Goal: Task Accomplishment & Management: Manage account settings

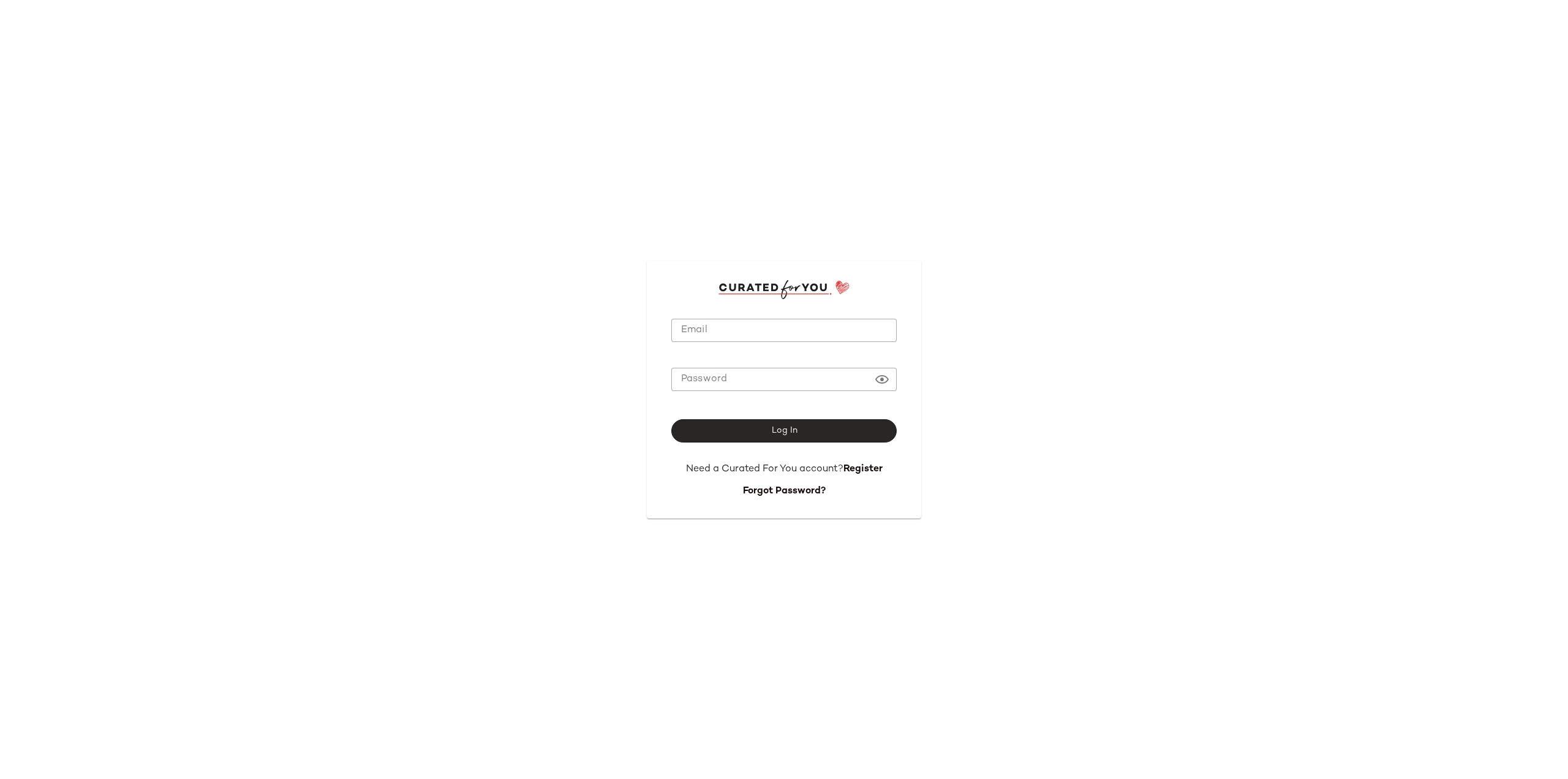
type input "**********"
click at [760, 433] on button "Log In" at bounding box center [784, 430] width 225 height 23
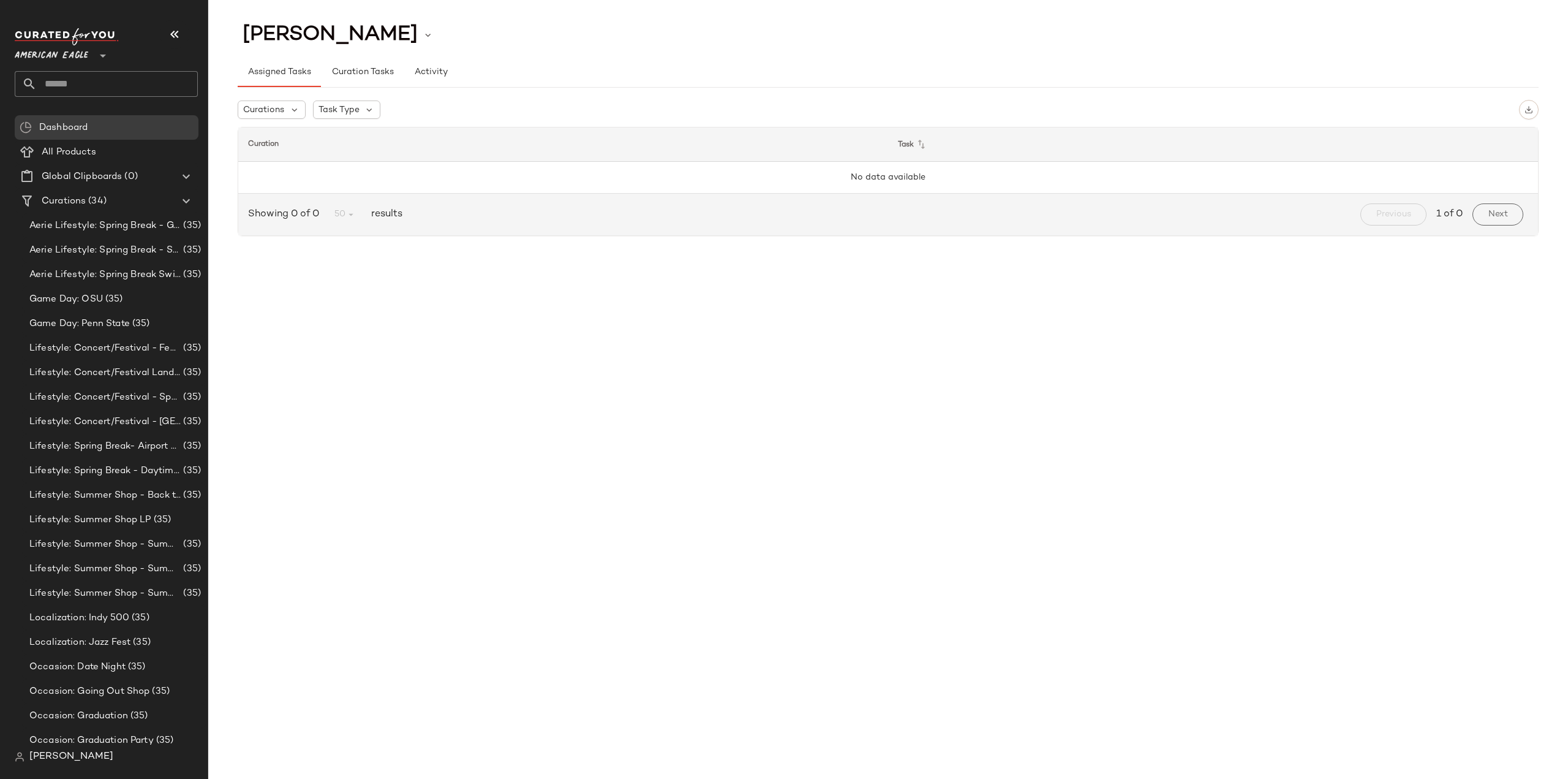
click at [79, 53] on span "American Eagle" at bounding box center [51, 52] width 73 height 22
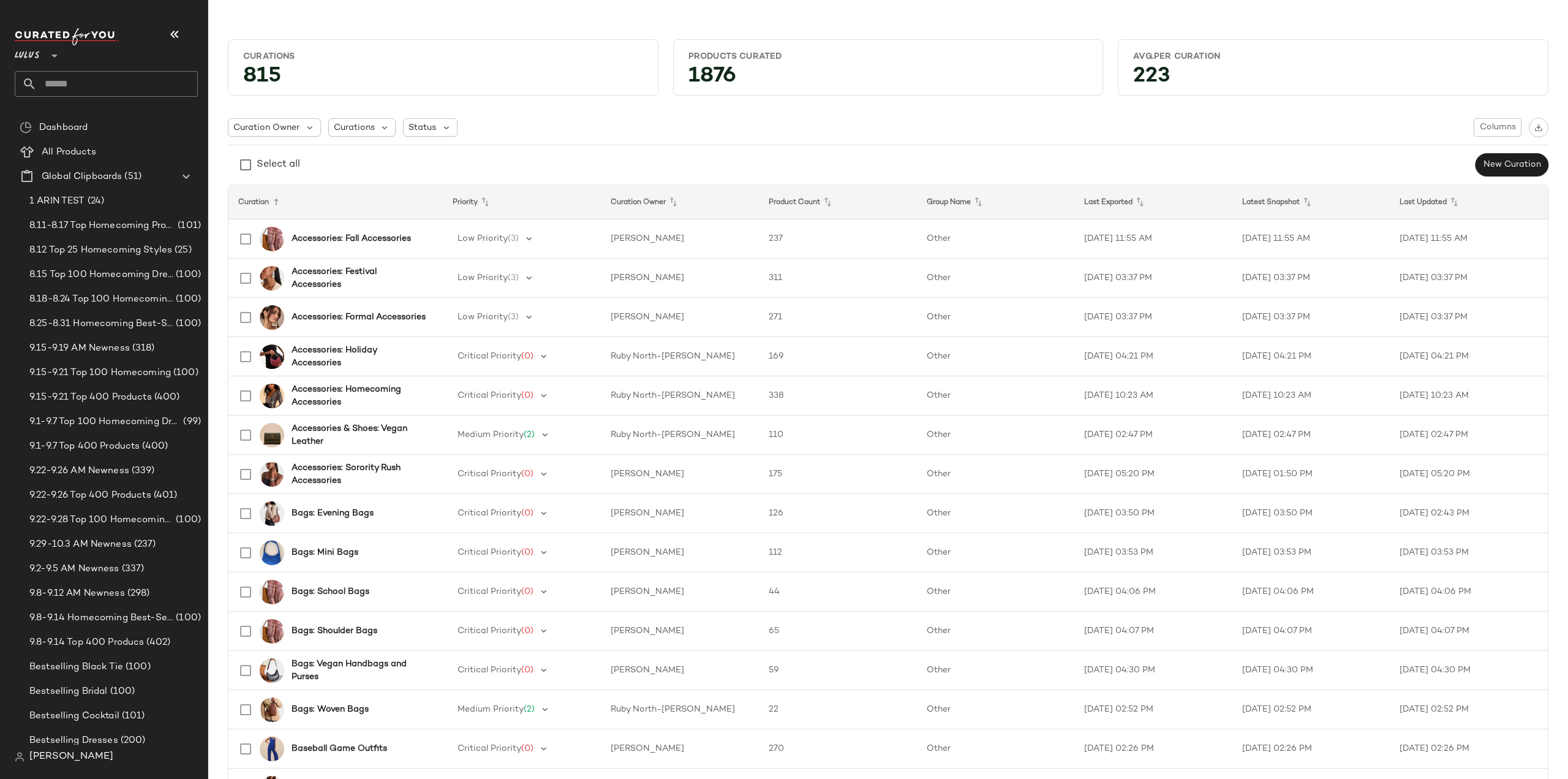
click at [132, 90] on input "text" at bounding box center [117, 83] width 161 height 26
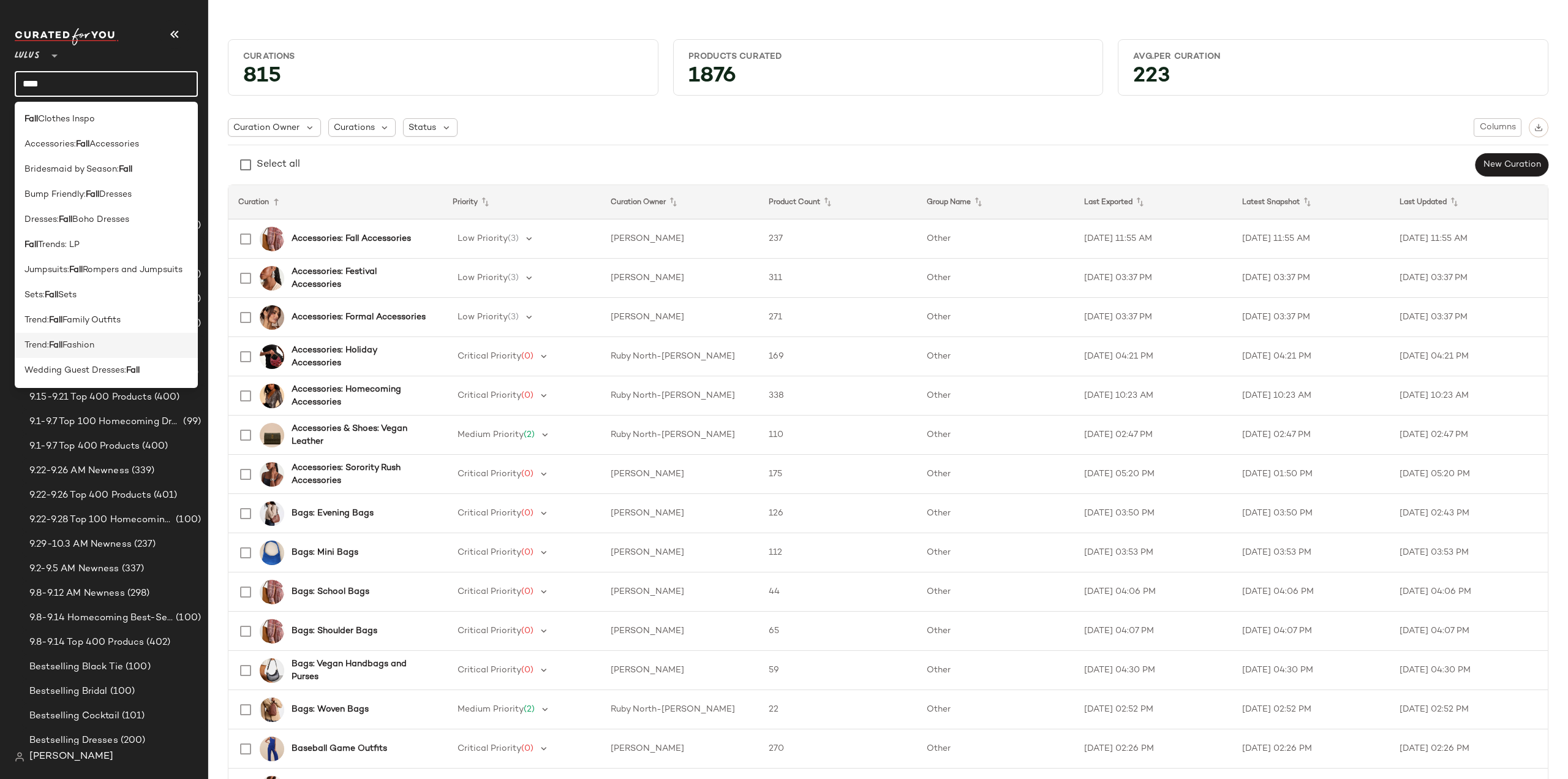
type input "****"
click at [59, 347] on b "Fall" at bounding box center [55, 345] width 13 height 13
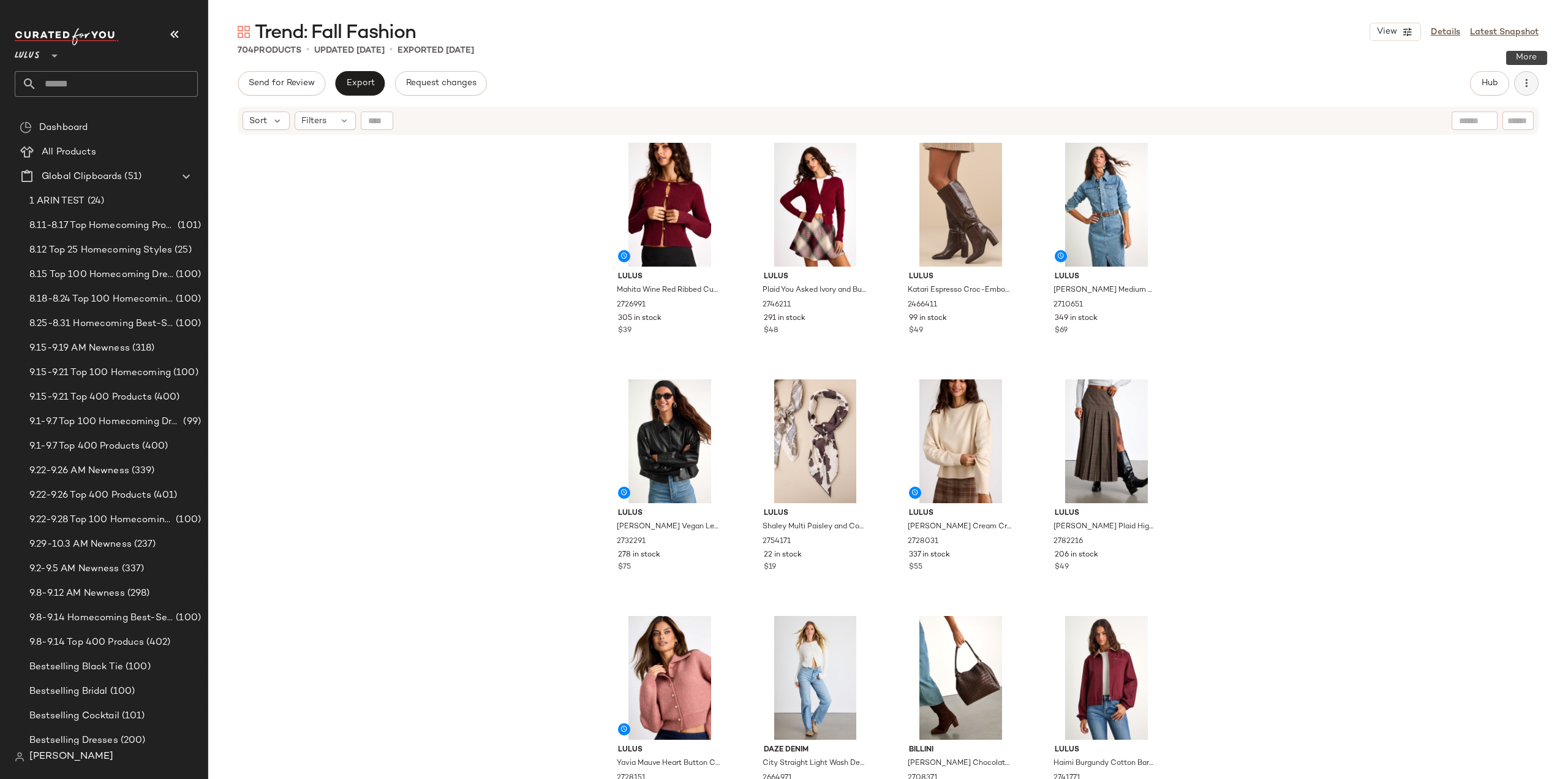
click at [1529, 84] on icon "button" at bounding box center [1526, 83] width 12 height 12
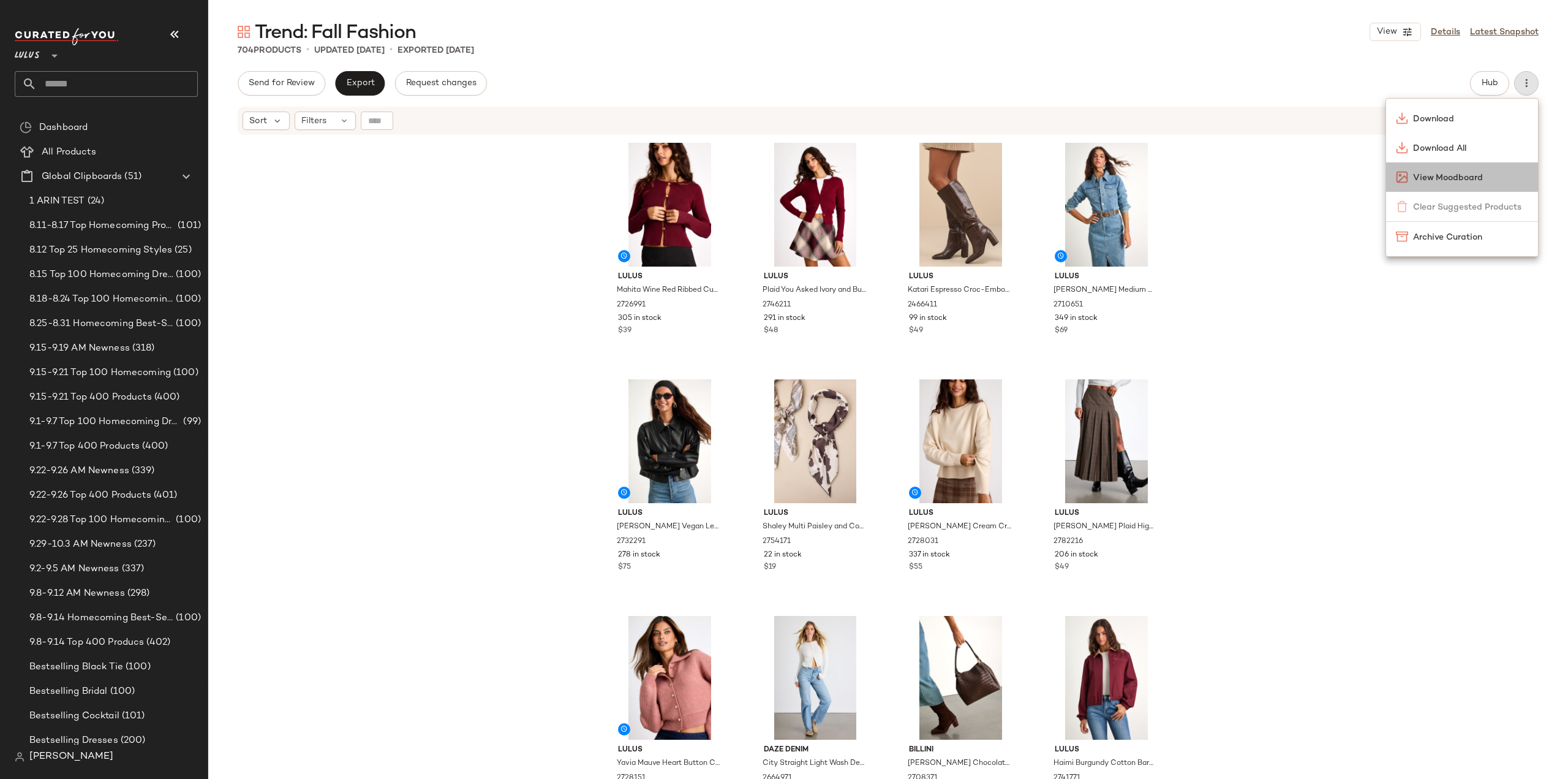
click at [1439, 178] on span "View Moodboard" at bounding box center [1471, 178] width 115 height 13
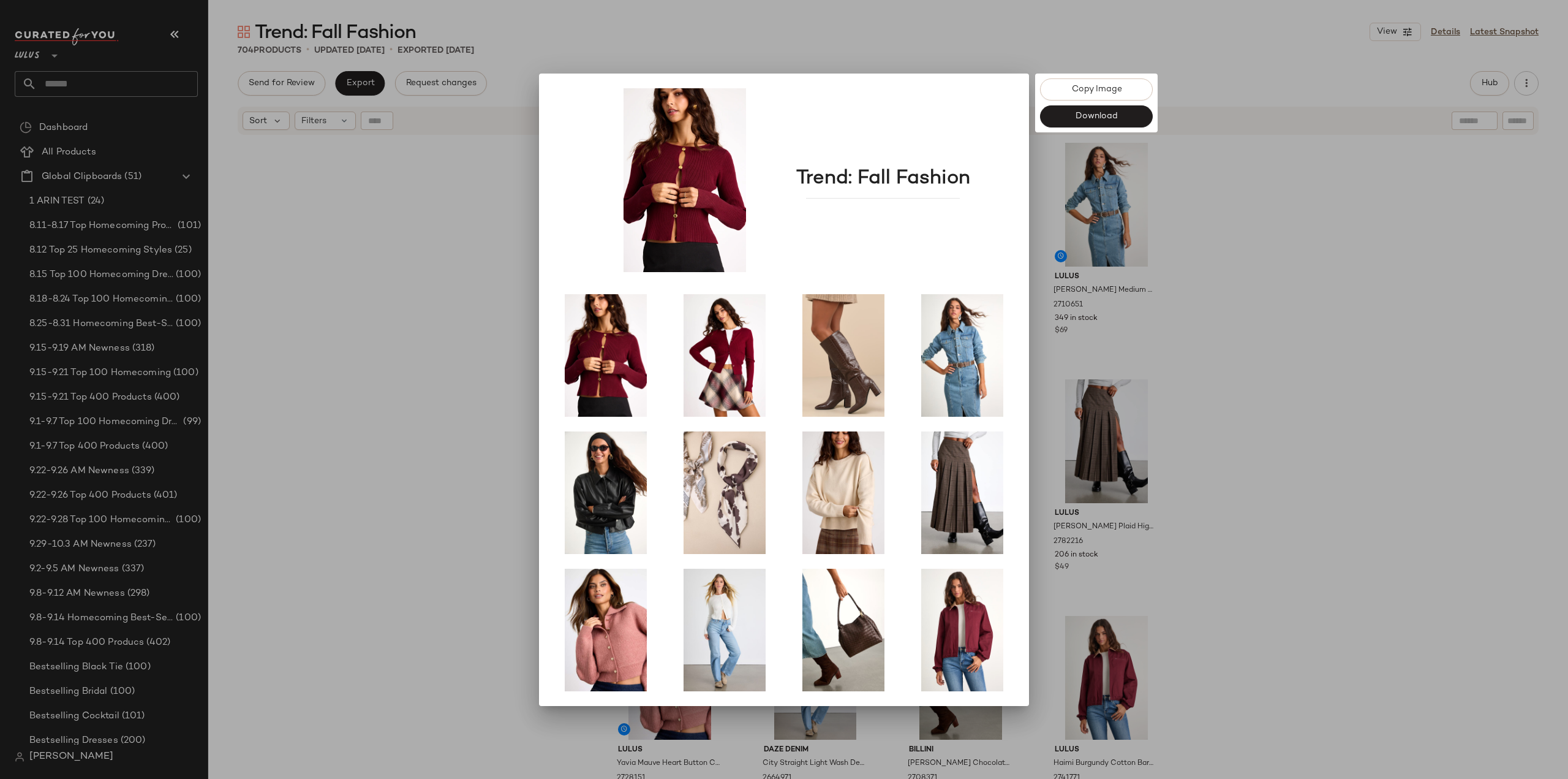
click at [1366, 530] on div at bounding box center [784, 389] width 1568 height 779
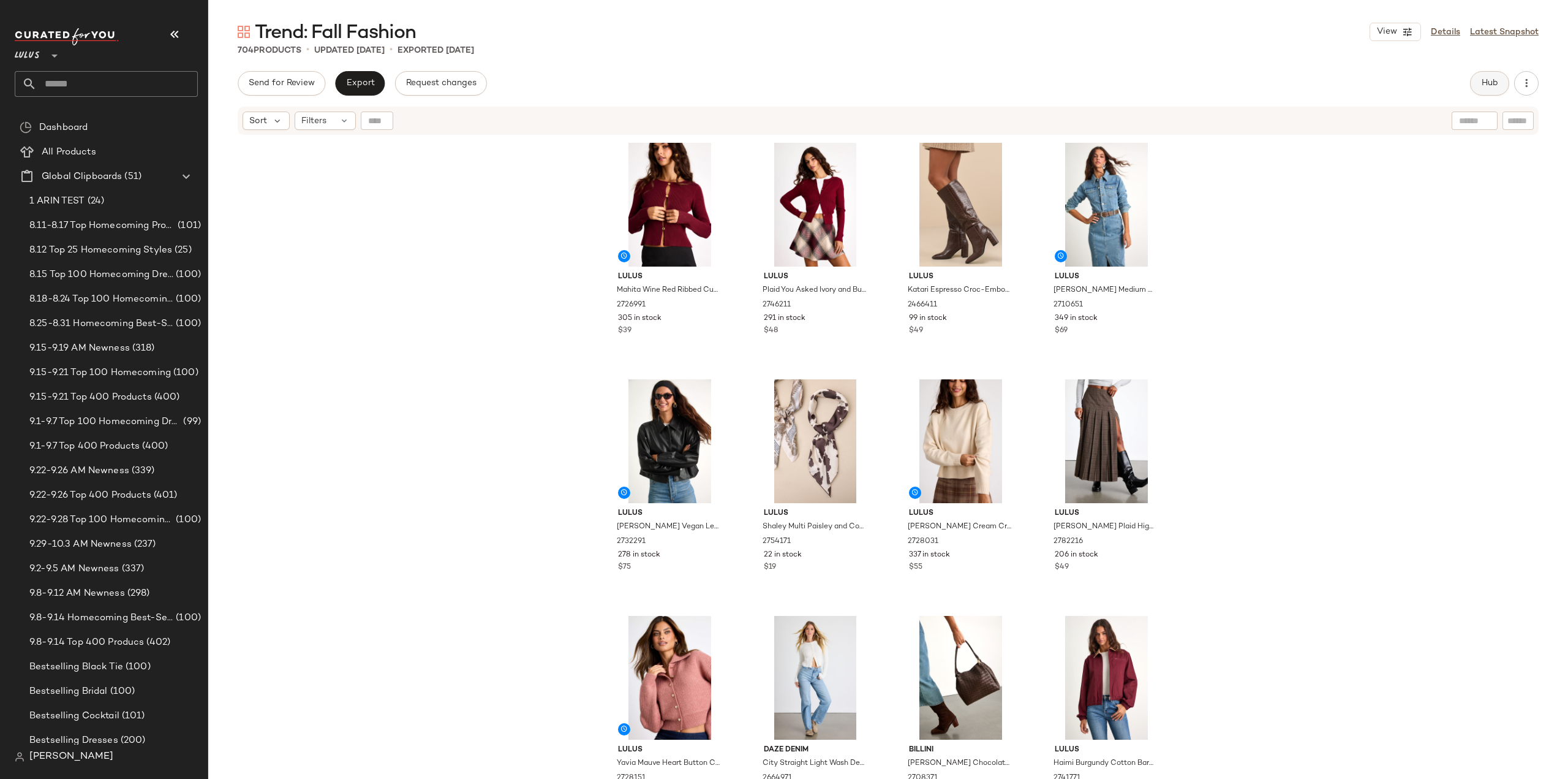
click at [1484, 79] on span "Hub" at bounding box center [1490, 83] width 17 height 10
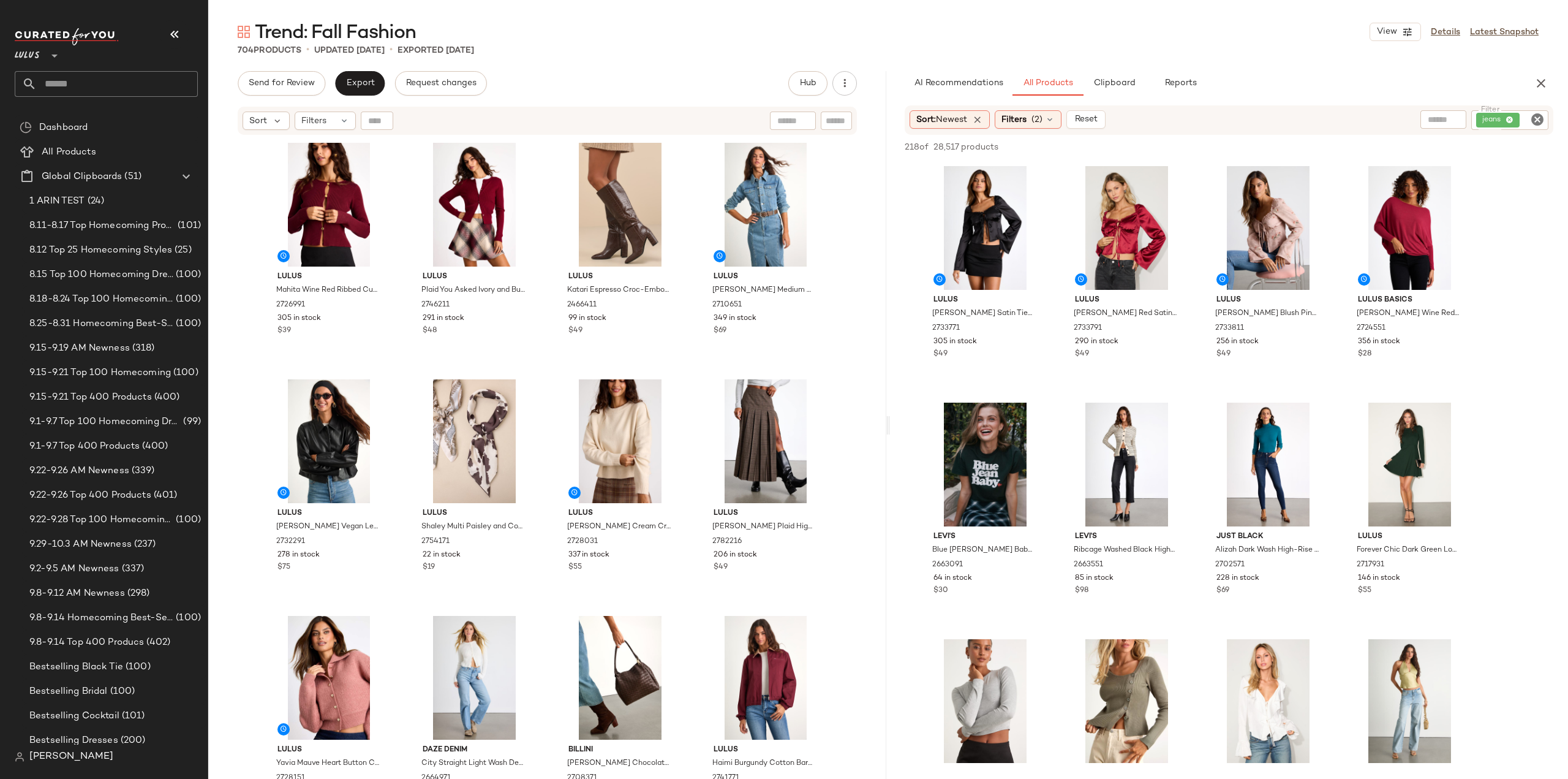
click at [1540, 120] on icon "Clear Filter" at bounding box center [1537, 120] width 15 height 15
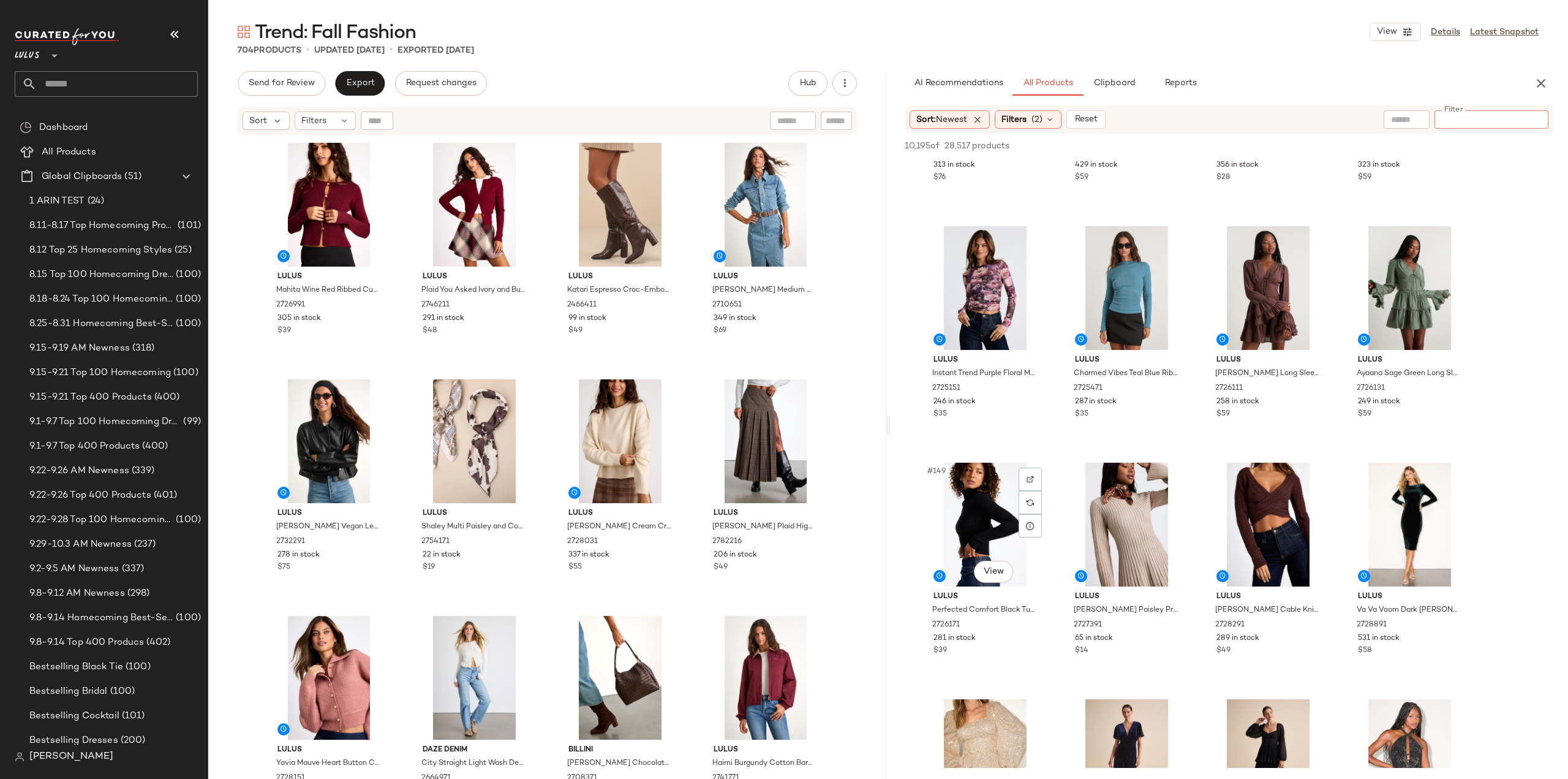
scroll to position [8396, 0]
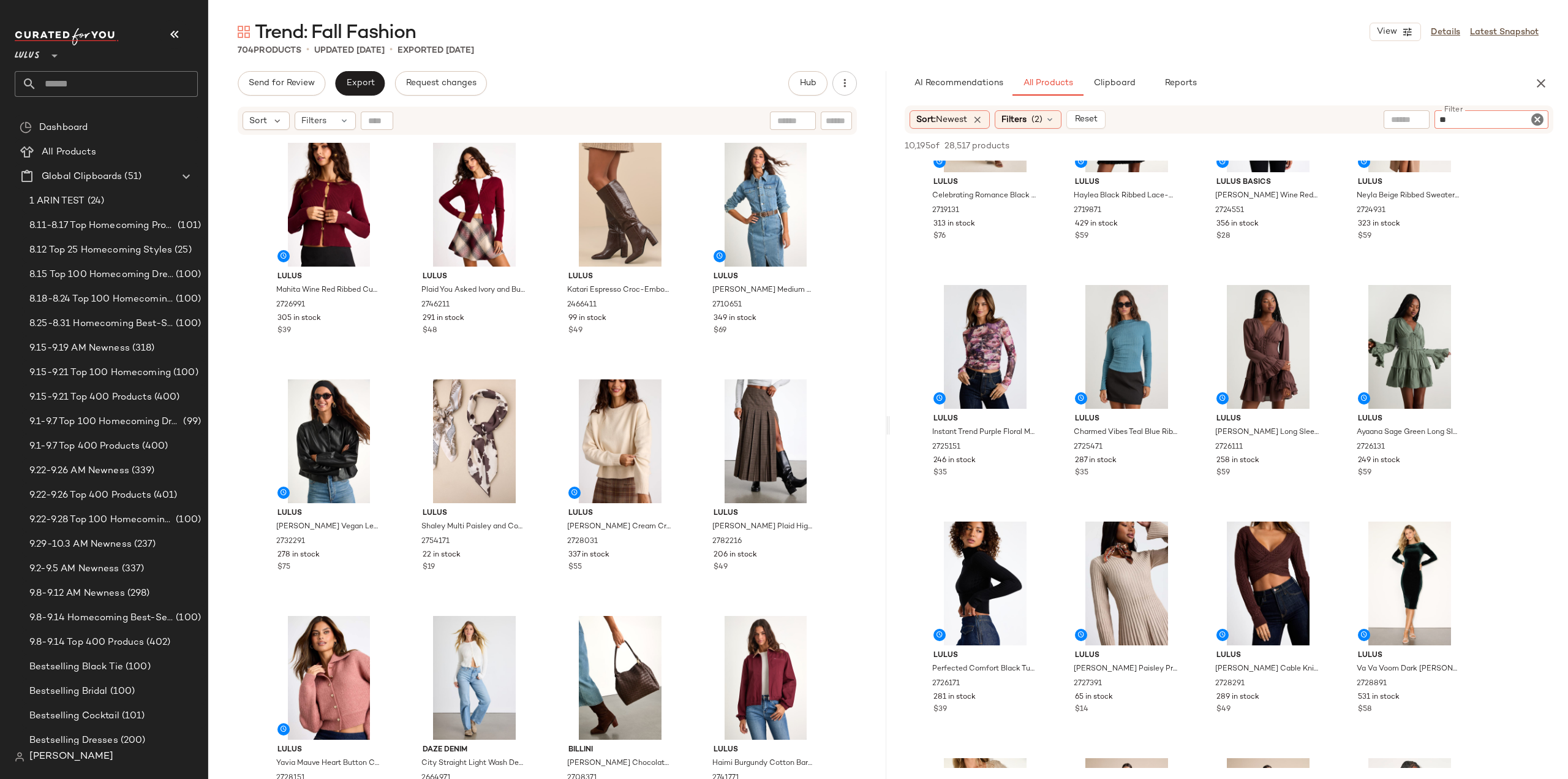
type input "***"
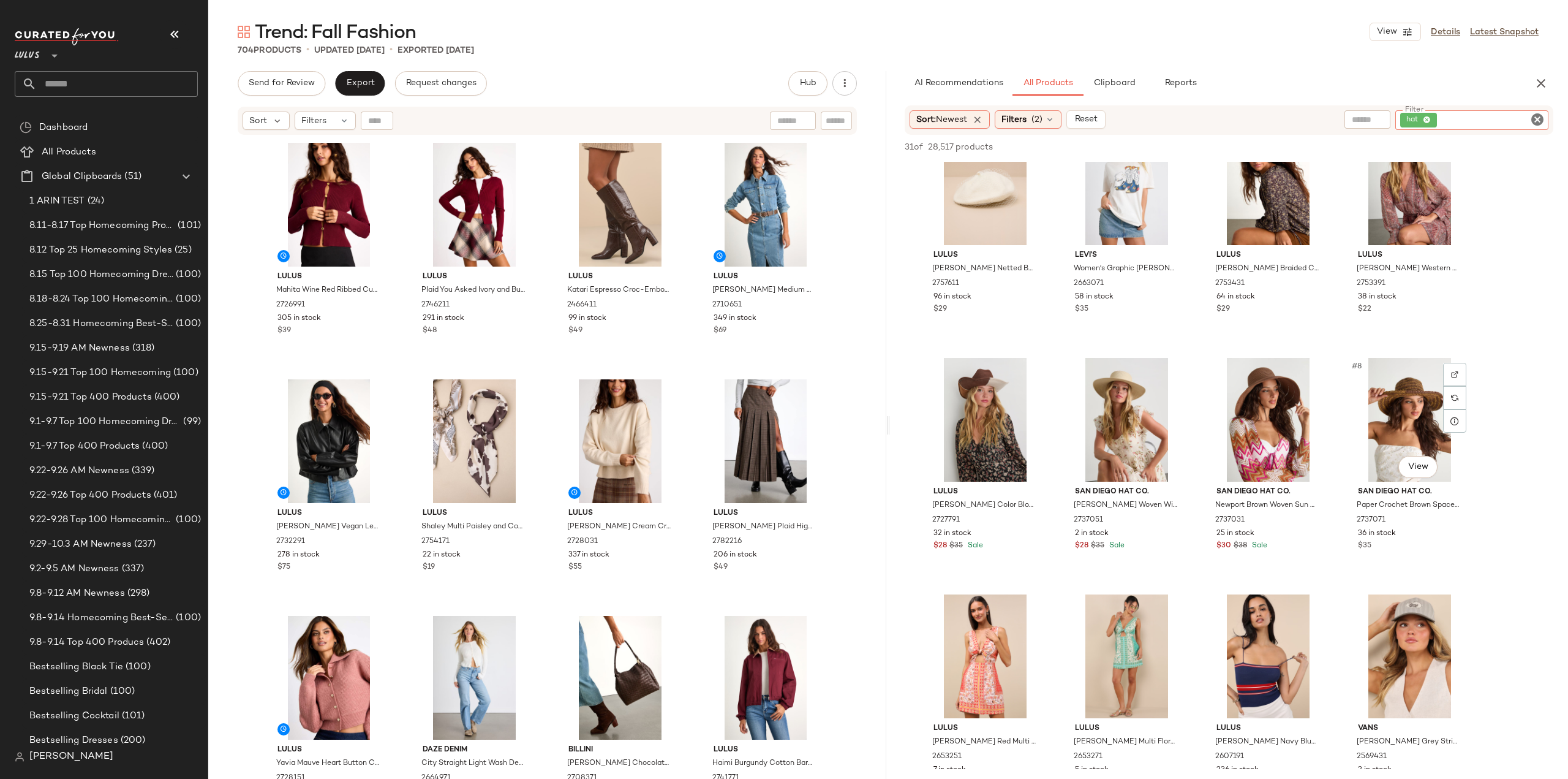
scroll to position [0, 0]
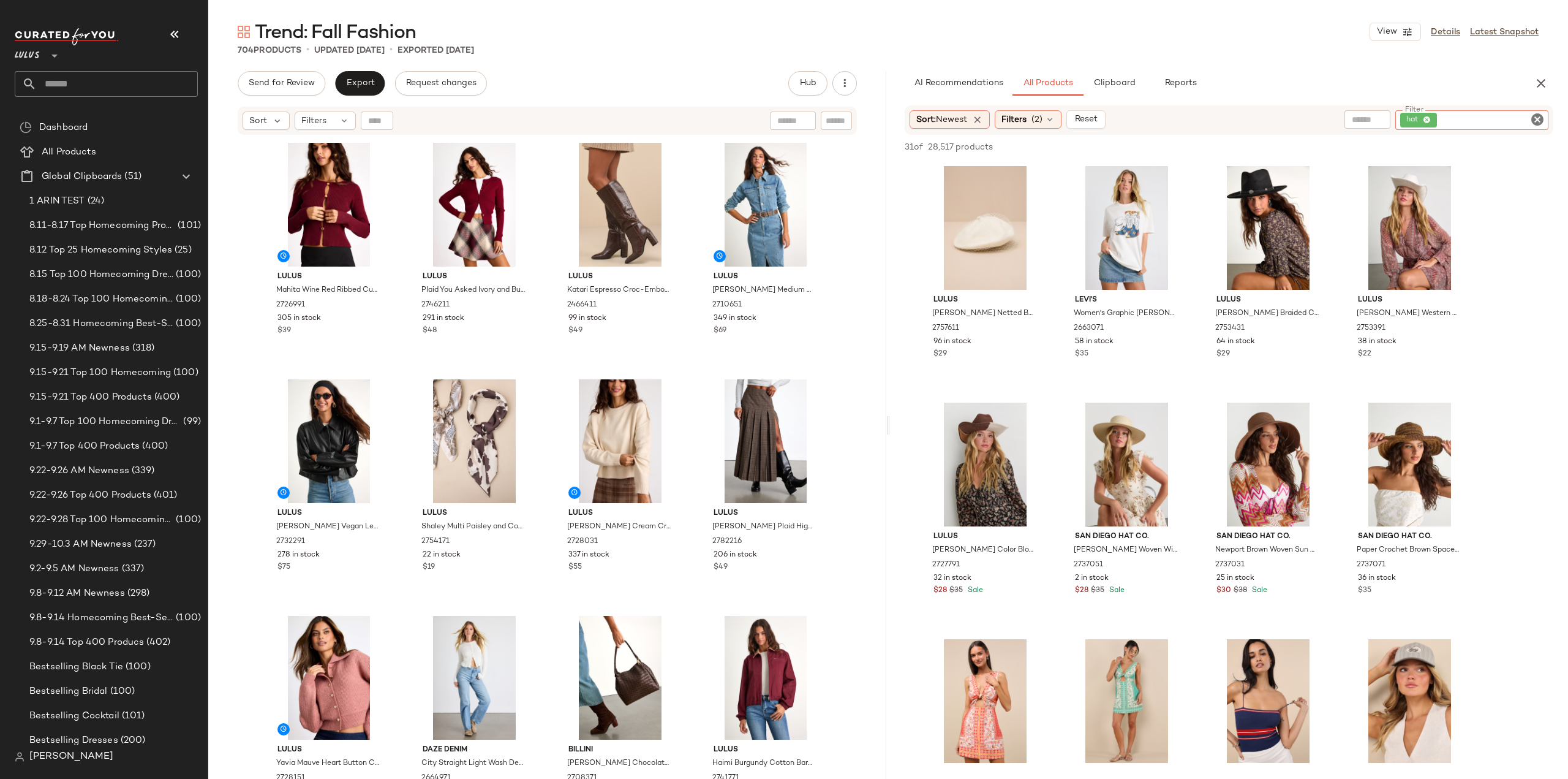
click at [1537, 122] on icon "Clear Filter" at bounding box center [1537, 120] width 15 height 15
click at [1020, 117] on span "Filters" at bounding box center [1014, 120] width 25 height 13
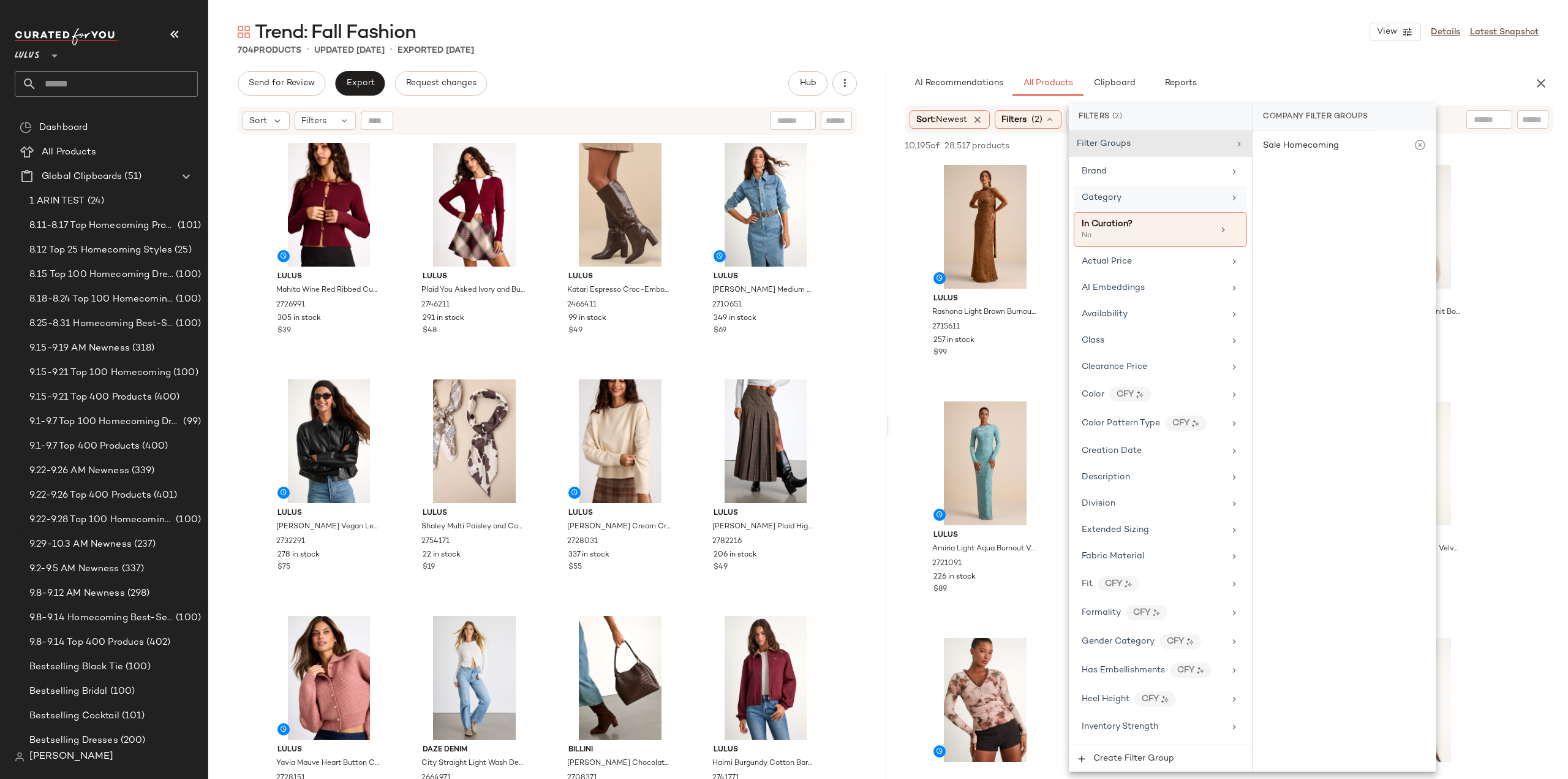
click at [1176, 191] on div "Category" at bounding box center [1153, 197] width 143 height 13
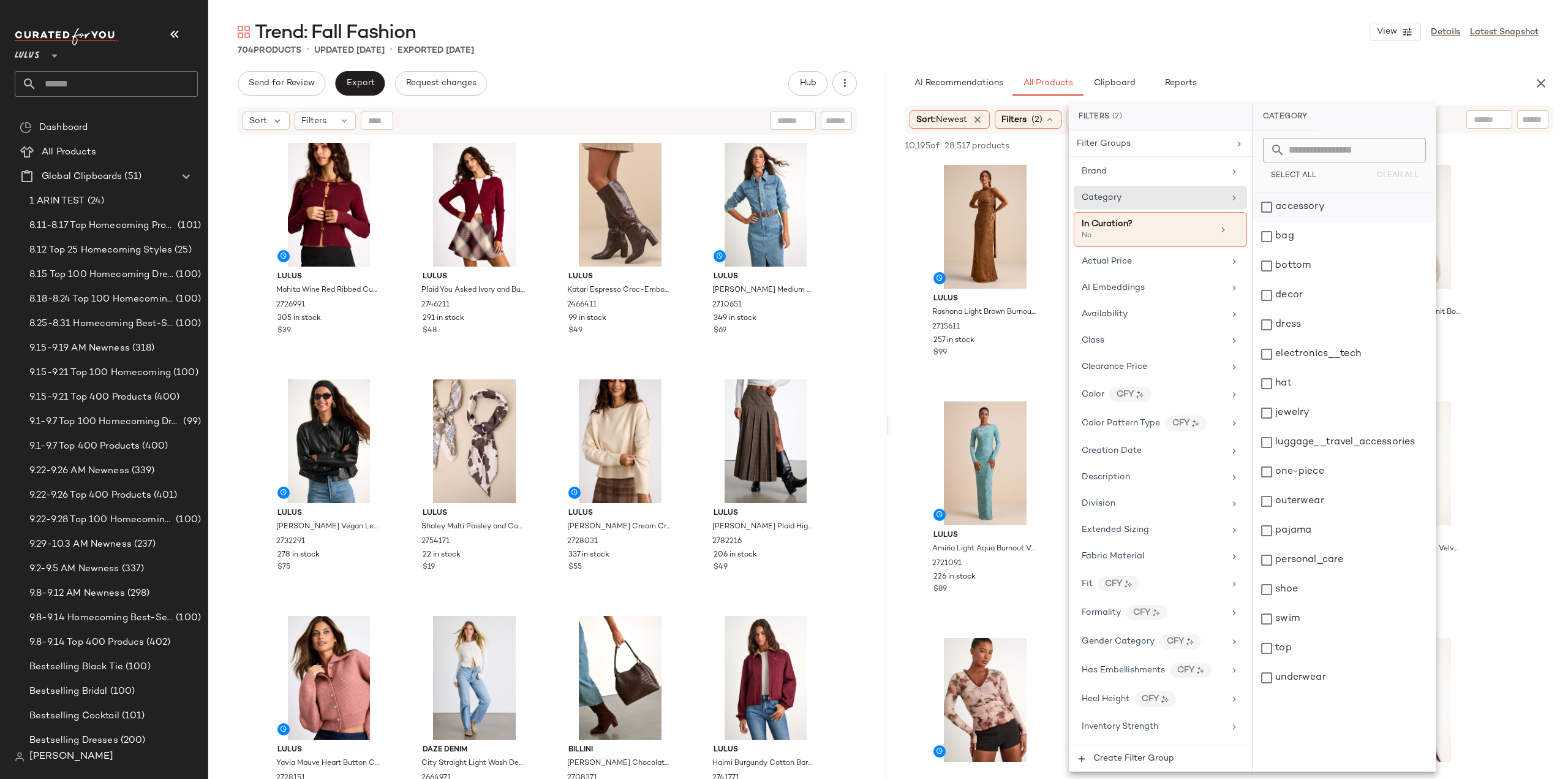
click at [1267, 207] on div "accessory" at bounding box center [1344, 207] width 182 height 30
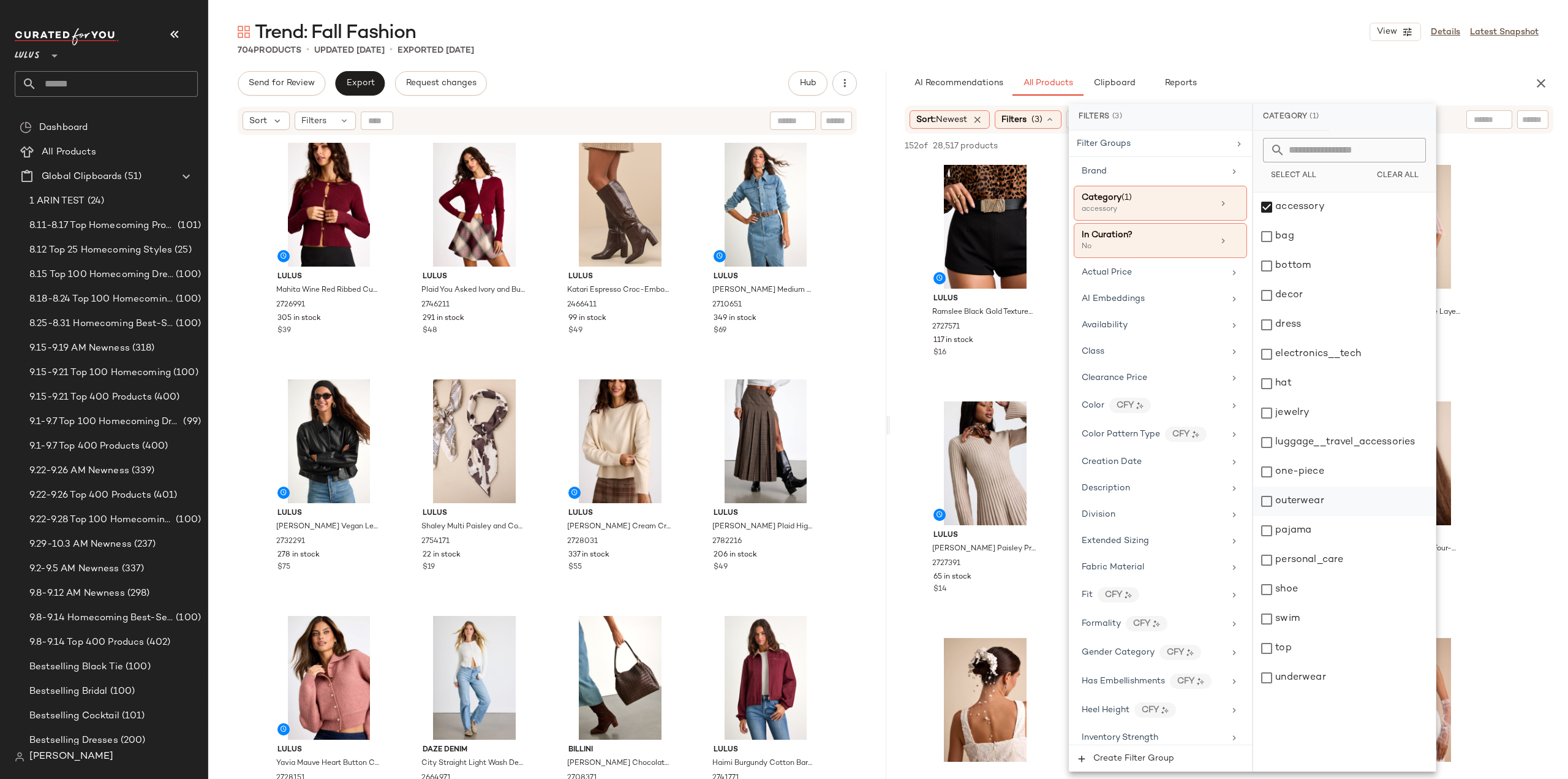
click at [1271, 501] on div "outerwear" at bounding box center [1344, 501] width 182 height 30
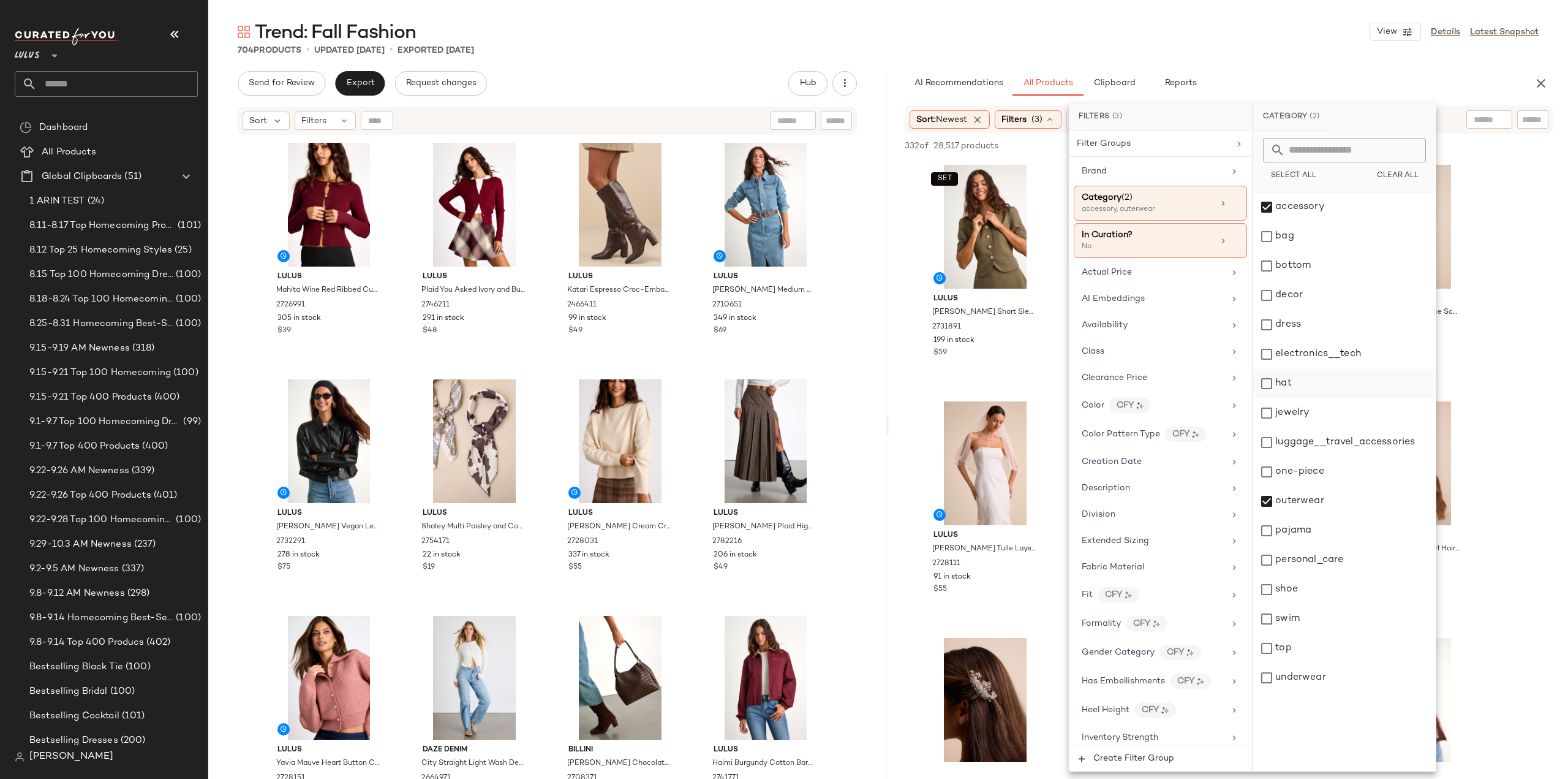
click at [1262, 386] on div "hat" at bounding box center [1344, 384] width 182 height 30
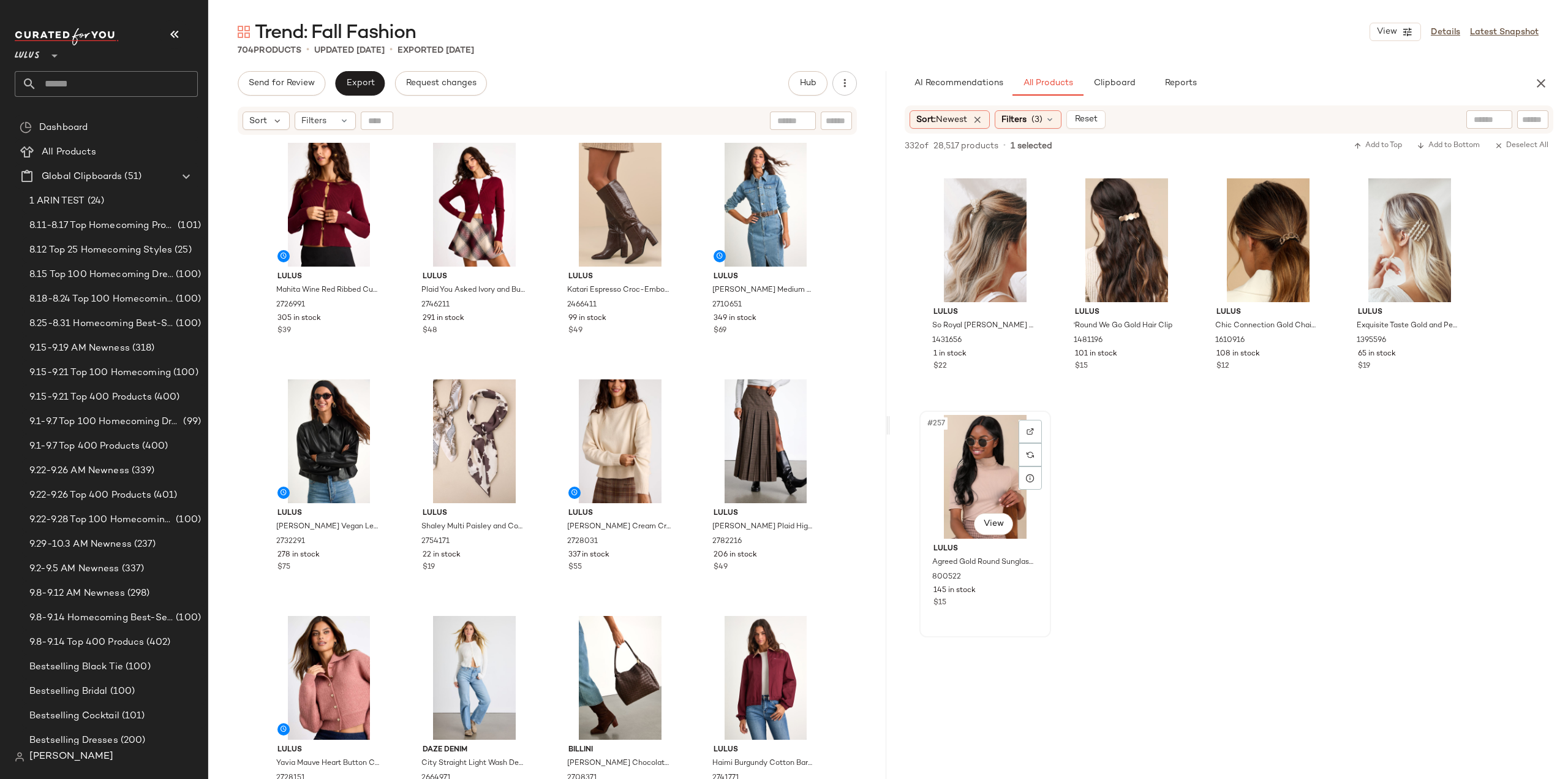
scroll to position [14955, 0]
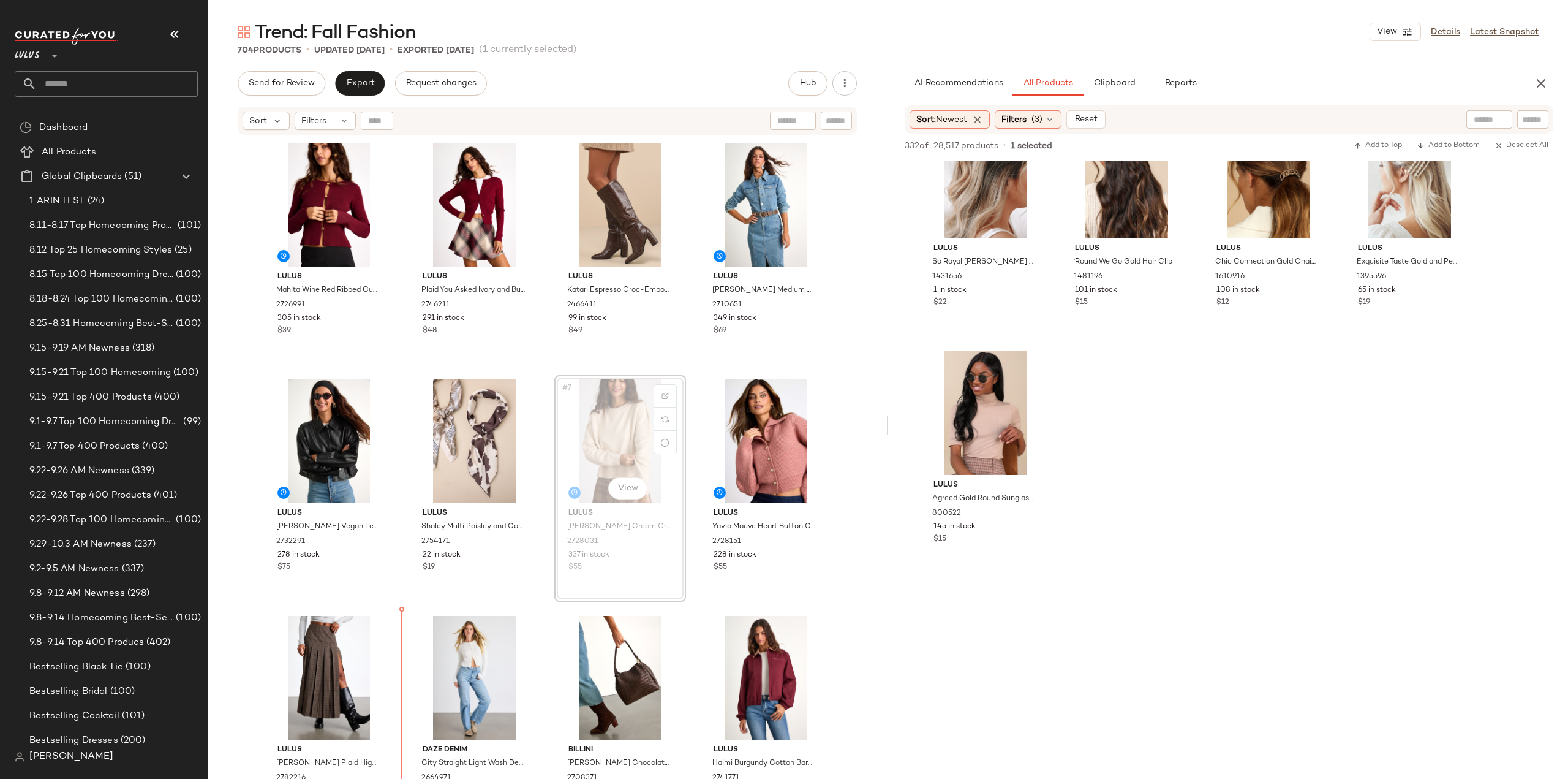
scroll to position [8, 0]
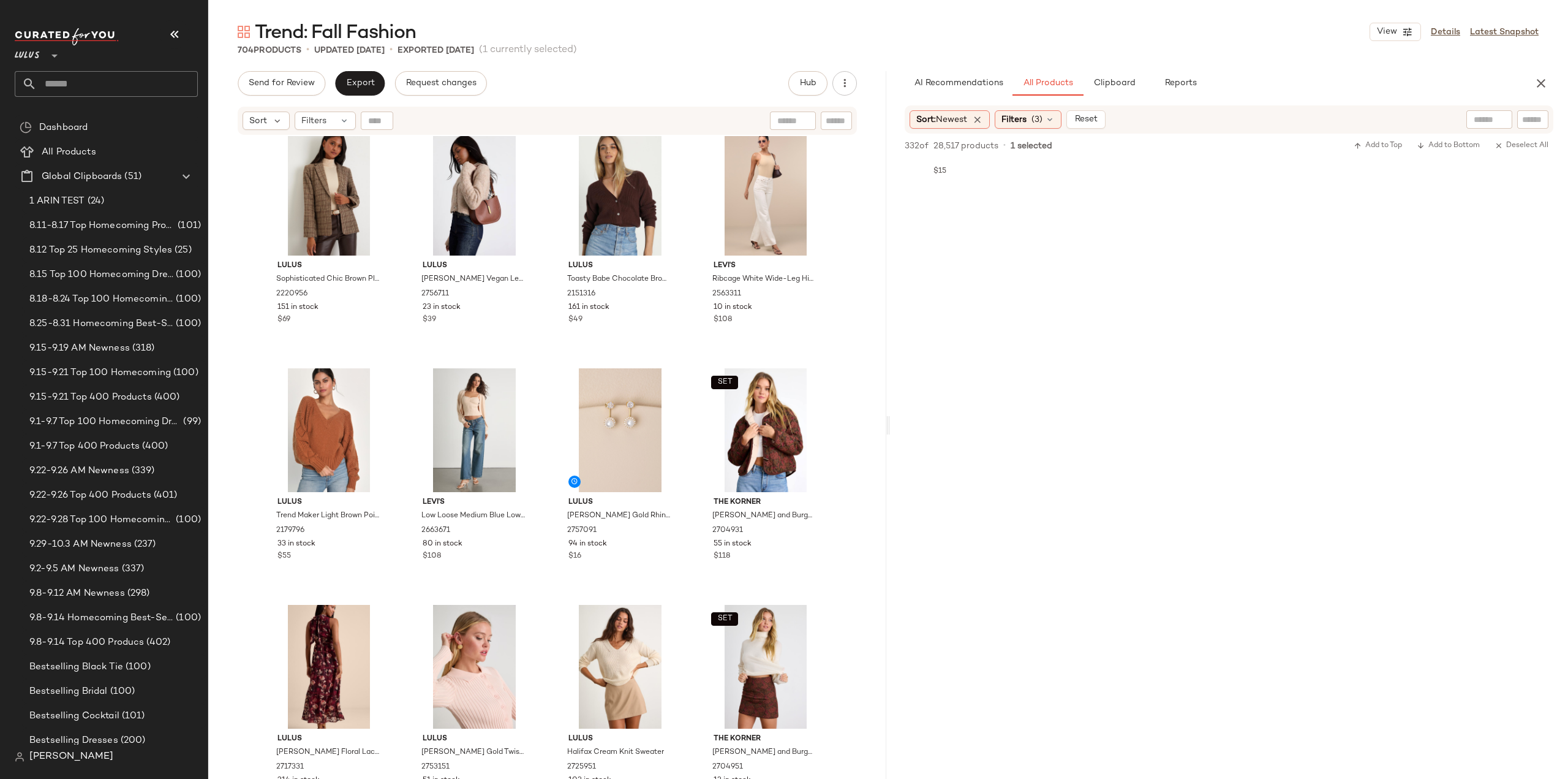
scroll to position [10674, 0]
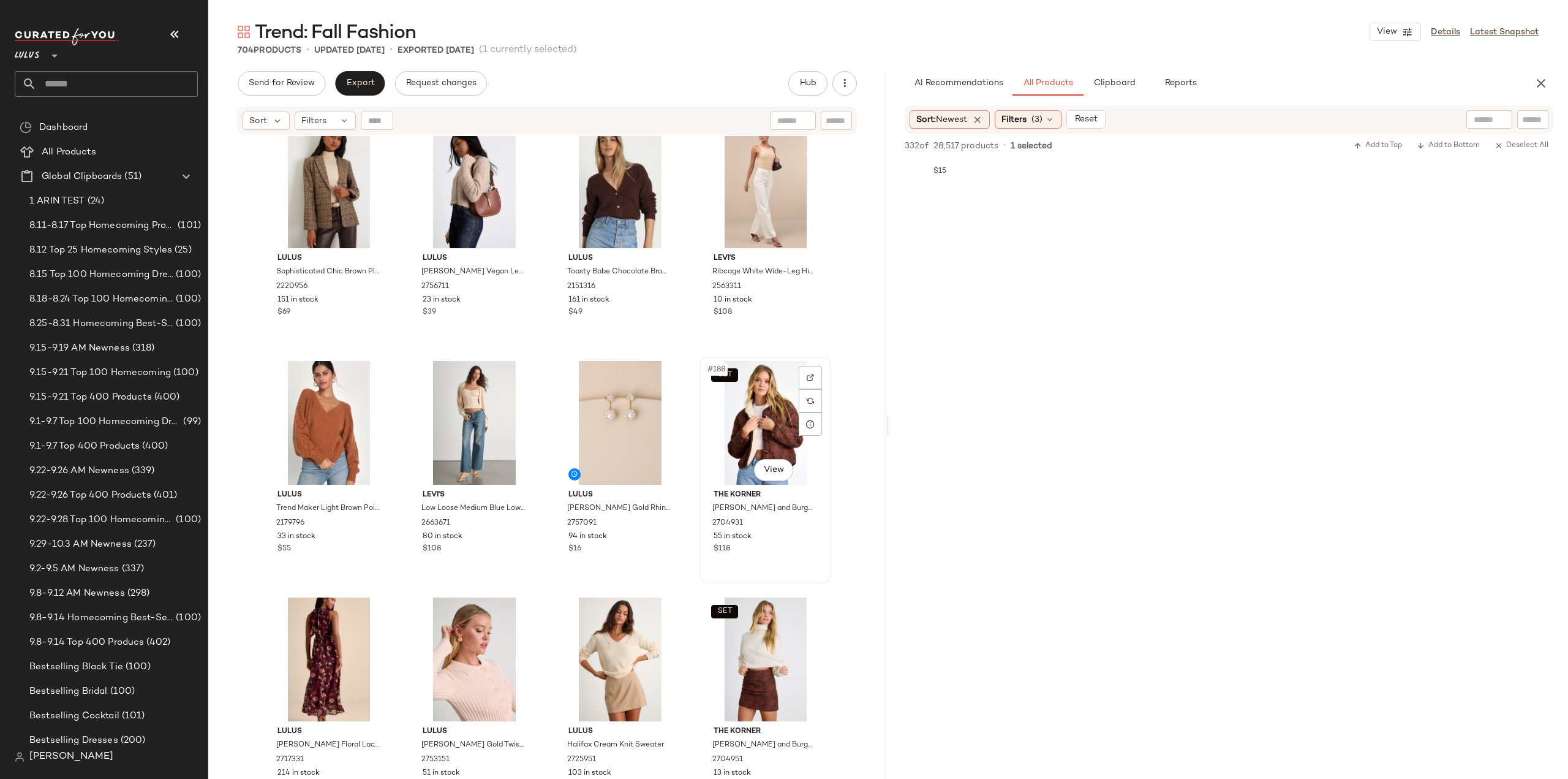
click at [785, 554] on div "The Korner Loryn Brown and Burgundy Floral Shearling Toggle Jacket 2704931 55 i…" at bounding box center [765, 520] width 123 height 71
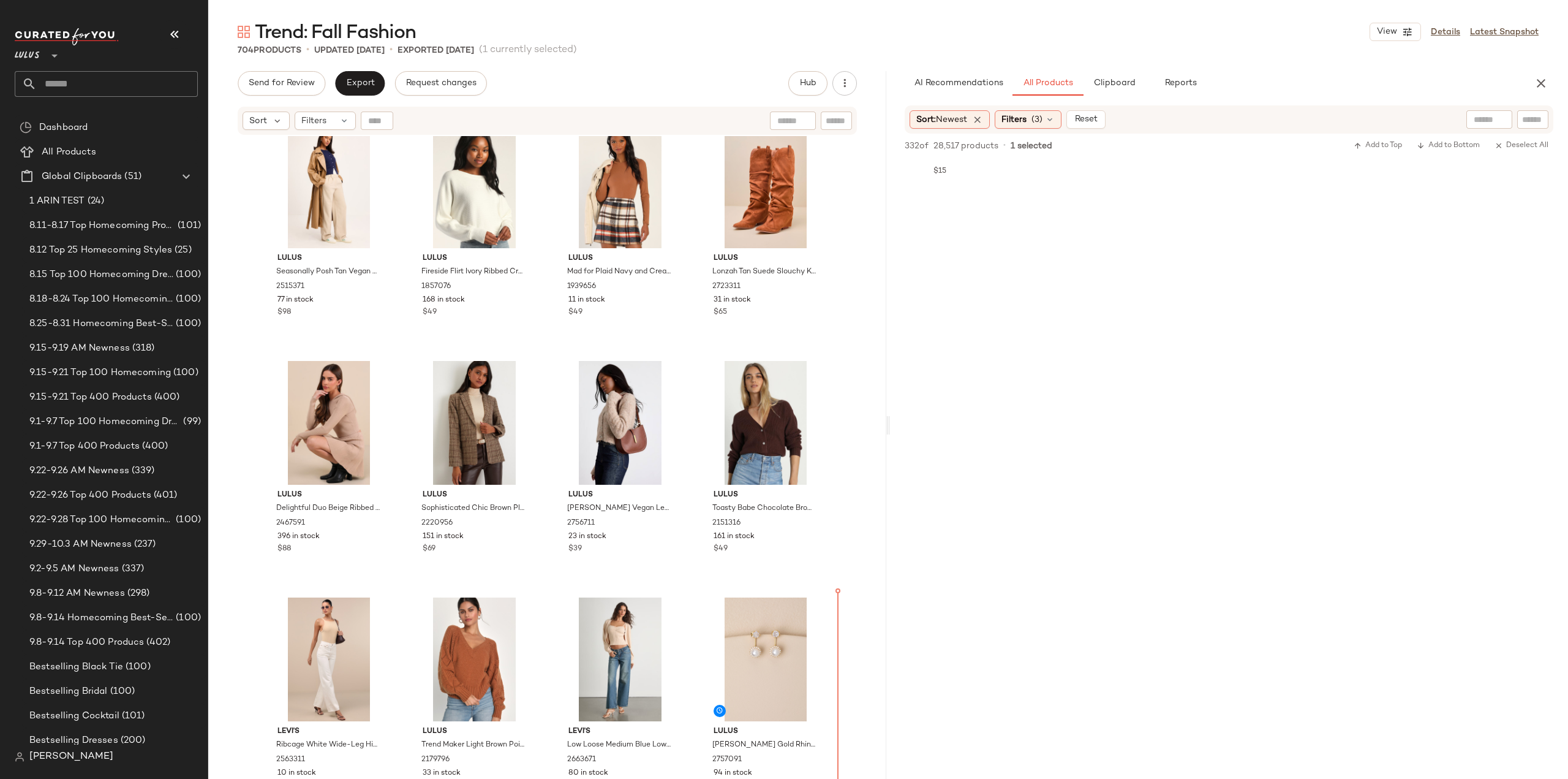
scroll to position [10438, 0]
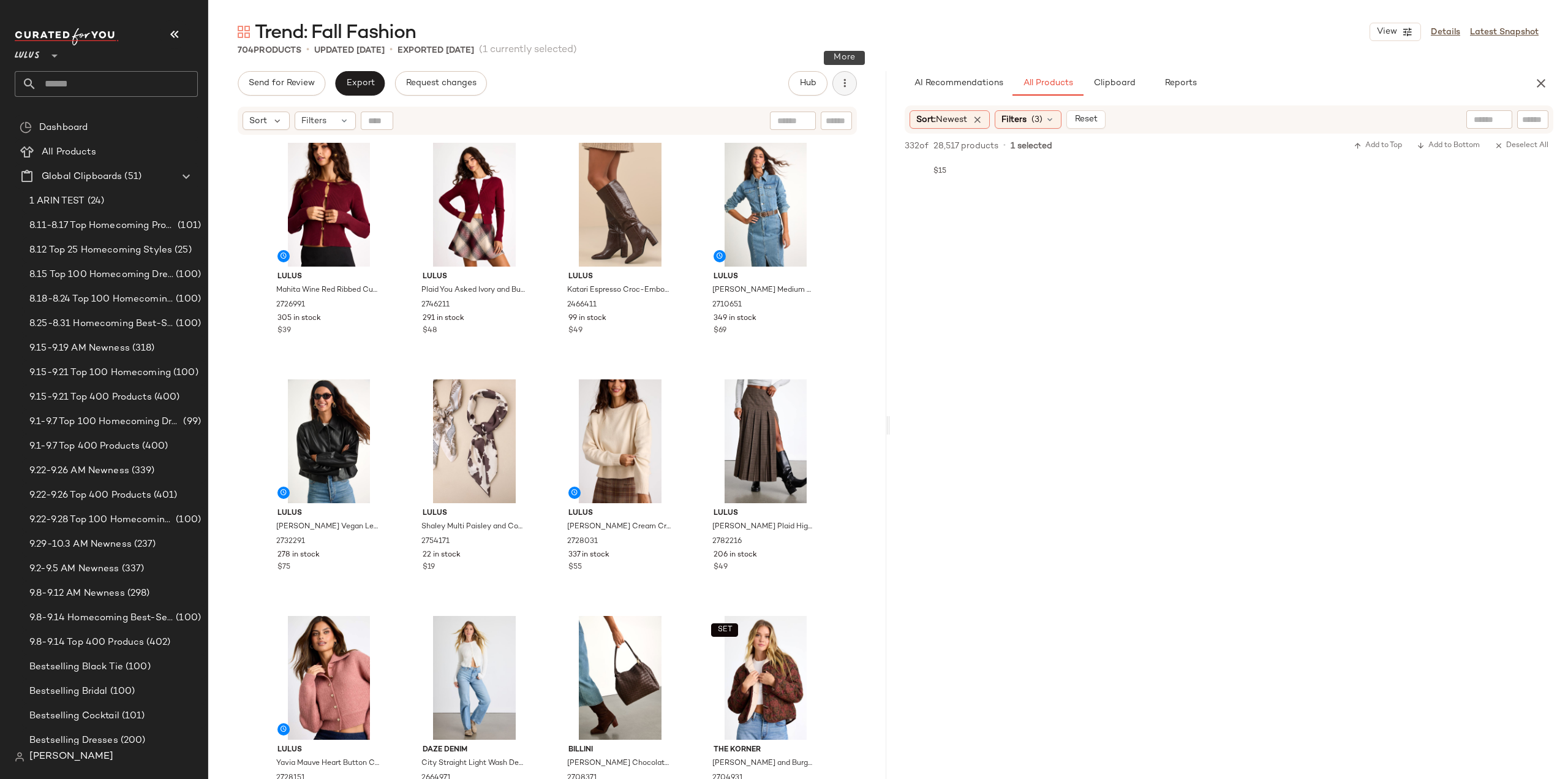
click at [848, 84] on icon "button" at bounding box center [845, 83] width 12 height 12
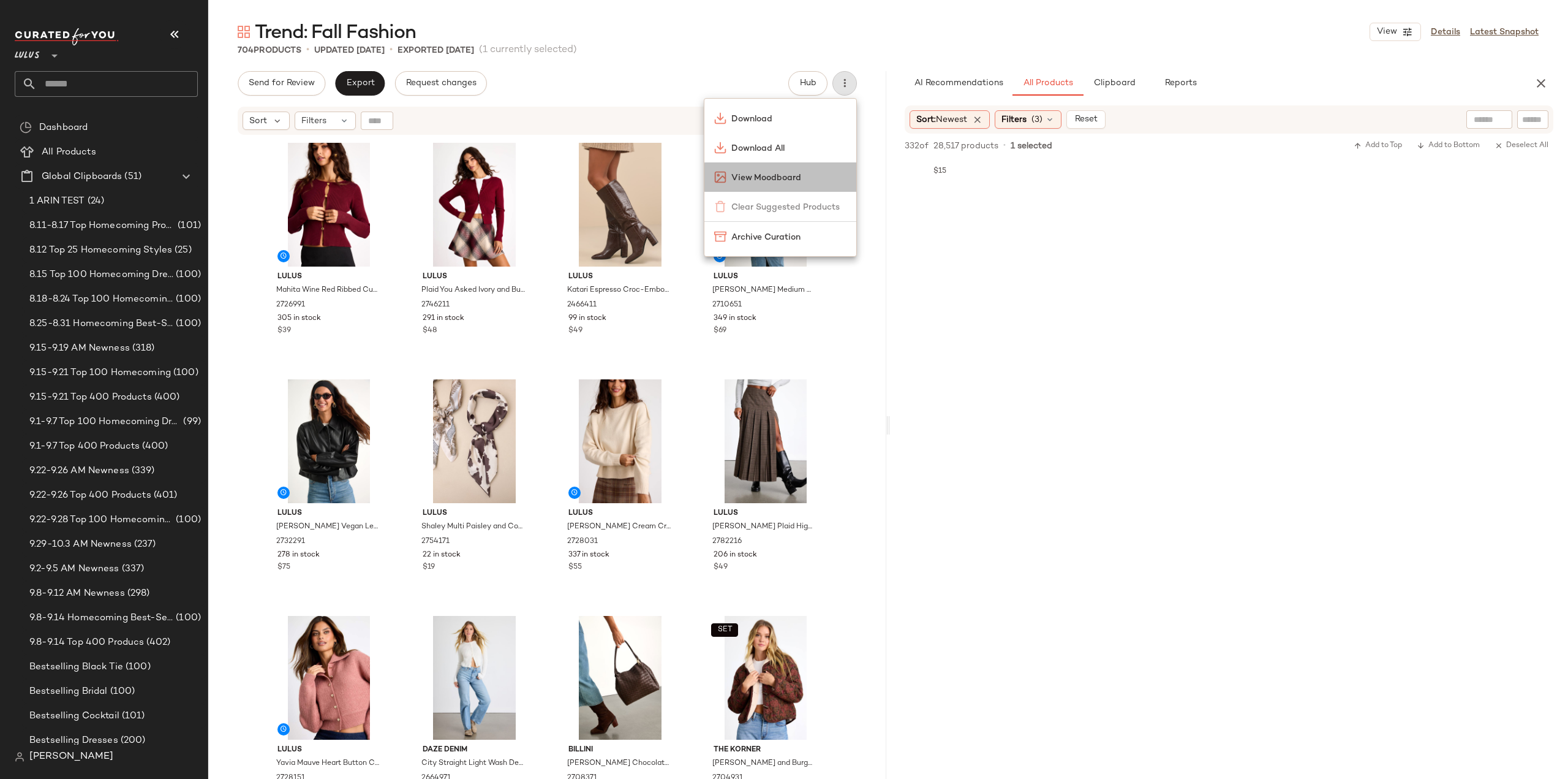
click at [756, 179] on span "View Moodboard" at bounding box center [789, 178] width 115 height 13
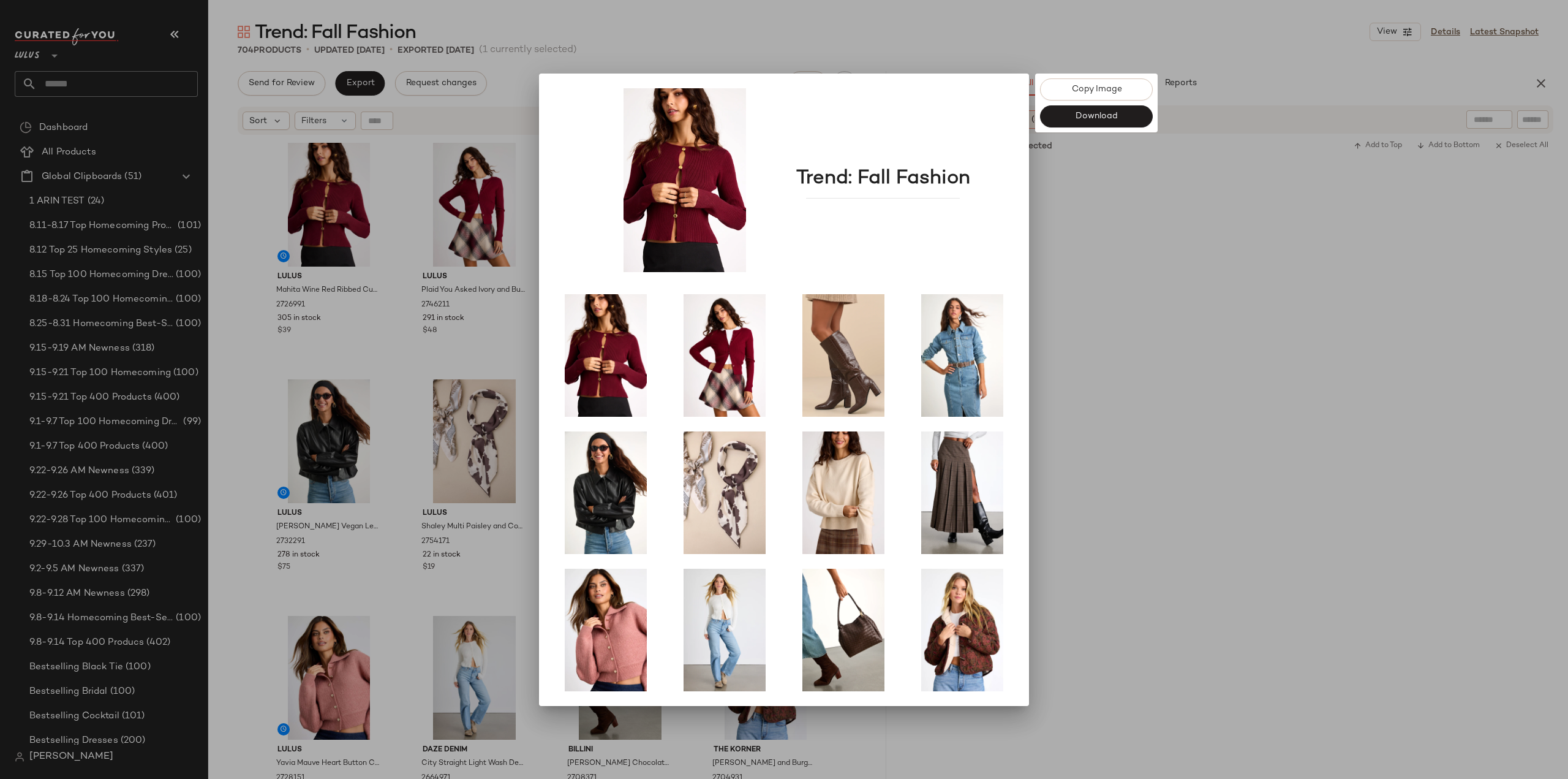
click at [1164, 260] on div at bounding box center [784, 389] width 1568 height 779
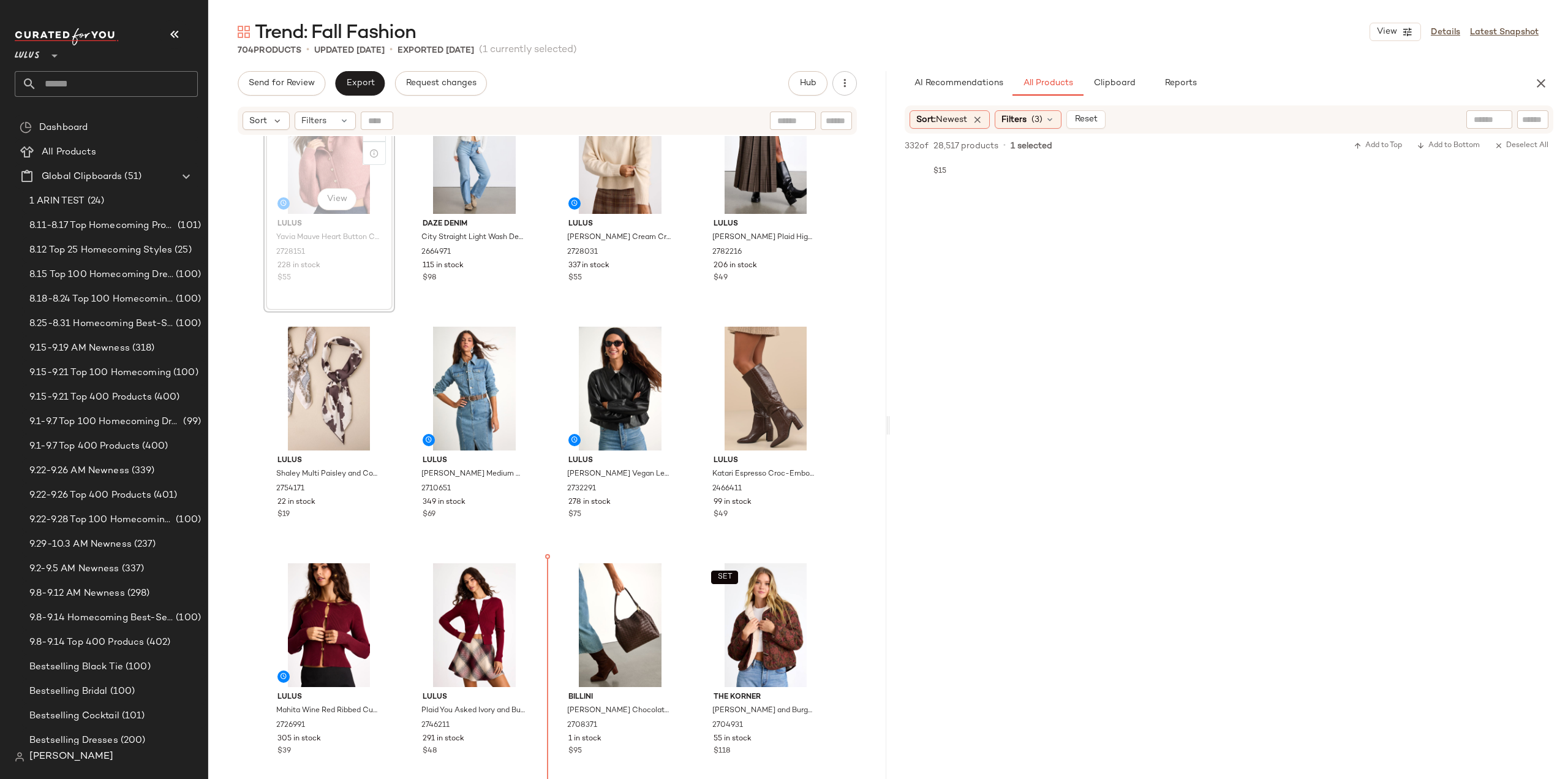
scroll to position [59, 0]
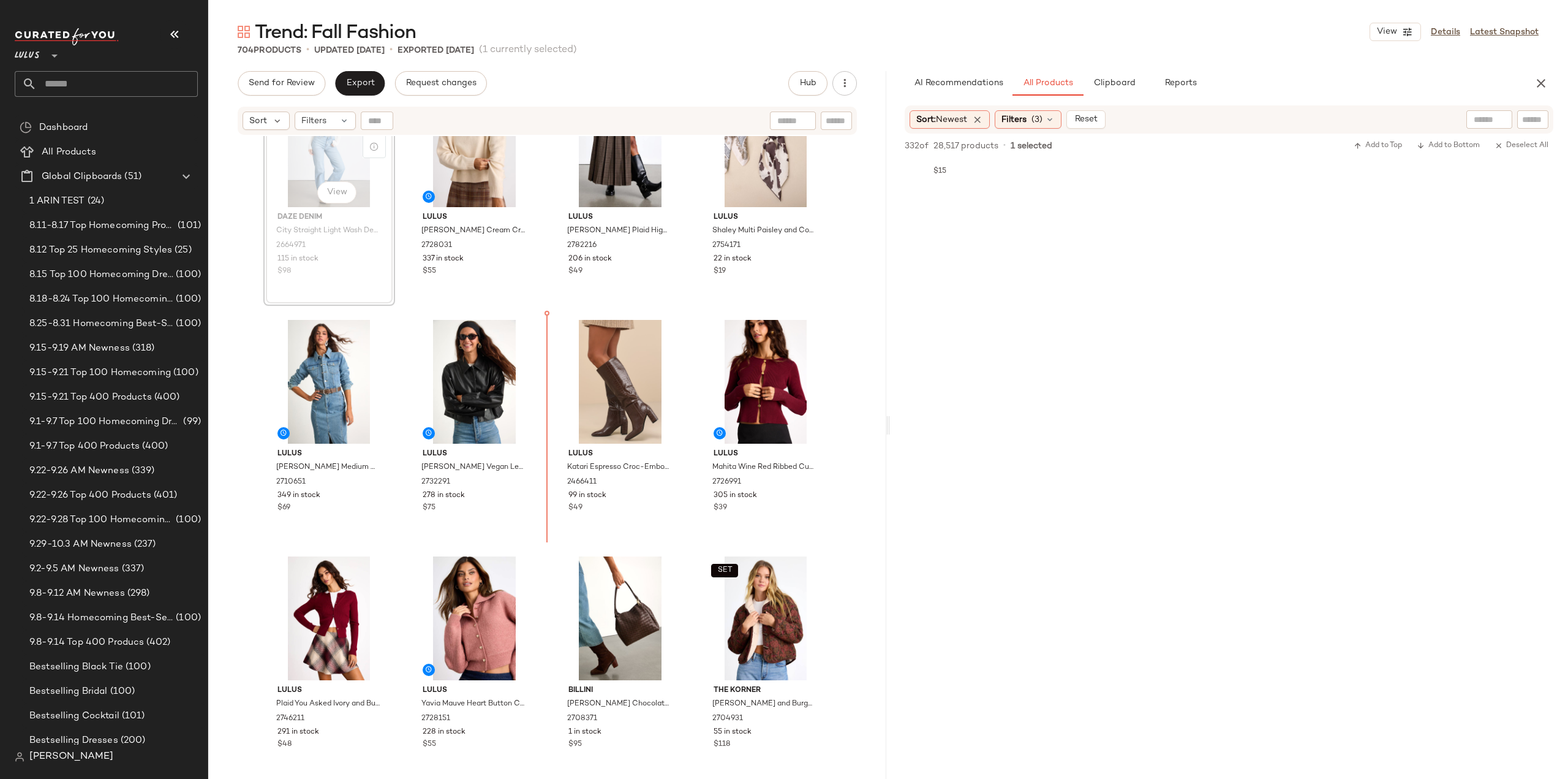
scroll to position [56, 0]
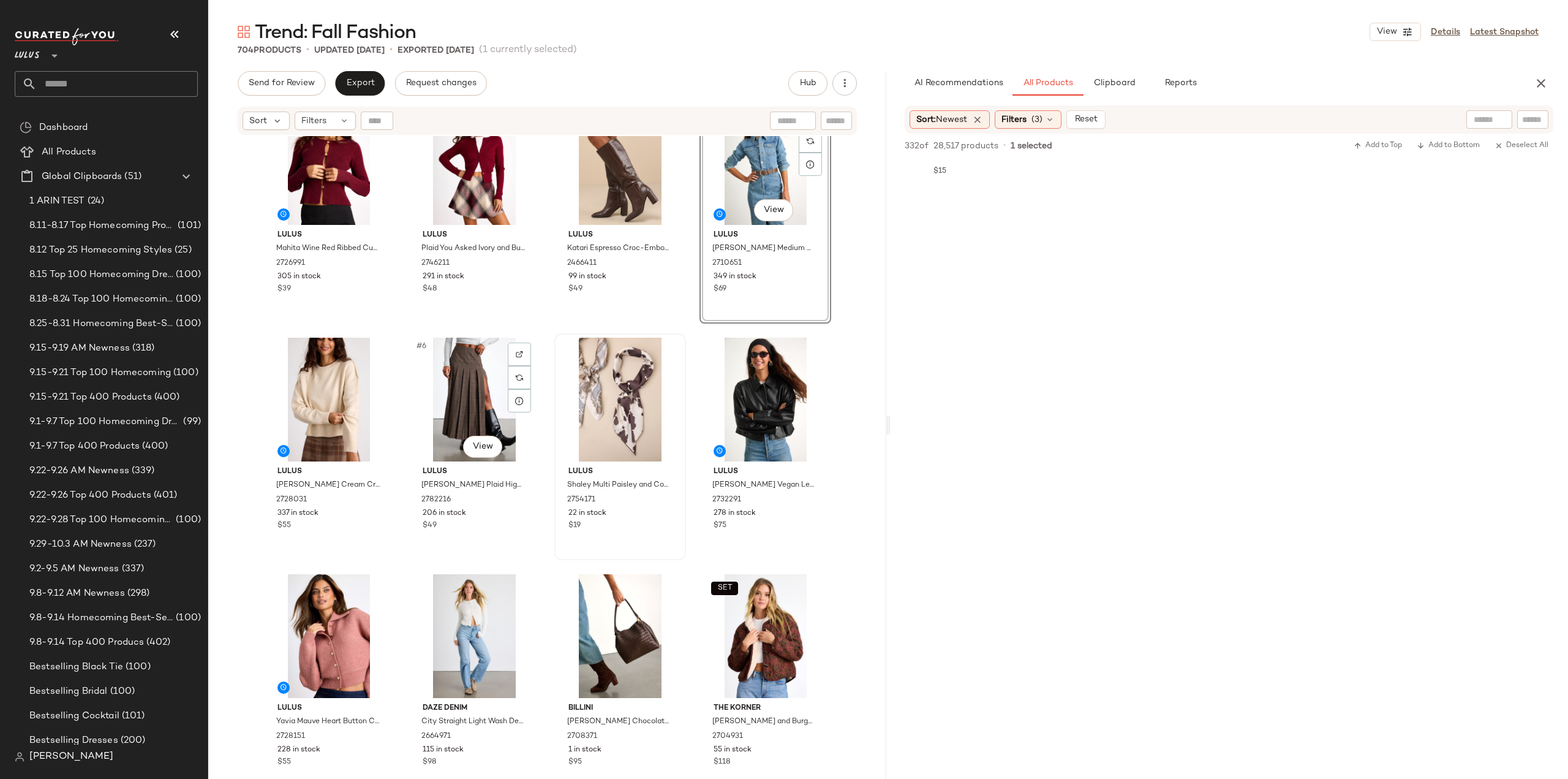
scroll to position [61, 0]
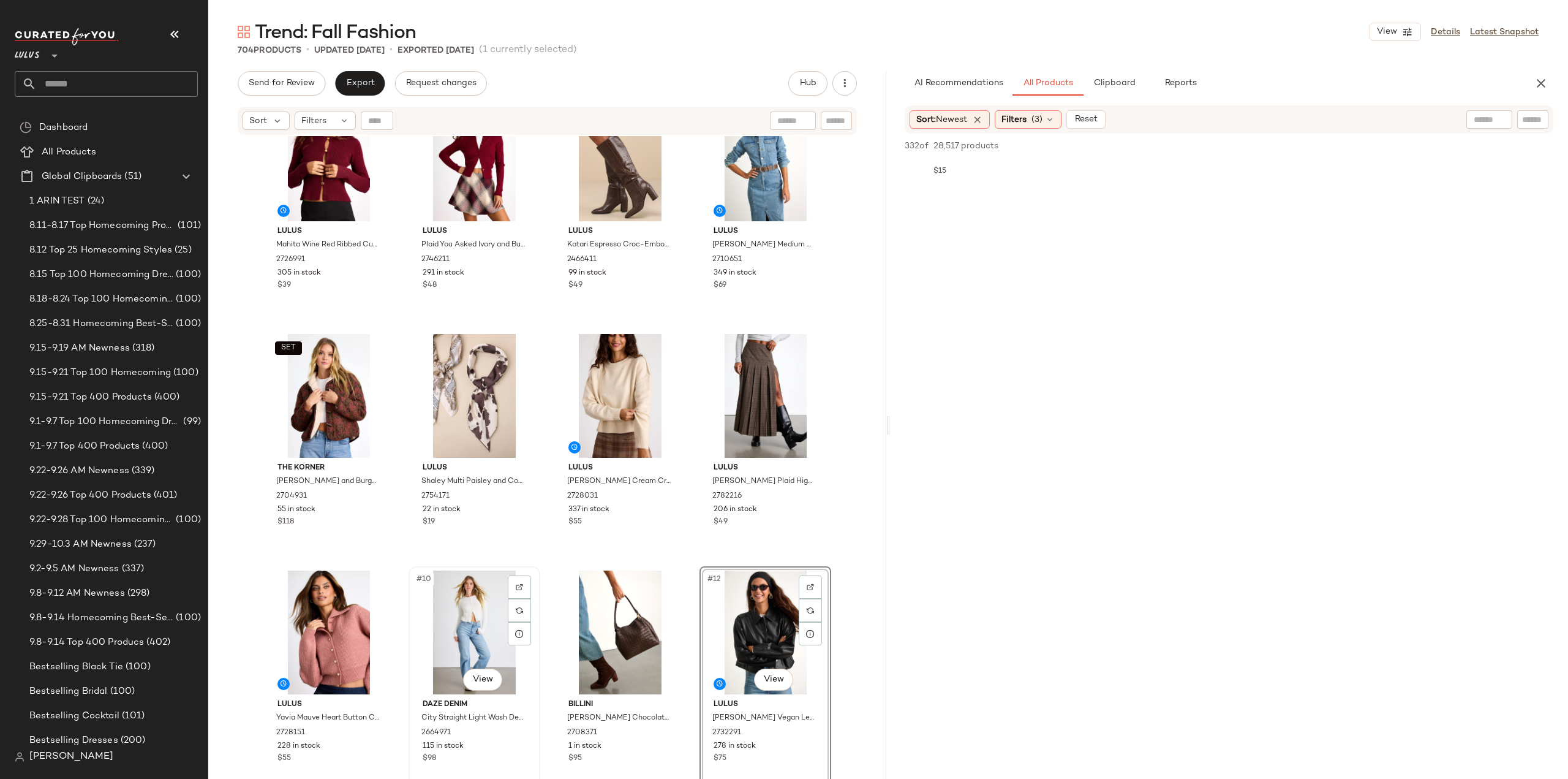
scroll to position [61, 0]
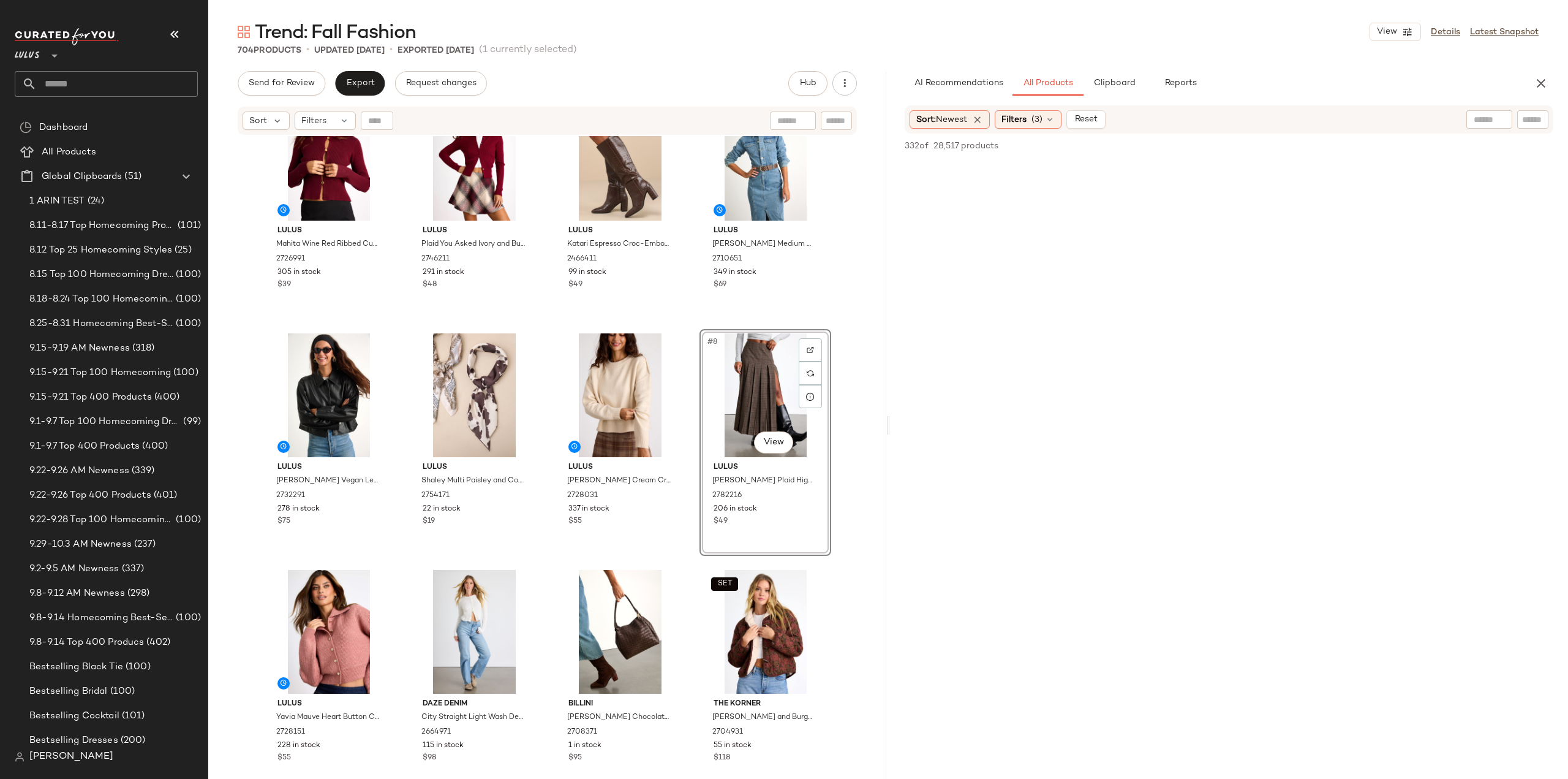
scroll to position [122, 0]
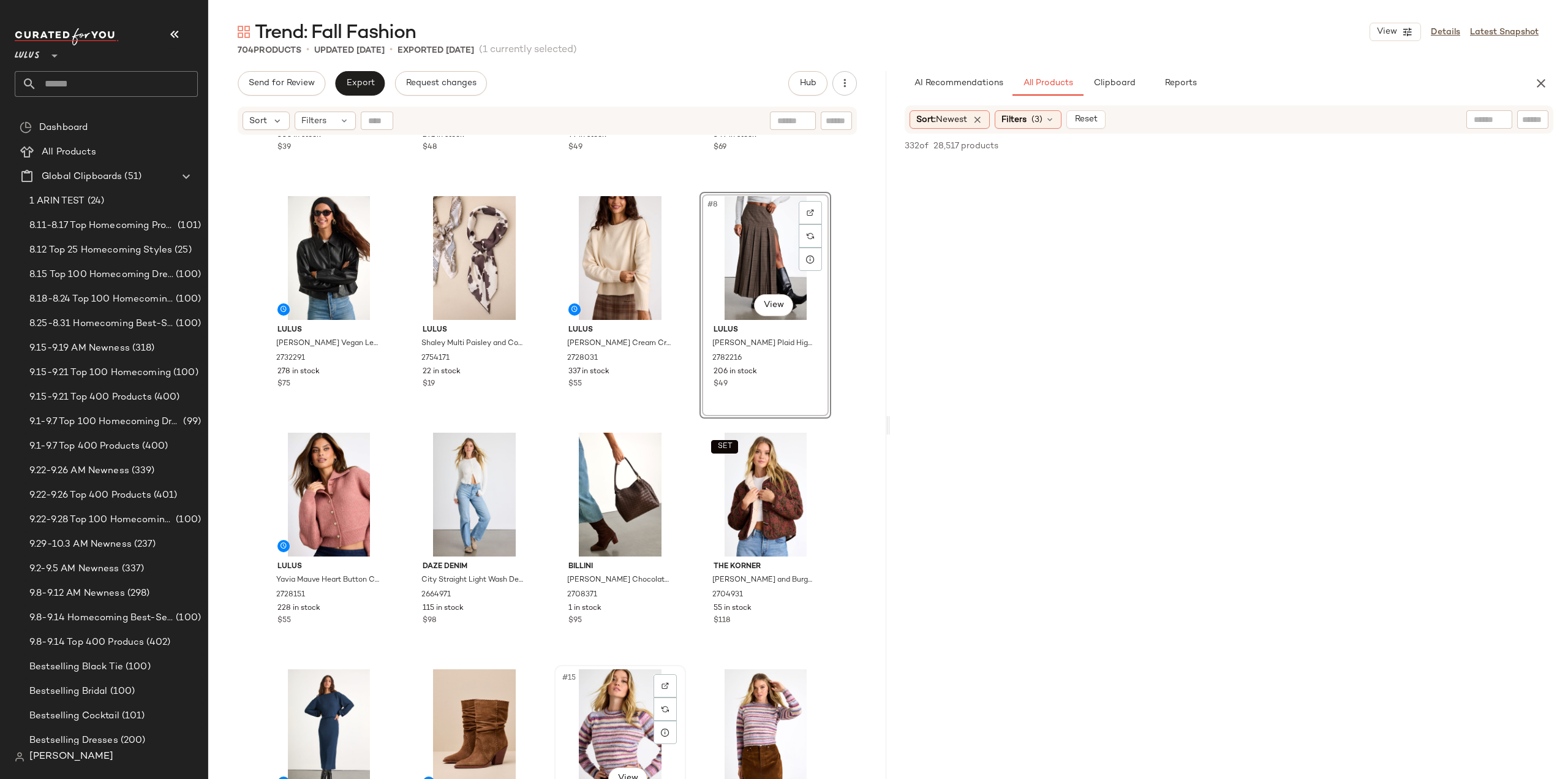
scroll to position [184, 0]
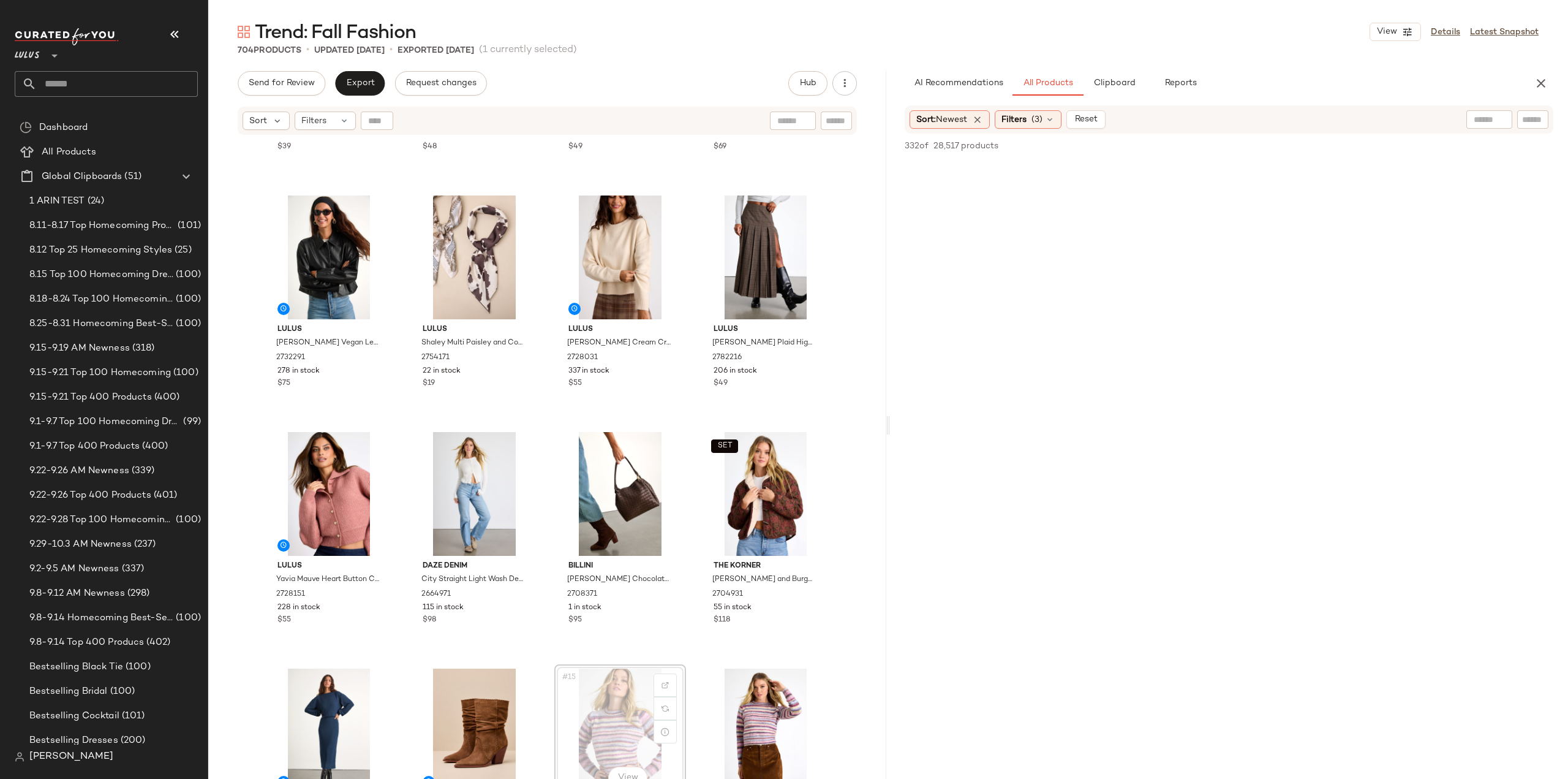
scroll to position [184, 0]
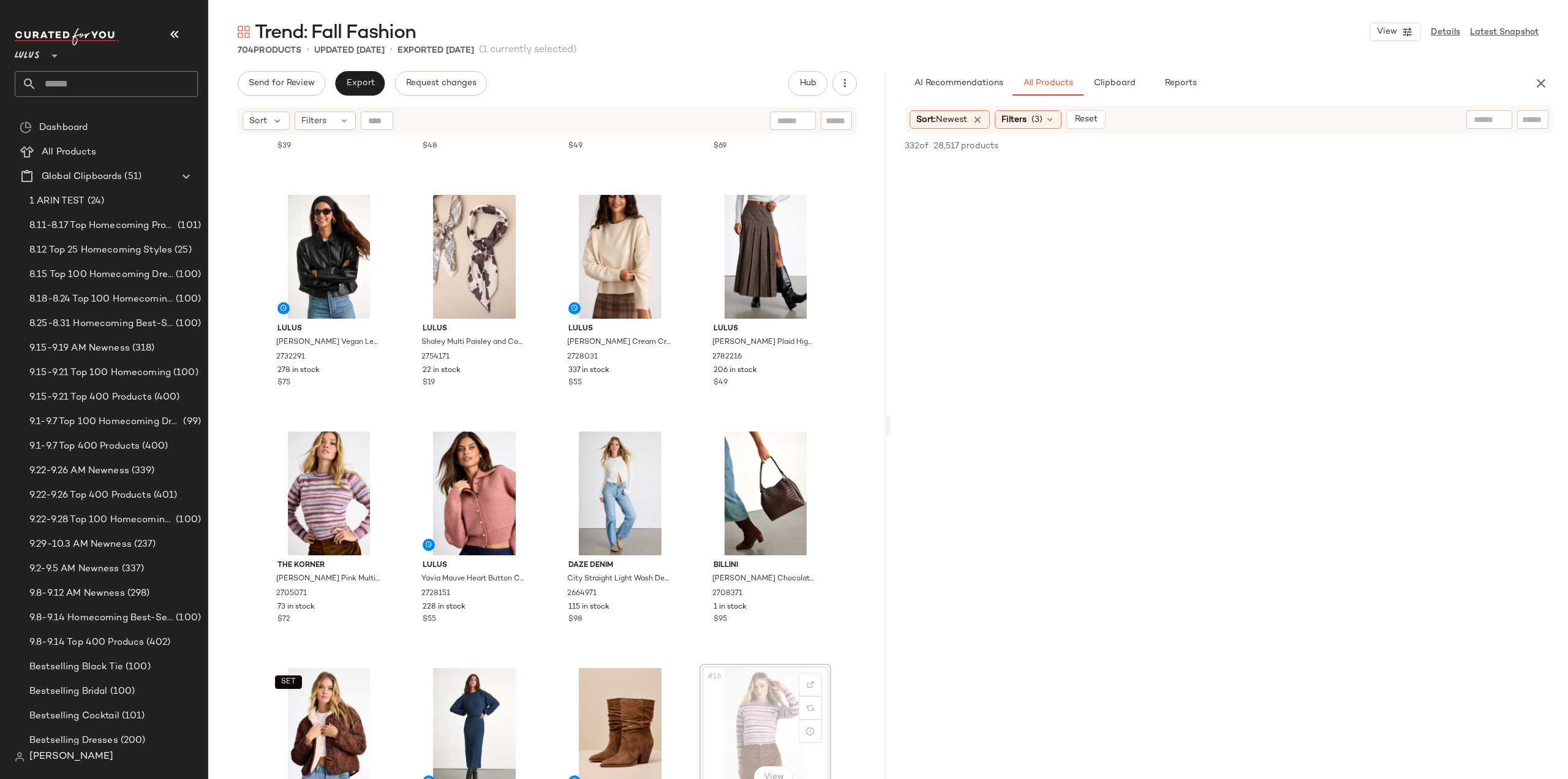
scroll to position [187, 0]
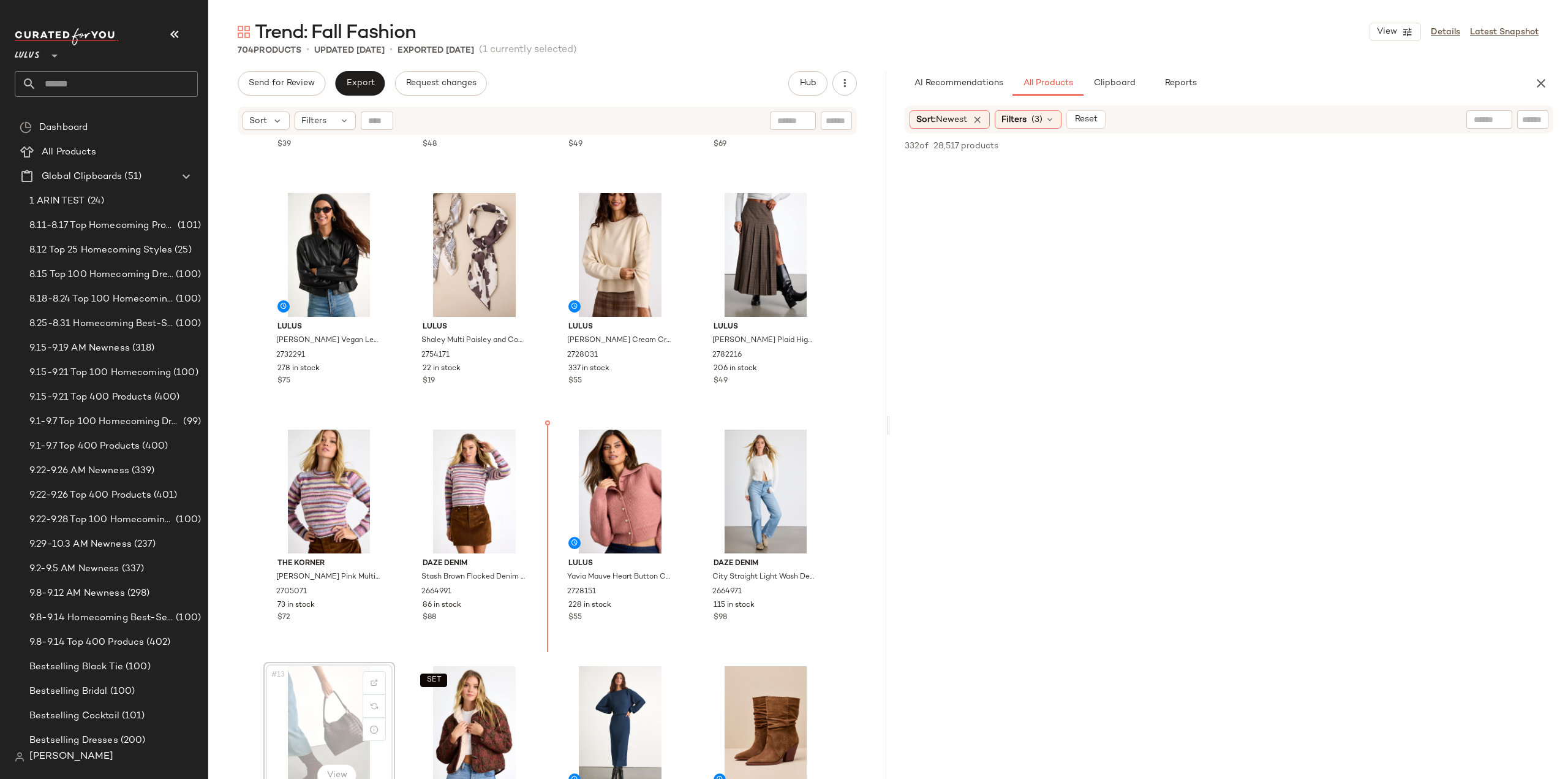
scroll to position [188, 0]
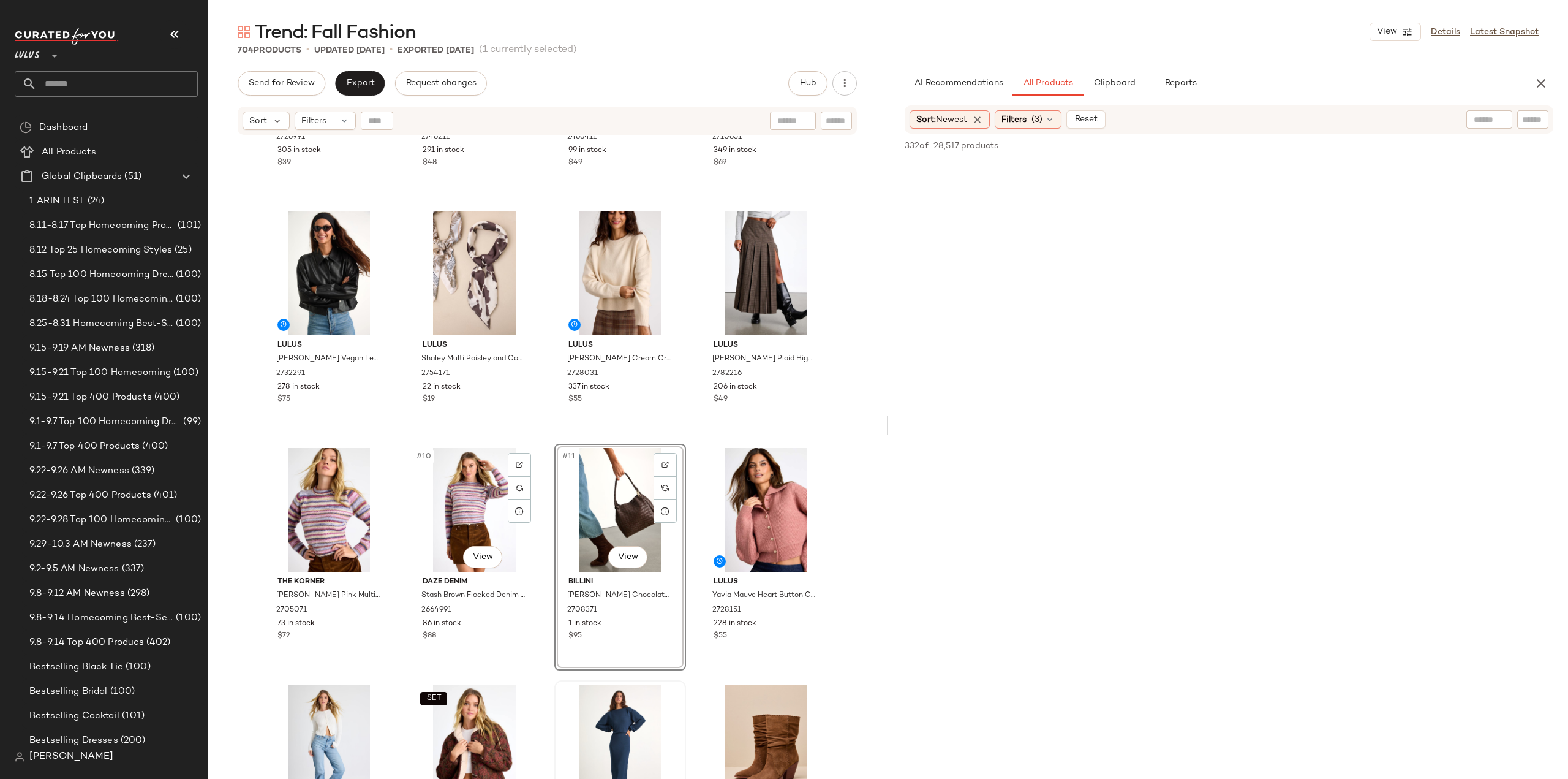
scroll to position [245, 0]
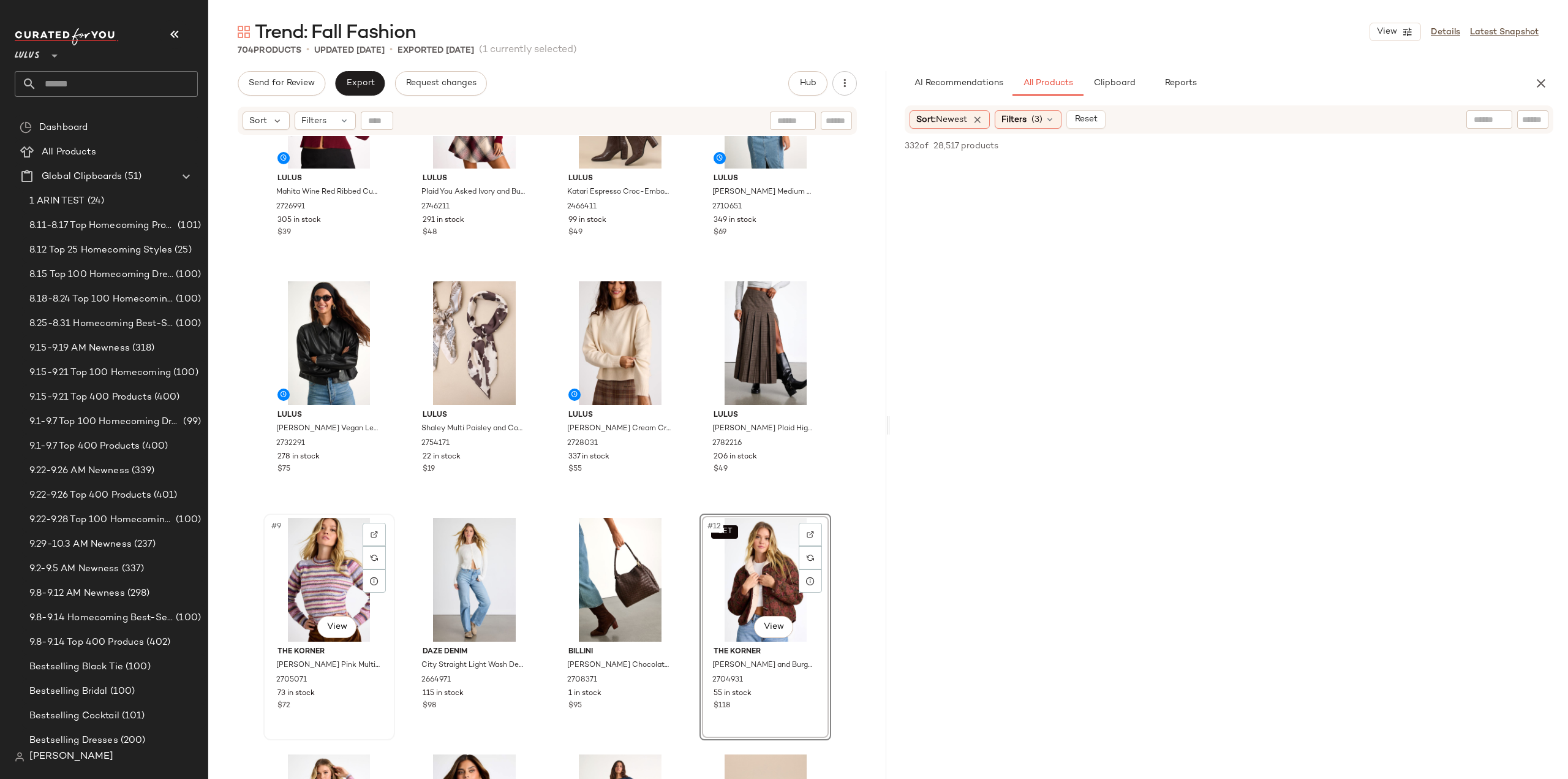
scroll to position [61, 0]
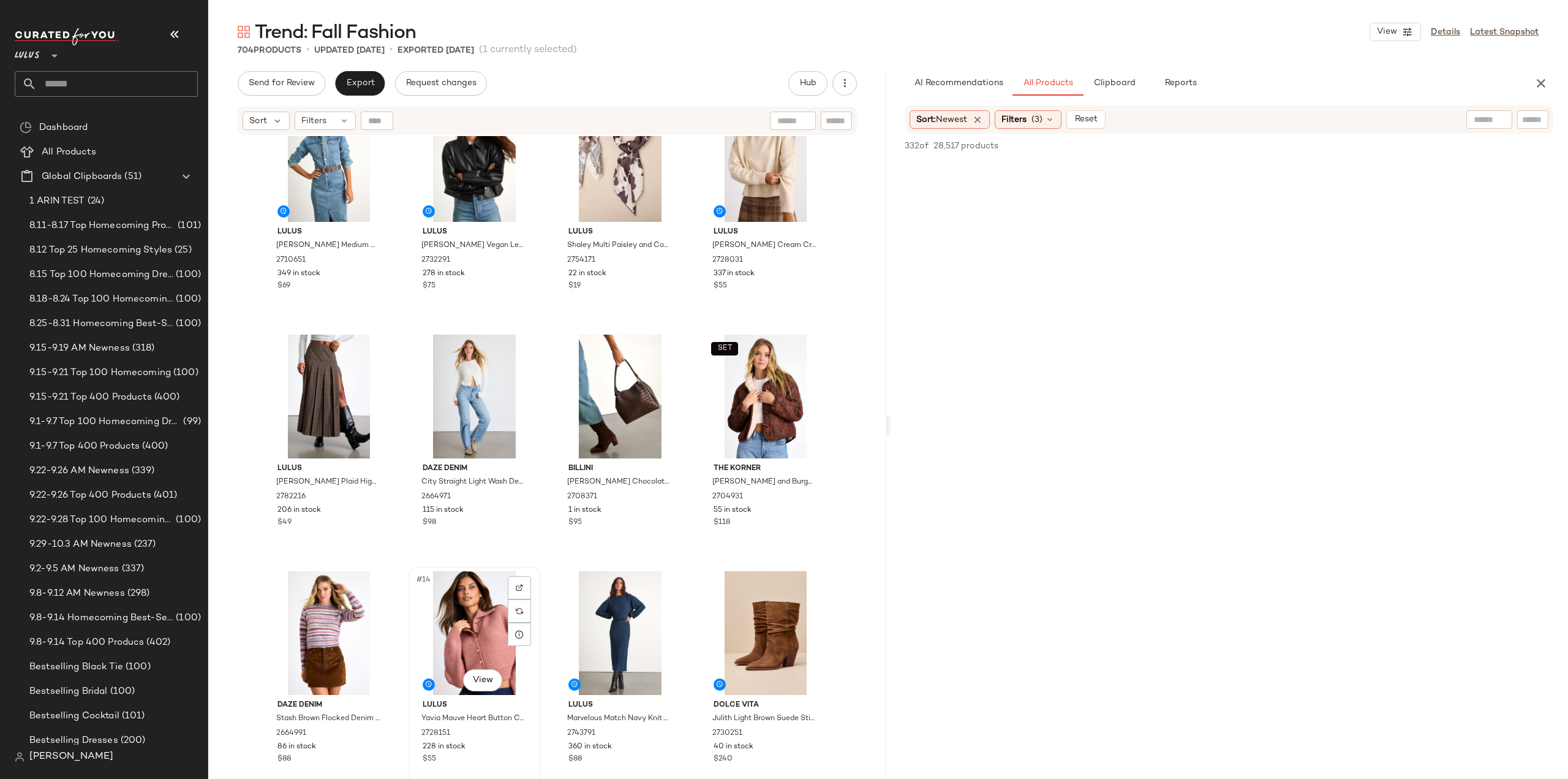
scroll to position [301, 0]
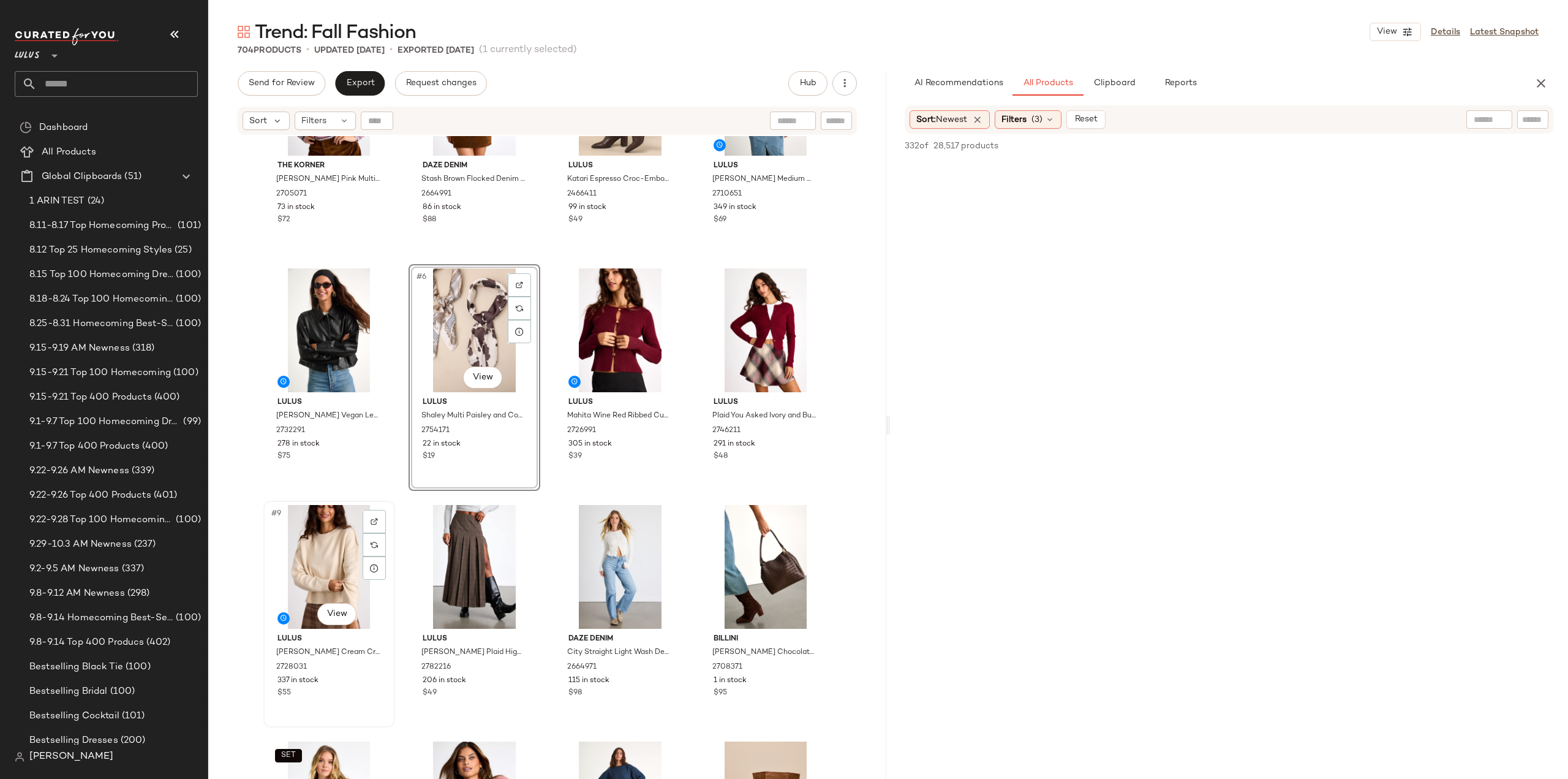
scroll to position [122, 0]
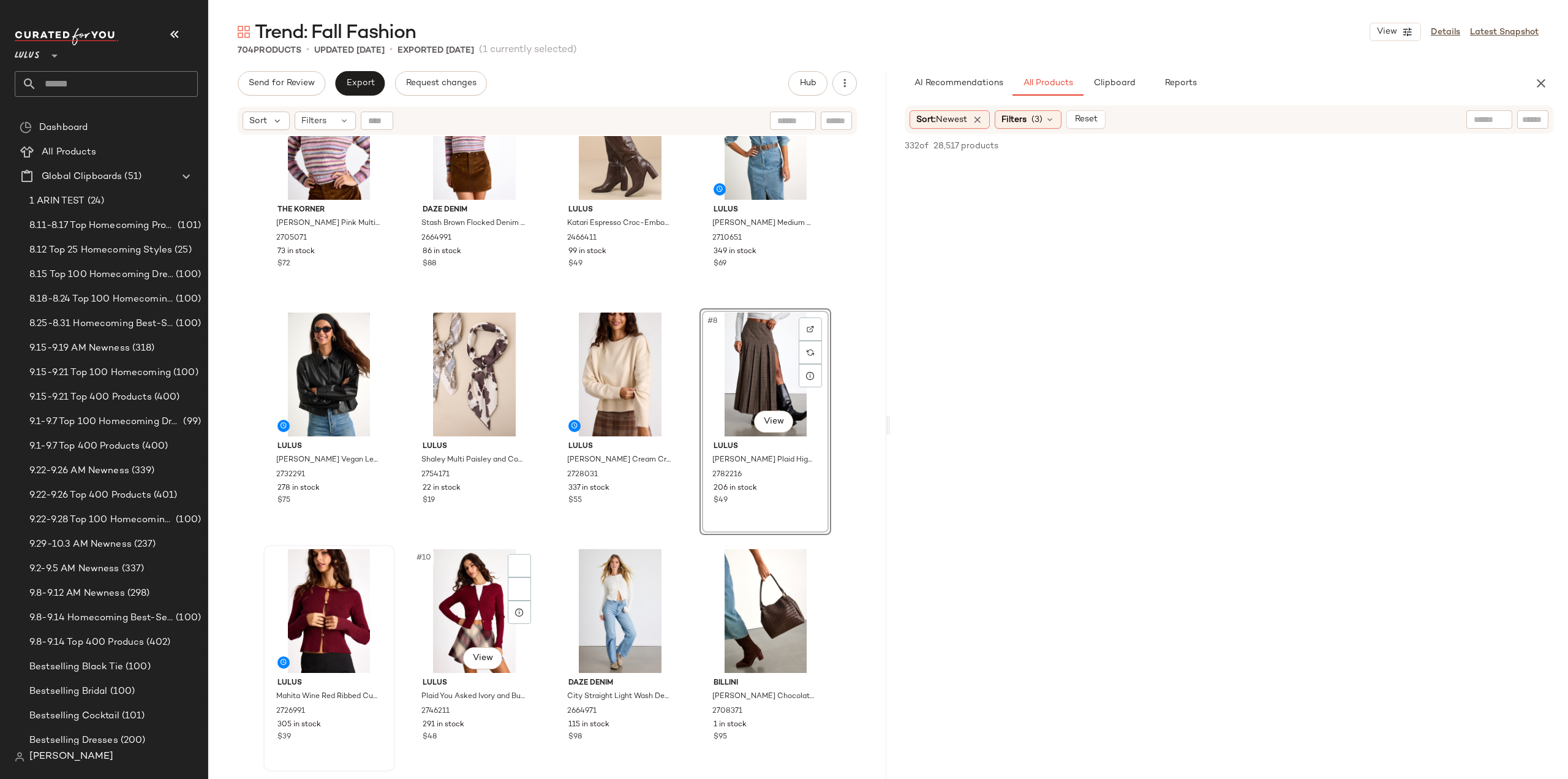
scroll to position [61, 0]
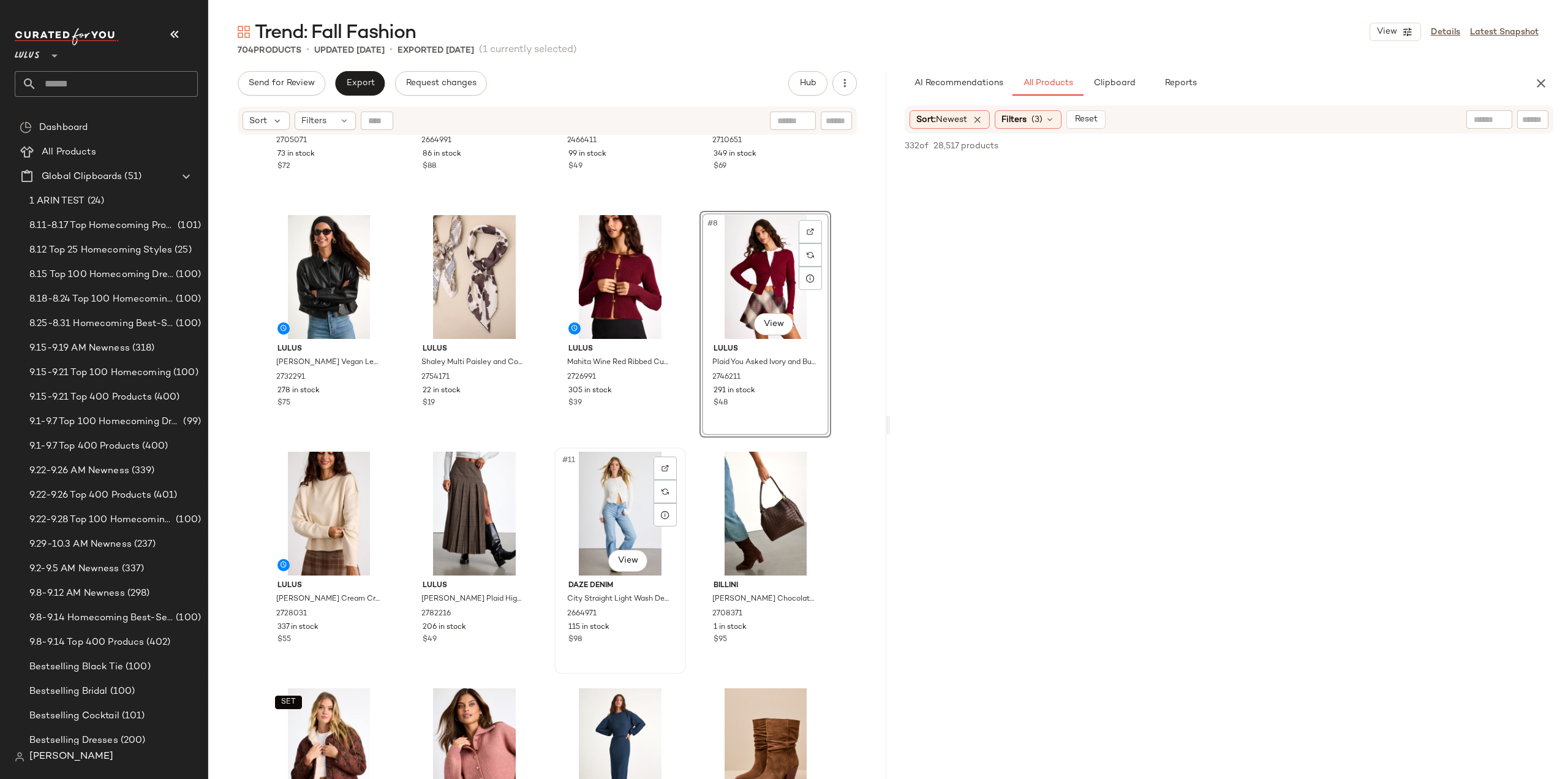
scroll to position [184, 0]
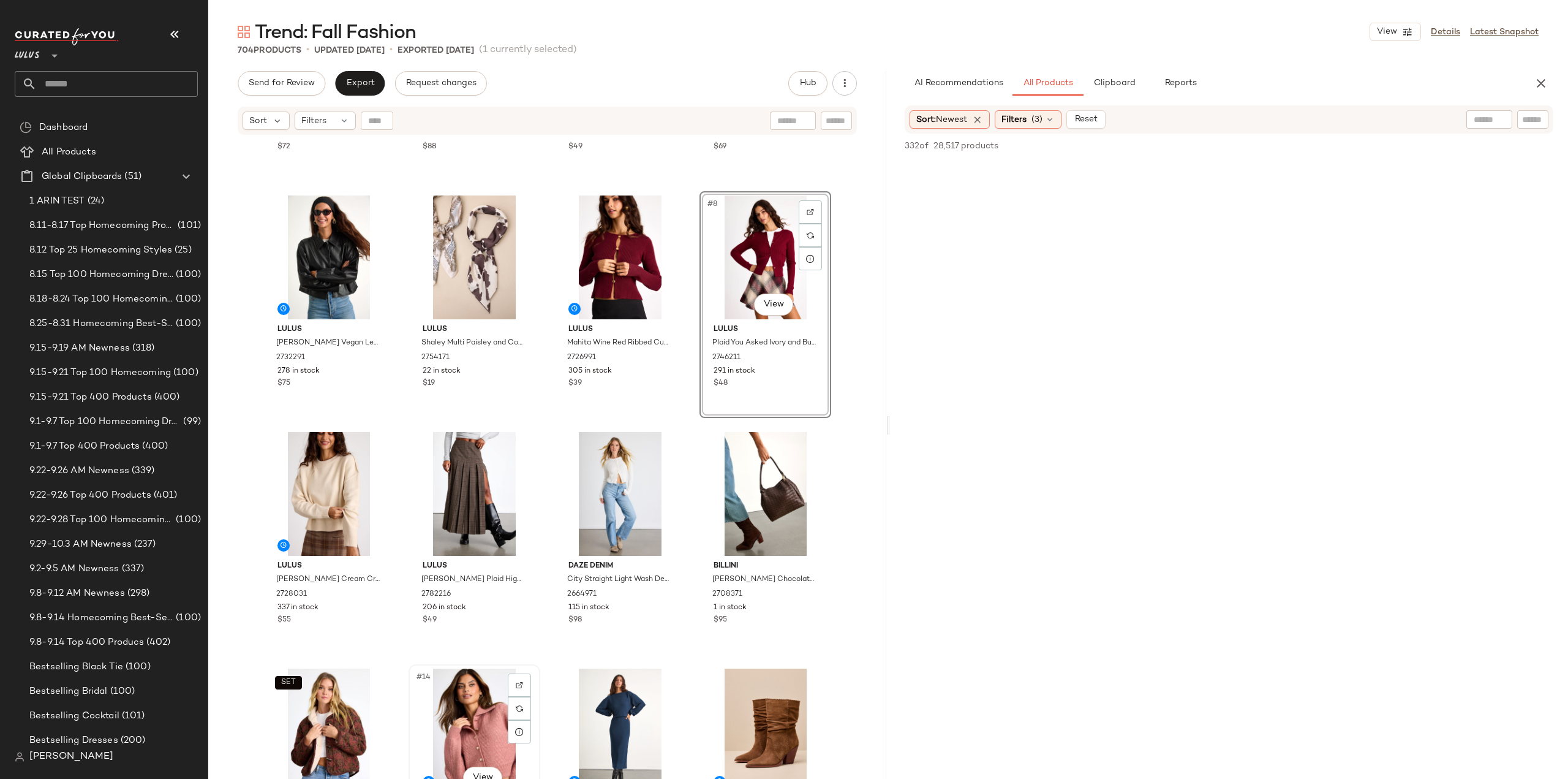
scroll to position [184, 0]
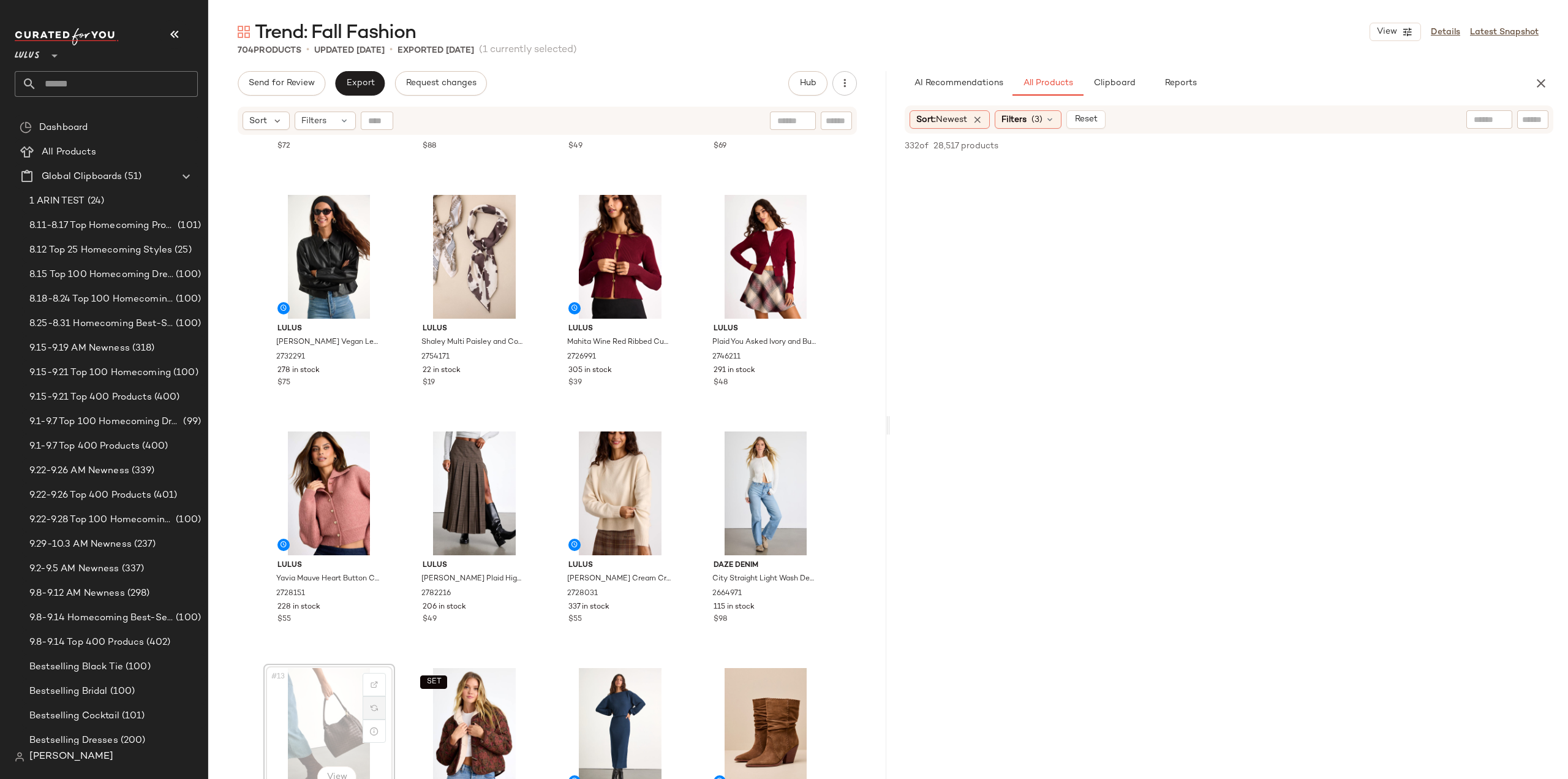
scroll to position [185, 0]
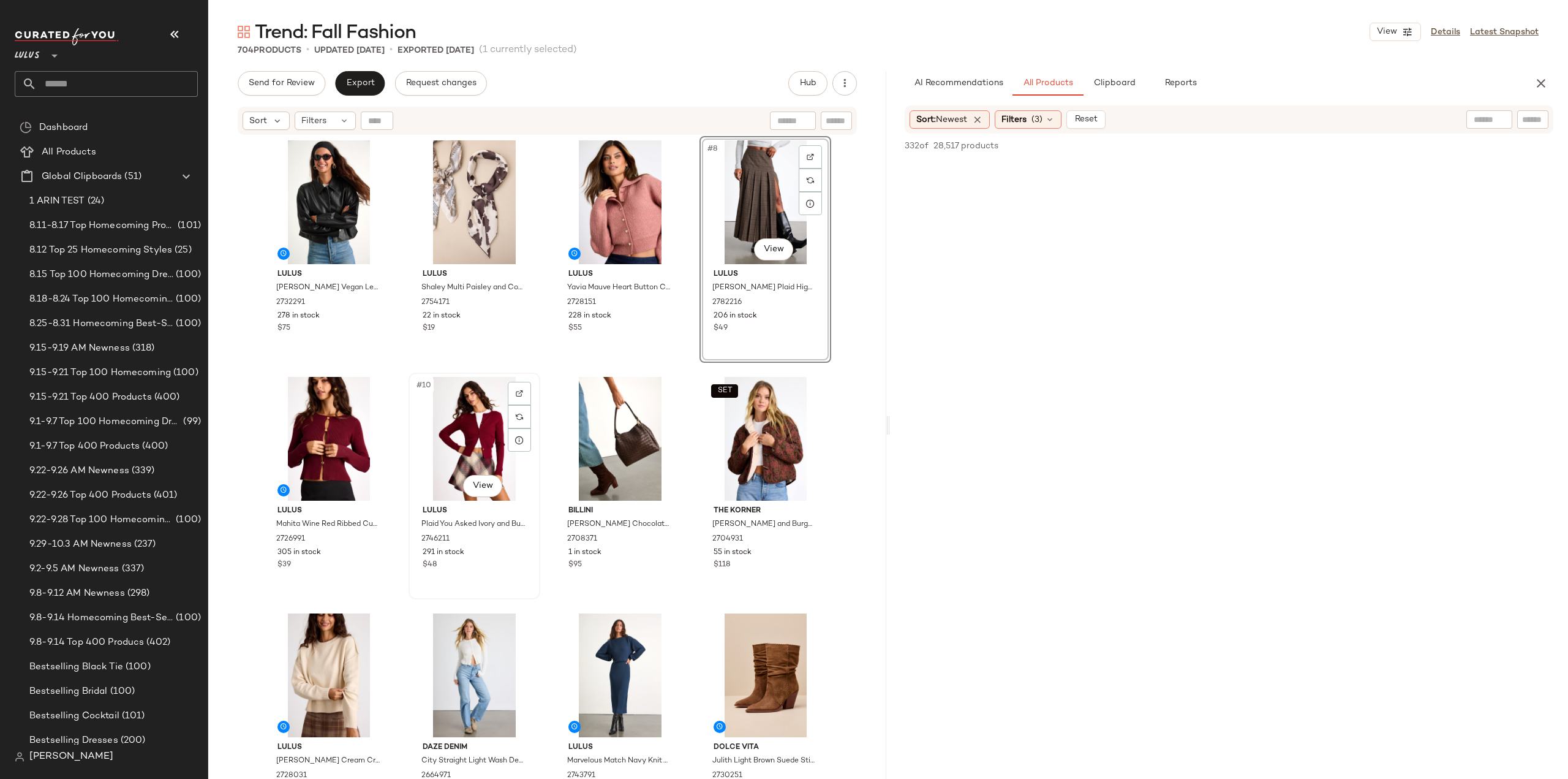
scroll to position [245, 0]
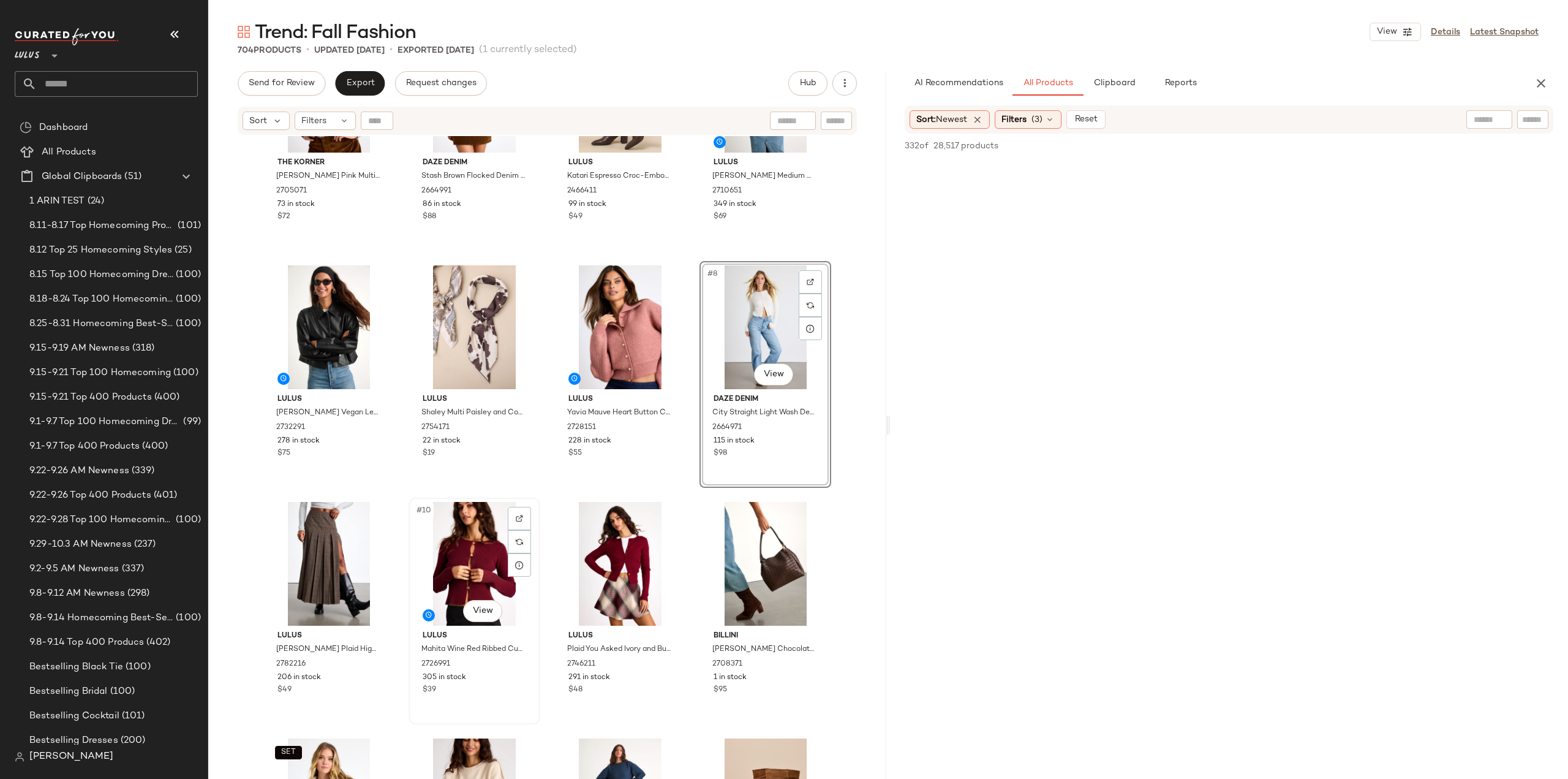
scroll to position [184, 0]
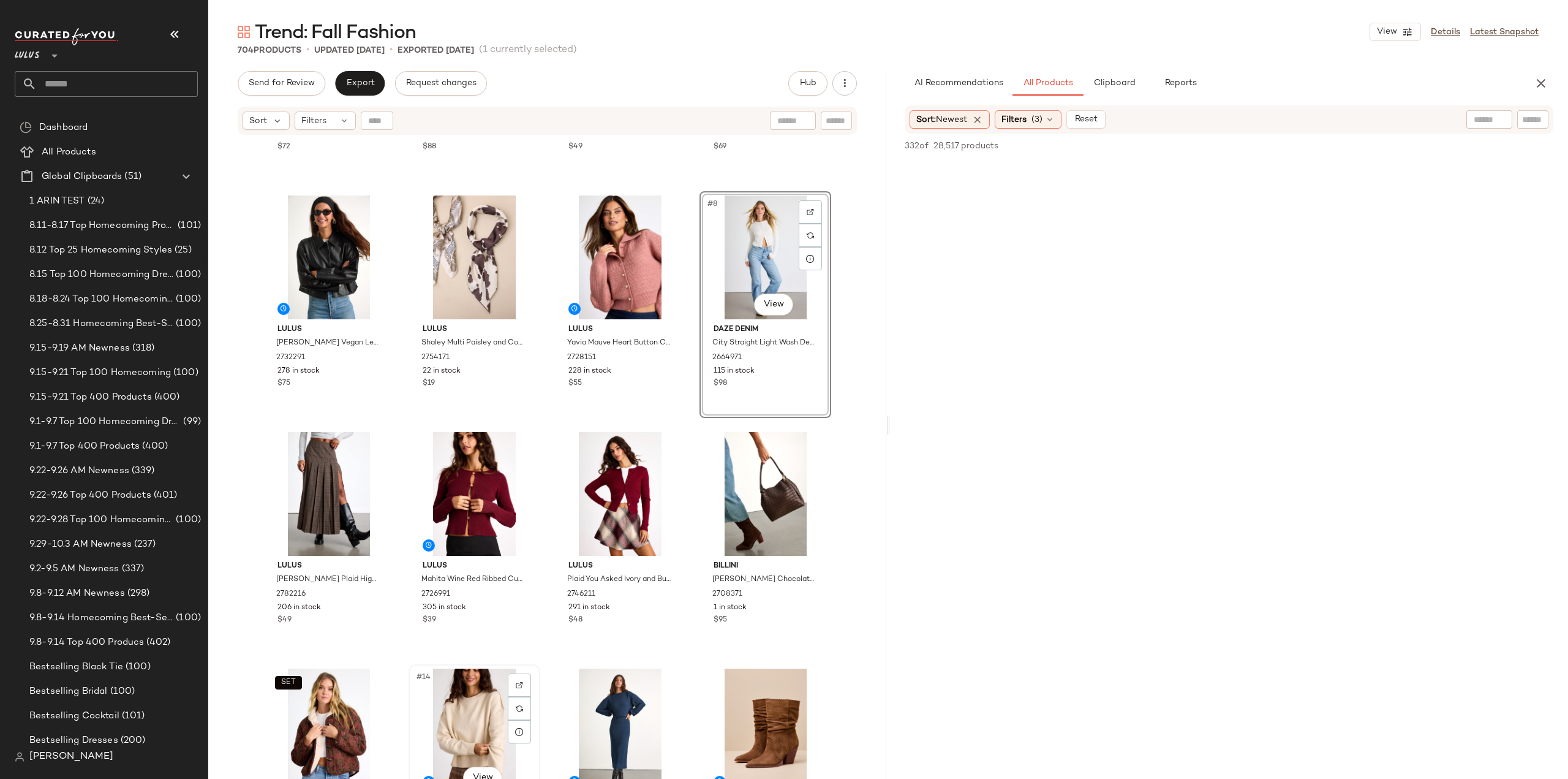
scroll to position [185, 0]
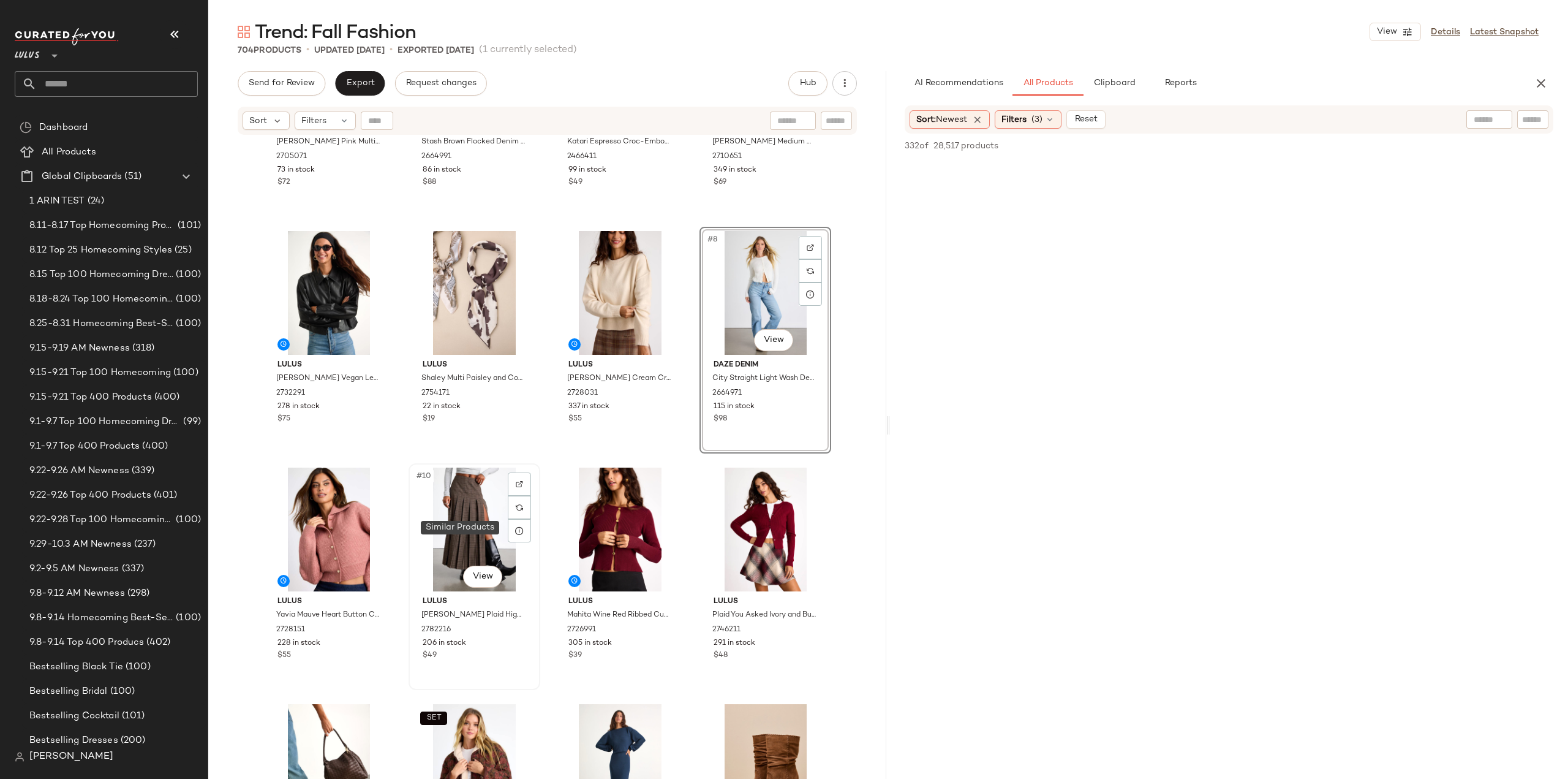
scroll to position [185, 0]
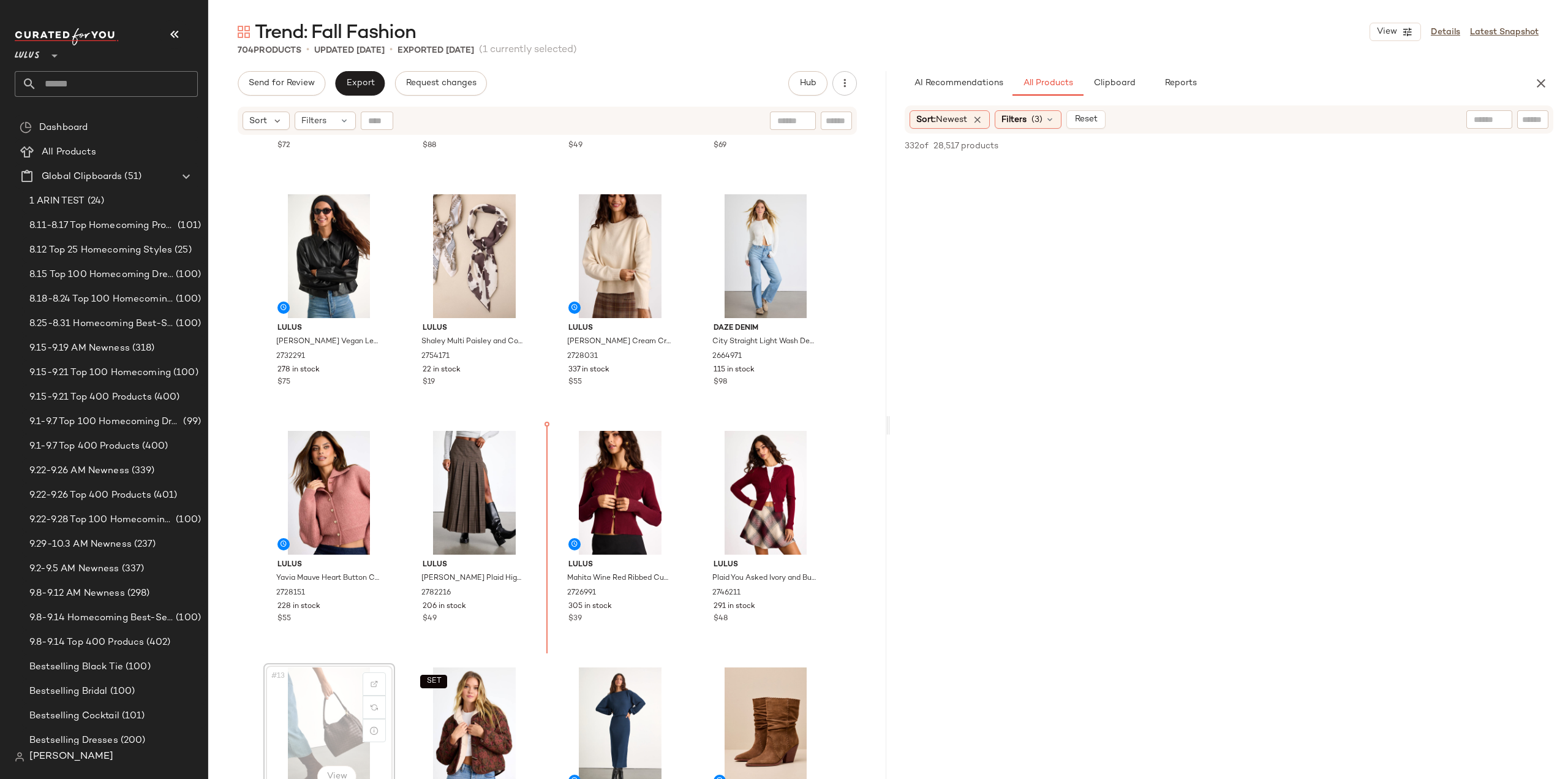
scroll to position [187, 0]
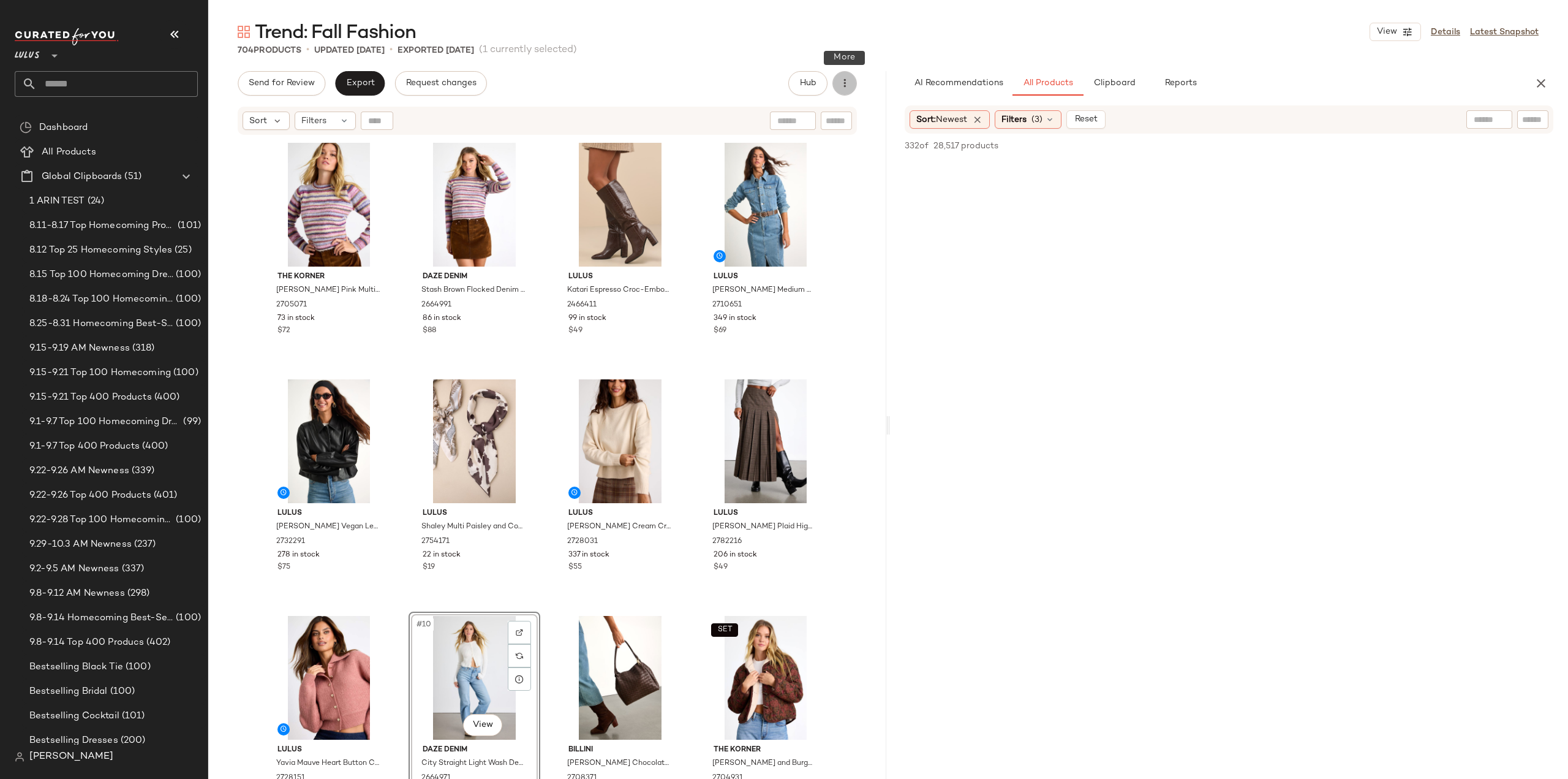
click at [852, 88] on button "button" at bounding box center [845, 83] width 25 height 25
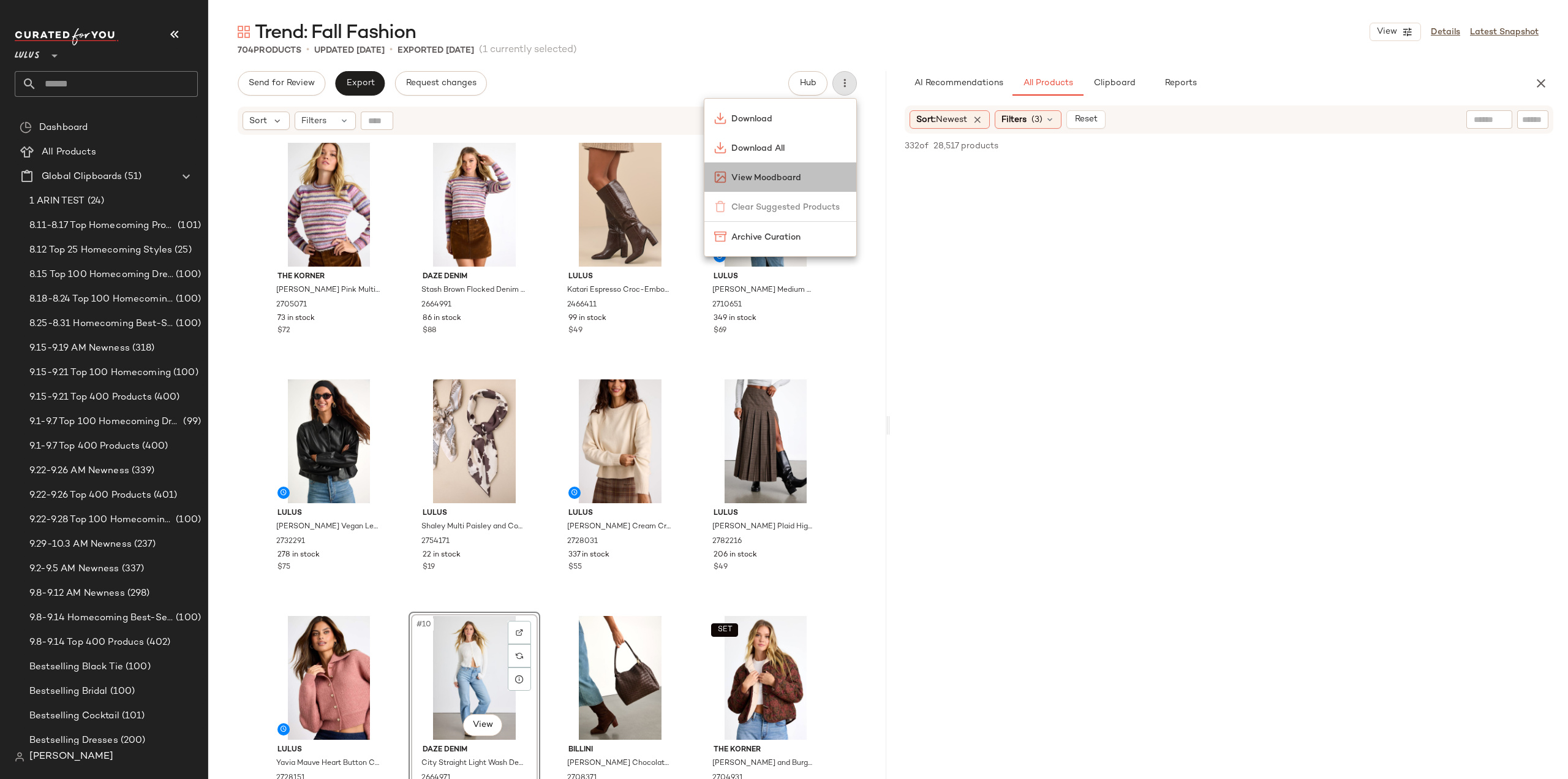
click at [763, 172] on span "View Moodboard" at bounding box center [789, 178] width 115 height 13
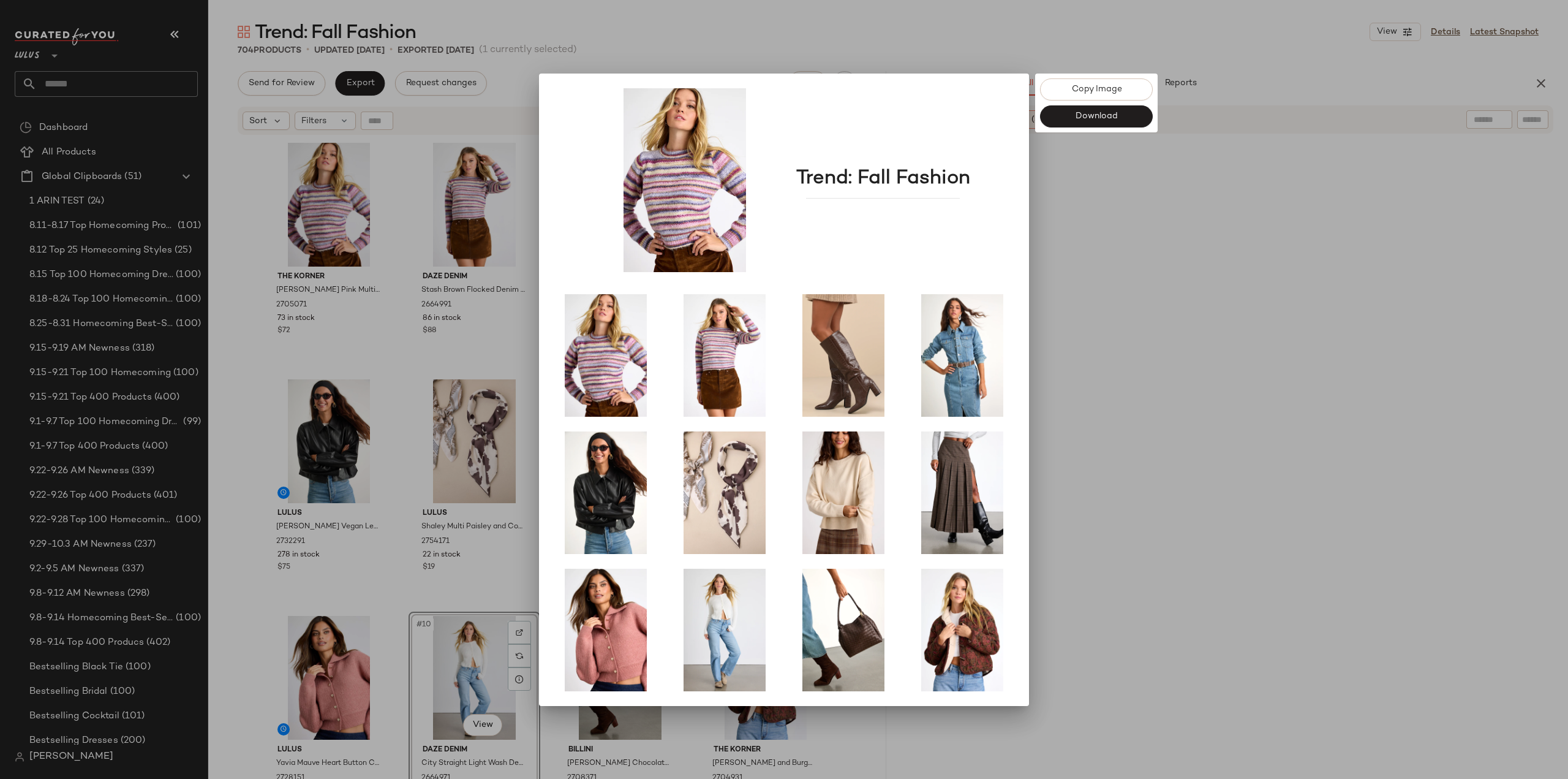
click at [1169, 460] on div at bounding box center [784, 389] width 1568 height 779
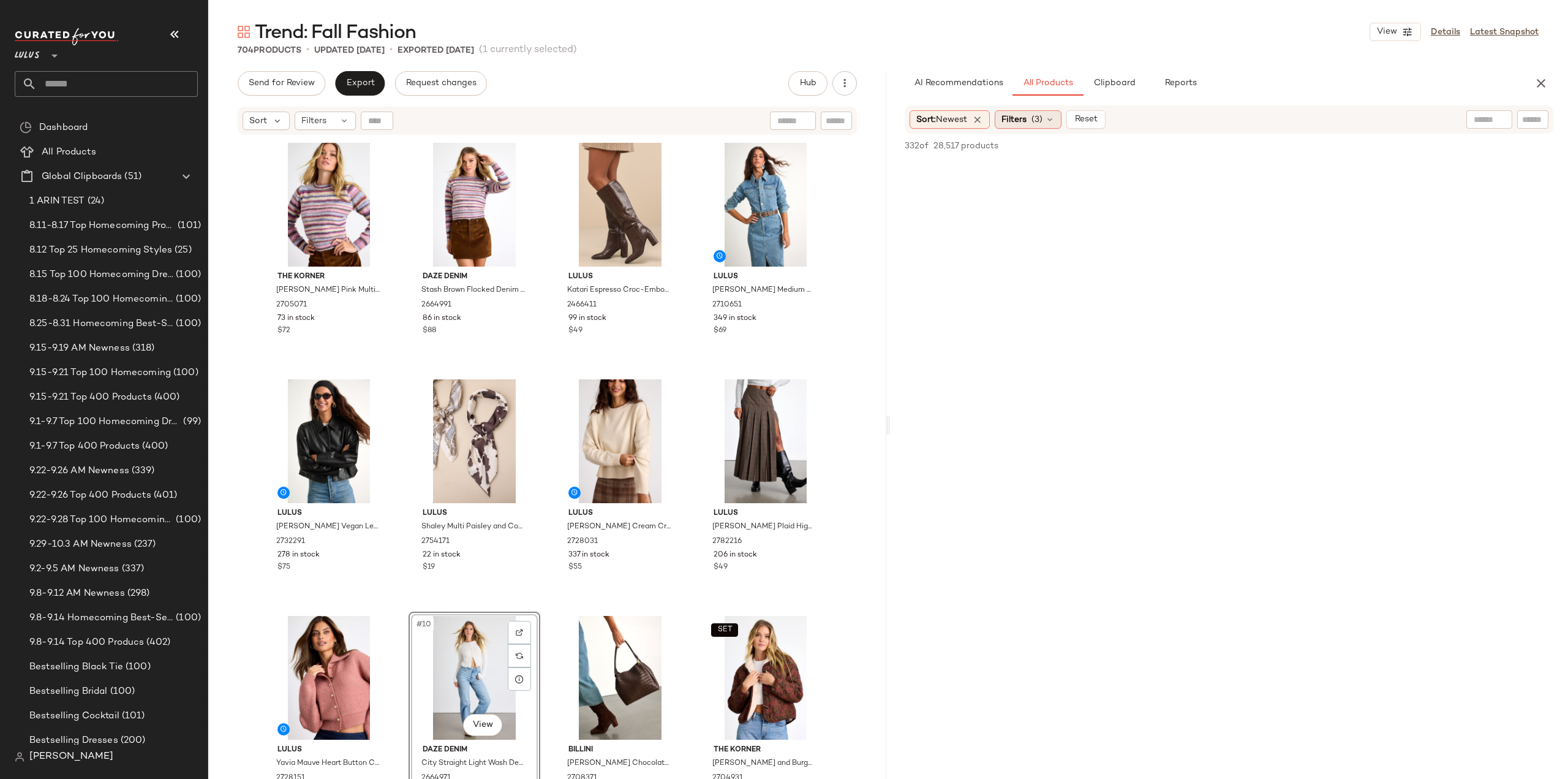
click at [1024, 120] on span "Filters" at bounding box center [1014, 120] width 25 height 13
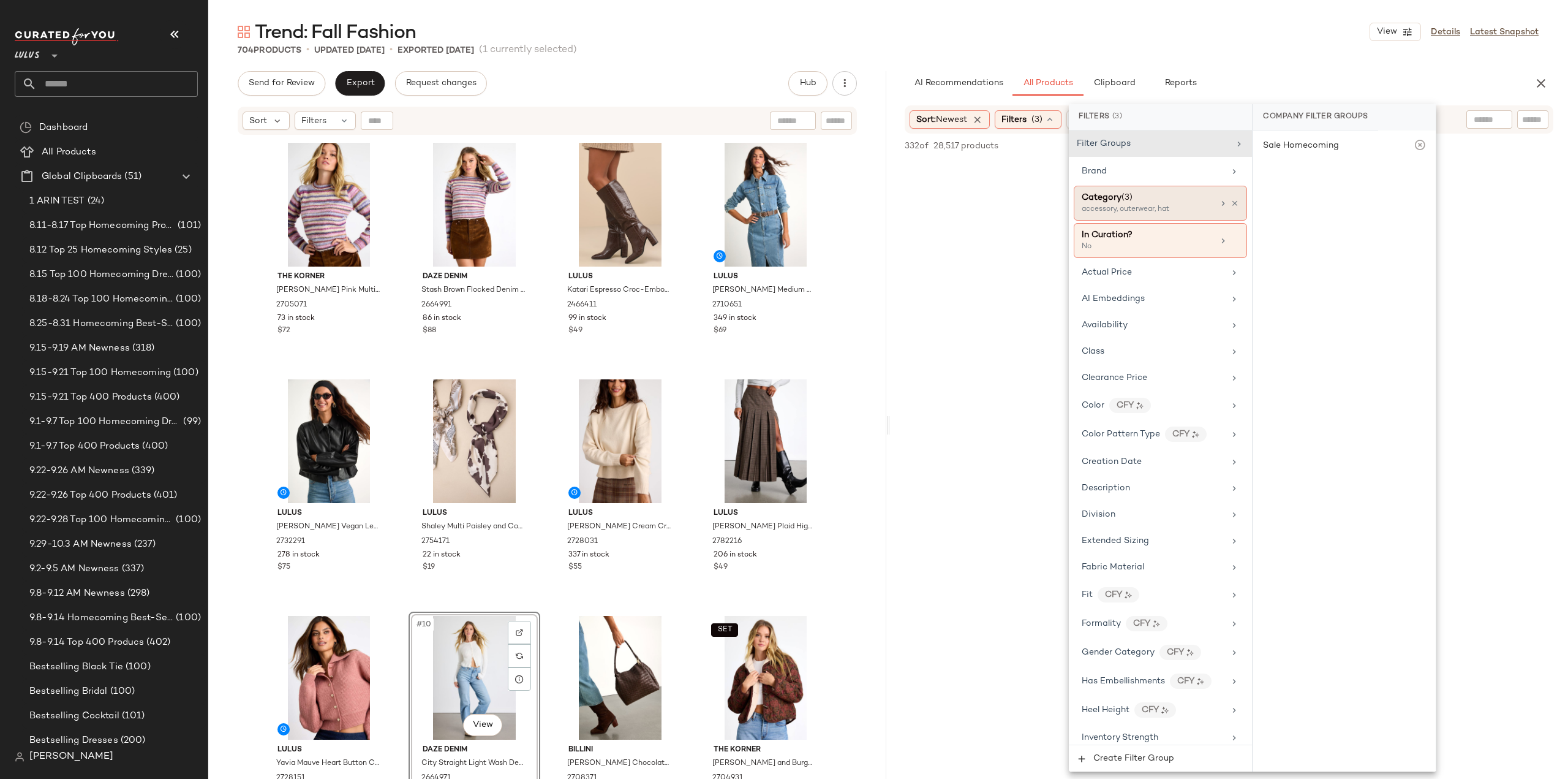
click at [1155, 189] on div "Category (3) accessory, outerwear, hat" at bounding box center [1161, 203] width 173 height 35
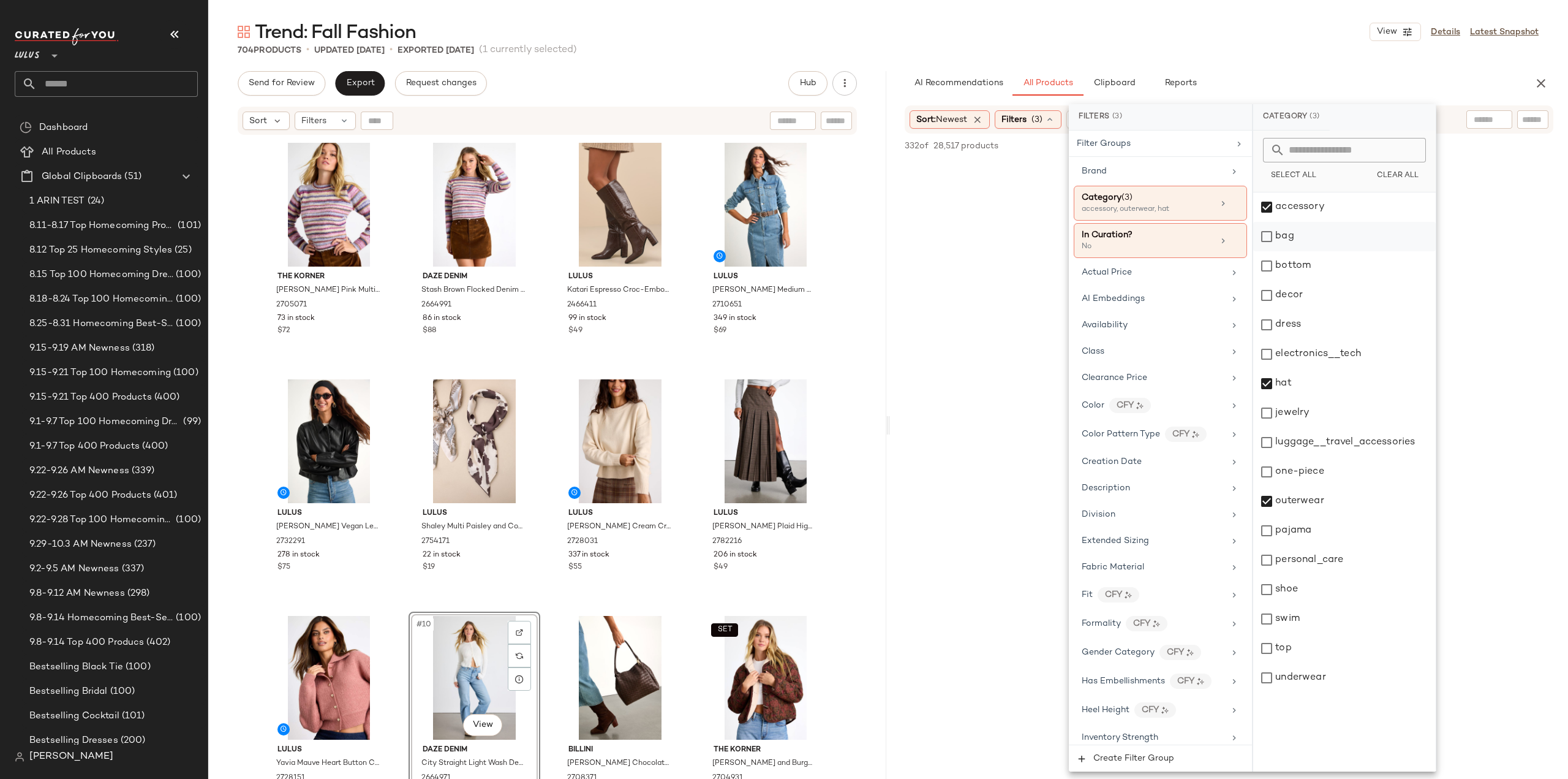
click at [1268, 239] on div "bag" at bounding box center [1344, 237] width 182 height 30
click at [1267, 236] on div "bag" at bounding box center [1344, 237] width 182 height 30
click at [1267, 414] on div "jewelry" at bounding box center [1344, 413] width 182 height 30
click at [1269, 501] on div "outerwear" at bounding box center [1344, 501] width 182 height 30
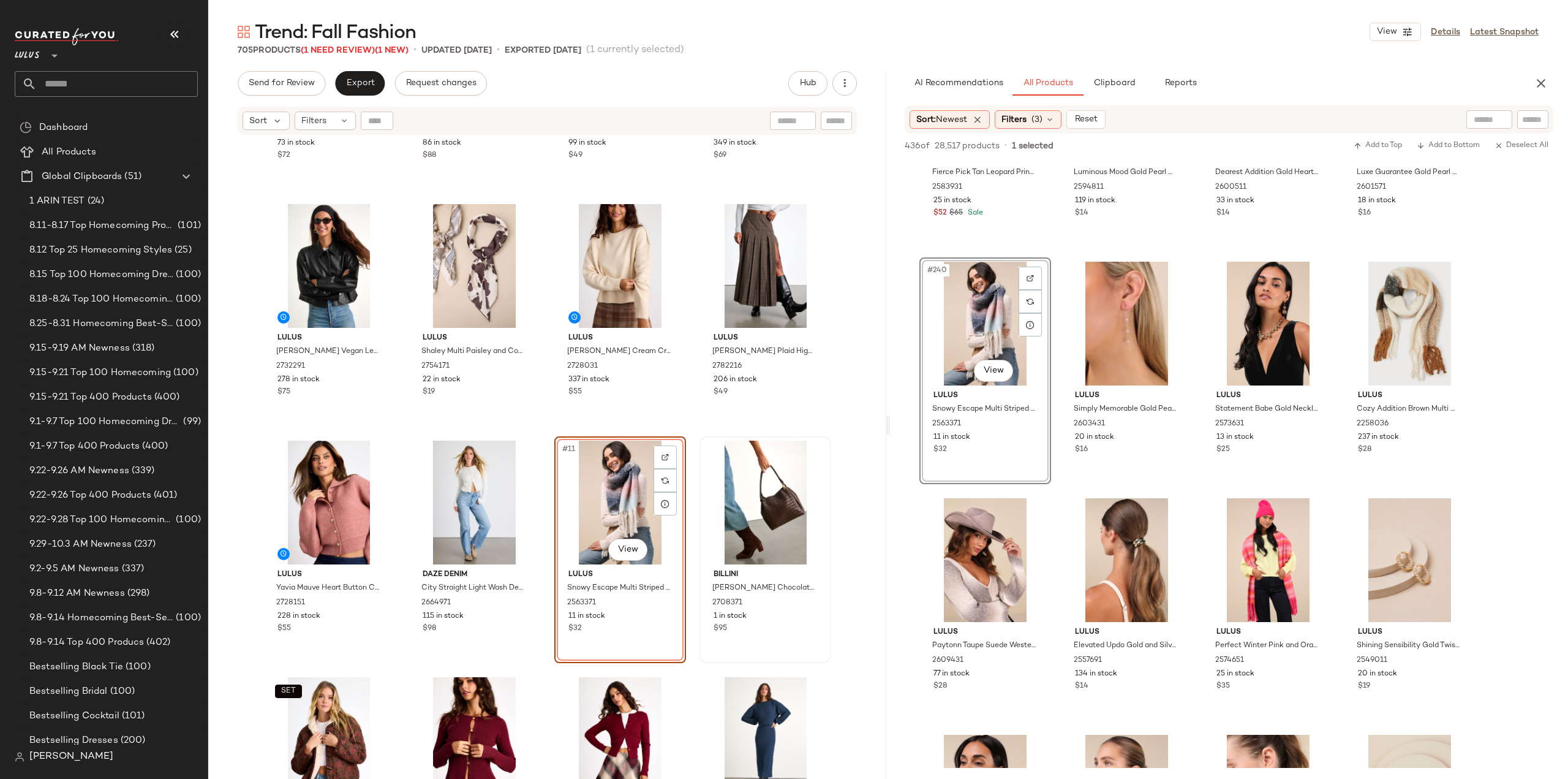
scroll to position [184, 0]
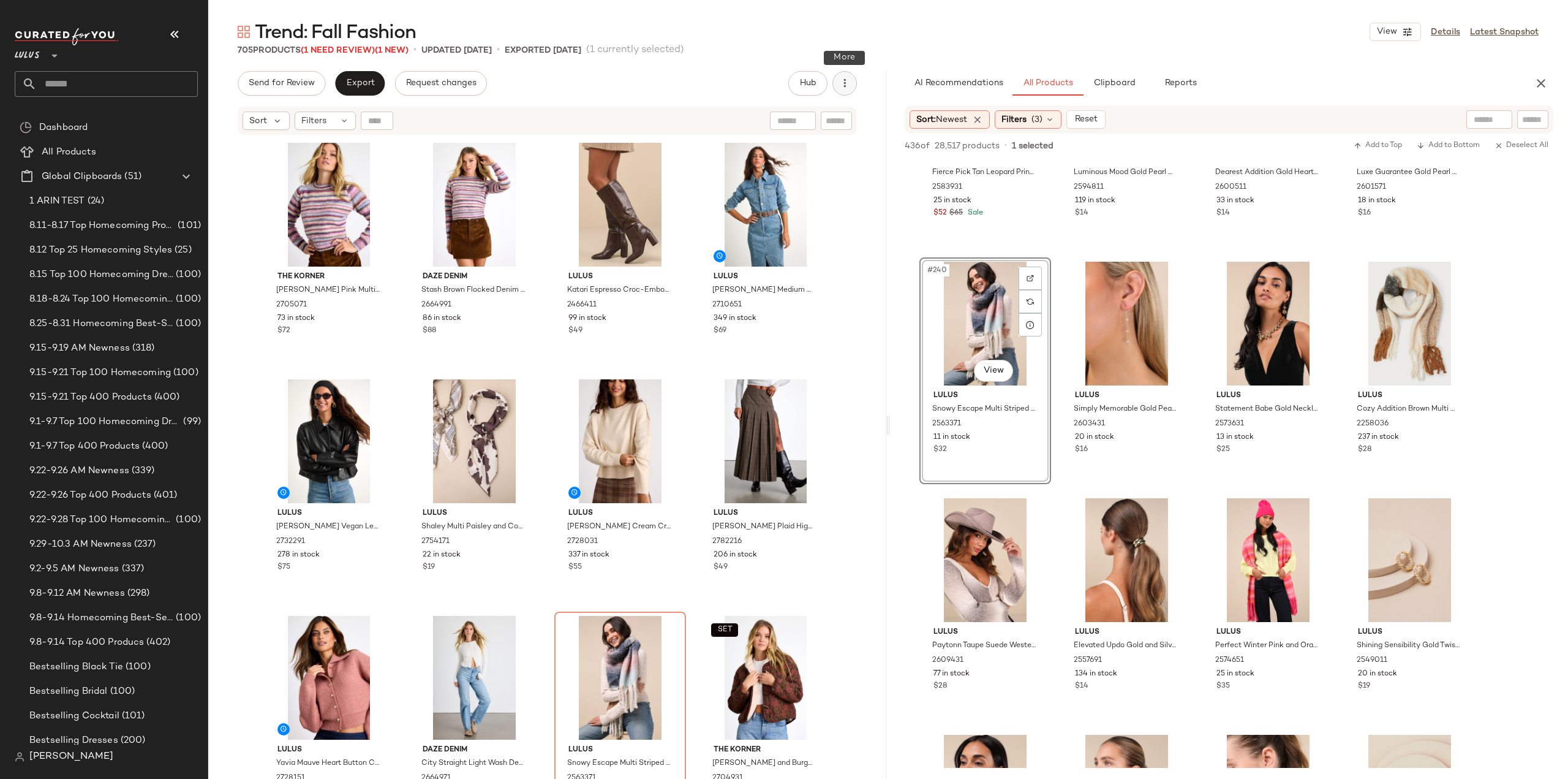
click at [834, 86] on button "button" at bounding box center [845, 83] width 25 height 25
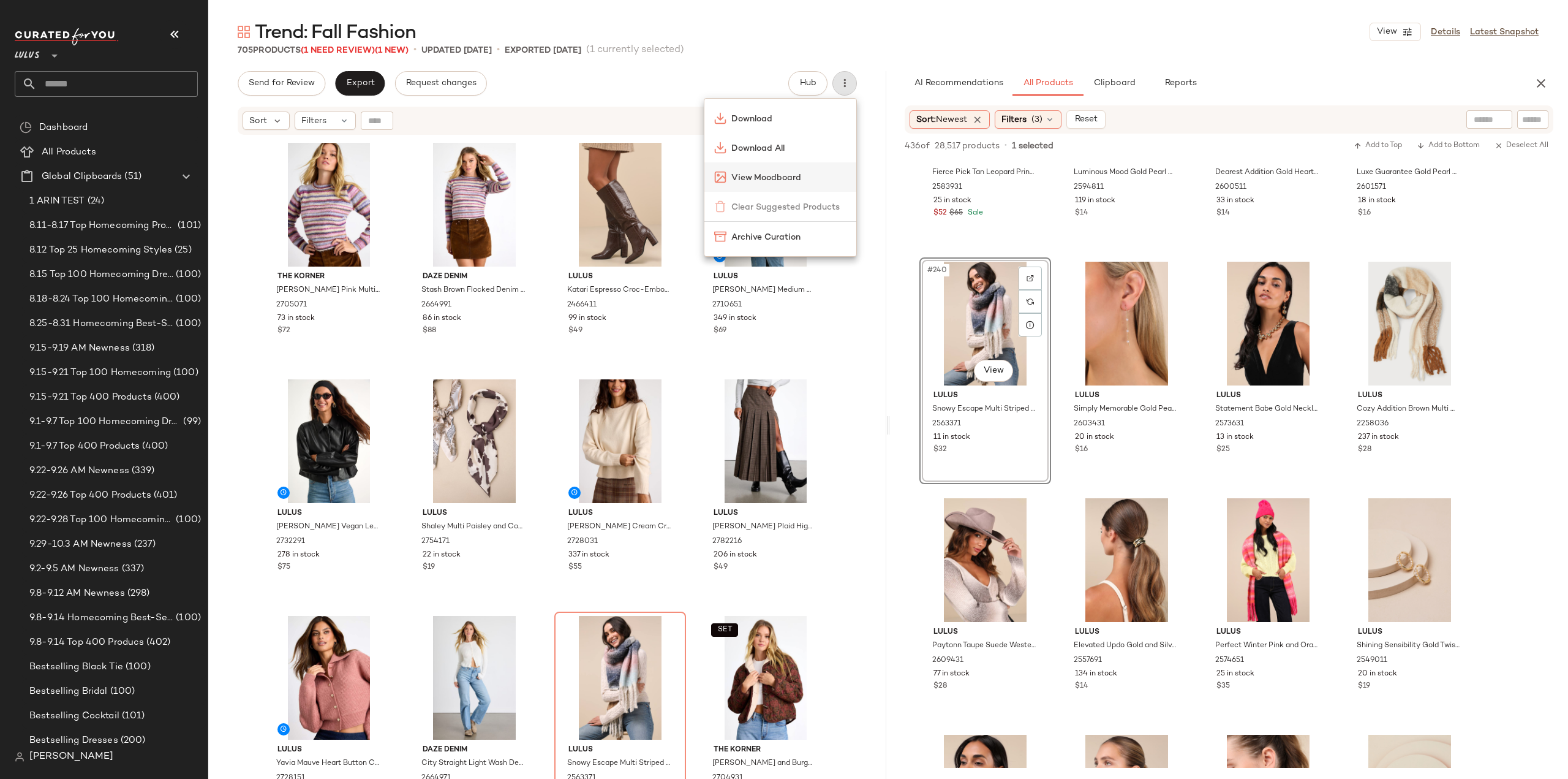
click at [777, 181] on span "View Moodboard" at bounding box center [789, 178] width 115 height 13
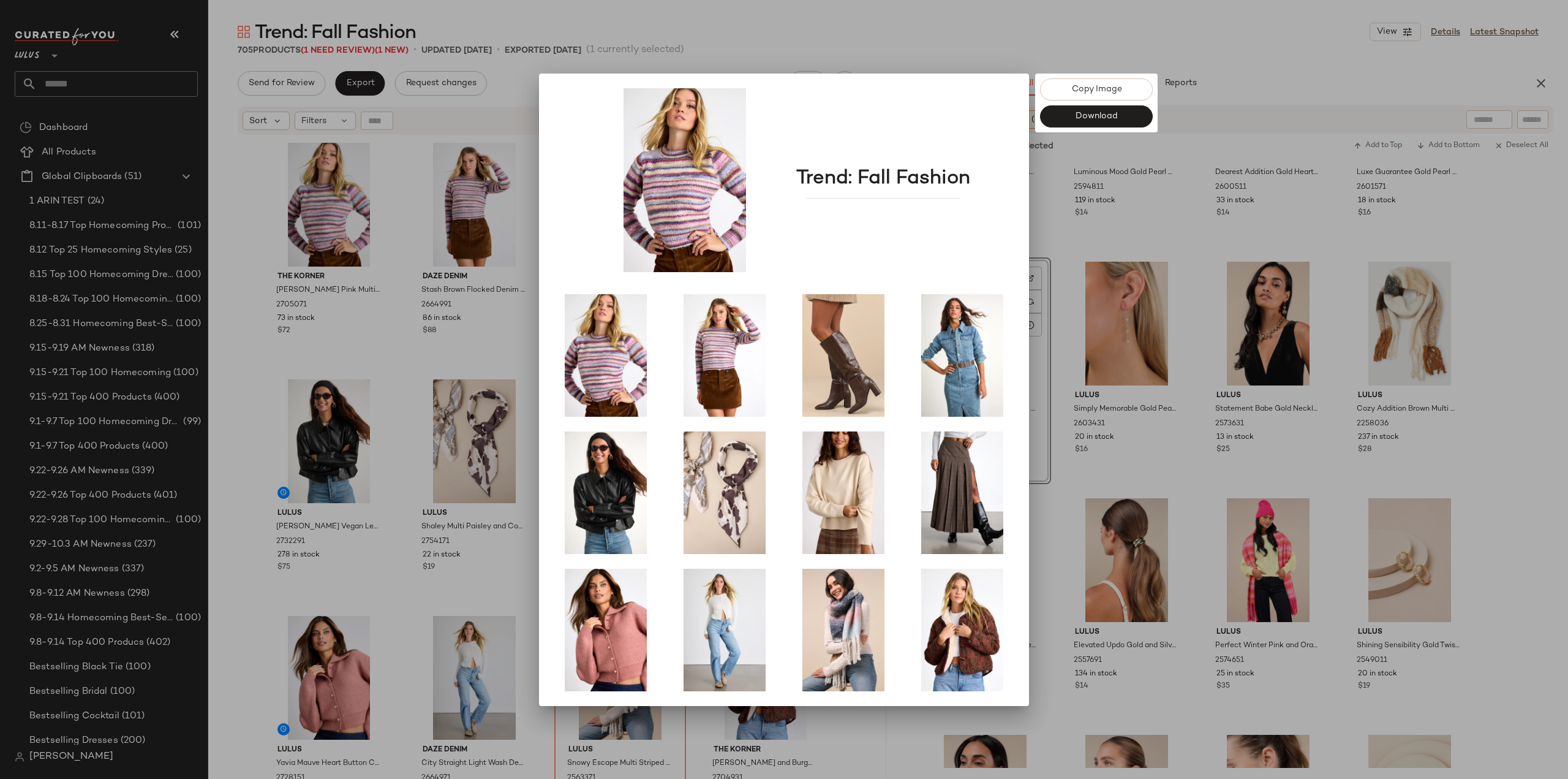
click at [917, 50] on div at bounding box center [784, 389] width 1568 height 779
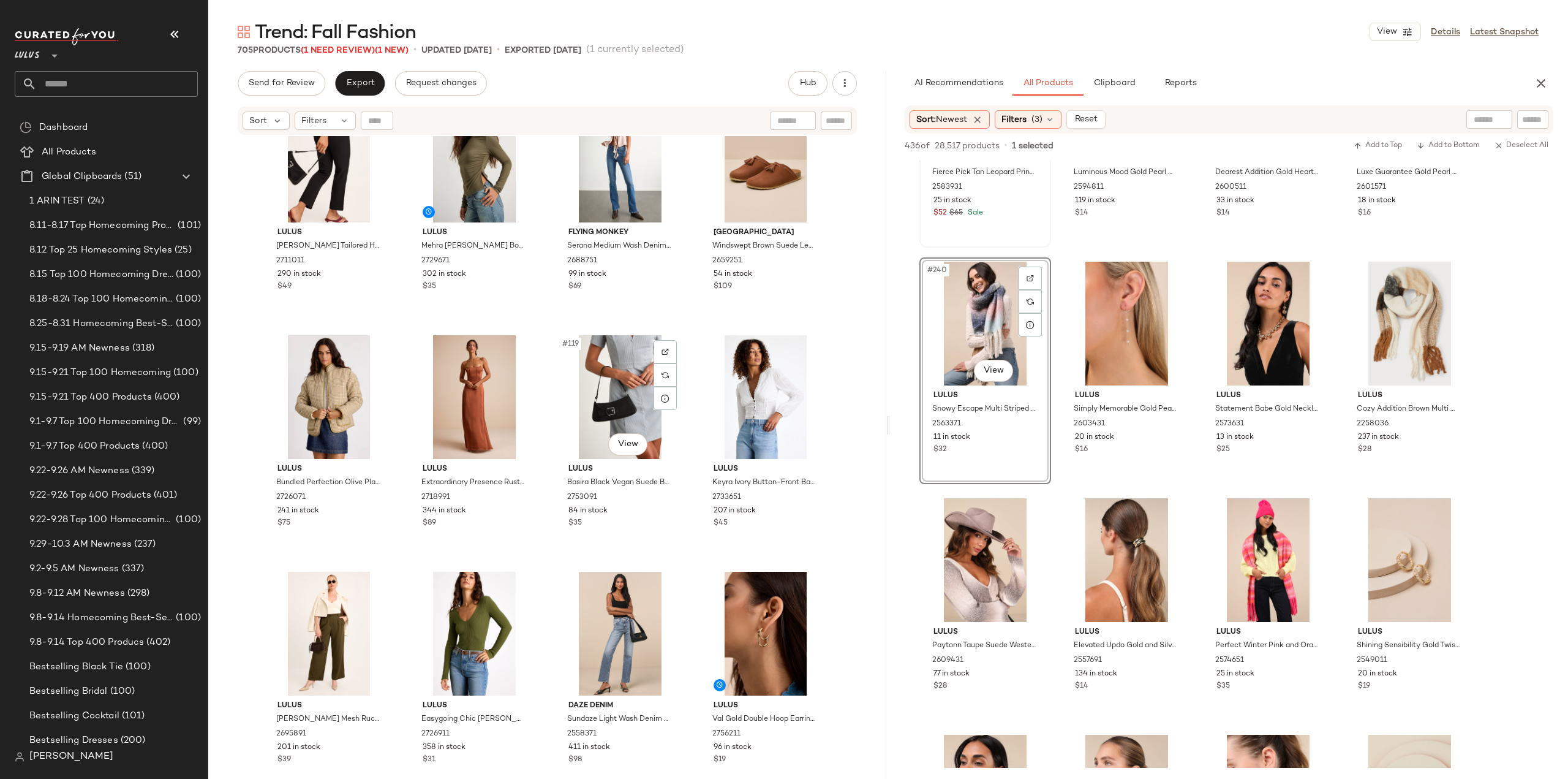
scroll to position [6752, 0]
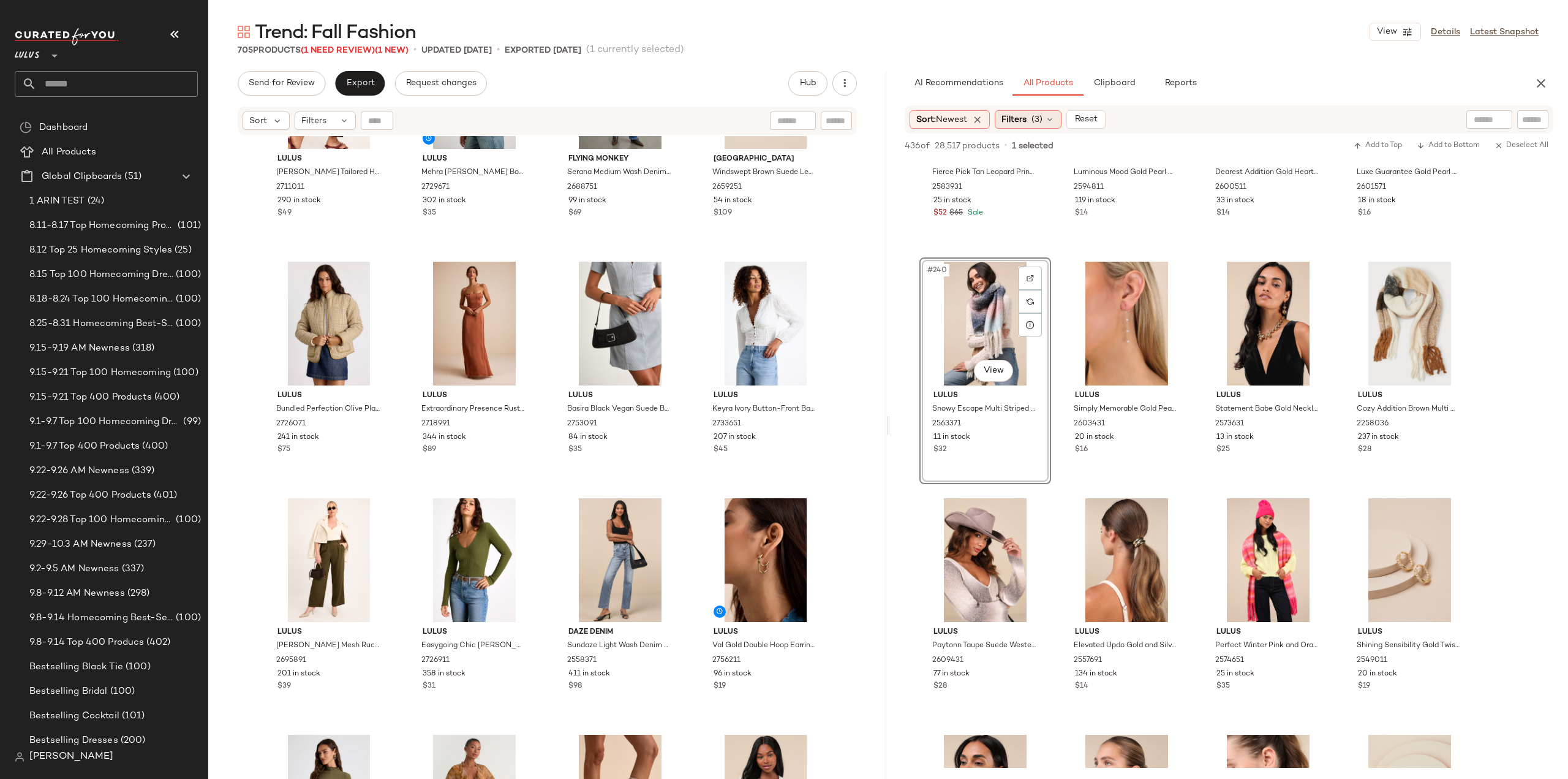
click at [1047, 120] on div "Filters (3)" at bounding box center [1028, 120] width 67 height 18
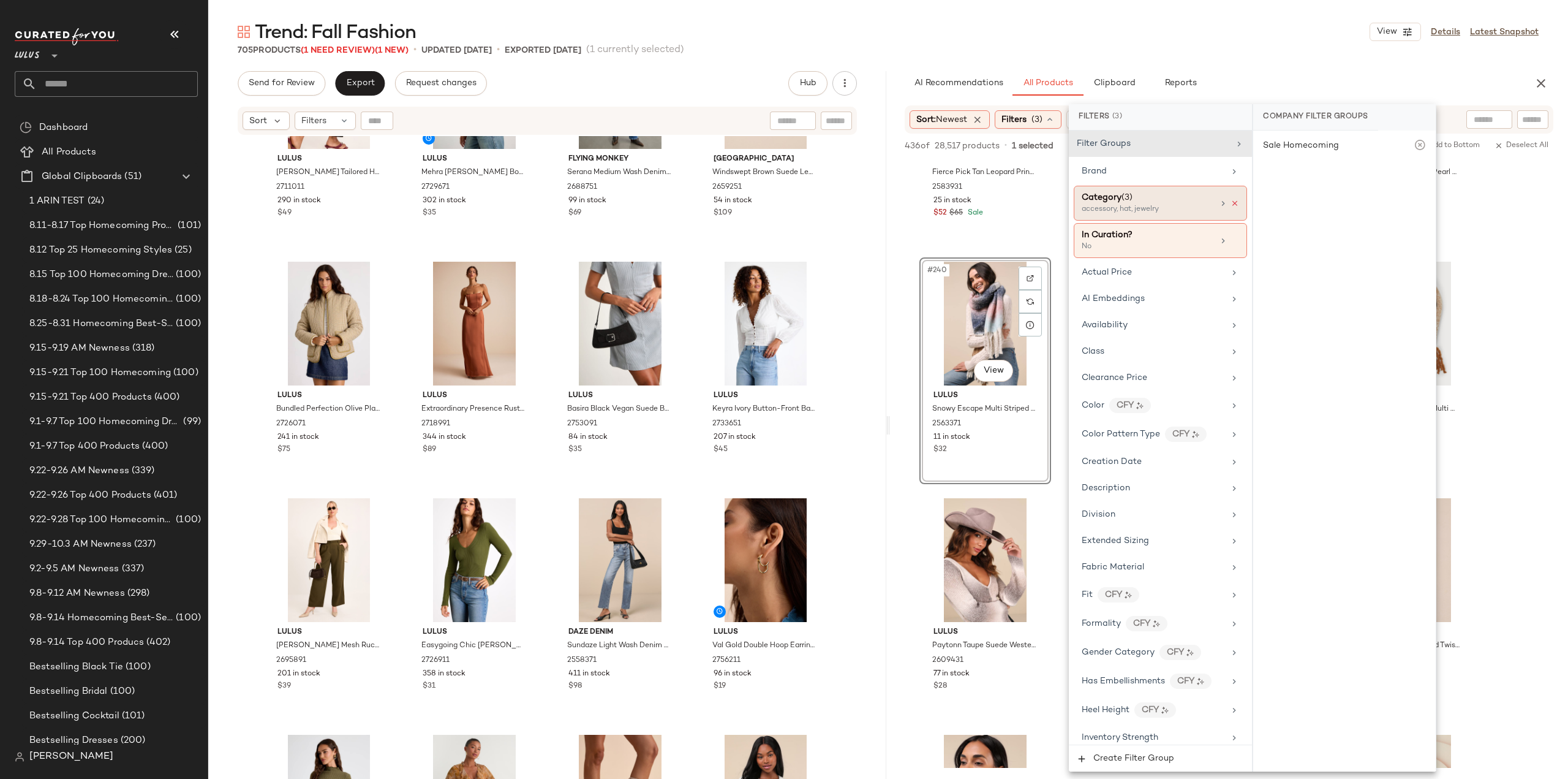
click at [1231, 201] on icon at bounding box center [1235, 203] width 8 height 8
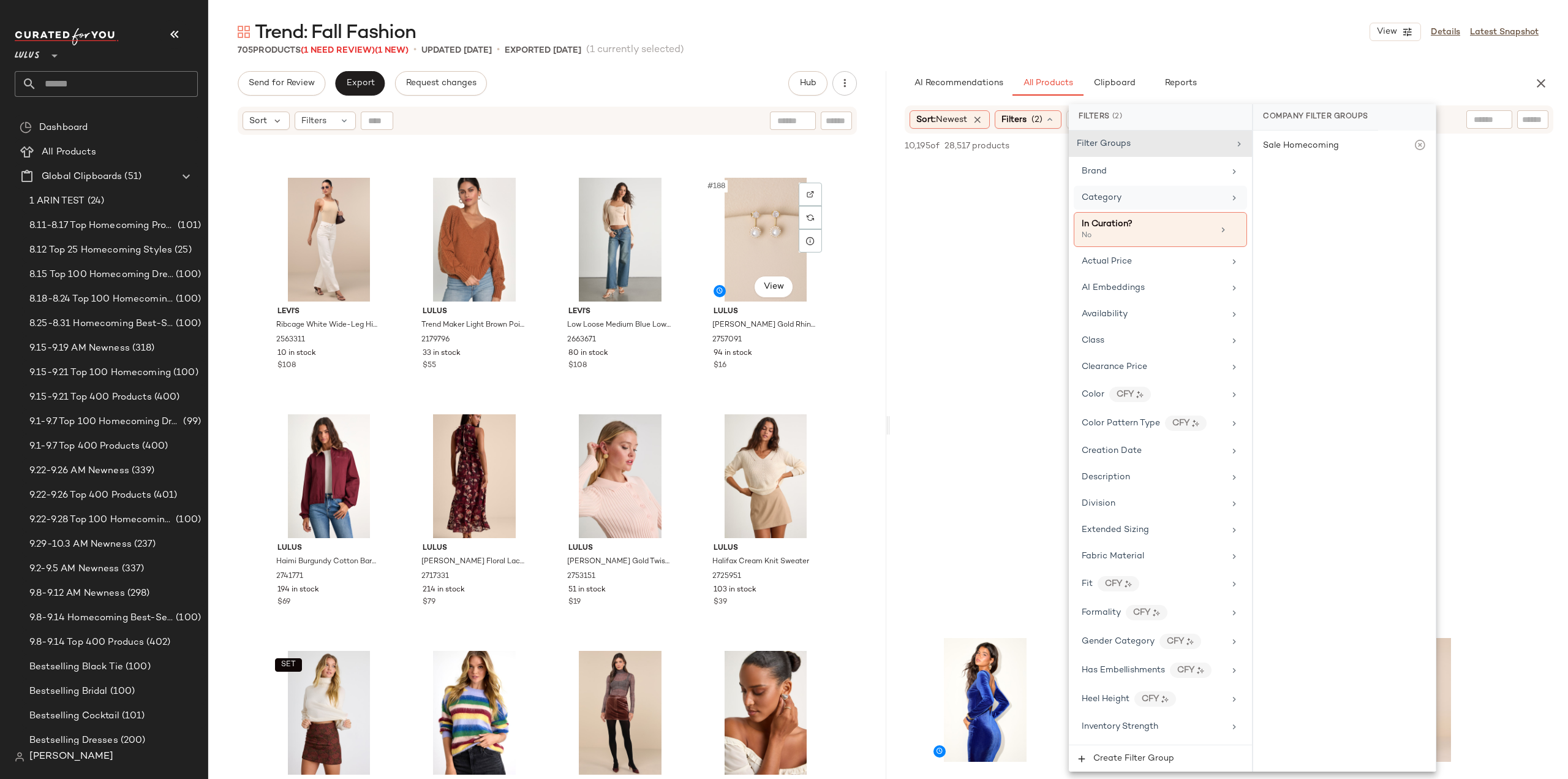
scroll to position [10858, 0]
click at [920, 334] on div at bounding box center [1229, 397] width 678 height 473
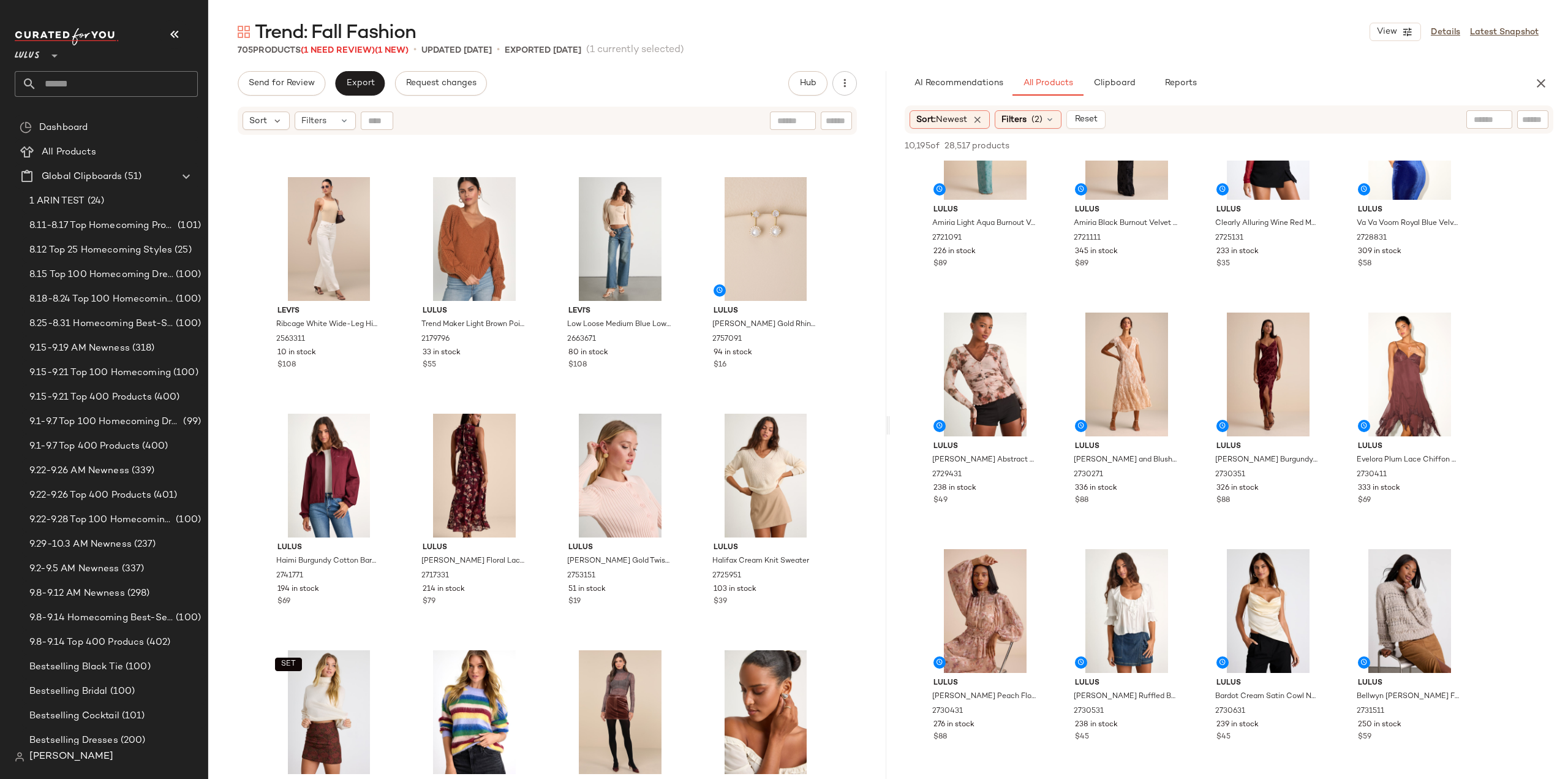
scroll to position [368, 0]
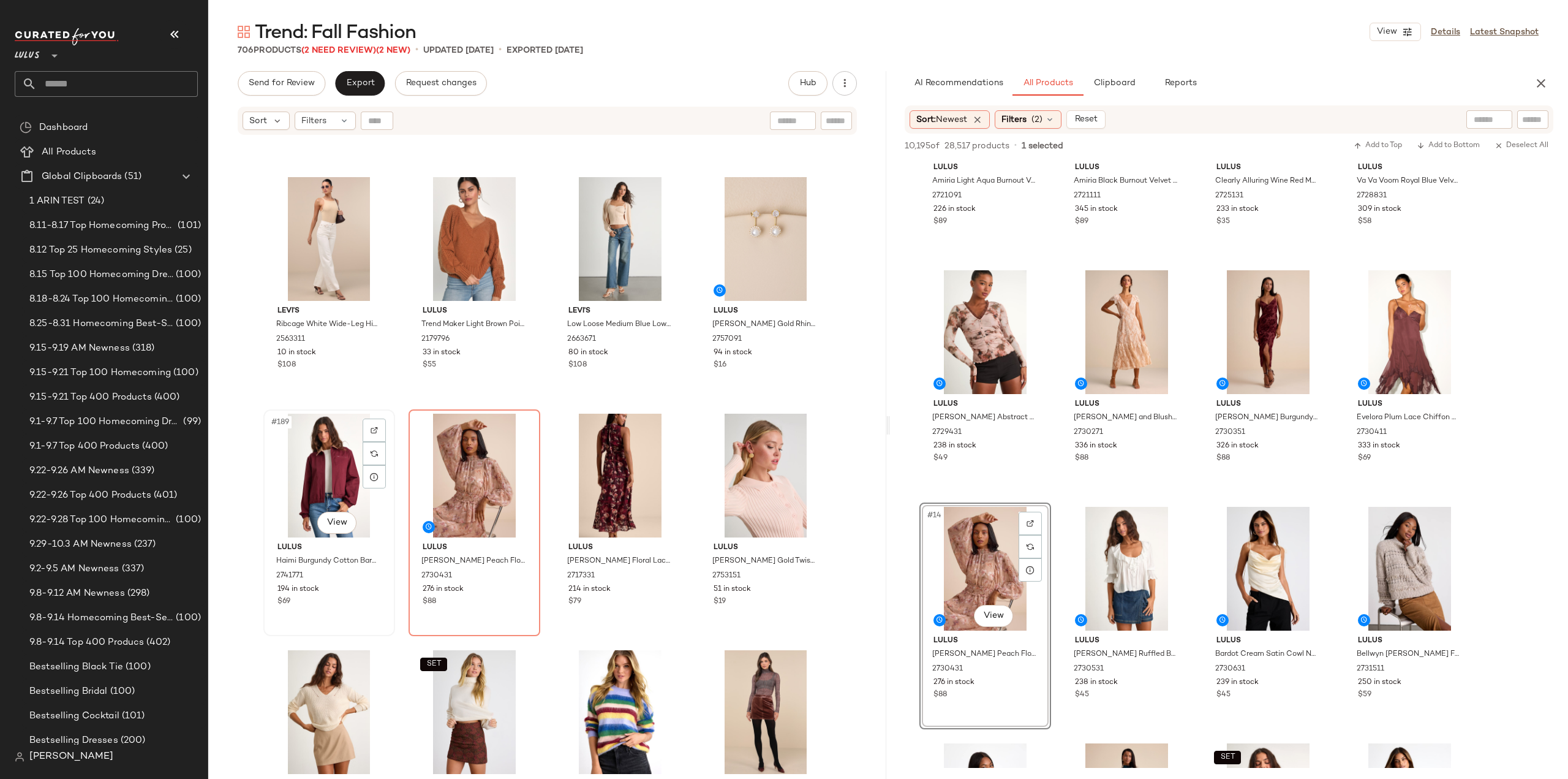
click at [345, 592] on div "194 in stock" at bounding box center [329, 589] width 103 height 11
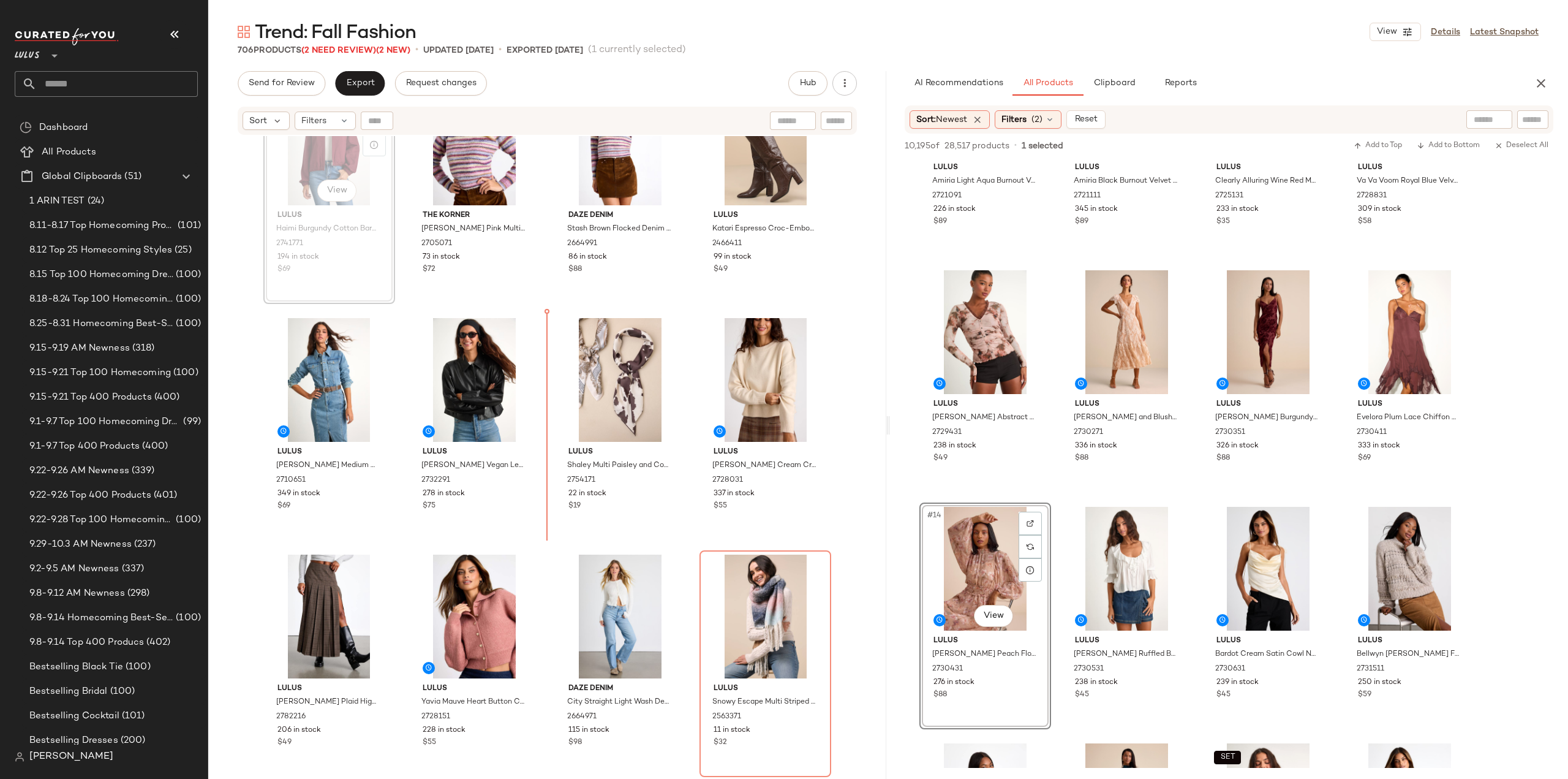
scroll to position [60, 0]
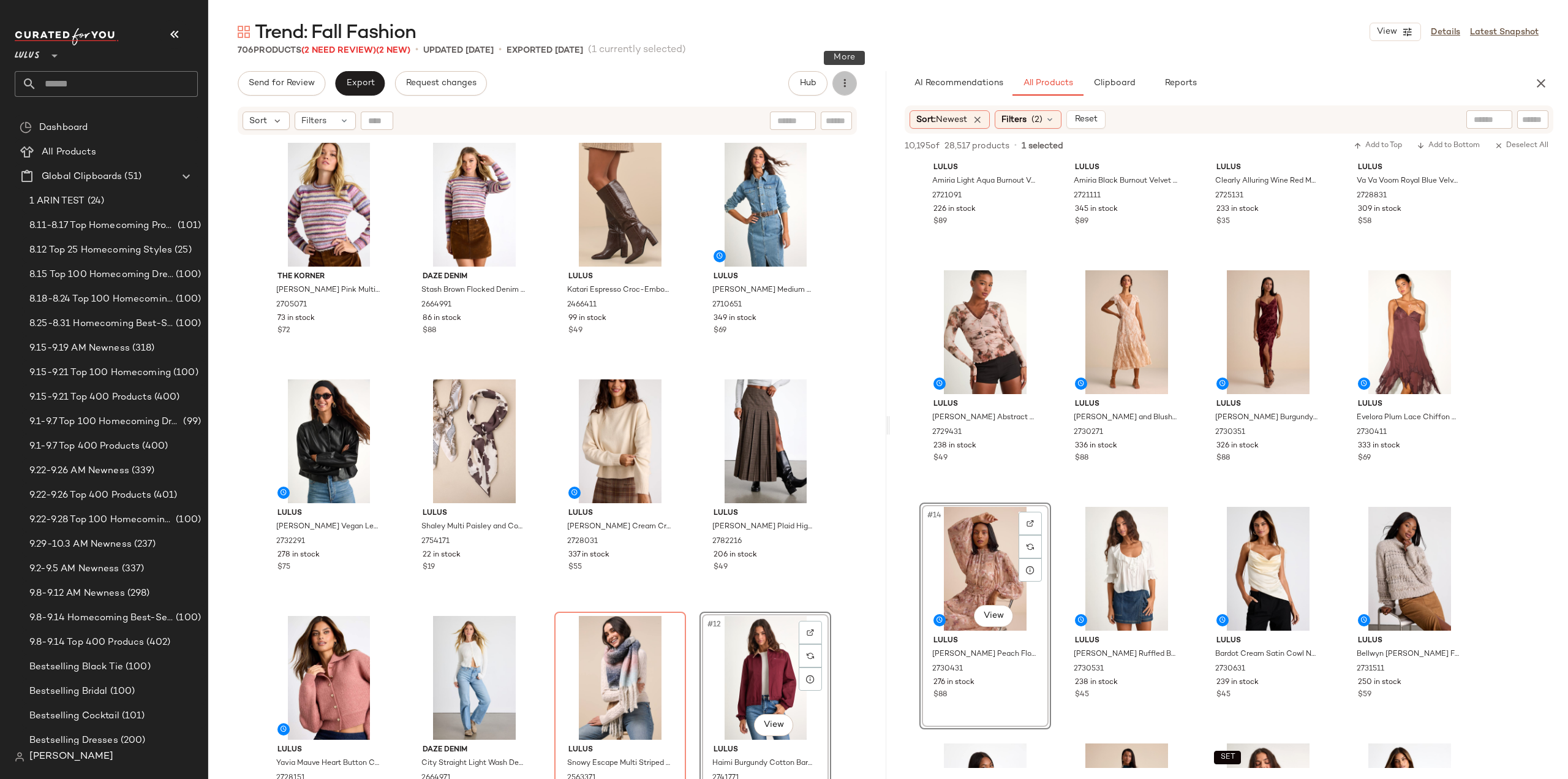
click at [847, 87] on icon "button" at bounding box center [845, 83] width 12 height 12
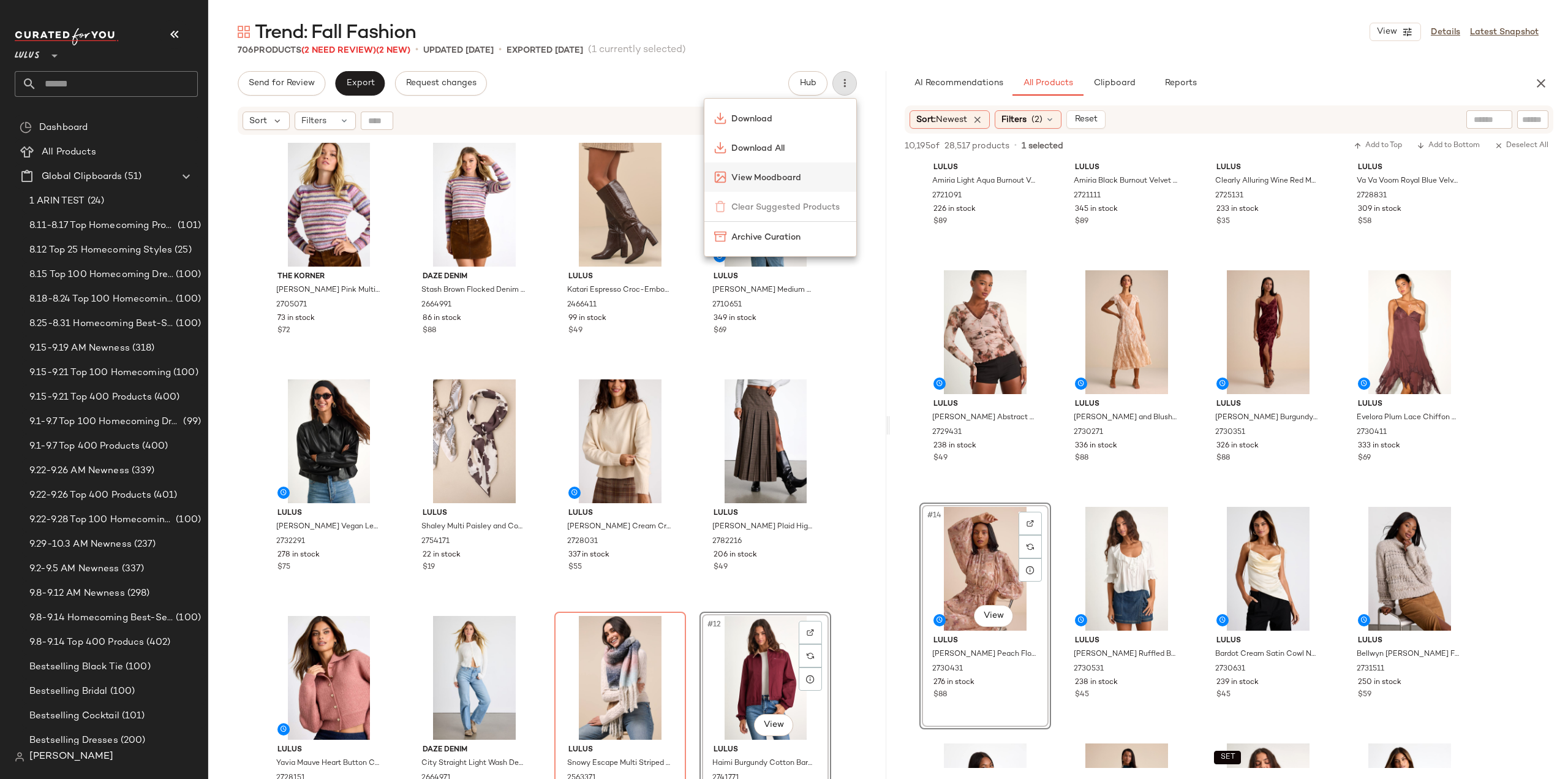
click at [768, 177] on span "View Moodboard" at bounding box center [789, 178] width 115 height 13
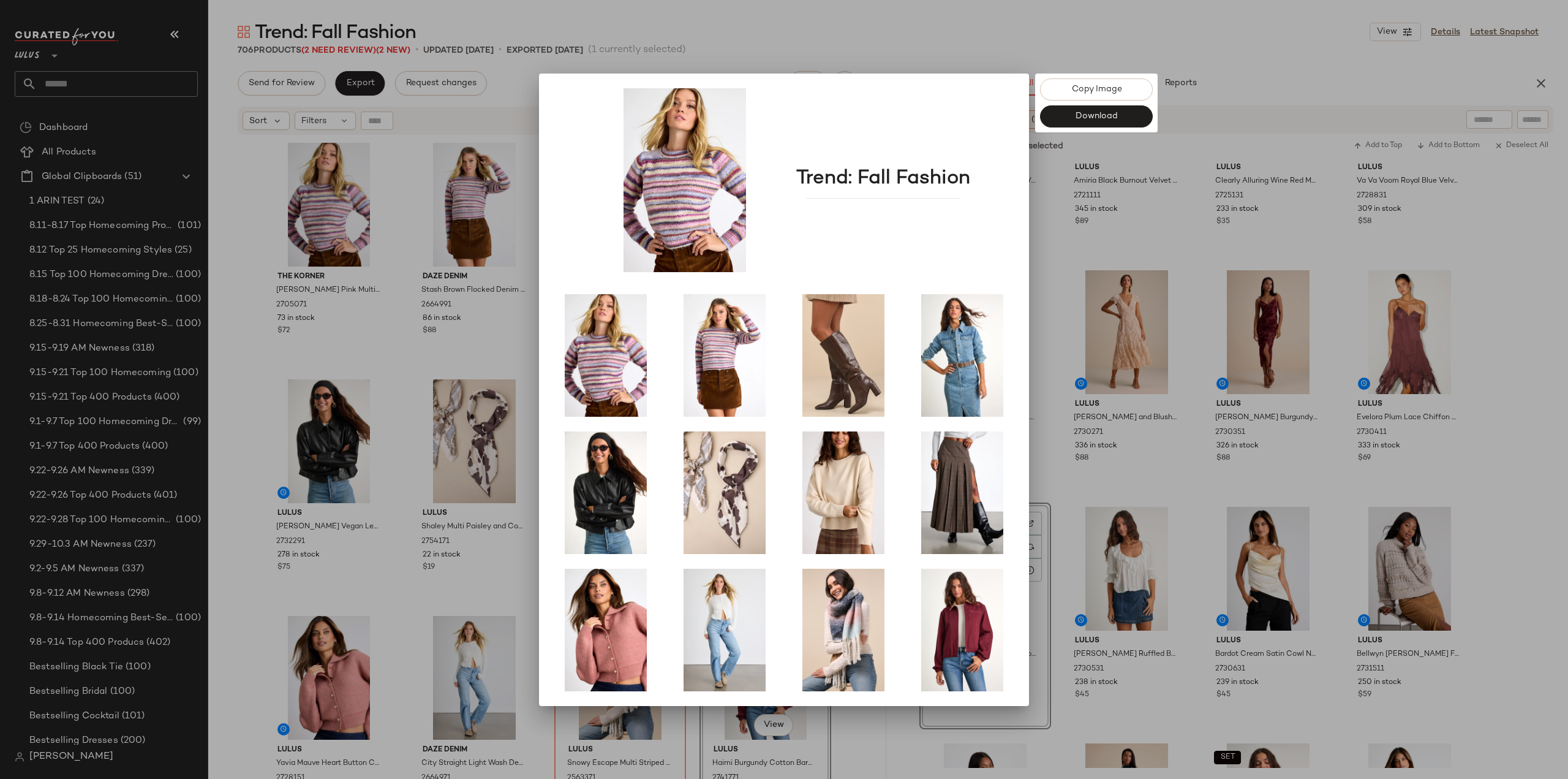
click at [887, 44] on div at bounding box center [784, 389] width 1568 height 779
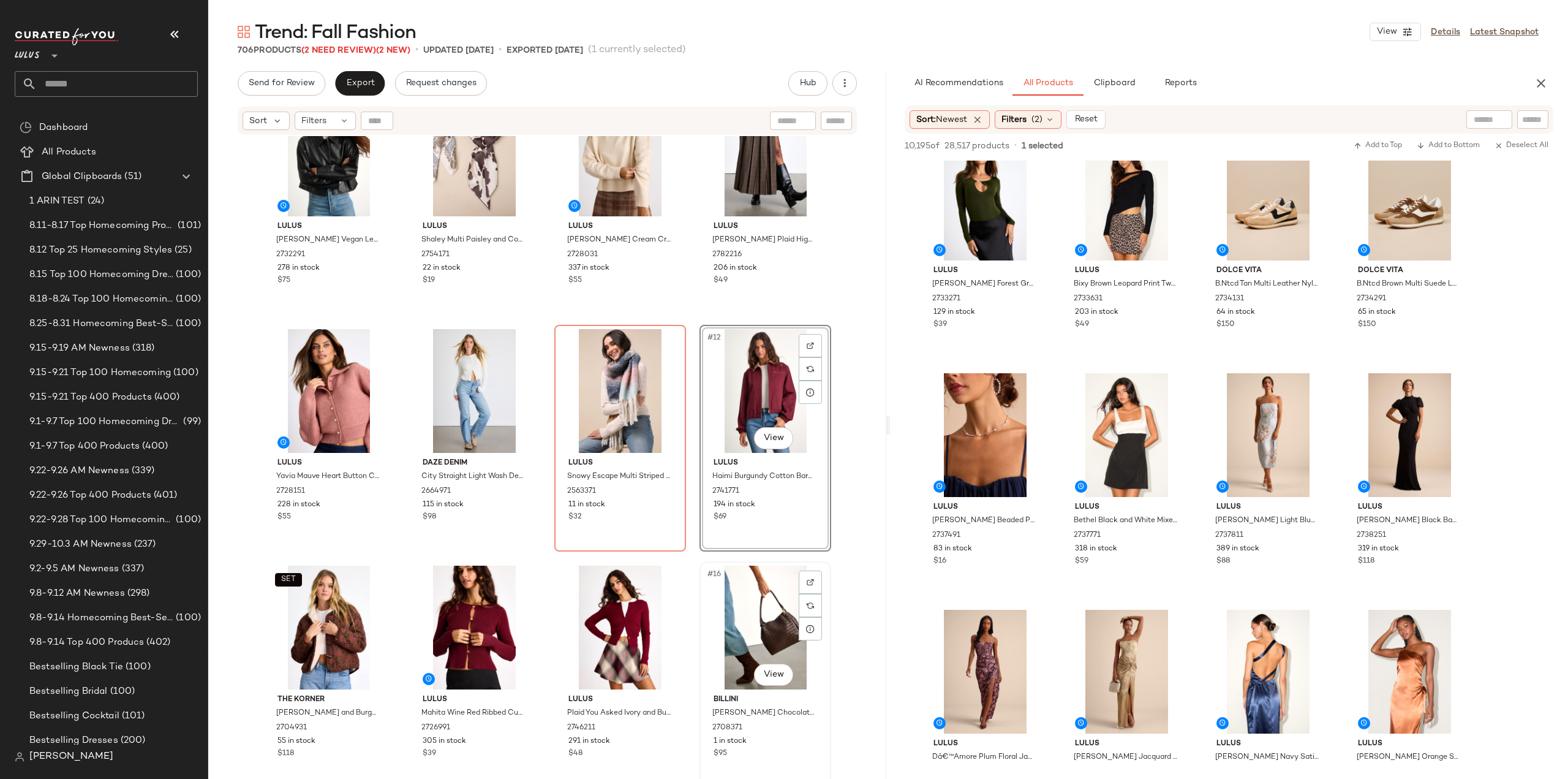
scroll to position [306, 0]
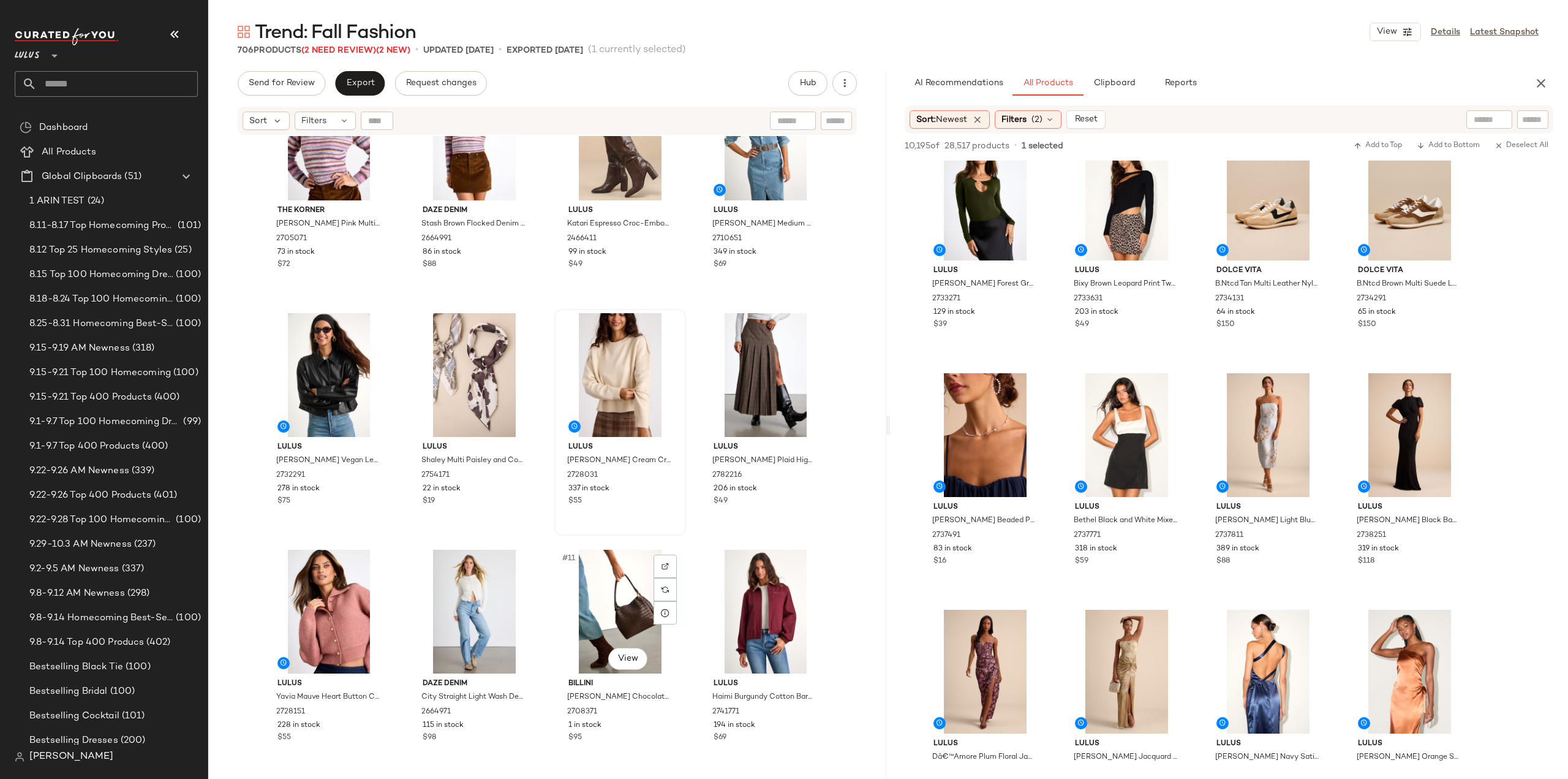
scroll to position [61, 0]
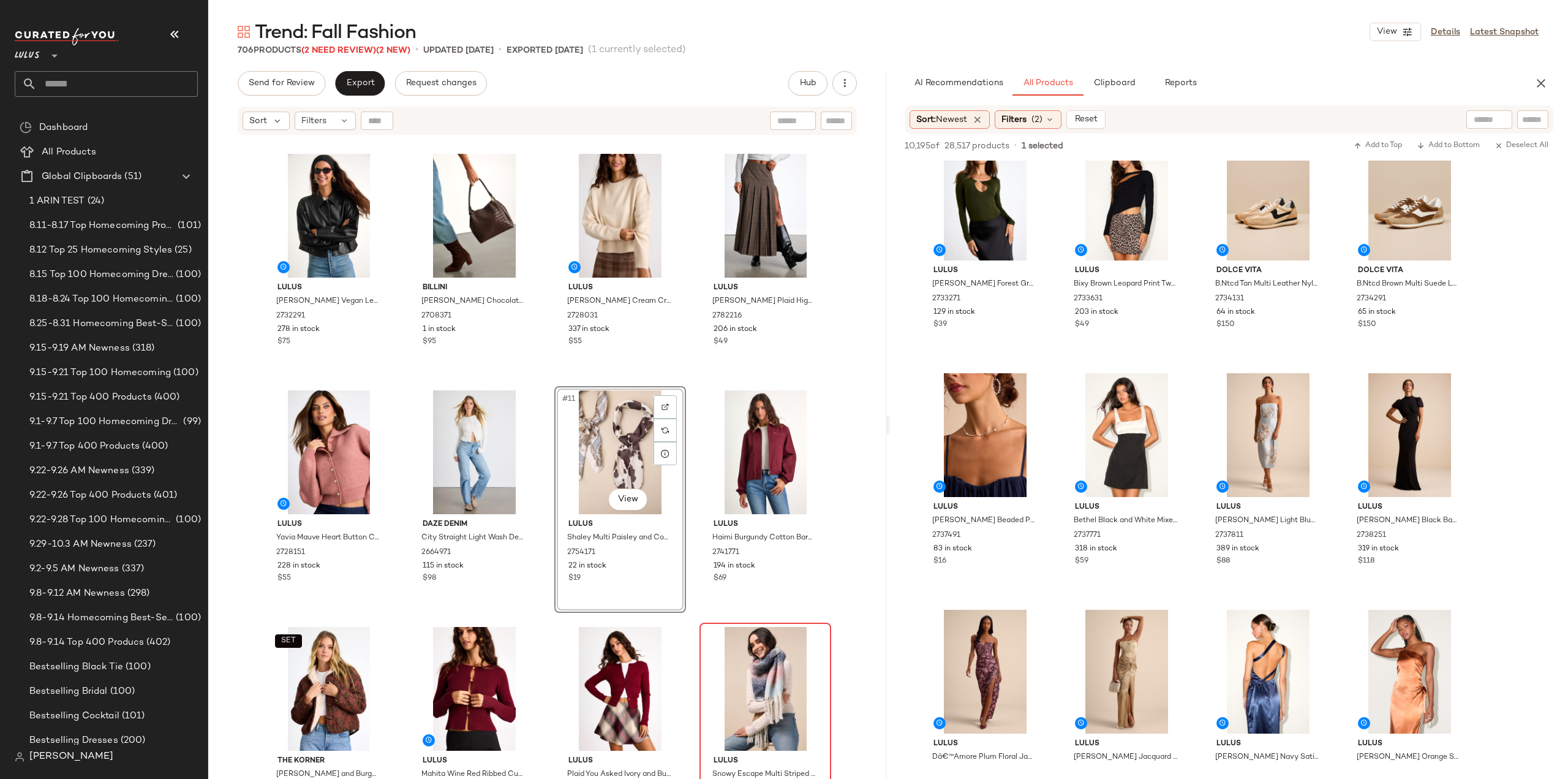
scroll to position [245, 0]
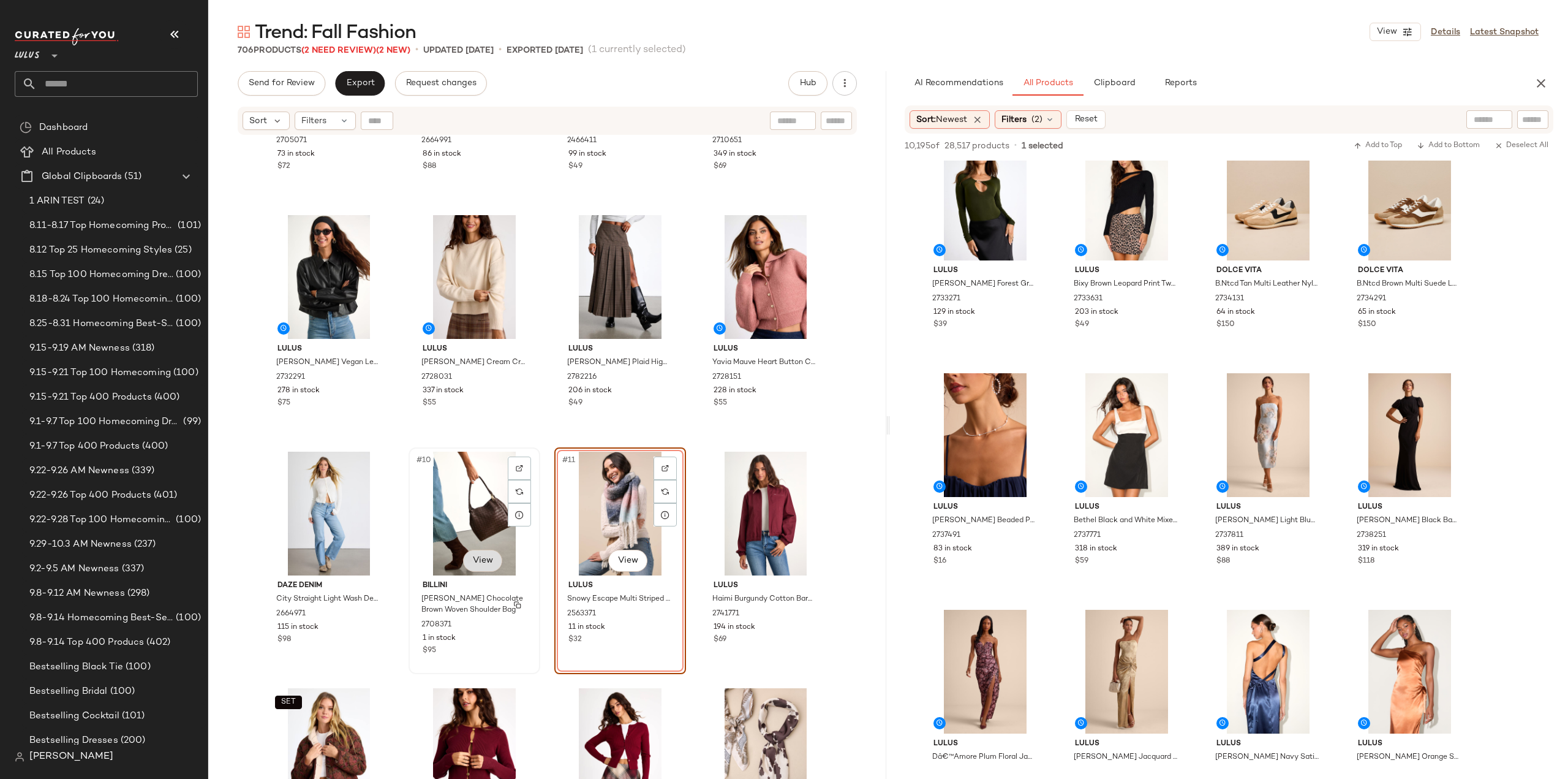
scroll to position [184, 0]
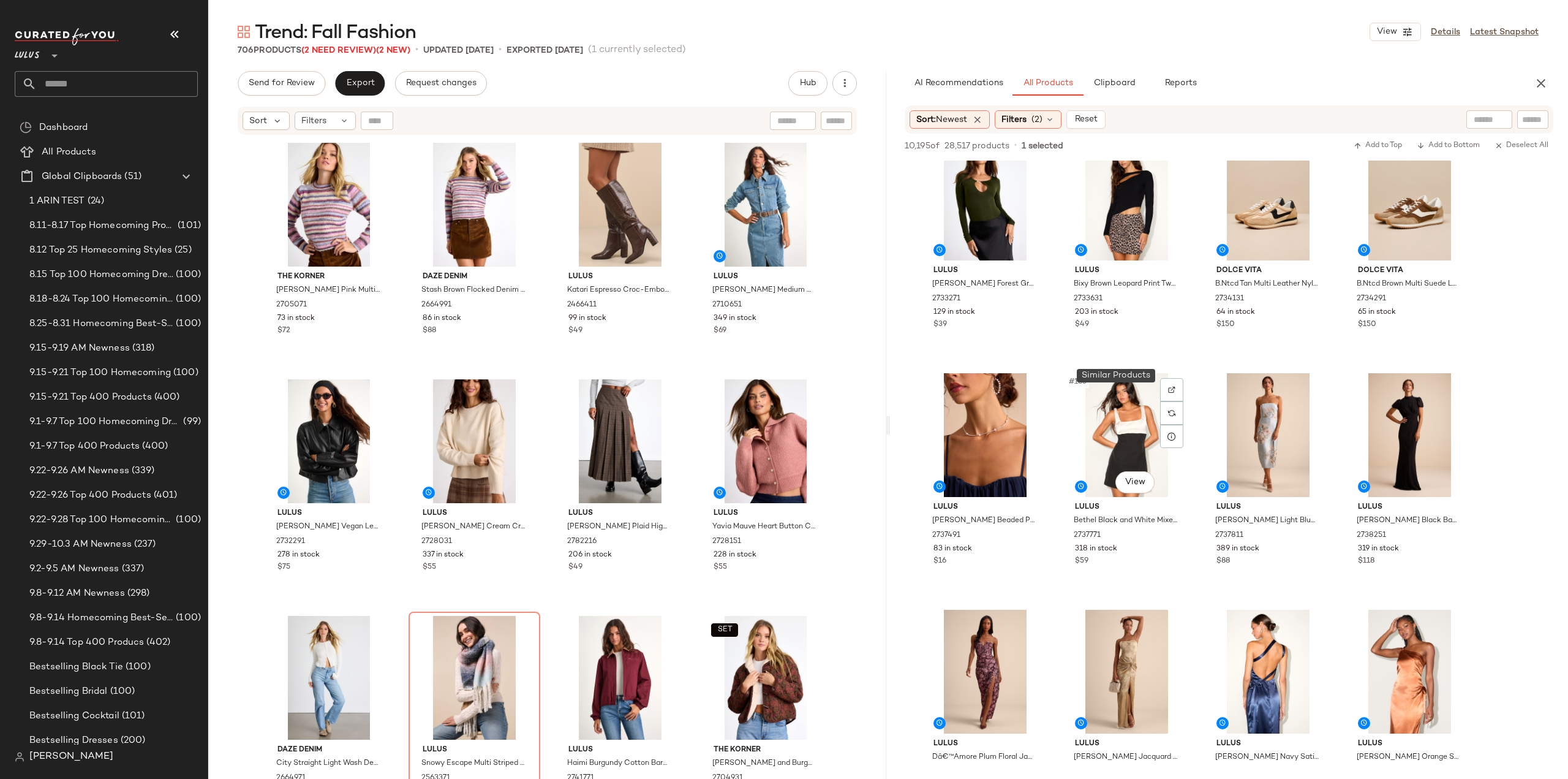
scroll to position [9438, 0]
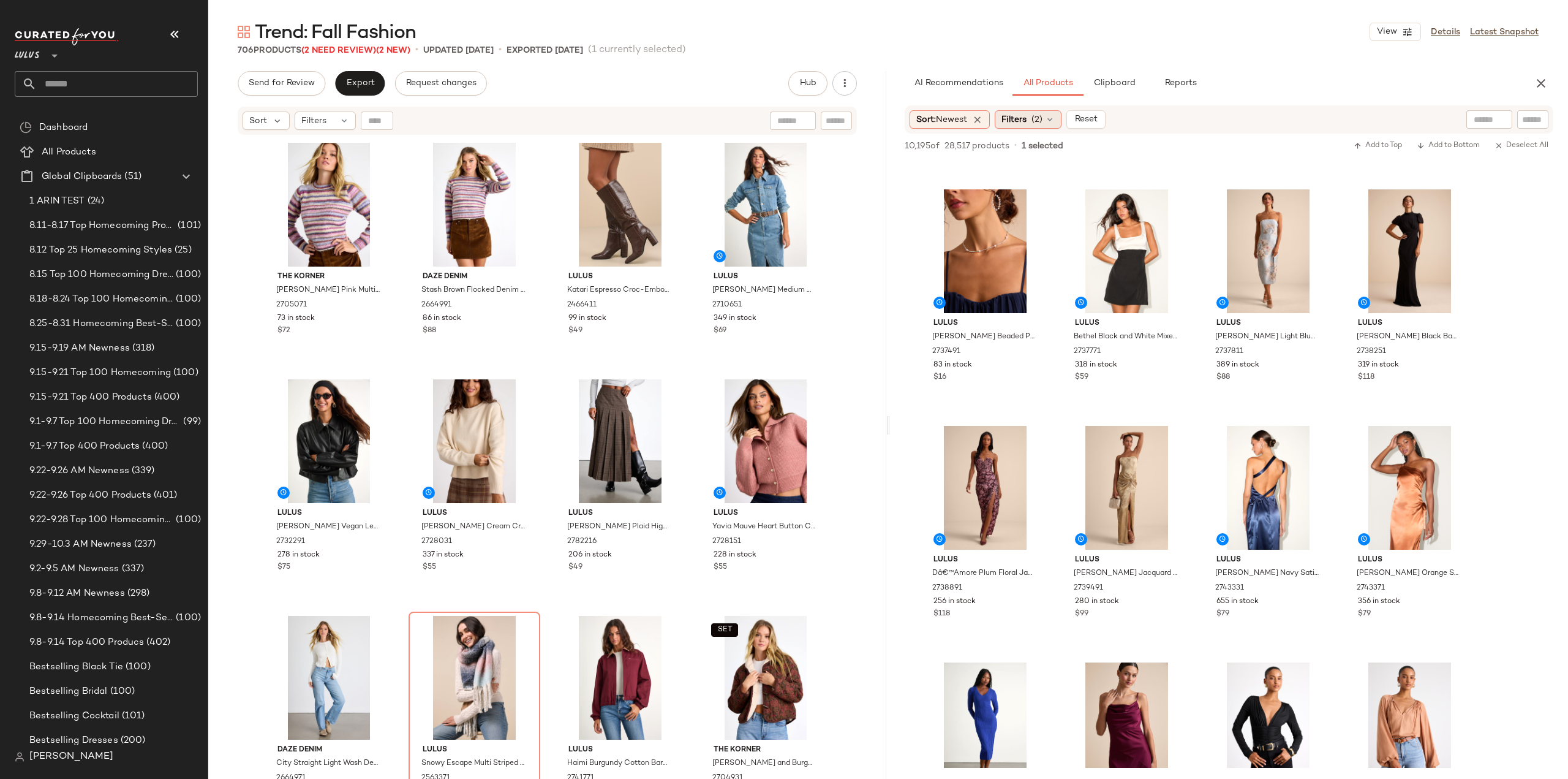
click at [1043, 123] on span "(2)" at bounding box center [1036, 120] width 11 height 13
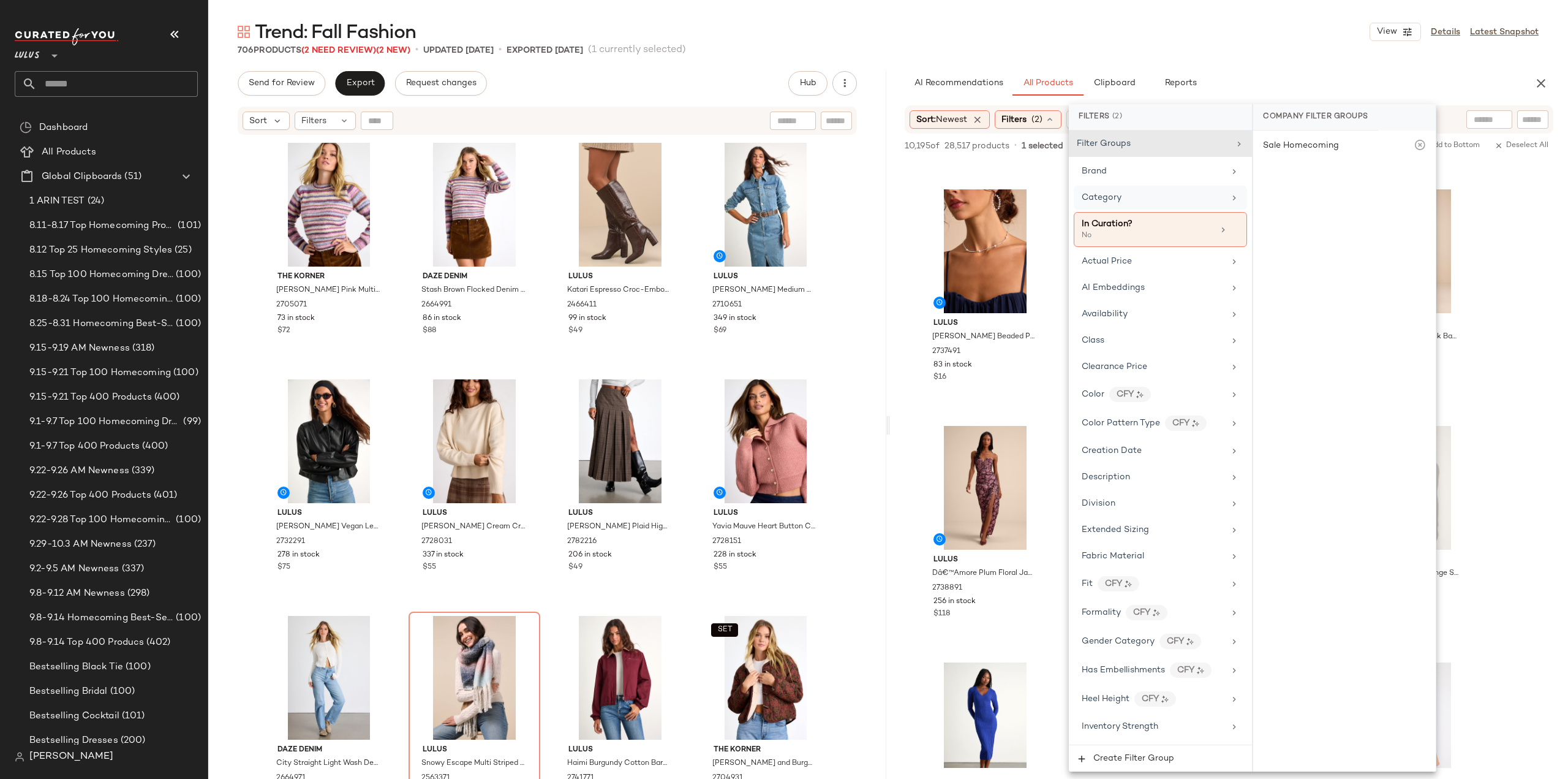
click at [1178, 196] on div "Category" at bounding box center [1153, 197] width 143 height 13
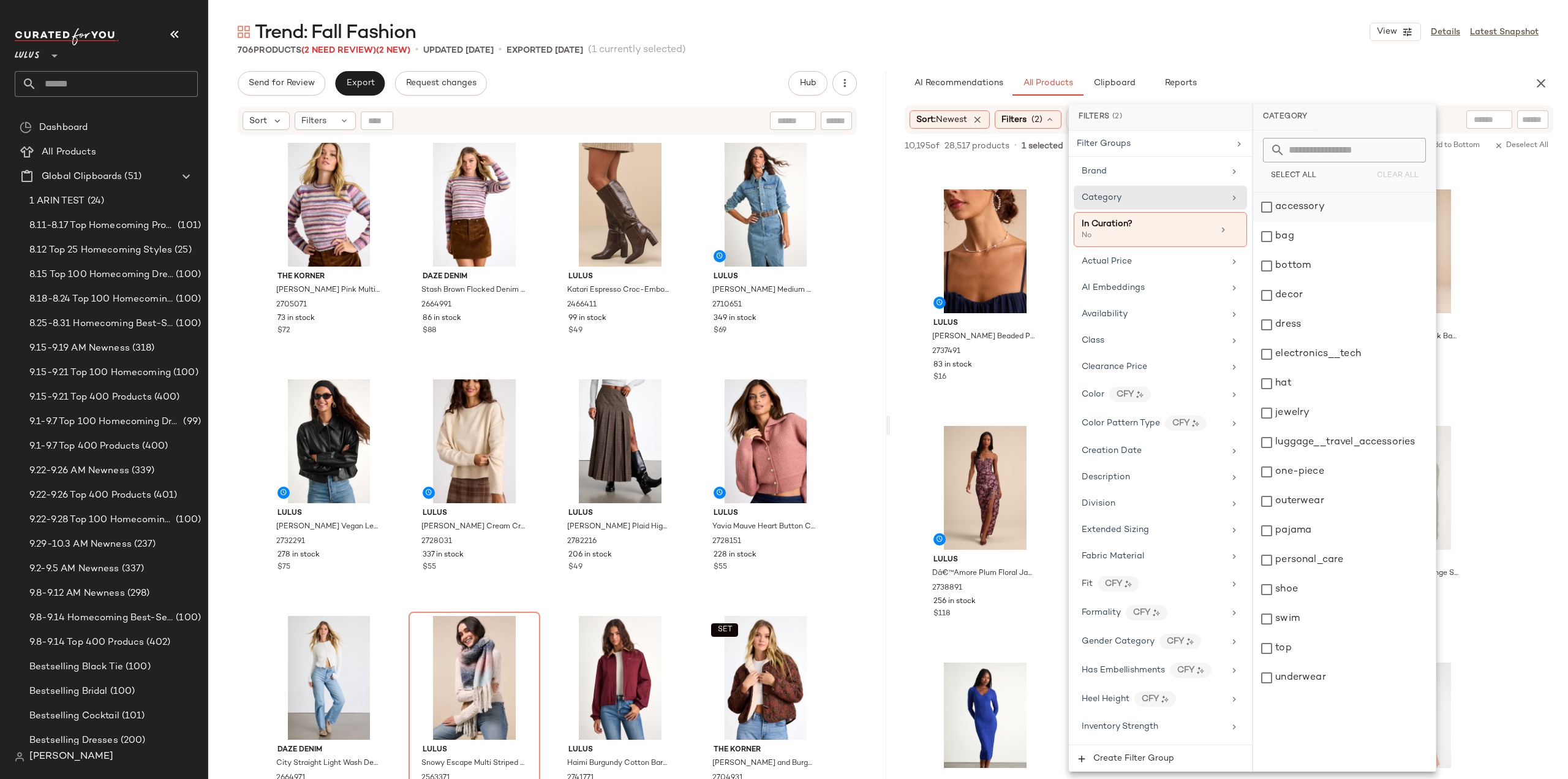
click at [1269, 210] on div "accessory" at bounding box center [1344, 207] width 182 height 30
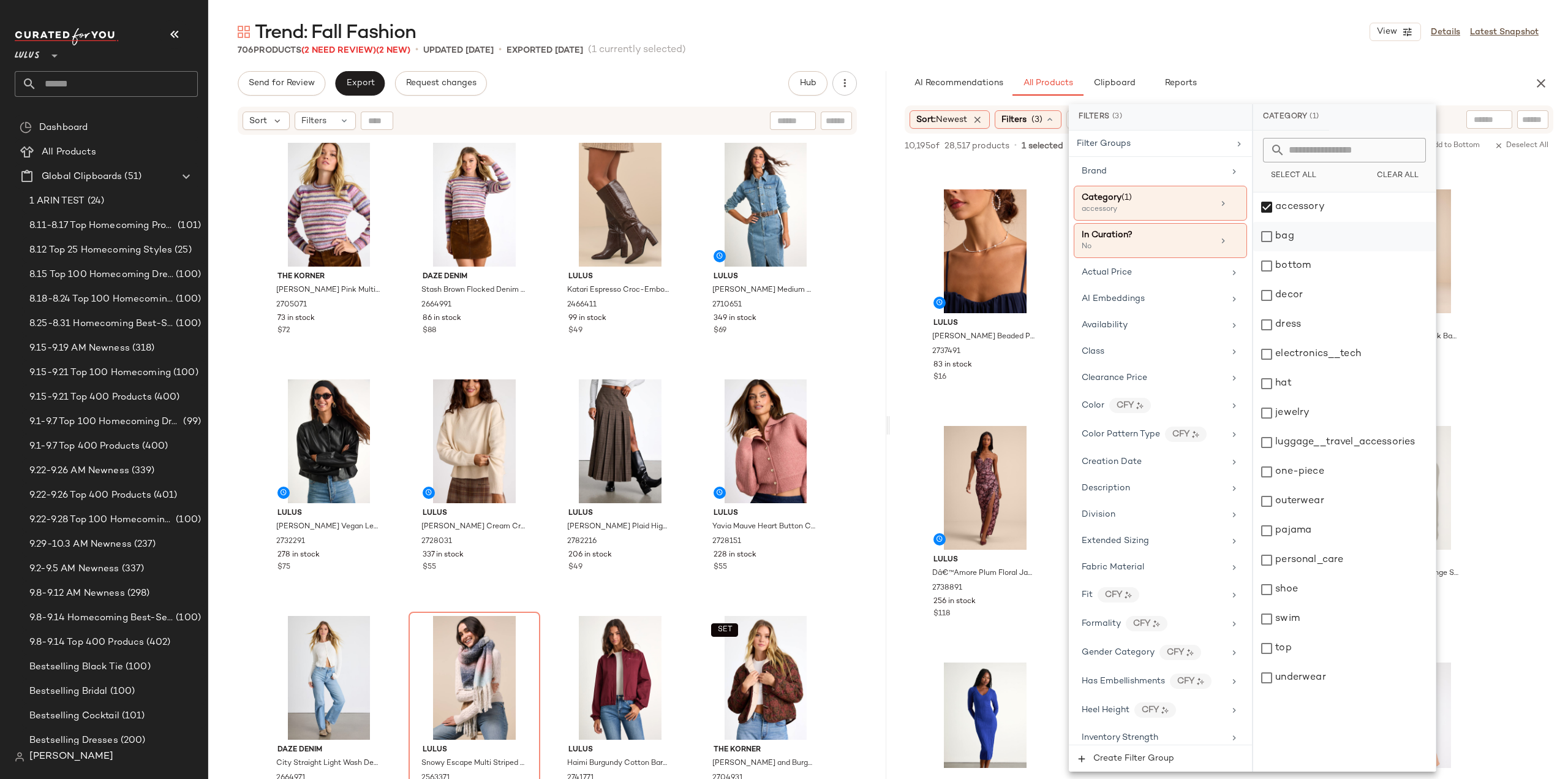
click at [1270, 236] on div "bag" at bounding box center [1344, 237] width 182 height 30
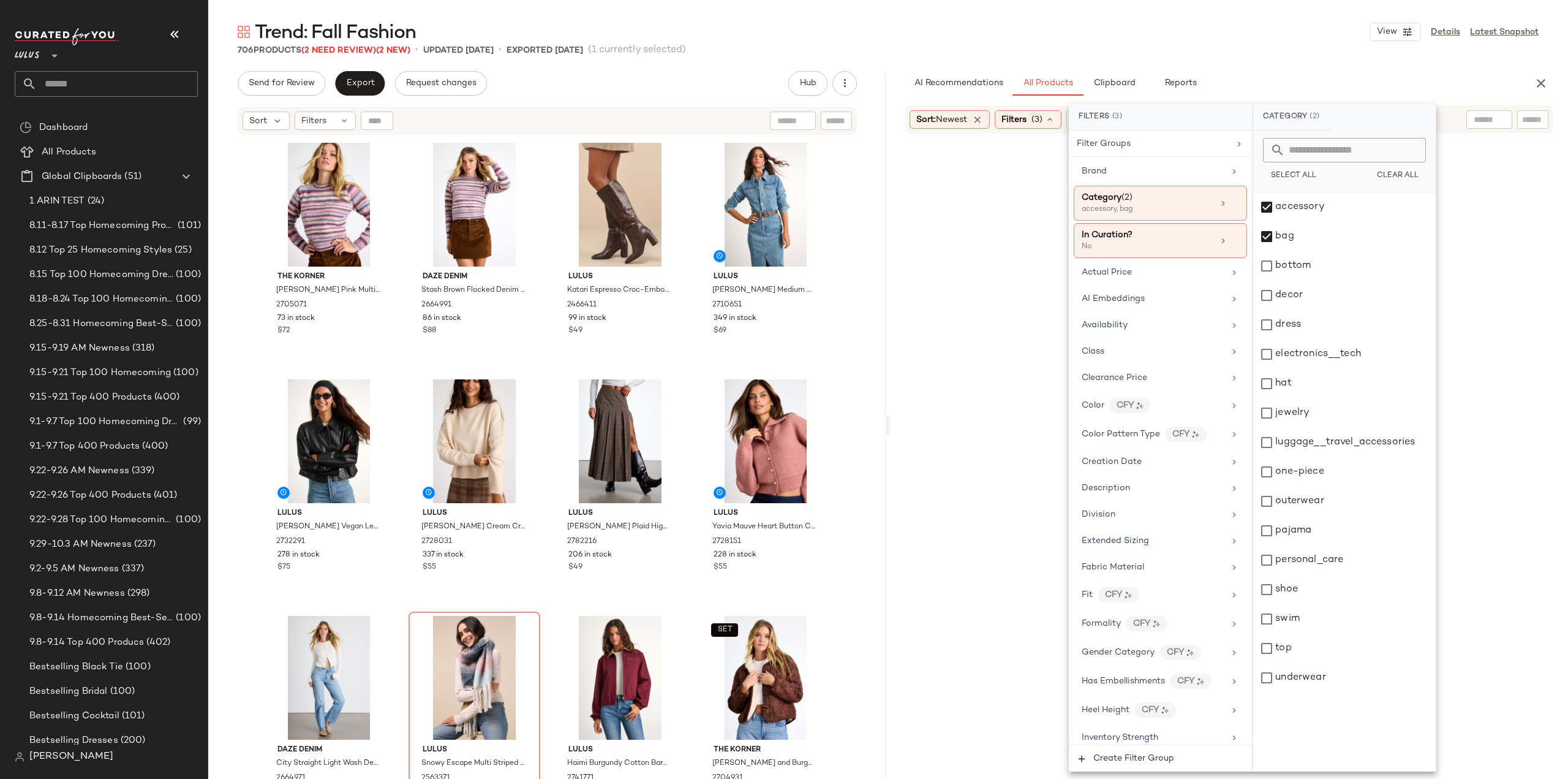
click at [904, 426] on div at bounding box center [1229, 470] width 673 height 668
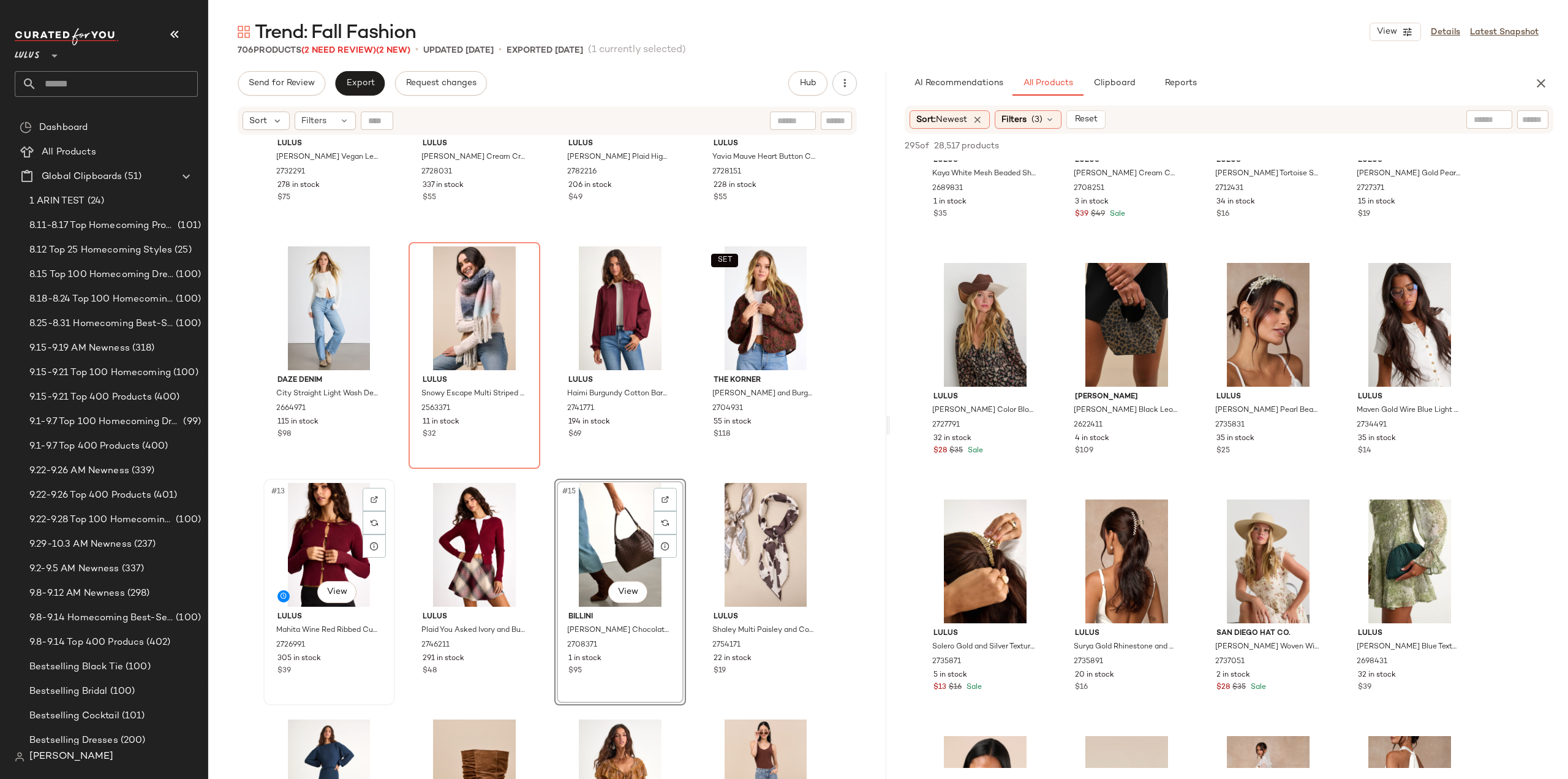
scroll to position [439, 0]
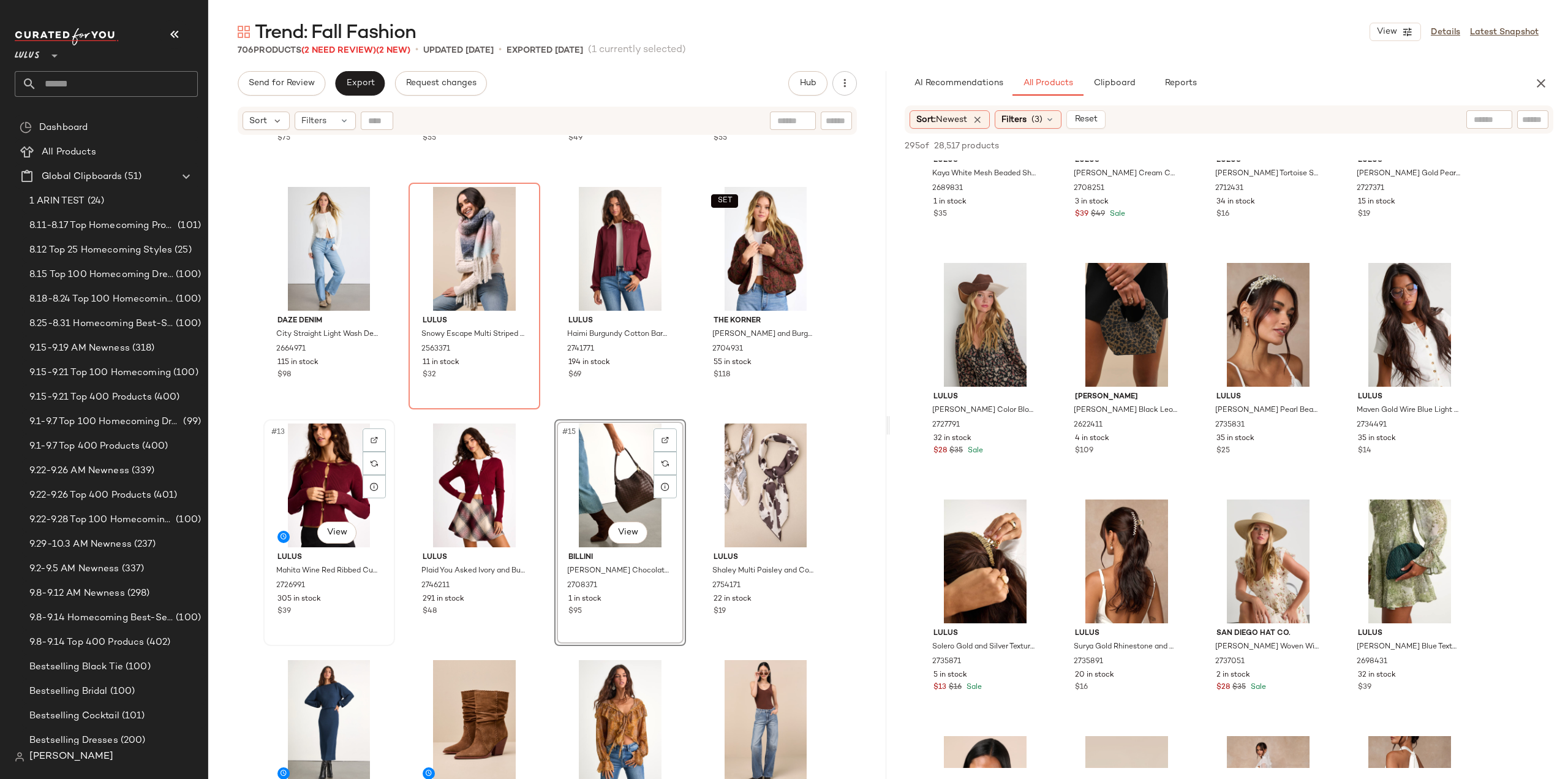
click at [361, 617] on div "Lulus Mahita Wine Red Ribbed Cutout Button-Front Long Sleeve Top 2726991 305 in…" at bounding box center [329, 583] width 123 height 71
click at [494, 614] on div "$48" at bounding box center [474, 611] width 103 height 11
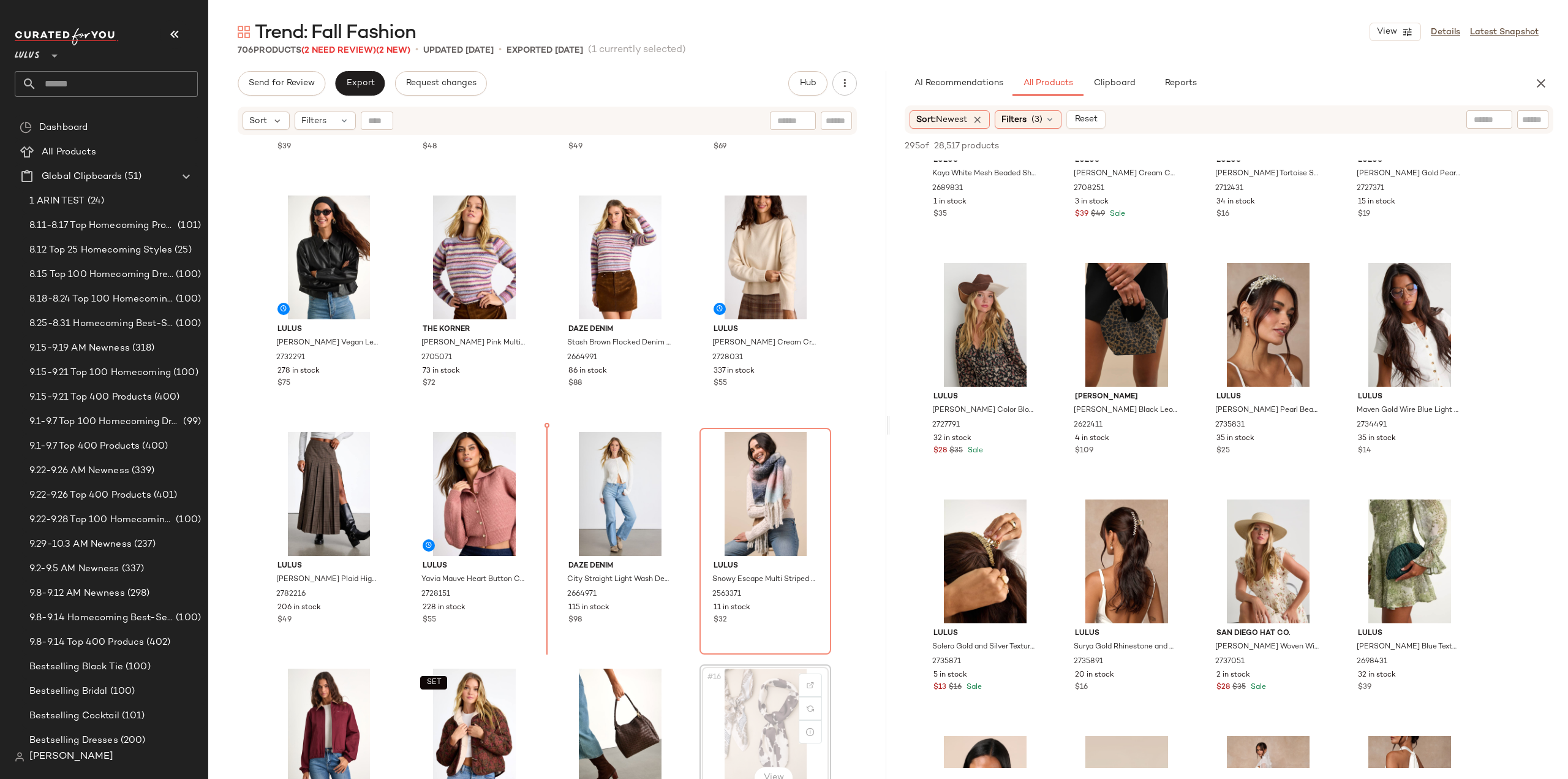
scroll to position [184, 0]
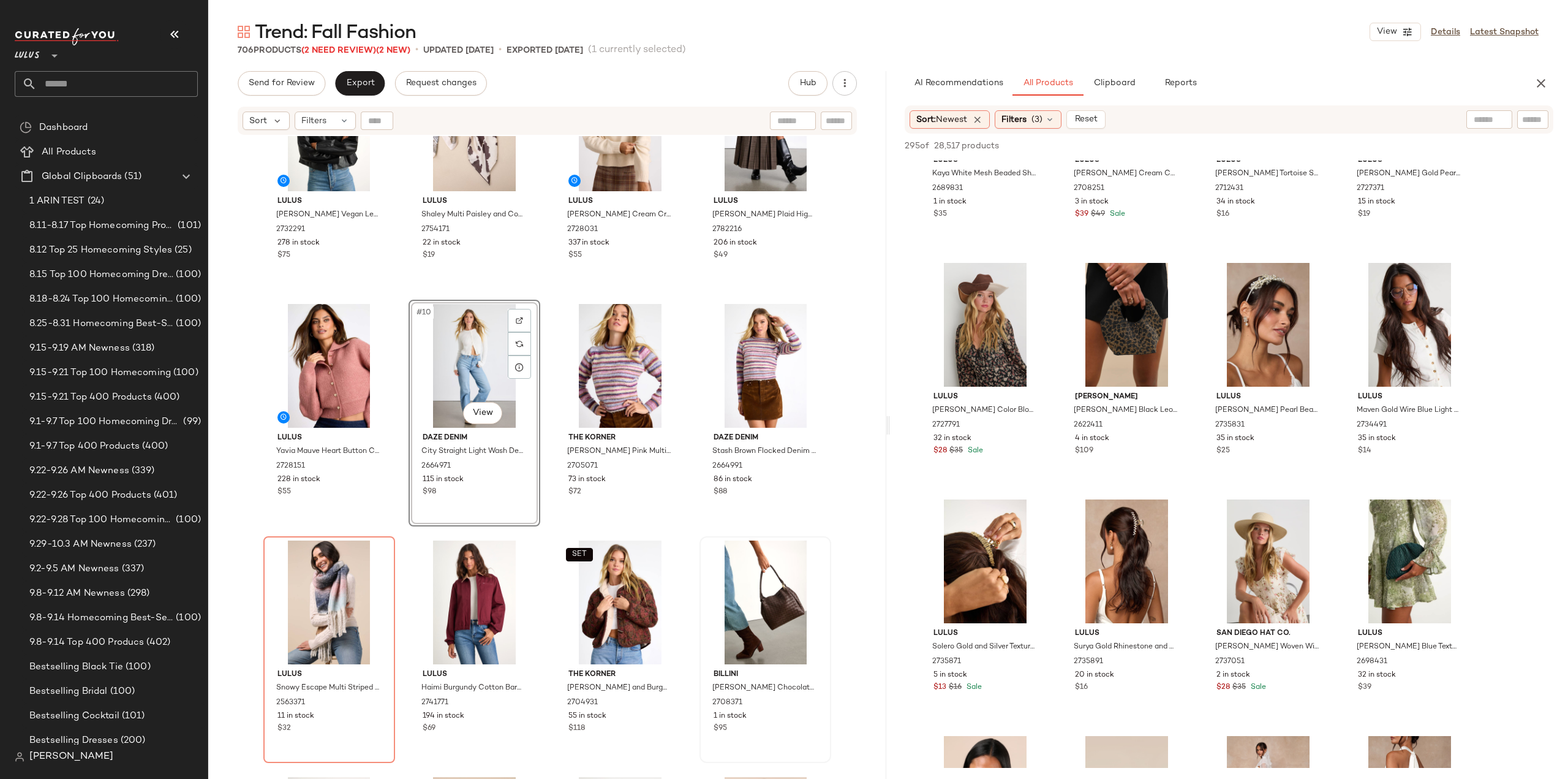
scroll to position [317, 0]
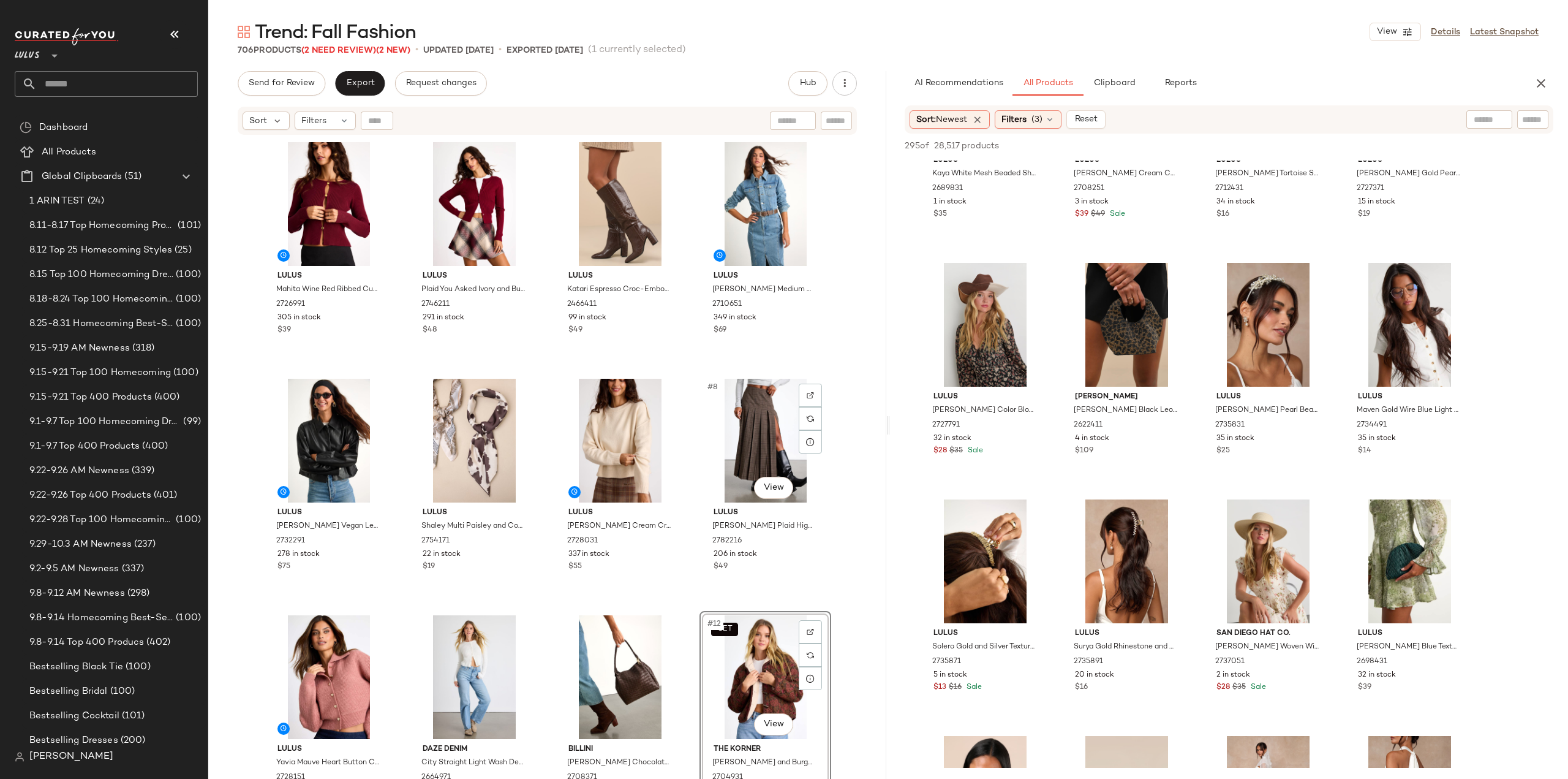
scroll to position [184, 0]
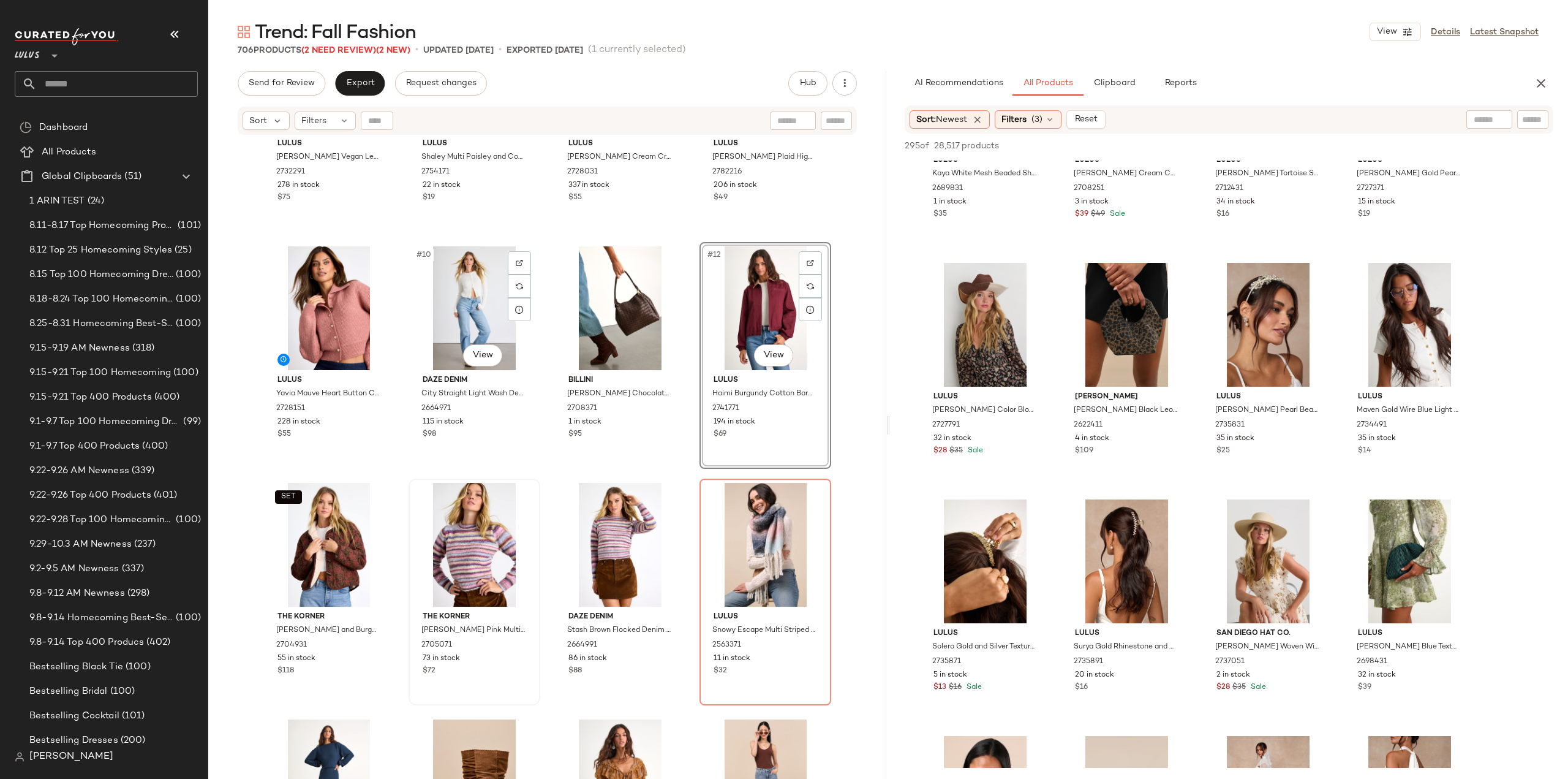
scroll to position [439, 0]
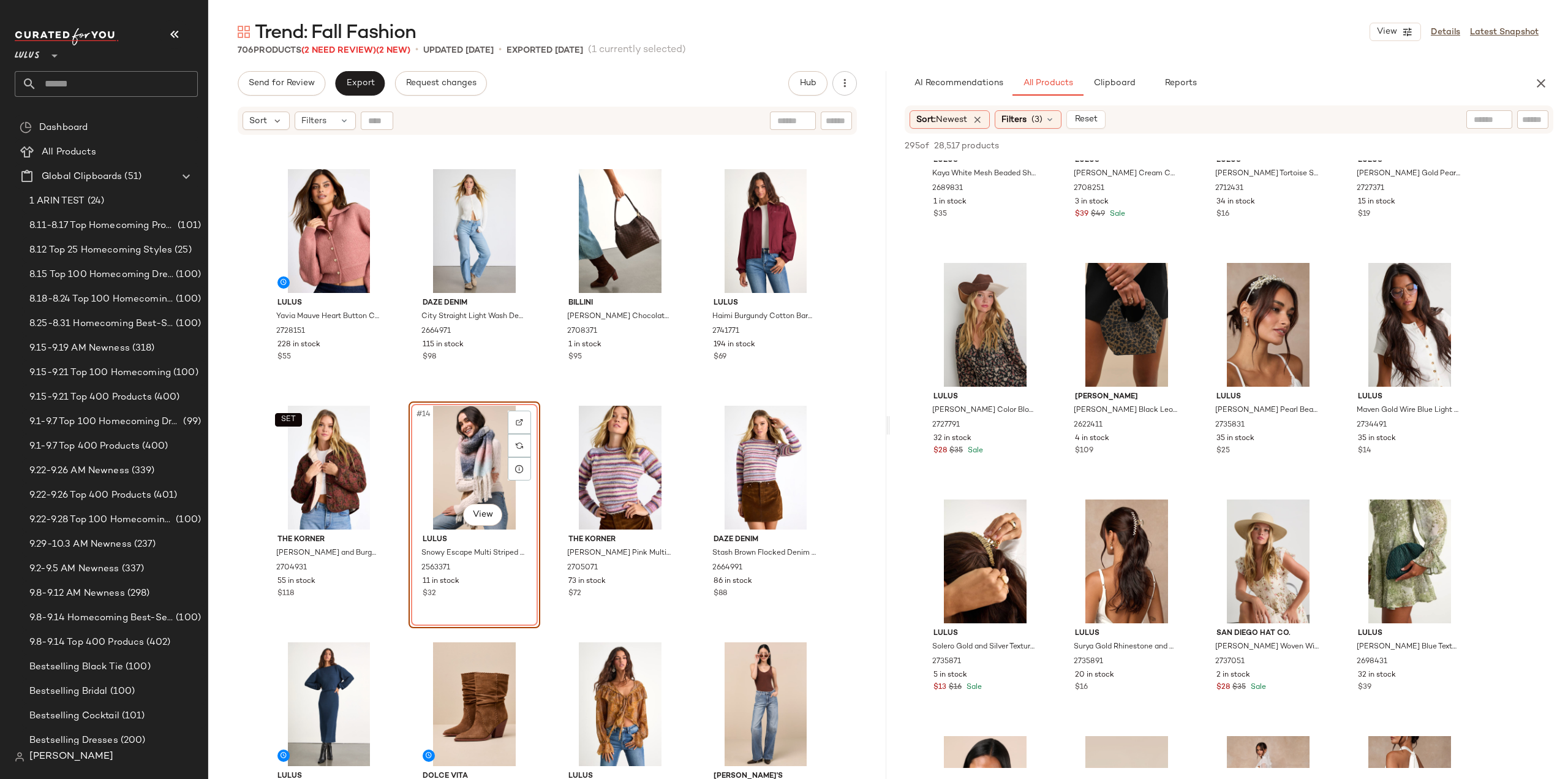
scroll to position [501, 0]
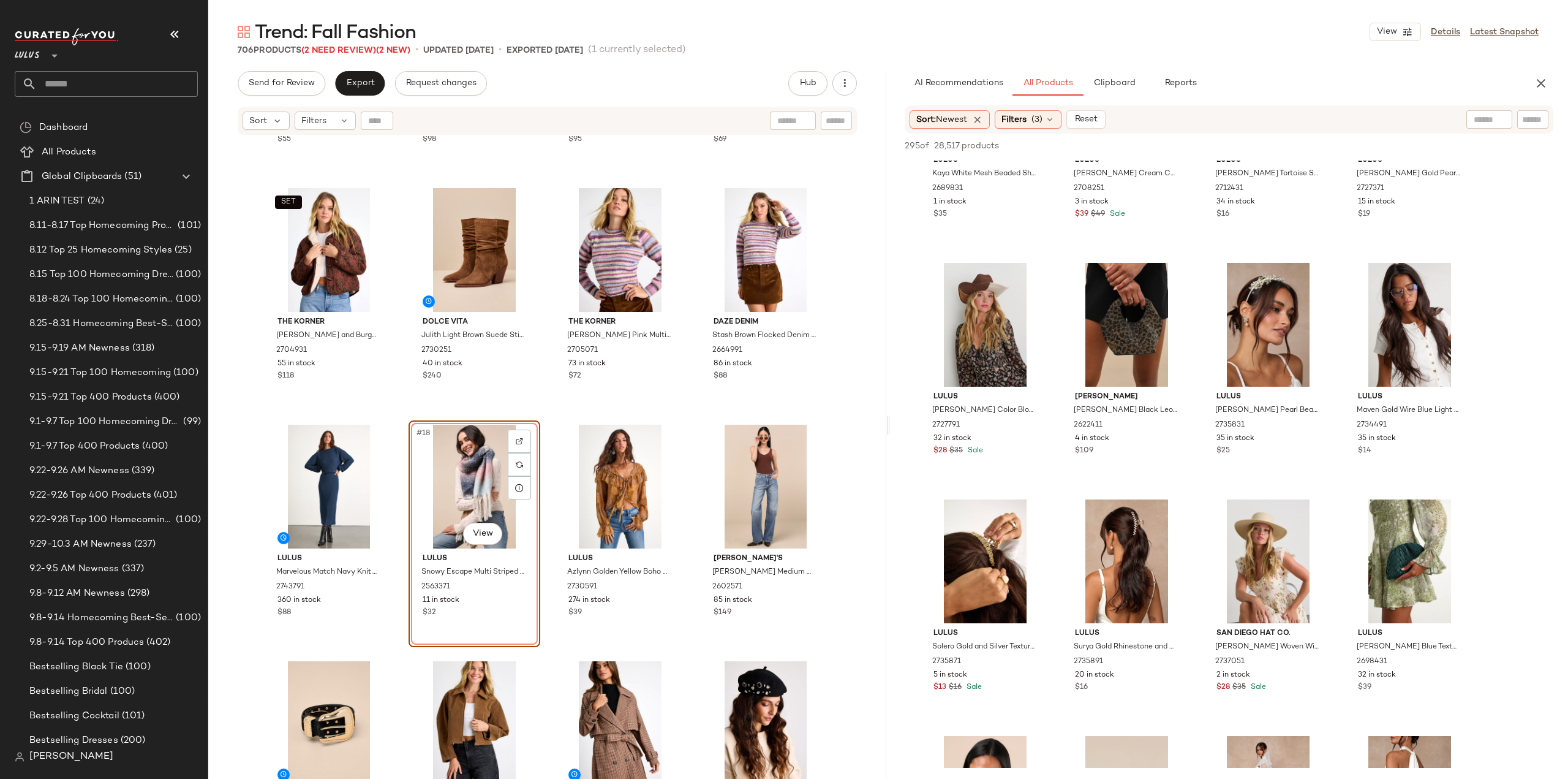
scroll to position [746, 0]
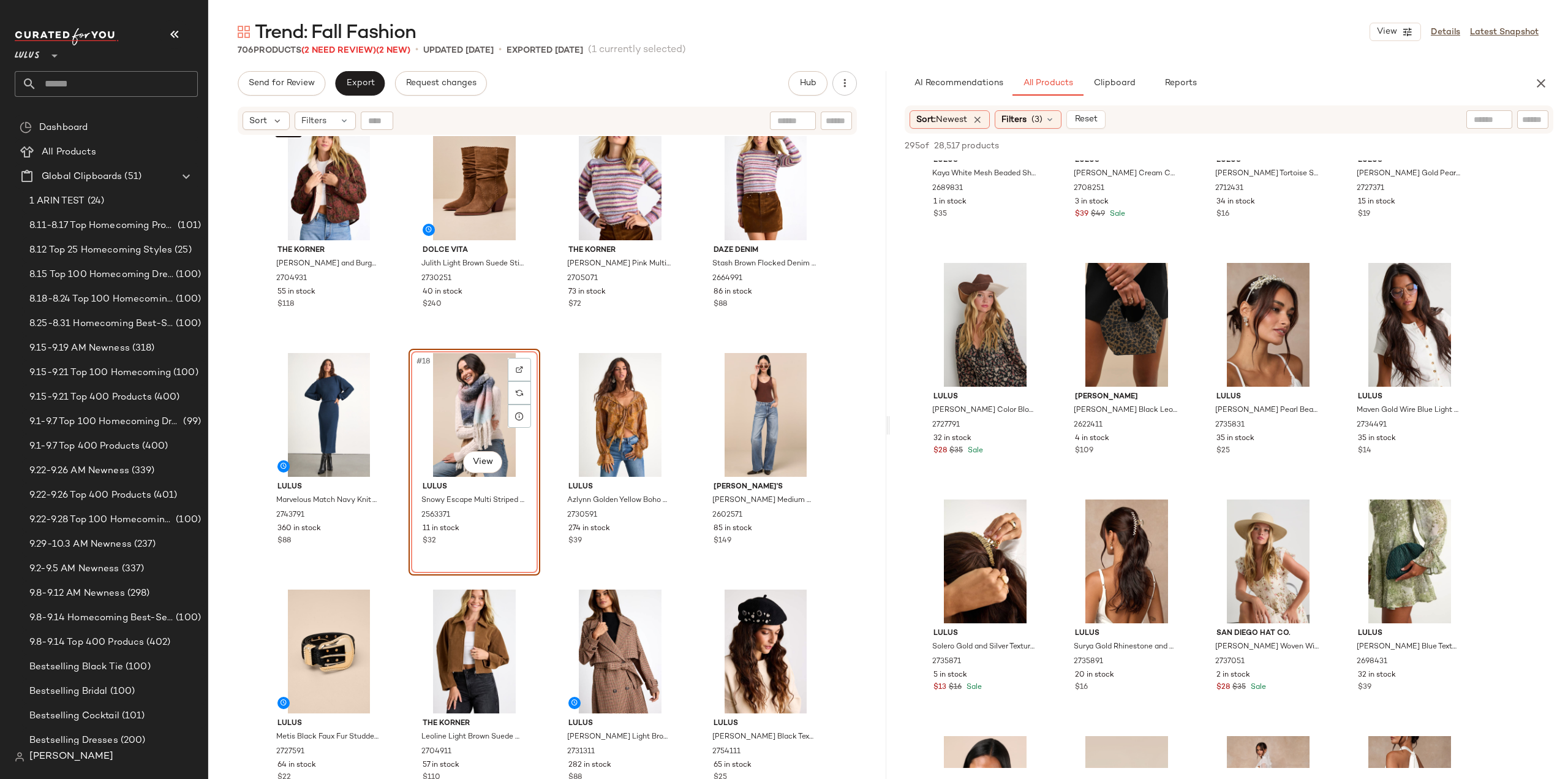
click at [505, 551] on div "#18 View Lulus Snowy Escape Multi Striped Blanket Scarf 2563371 11 in stock $32" at bounding box center [475, 462] width 132 height 227
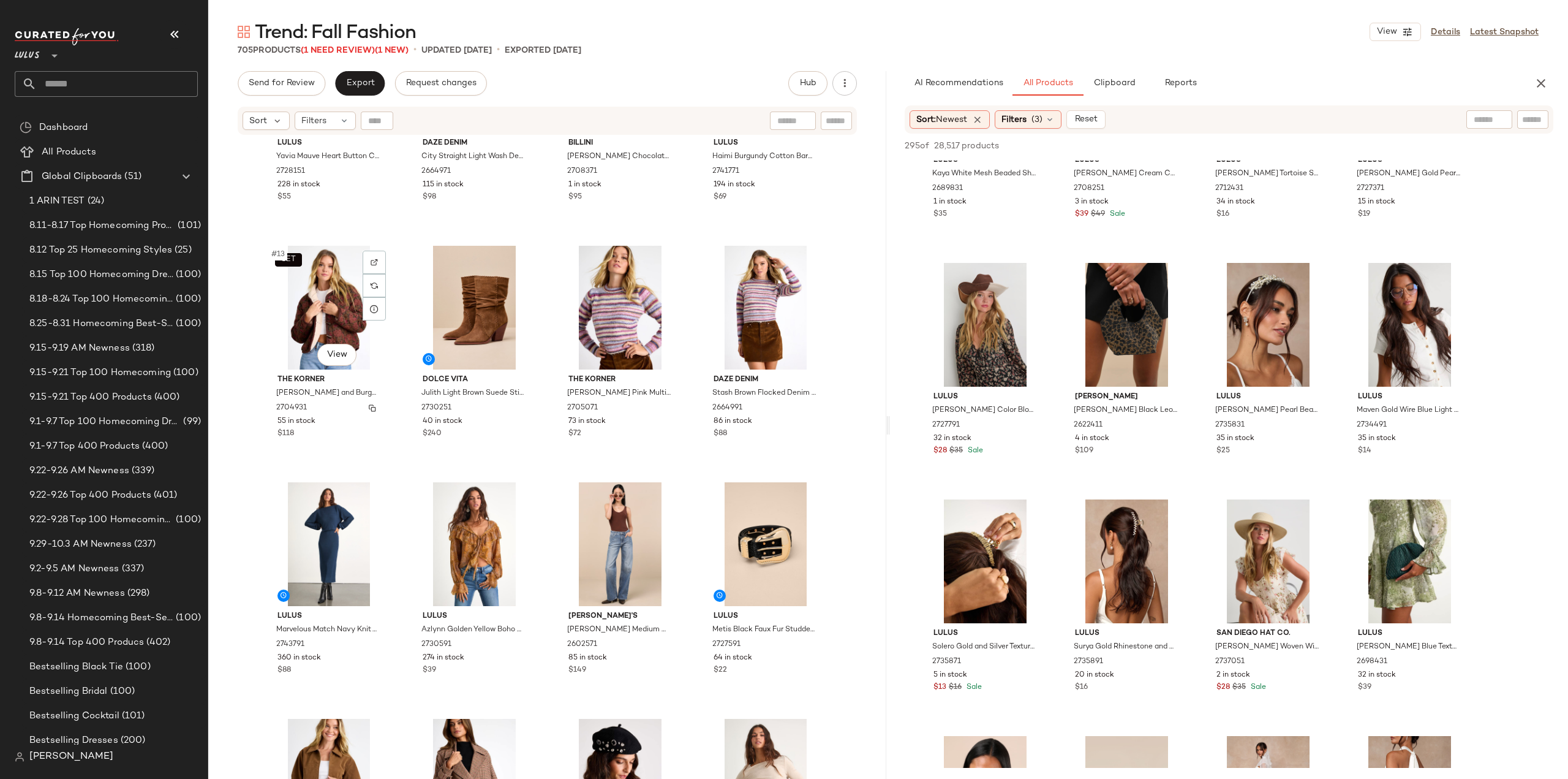
scroll to position [685, 0]
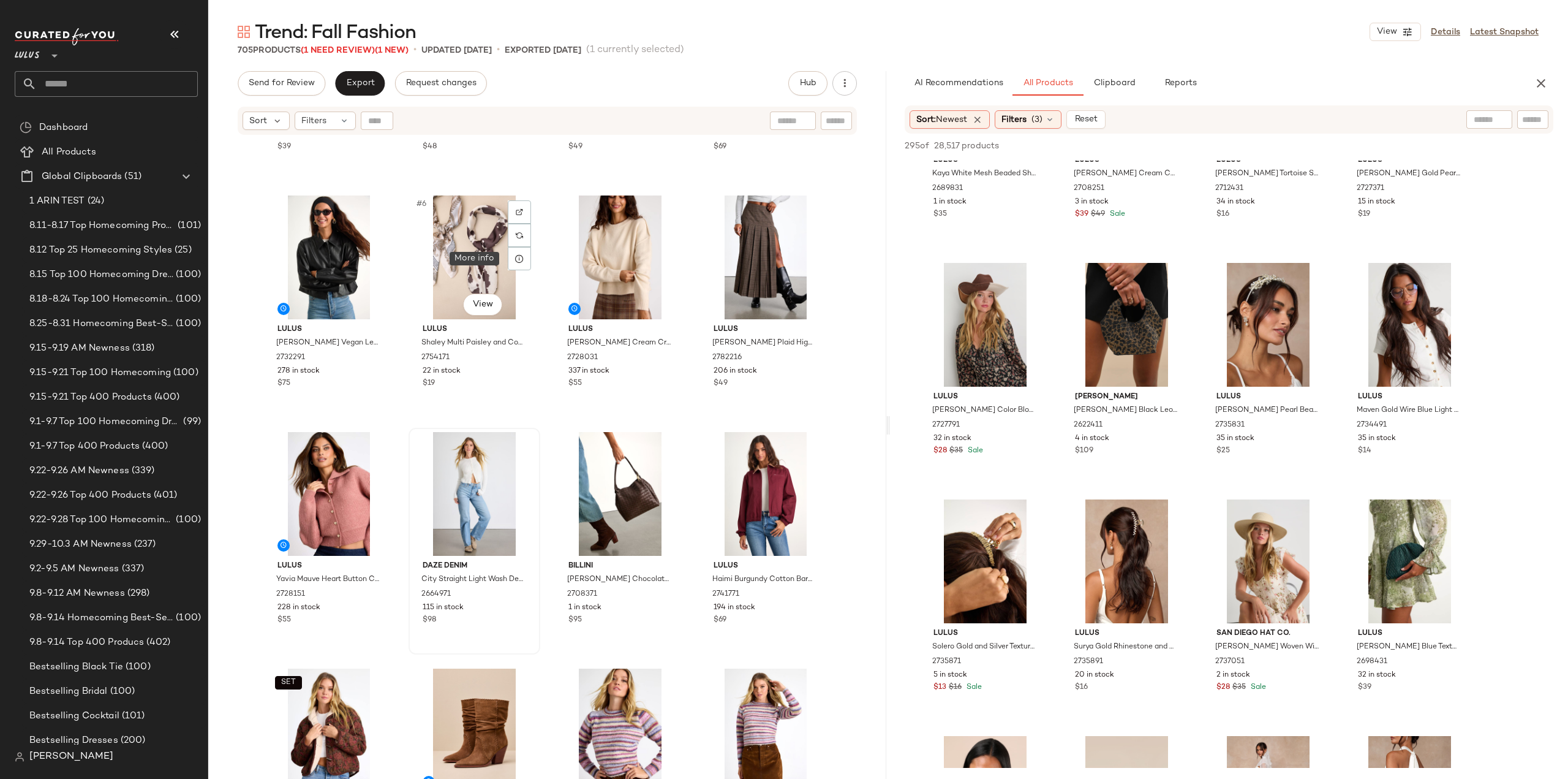
scroll to position [296, 0]
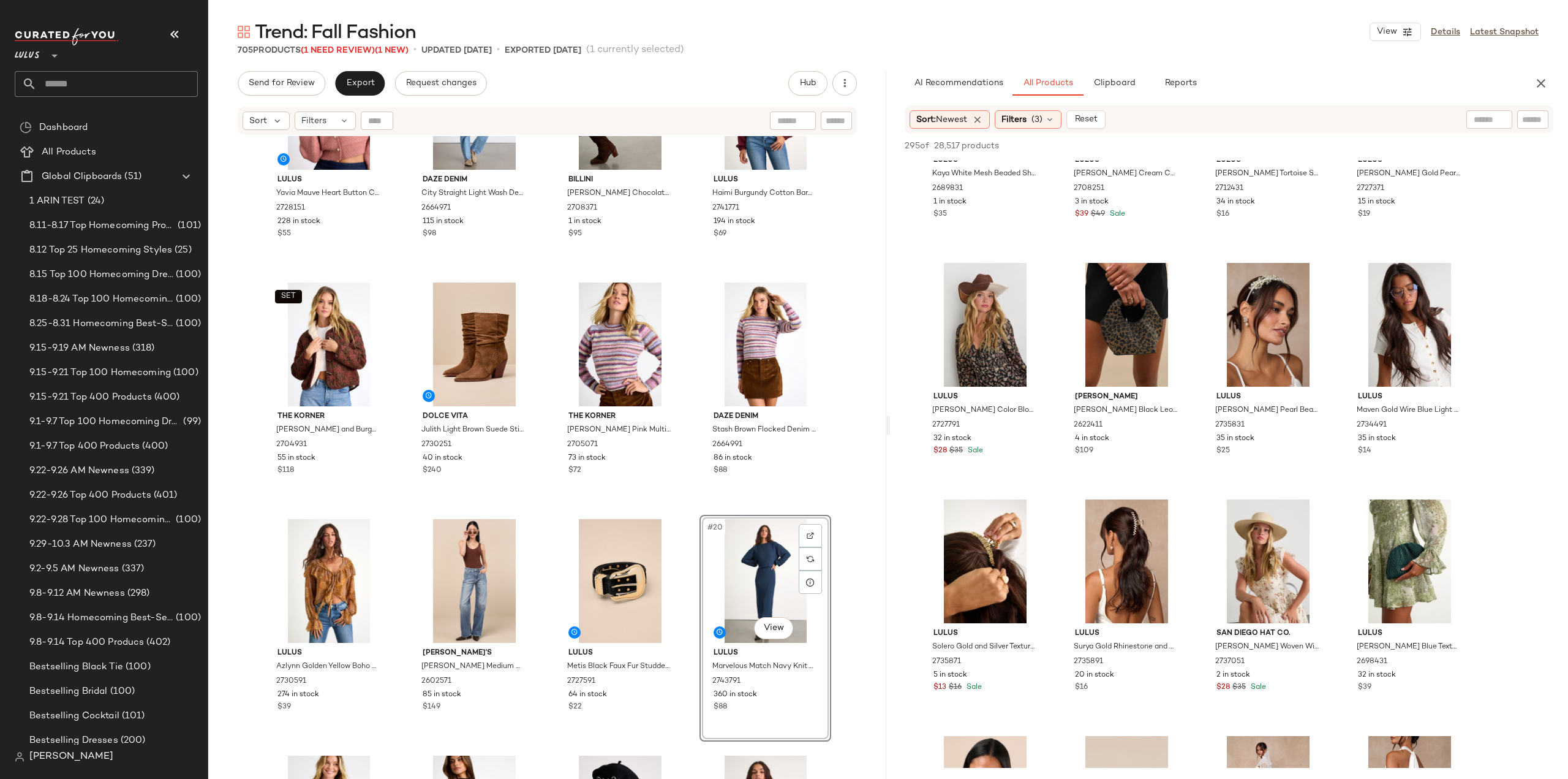
scroll to position [500, 0]
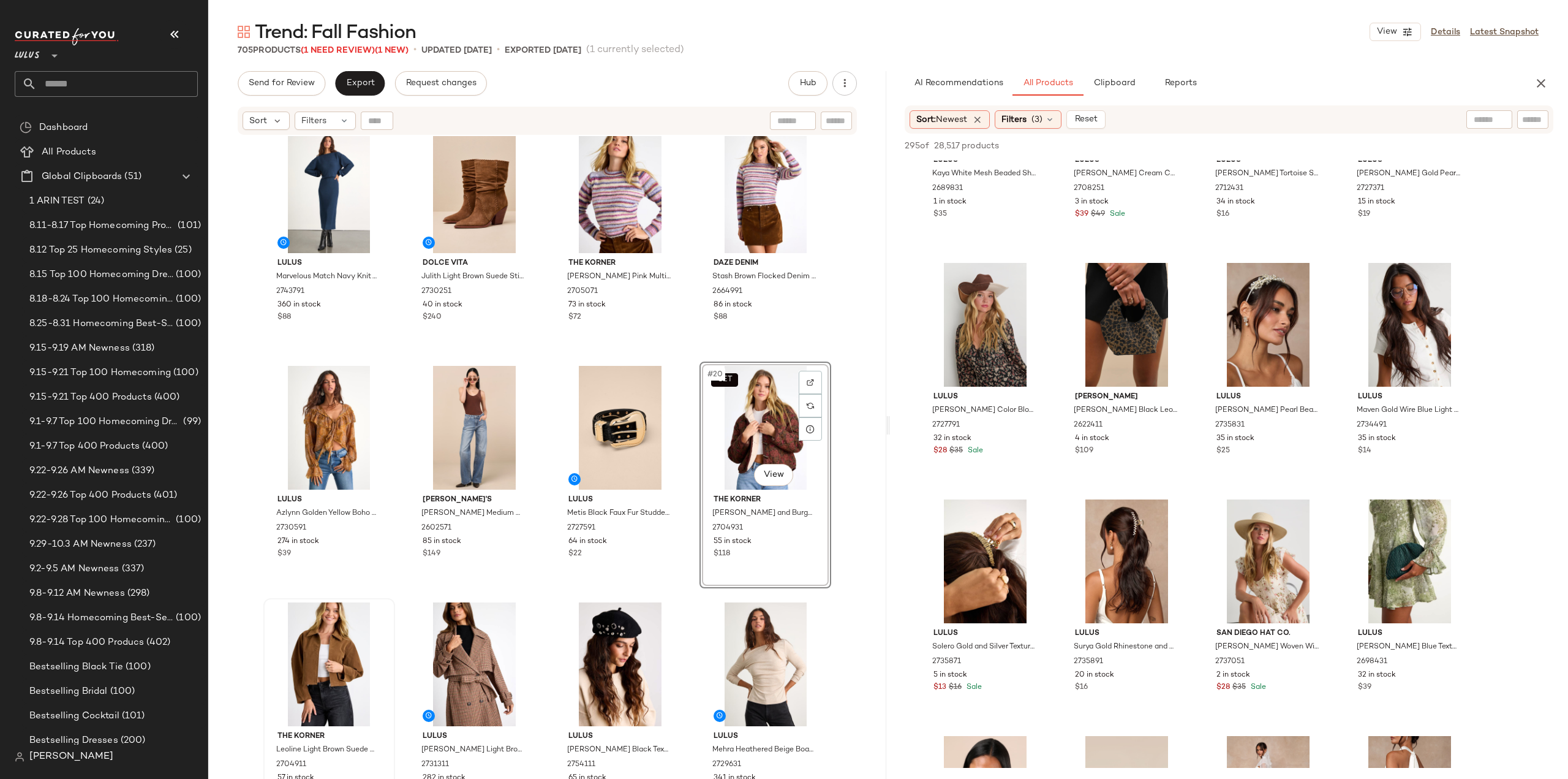
scroll to position [745, 0]
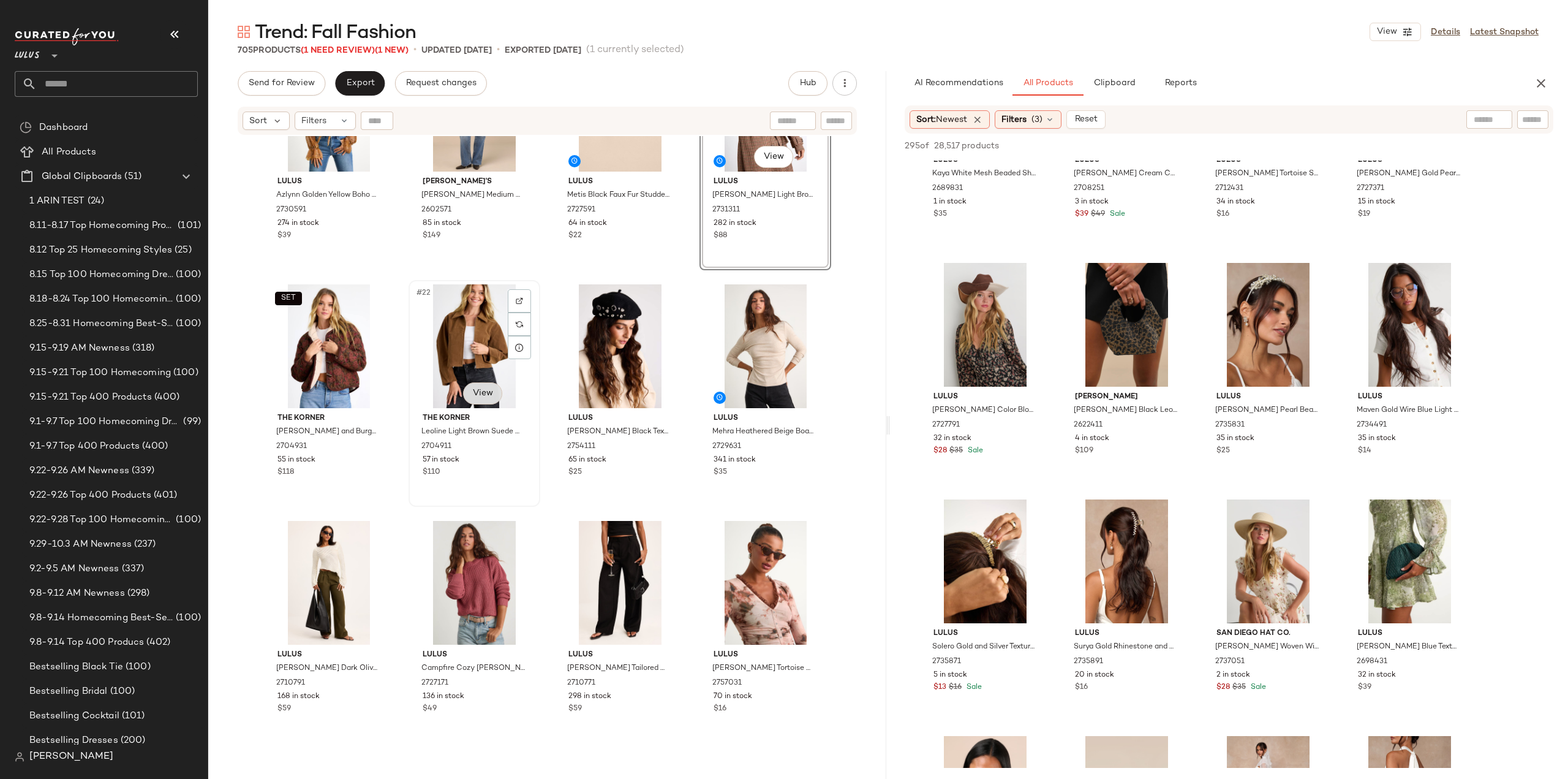
scroll to position [1052, 0]
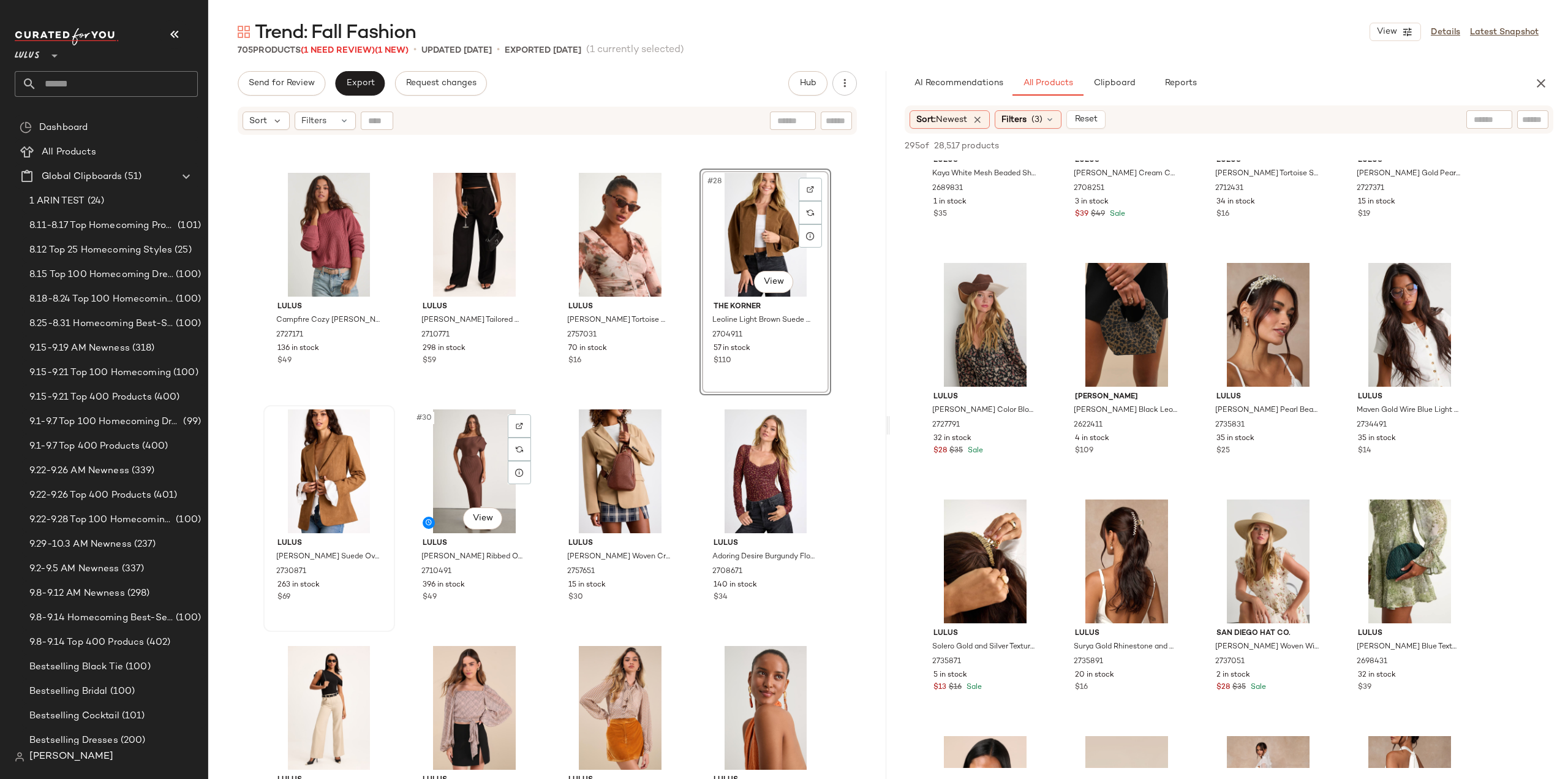
scroll to position [1419, 0]
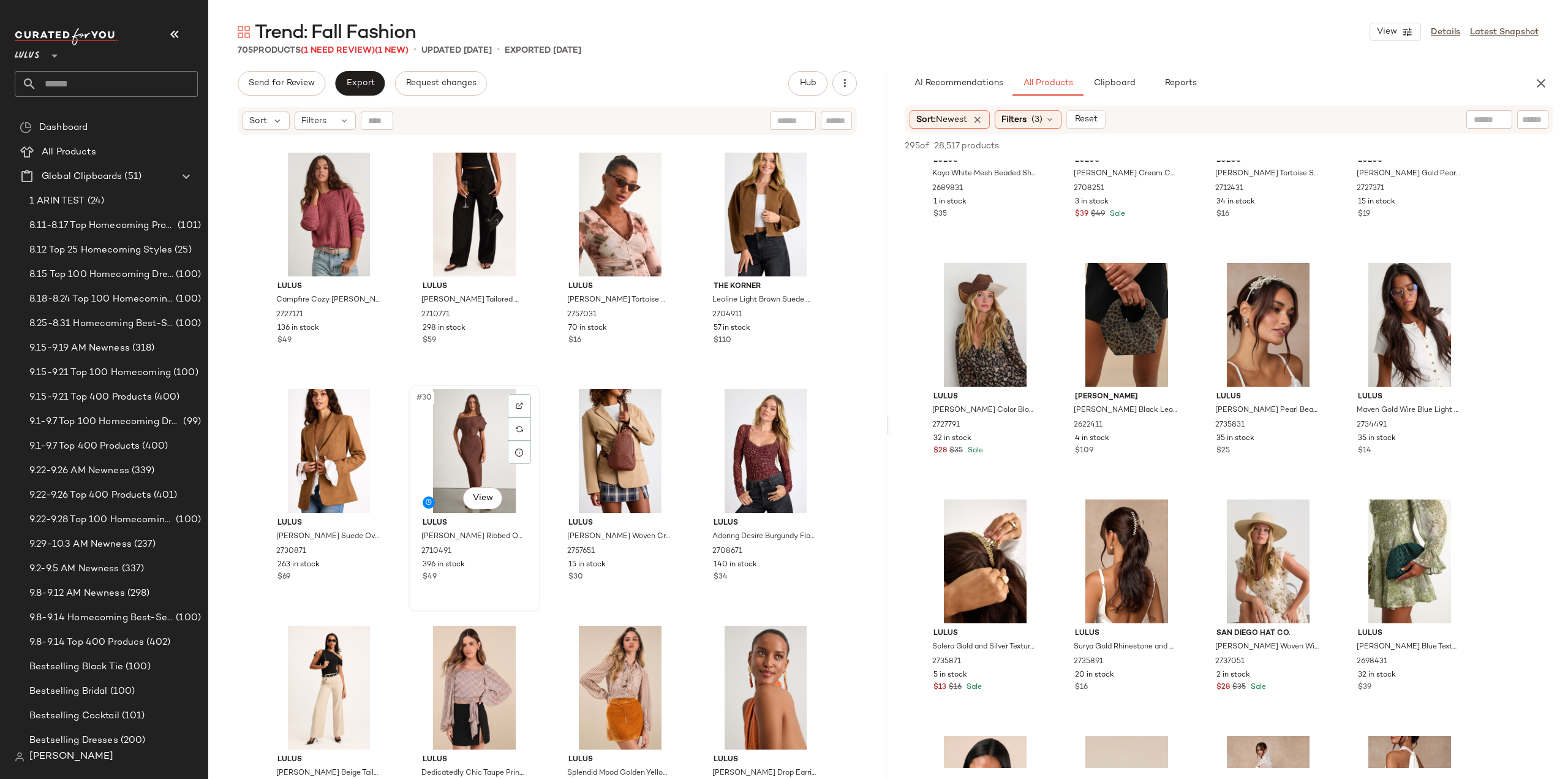
click at [506, 576] on div "$49" at bounding box center [474, 577] width 103 height 11
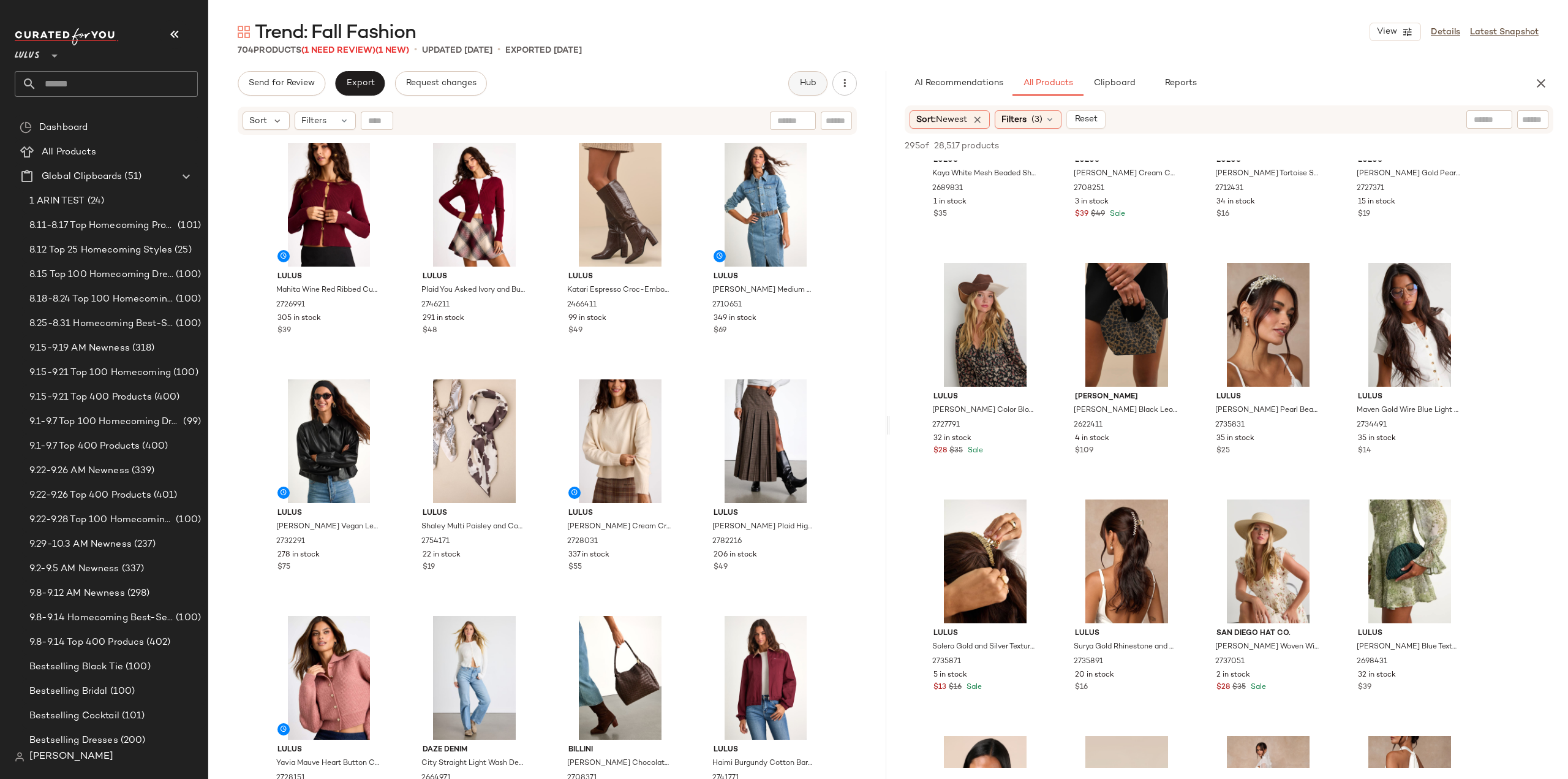
click at [803, 85] on span "Hub" at bounding box center [808, 83] width 17 height 10
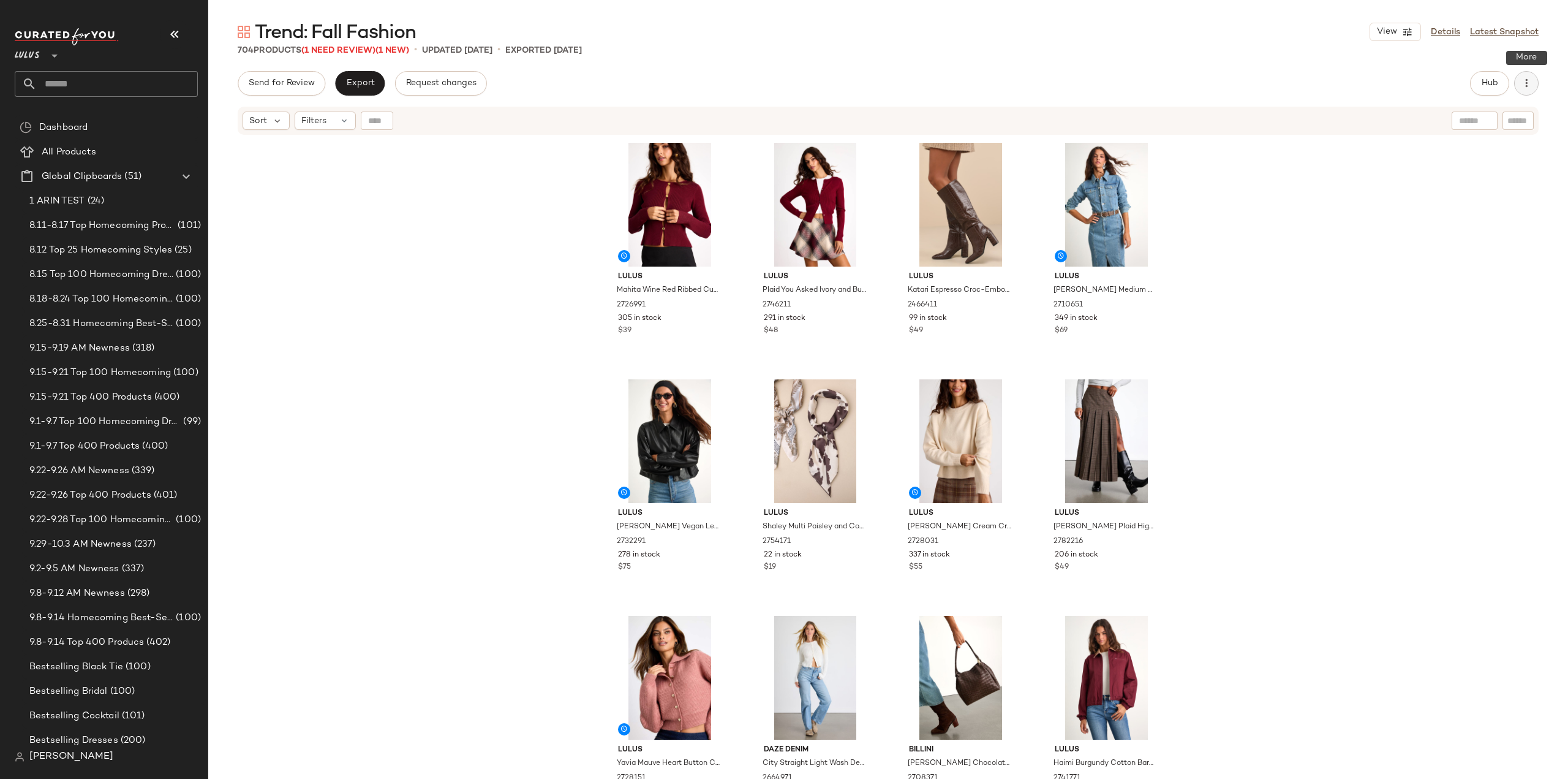
click at [1524, 82] on icon "button" at bounding box center [1526, 83] width 12 height 12
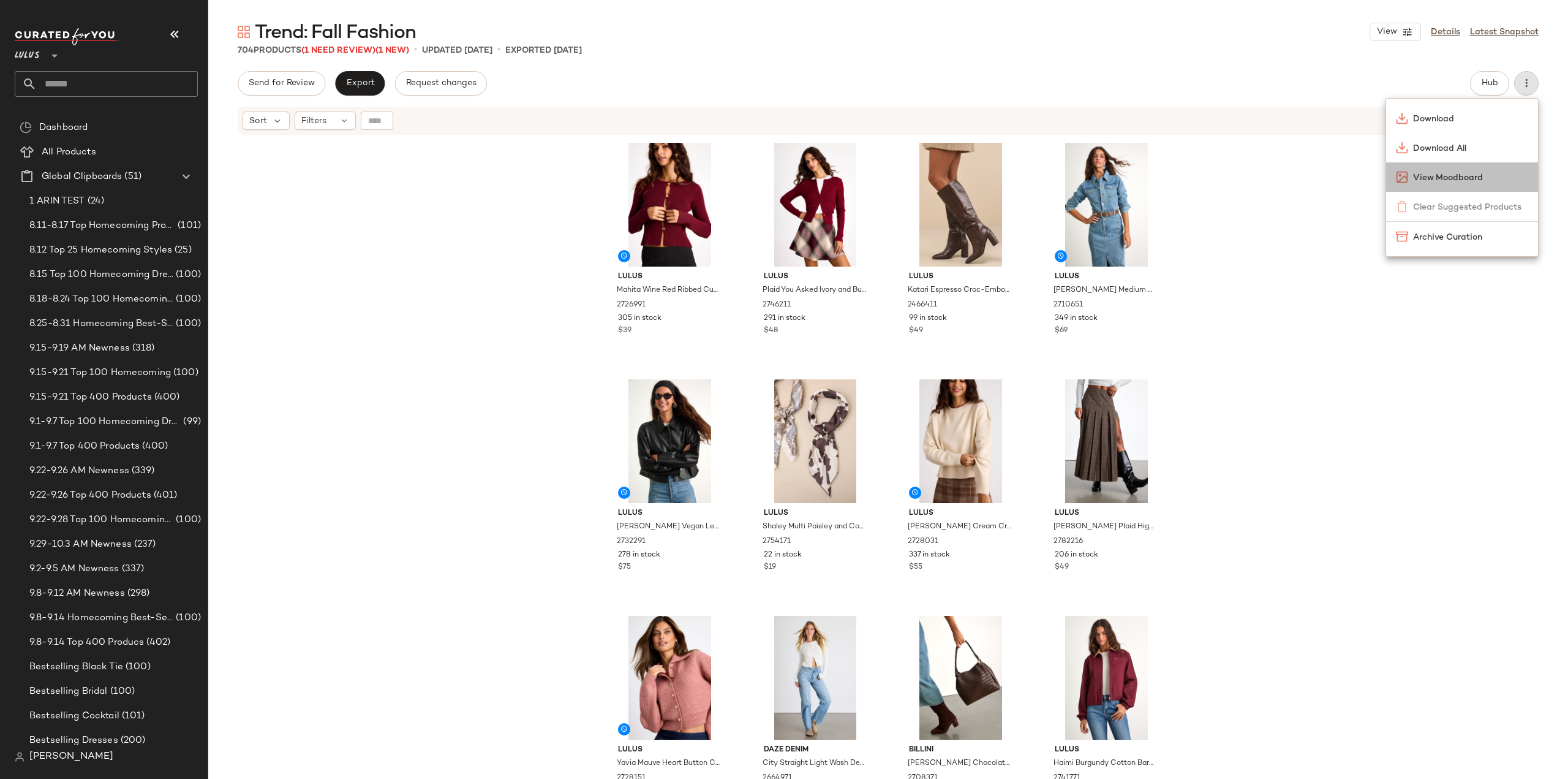
click at [1428, 176] on span "View Moodboard" at bounding box center [1471, 178] width 115 height 13
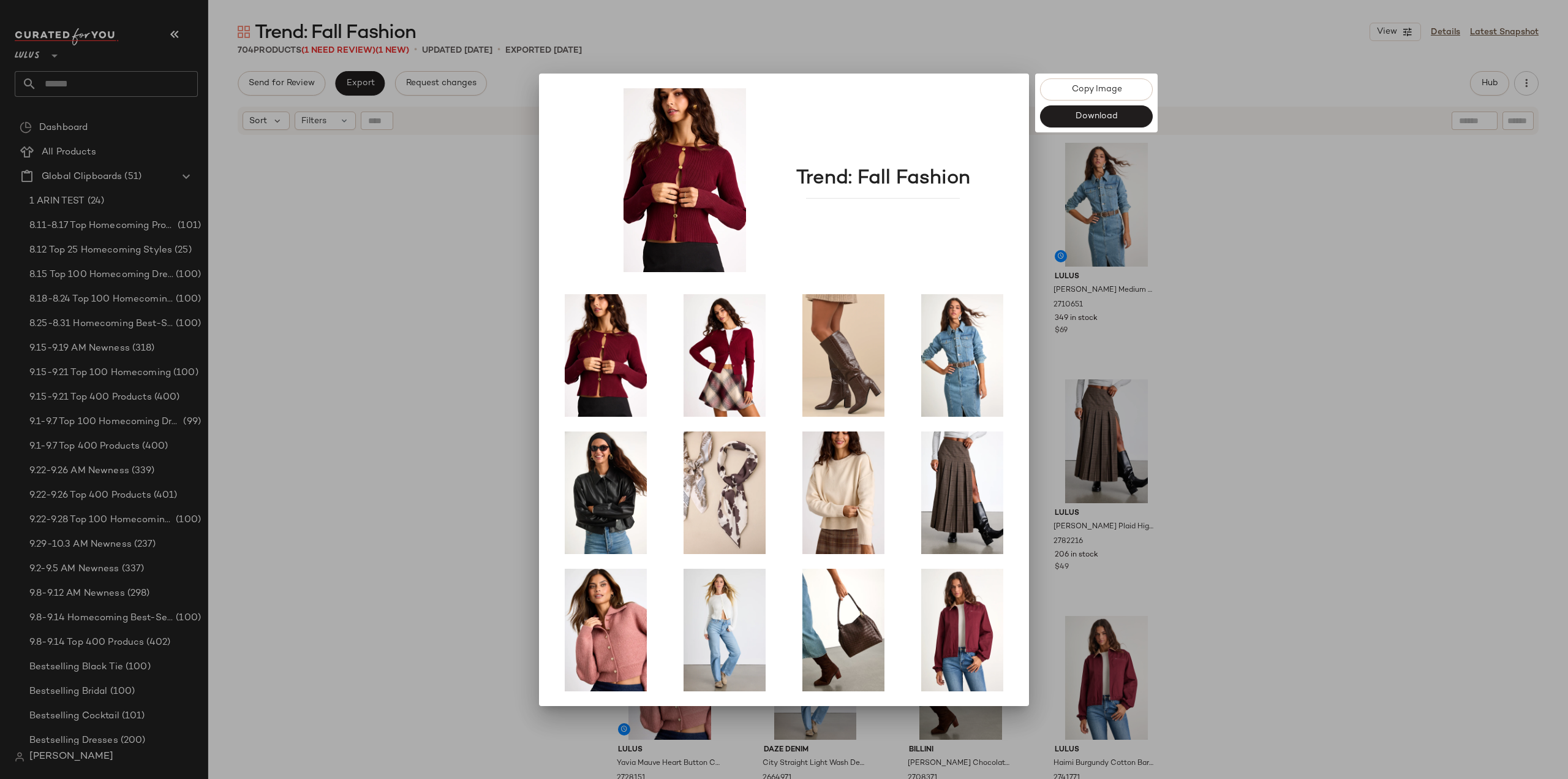
click at [405, 287] on div at bounding box center [784, 389] width 1568 height 779
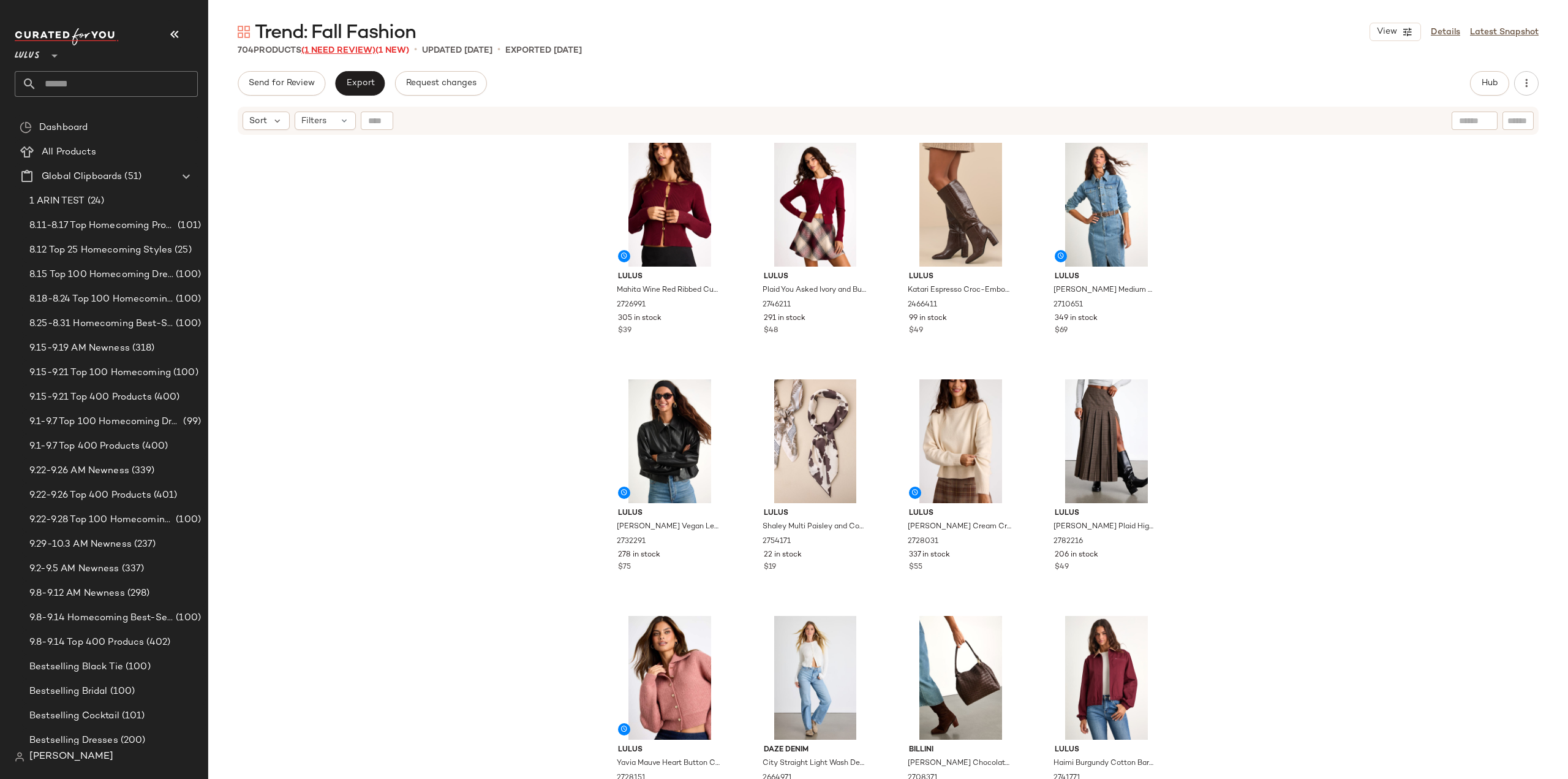
click at [330, 46] on span "(1 Need Review)" at bounding box center [339, 50] width 74 height 9
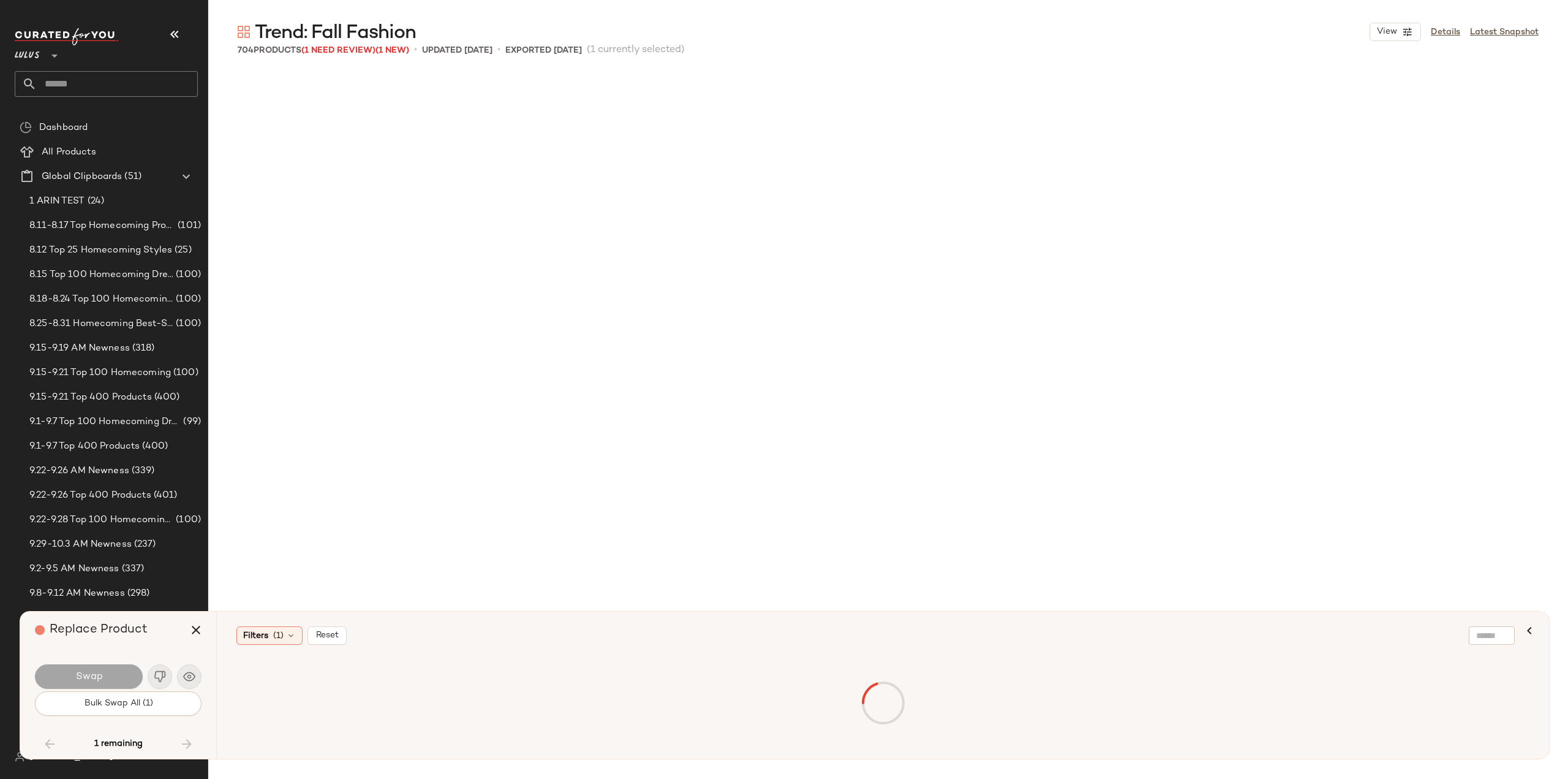
scroll to position [10646, 0]
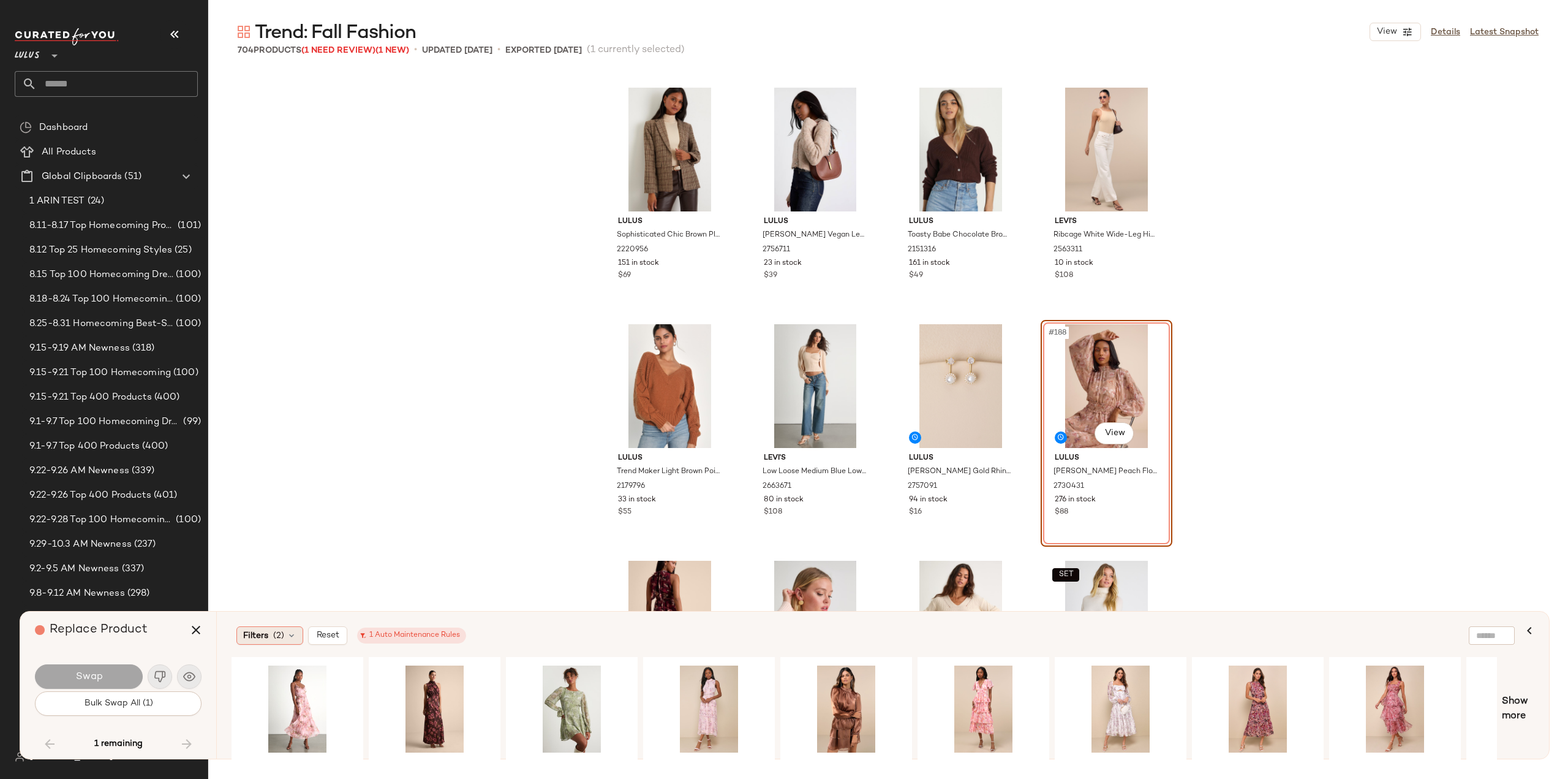
click at [258, 637] on span "Filters" at bounding box center [256, 636] width 25 height 13
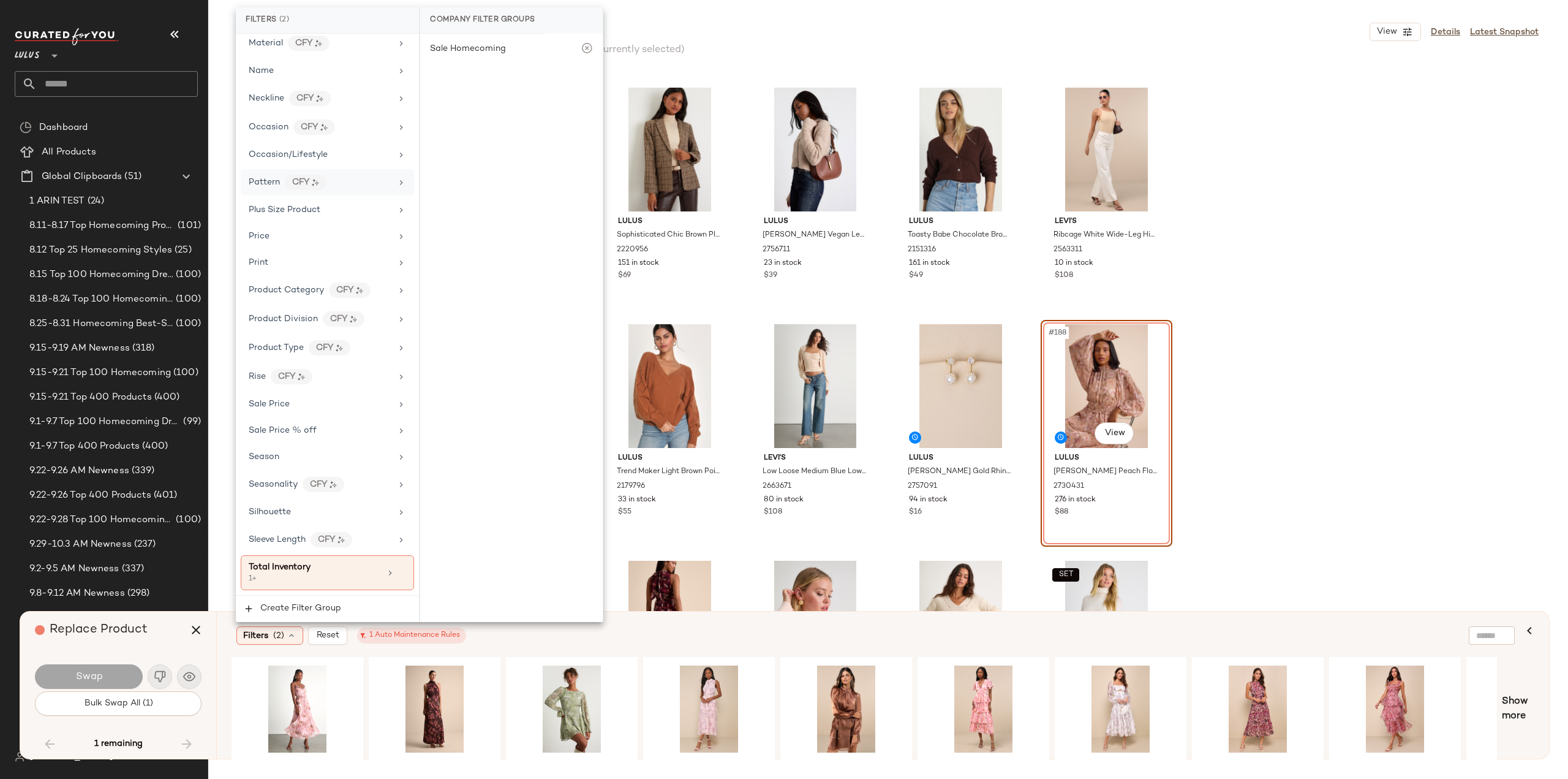
scroll to position [677, 0]
click at [411, 637] on div "1 Auto Maintenance Rules" at bounding box center [411, 635] width 97 height 11
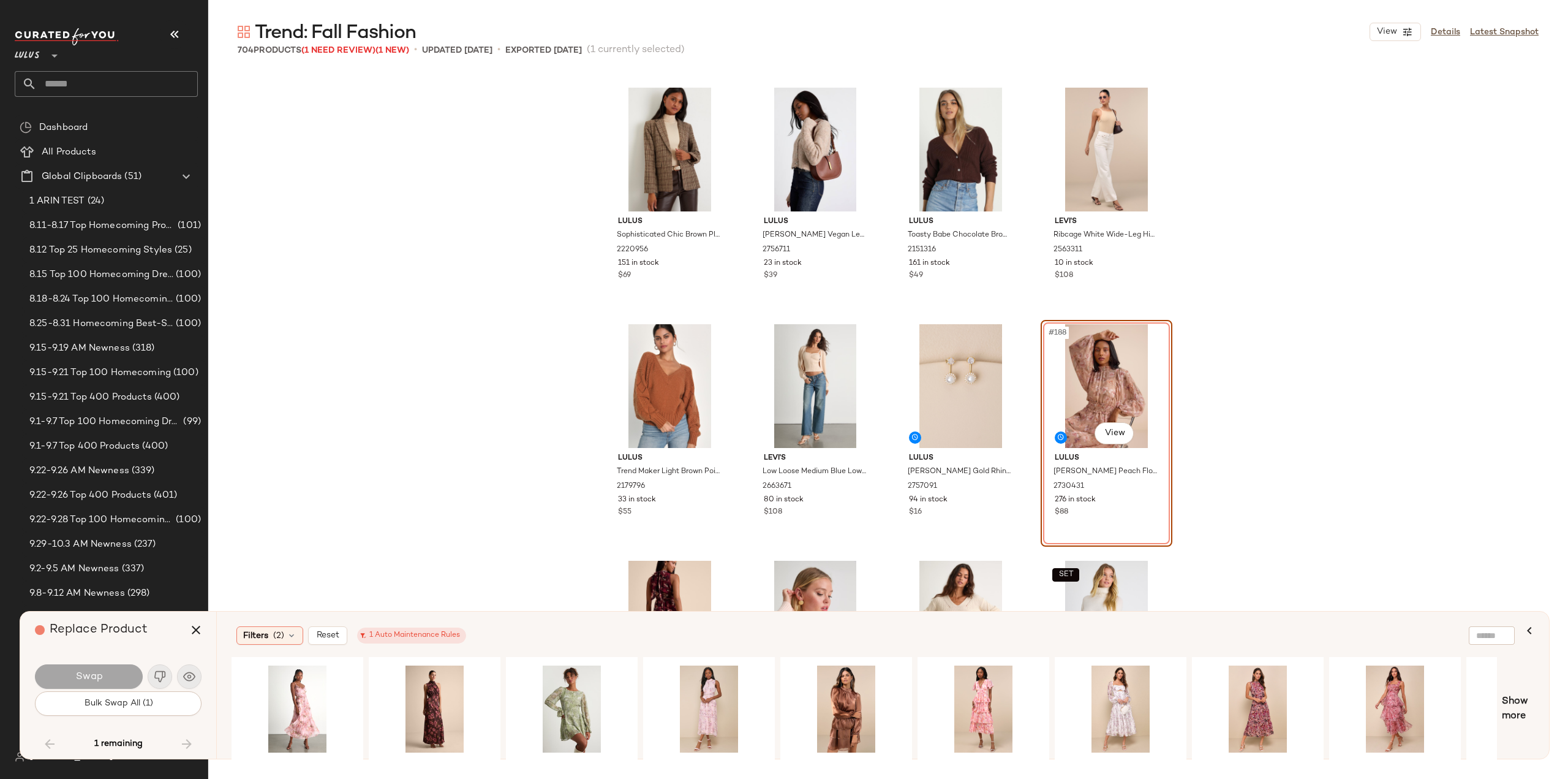
click at [1295, 455] on div "Lulus Sophisticated Chic Brown Plaid Tweed Blazer 2220956 151 in stock $69 Lulu…" at bounding box center [888, 425] width 1360 height 708
click at [1357, 286] on div "Lulus Sophisticated Chic Brown Plaid Tweed Blazer 2220956 151 in stock $69 Lulu…" at bounding box center [888, 425] width 1360 height 708
click at [1530, 630] on icon "button" at bounding box center [1530, 631] width 15 height 15
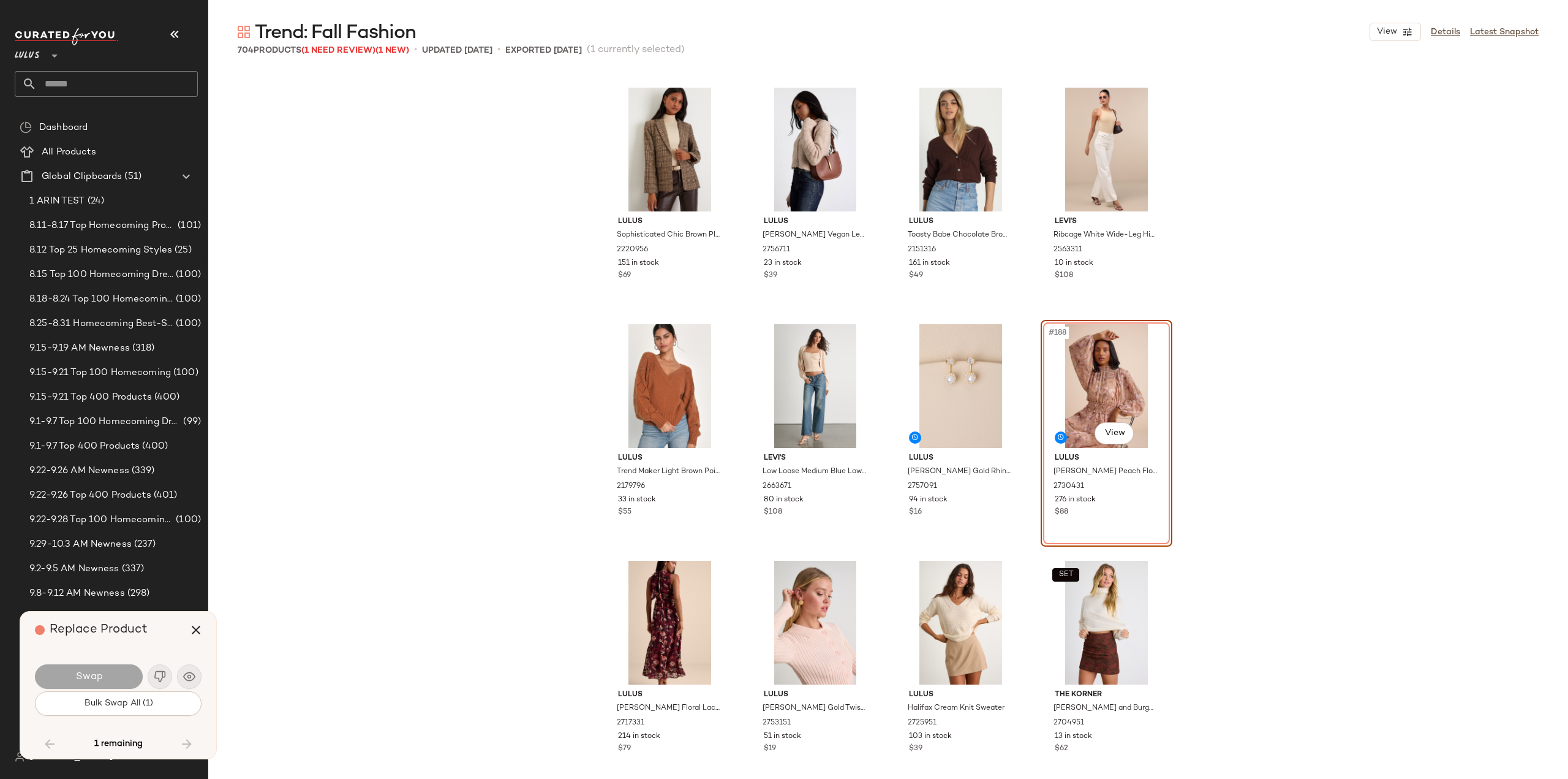
click at [336, 207] on div "Lulus Sophisticated Chic Brown Plaid Tweed Blazer 2220956 151 in stock $69 Lulu…" at bounding box center [888, 425] width 1360 height 708
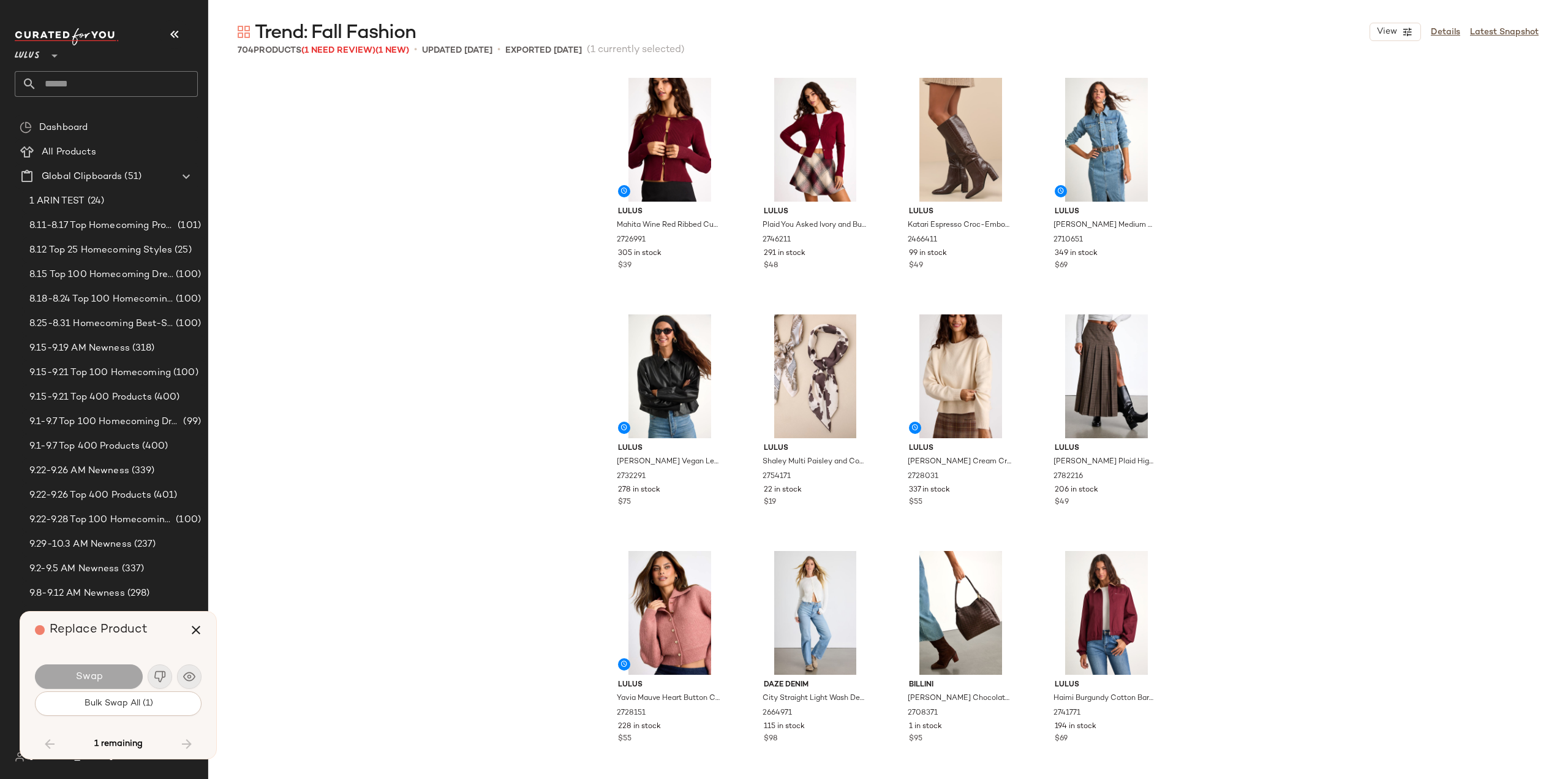
click at [384, 282] on div "Lulus Mahita Wine Red Ribbed Cutout Button-Front Long Sleeve Top 2726991 305 in…" at bounding box center [888, 425] width 1360 height 708
click at [196, 629] on icon "button" at bounding box center [197, 630] width 15 height 15
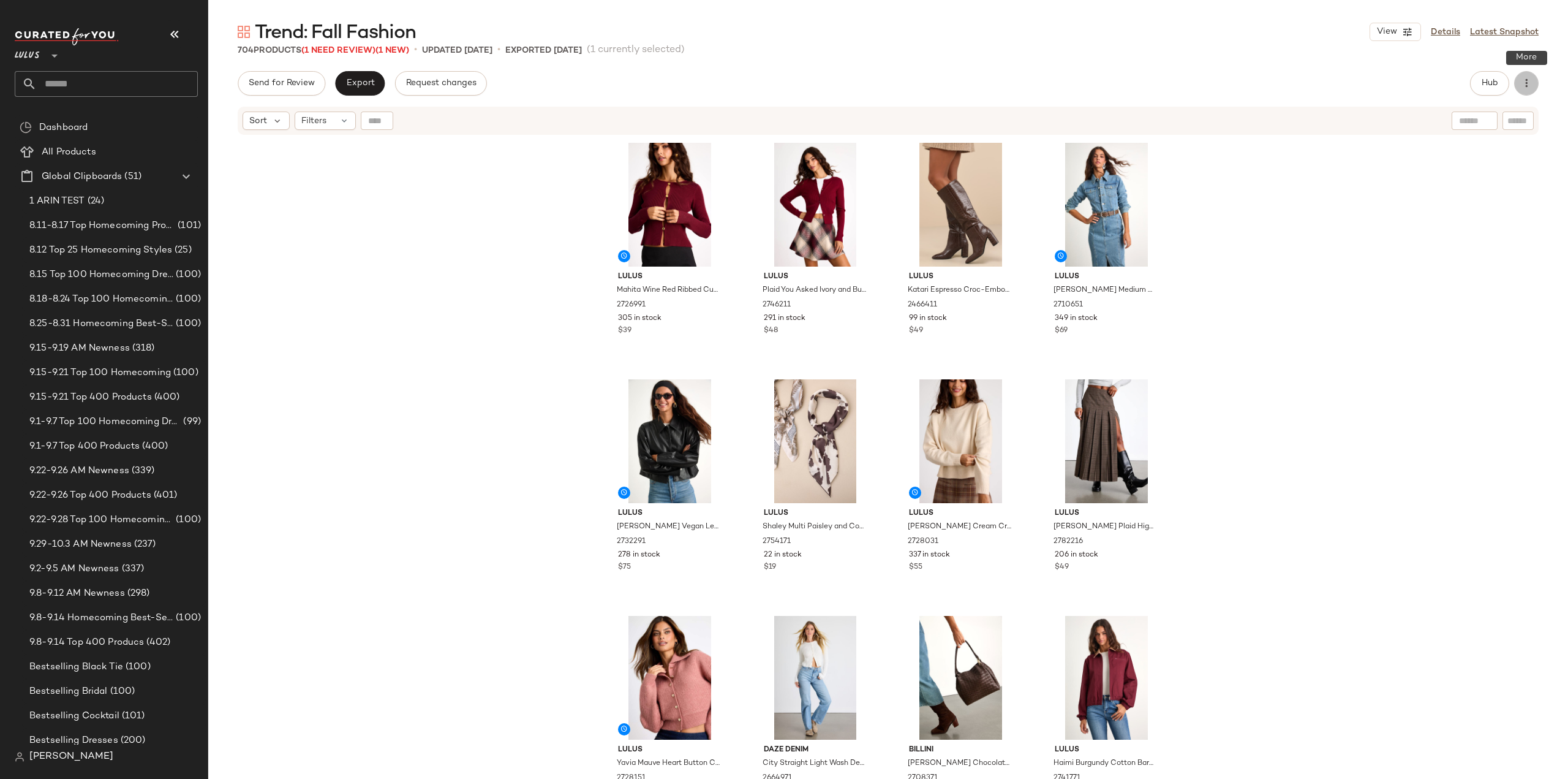
click at [1528, 87] on icon "button" at bounding box center [1526, 83] width 12 height 12
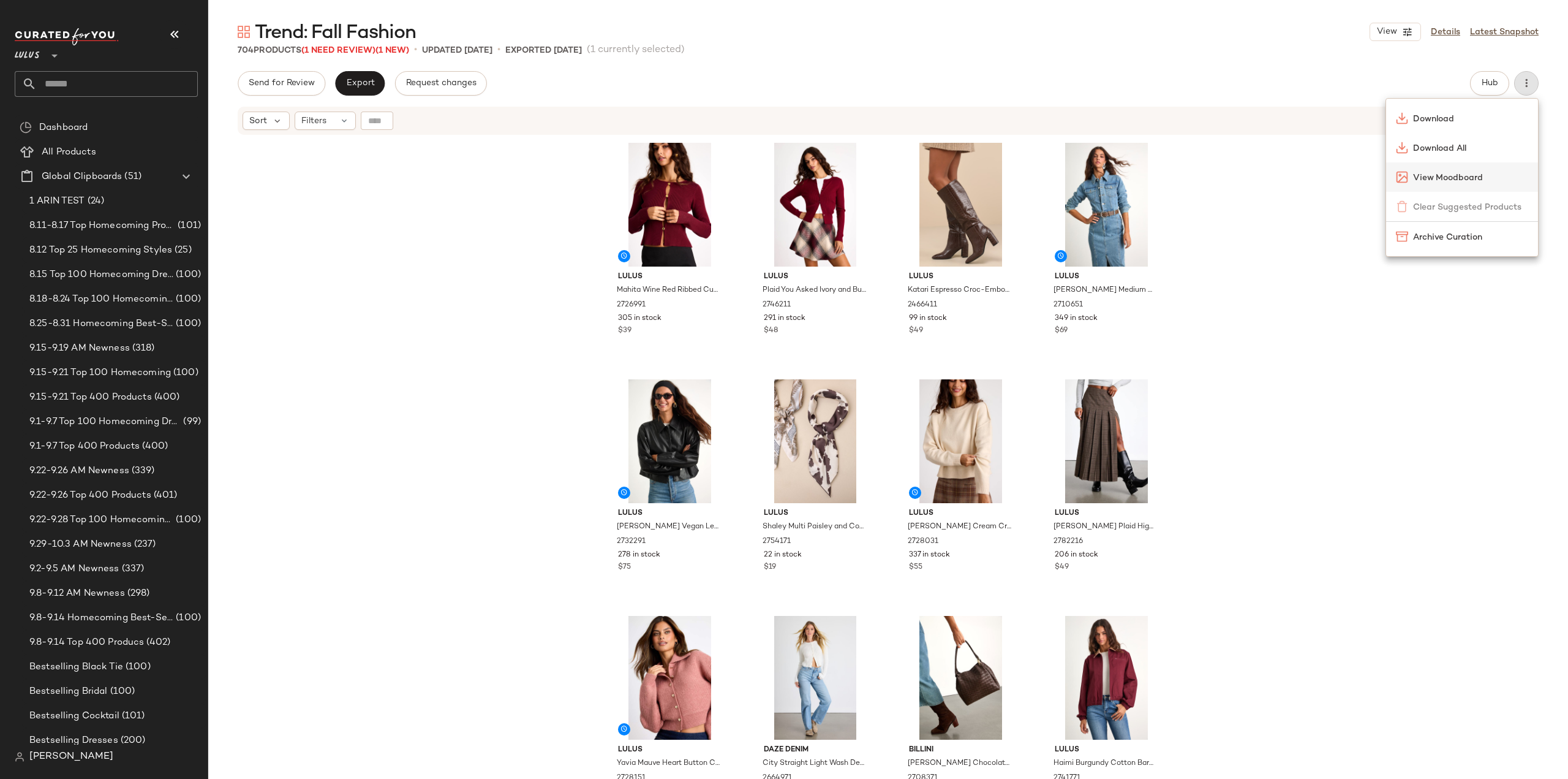
click at [1452, 178] on span "View Moodboard" at bounding box center [1471, 178] width 115 height 13
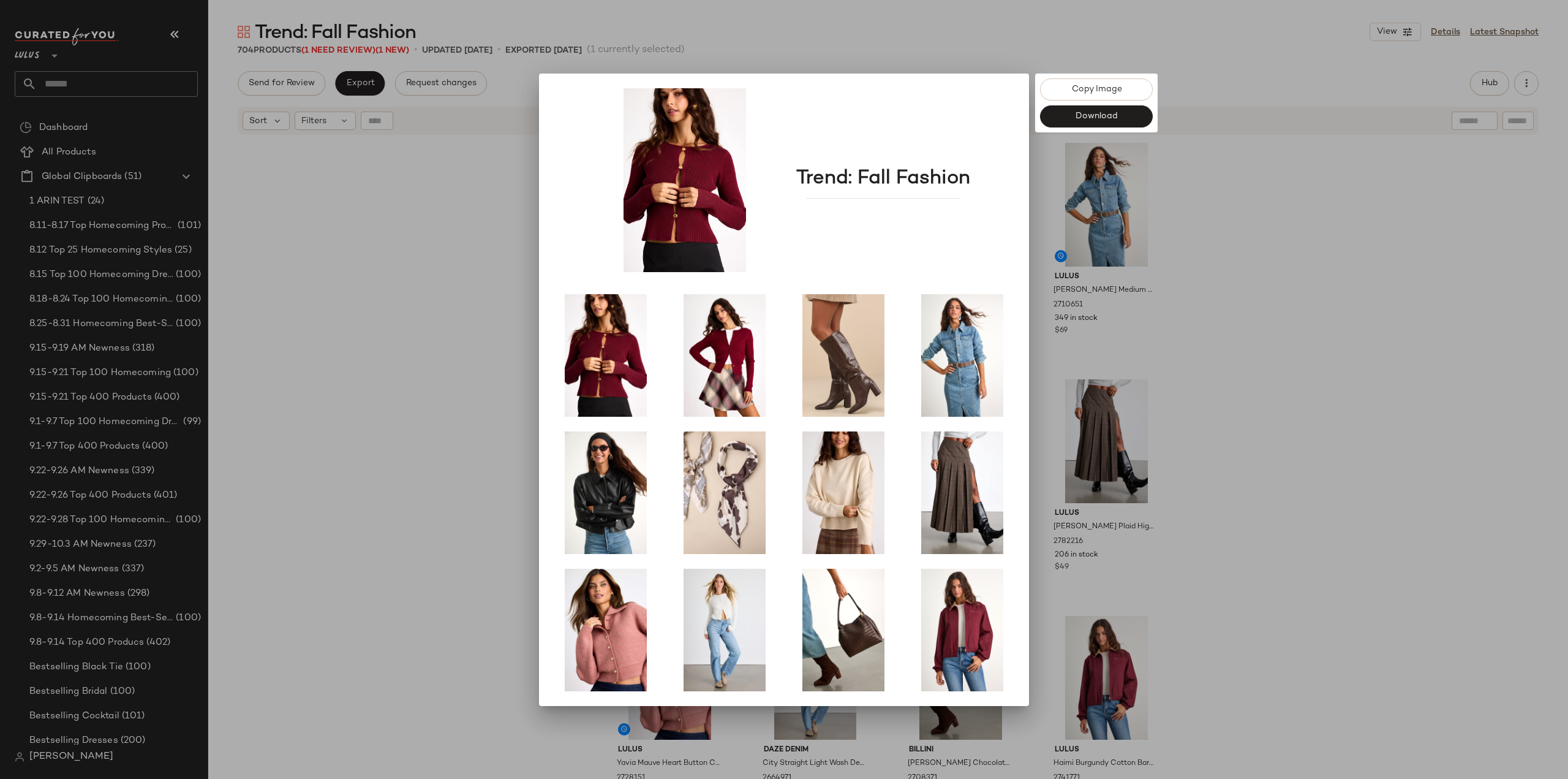
click at [405, 350] on div at bounding box center [784, 389] width 1568 height 779
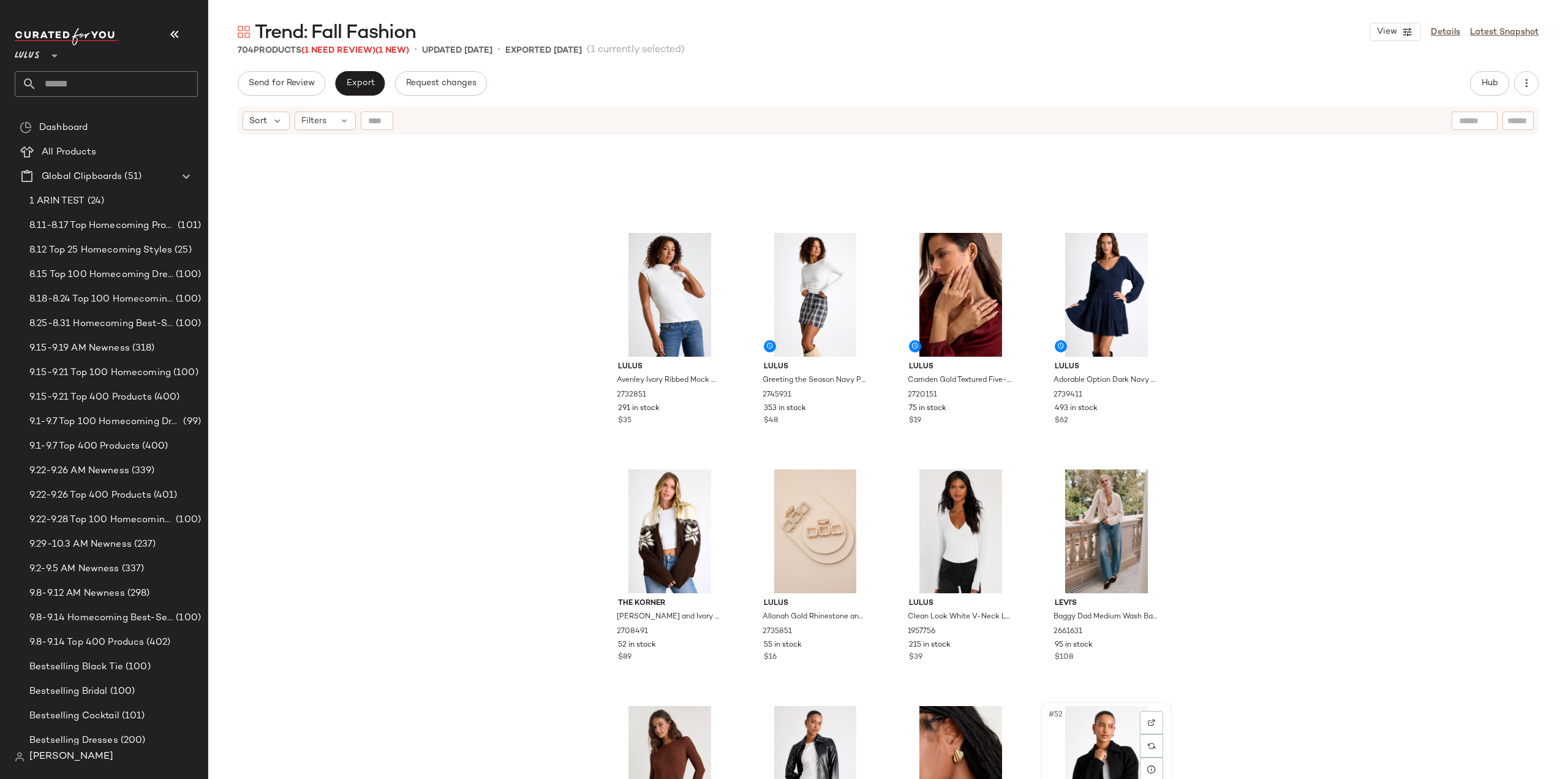
scroll to position [2155, 0]
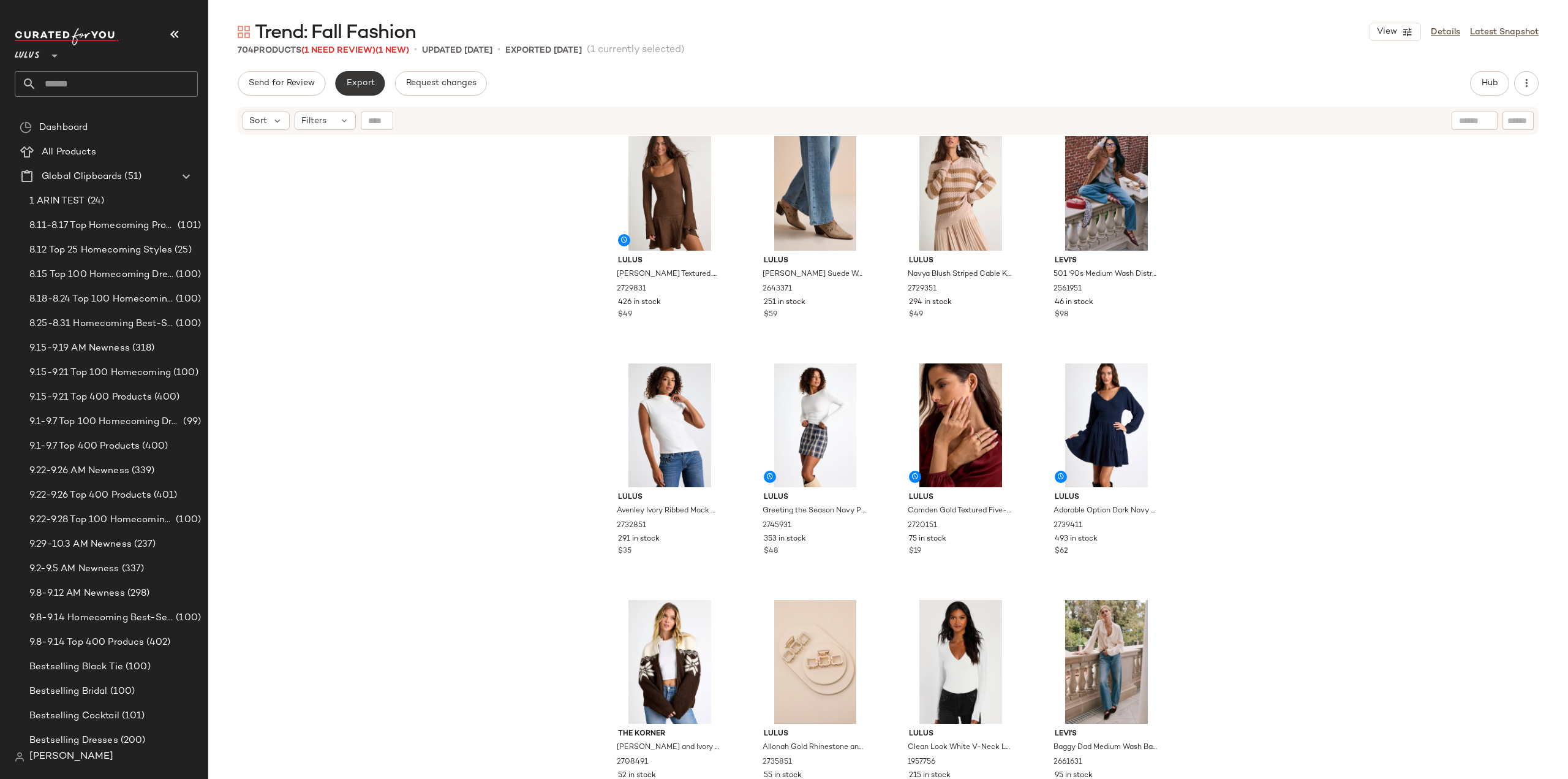
click at [364, 81] on span "Export" at bounding box center [359, 83] width 29 height 10
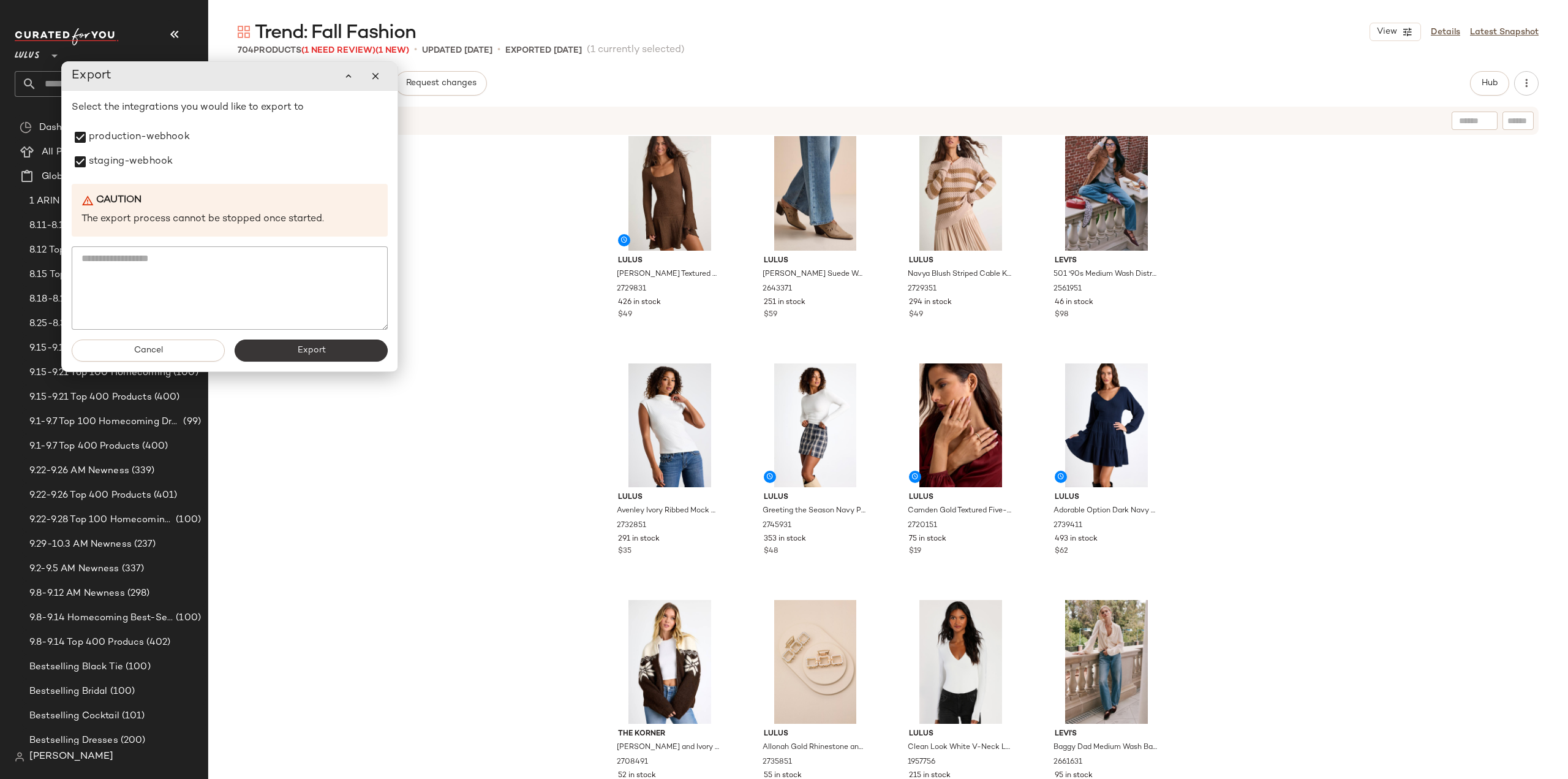
click at [331, 350] on button "Export" at bounding box center [310, 350] width 153 height 22
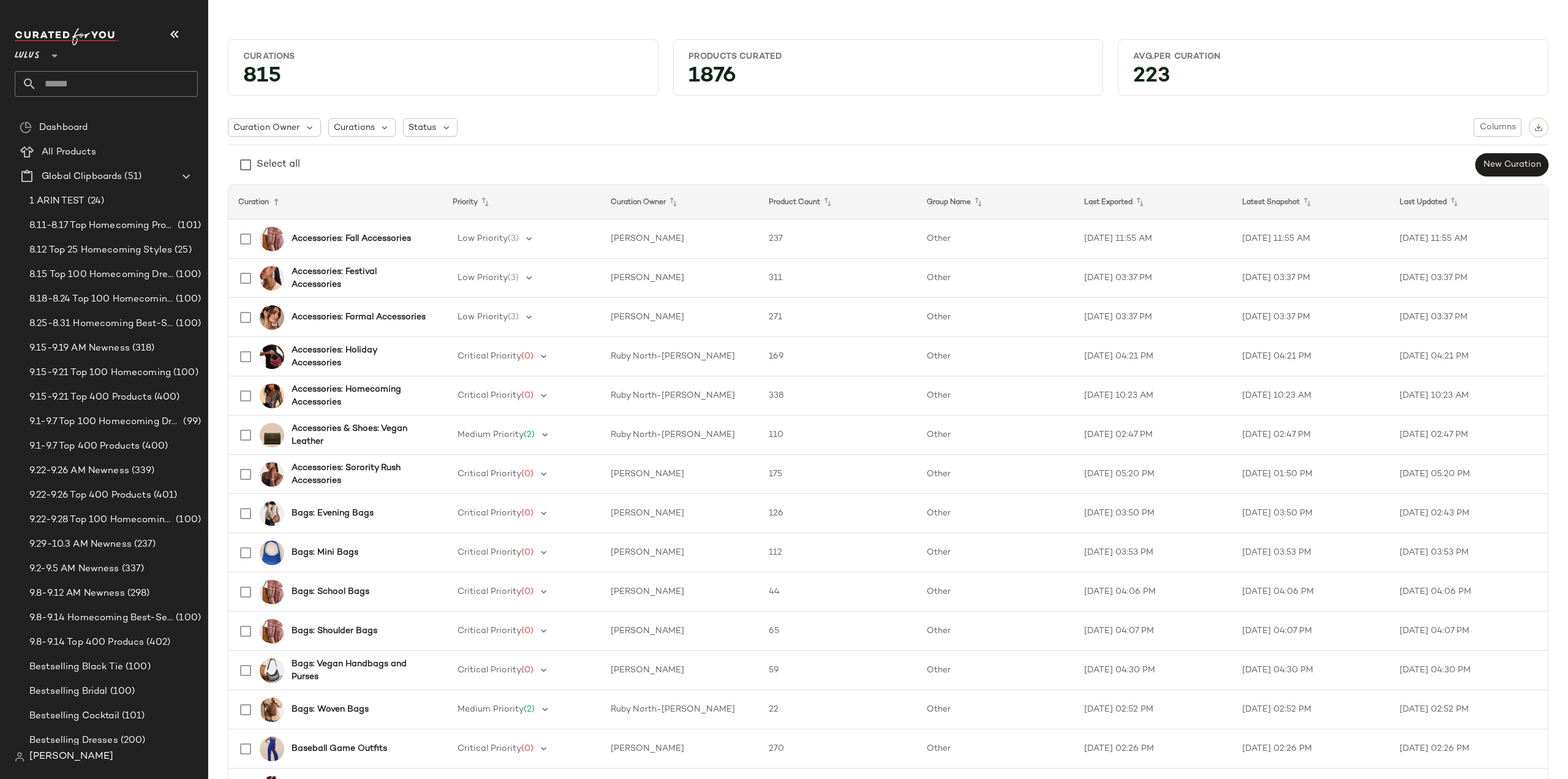
click at [53, 58] on icon at bounding box center [54, 56] width 15 height 15
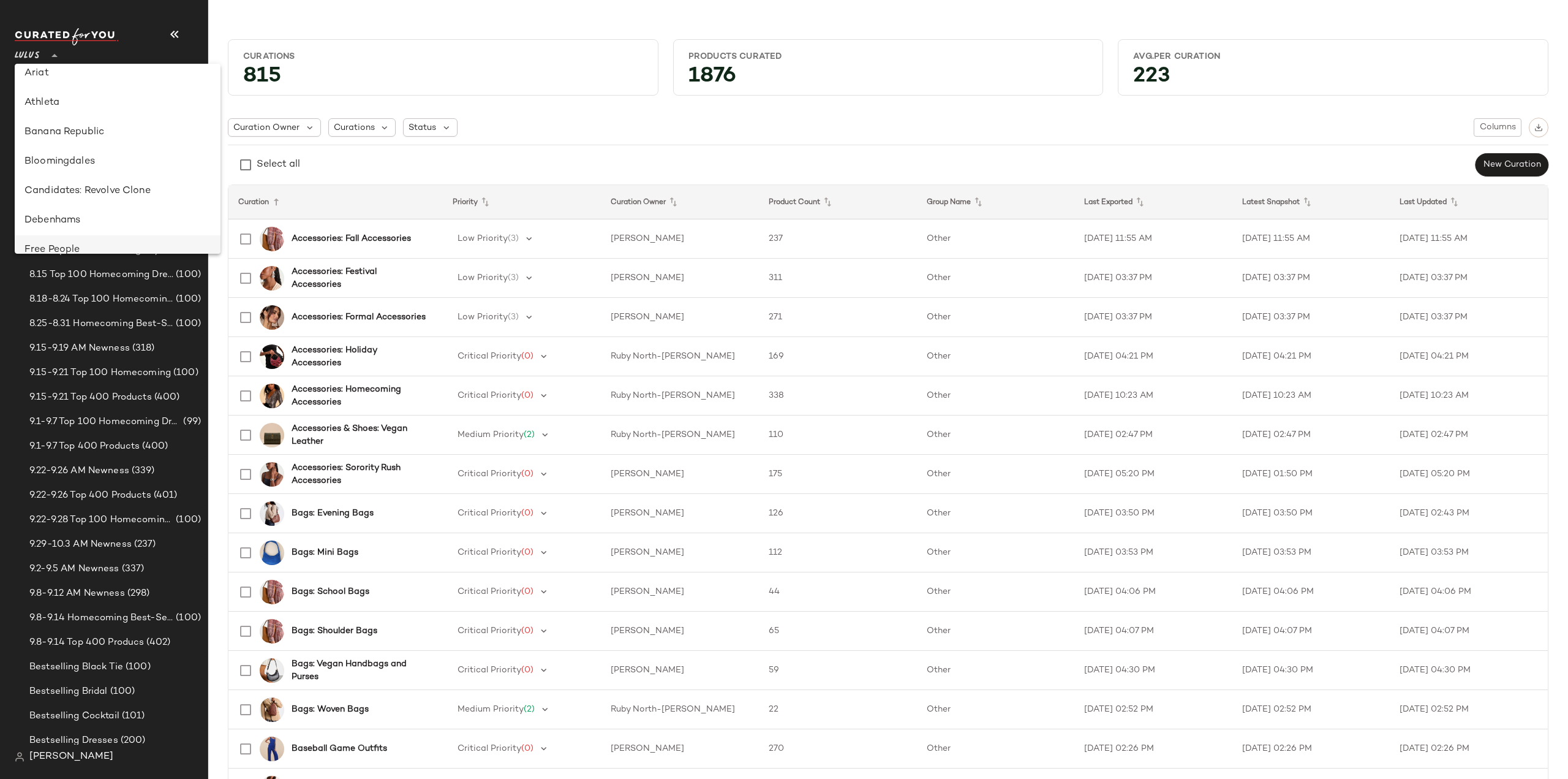
scroll to position [167, 0]
click at [64, 179] on div "Free People" at bounding box center [118, 182] width 187 height 15
type input "**"
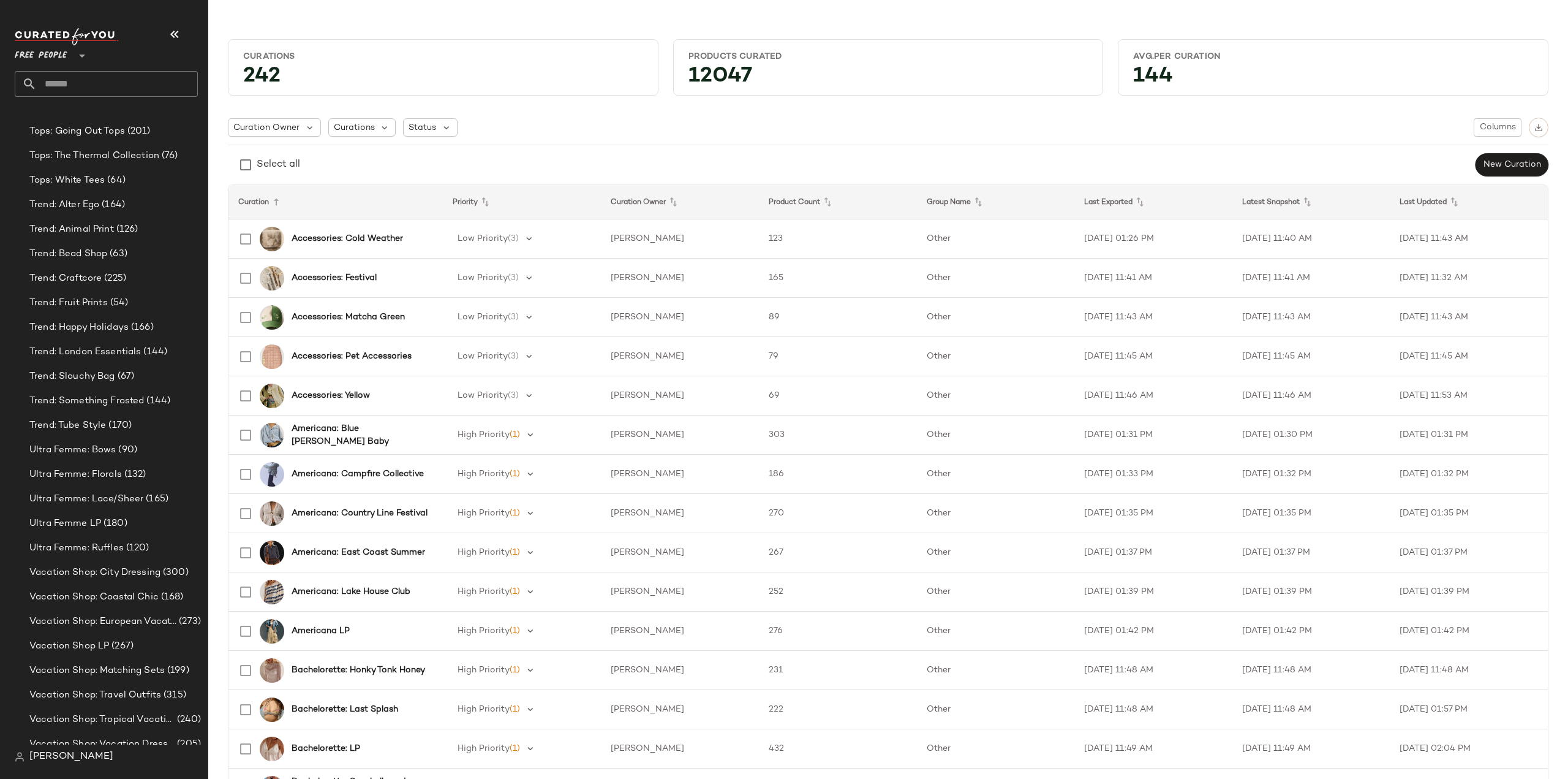
scroll to position [4862, 0]
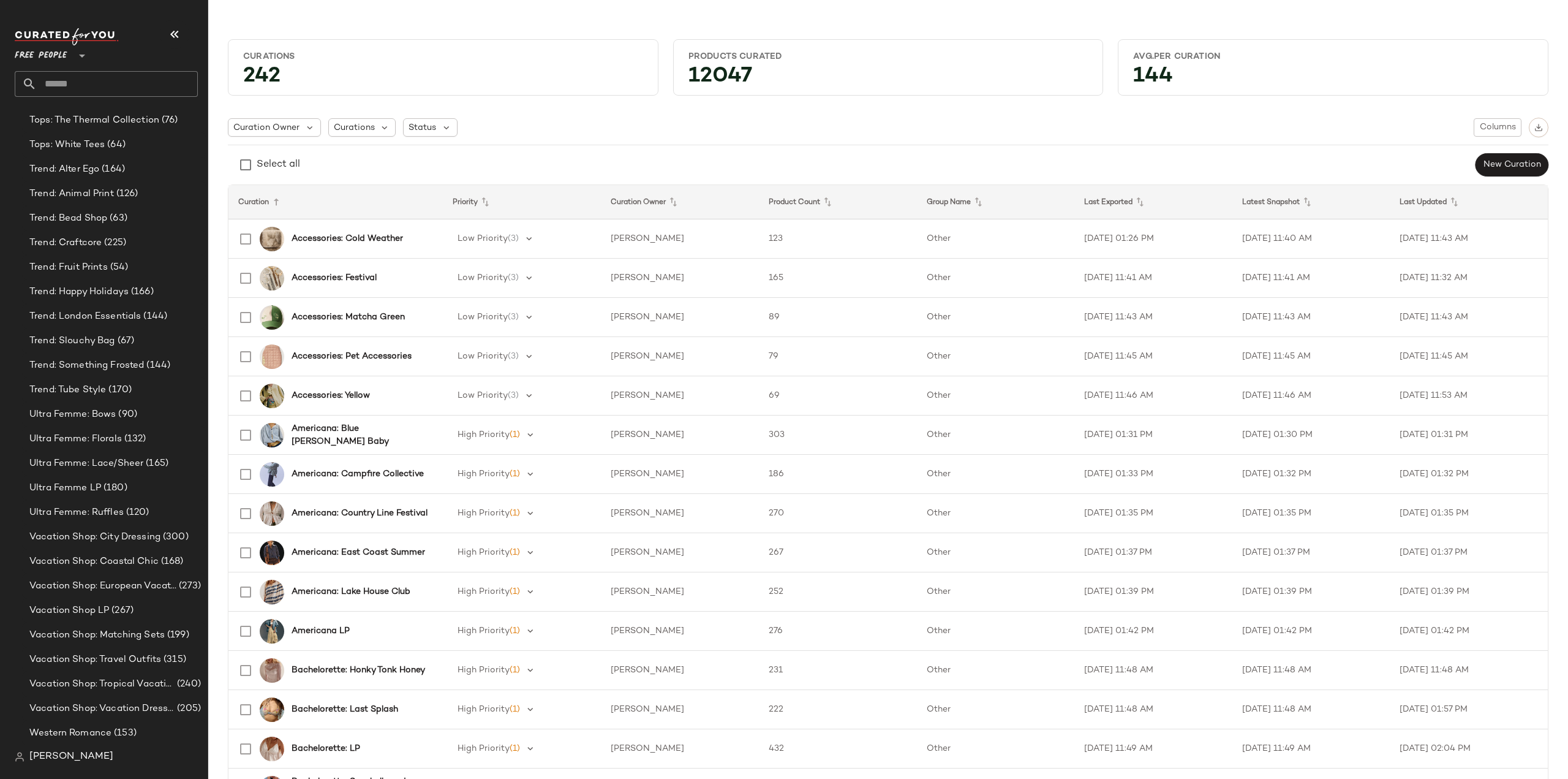
click at [94, 87] on input "text" at bounding box center [117, 83] width 161 height 26
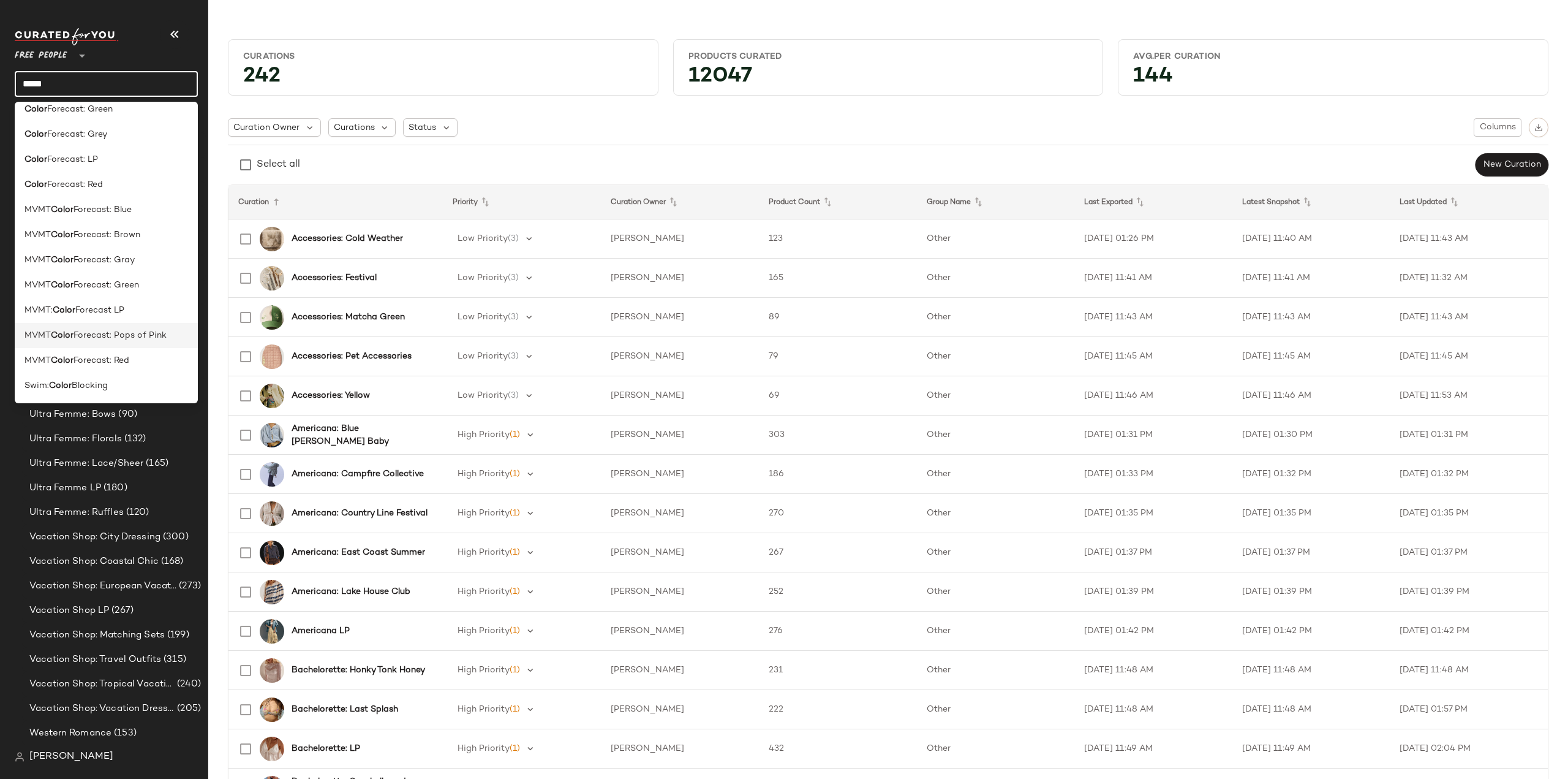
scroll to position [0, 0]
type input "*****"
click at [77, 297] on span "Forecast: Blue" at bounding box center [102, 295] width 58 height 13
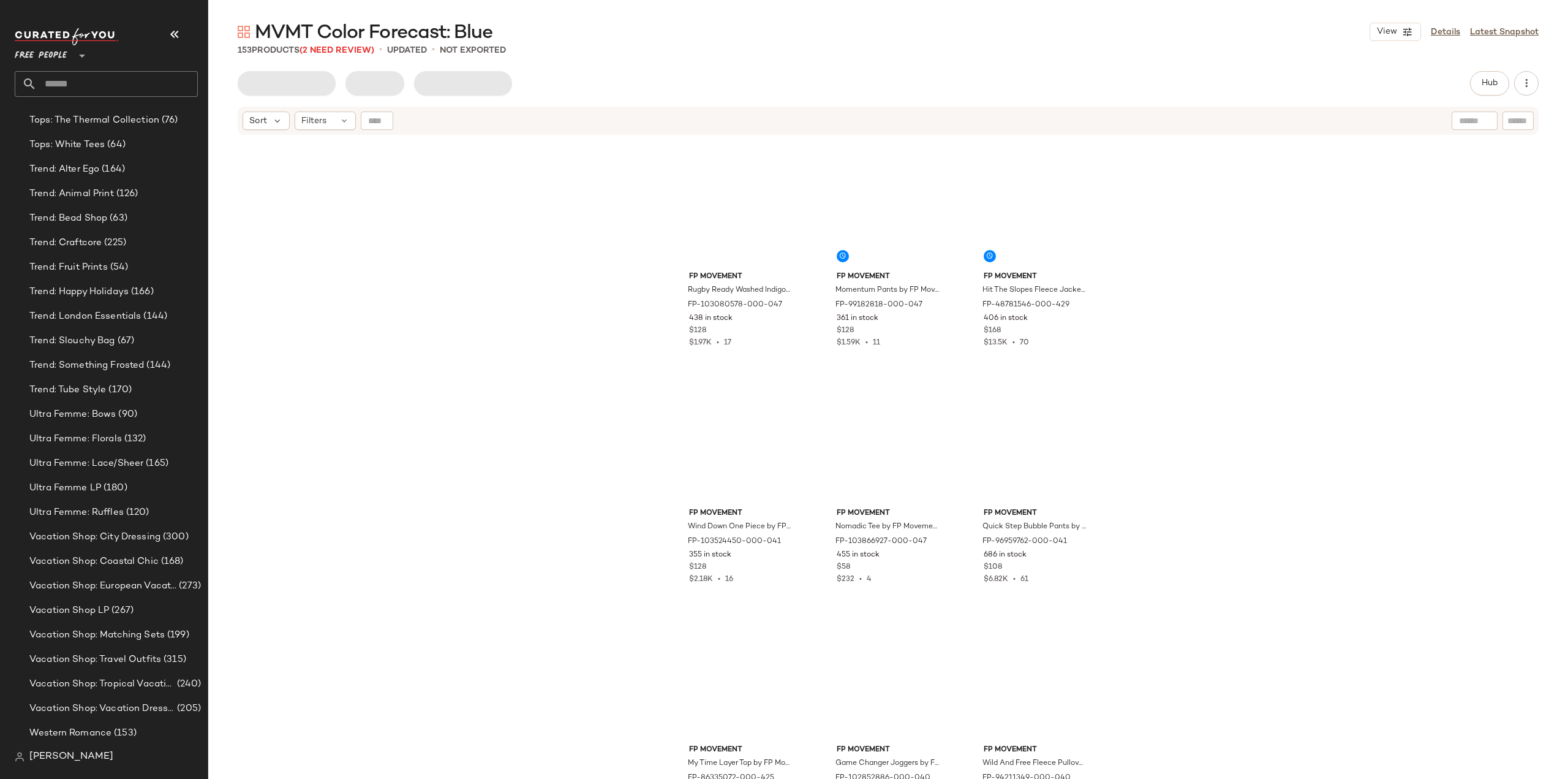
click at [88, 79] on input "text" at bounding box center [117, 83] width 161 height 26
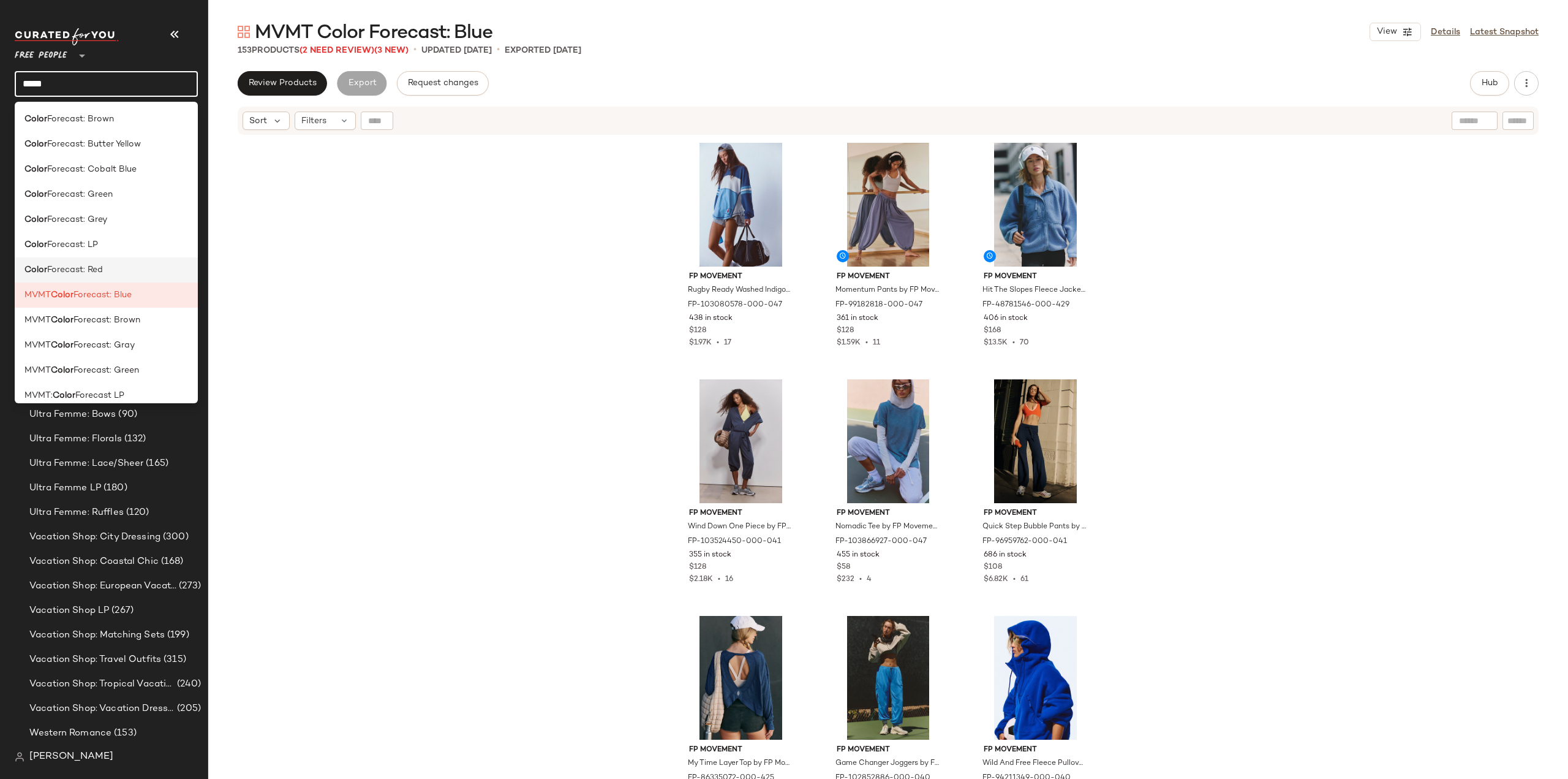
type input "*****"
click at [74, 272] on span "Forecast: Red" at bounding box center [75, 270] width 56 height 13
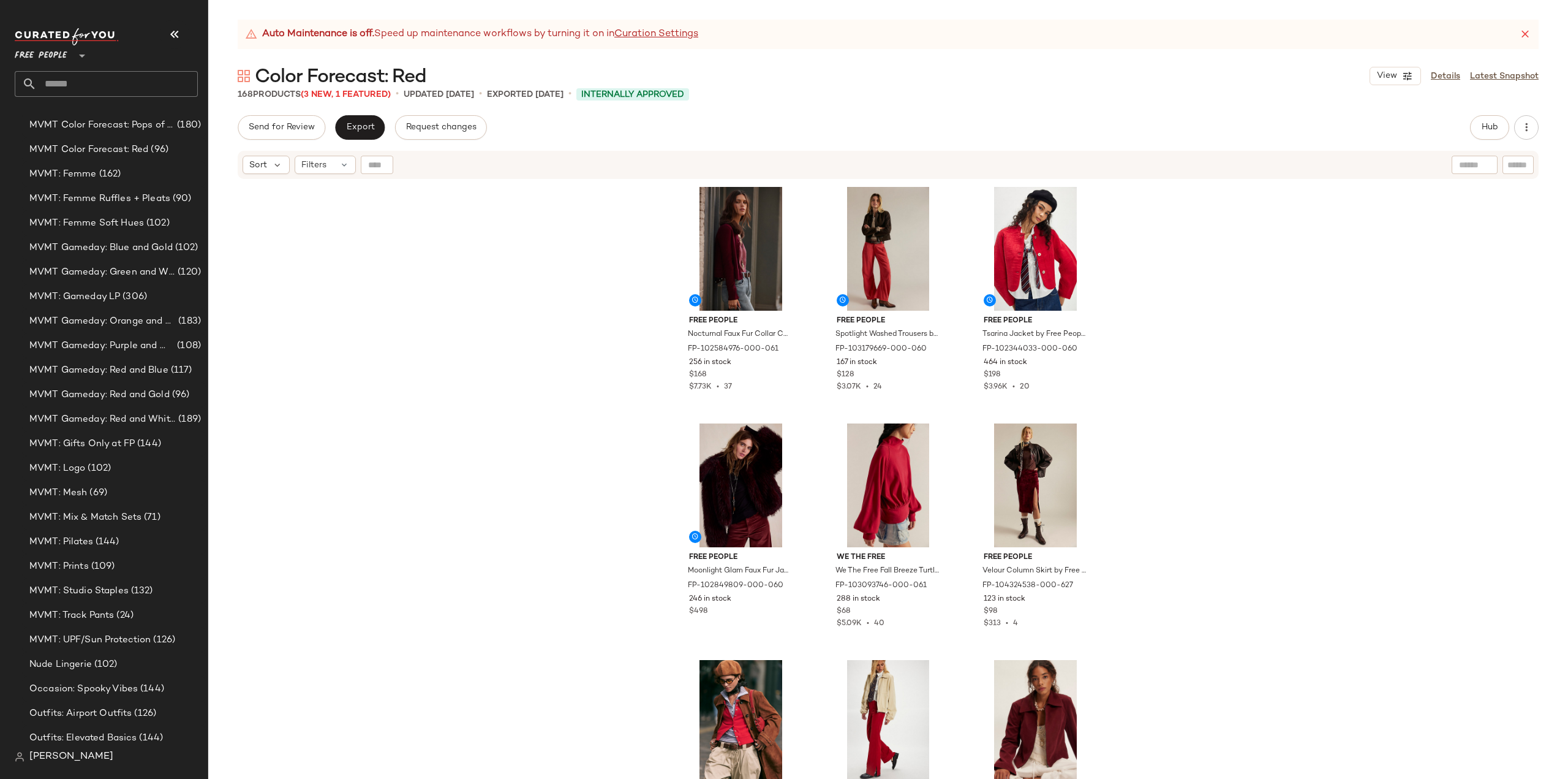
scroll to position [2900, 0]
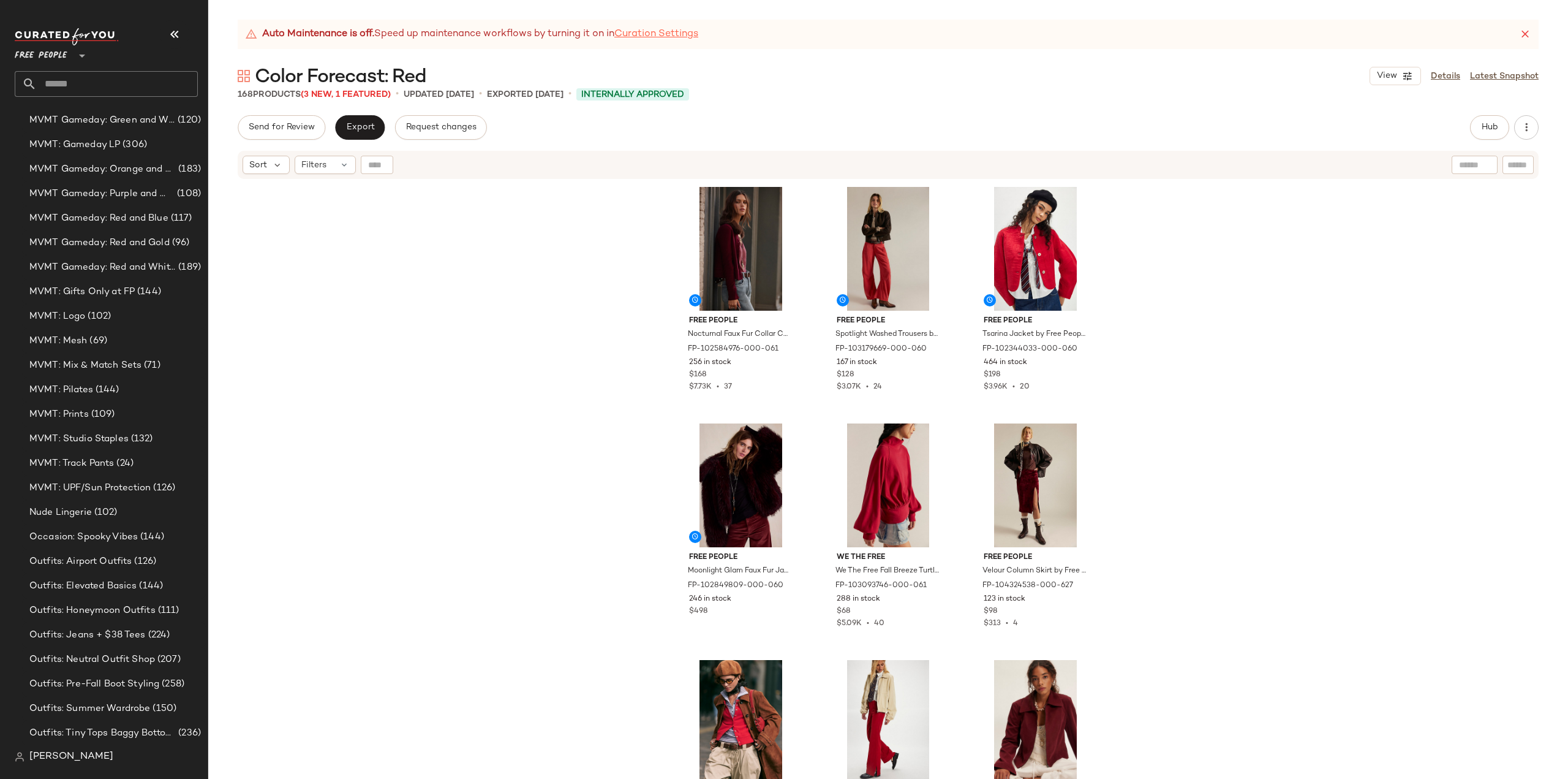
click at [656, 34] on link "Curation Settings" at bounding box center [656, 35] width 84 height 15
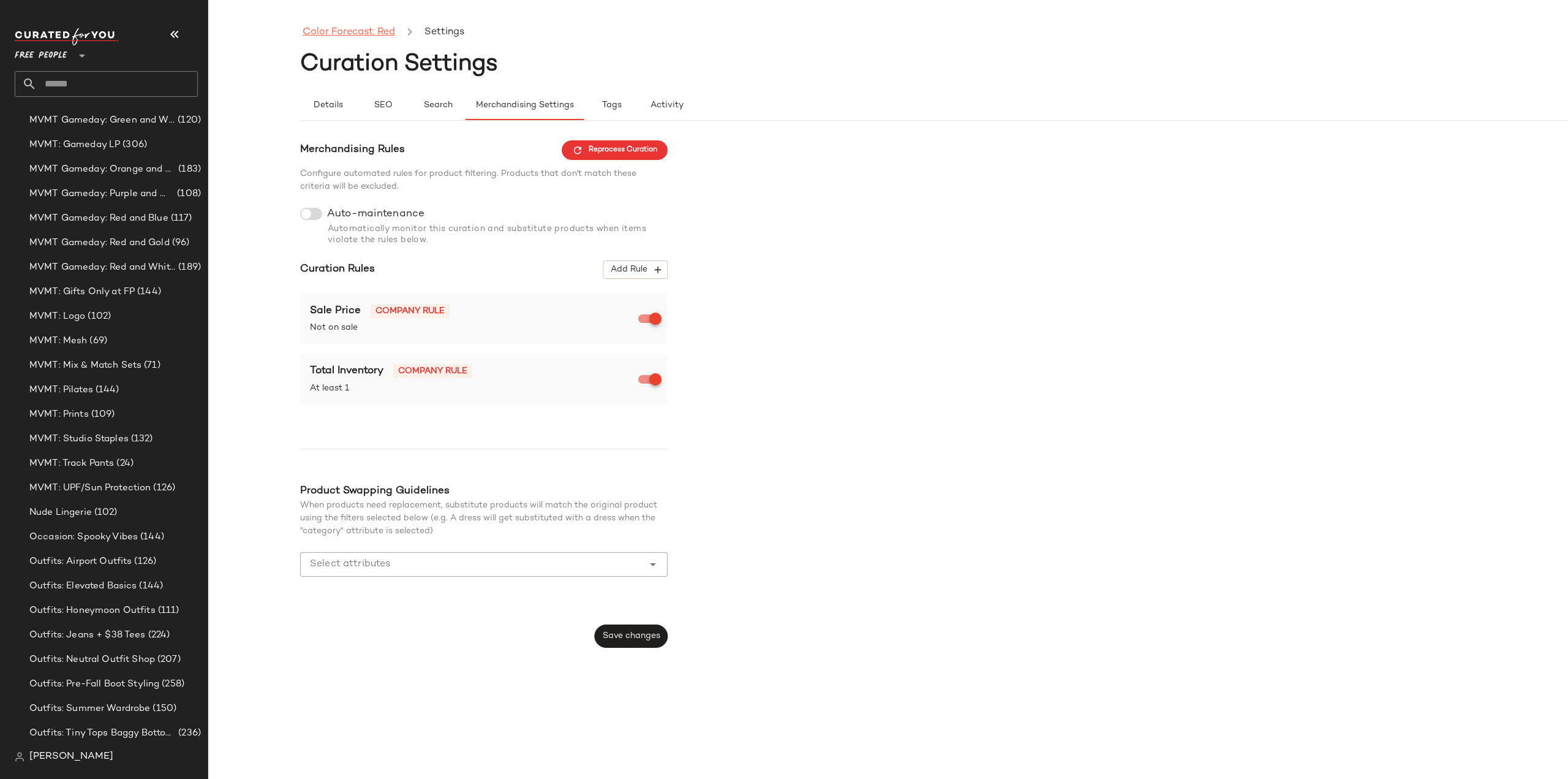
click at [345, 35] on link "Color Forecast: Red" at bounding box center [349, 32] width 92 height 16
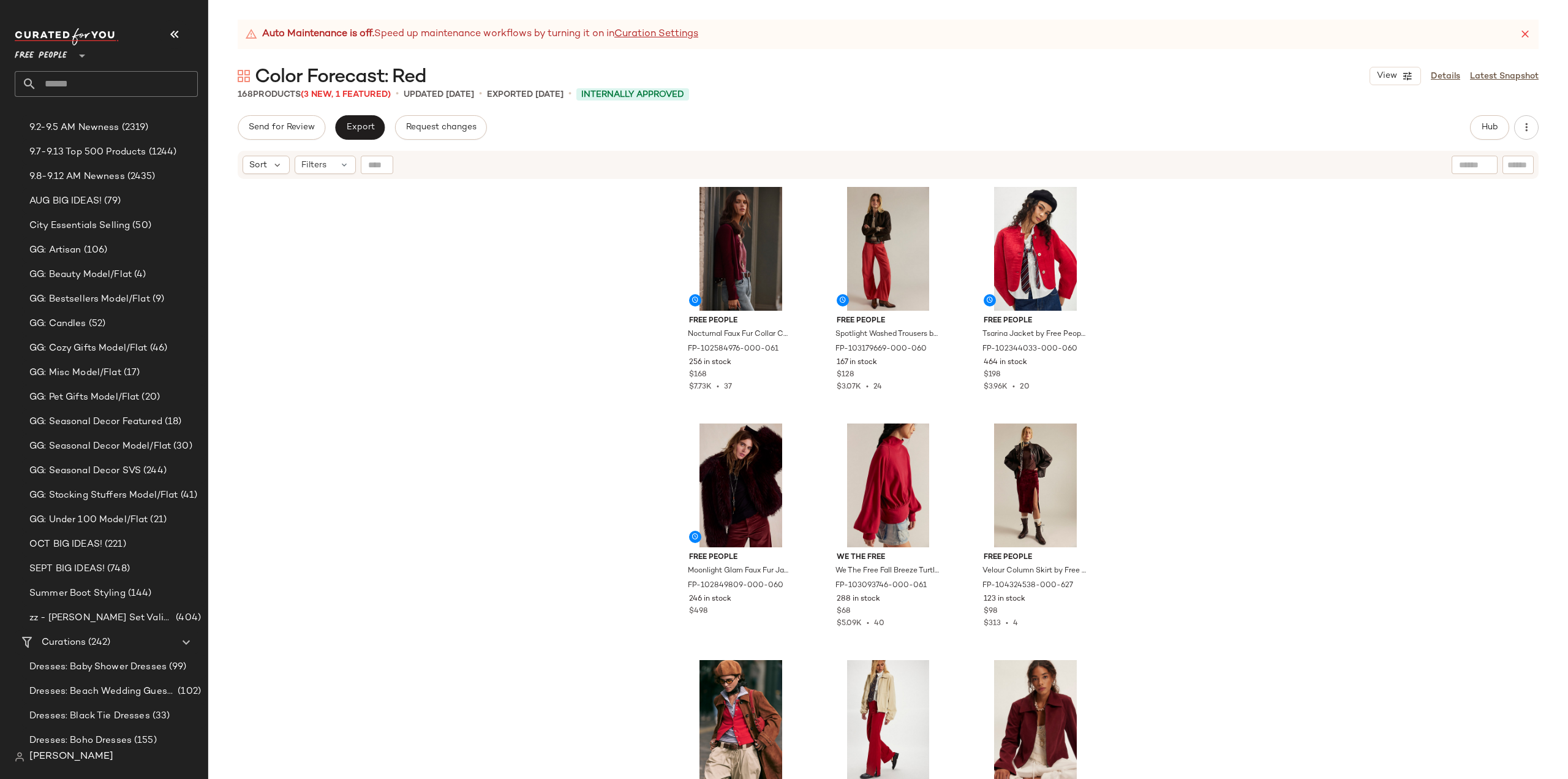
scroll to position [368, 0]
click at [185, 523] on icon at bounding box center [187, 520] width 15 height 15
click at [187, 178] on icon at bounding box center [187, 177] width 15 height 15
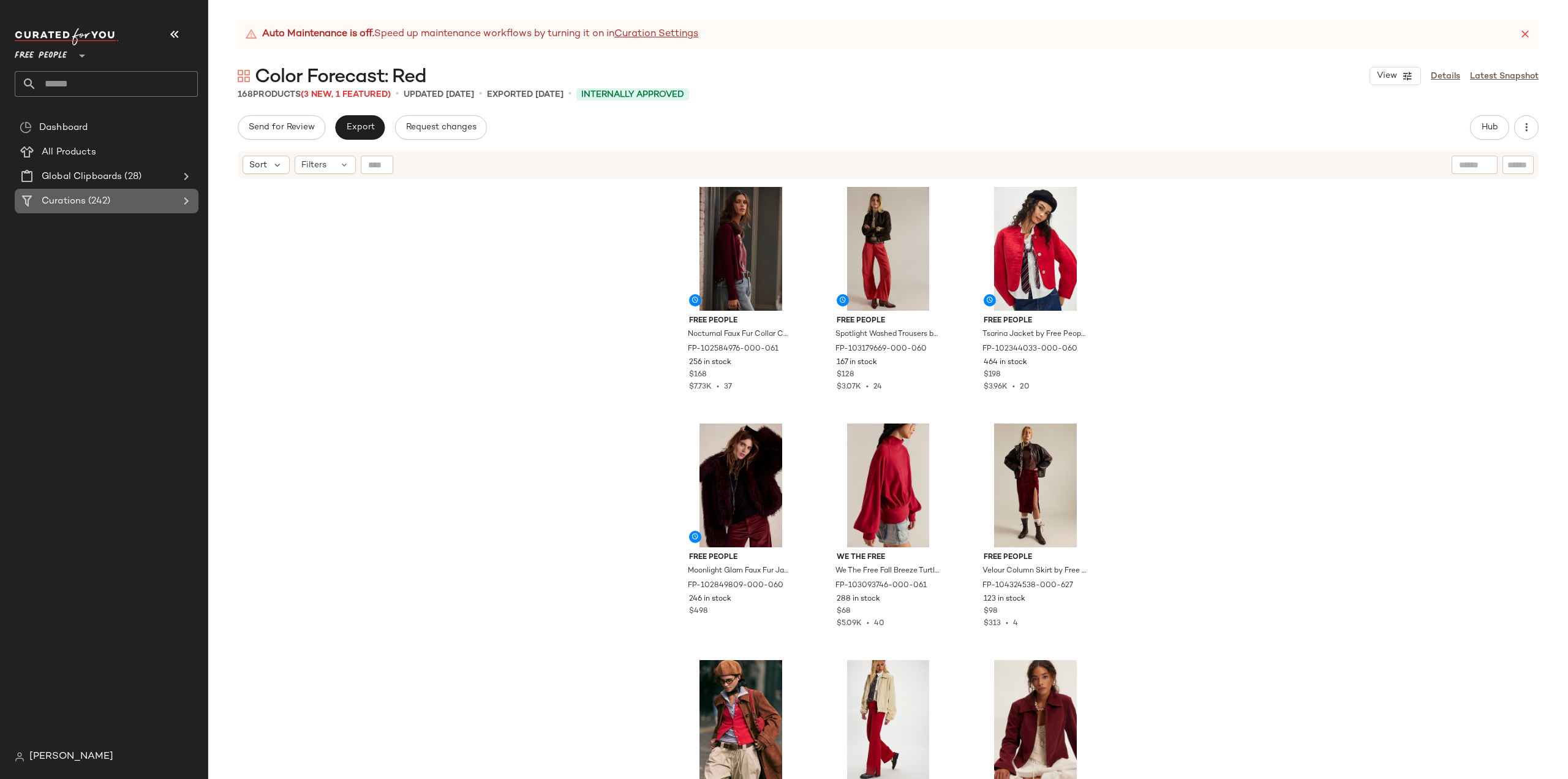
click at [185, 203] on icon at bounding box center [187, 201] width 15 height 15
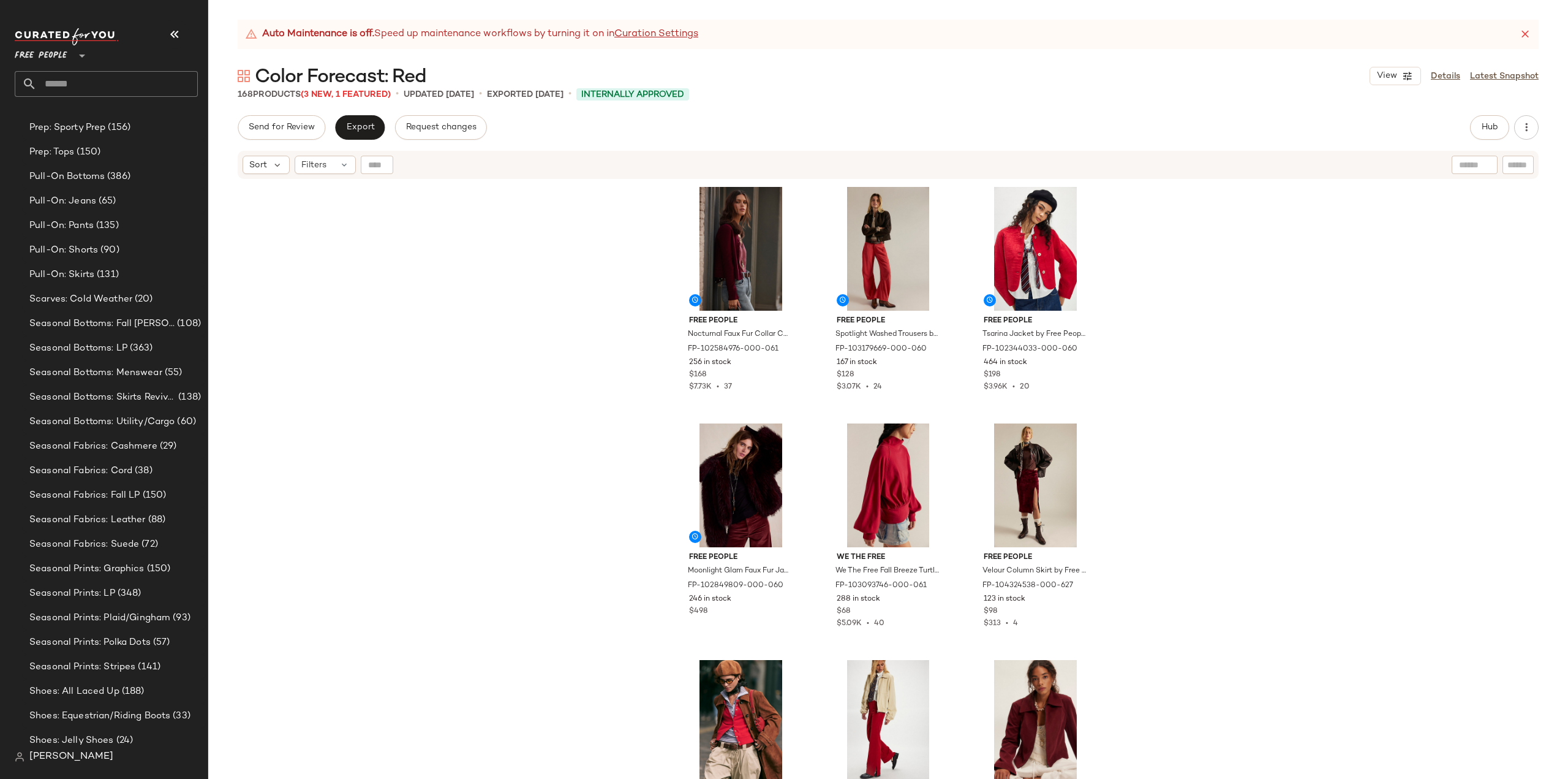
scroll to position [3309, 0]
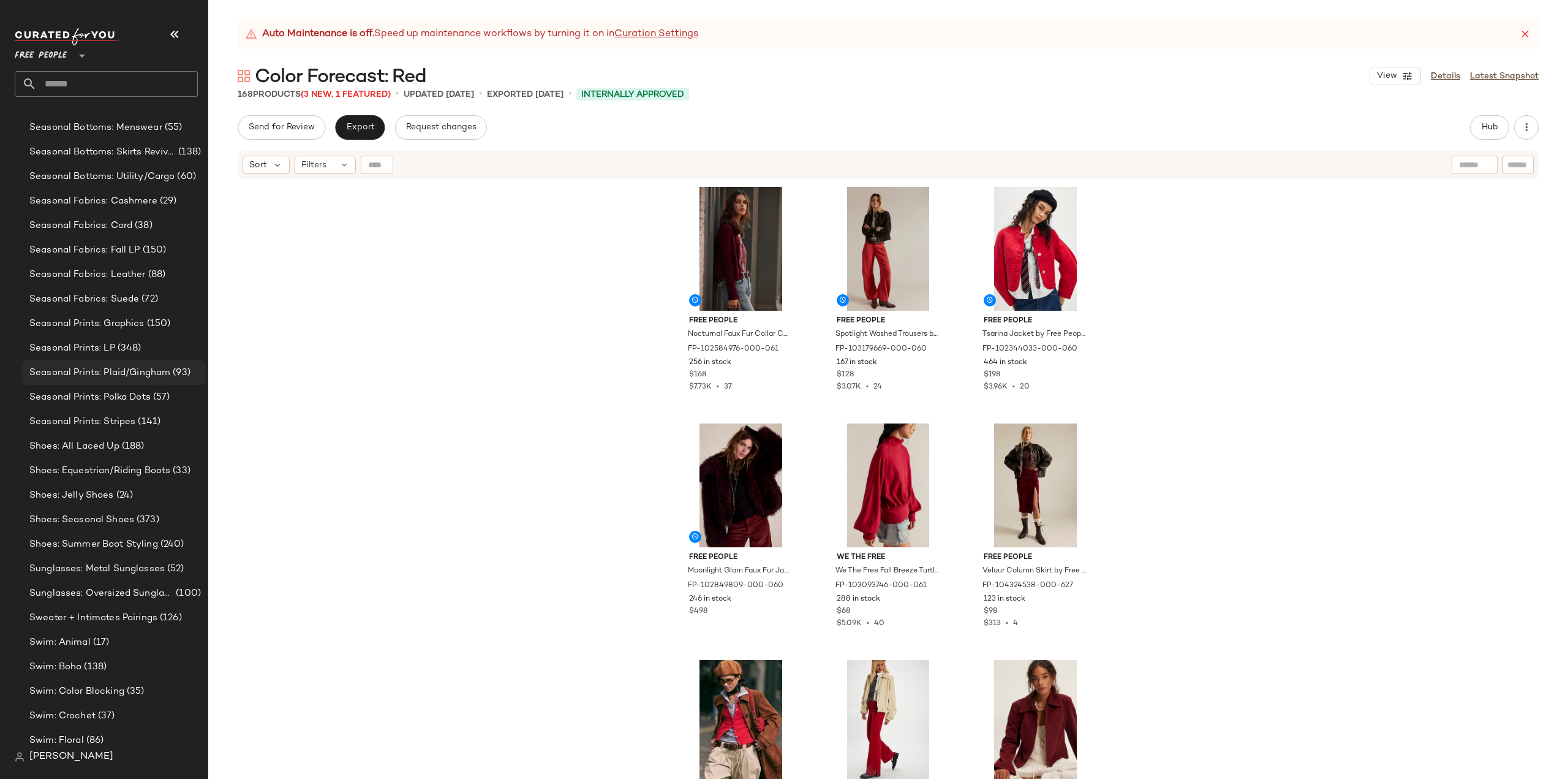
click at [73, 371] on span "Seasonal Prints: Plaid/Gingham" at bounding box center [100, 373] width 141 height 14
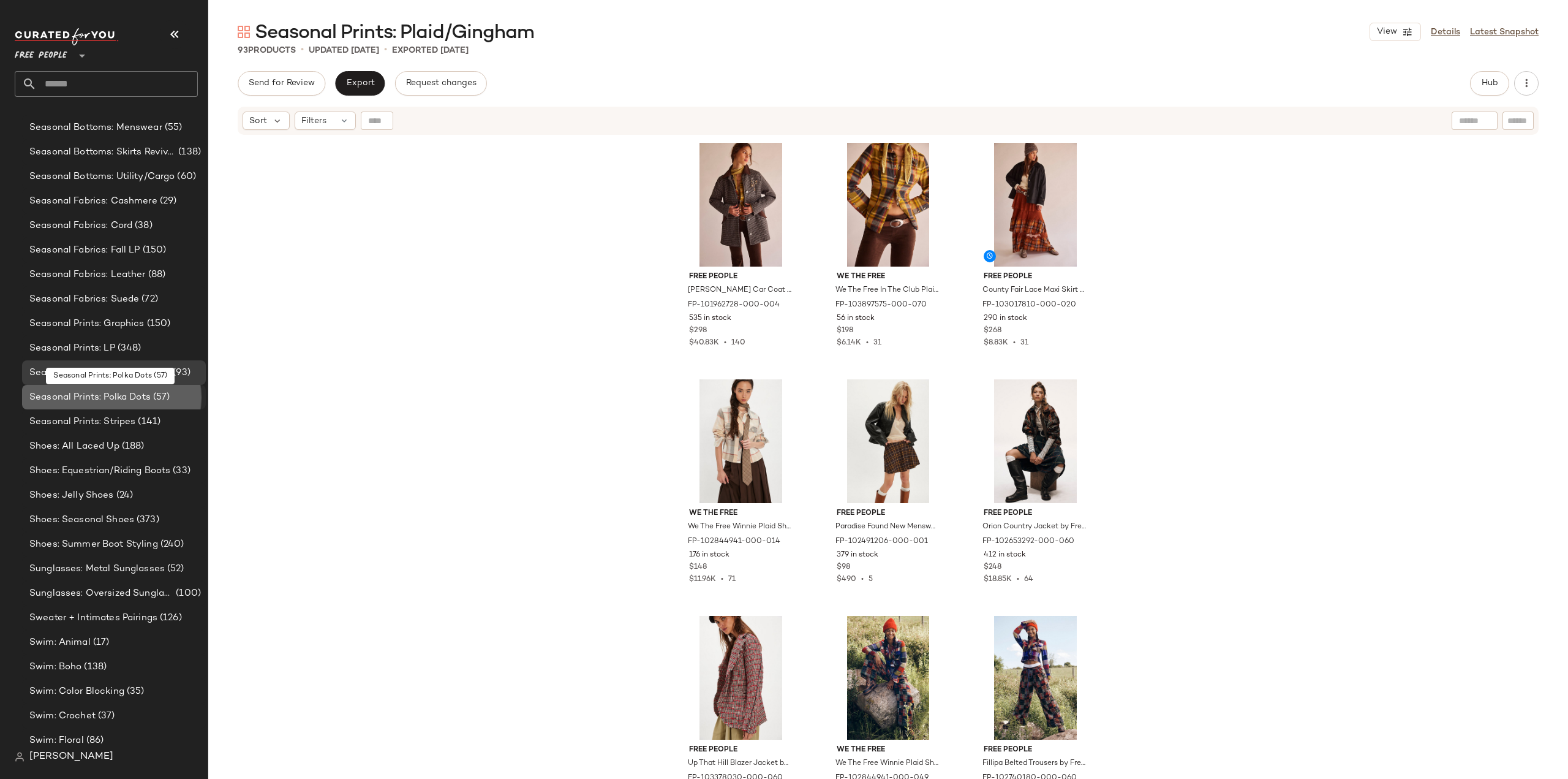
click at [77, 397] on span "Seasonal Prints: Polka Dots" at bounding box center [90, 397] width 121 height 14
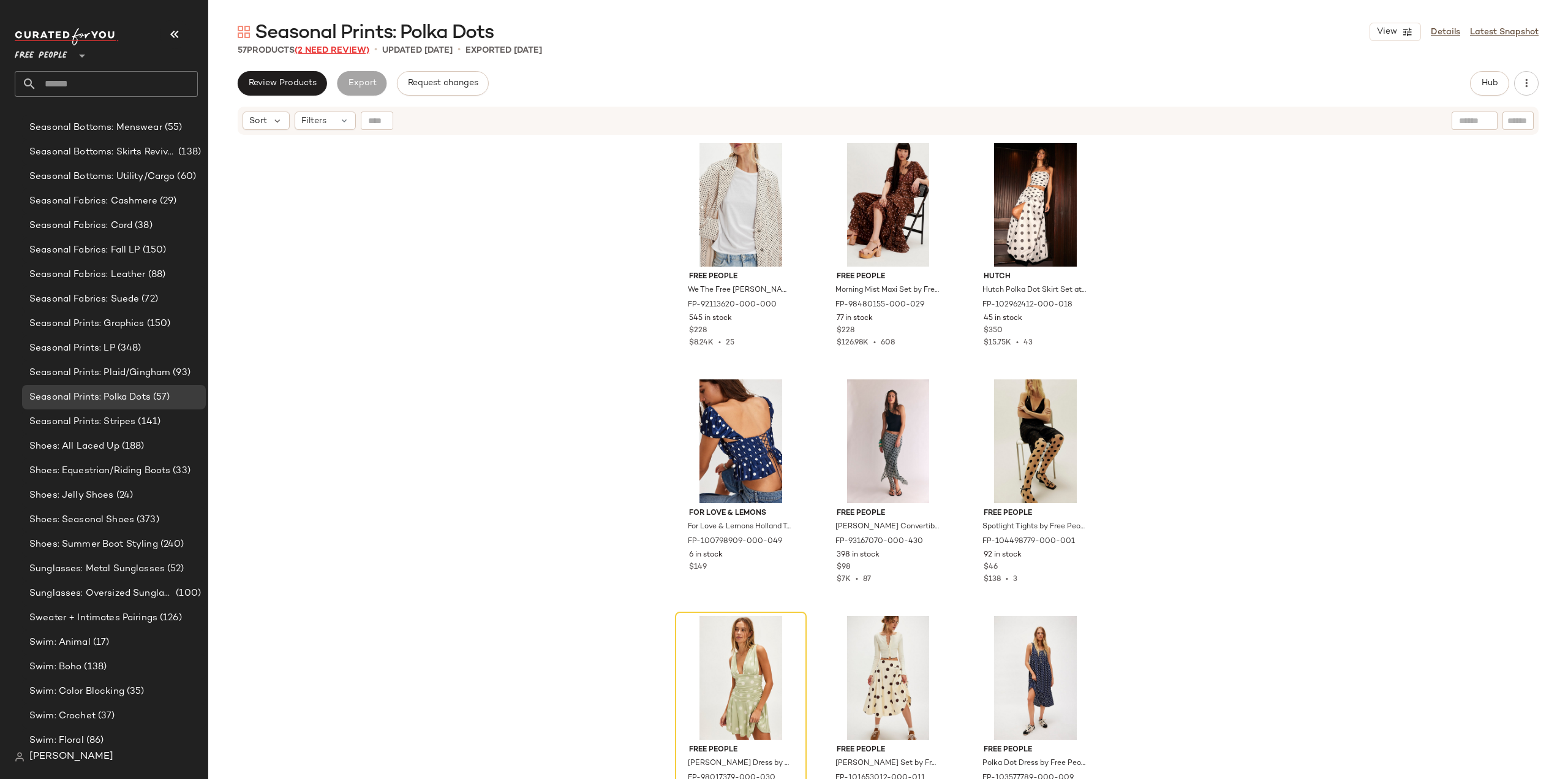
click at [341, 46] on span "(2 Need Review)" at bounding box center [332, 50] width 75 height 9
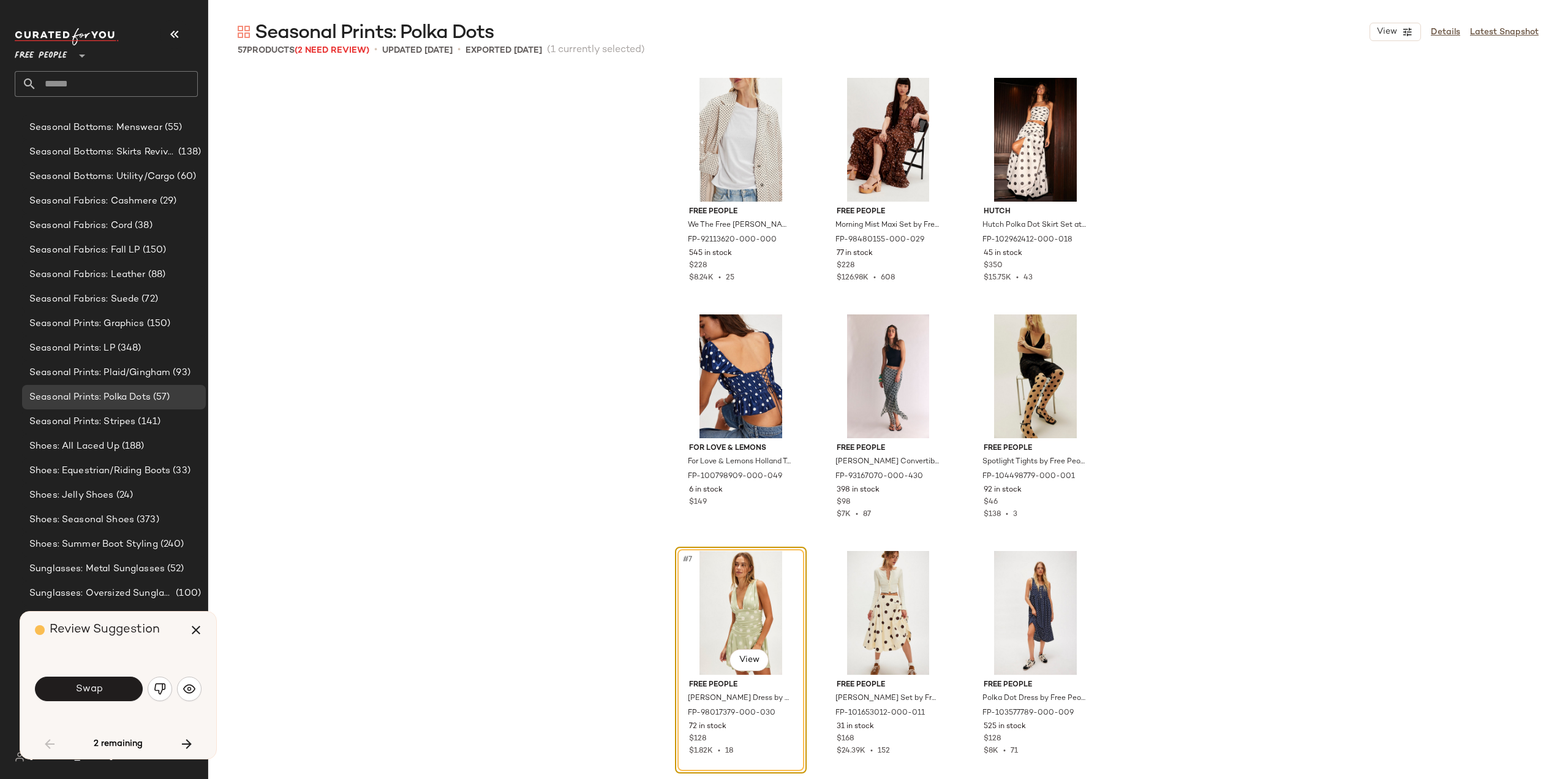
scroll to position [246, 0]
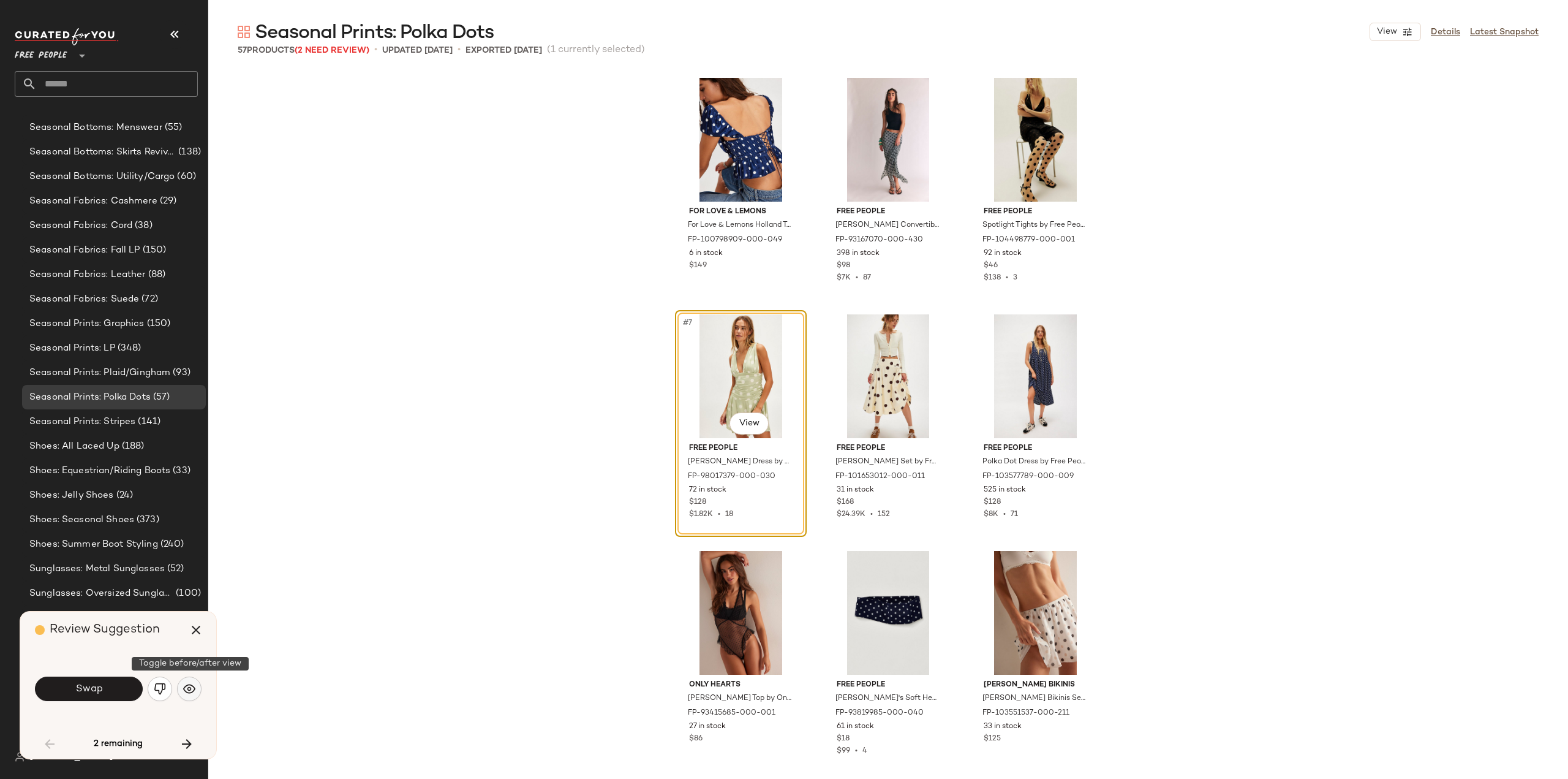
click at [187, 690] on img "button" at bounding box center [189, 688] width 12 height 12
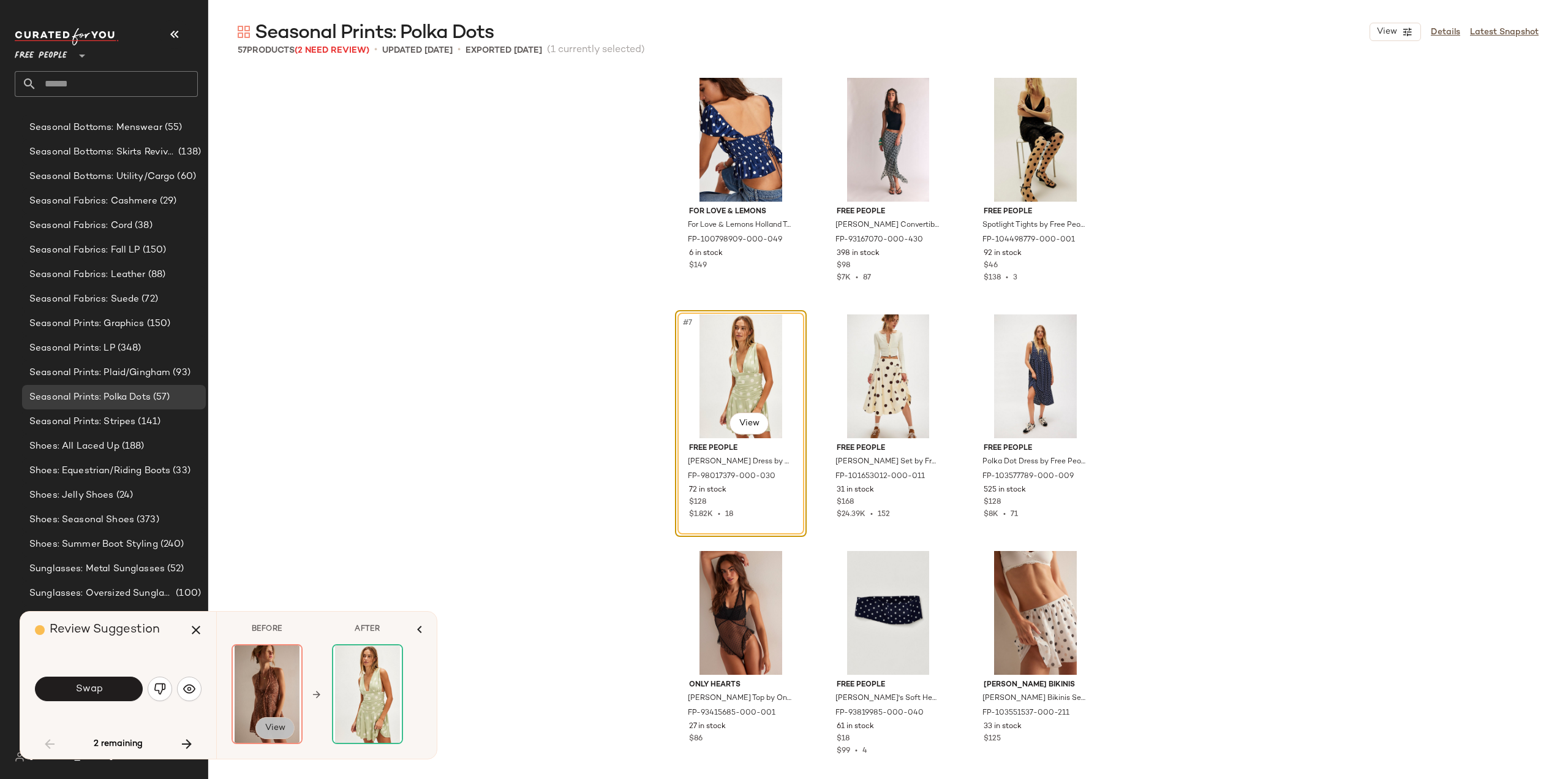
click at [268, 724] on span "View" at bounding box center [275, 728] width 21 height 10
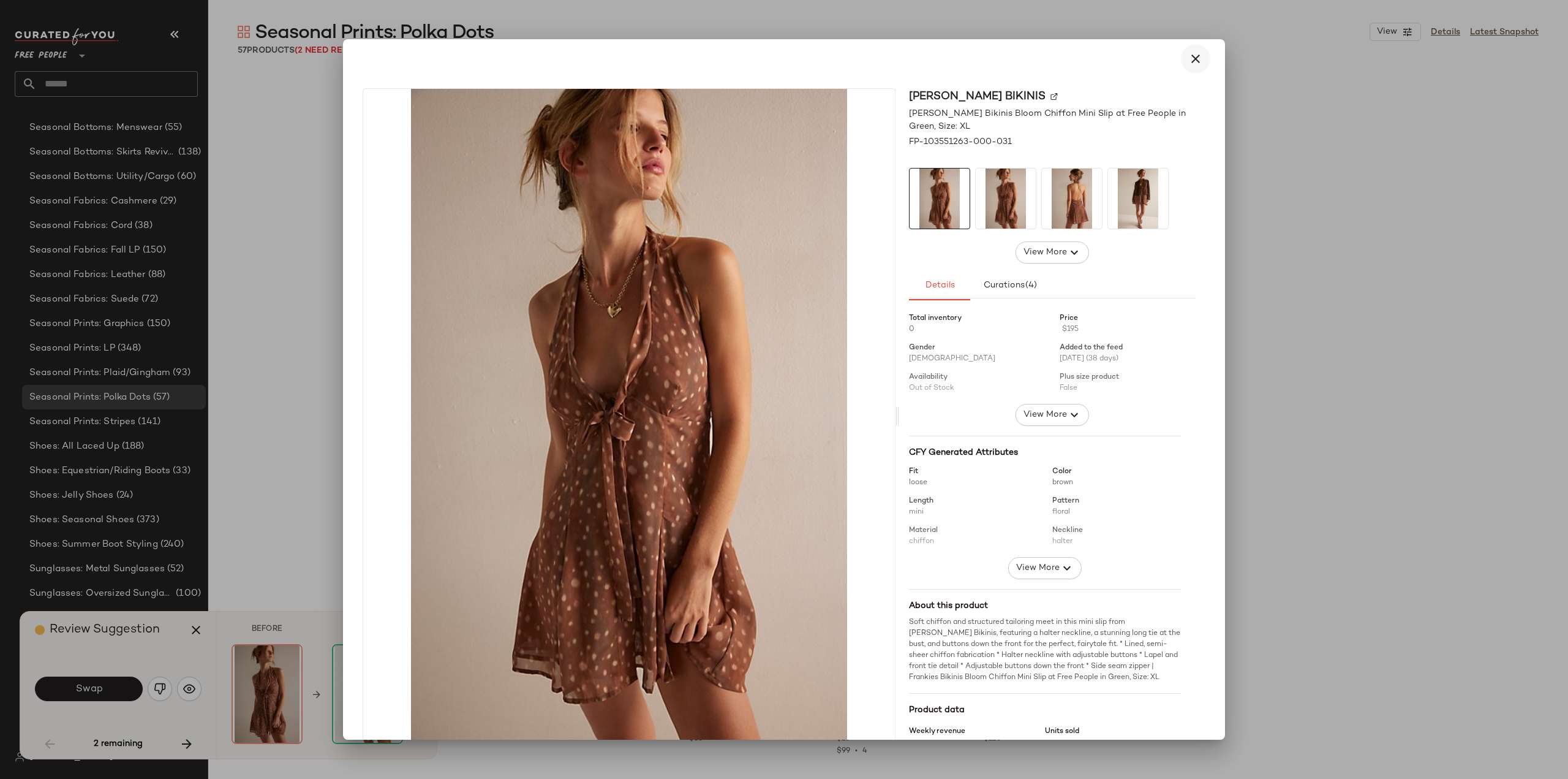
click at [1188, 56] on icon "button" at bounding box center [1196, 59] width 15 height 15
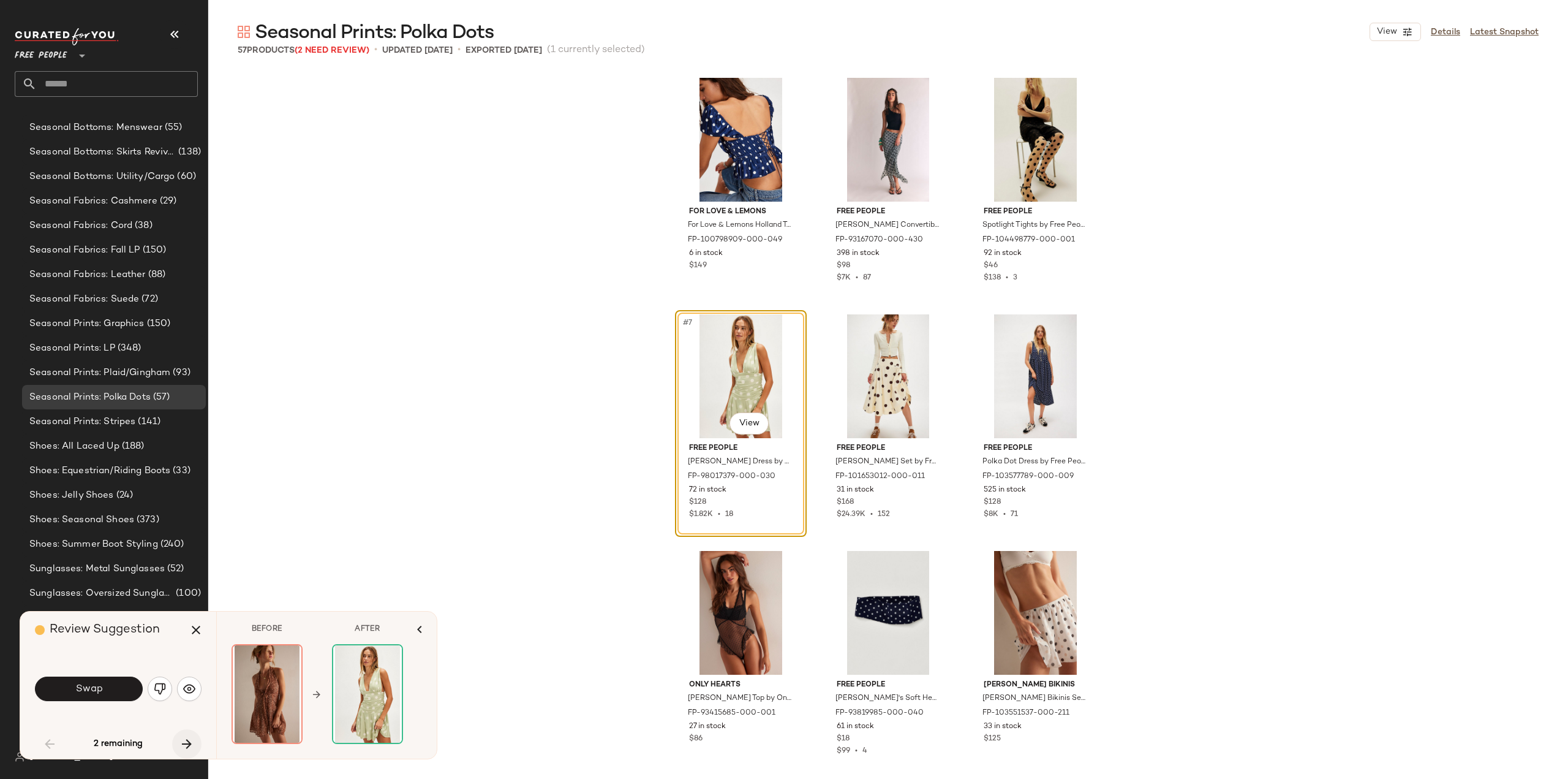
click at [182, 747] on icon "button" at bounding box center [187, 744] width 15 height 15
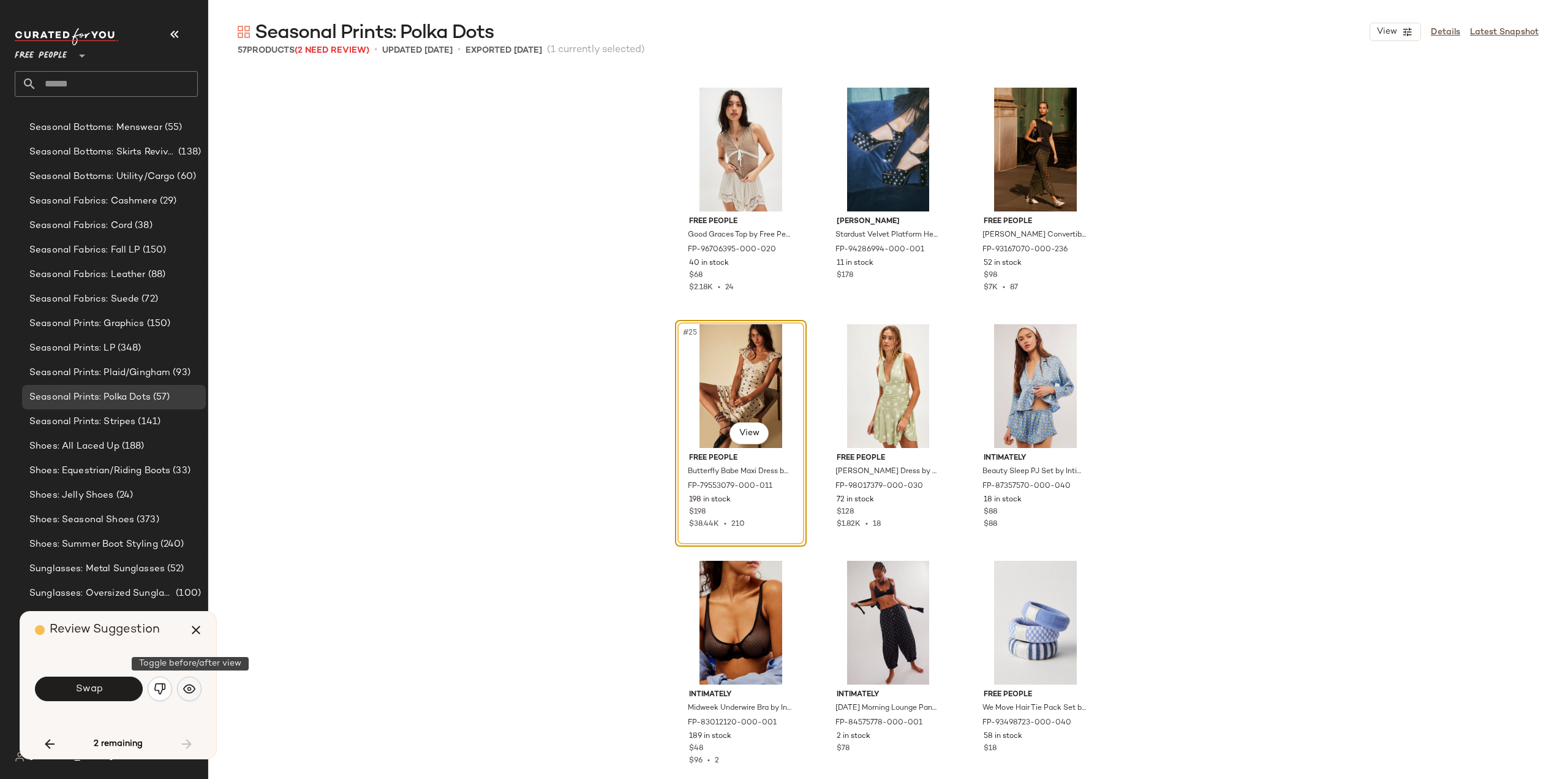
click at [192, 693] on img "button" at bounding box center [189, 688] width 12 height 12
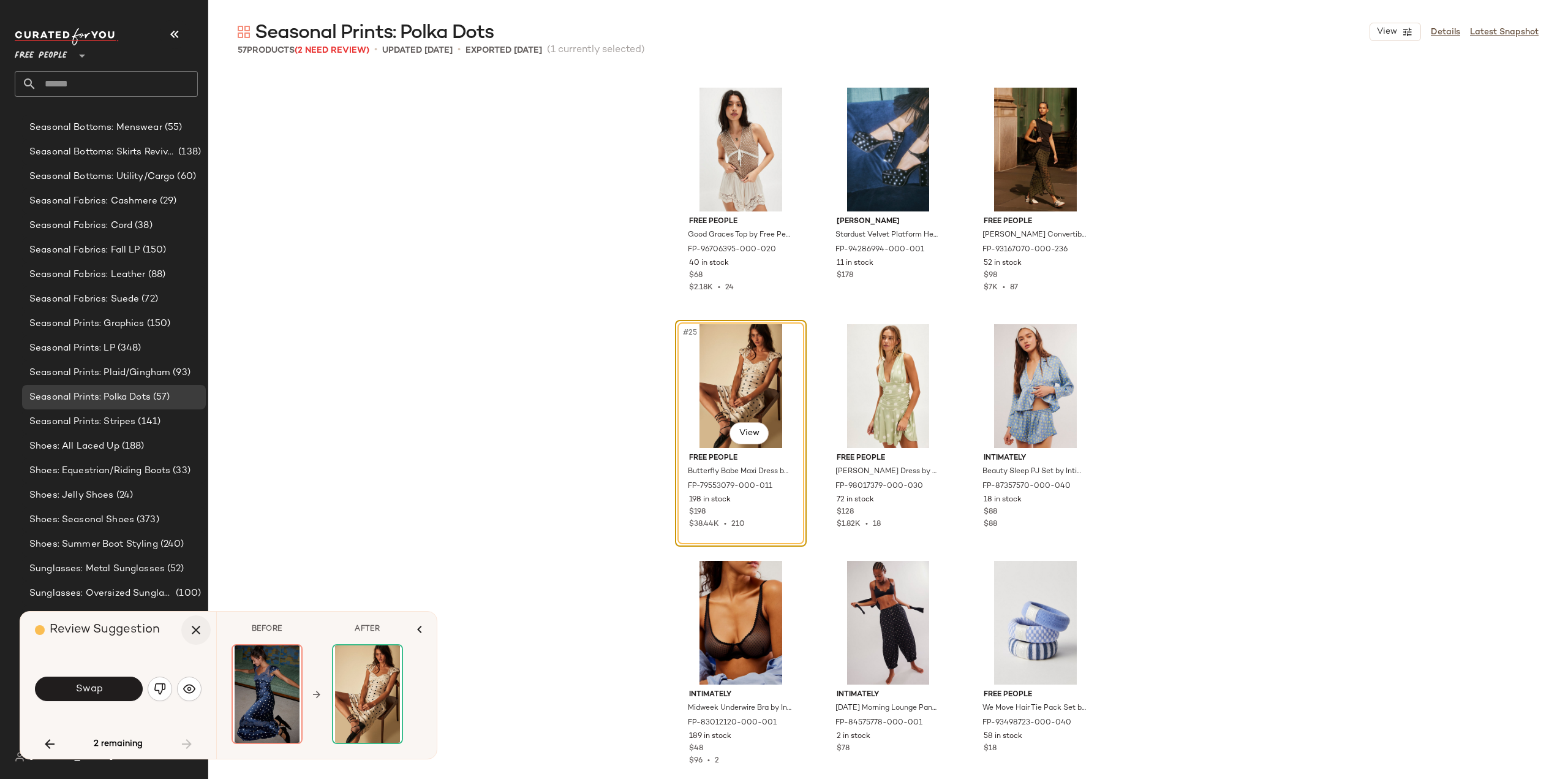
click at [196, 632] on icon "button" at bounding box center [197, 630] width 15 height 15
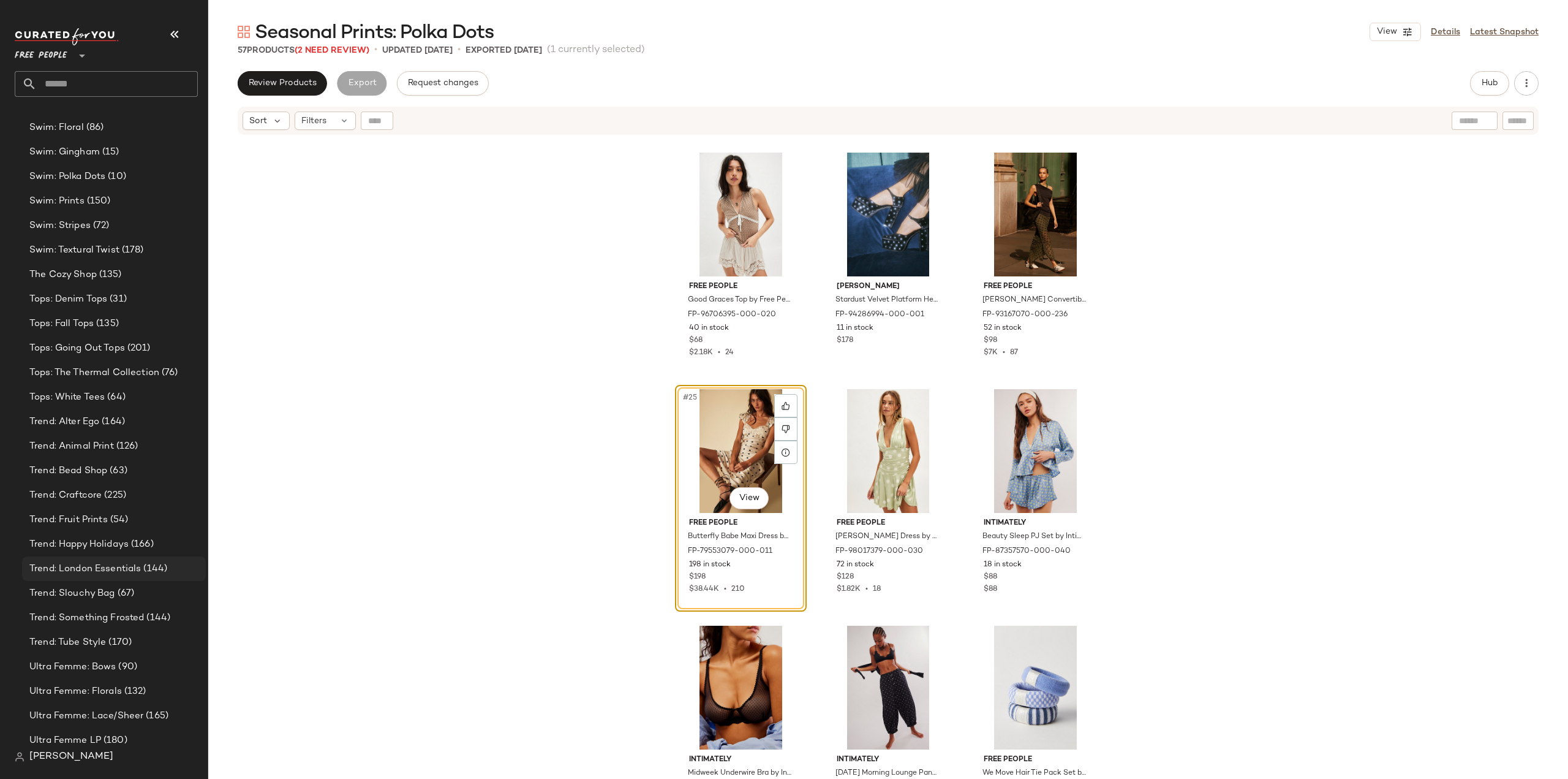
scroll to position [3869, 0]
click at [69, 549] on span "Trend: Craftcore" at bounding box center [66, 549] width 73 height 14
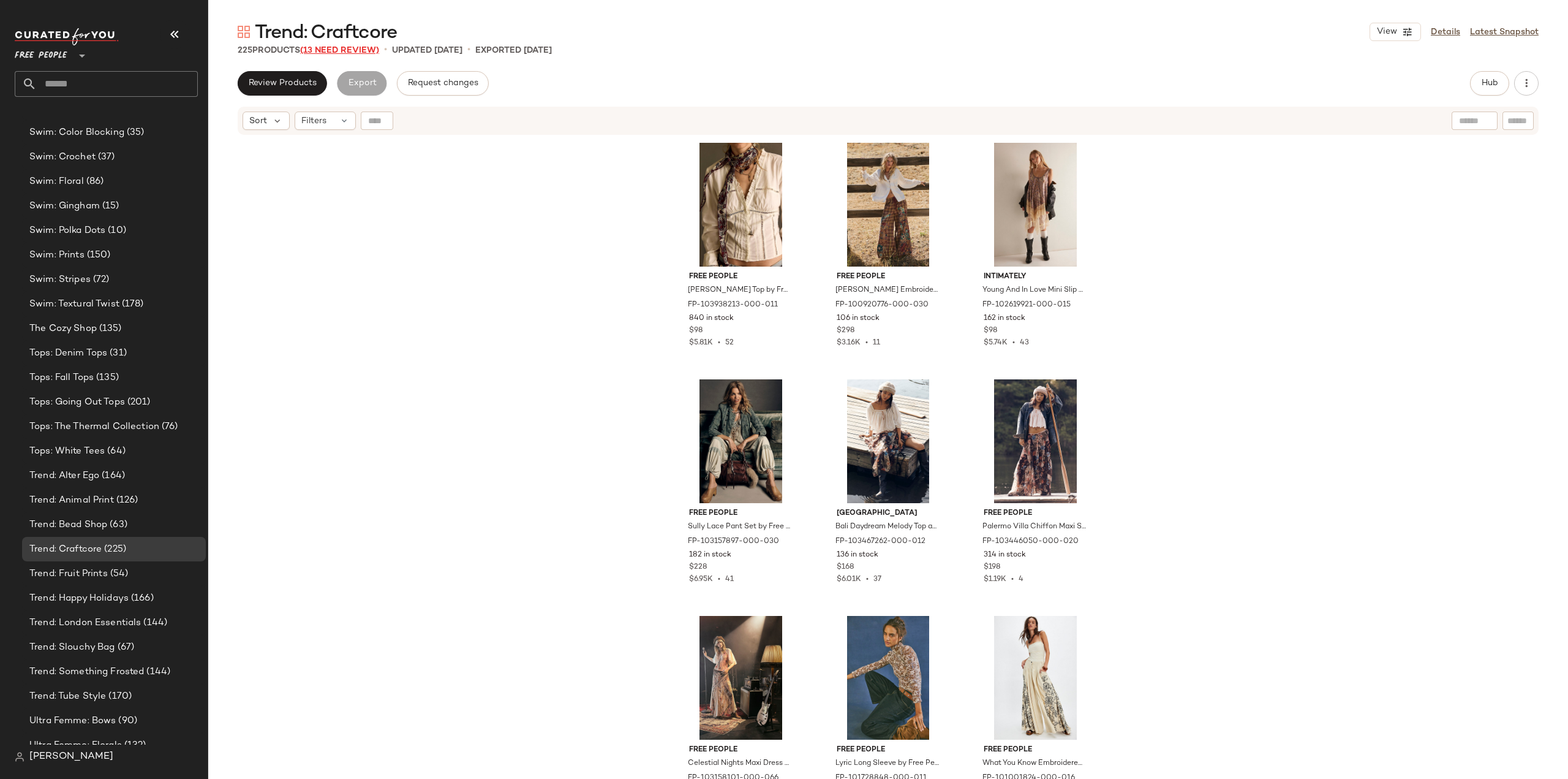
click at [320, 49] on span "(13 Need Review)" at bounding box center [340, 50] width 79 height 9
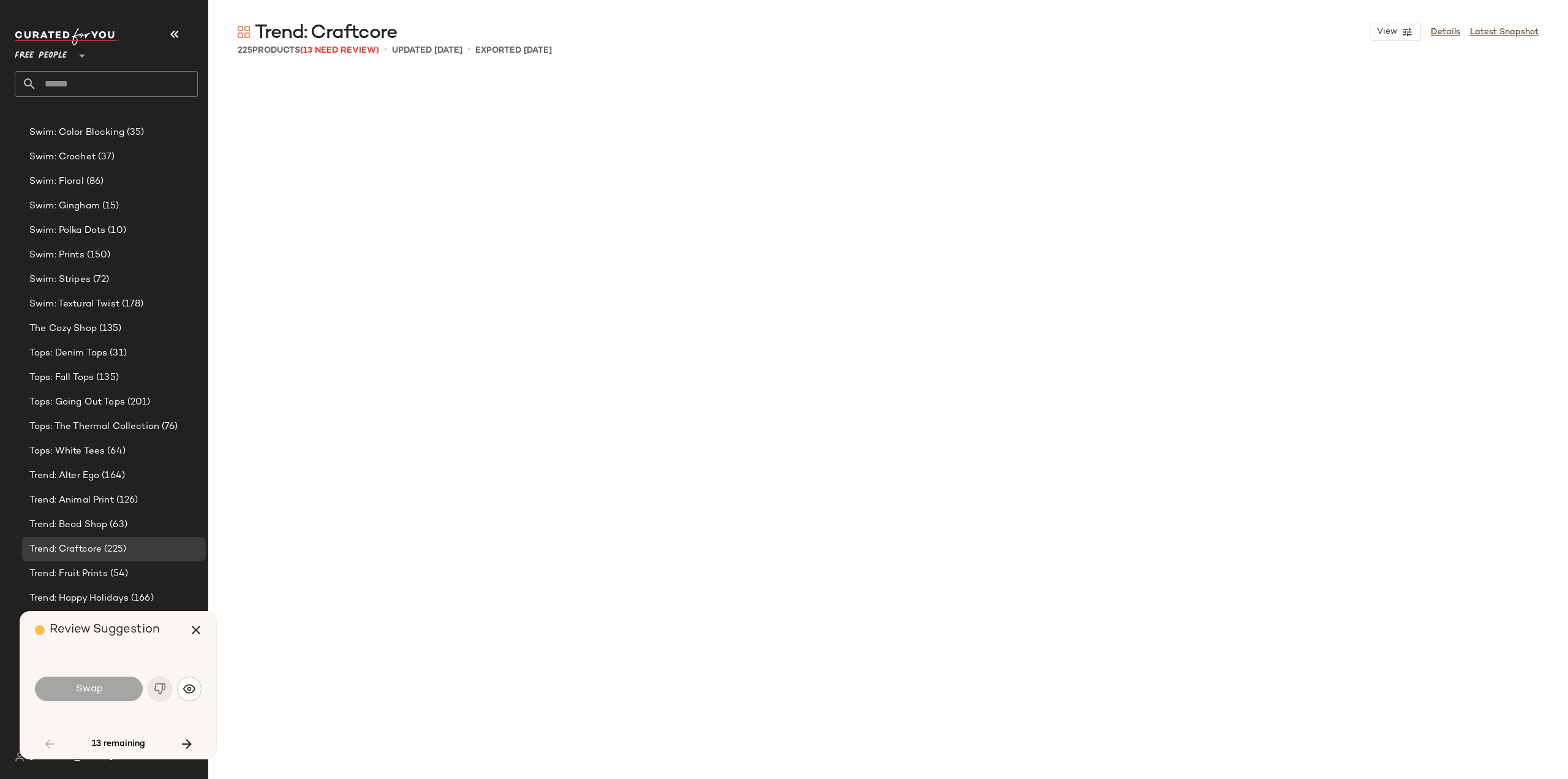
scroll to position [3785, 0]
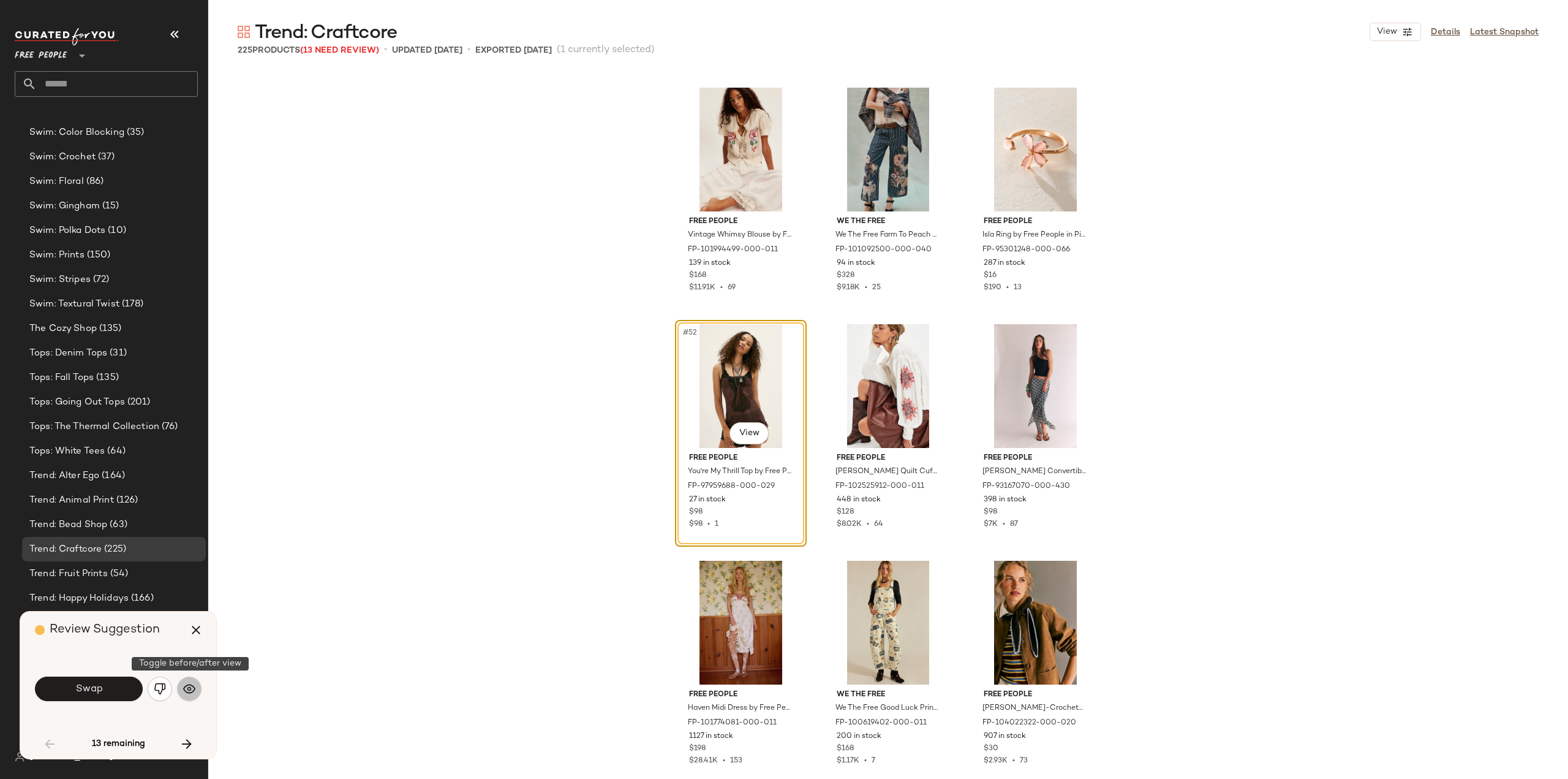
click at [189, 689] on img "button" at bounding box center [189, 688] width 12 height 12
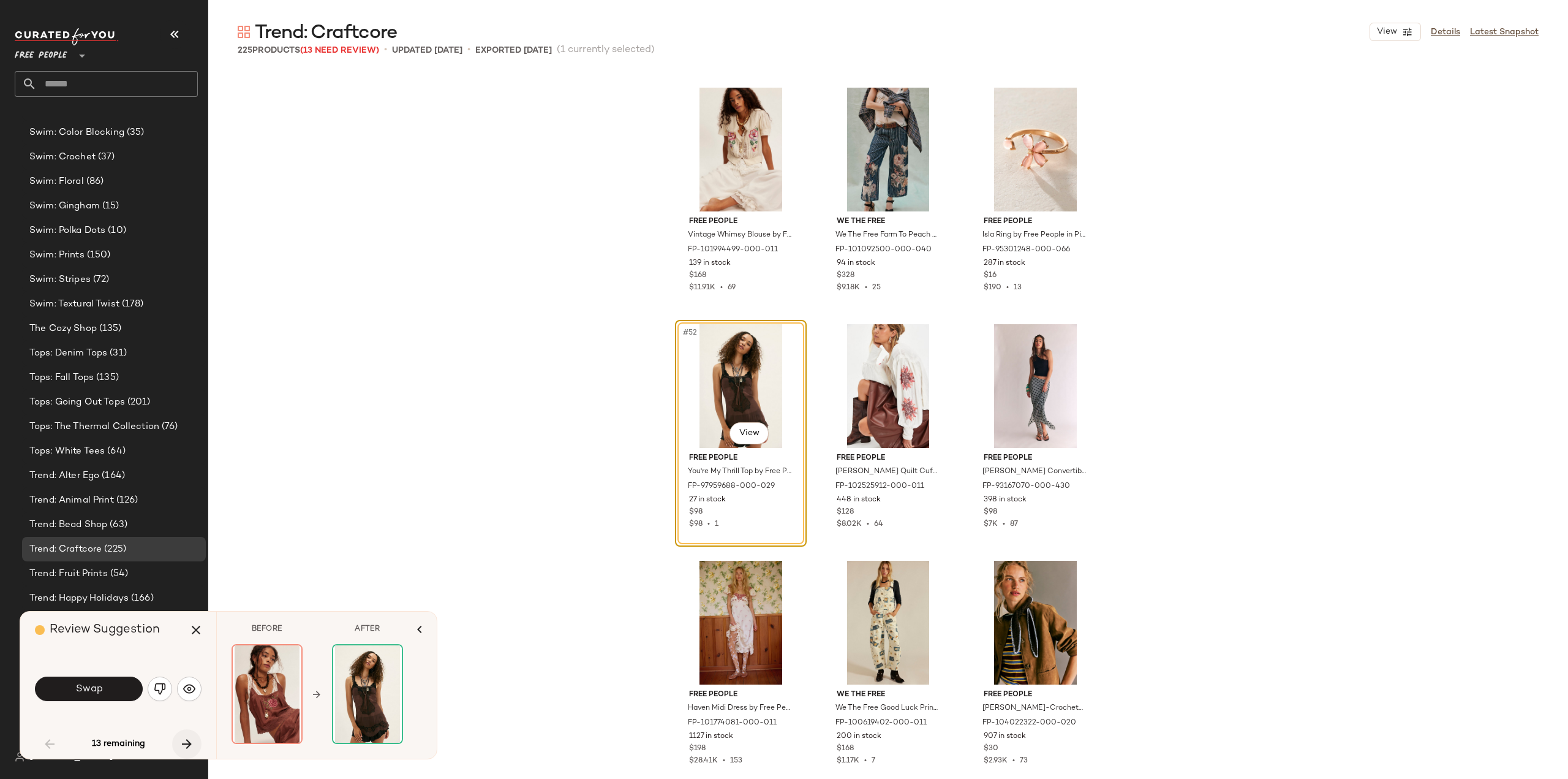
click at [185, 742] on icon "button" at bounding box center [187, 744] width 15 height 15
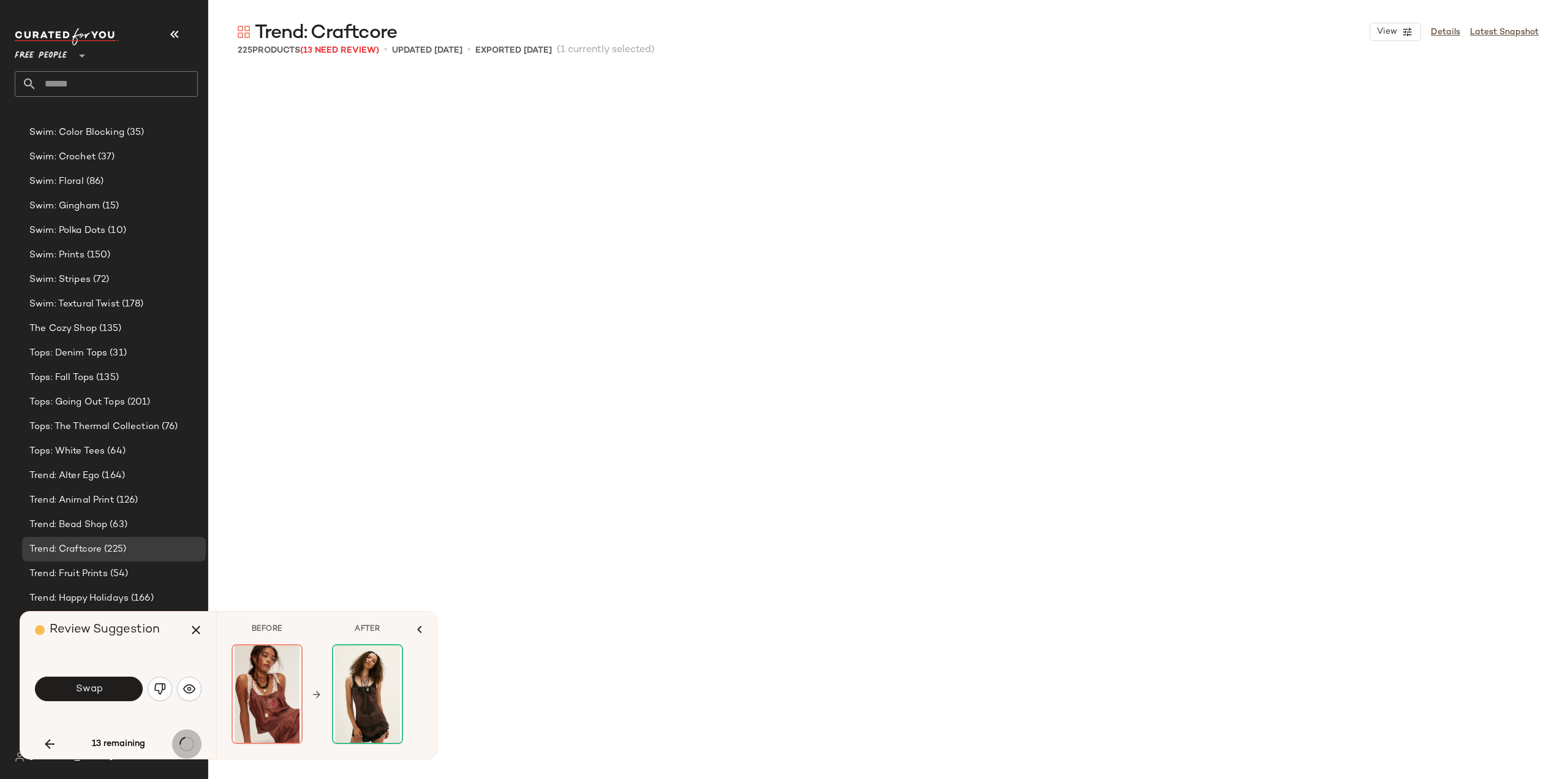
scroll to position [5914, 0]
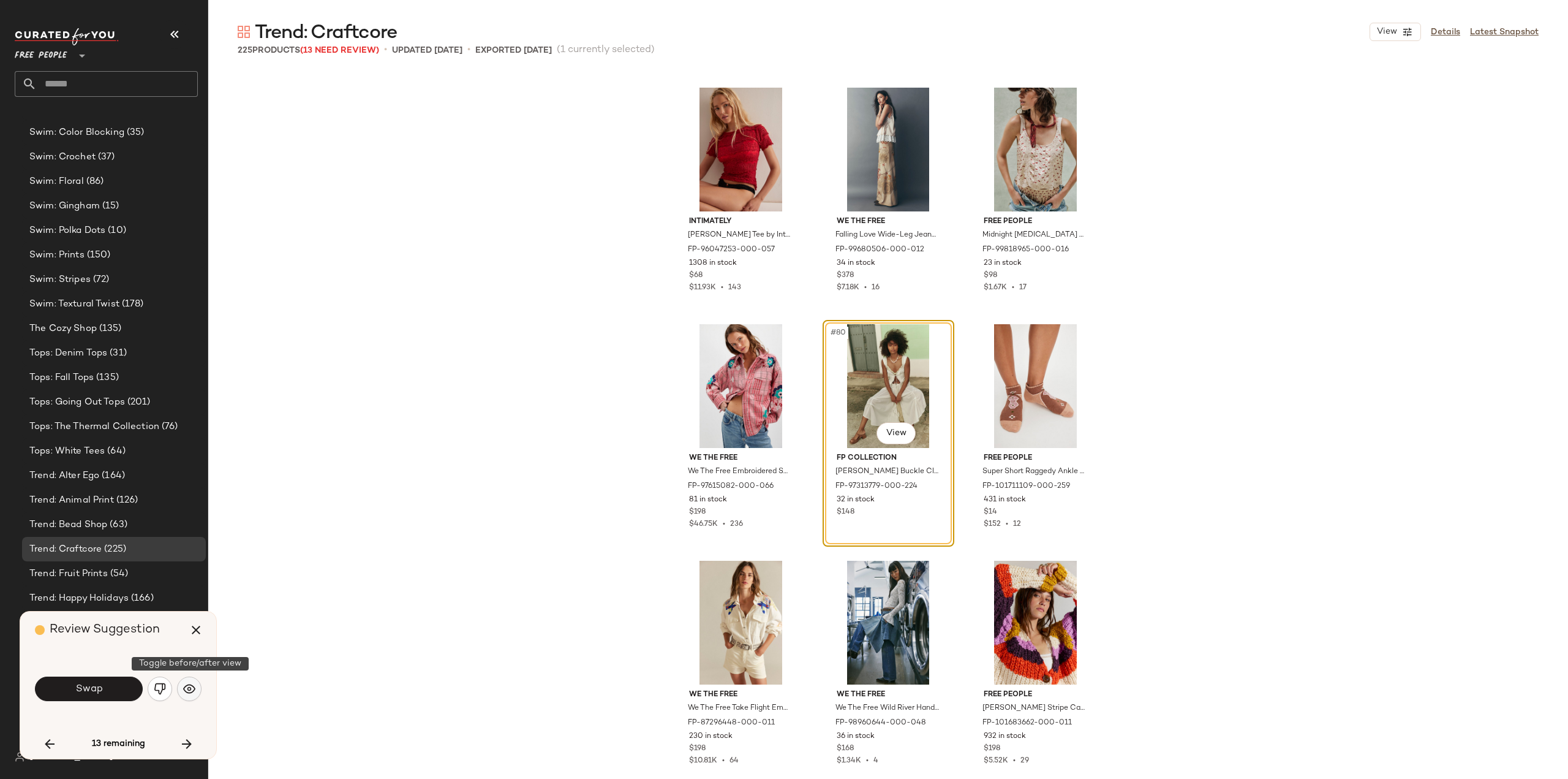
click at [189, 686] on img "button" at bounding box center [189, 688] width 12 height 12
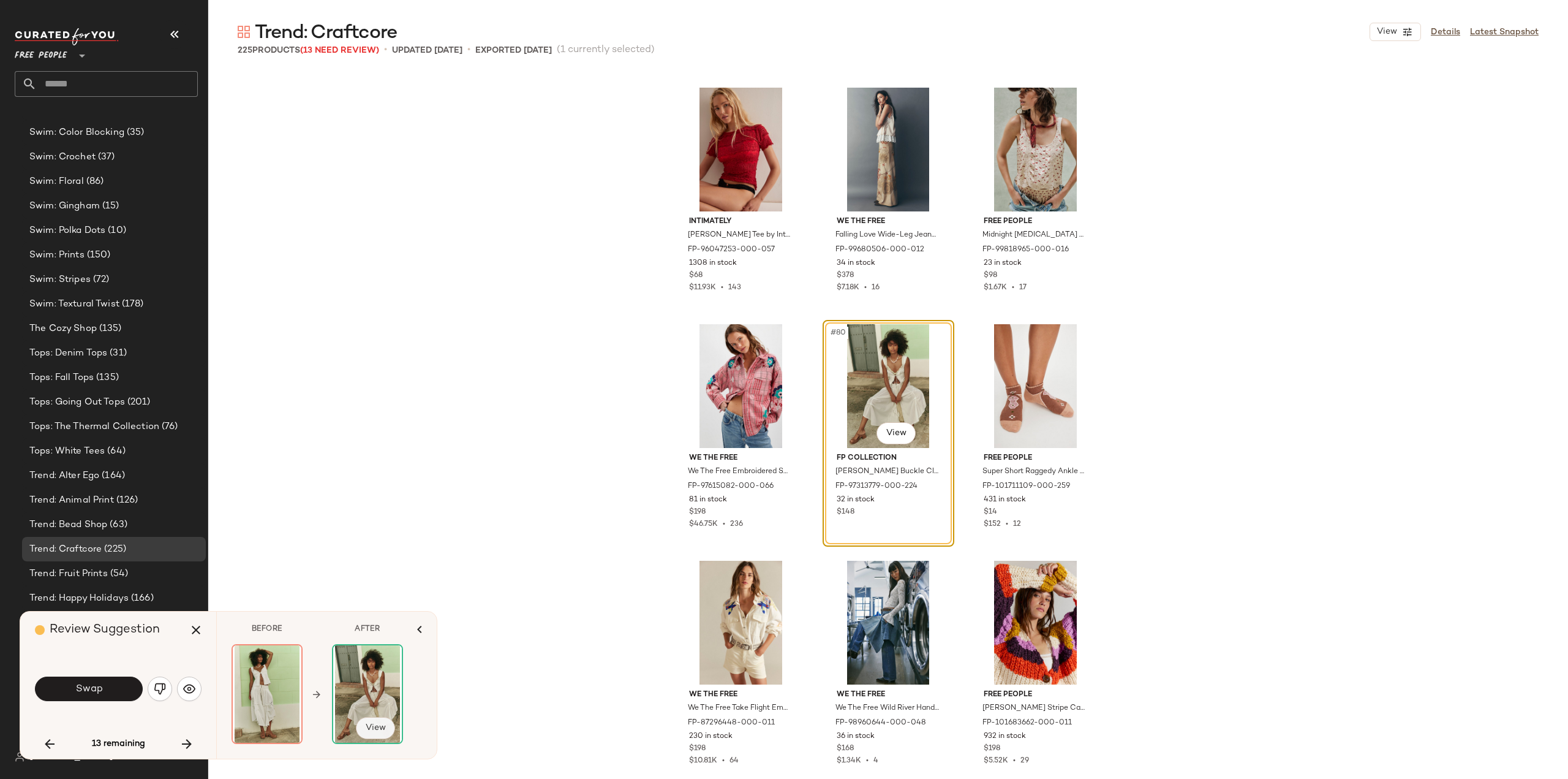
click at [365, 733] on span "View" at bounding box center [375, 728] width 21 height 10
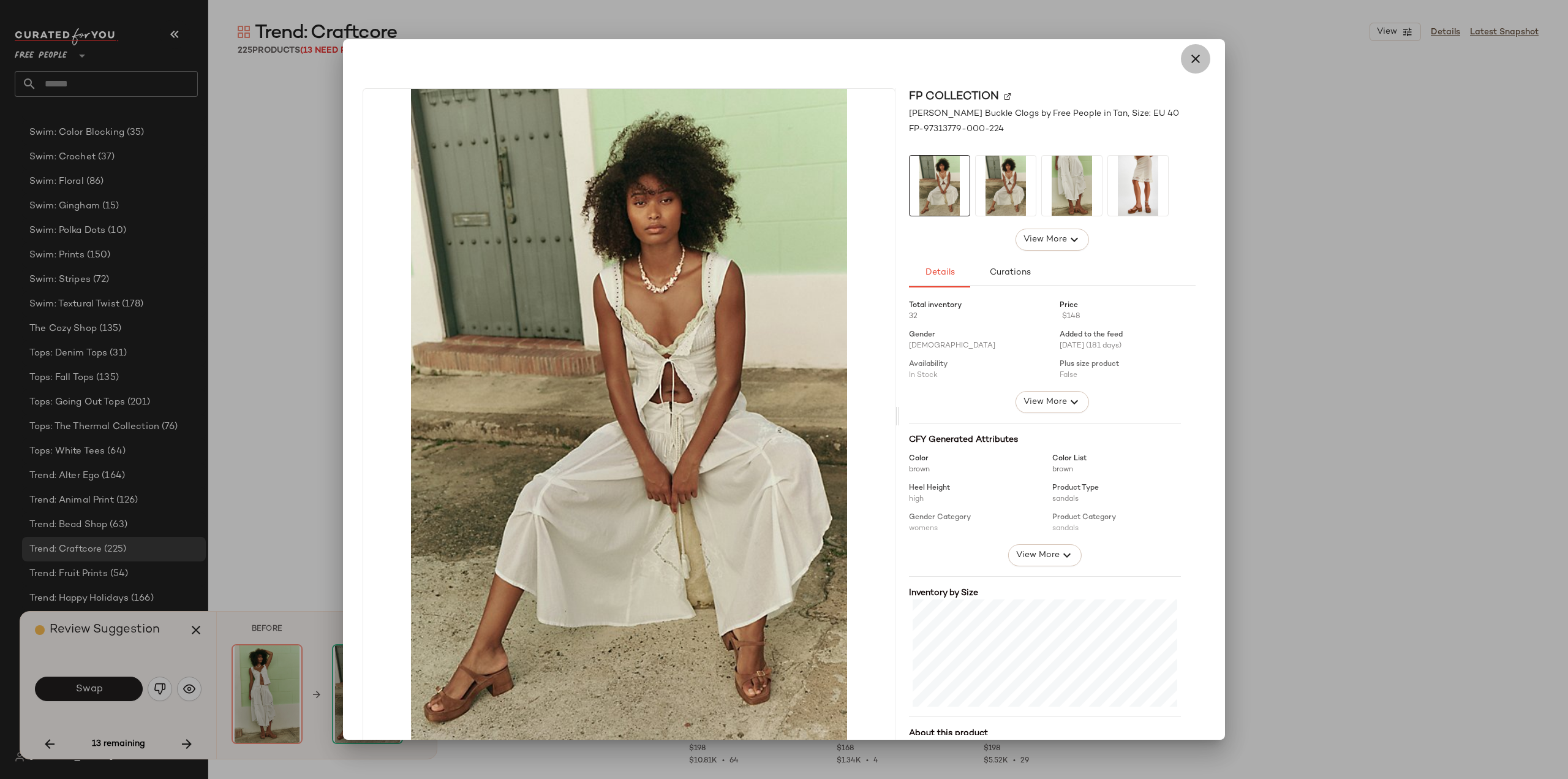
click at [1188, 57] on icon "button" at bounding box center [1196, 59] width 15 height 15
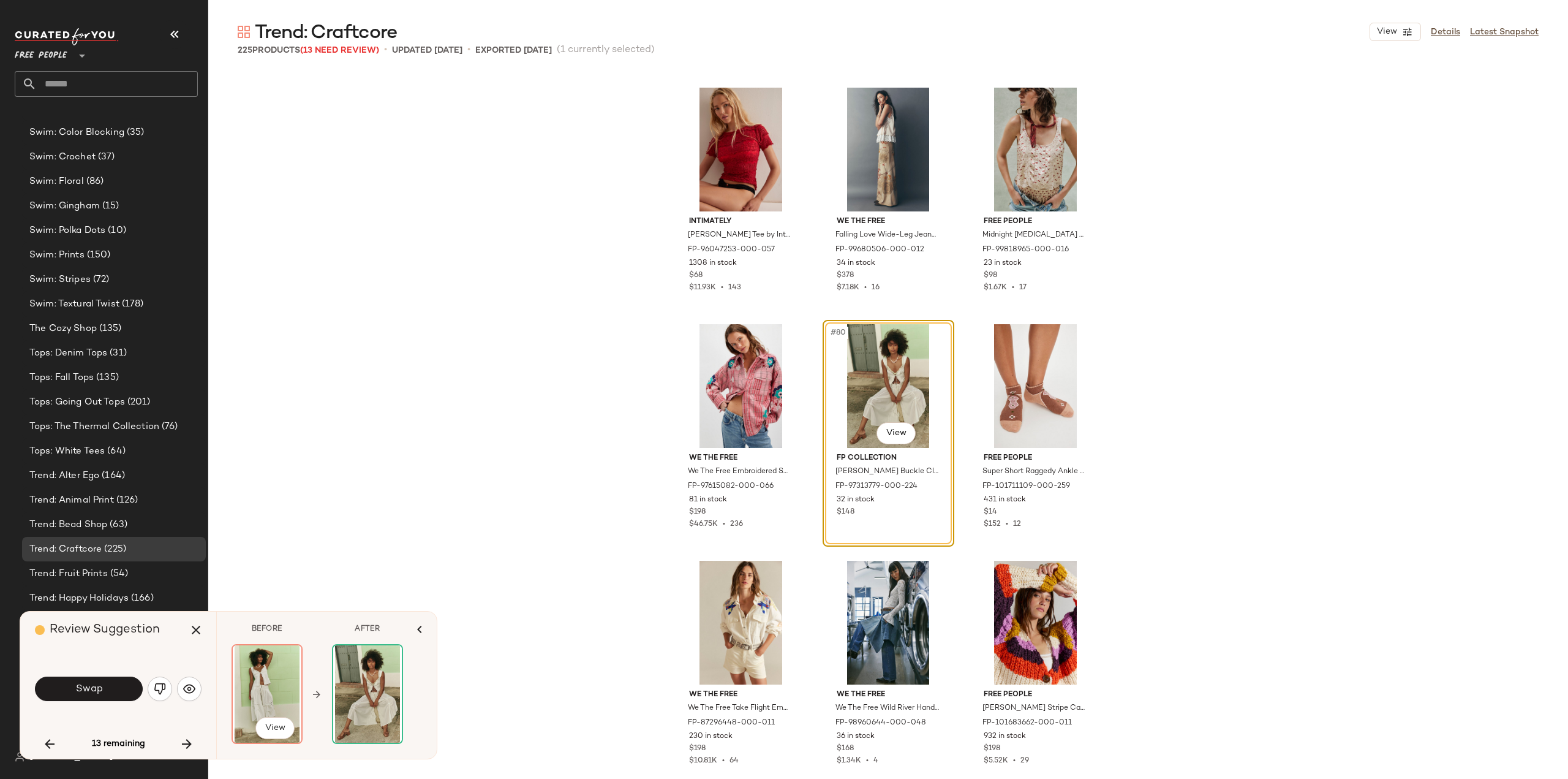
click at [263, 682] on img at bounding box center [267, 694] width 69 height 97
click at [269, 728] on span "View" at bounding box center [275, 728] width 21 height 10
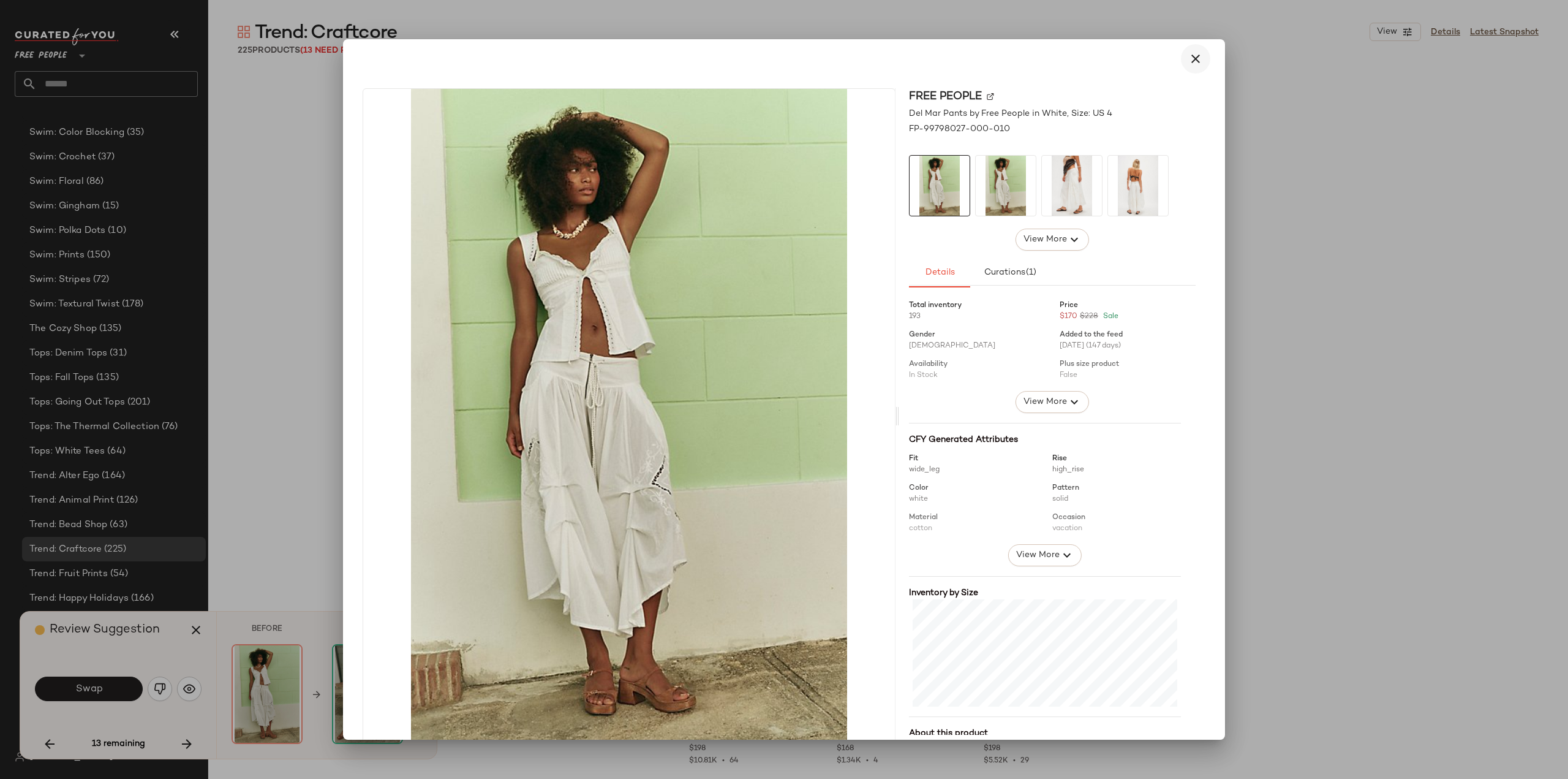
click at [1188, 56] on icon "button" at bounding box center [1196, 59] width 15 height 15
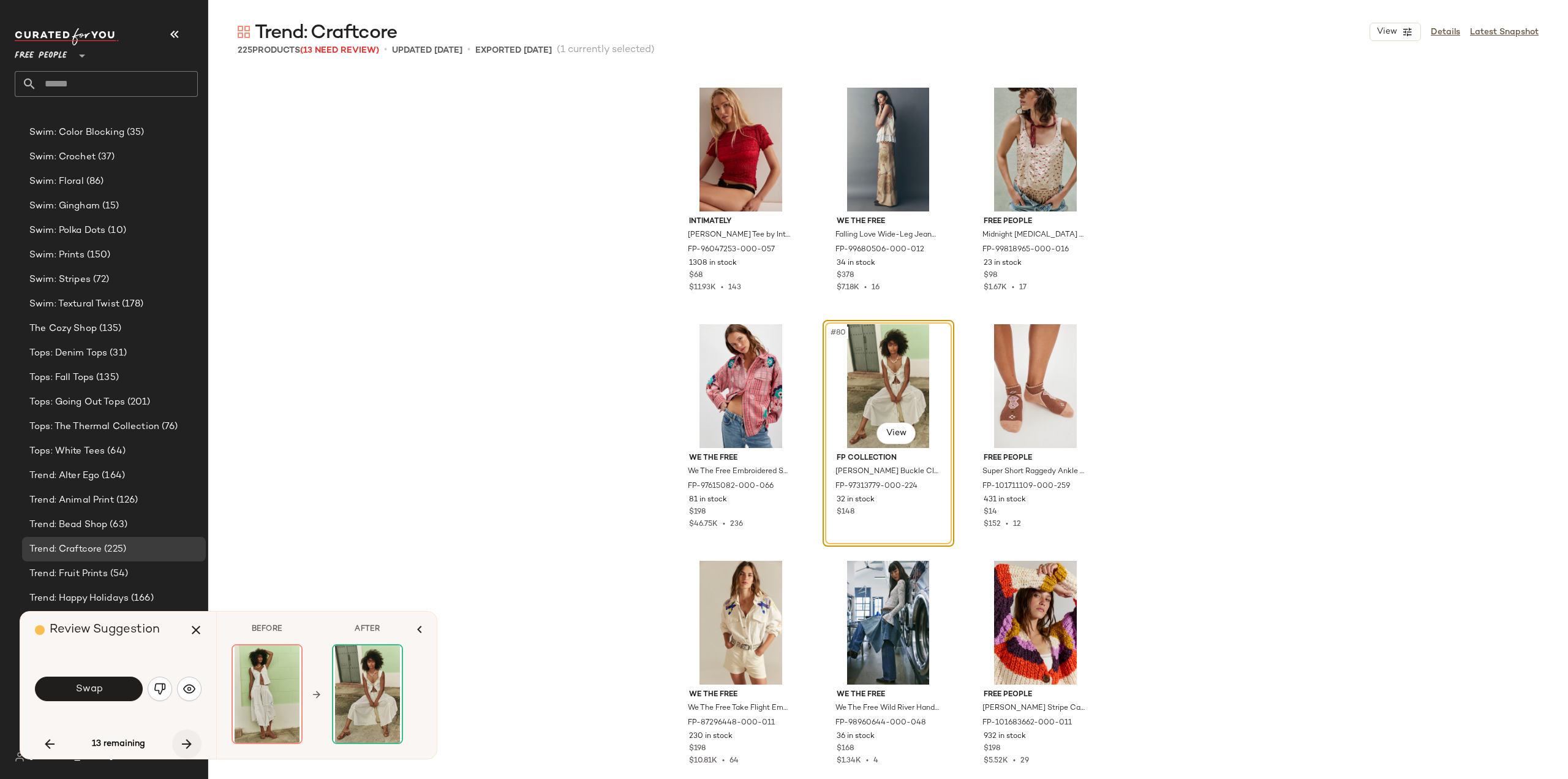
click at [187, 742] on icon "button" at bounding box center [187, 744] width 15 height 15
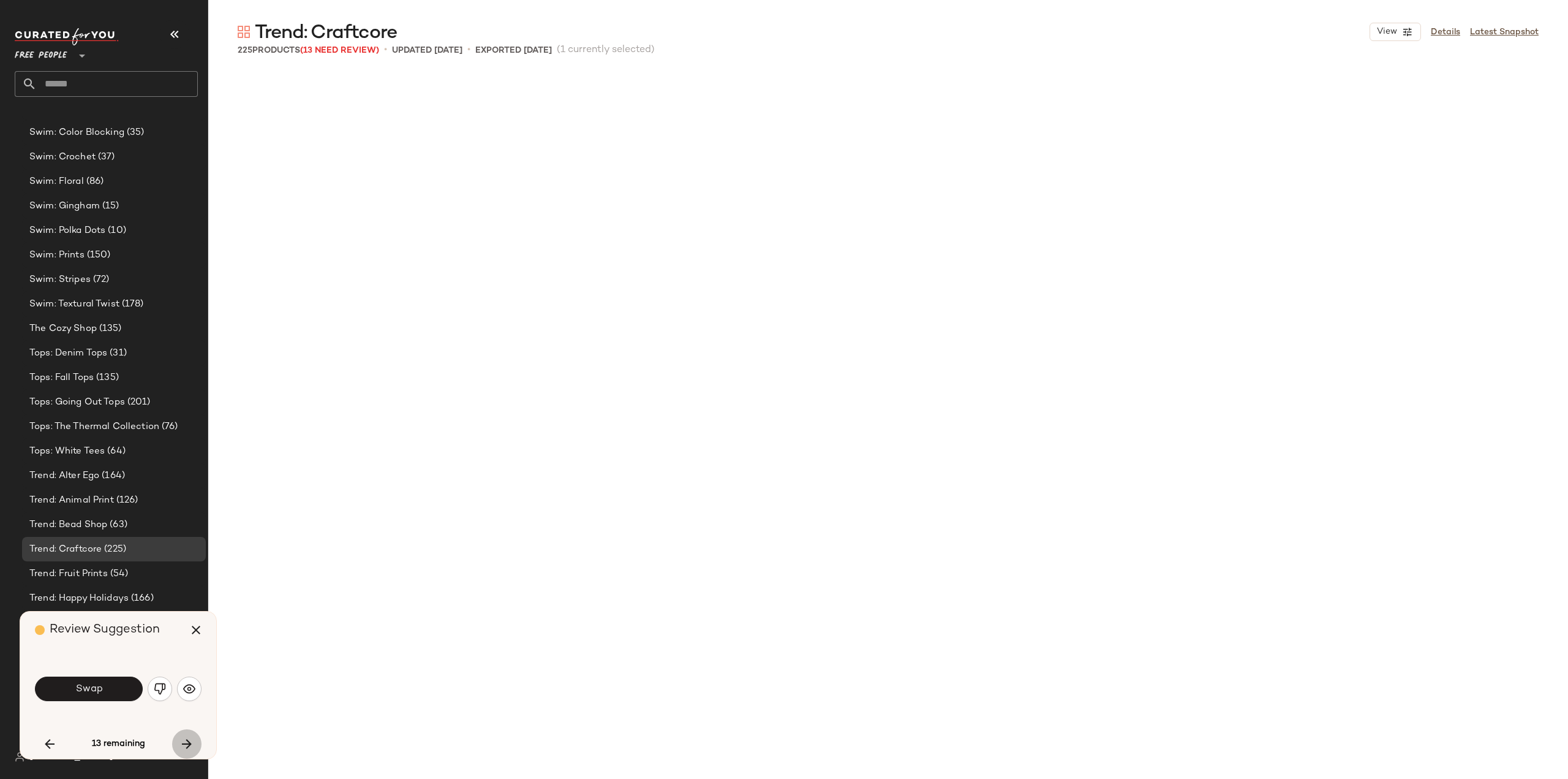
scroll to position [6861, 0]
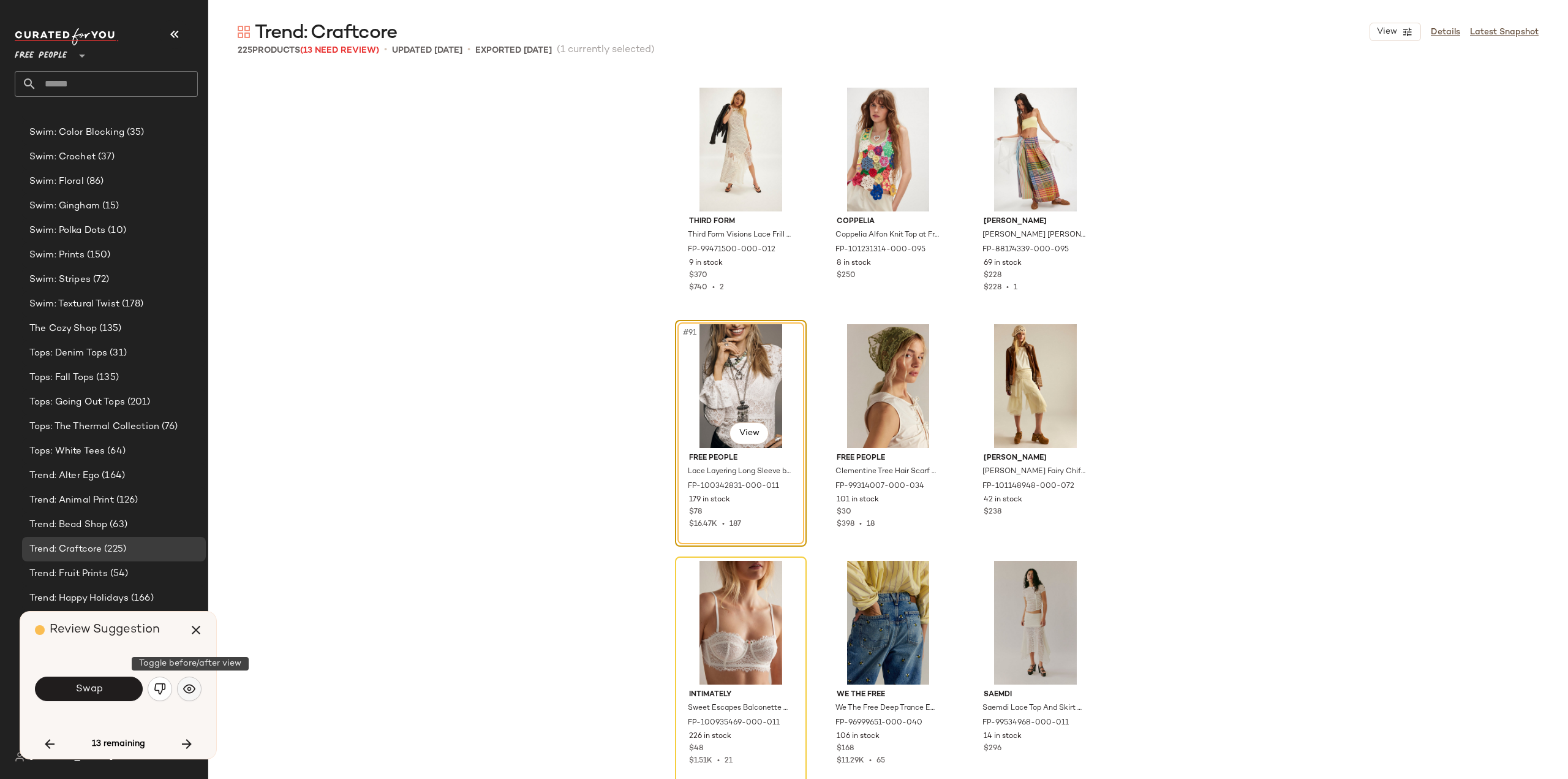
click at [186, 690] on img "button" at bounding box center [189, 688] width 12 height 12
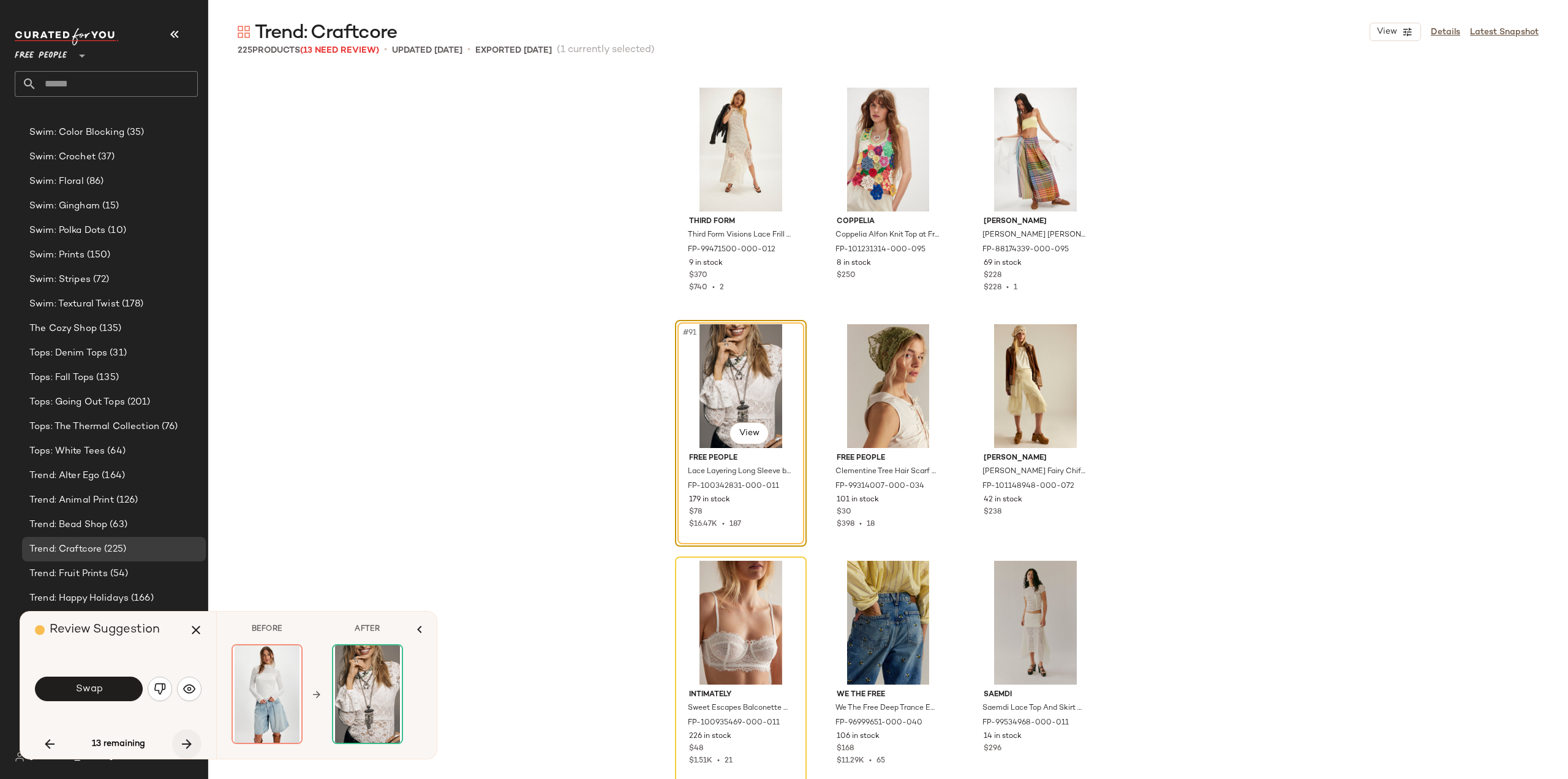
click at [189, 746] on icon "button" at bounding box center [187, 744] width 15 height 15
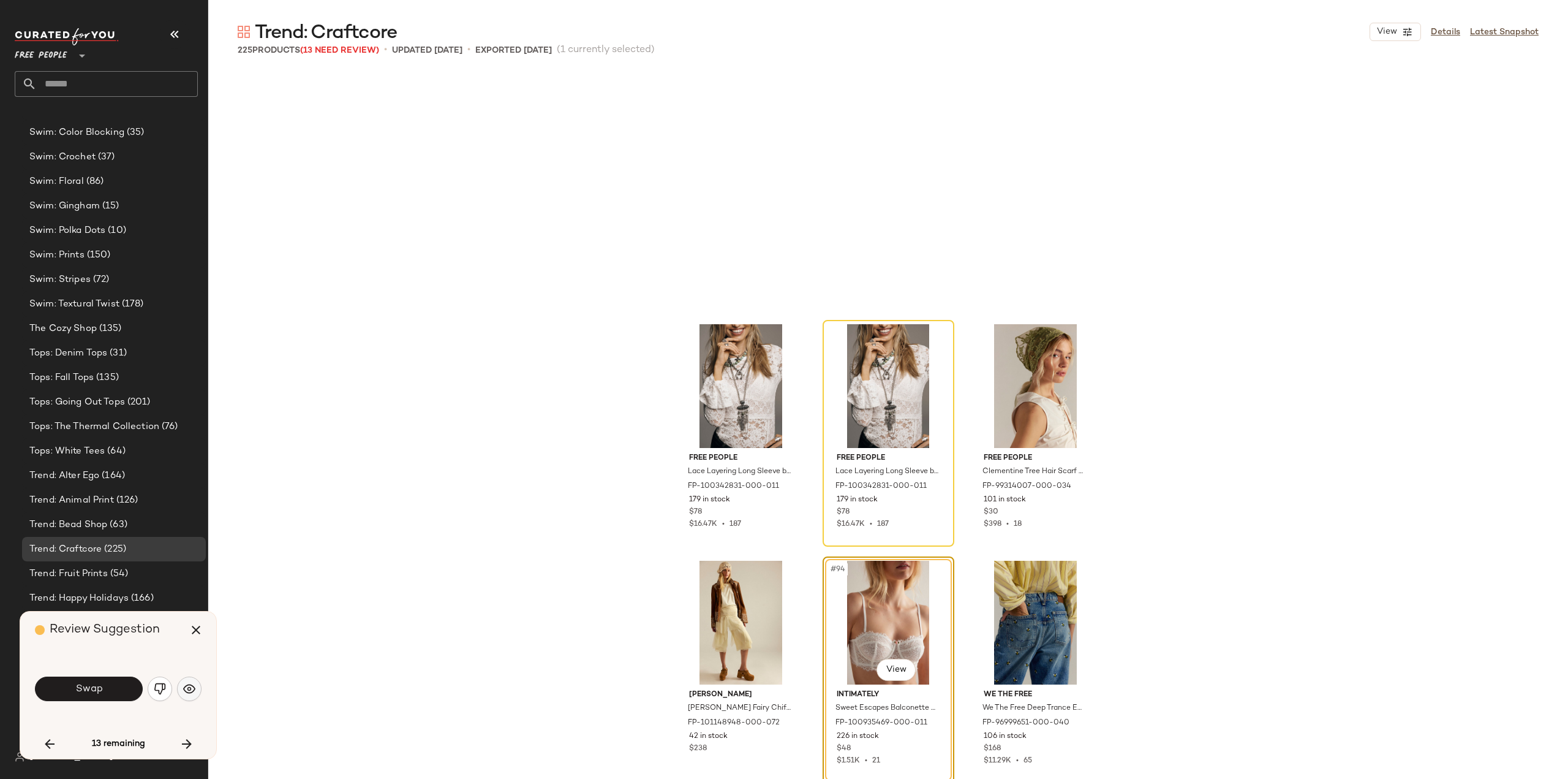
scroll to position [7097, 0]
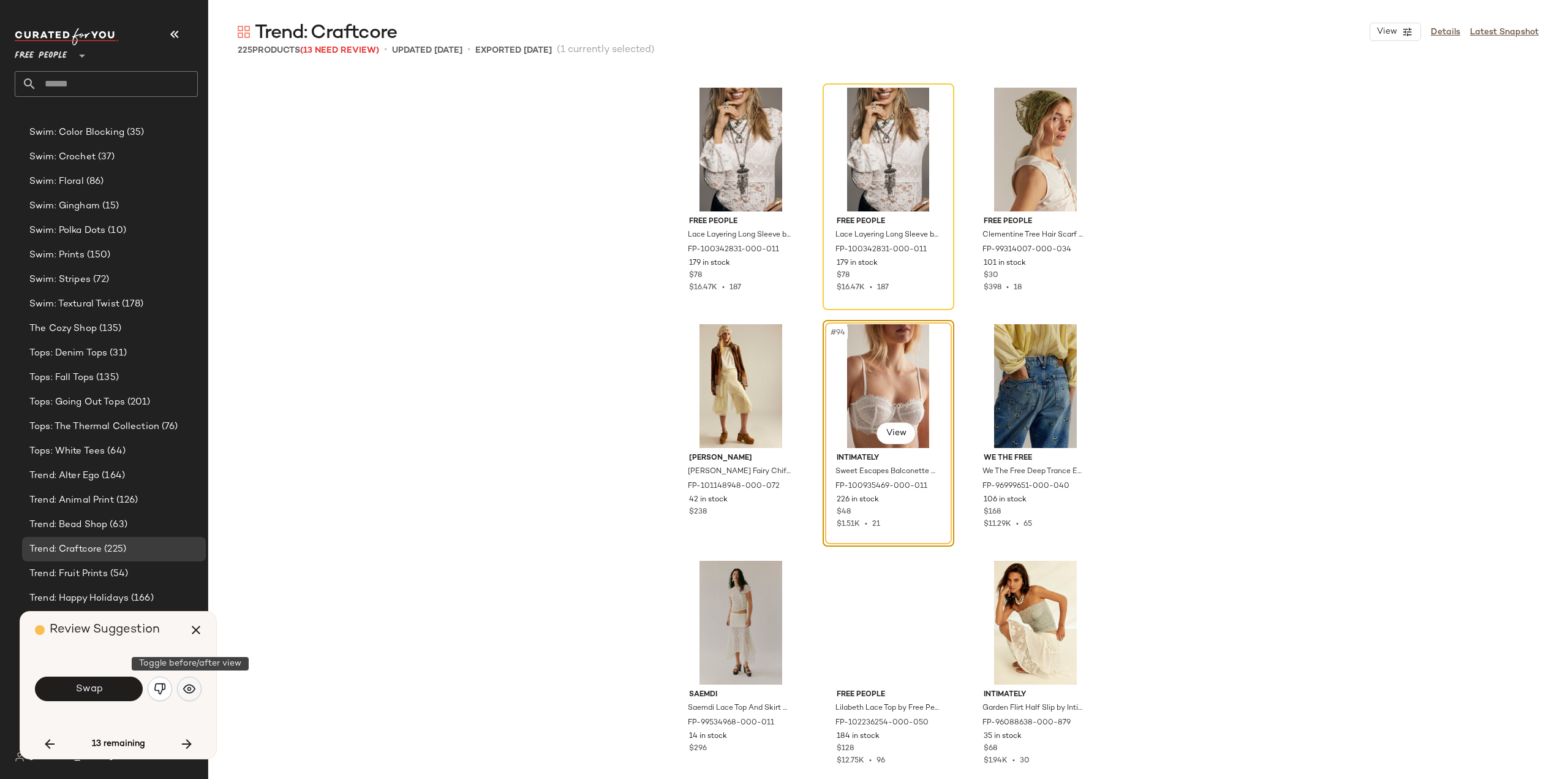
click at [187, 686] on img "button" at bounding box center [189, 688] width 12 height 12
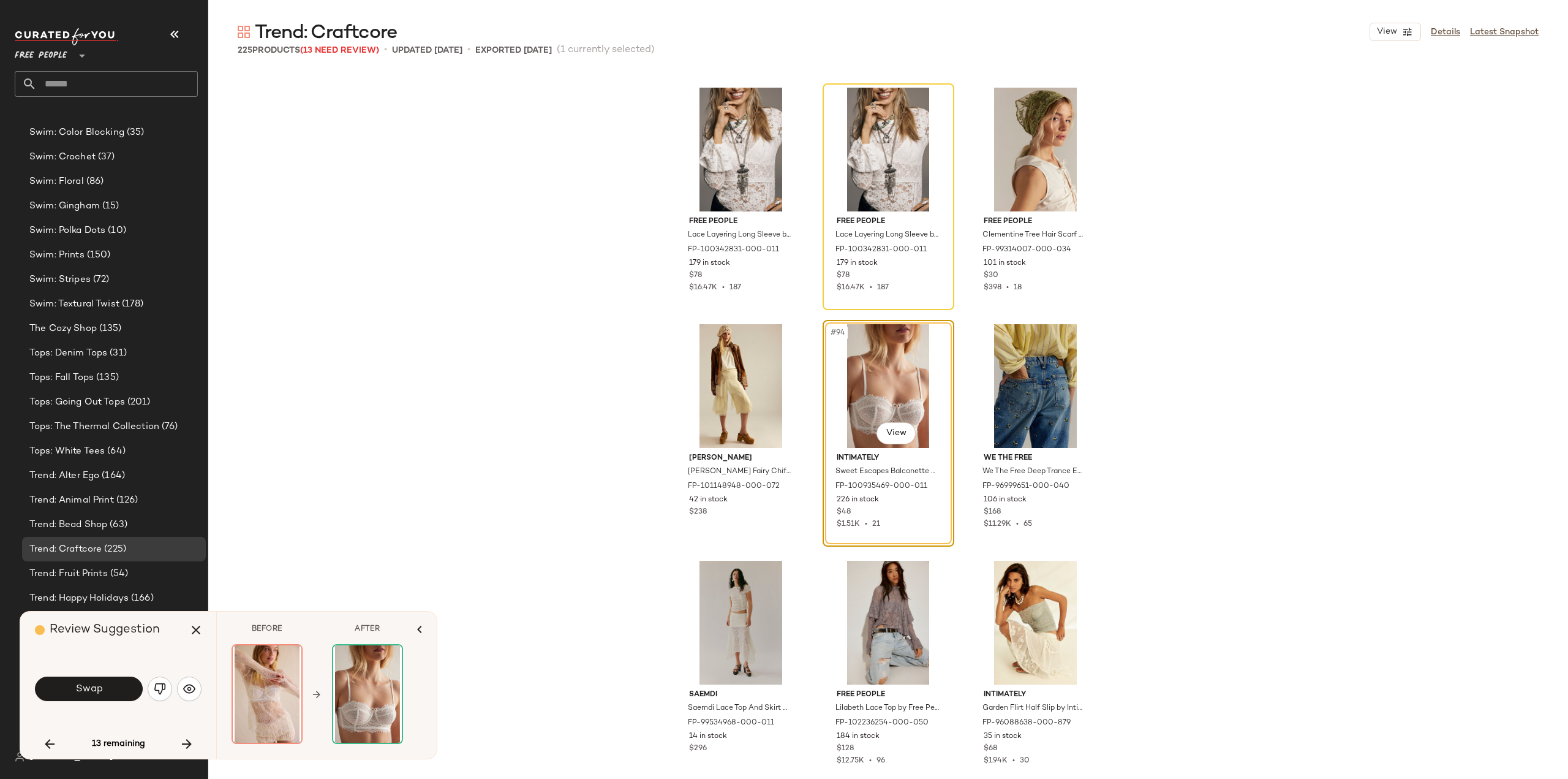
click at [473, 203] on div "Free People Lace Layering Long Sleeve by Free People in White, Size: S FP-10034…" at bounding box center [888, 425] width 1360 height 708
click at [192, 628] on icon "button" at bounding box center [197, 630] width 15 height 15
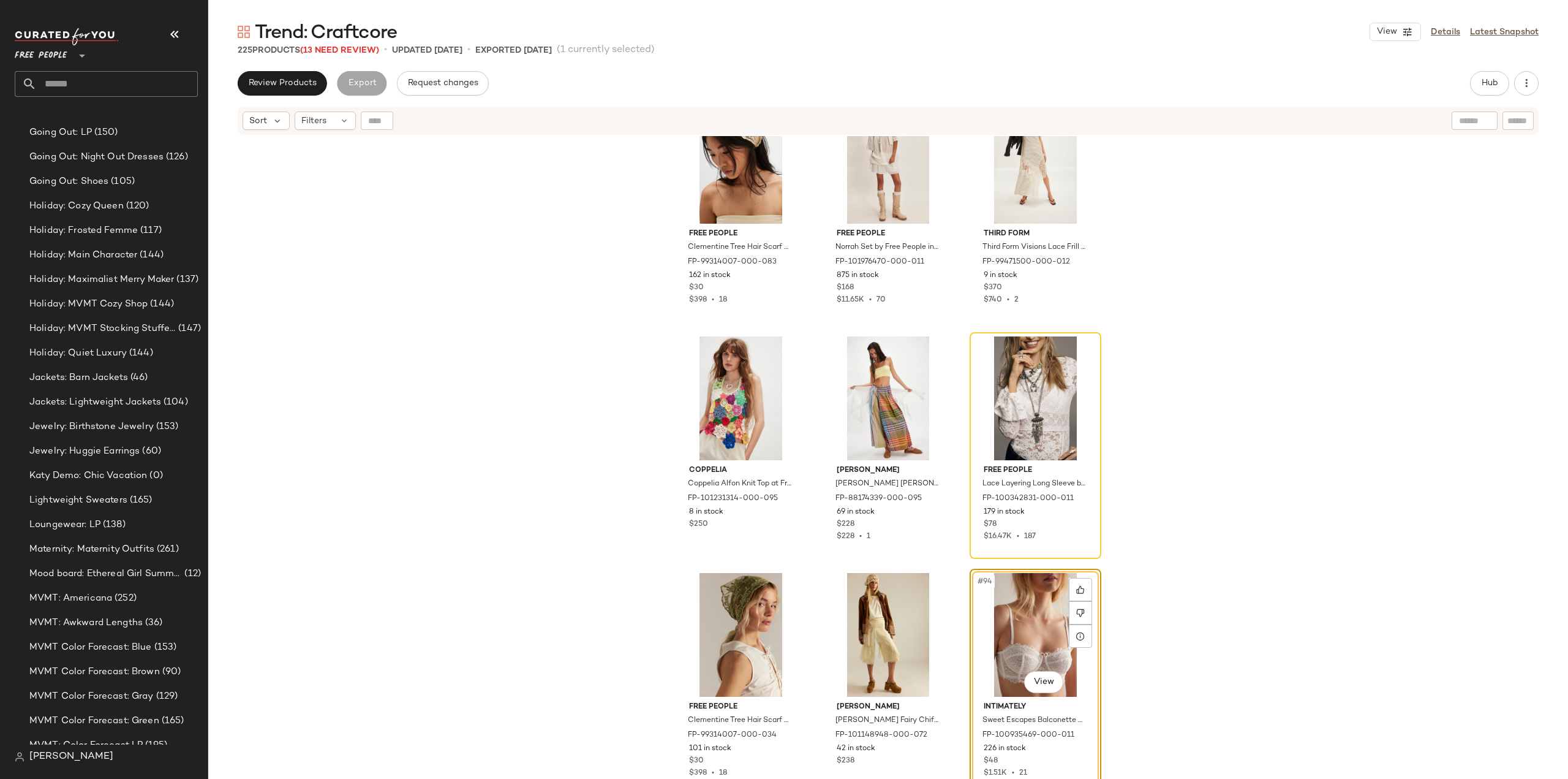
scroll to position [1294, 0]
click at [65, 460] on div "Holiday: MVMT Stocking Stuffers (147)" at bounding box center [114, 451] width 184 height 25
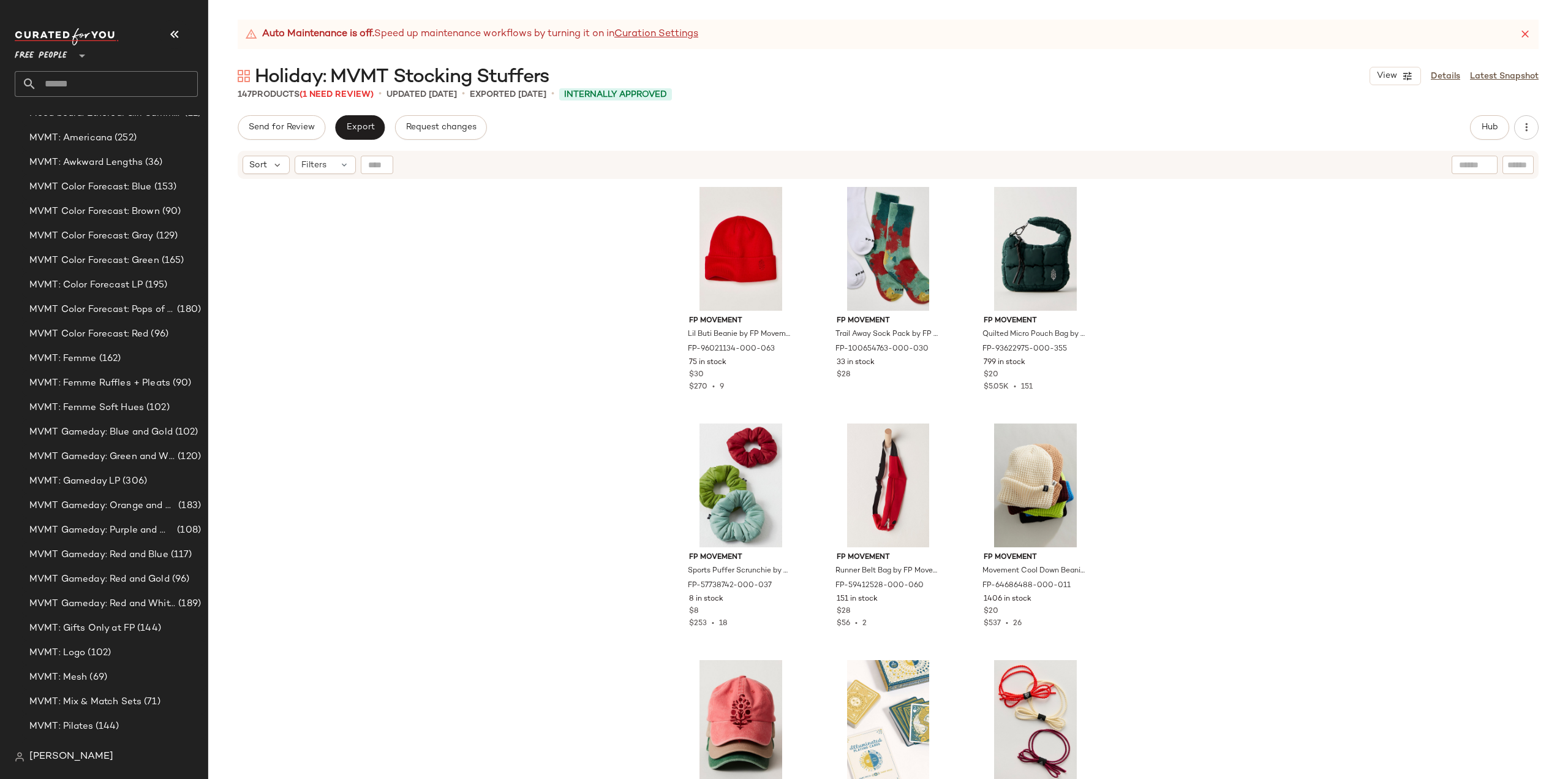
scroll to position [1900, 0]
click at [78, 210] on span "MVMT Color Forecast: Gray" at bounding box center [92, 213] width 125 height 14
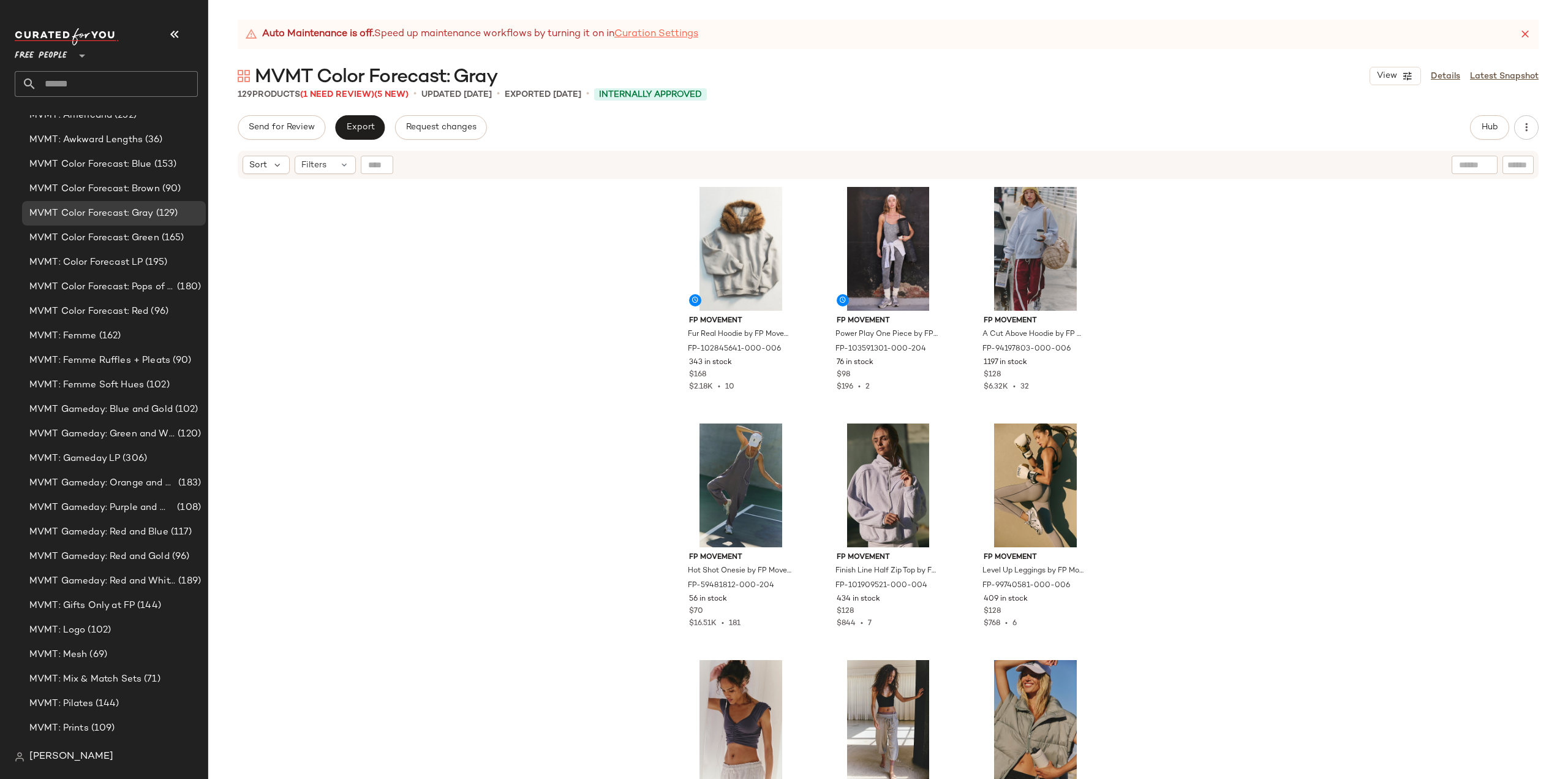
click at [656, 32] on link "Curation Settings" at bounding box center [656, 35] width 84 height 15
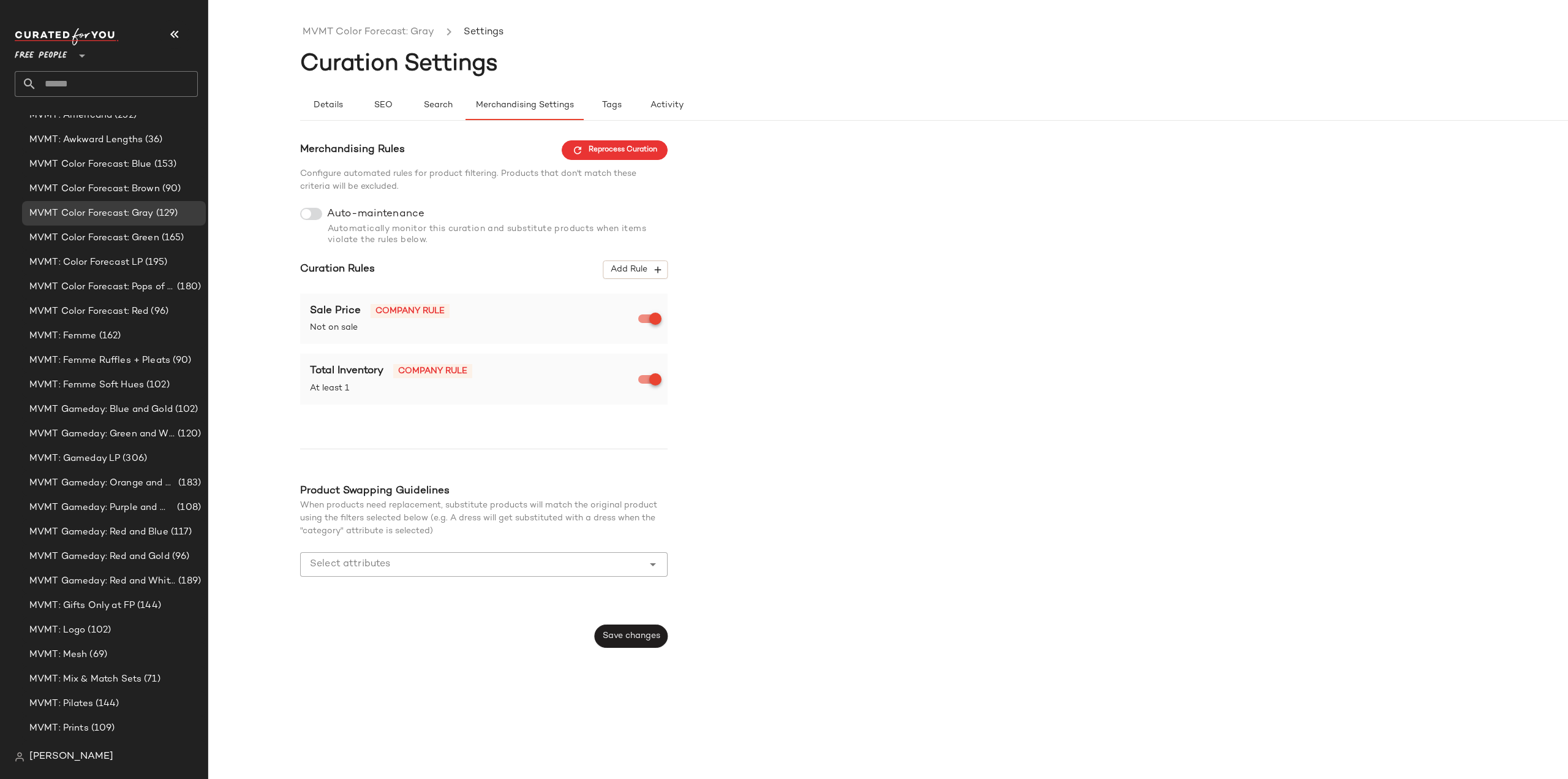
click at [397, 566] on input "Select attributes" at bounding box center [474, 564] width 329 height 15
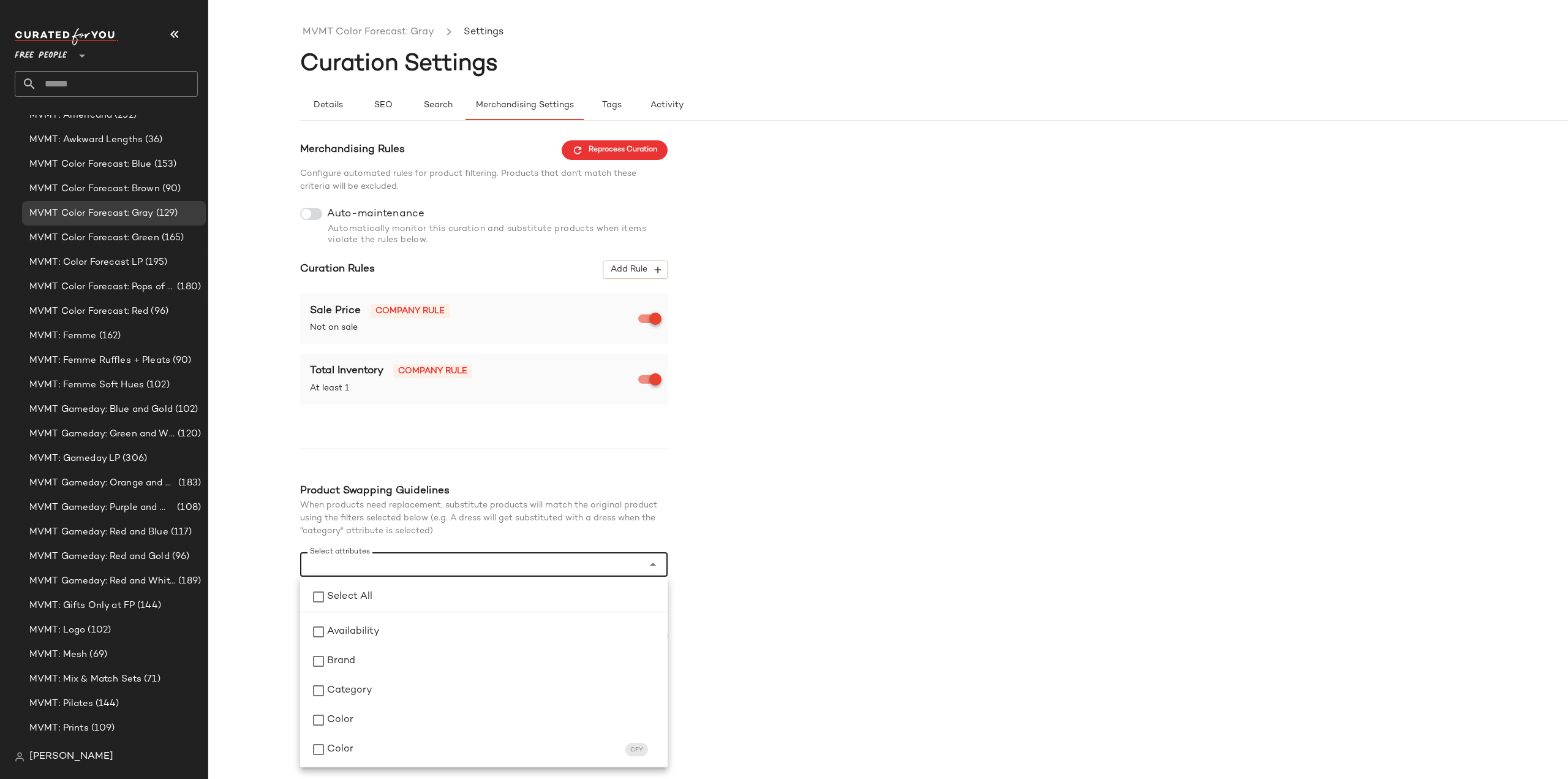
click at [260, 362] on div "MVMT Color Forecast: Gray Settings Curation Settings Details SEO Search Merchan…" at bounding box center [784, 399] width 1568 height 759
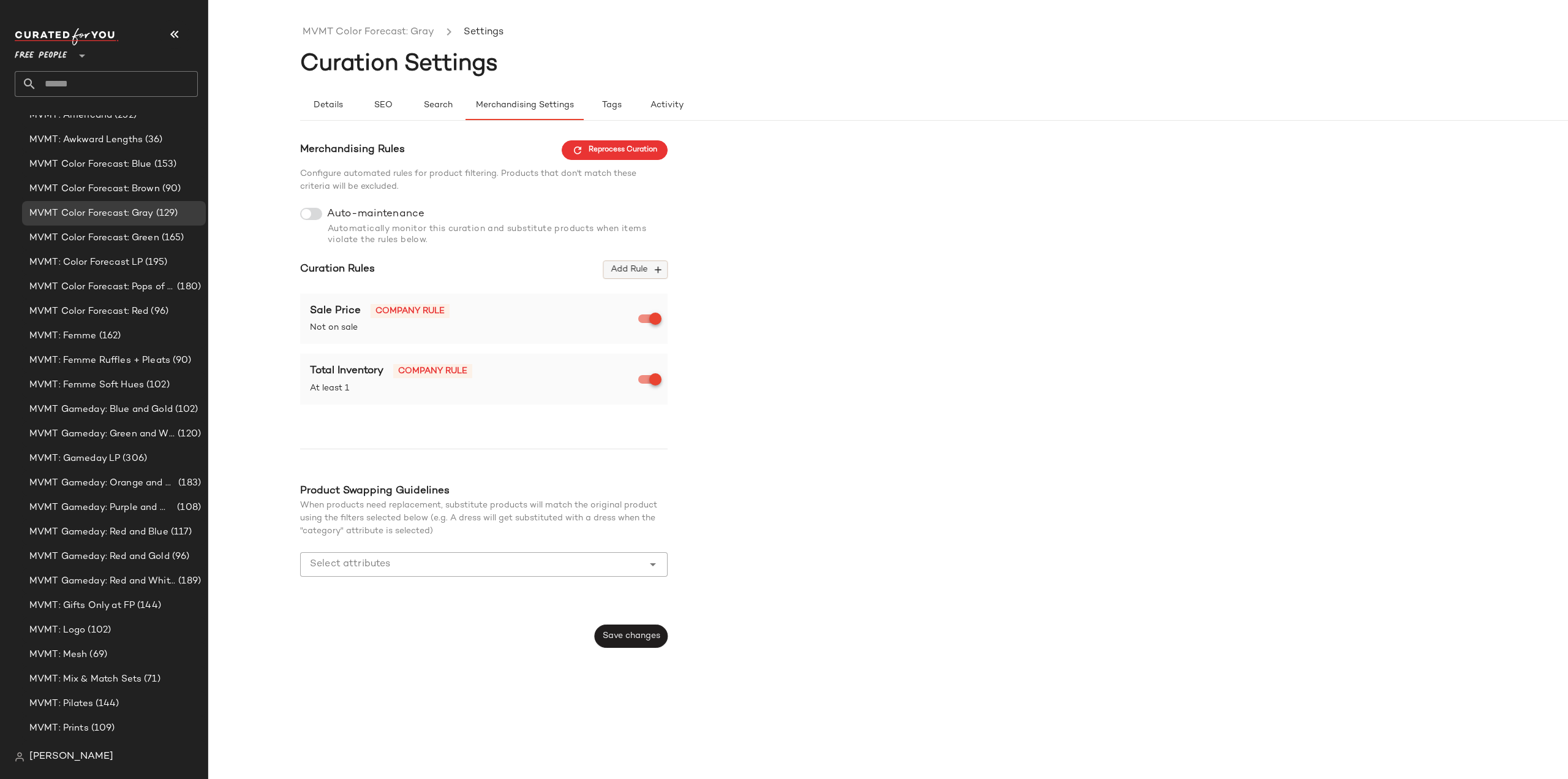
click at [661, 269] on icon "button" at bounding box center [657, 269] width 11 height 11
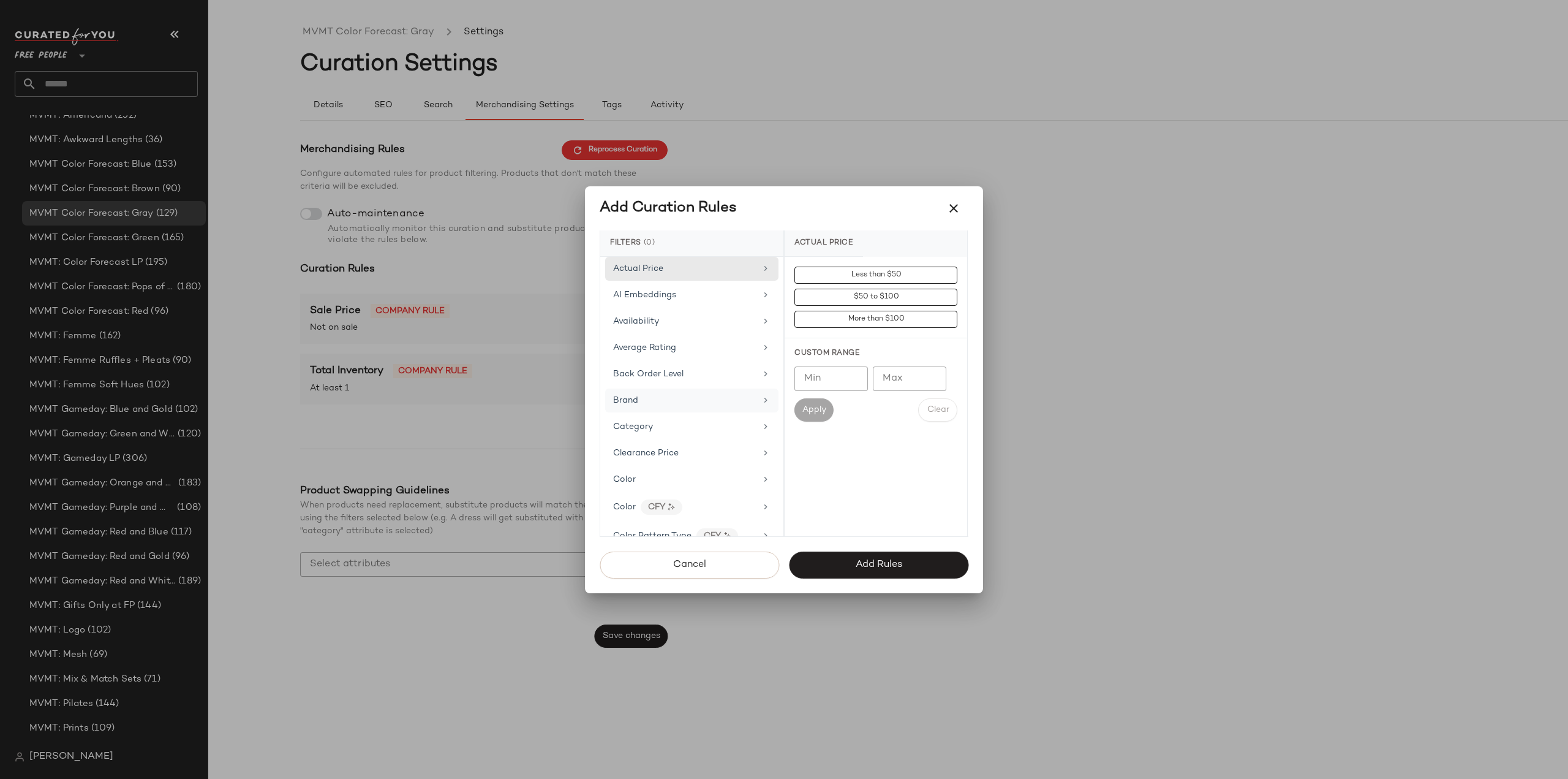
scroll to position [61, 0]
click at [666, 336] on div "Brand" at bounding box center [685, 340] width 143 height 13
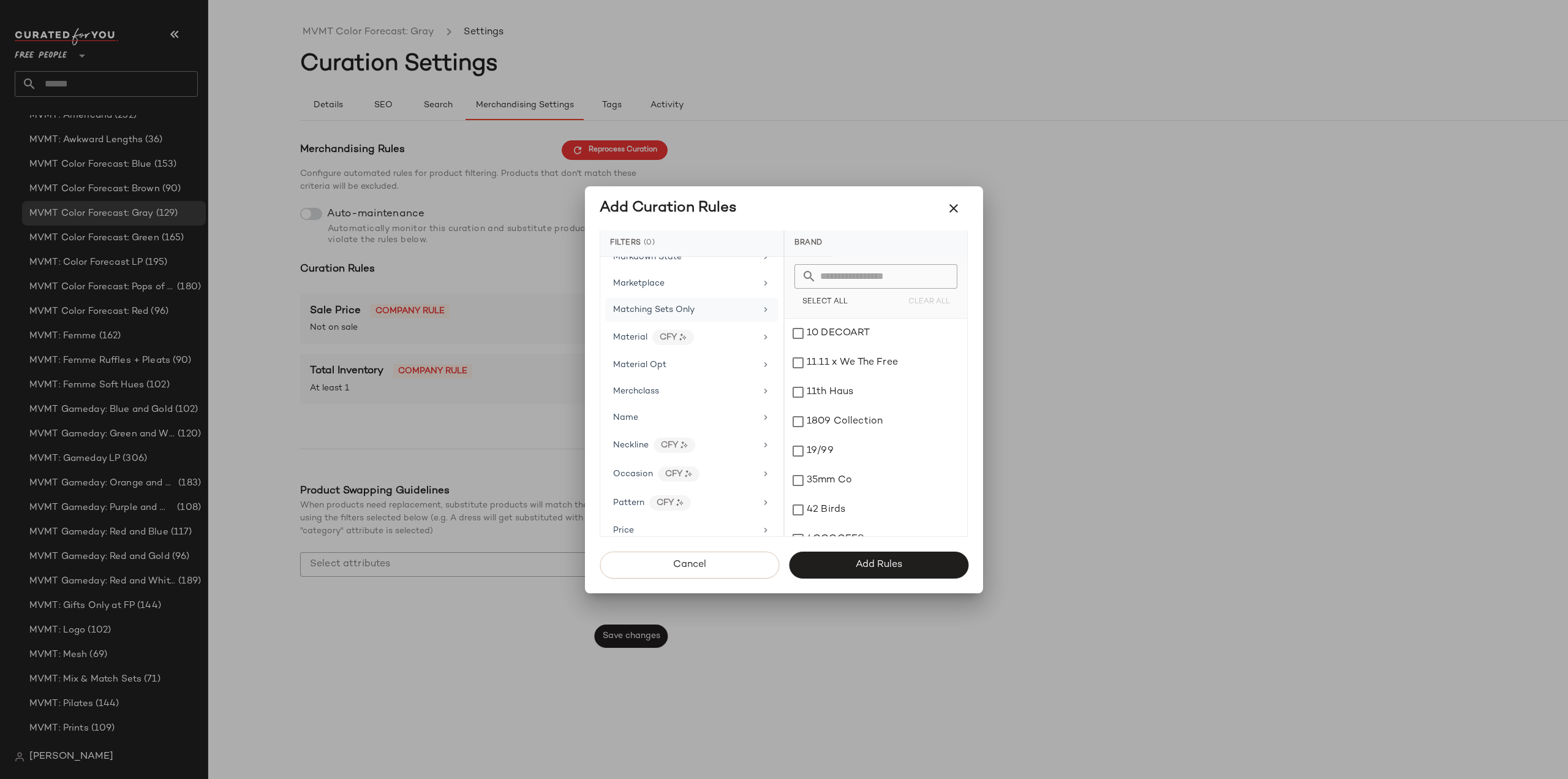
scroll to position [613, 0]
click at [950, 209] on icon "button" at bounding box center [954, 208] width 15 height 15
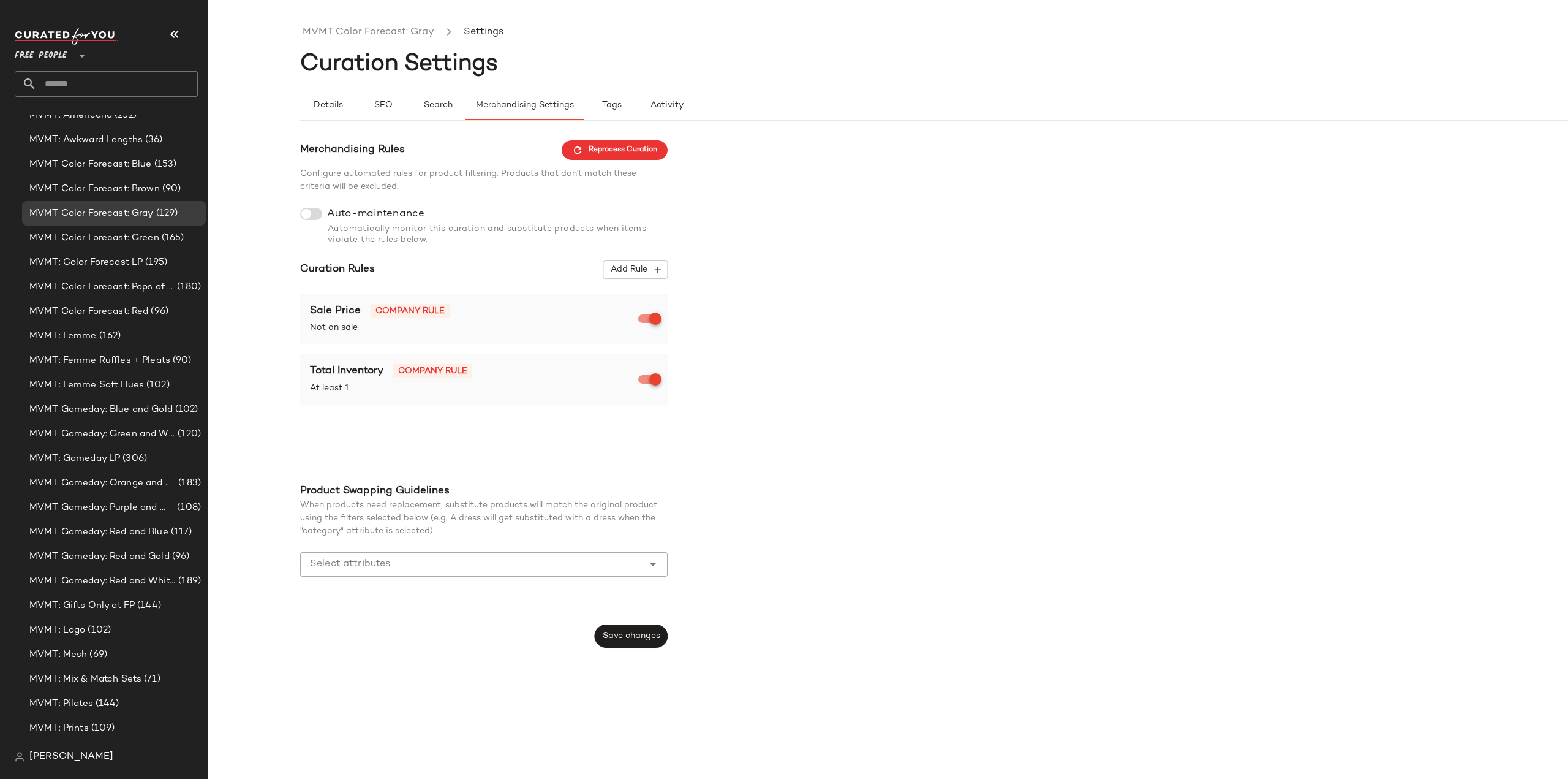
click at [71, 80] on input "text" at bounding box center [117, 83] width 161 height 26
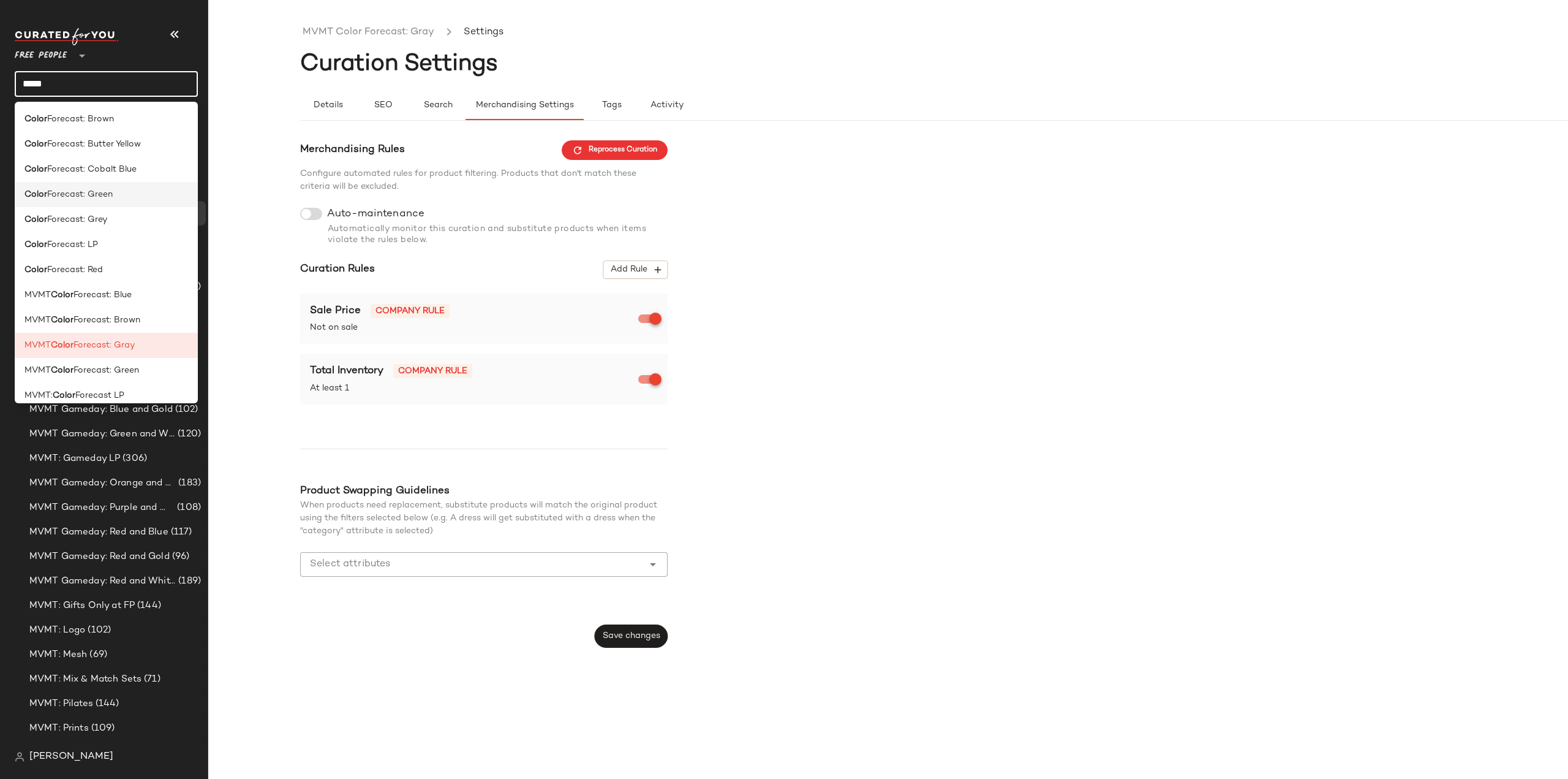
type input "*****"
click at [72, 196] on span "Forecast: Green" at bounding box center [79, 195] width 65 height 13
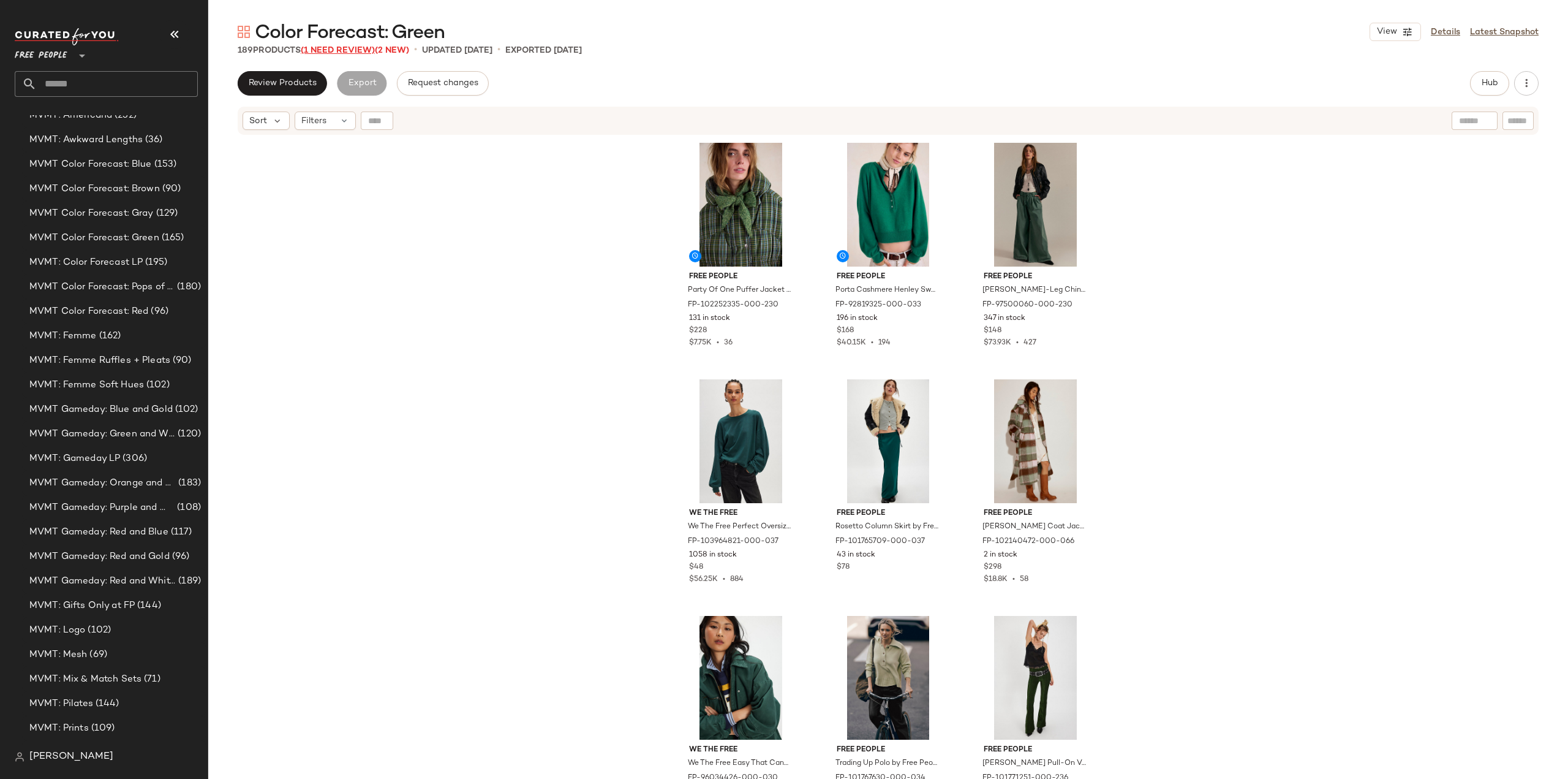
click at [349, 52] on span "(1 Need Review)" at bounding box center [338, 50] width 74 height 9
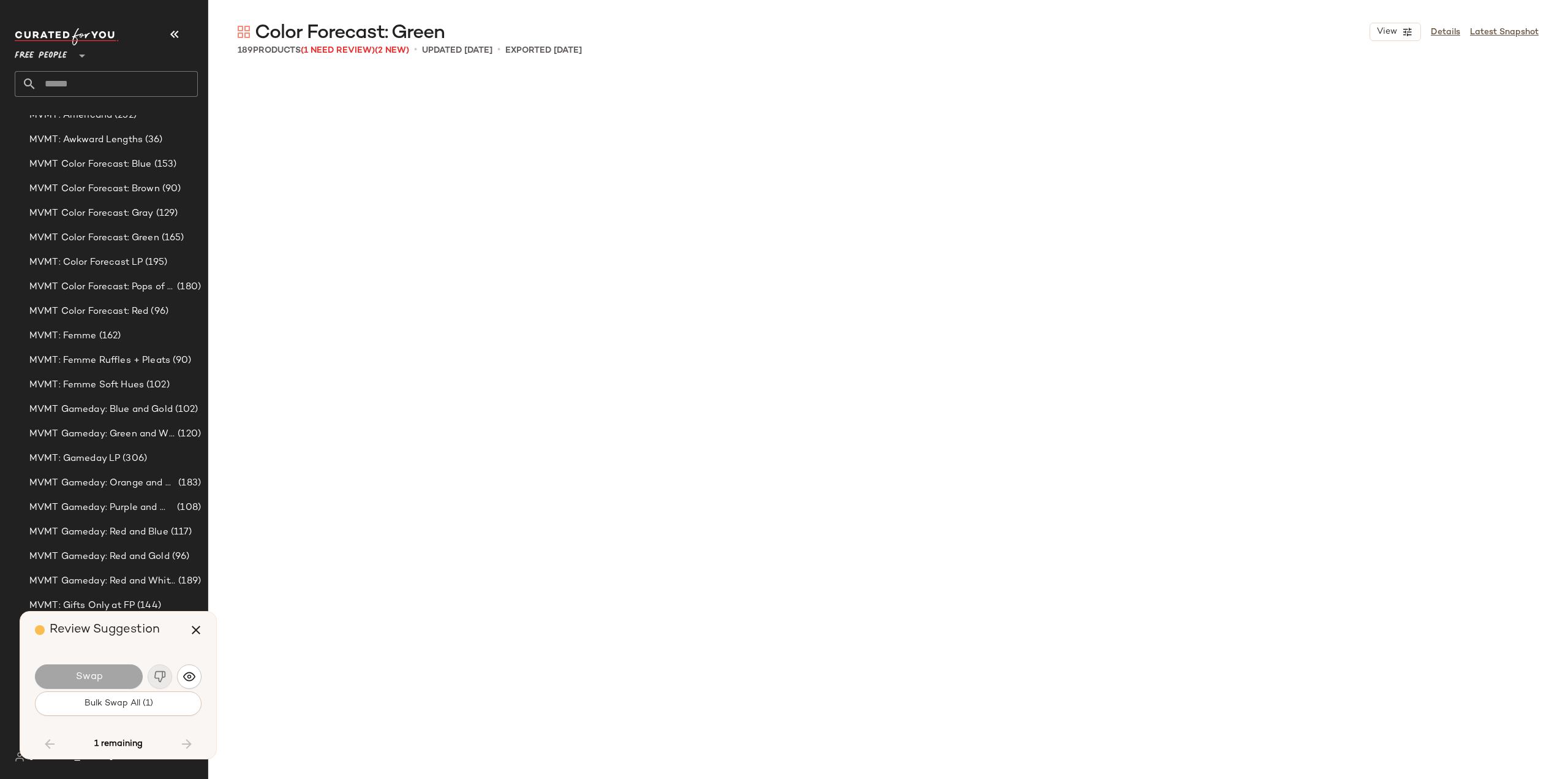
scroll to position [9227, 0]
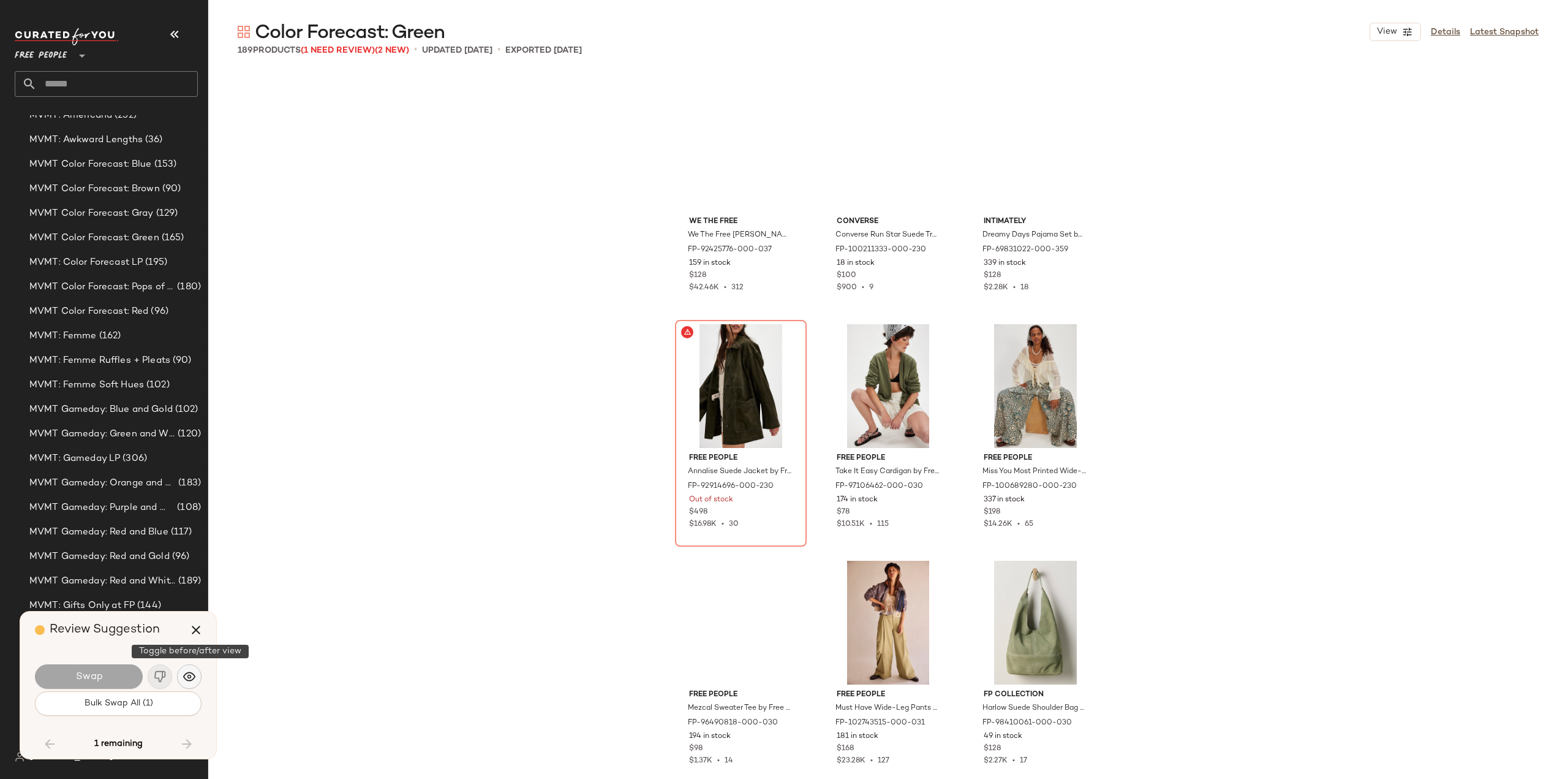
click at [184, 677] on img "button" at bounding box center [189, 677] width 12 height 12
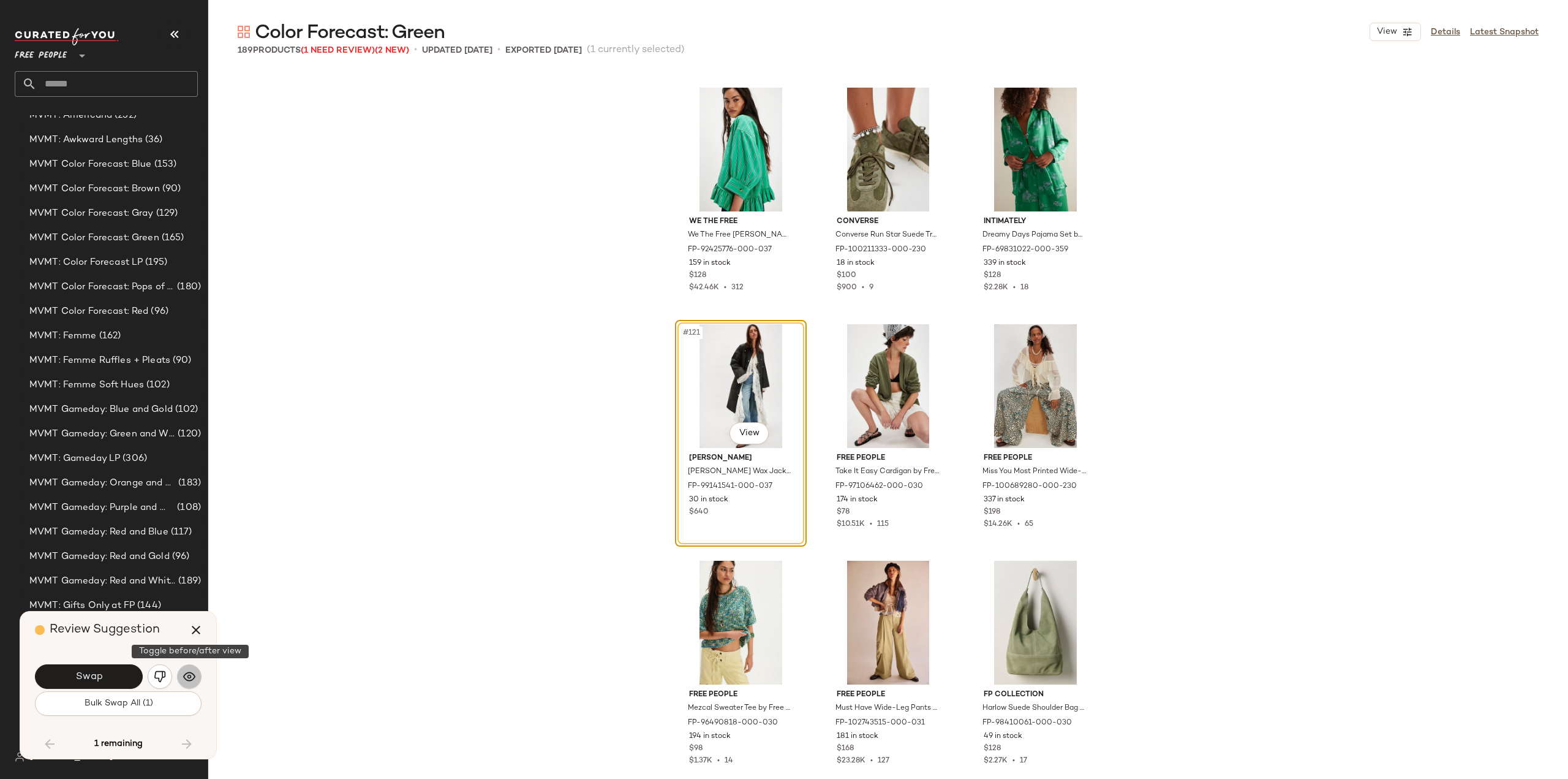
click at [189, 681] on img "button" at bounding box center [189, 677] width 12 height 12
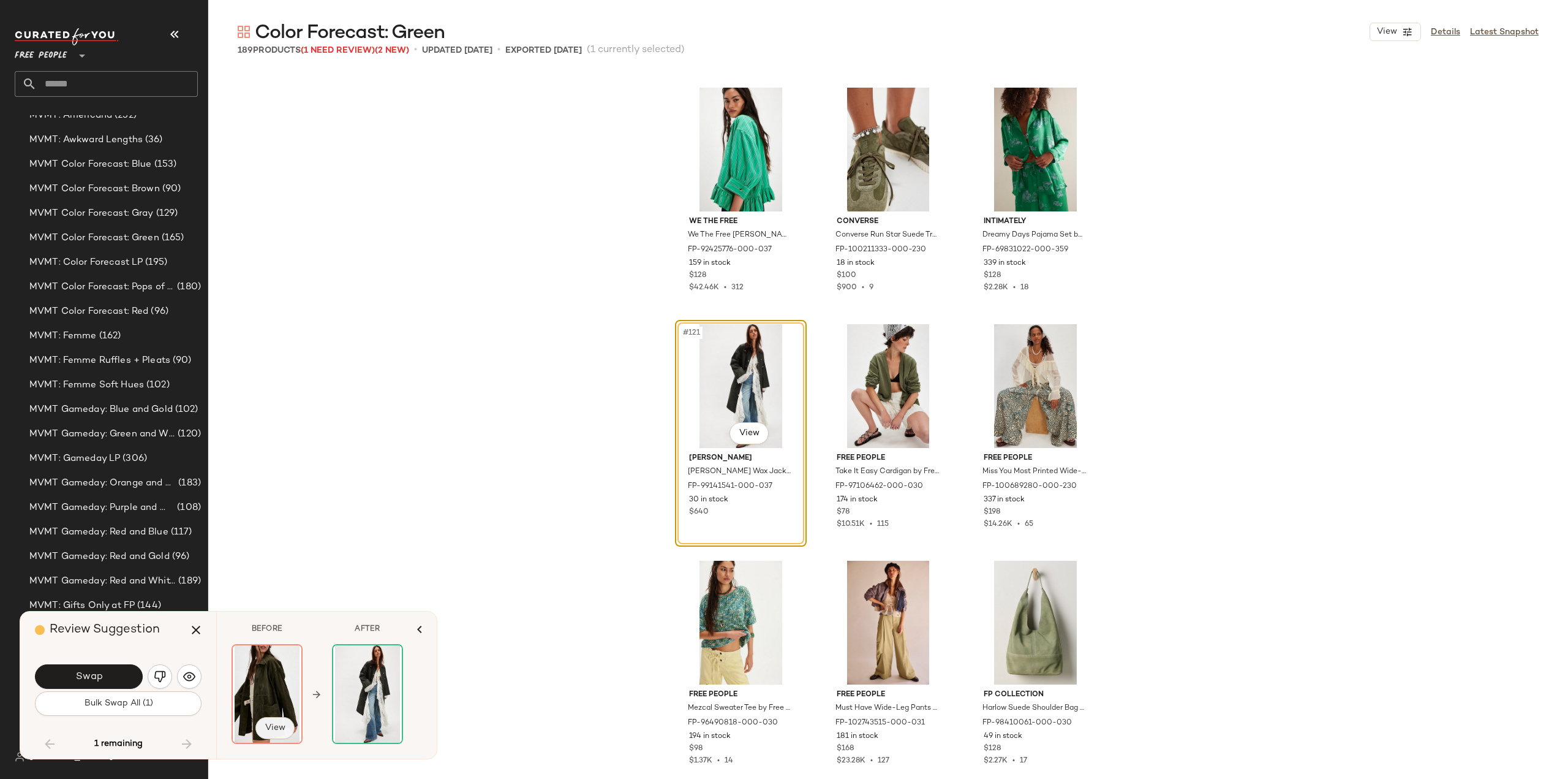
click at [275, 730] on span "View" at bounding box center [275, 728] width 21 height 10
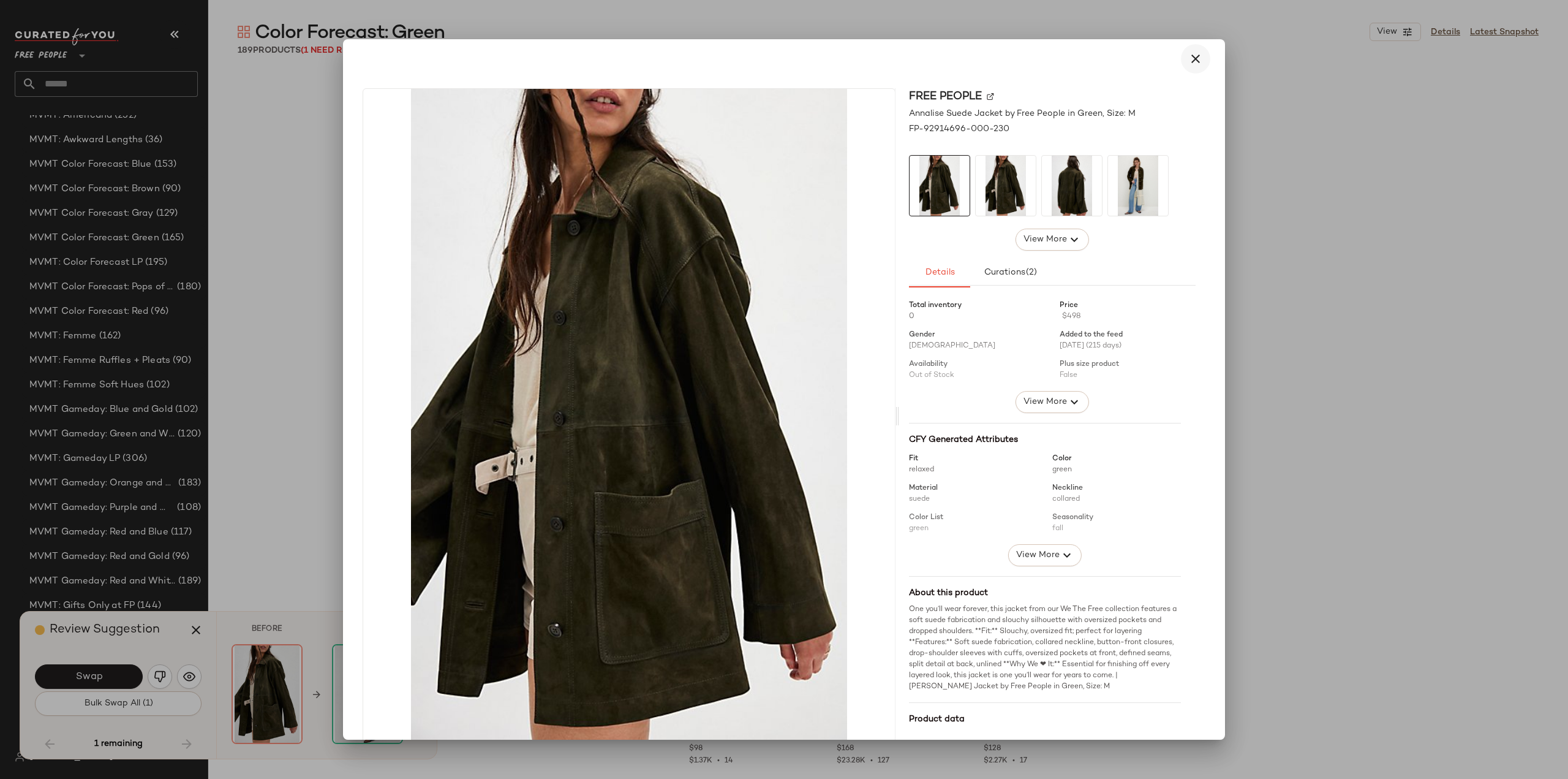
click at [1188, 58] on icon "button" at bounding box center [1196, 59] width 15 height 15
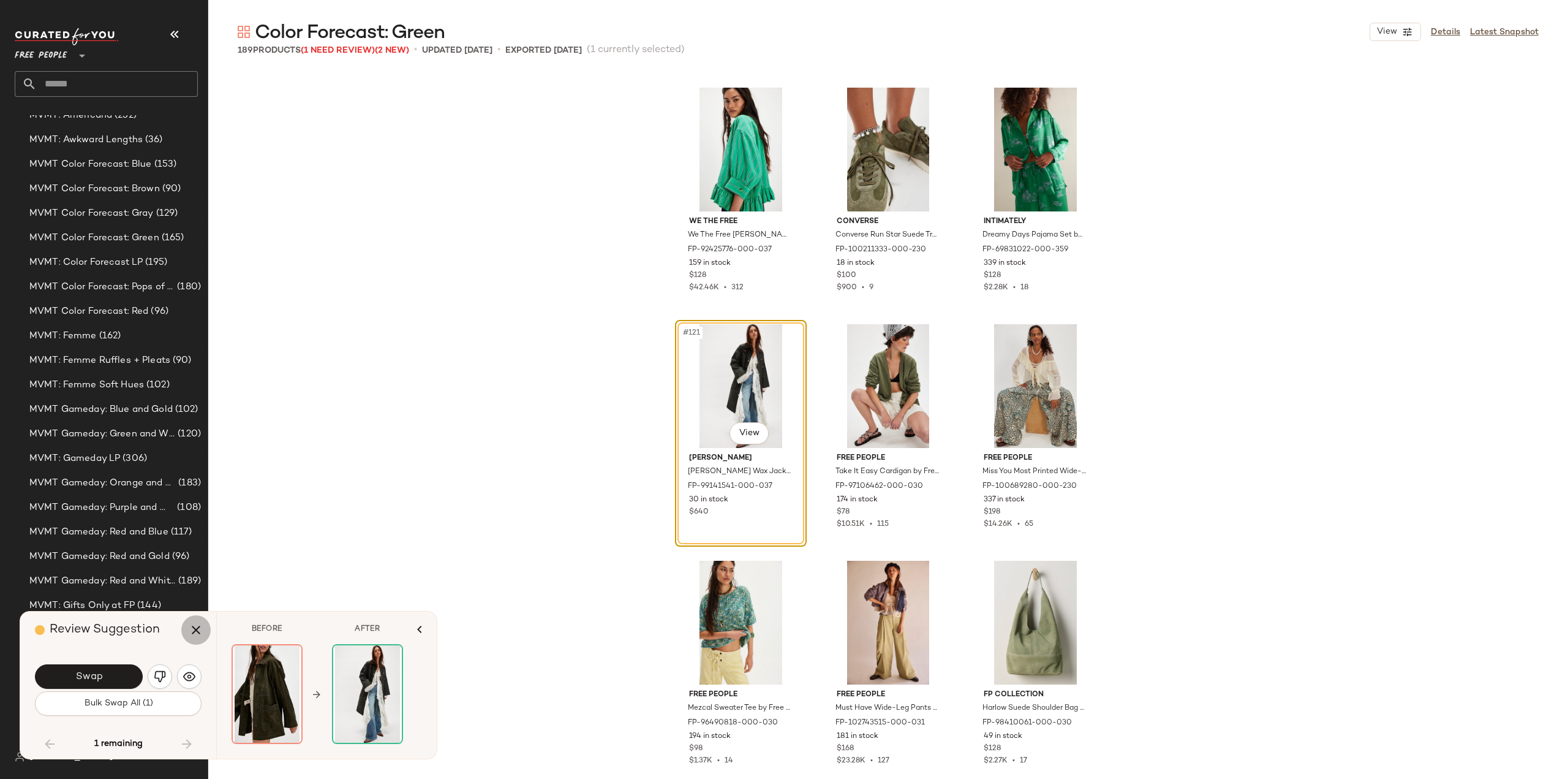
click at [197, 629] on icon "button" at bounding box center [197, 630] width 15 height 15
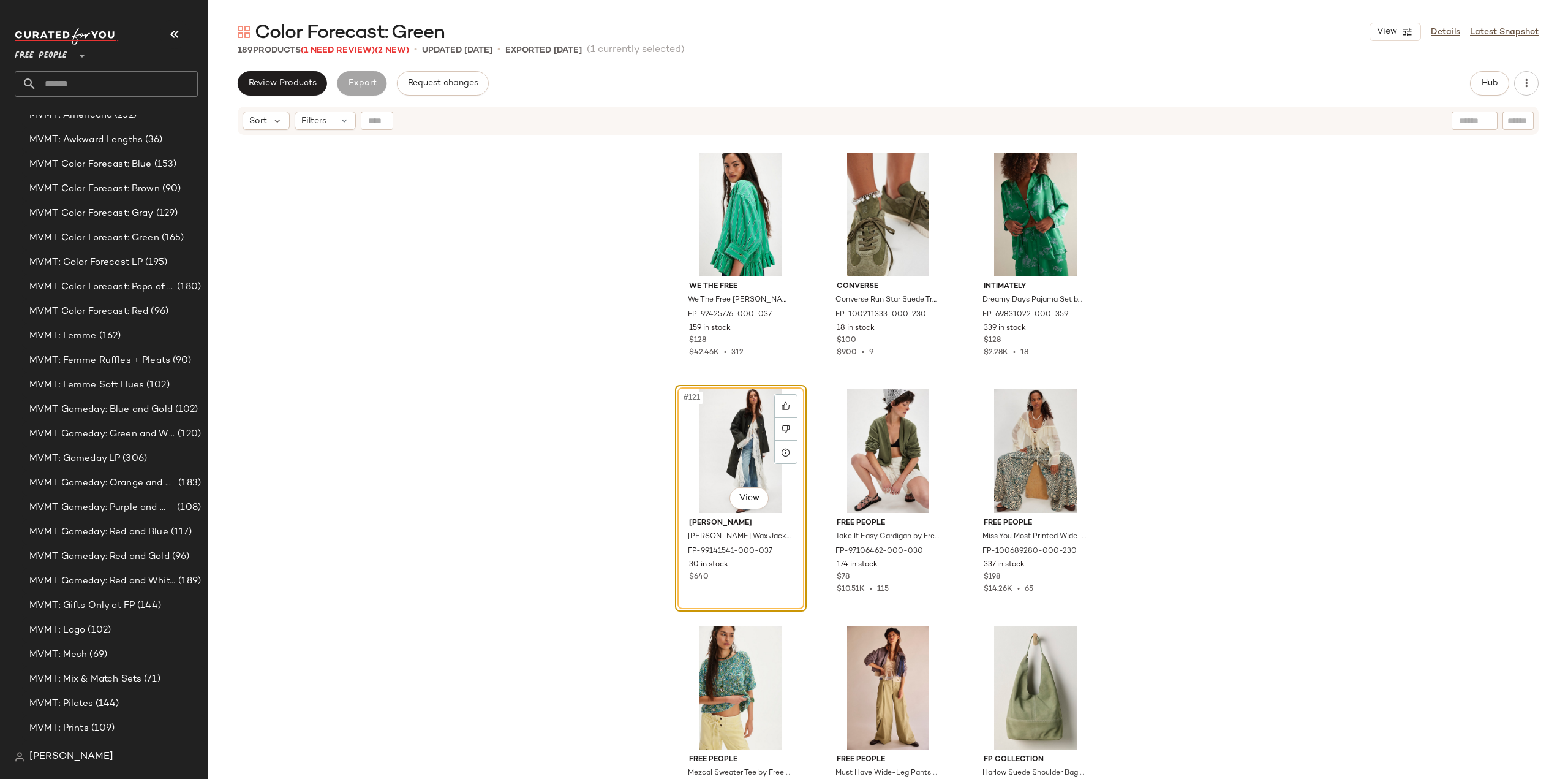
click at [98, 88] on input "text" at bounding box center [117, 83] width 161 height 26
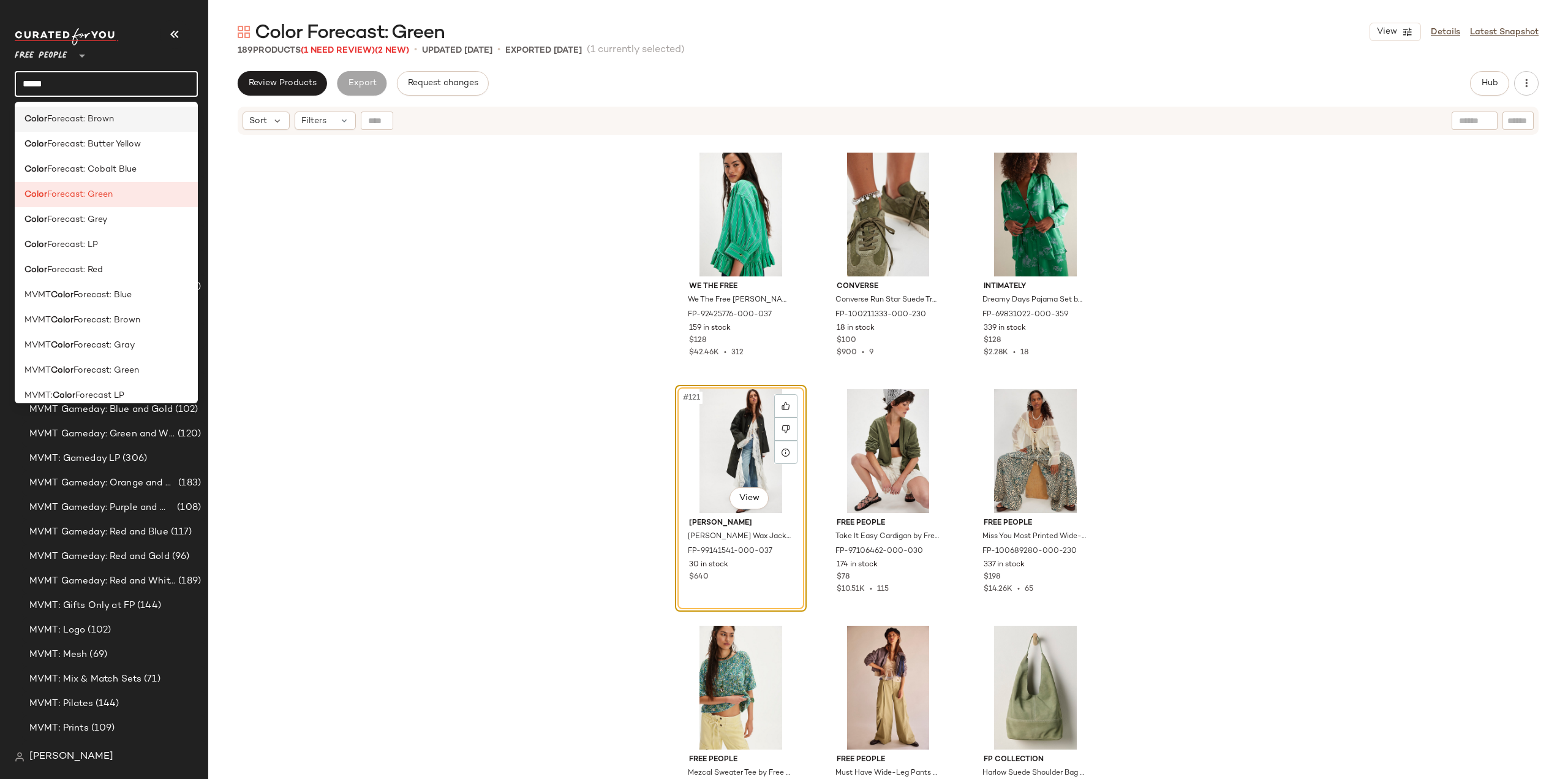
type input "*****"
click at [87, 125] on span "Forecast: Brown" at bounding box center [80, 120] width 67 height 13
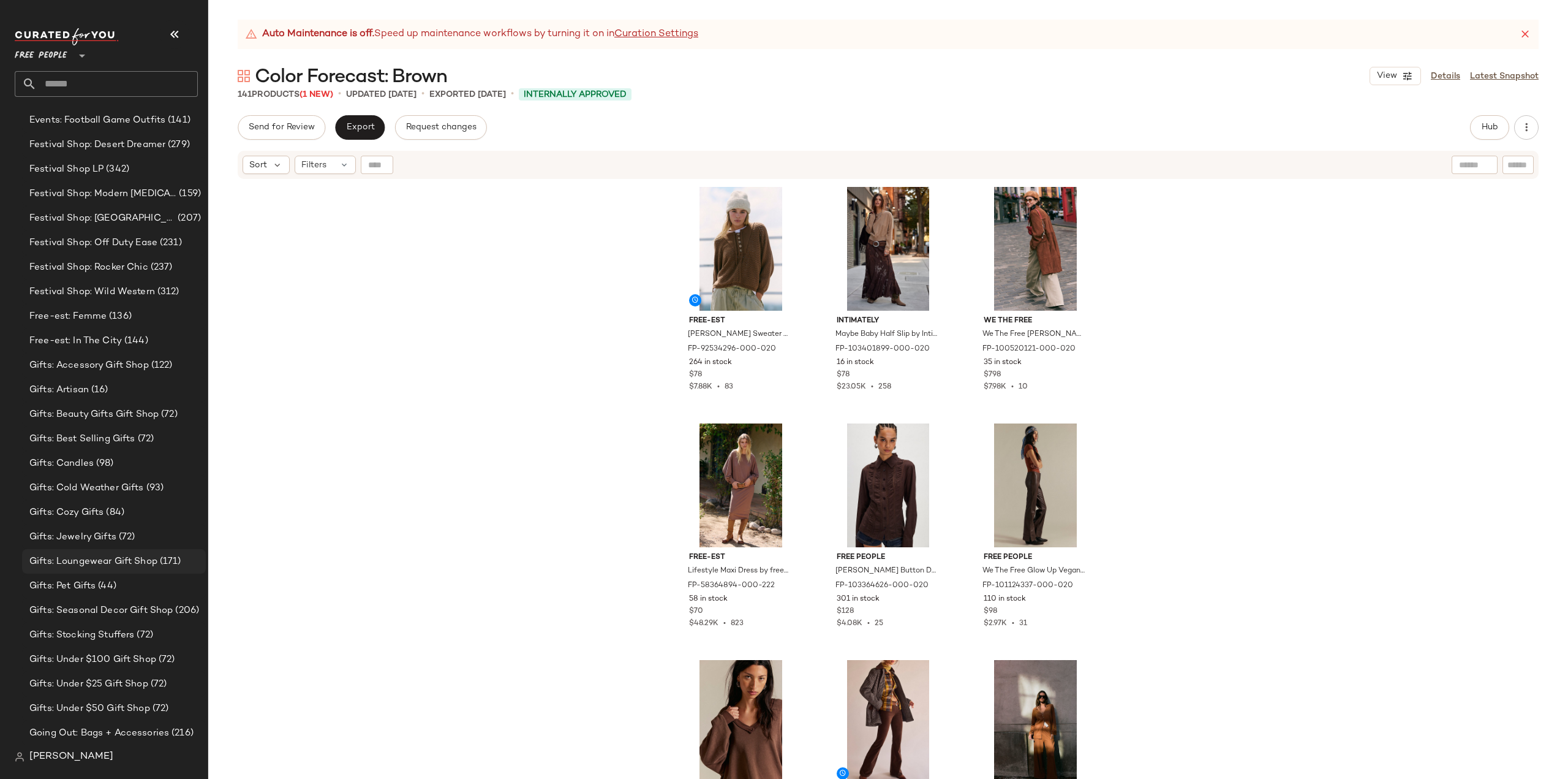
scroll to position [858, 0]
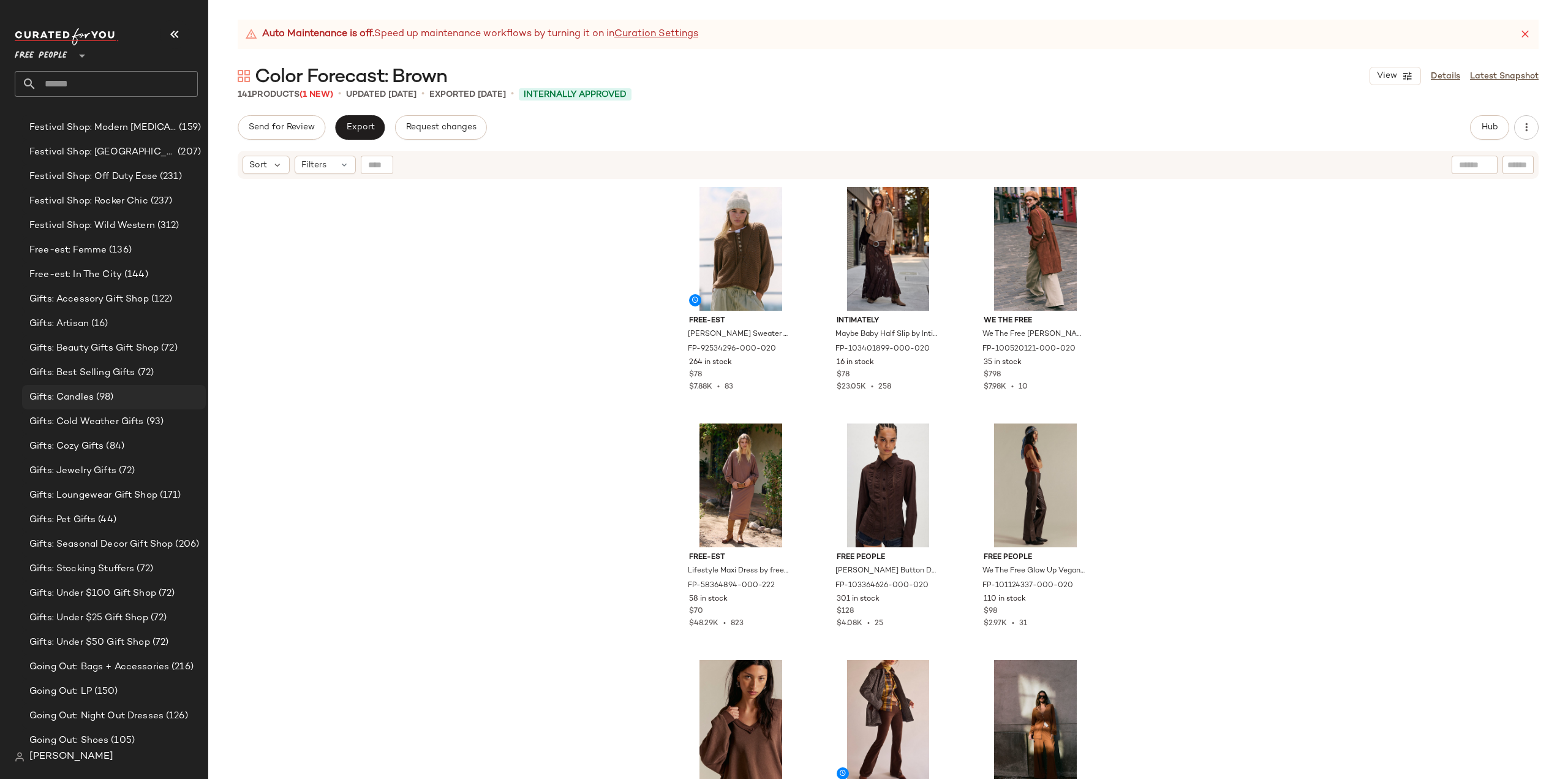
click at [64, 394] on span "Gifts: Candles" at bounding box center [62, 397] width 64 height 14
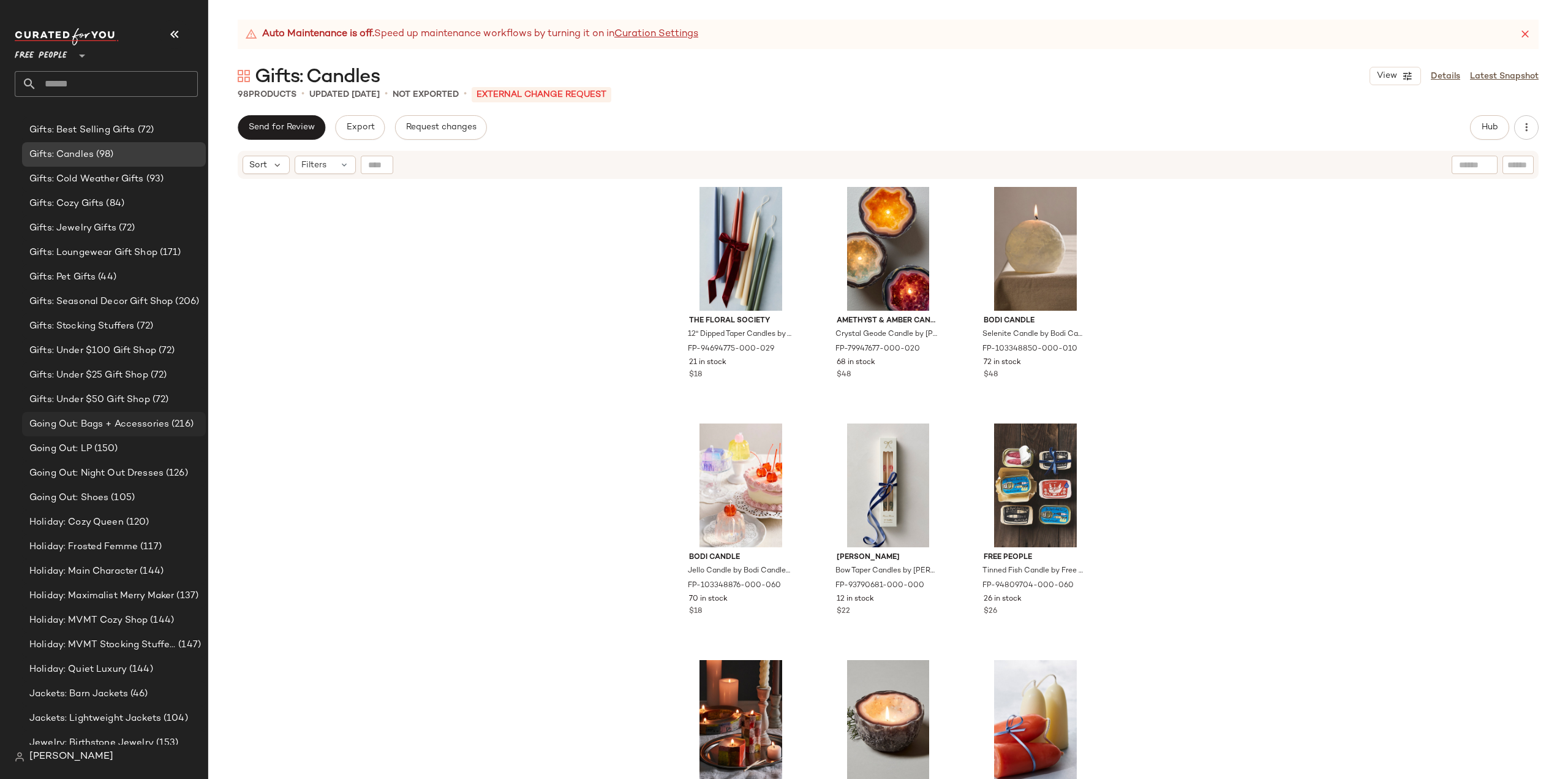
scroll to position [1103, 0]
click at [647, 35] on link "Curation Settings" at bounding box center [656, 35] width 84 height 15
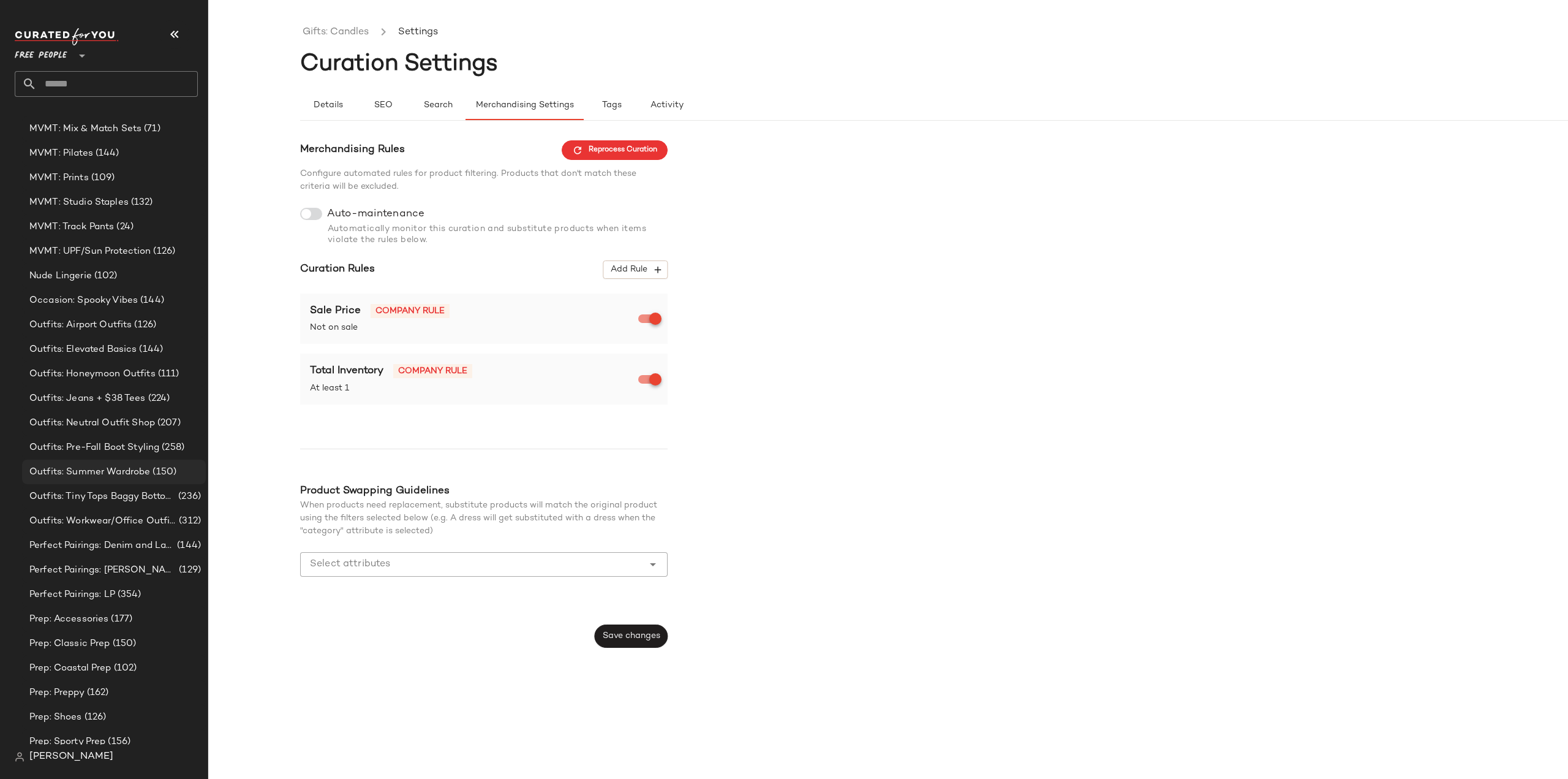
scroll to position [2452, 0]
click at [659, 272] on icon "button" at bounding box center [657, 269] width 11 height 11
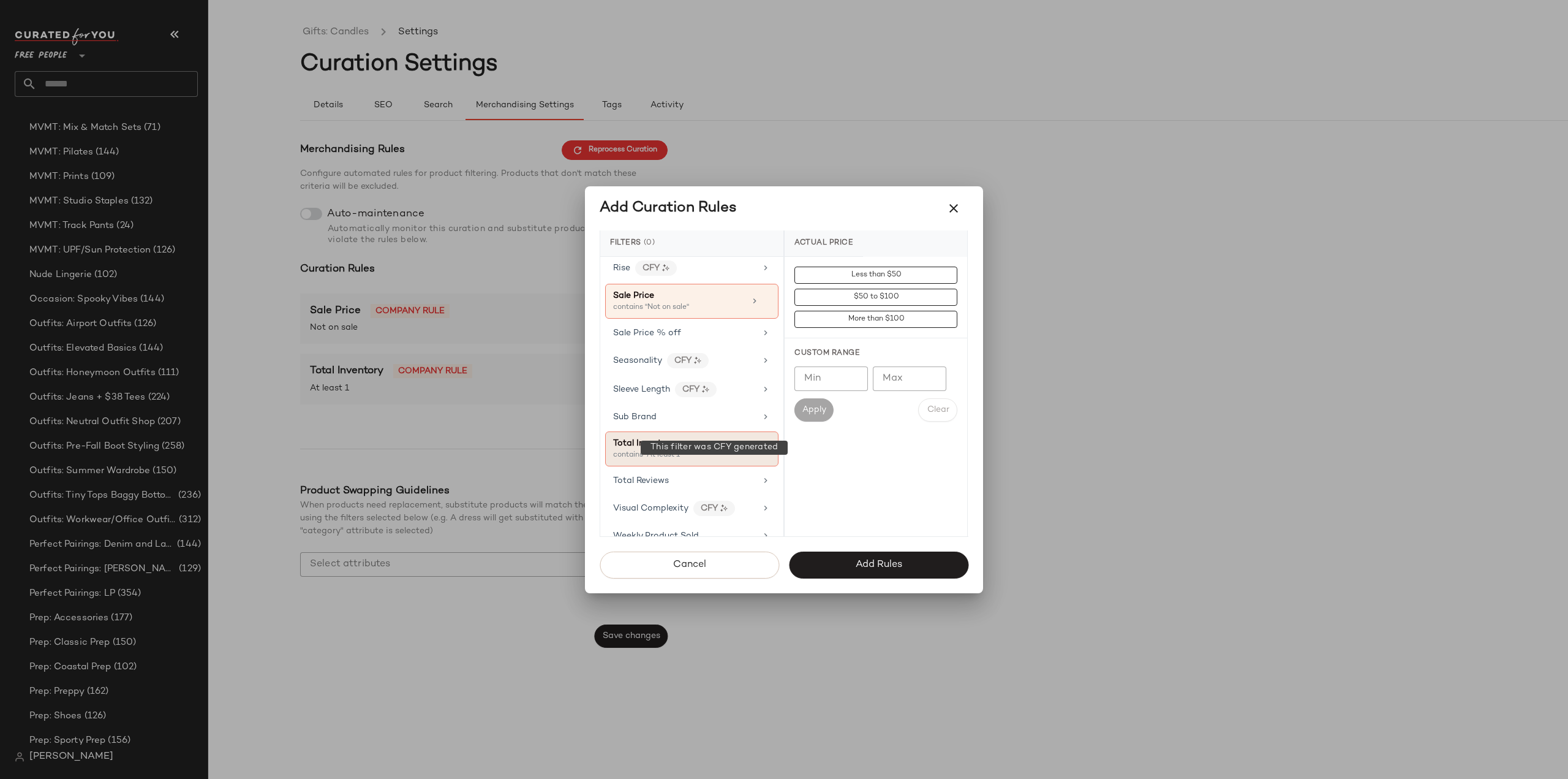
scroll to position [1086, 0]
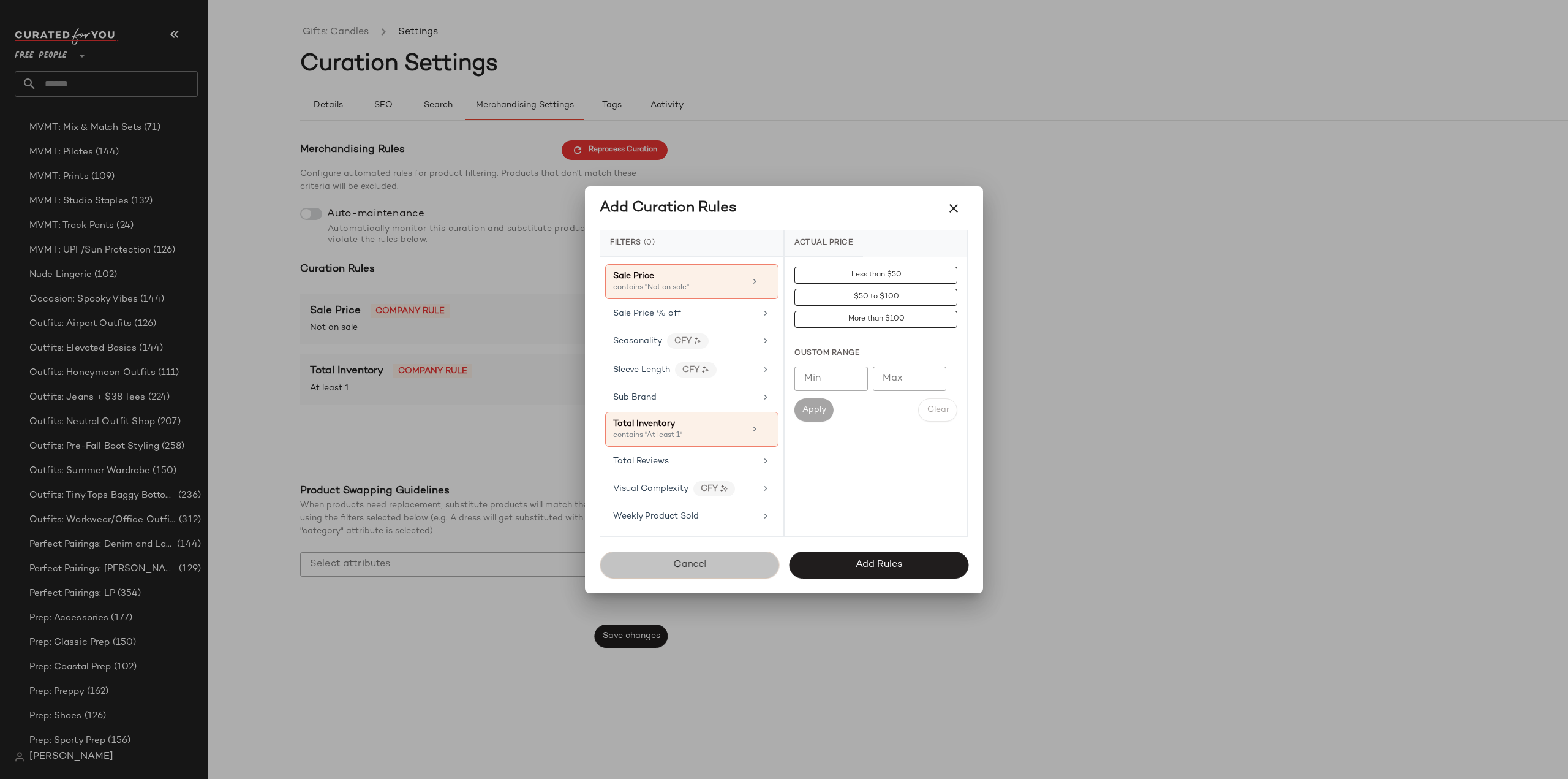
click at [706, 566] on span "Cancel" at bounding box center [689, 565] width 34 height 12
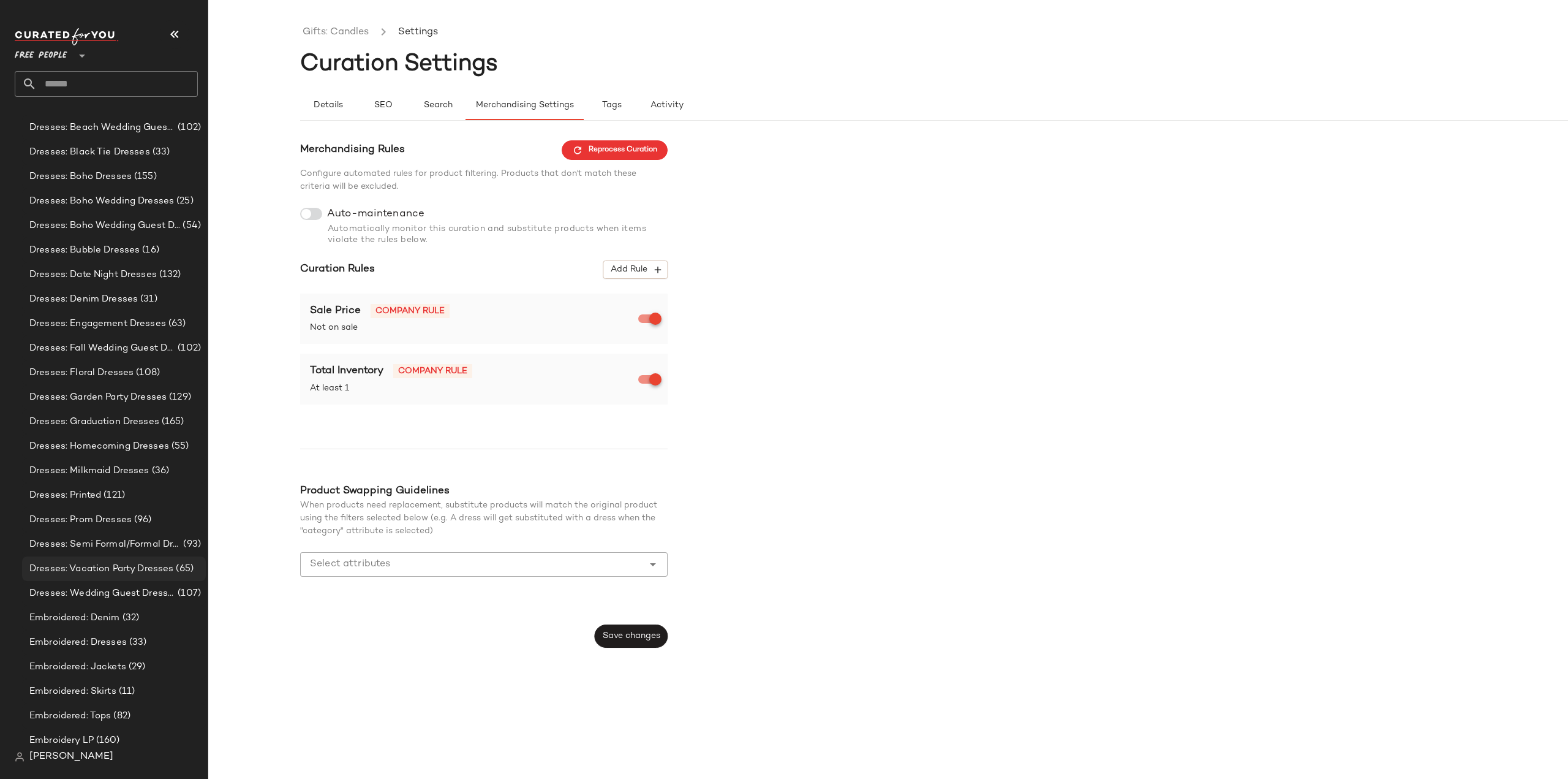
scroll to position [306, 0]
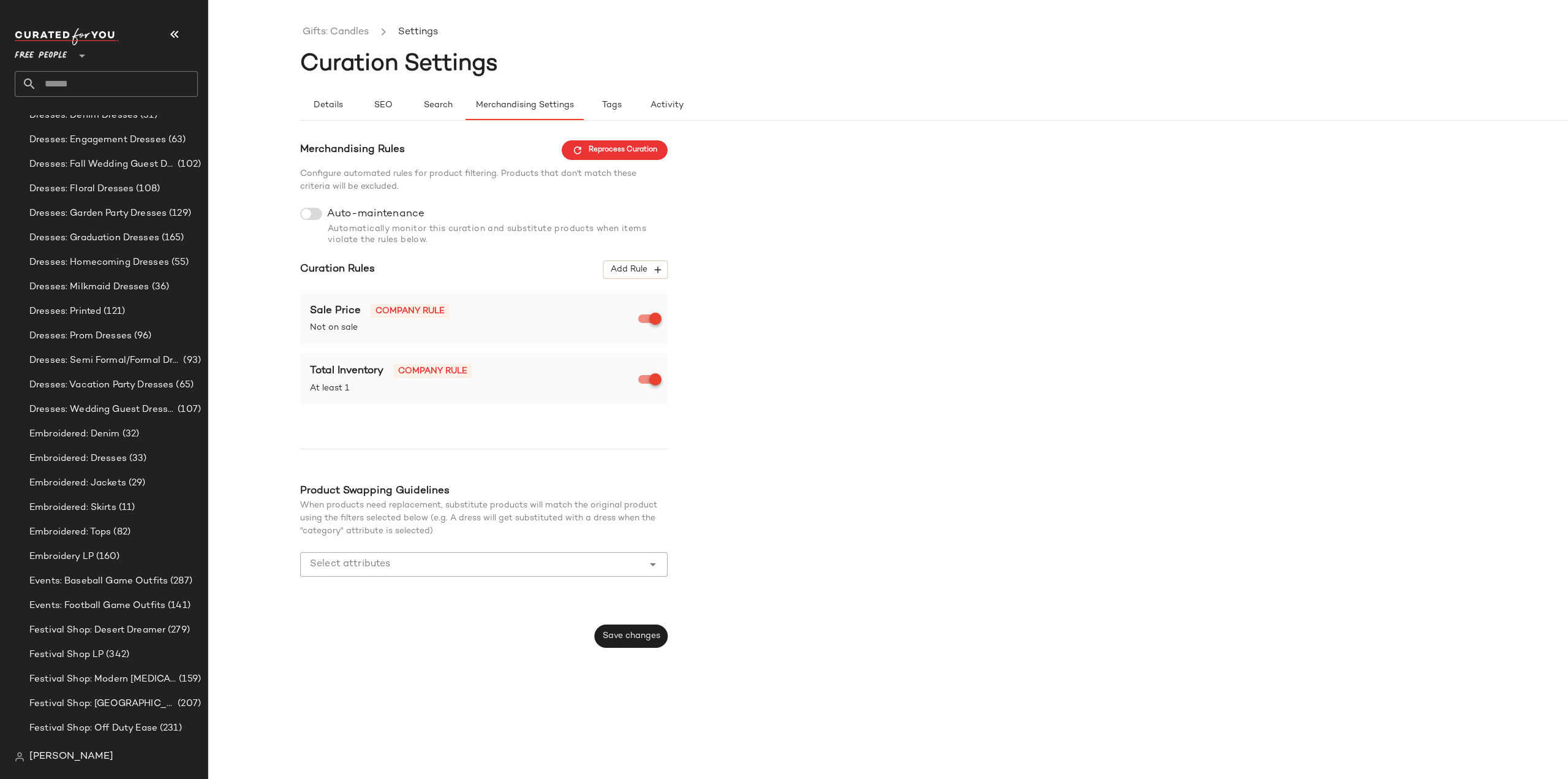
click at [84, 79] on input "text" at bounding box center [117, 83] width 161 height 26
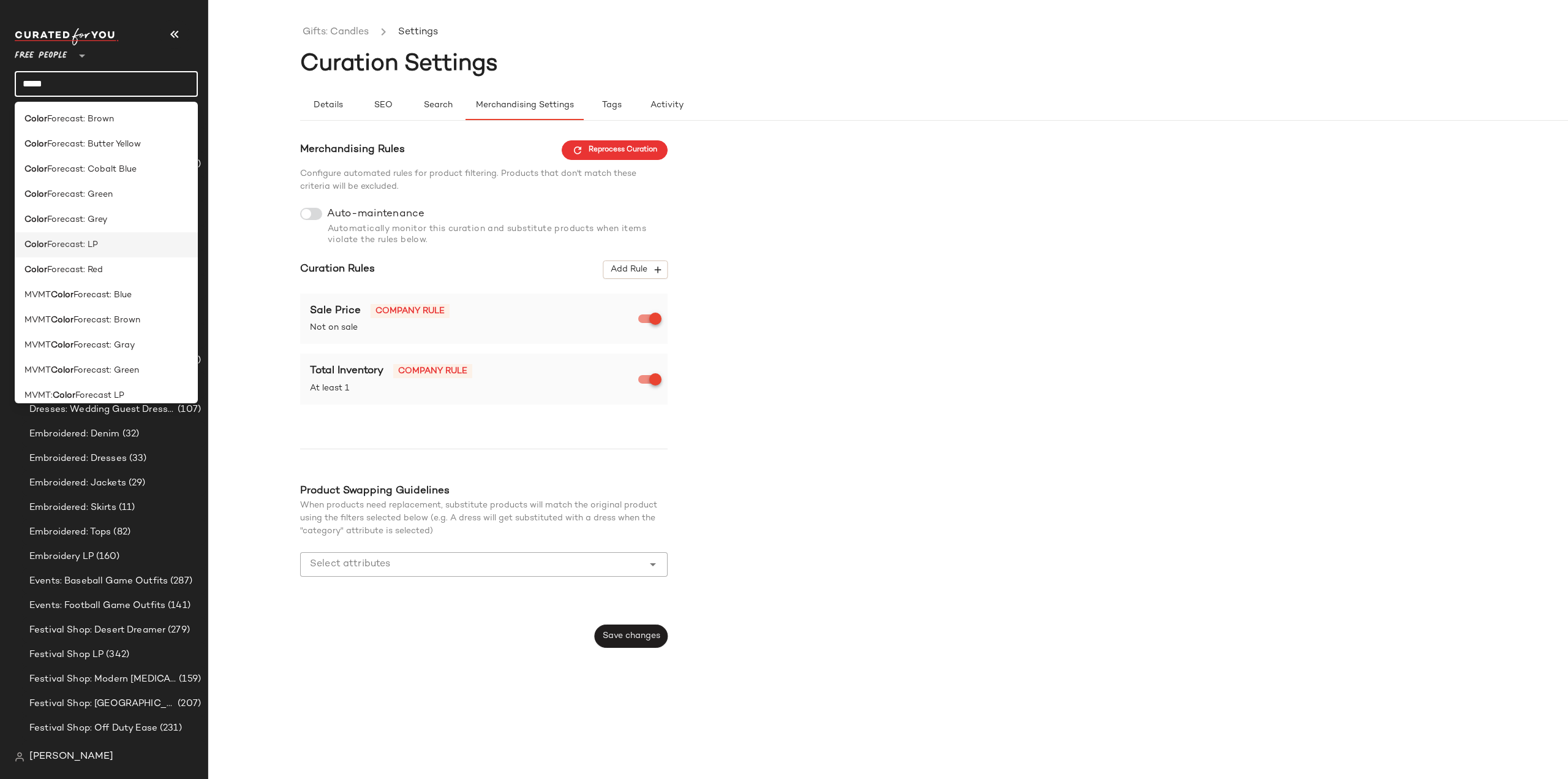
type input "*****"
click at [94, 246] on span "Forecast: LP" at bounding box center [73, 245] width 51 height 13
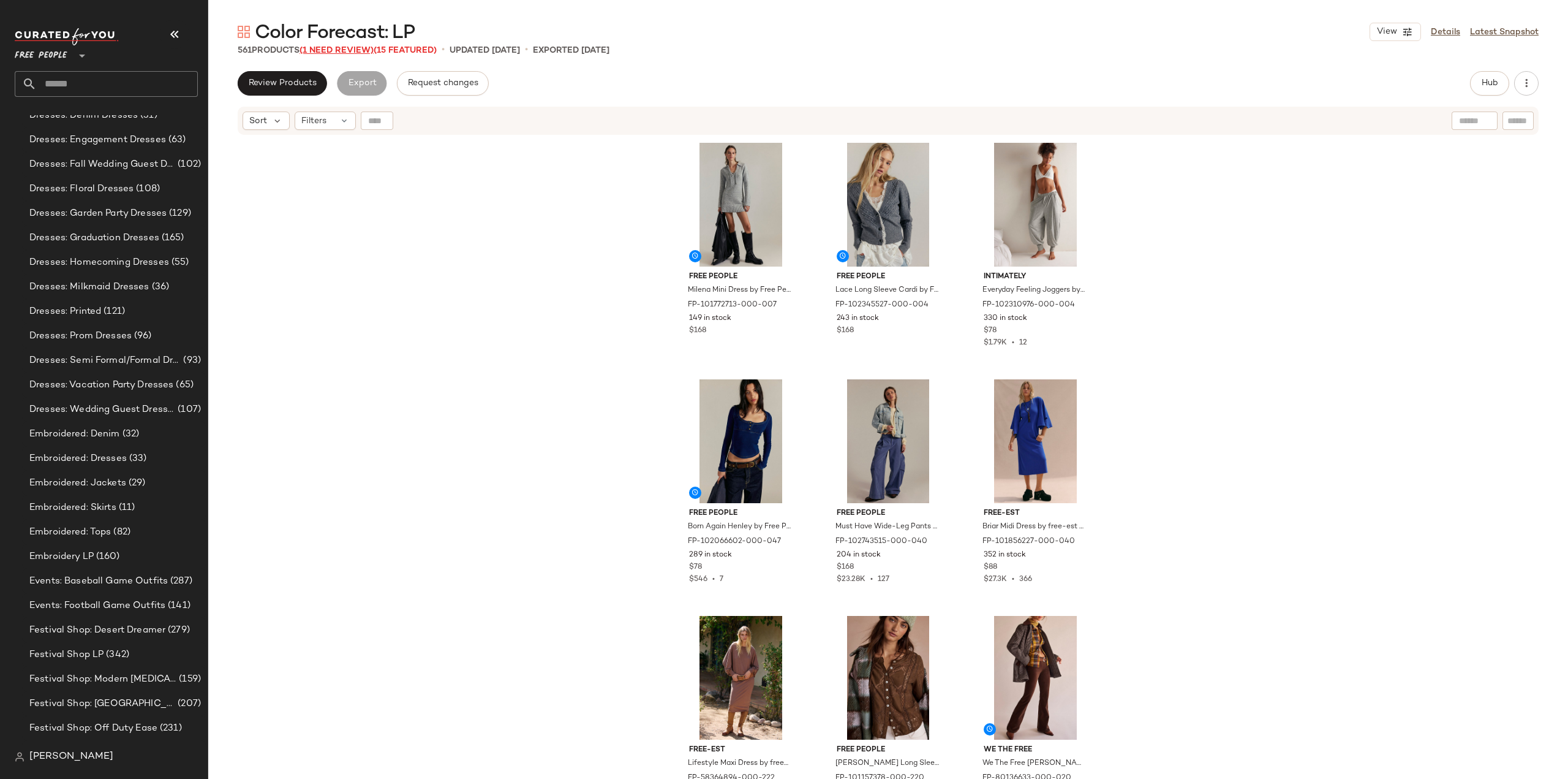
click at [348, 49] on span "(1 Need Review)" at bounding box center [337, 50] width 74 height 9
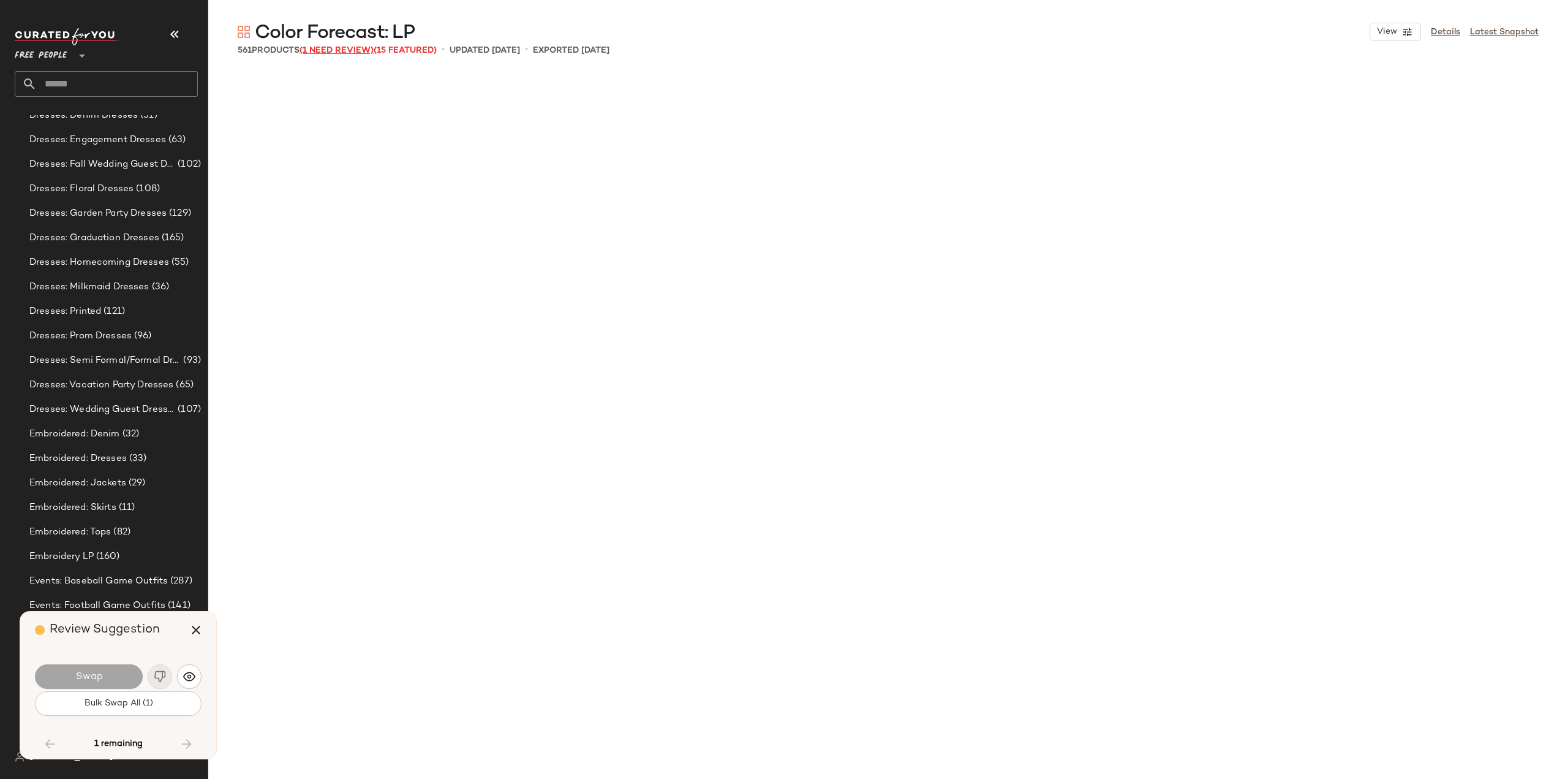
scroll to position [26496, 0]
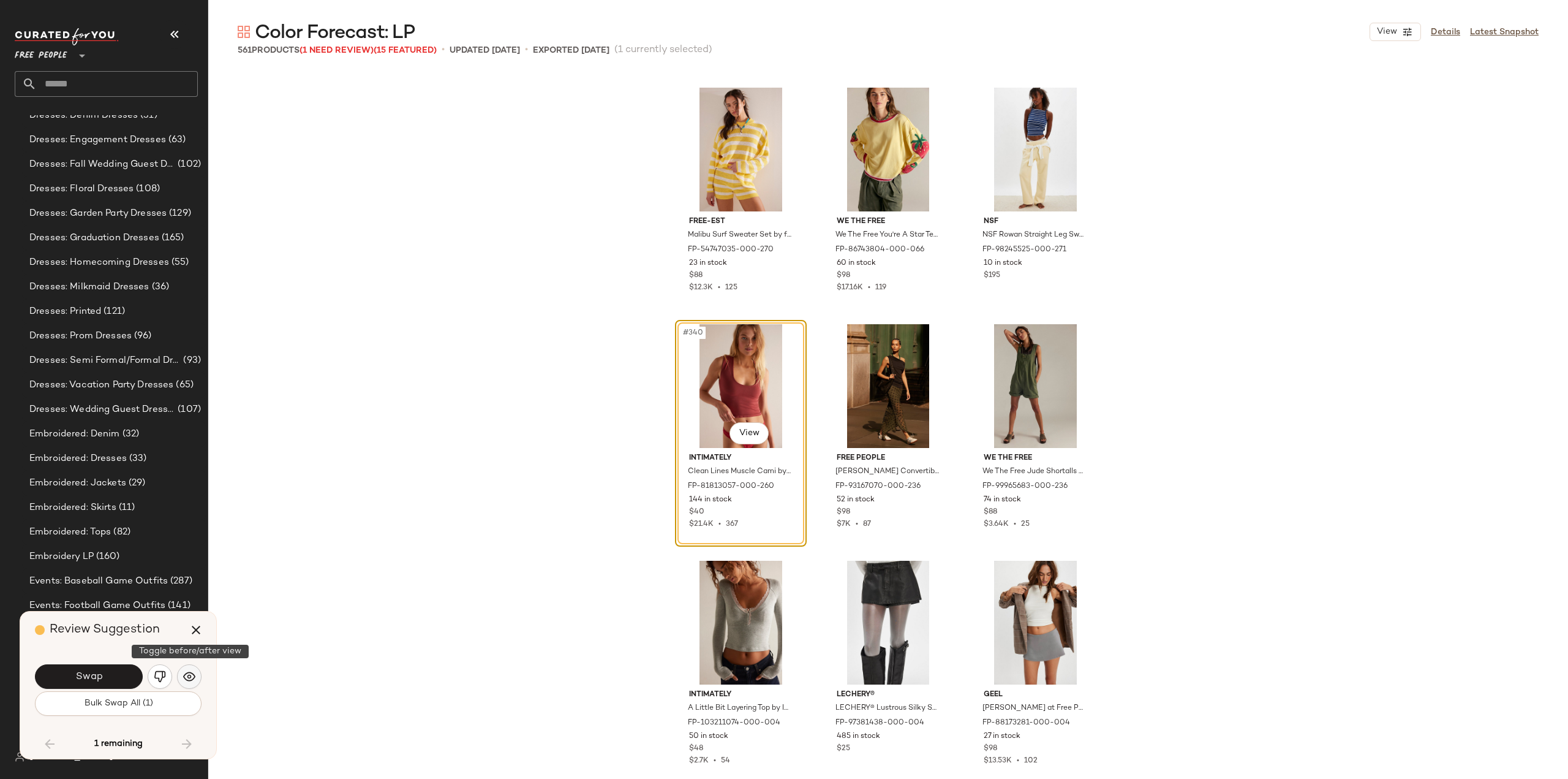
click at [193, 681] on img "button" at bounding box center [189, 677] width 12 height 12
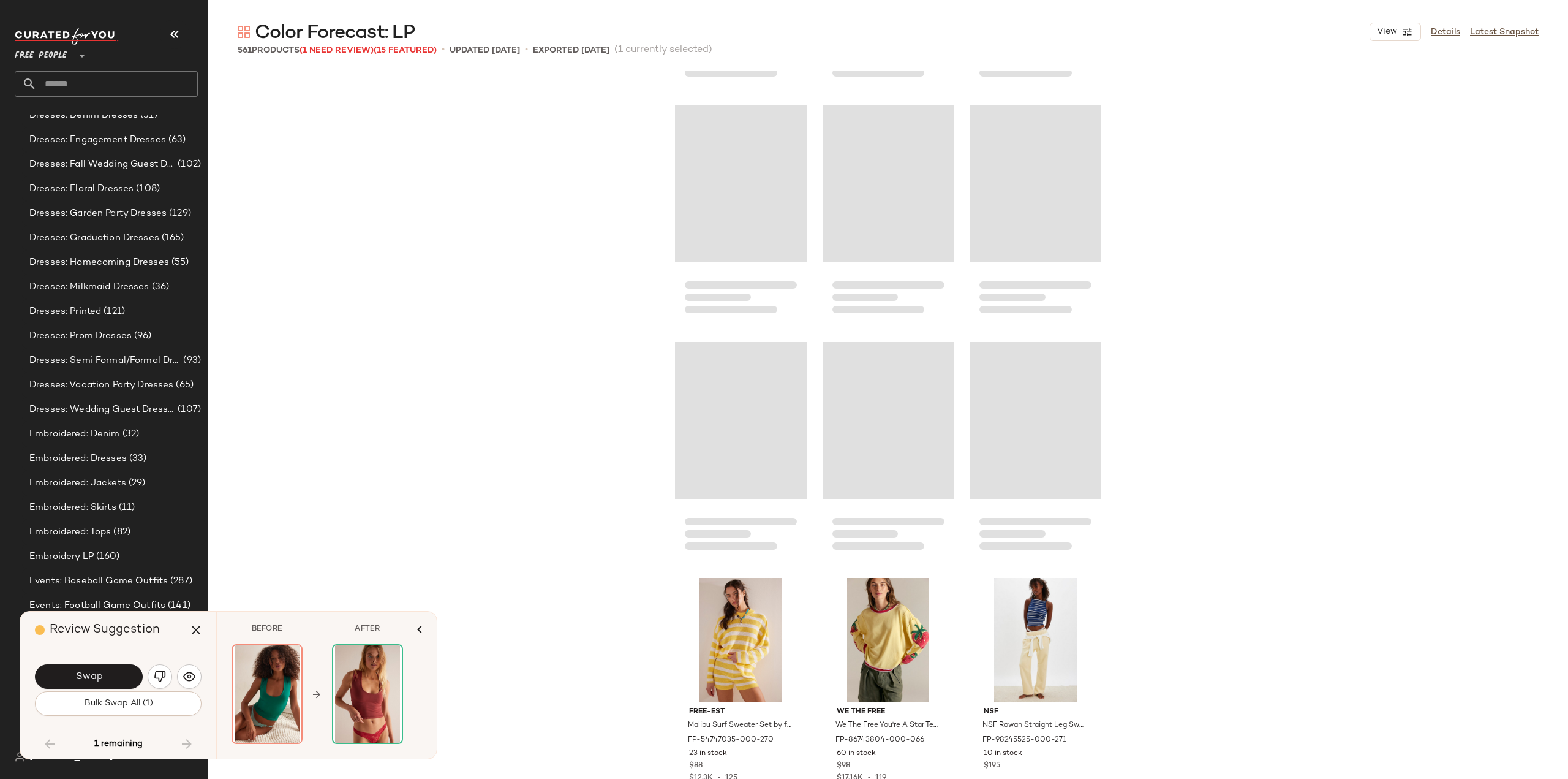
scroll to position [26067, 0]
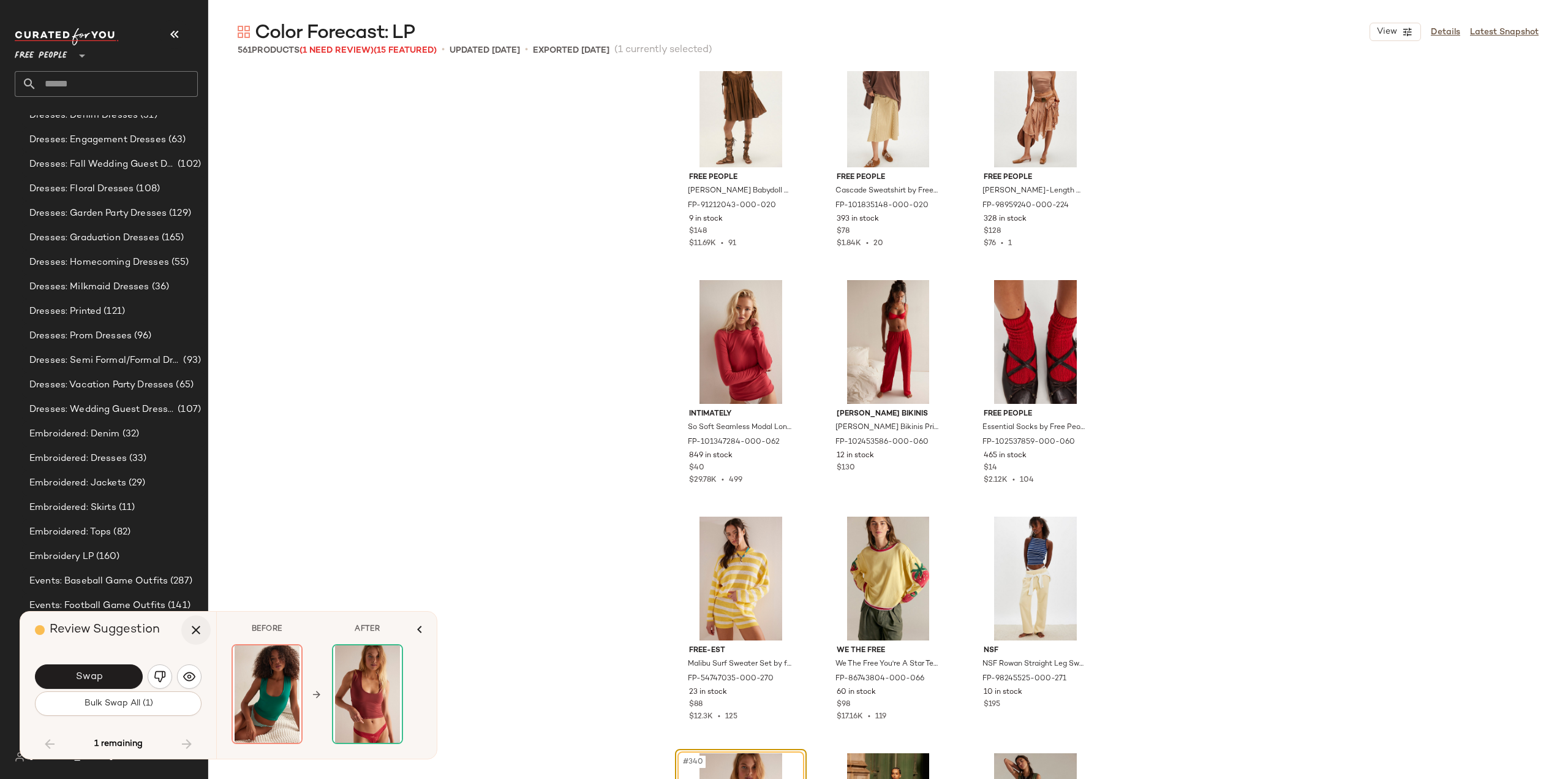
click at [196, 629] on icon "button" at bounding box center [197, 630] width 15 height 15
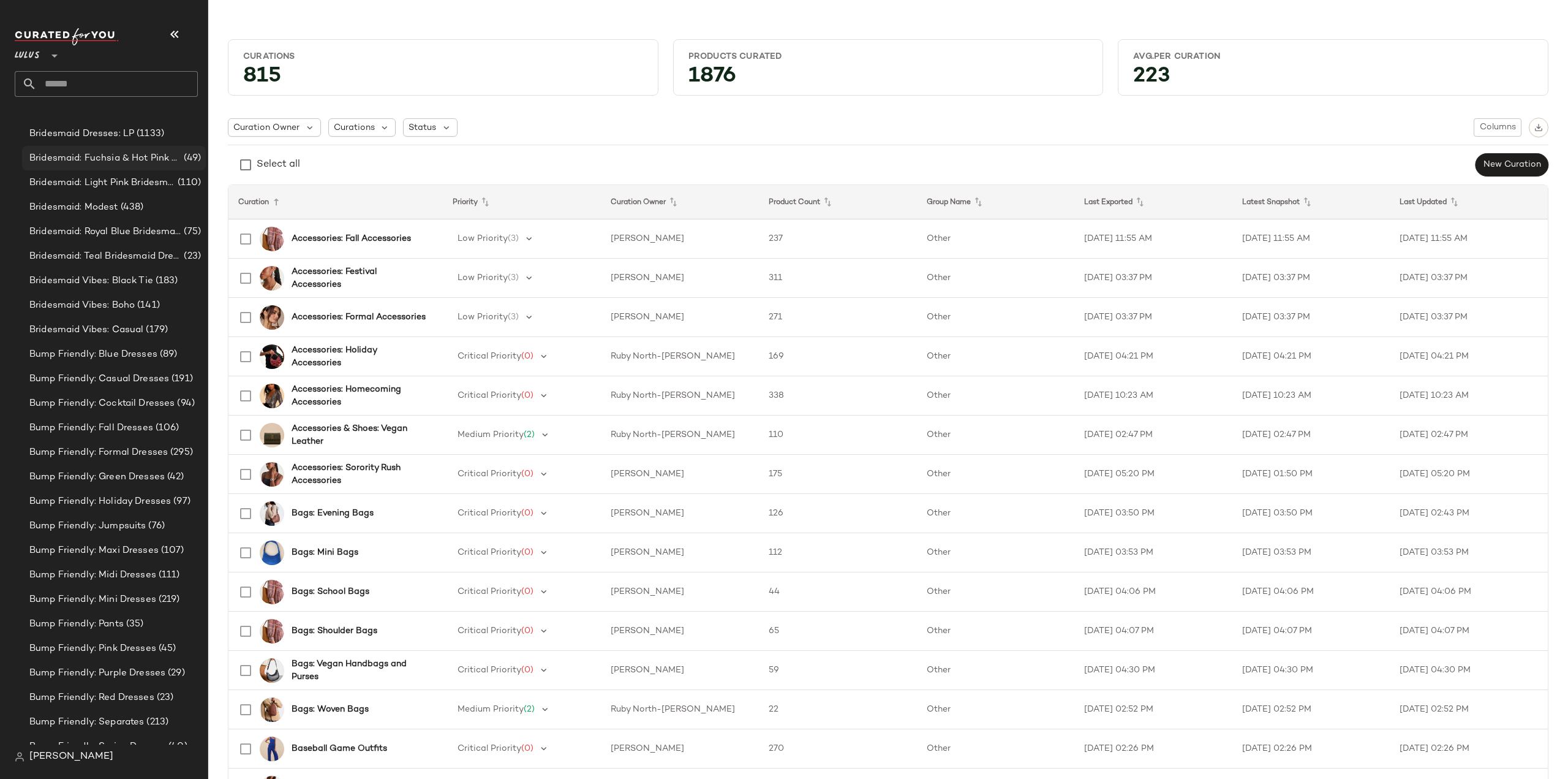
scroll to position [1652, 0]
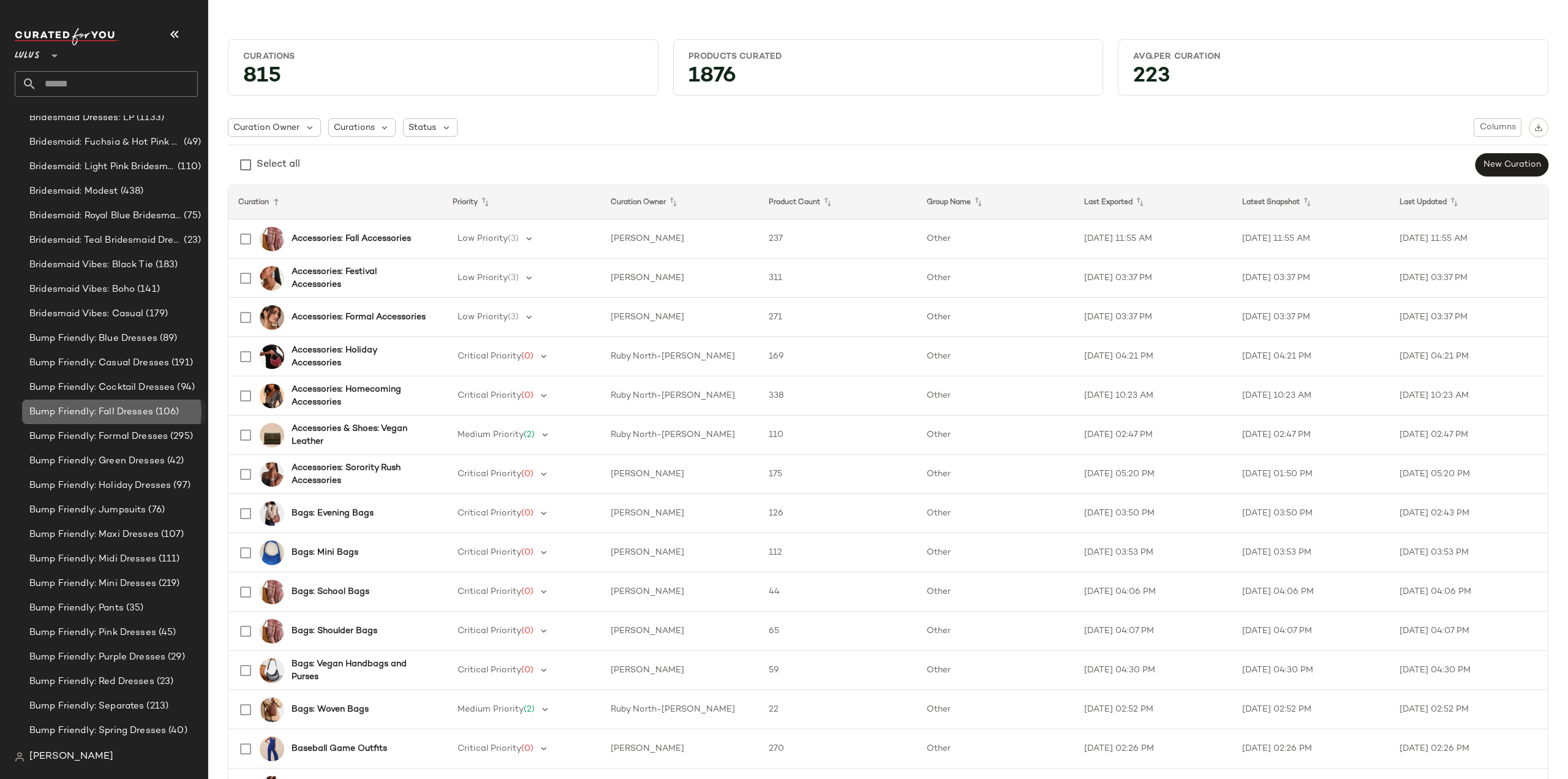
click at [79, 415] on span "Bump Friendly: Fall Dresses" at bounding box center [92, 411] width 124 height 14
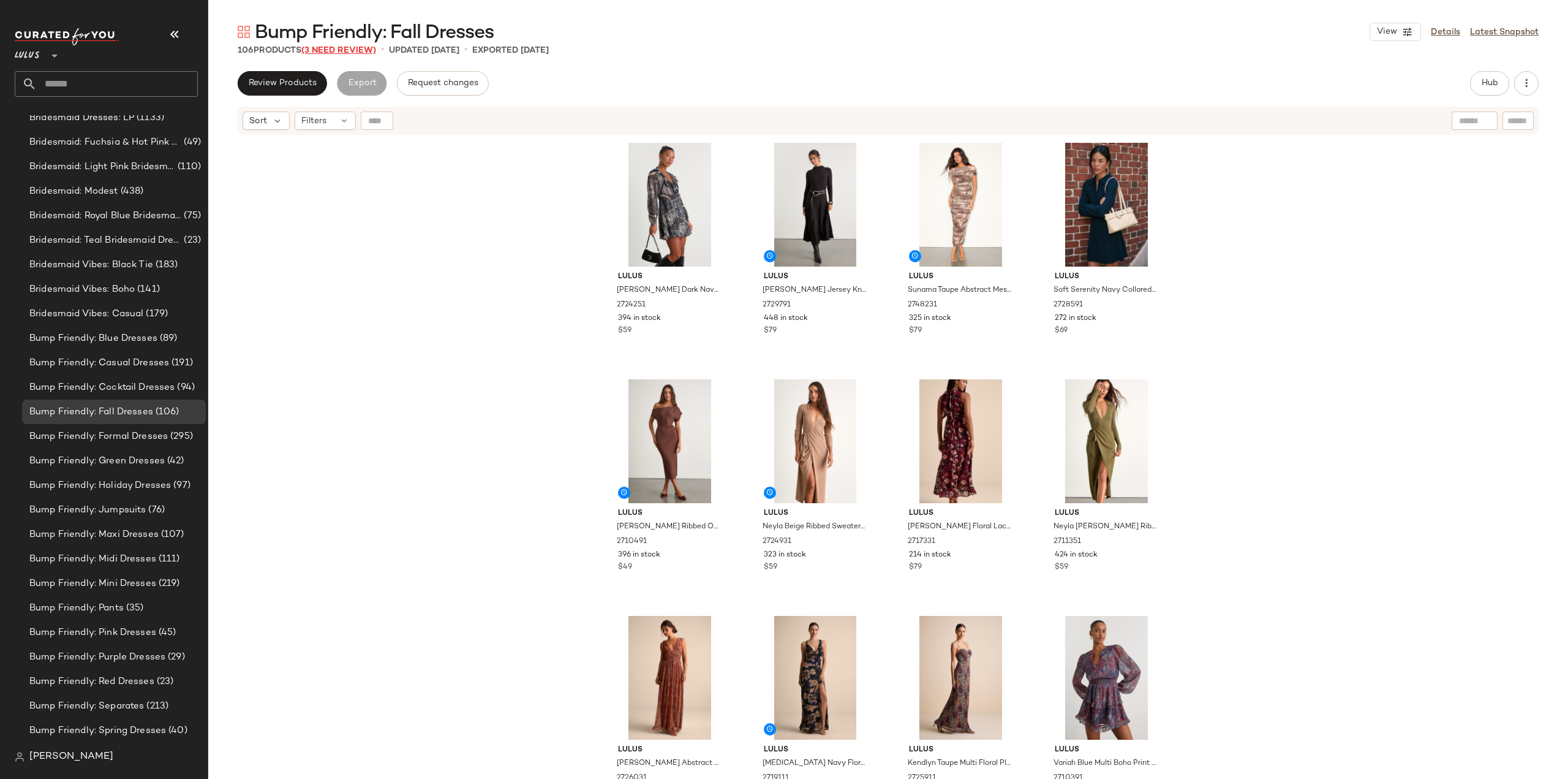
click at [346, 50] on span "(3 Need Review)" at bounding box center [339, 50] width 75 height 9
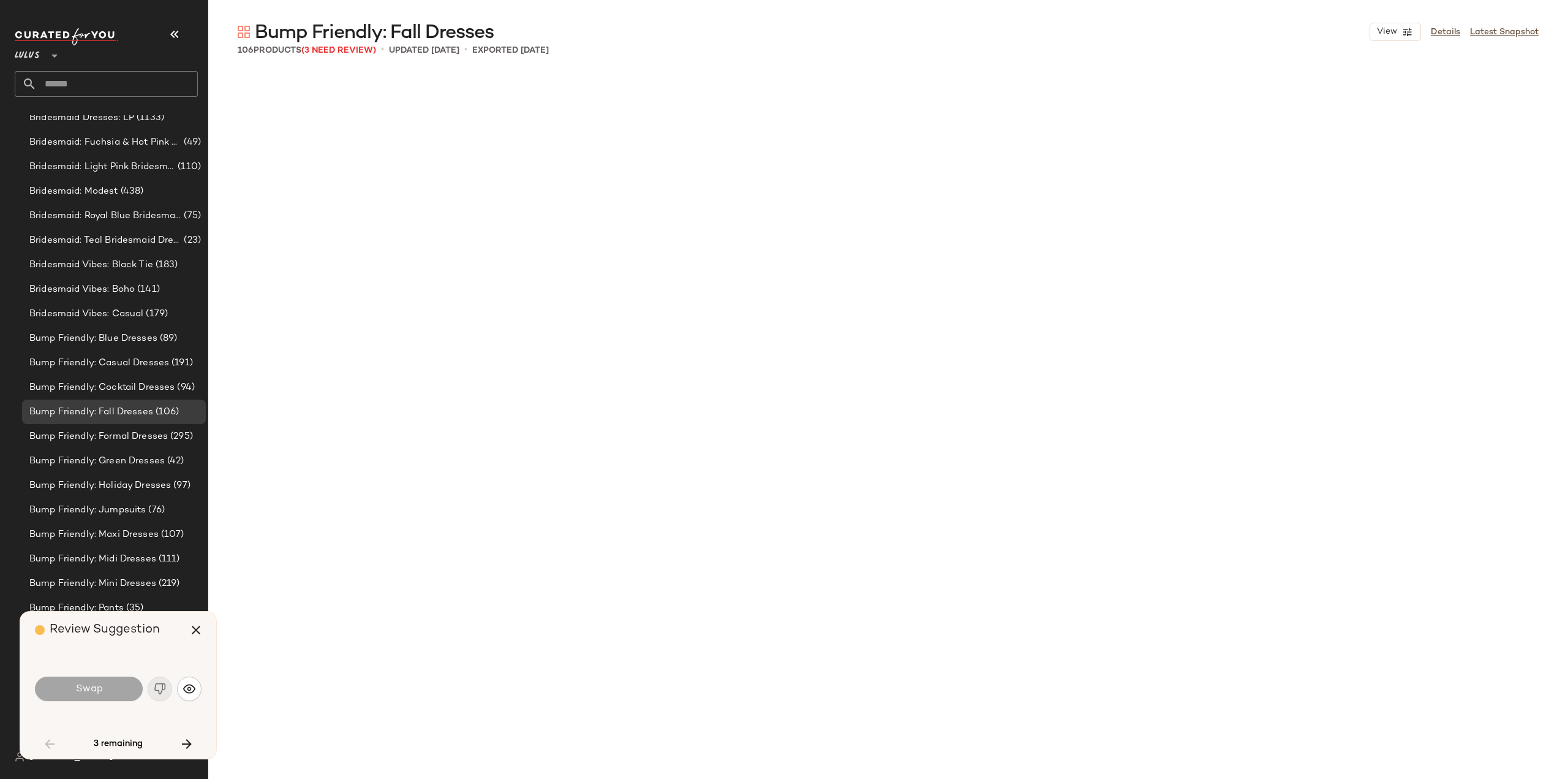
scroll to position [3312, 0]
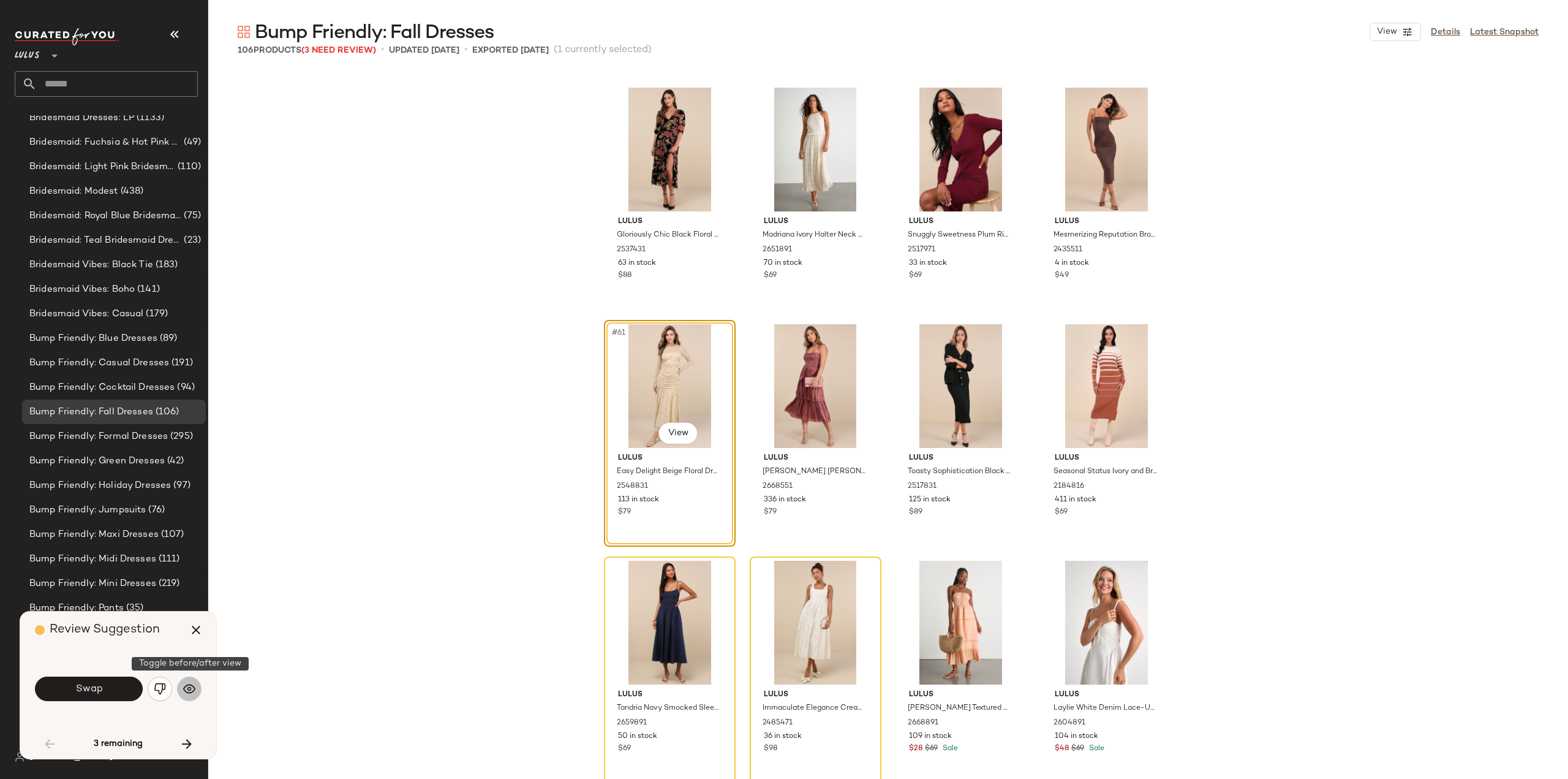
click at [189, 687] on img "button" at bounding box center [189, 688] width 12 height 12
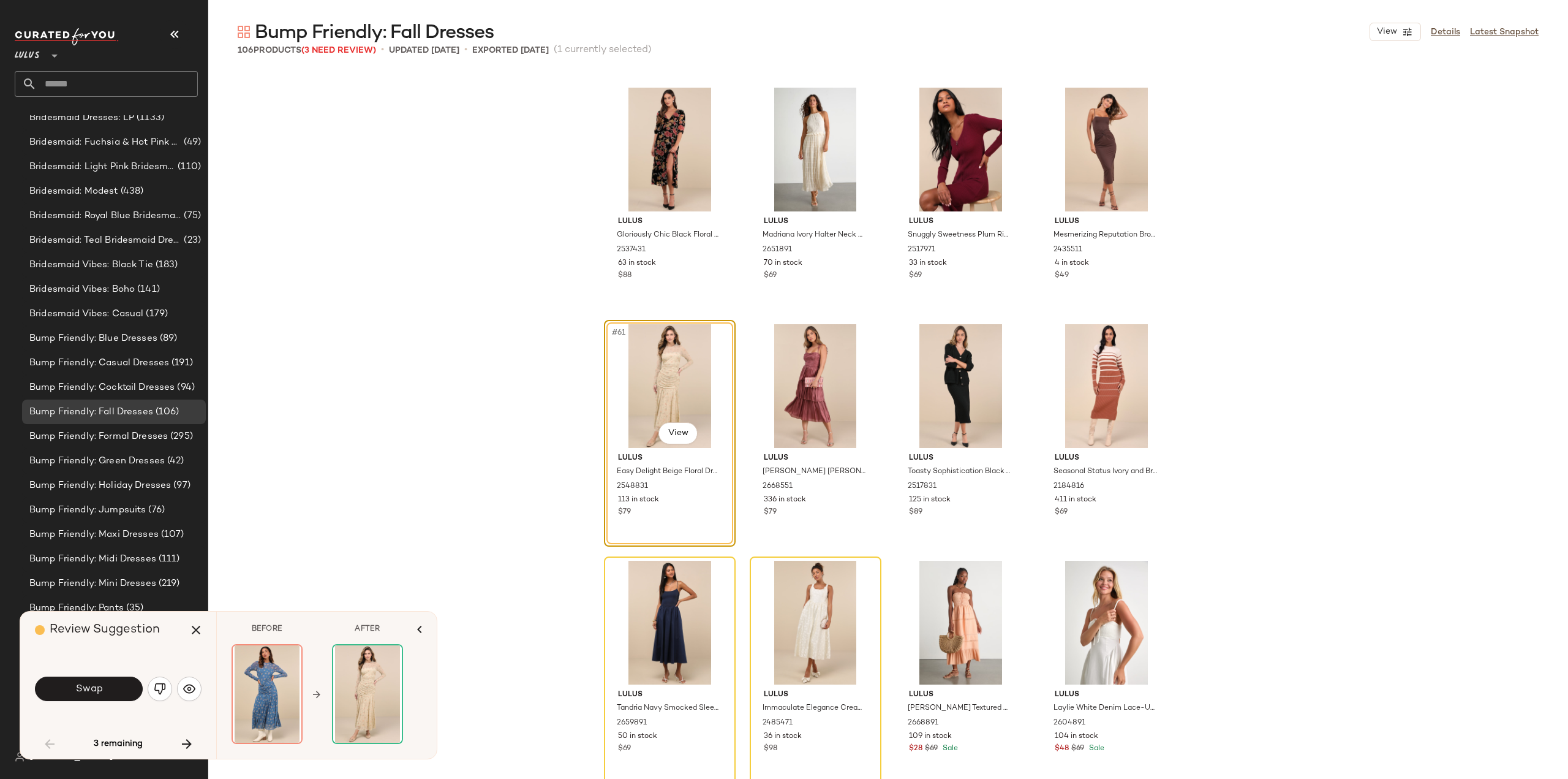
click at [396, 480] on div "Lulus Gloriously Chic Black Floral Burnout Short Sleeve Midi Dress 2537431 63 i…" at bounding box center [888, 425] width 1360 height 708
click at [89, 507] on span "Bump Friendly: Jumpsuits" at bounding box center [88, 510] width 116 height 14
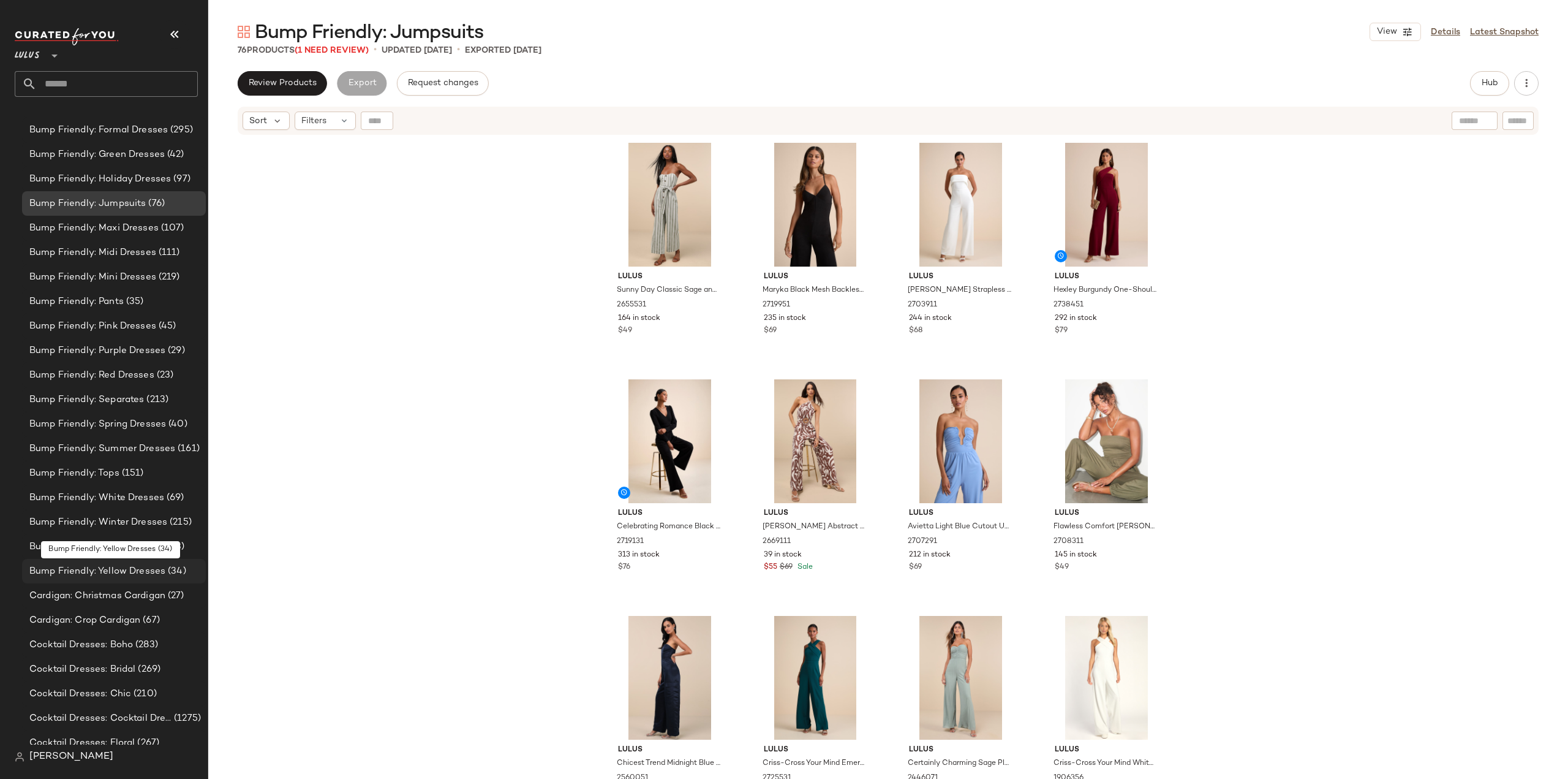
scroll to position [2204, 0]
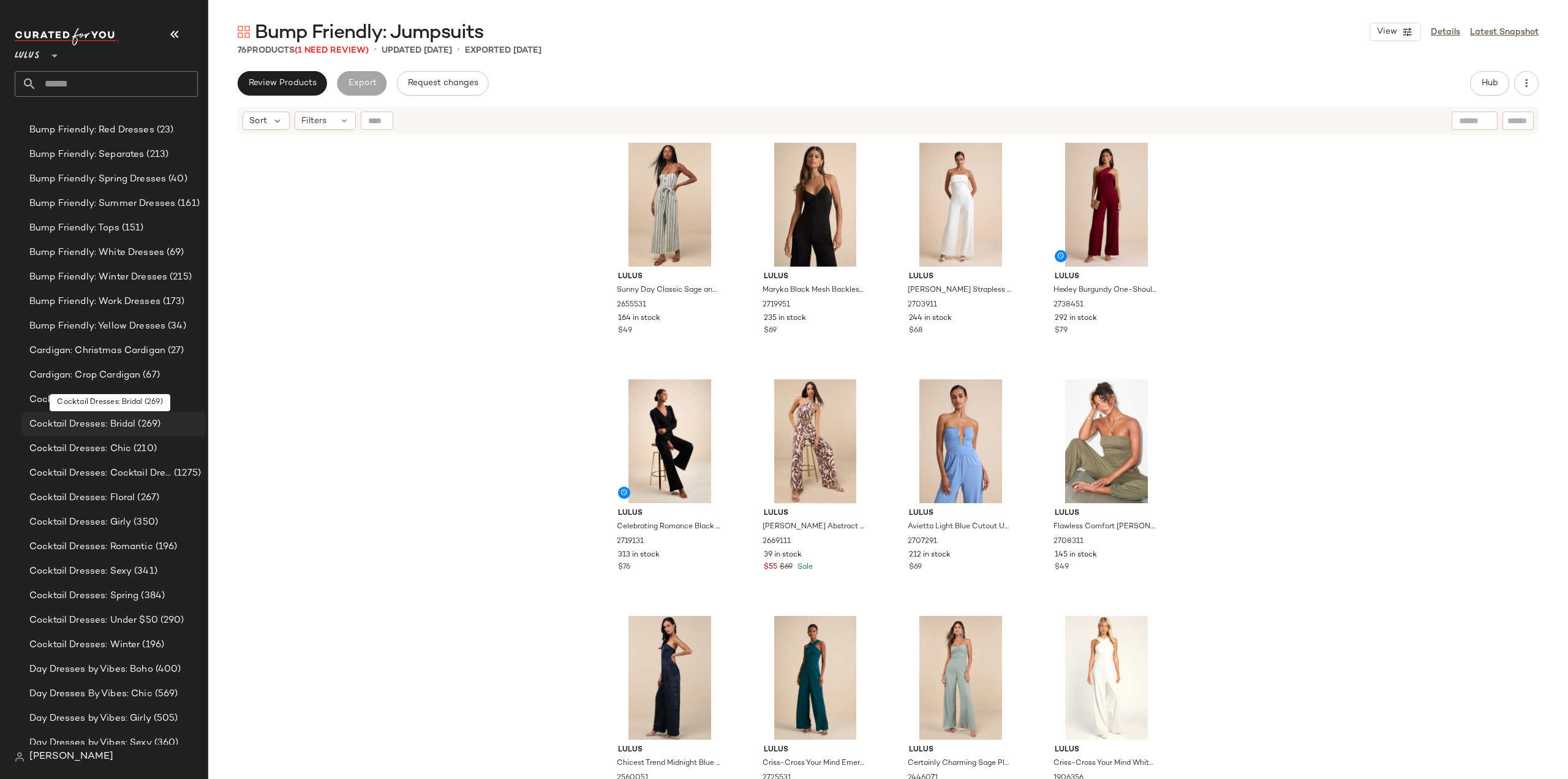
click at [83, 426] on span "Cocktail Dresses: Bridal" at bounding box center [83, 424] width 106 height 14
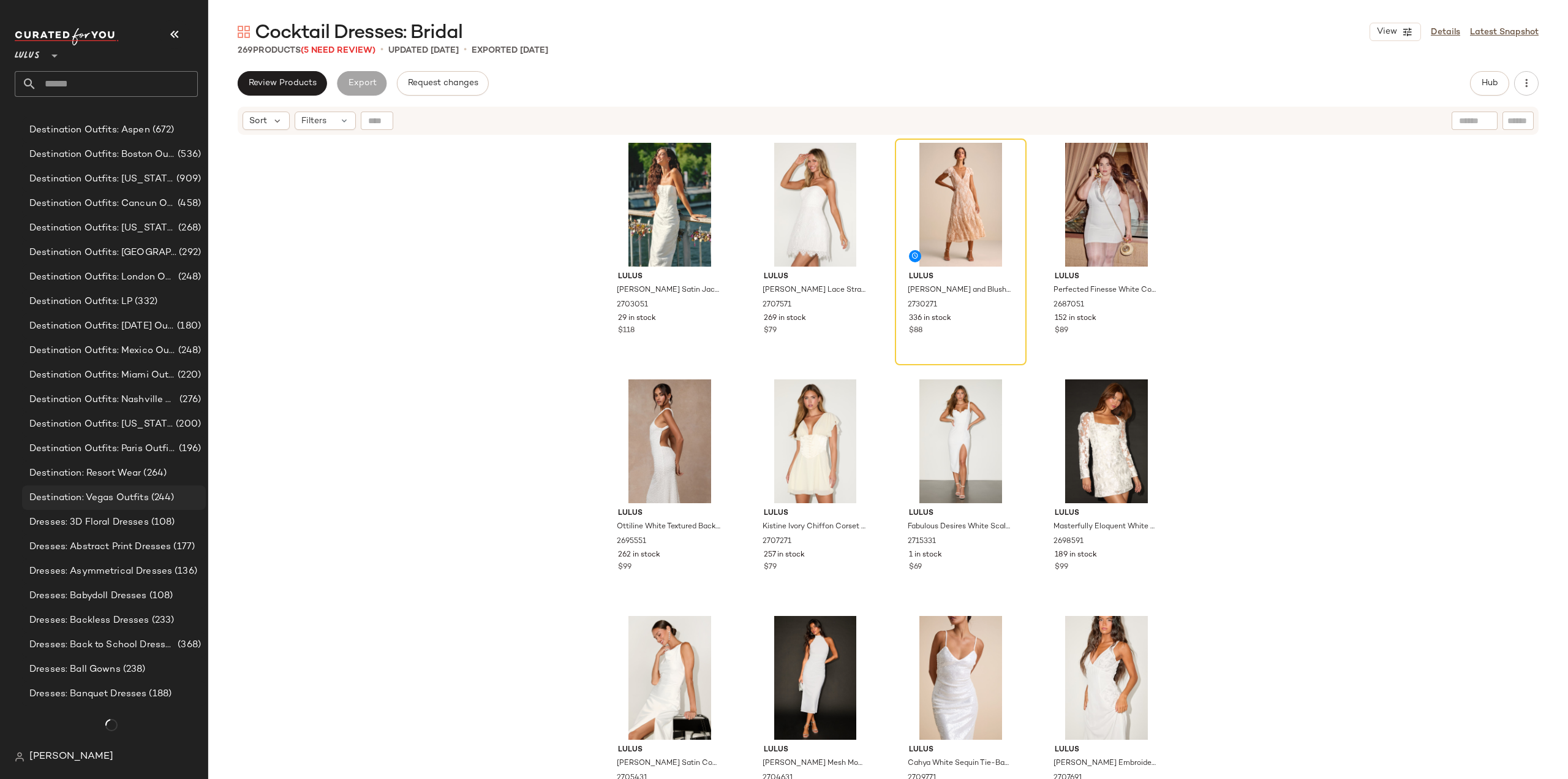
scroll to position [3185, 0]
click at [78, 498] on span "Destination: Vegas Outfits" at bounding box center [89, 497] width 120 height 14
click at [71, 517] on span "Dresses: 3D Floral Dresses" at bounding box center [89, 522] width 120 height 14
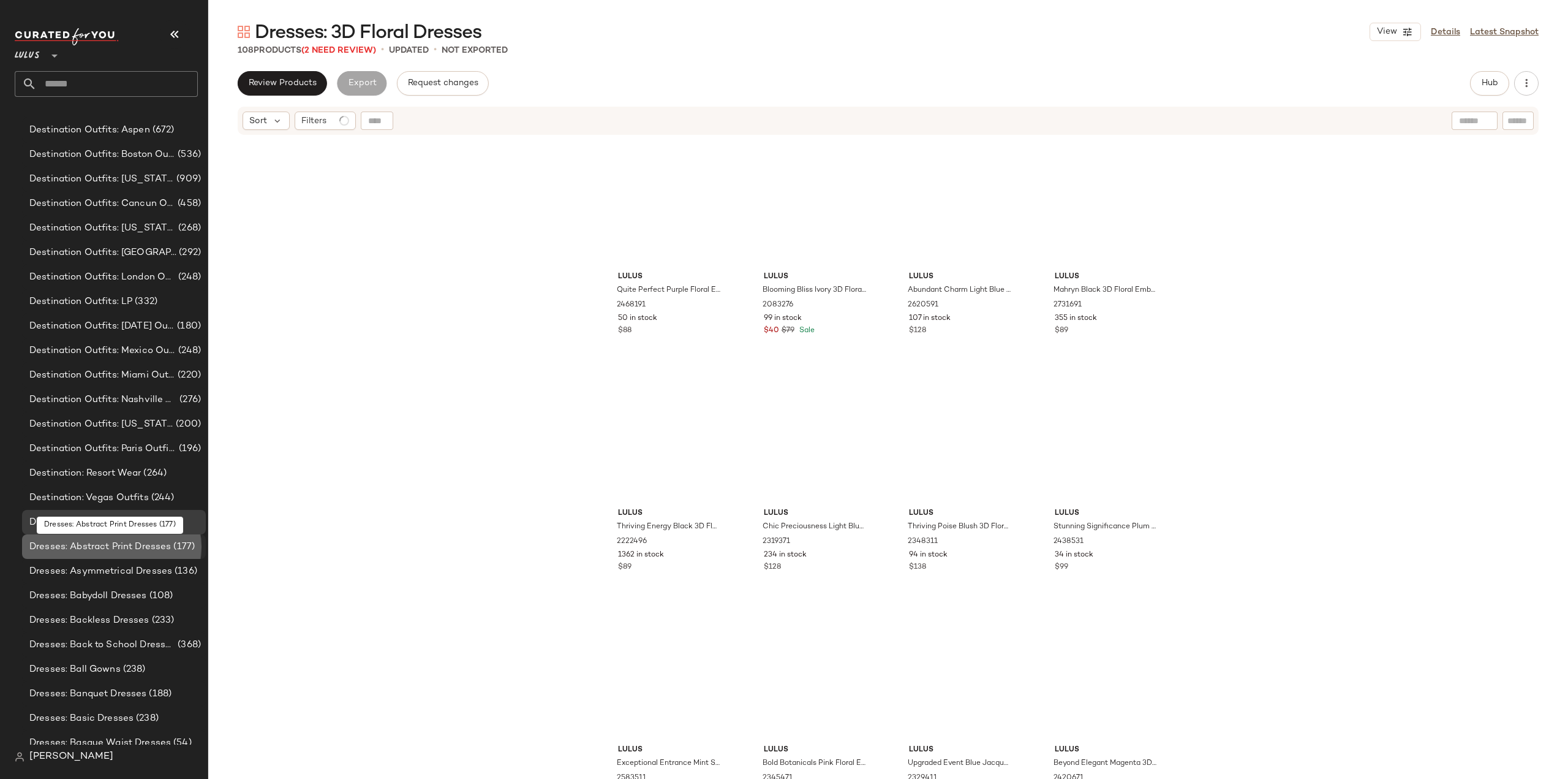
click at [69, 549] on span "Dresses: Abstract Print Dresses" at bounding box center [100, 547] width 141 height 14
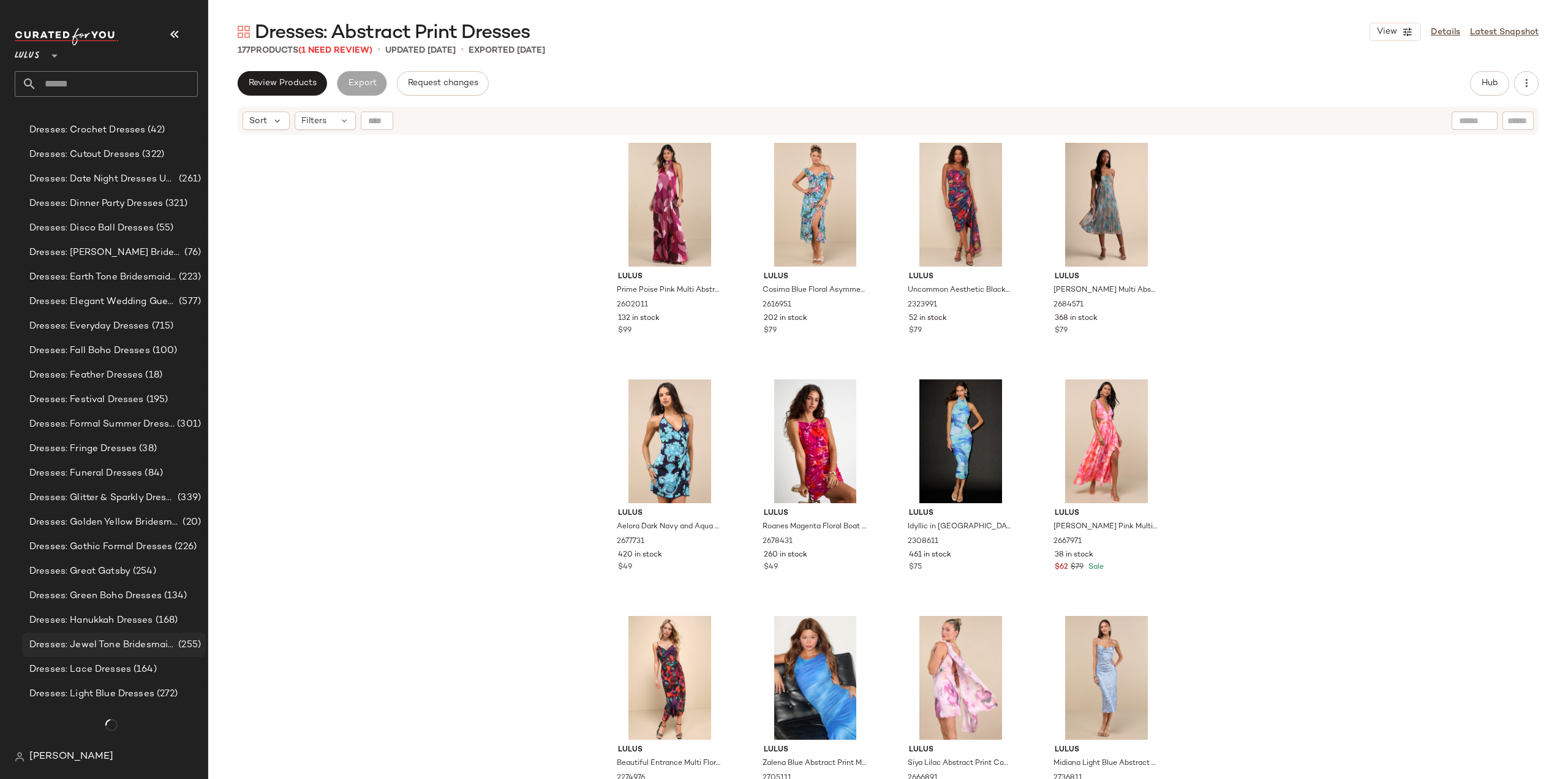
scroll to position [4410, 0]
click at [92, 696] on span "Dresses: Light Blue Dresses" at bounding box center [92, 694] width 125 height 14
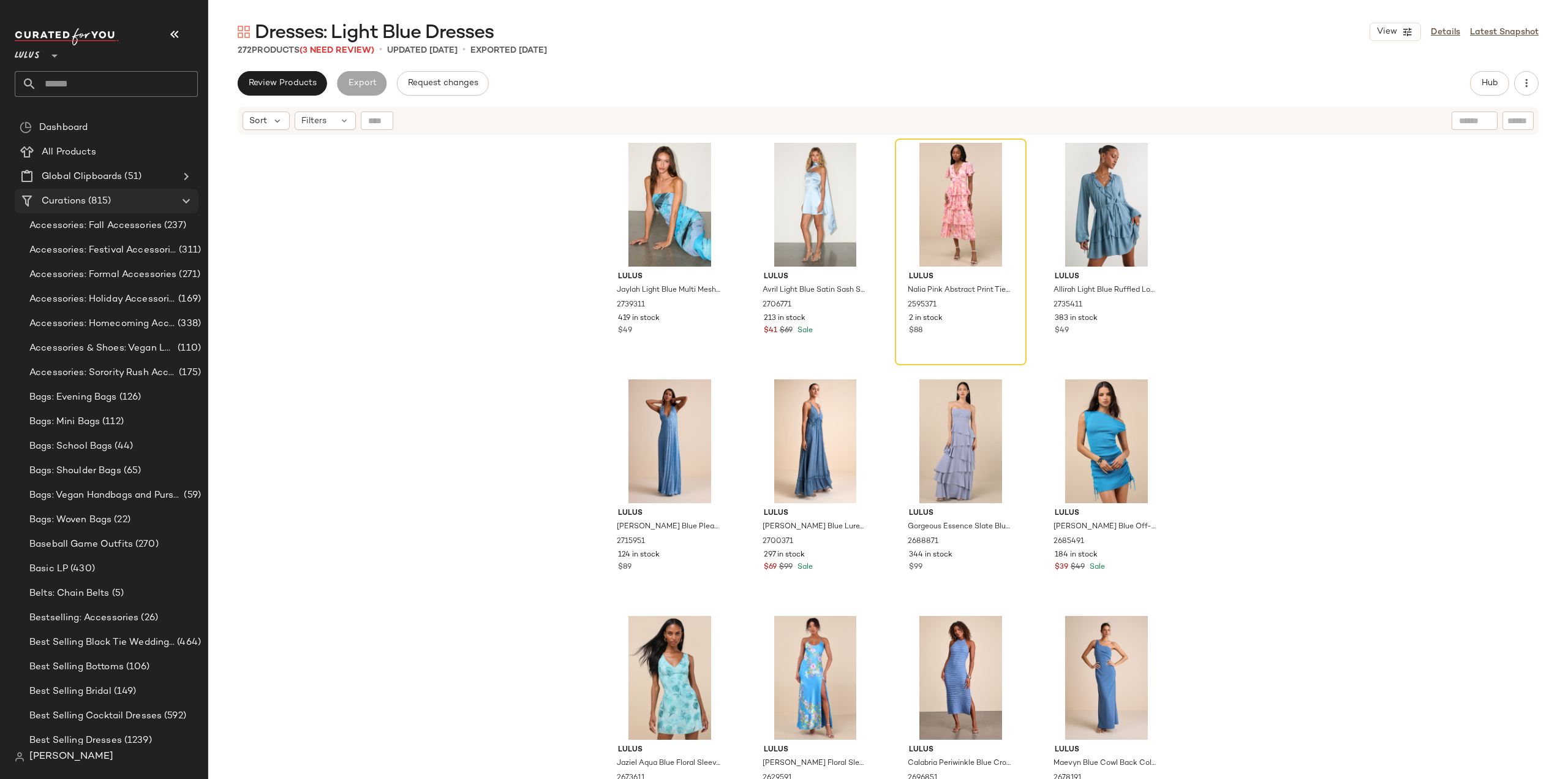
click at [76, 198] on span "Curations" at bounding box center [63, 201] width 44 height 14
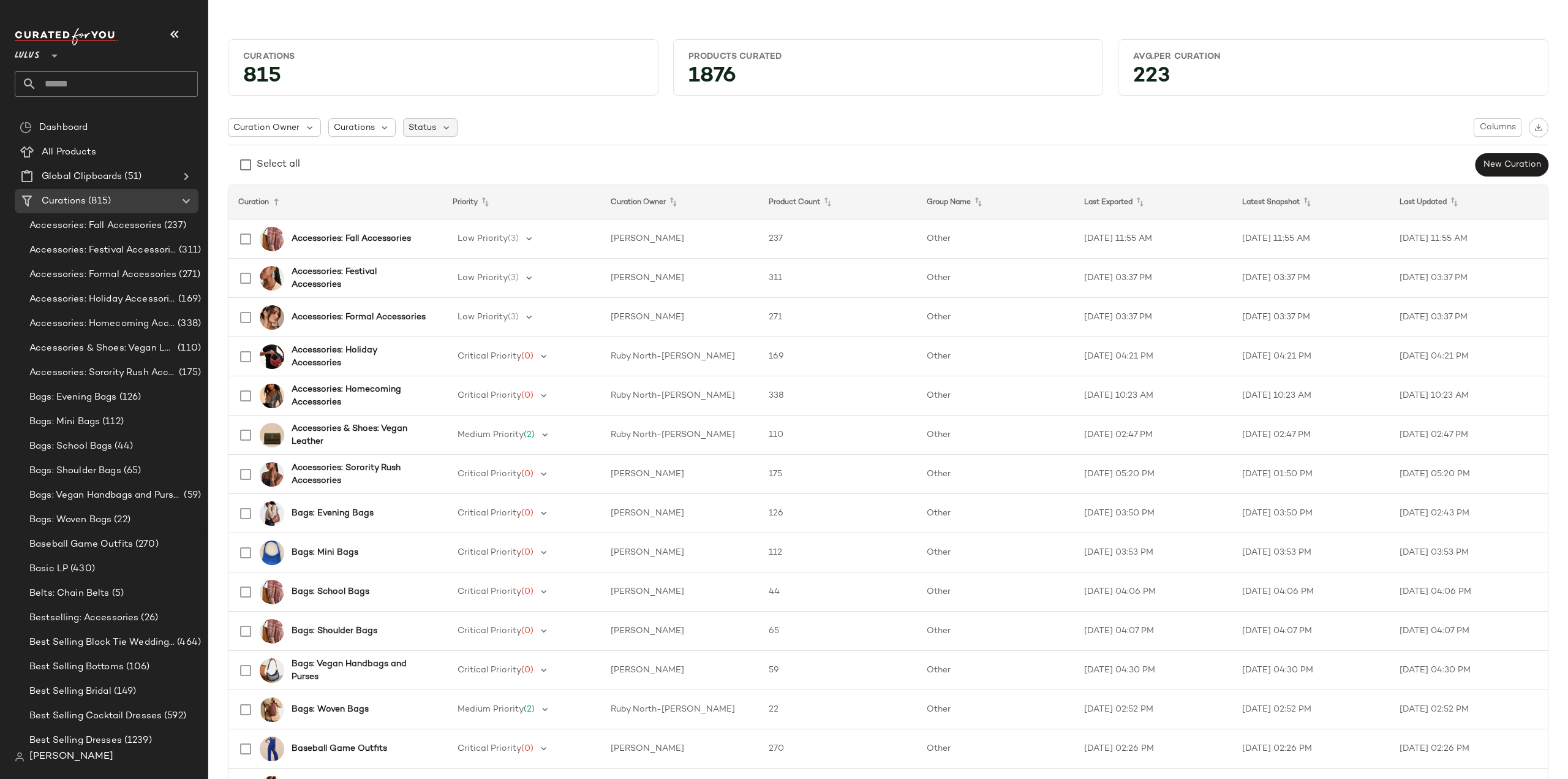
click at [418, 126] on span "Status" at bounding box center [422, 128] width 27 height 13
click at [353, 130] on span "Curations" at bounding box center [354, 128] width 41 height 13
click at [670, 139] on div "Curation Owner Curations Status Columns Select all New Curation" at bounding box center [888, 147] width 1321 height 59
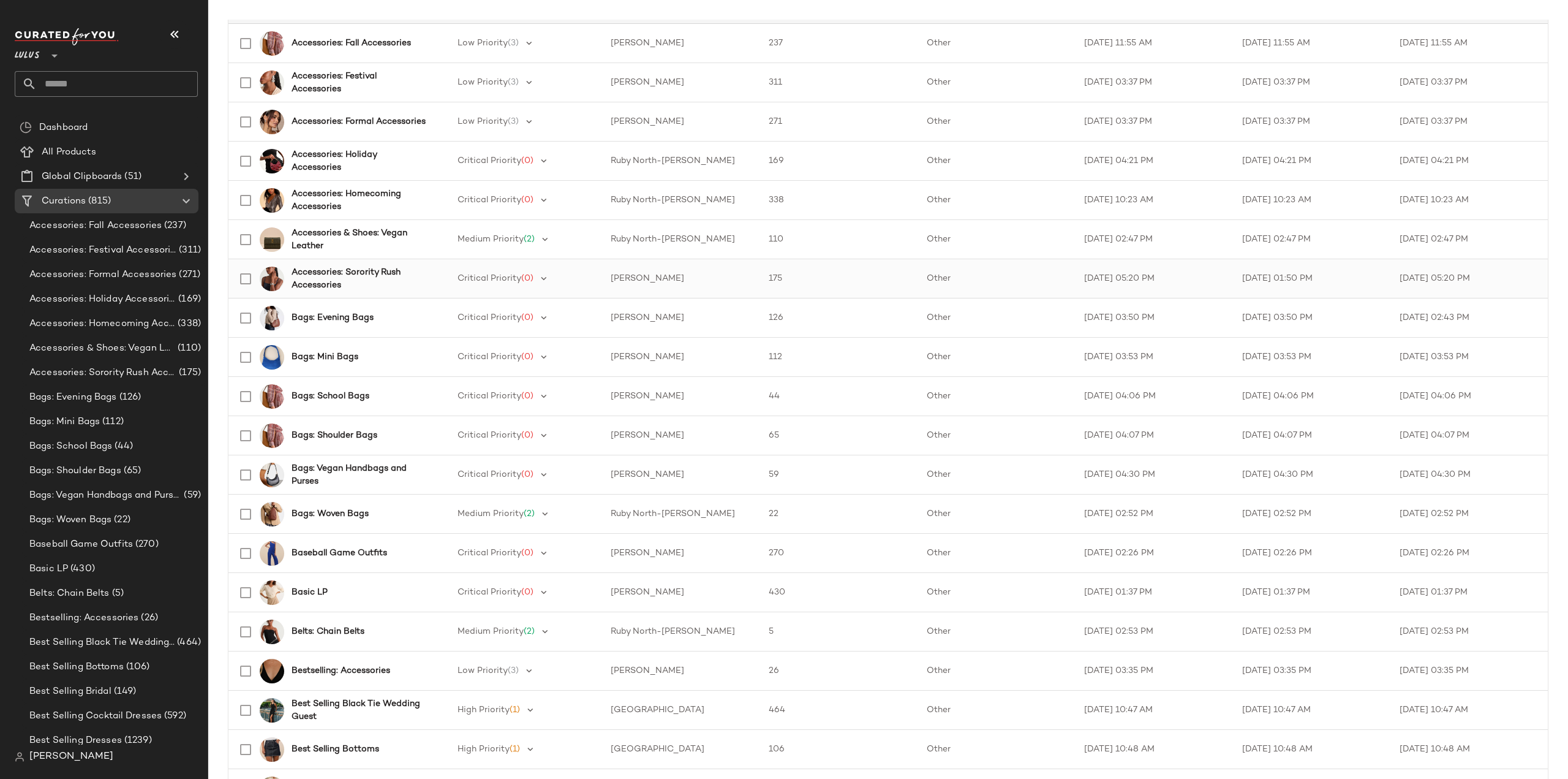
scroll to position [245, 0]
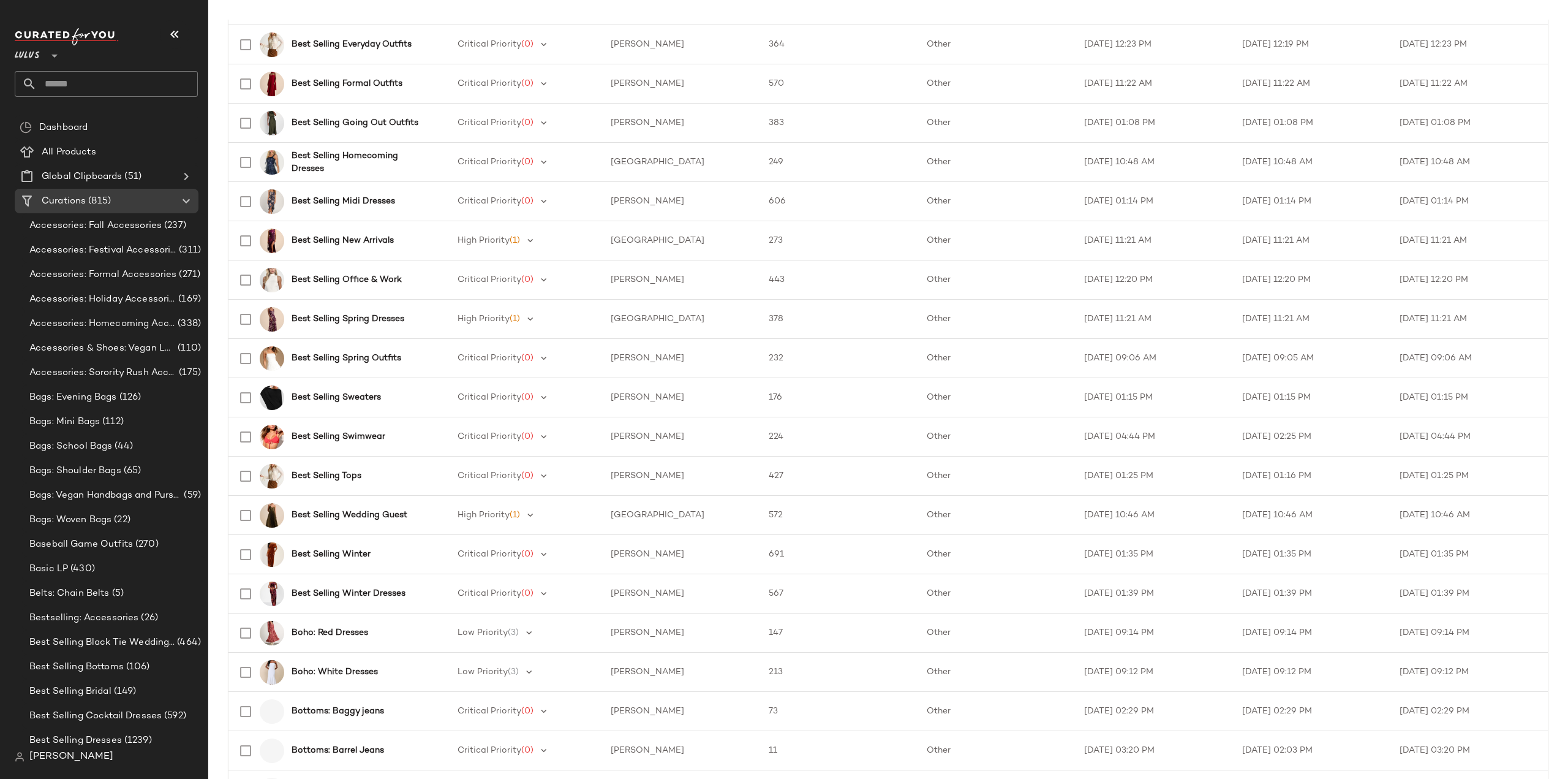
scroll to position [1287, 0]
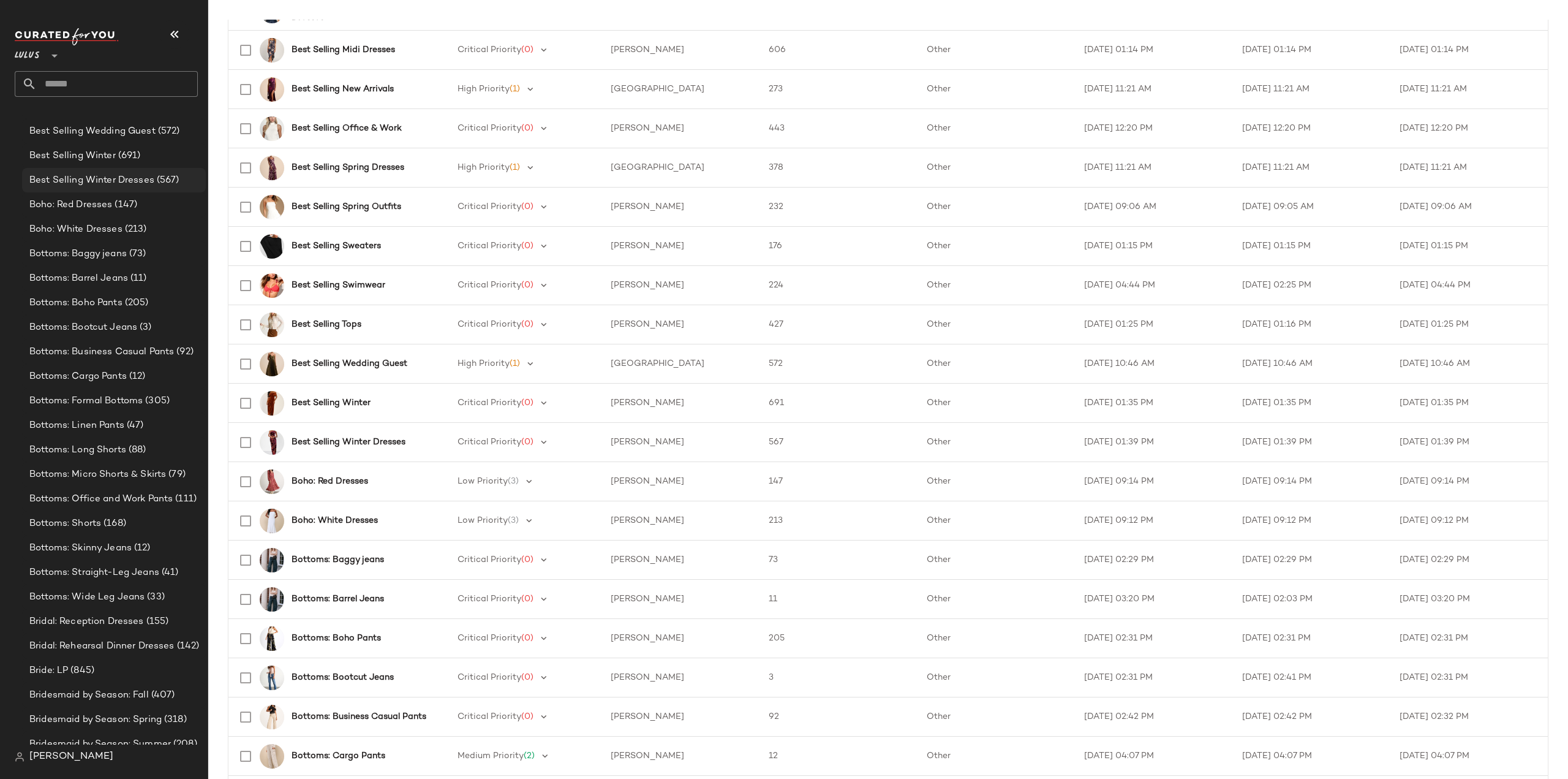
scroll to position [981, 0]
click at [54, 666] on span "Bride: LP" at bounding box center [49, 667] width 39 height 14
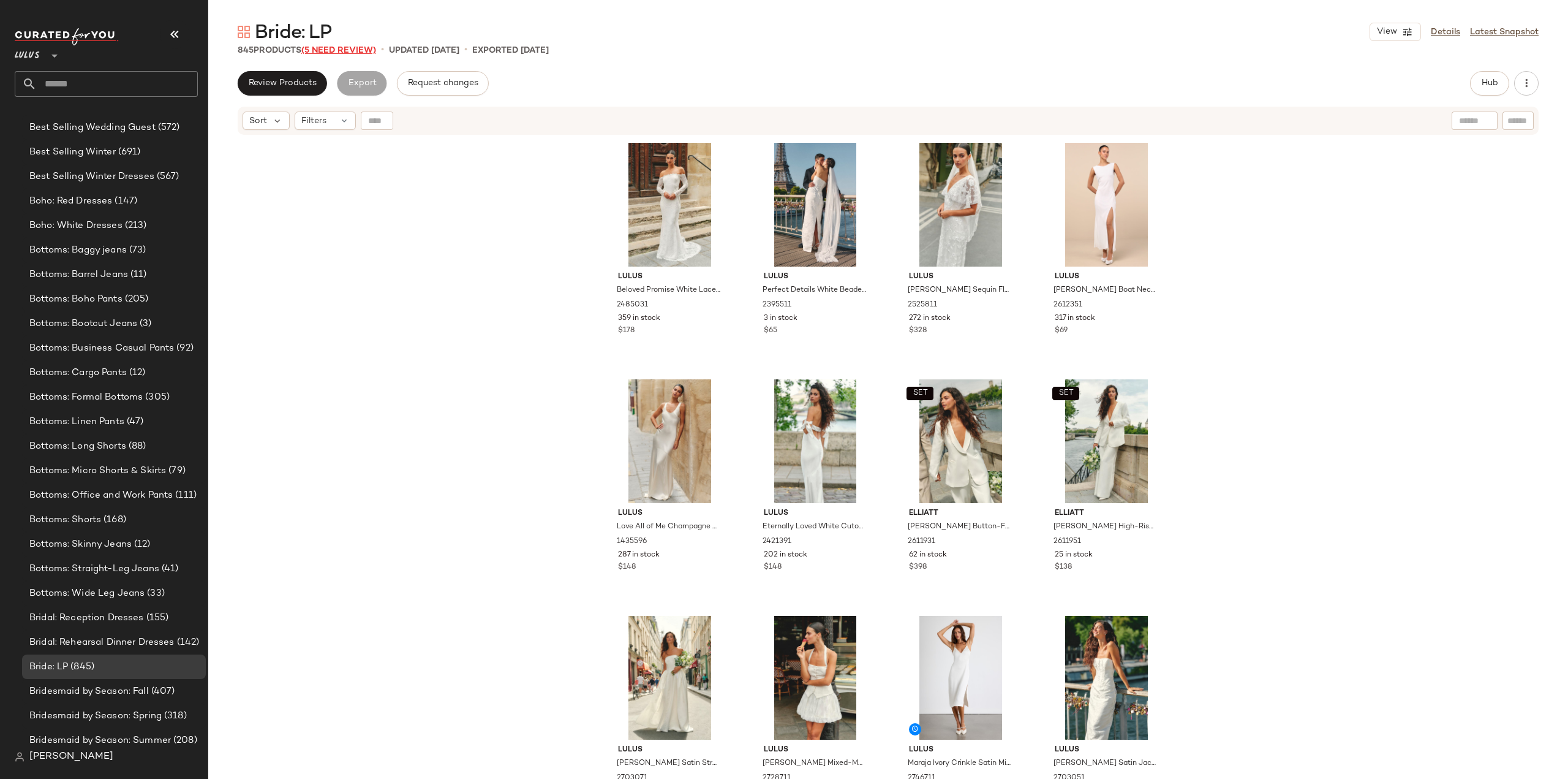
click at [345, 51] on span "(5 Need Review)" at bounding box center [339, 50] width 75 height 9
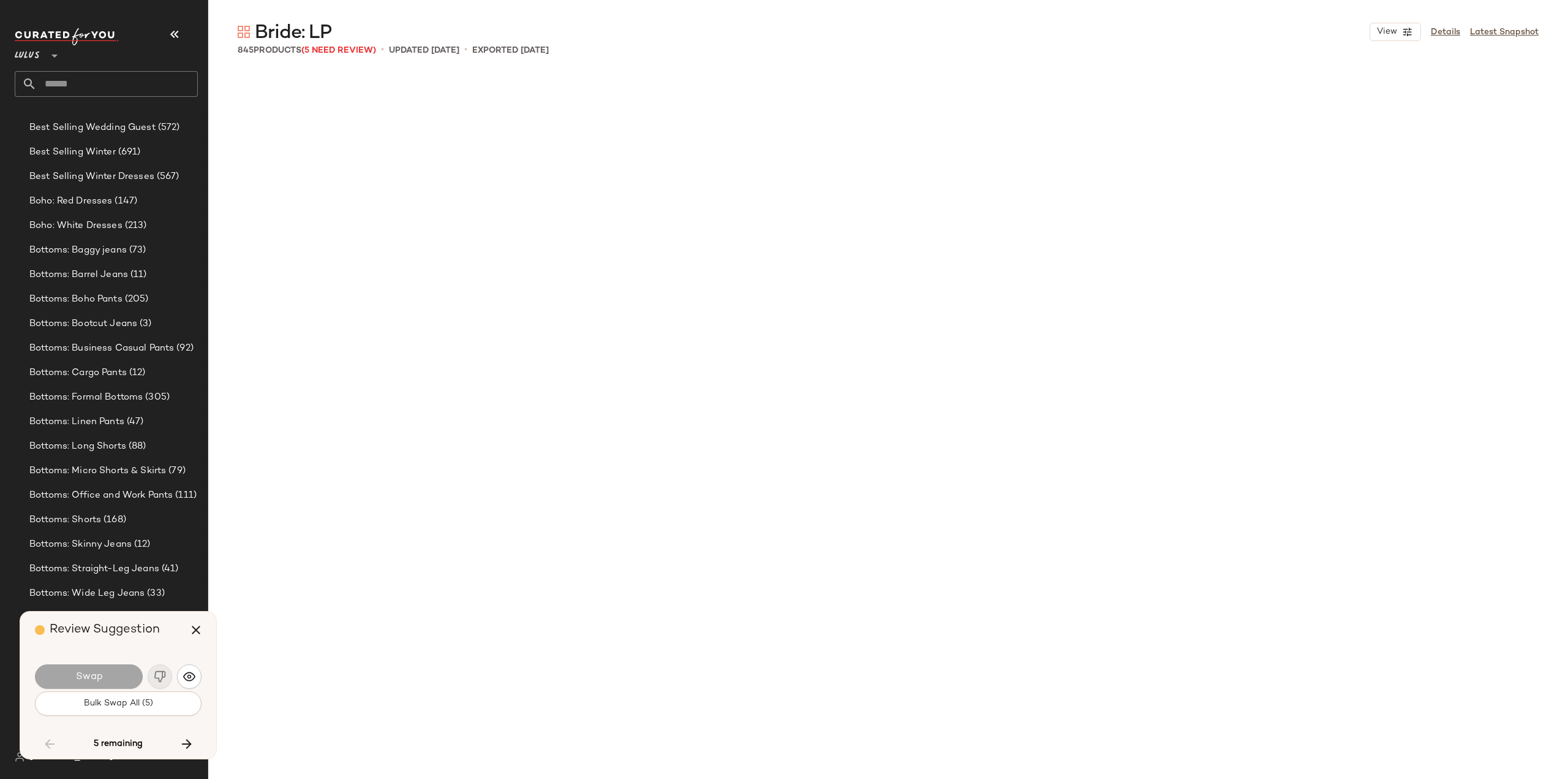
scroll to position [6624, 0]
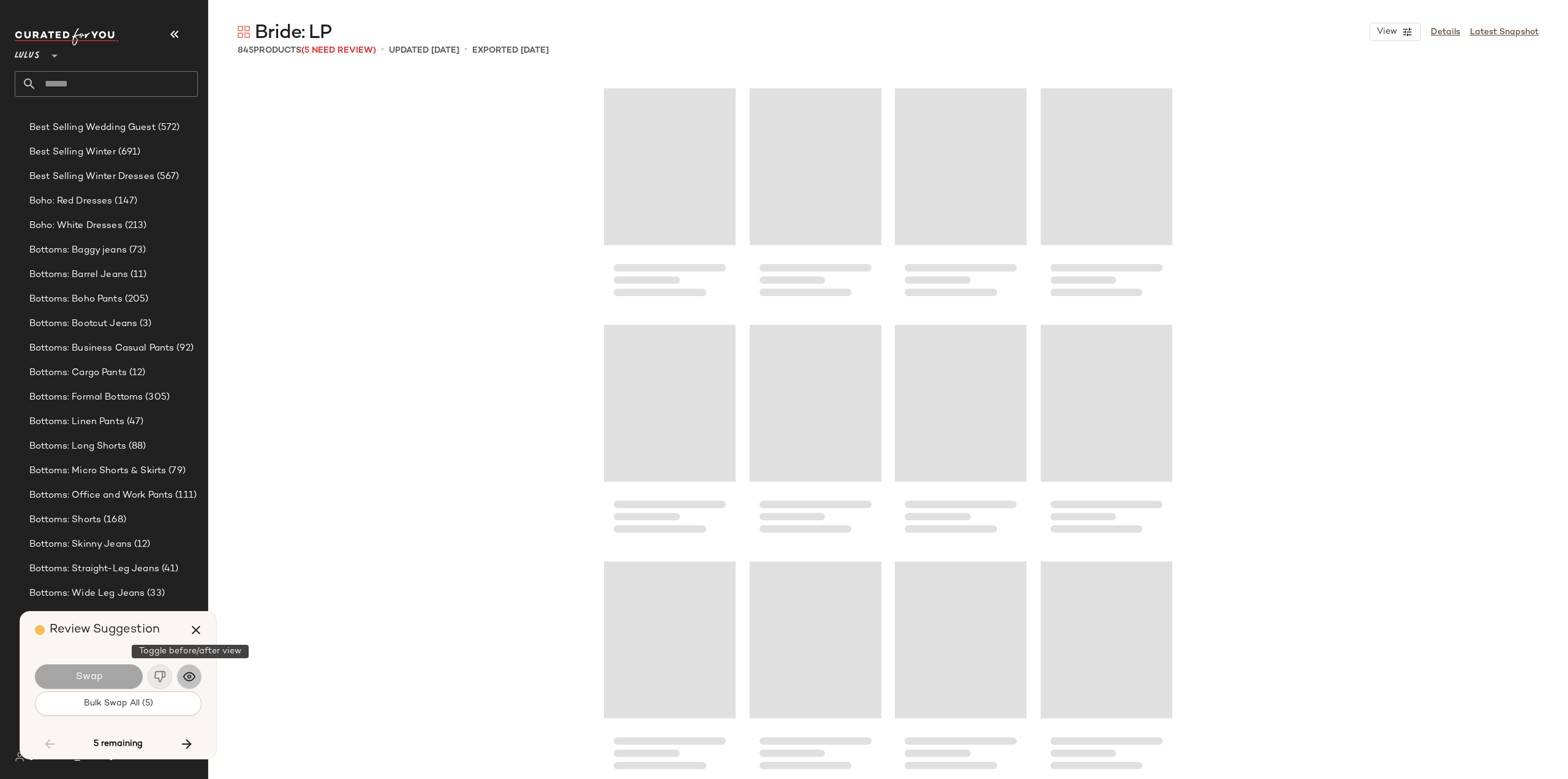
click at [188, 680] on img "button" at bounding box center [189, 677] width 12 height 12
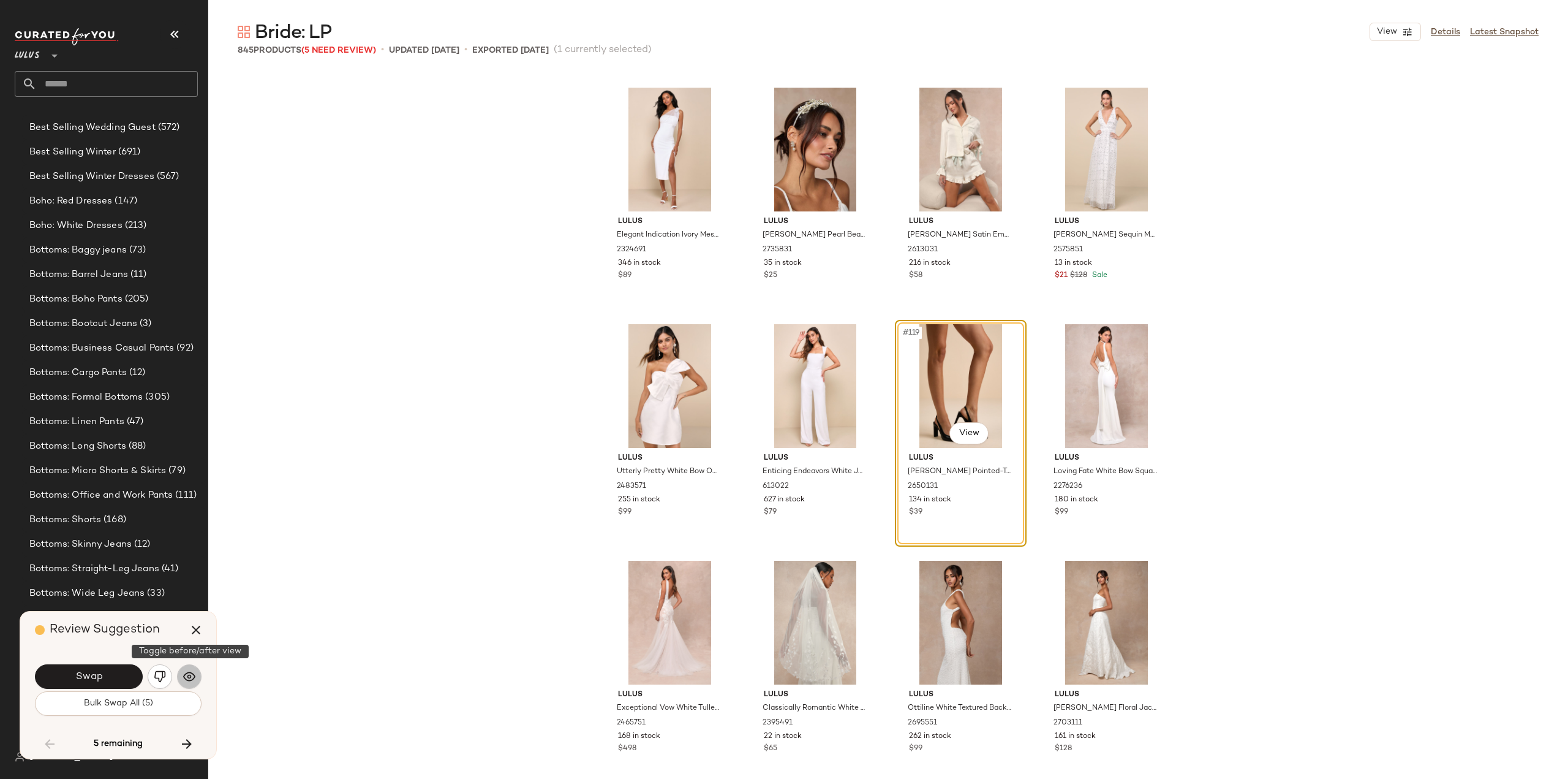
click at [193, 673] on img "button" at bounding box center [189, 677] width 12 height 12
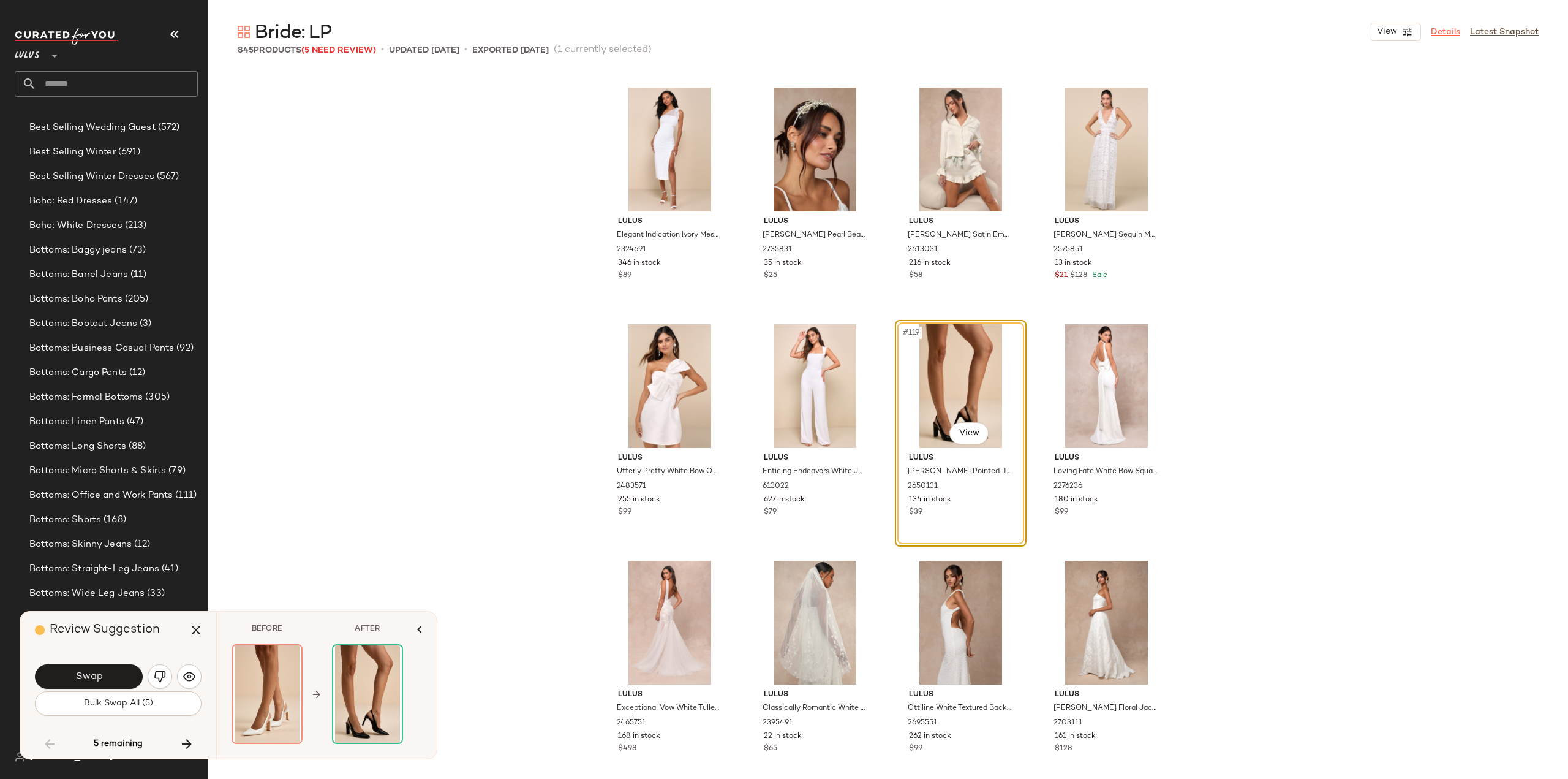
click at [1446, 32] on link "Details" at bounding box center [1446, 32] width 30 height 13
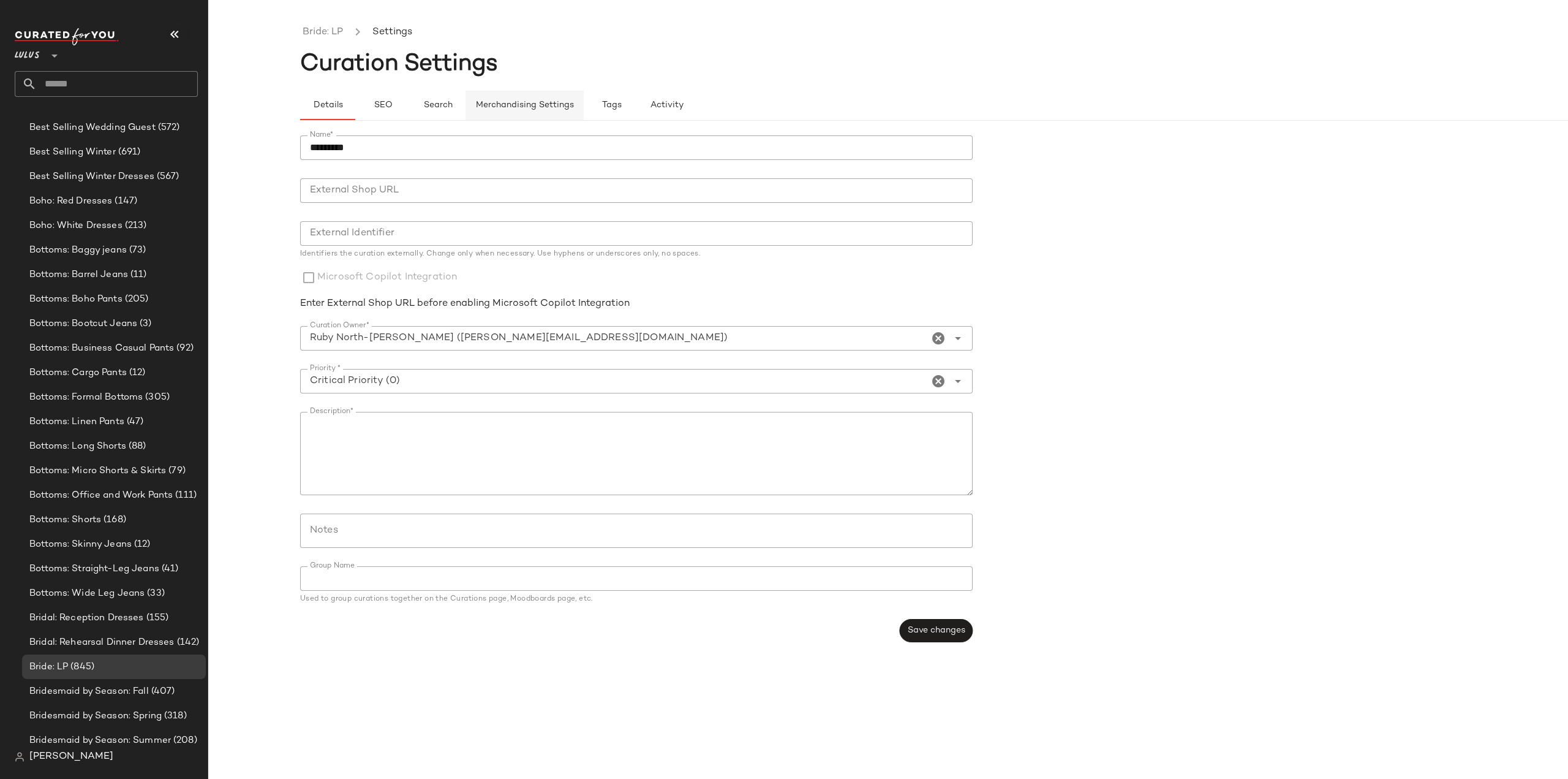
click at [533, 103] on span "Merchandising Settings" at bounding box center [524, 106] width 98 height 10
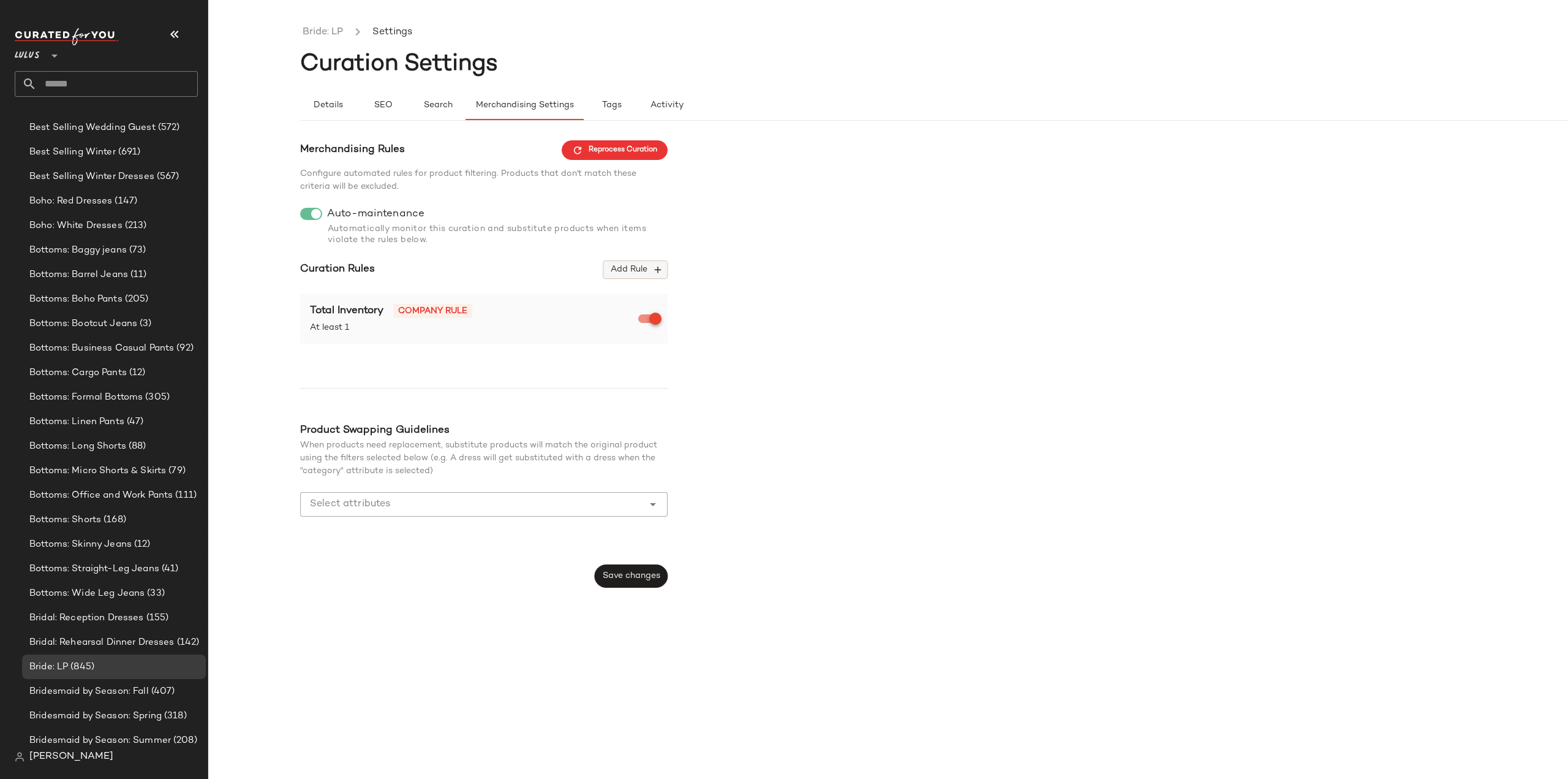
click at [657, 268] on icon "button" at bounding box center [657, 269] width 11 height 11
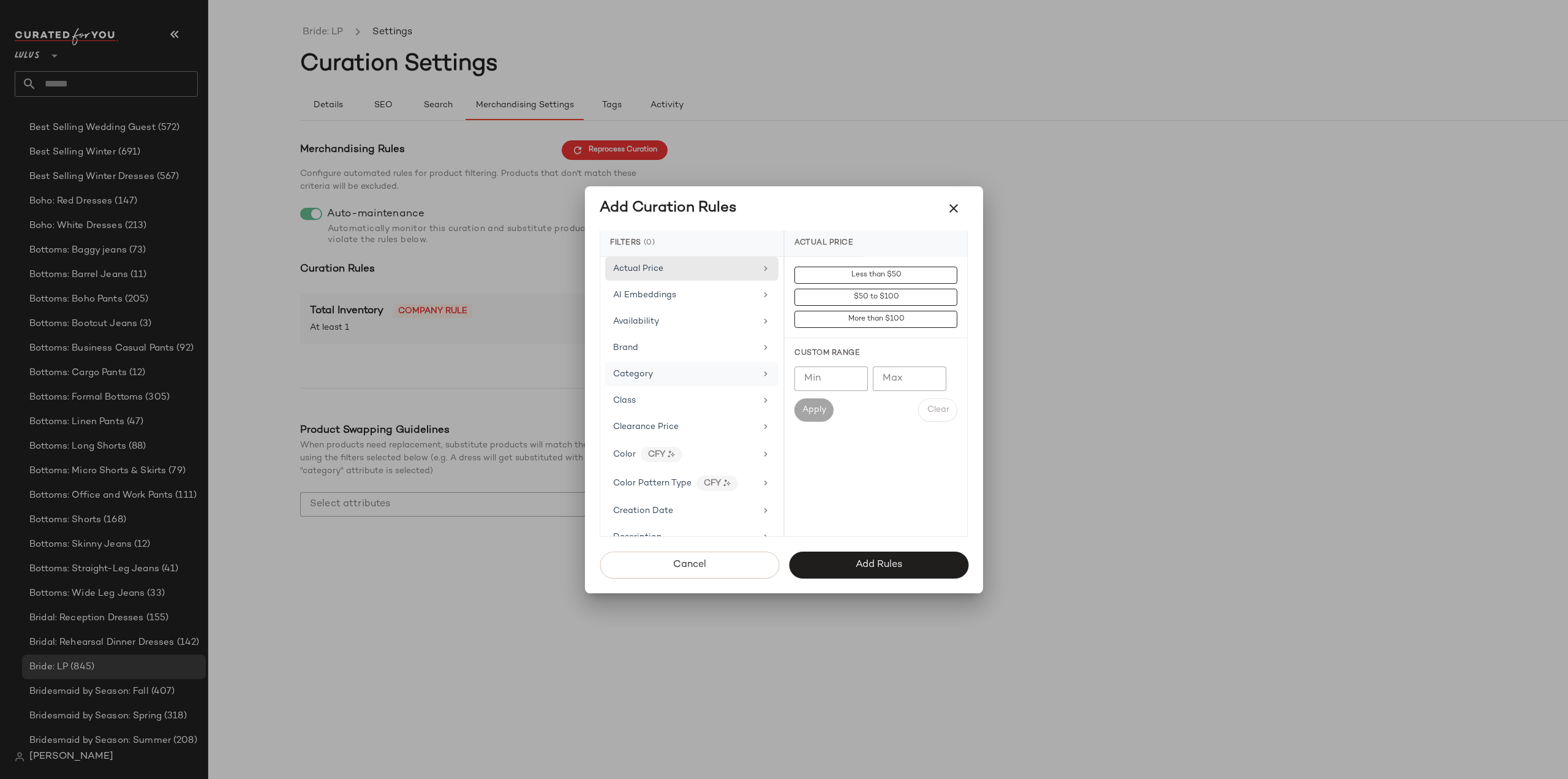
click at [754, 377] on div "Category" at bounding box center [692, 373] width 173 height 24
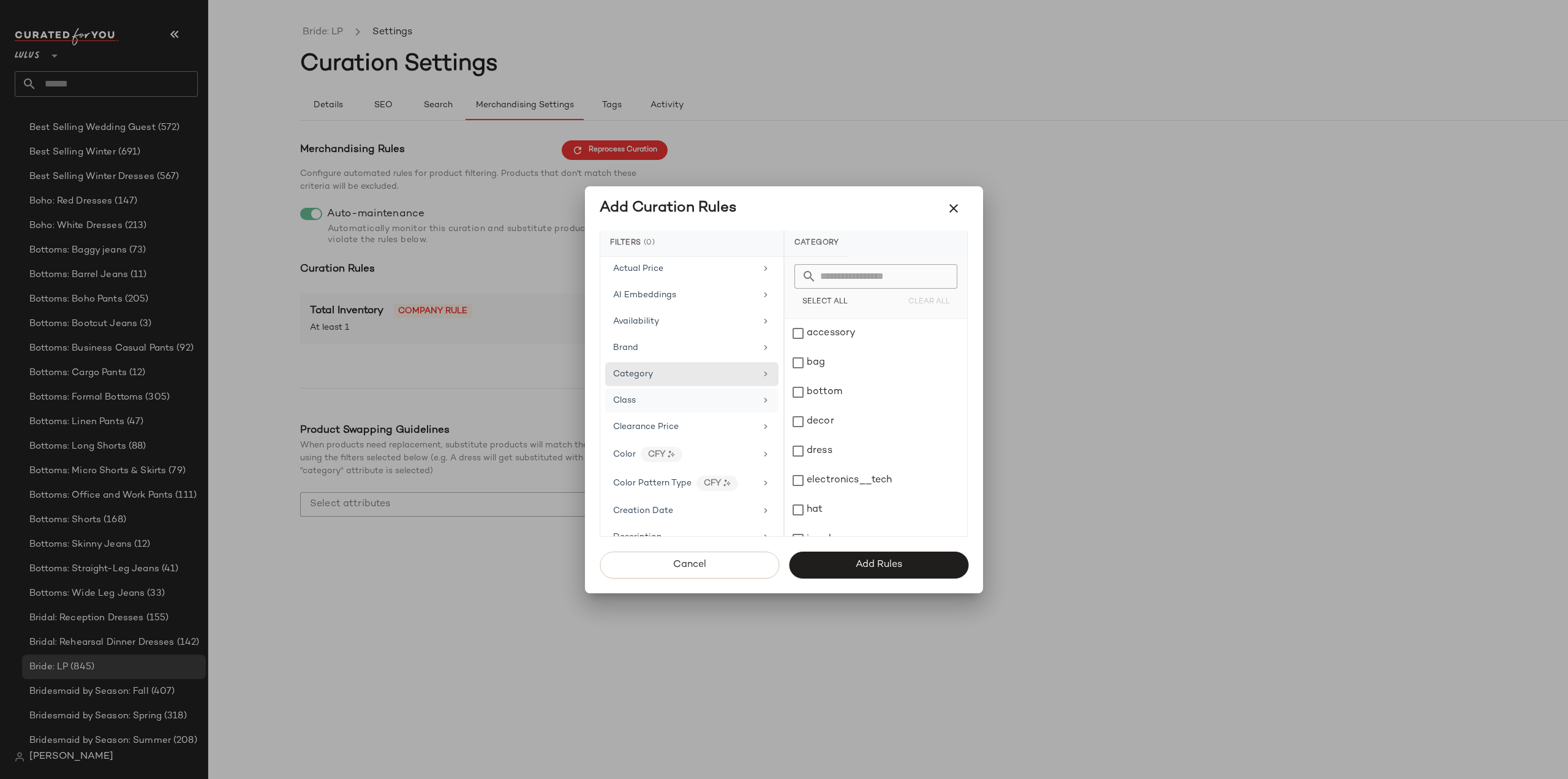
click at [752, 398] on div "Class" at bounding box center [692, 400] width 173 height 24
click at [799, 392] on div "BRIDAL" at bounding box center [875, 392] width 182 height 30
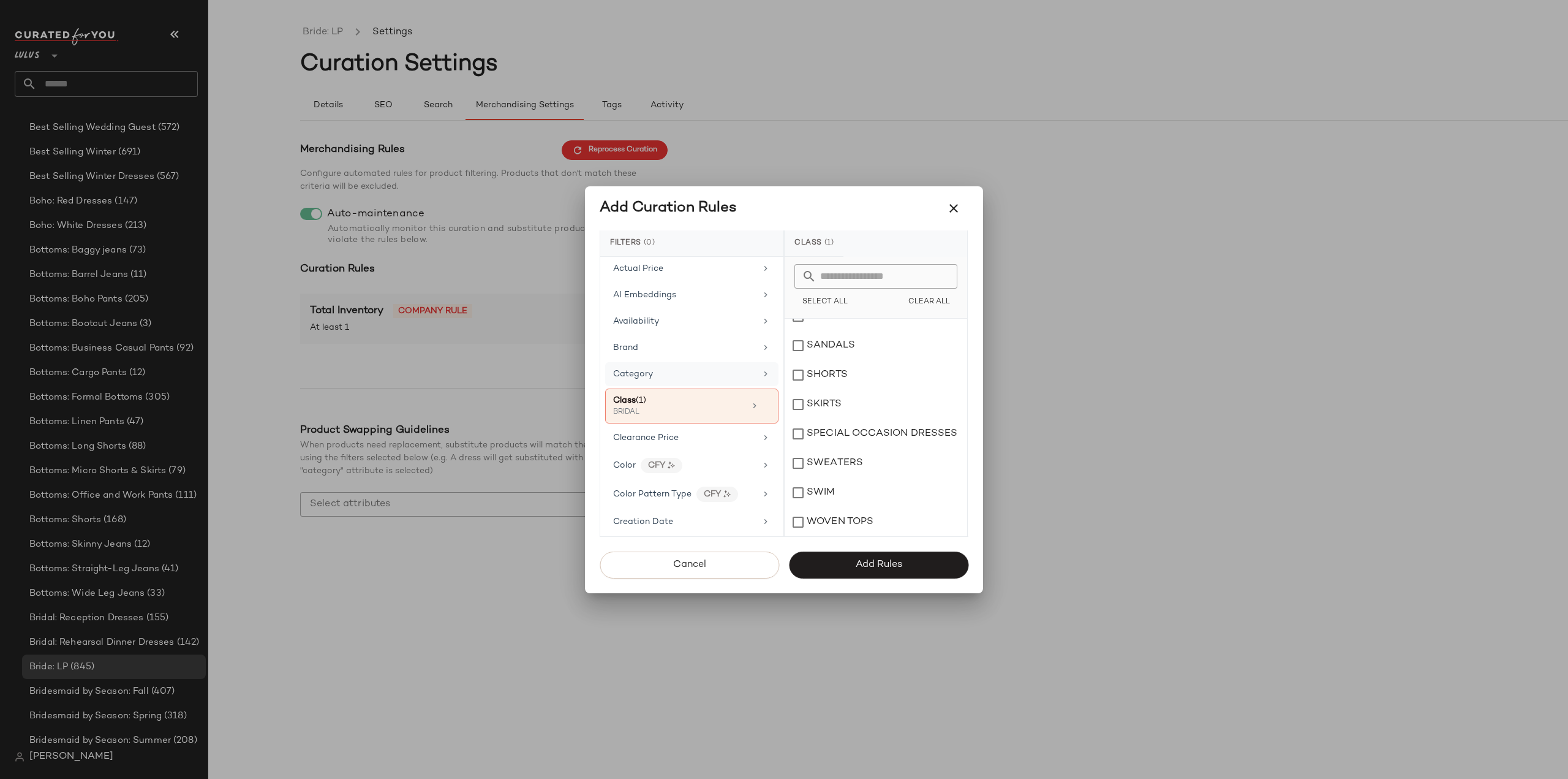
click at [750, 368] on div "Category" at bounding box center [685, 374] width 143 height 13
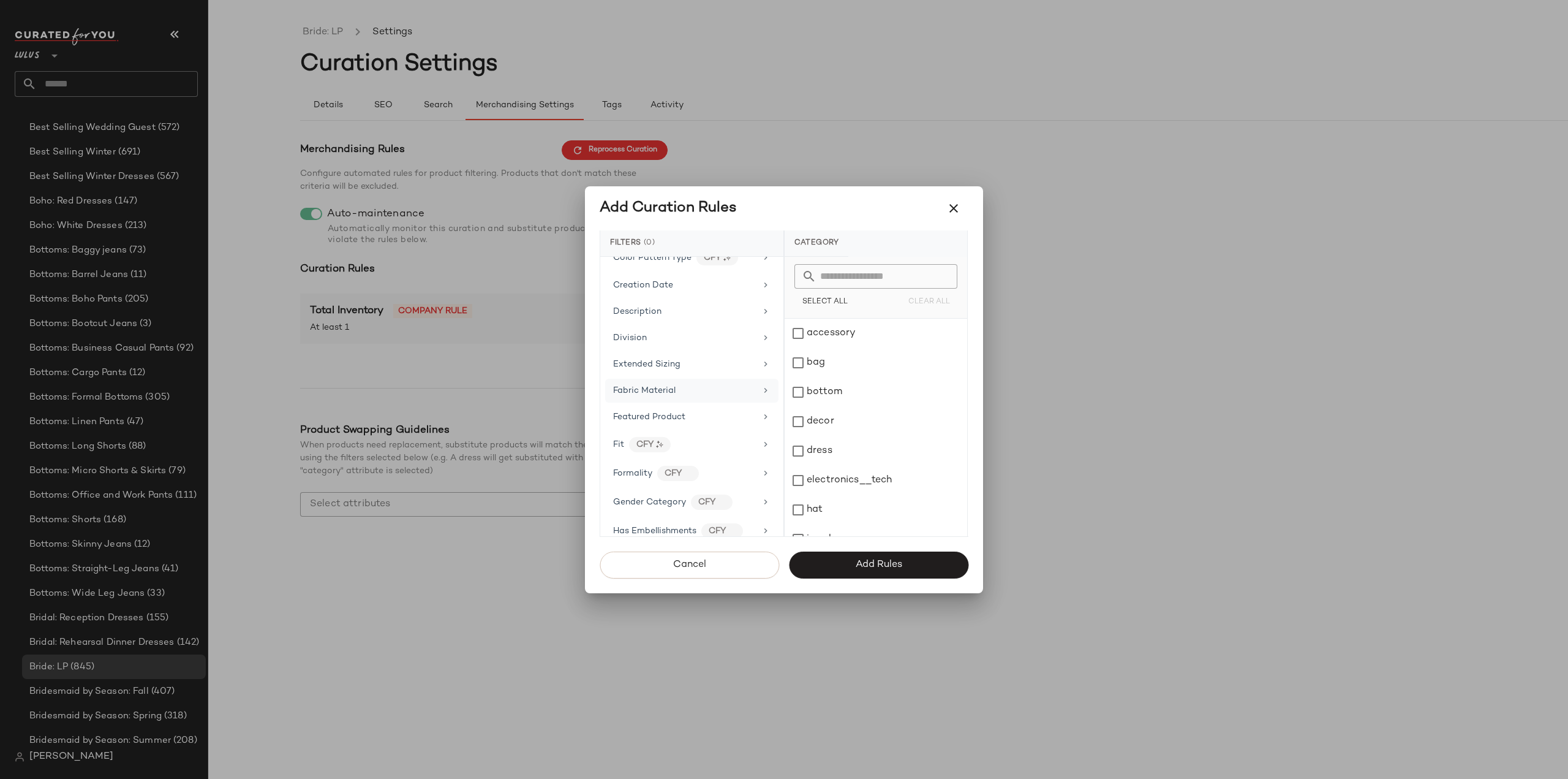
scroll to position [245, 0]
click at [644, 325] on span "Division" at bounding box center [630, 329] width 34 height 9
click at [741, 399] on div "Occasion/Lifestyle" at bounding box center [685, 406] width 143 height 13
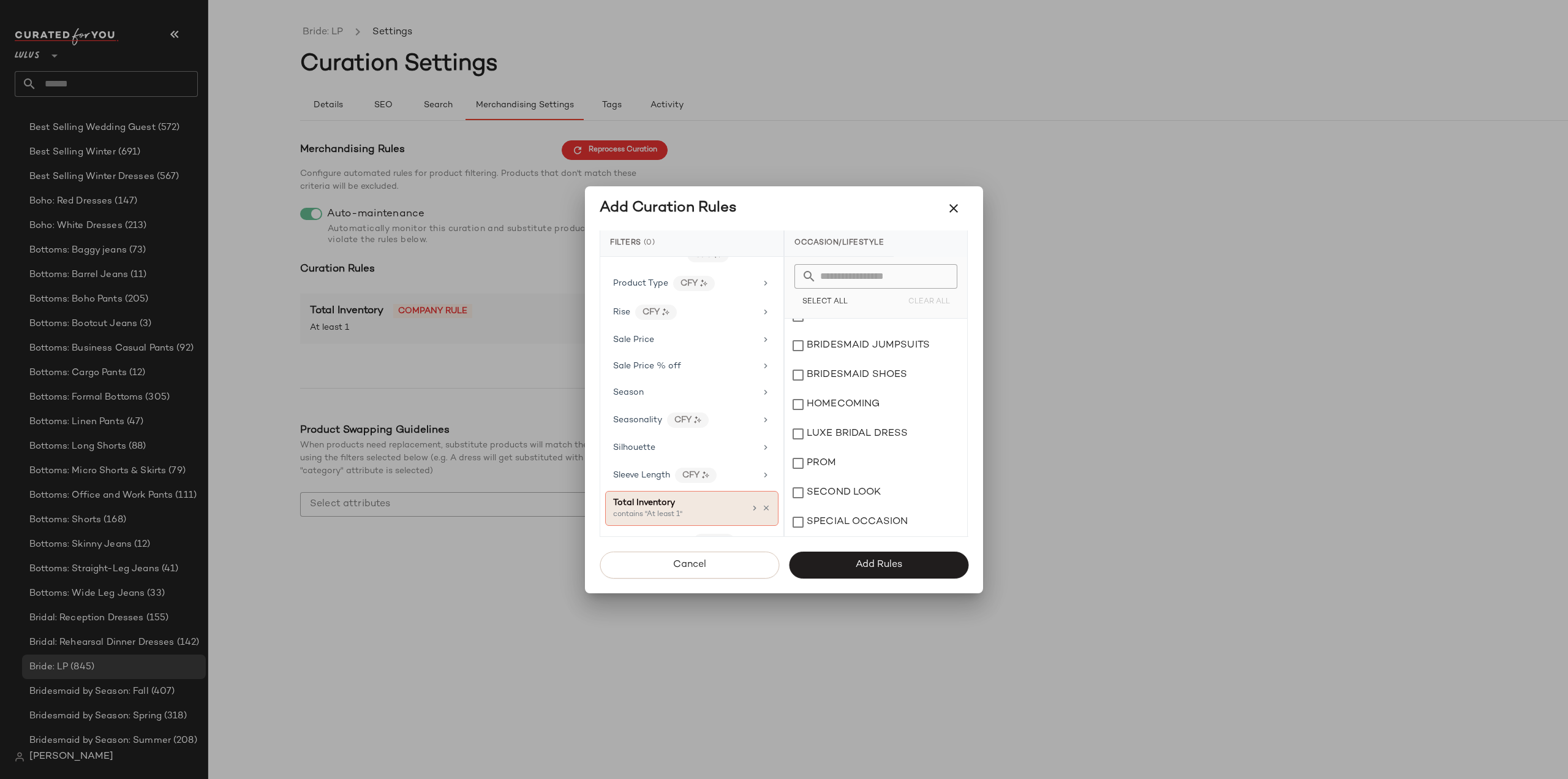
scroll to position [930, 0]
click at [868, 568] on span "Add Rules" at bounding box center [879, 565] width 47 height 12
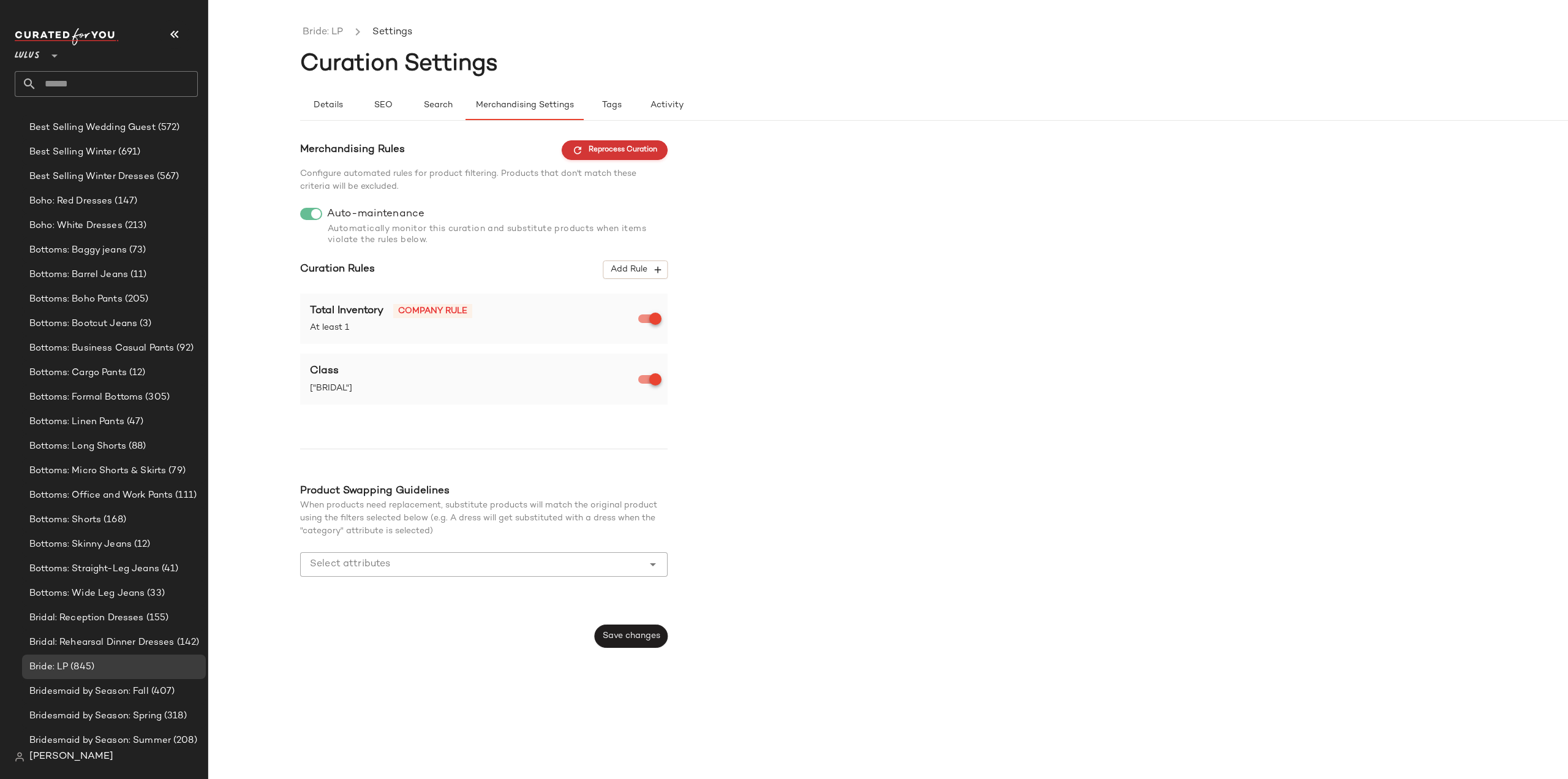
click at [612, 154] on span "Reprocess Curation" at bounding box center [614, 150] width 85 height 11
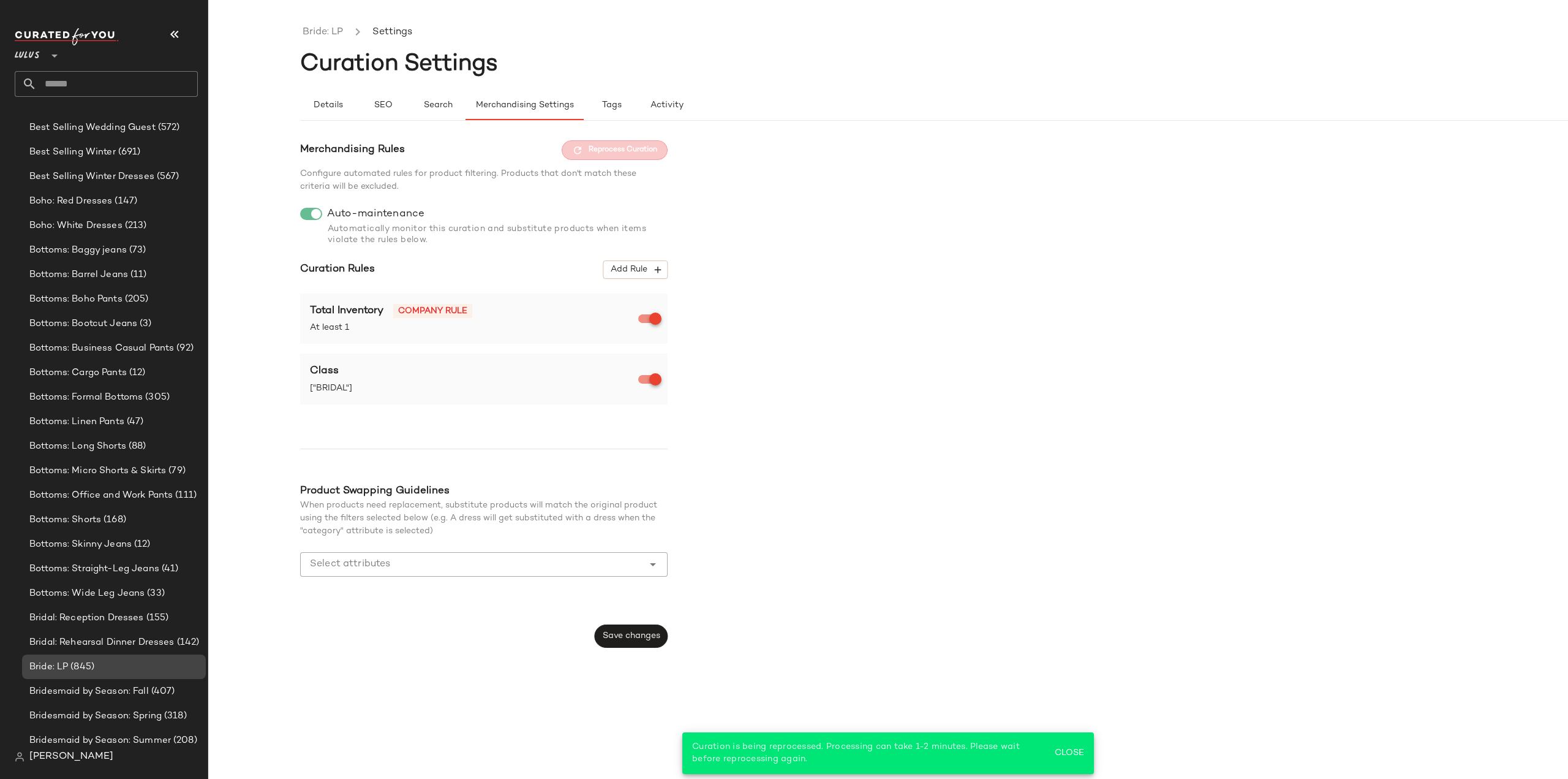
click at [70, 668] on span "(845)" at bounding box center [81, 667] width 26 height 14
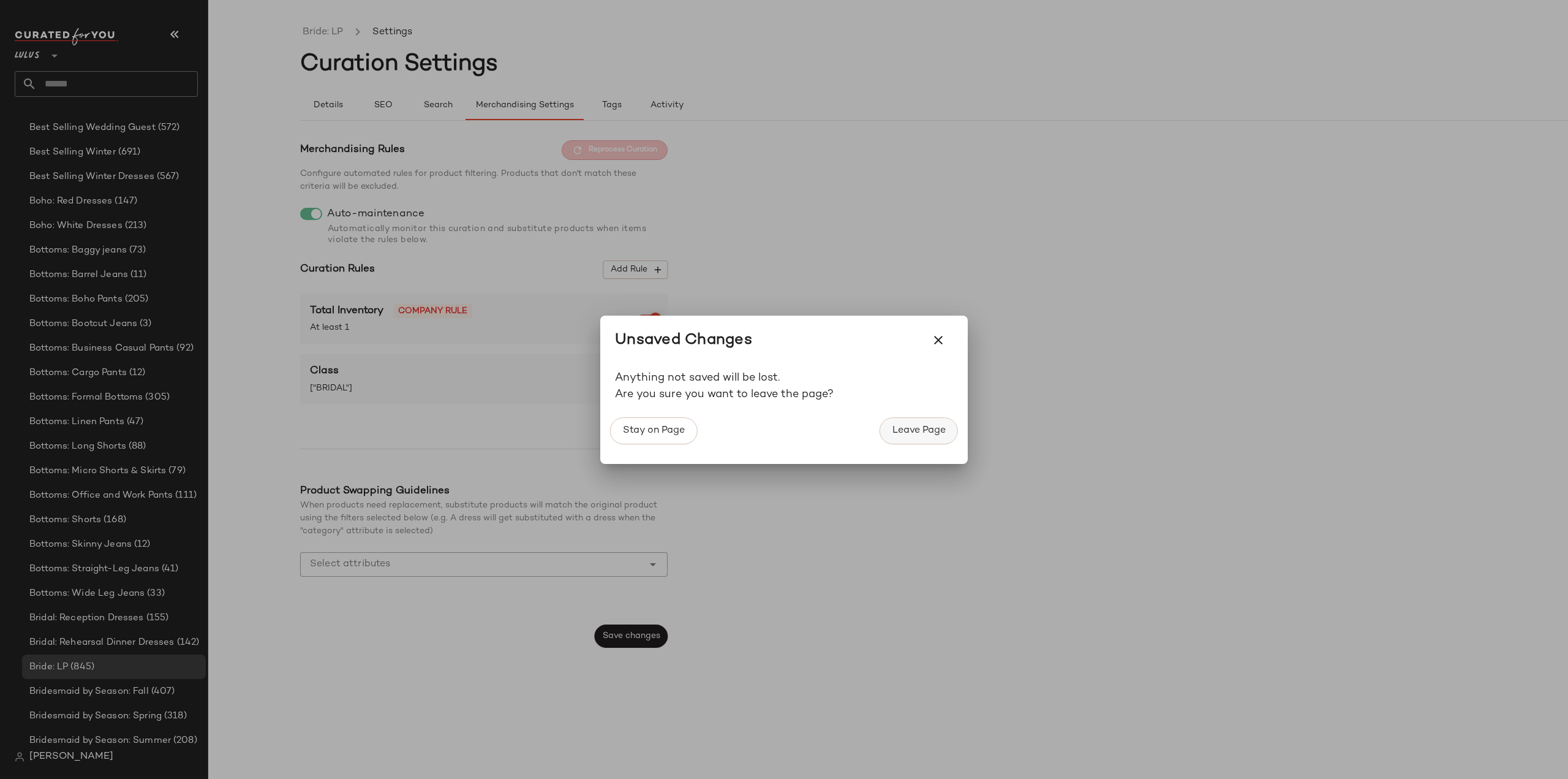
click at [917, 429] on span "Leave Page" at bounding box center [918, 430] width 54 height 12
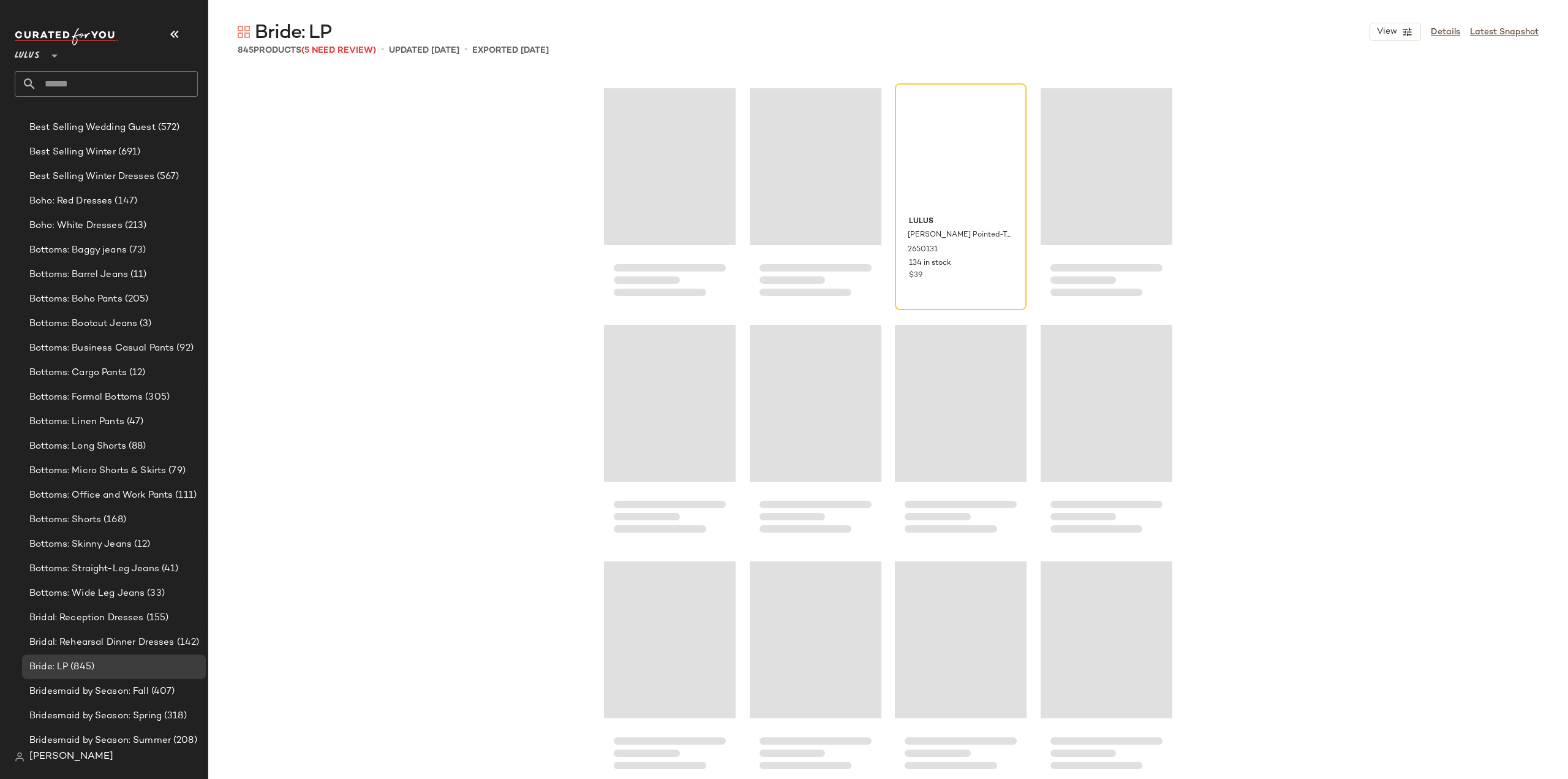
scroll to position [6624, 0]
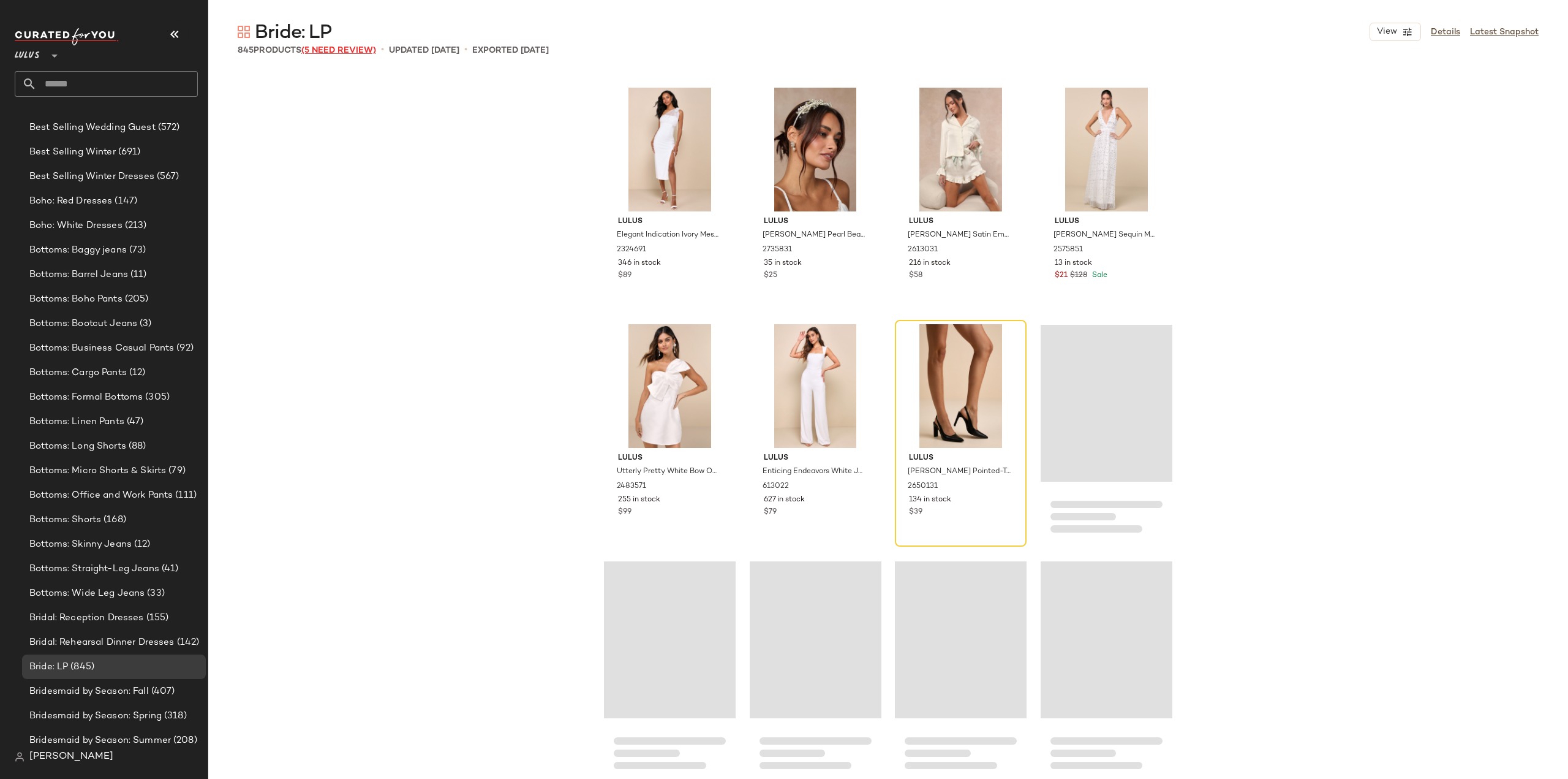
click at [347, 51] on span "(5 Need Review)" at bounding box center [339, 50] width 75 height 9
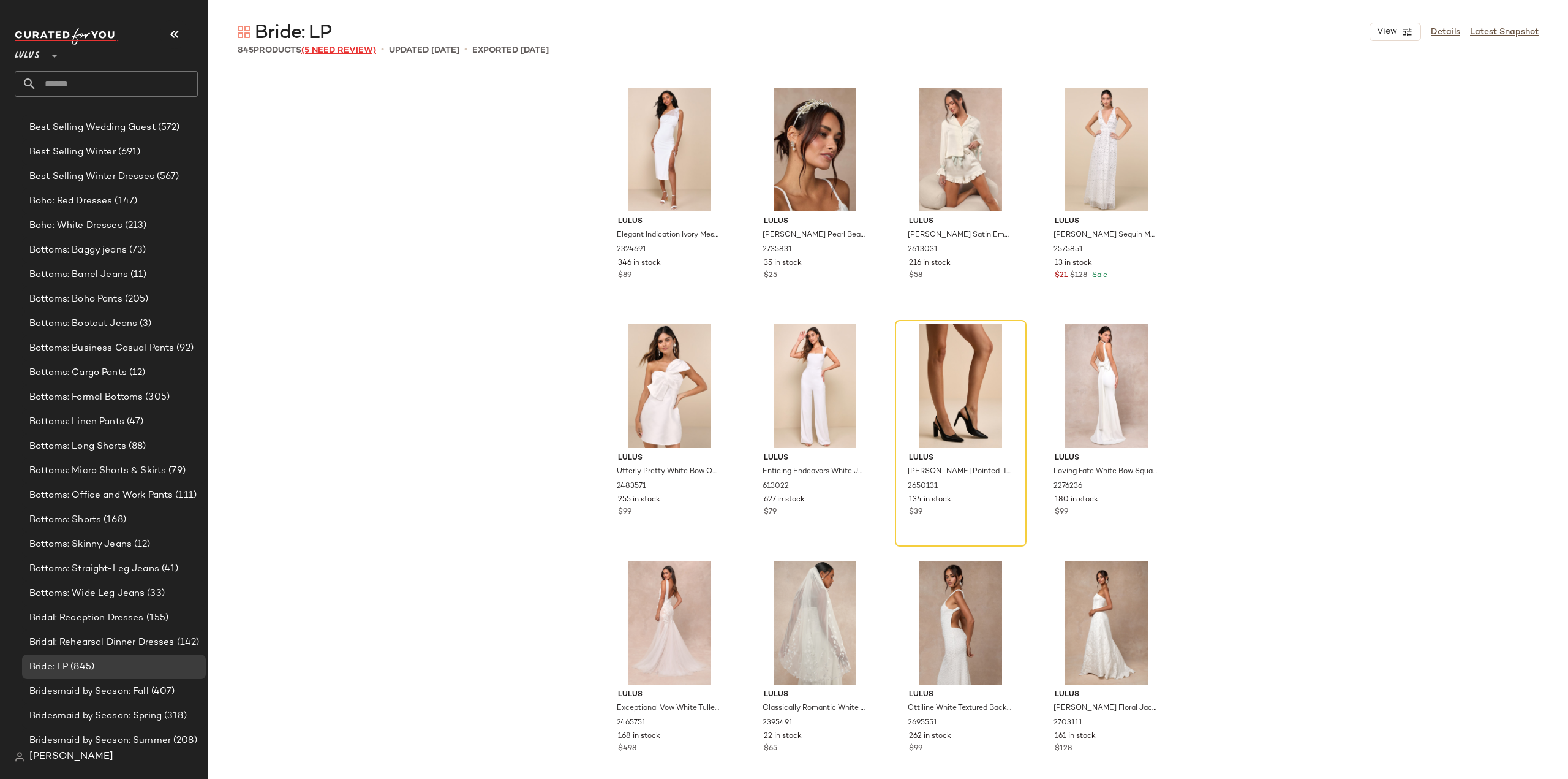
click at [339, 47] on span "(5 Need Review)" at bounding box center [339, 50] width 75 height 9
click at [339, 49] on span "(5 Need Review)" at bounding box center [339, 50] width 75 height 9
click at [329, 51] on span "(5 Need Review)" at bounding box center [339, 50] width 75 height 9
click at [331, 195] on div "Lulus Elegant Indication Ivory Mesh Pearl One-Shoulder Midi Dress 2324691 346 i…" at bounding box center [888, 425] width 1360 height 708
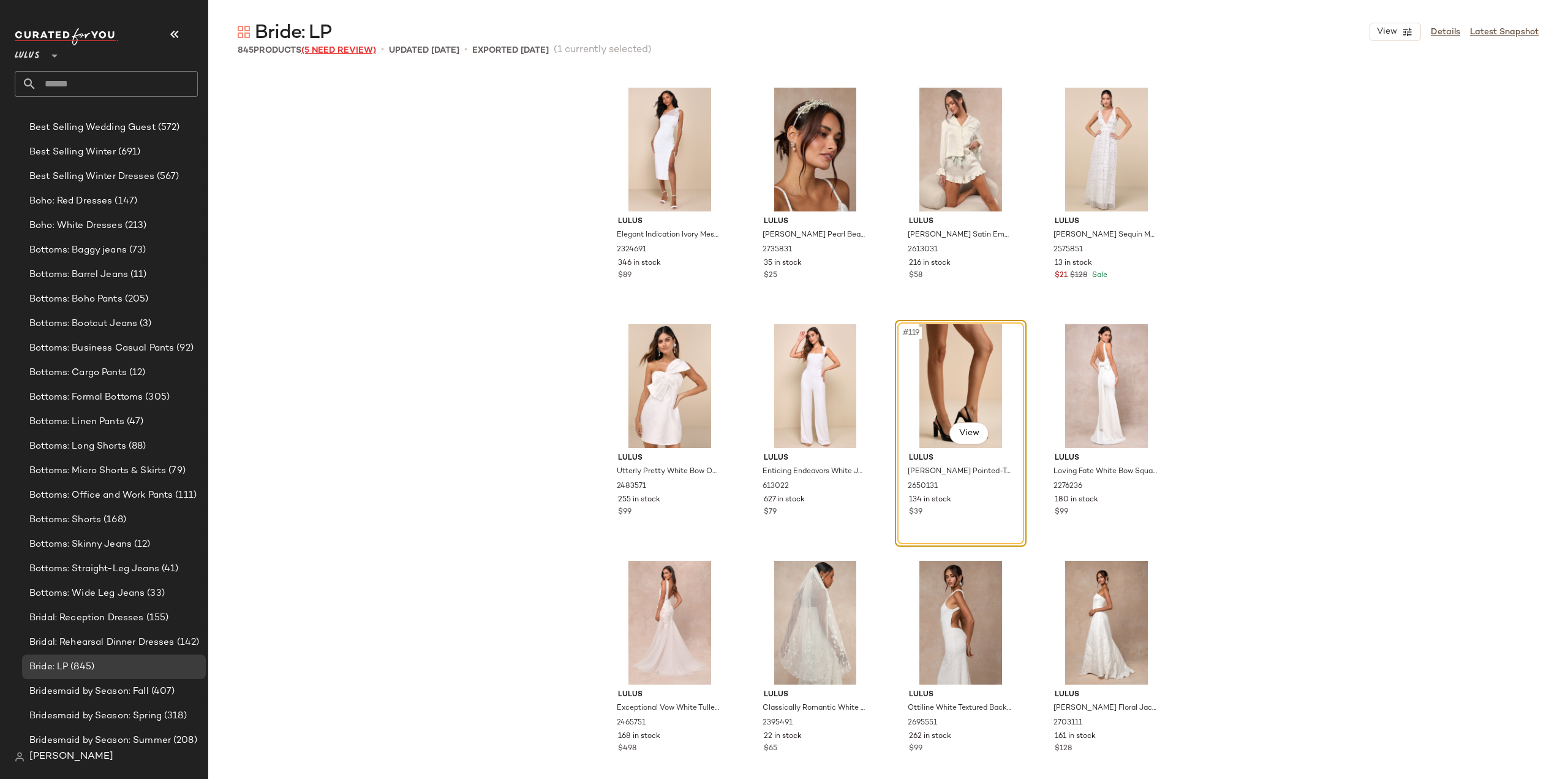
click at [348, 51] on span "(5 Need Review)" at bounding box center [339, 50] width 75 height 9
click at [65, 673] on span "Bride: LP" at bounding box center [49, 667] width 39 height 14
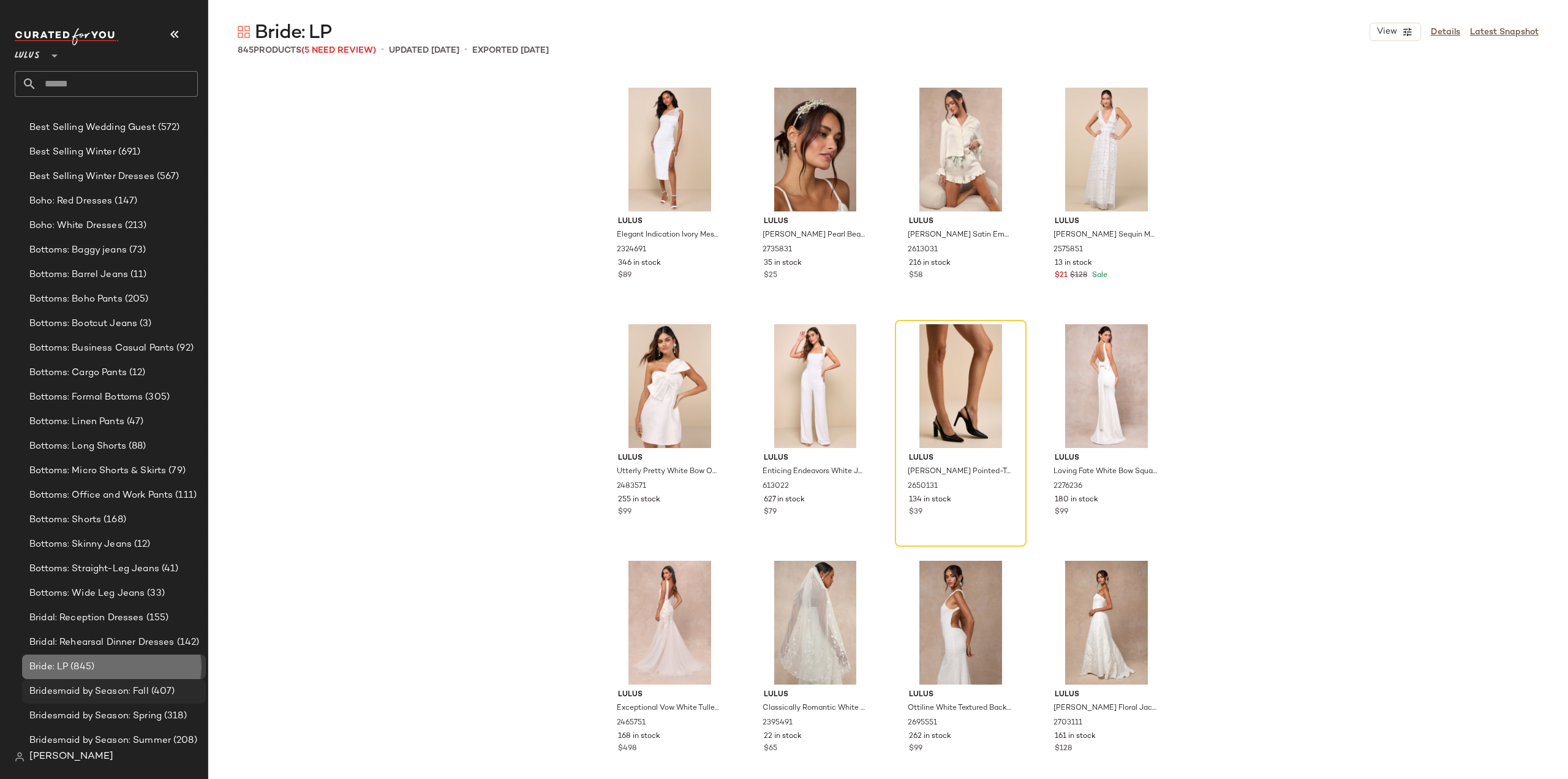
click at [70, 687] on span "Bridesmaid by Season: Fall" at bounding box center [89, 691] width 120 height 14
click at [69, 669] on span "(845)" at bounding box center [81, 667] width 26 height 14
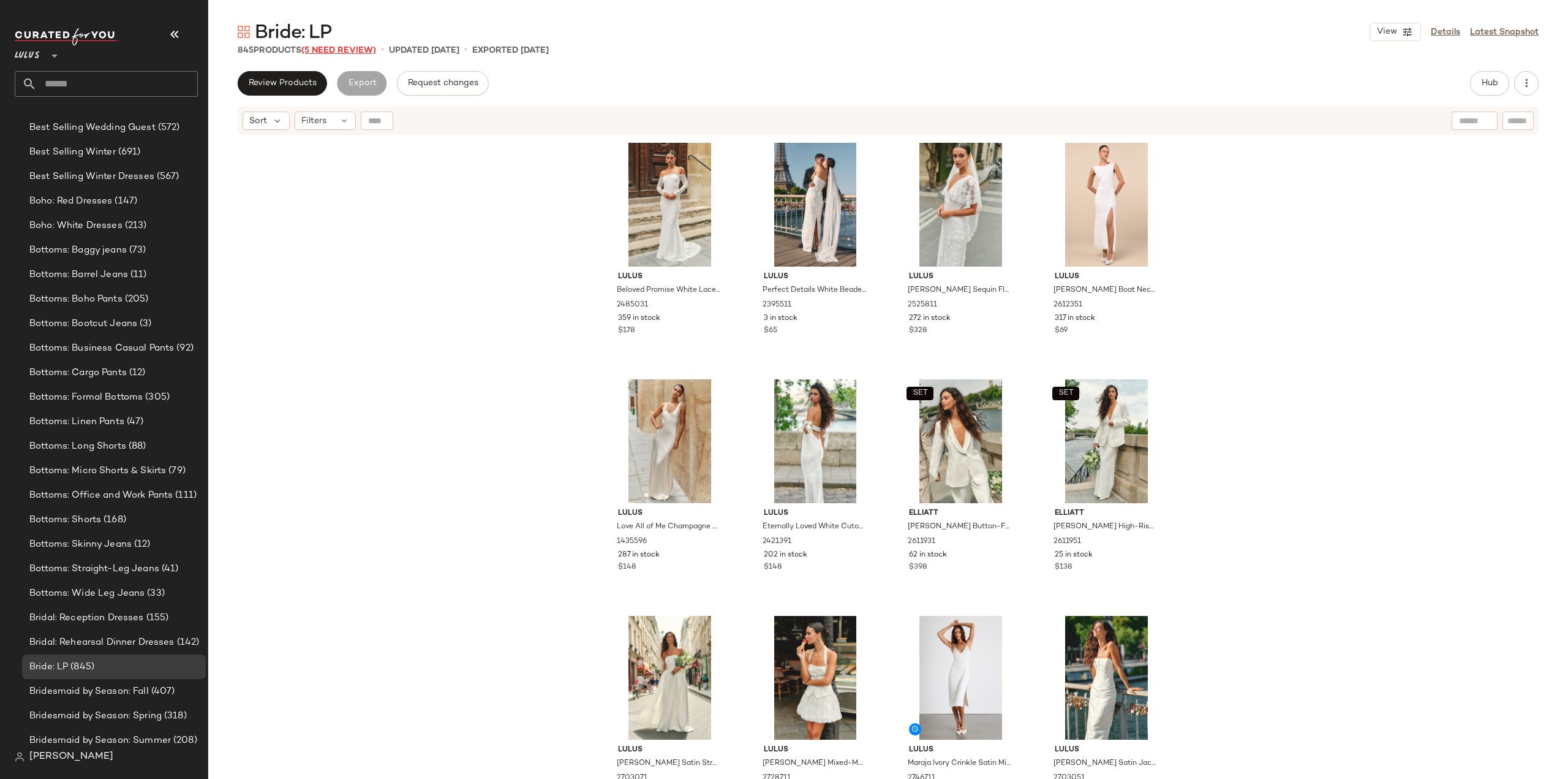
click at [339, 47] on span "(5 Need Review)" at bounding box center [339, 50] width 75 height 9
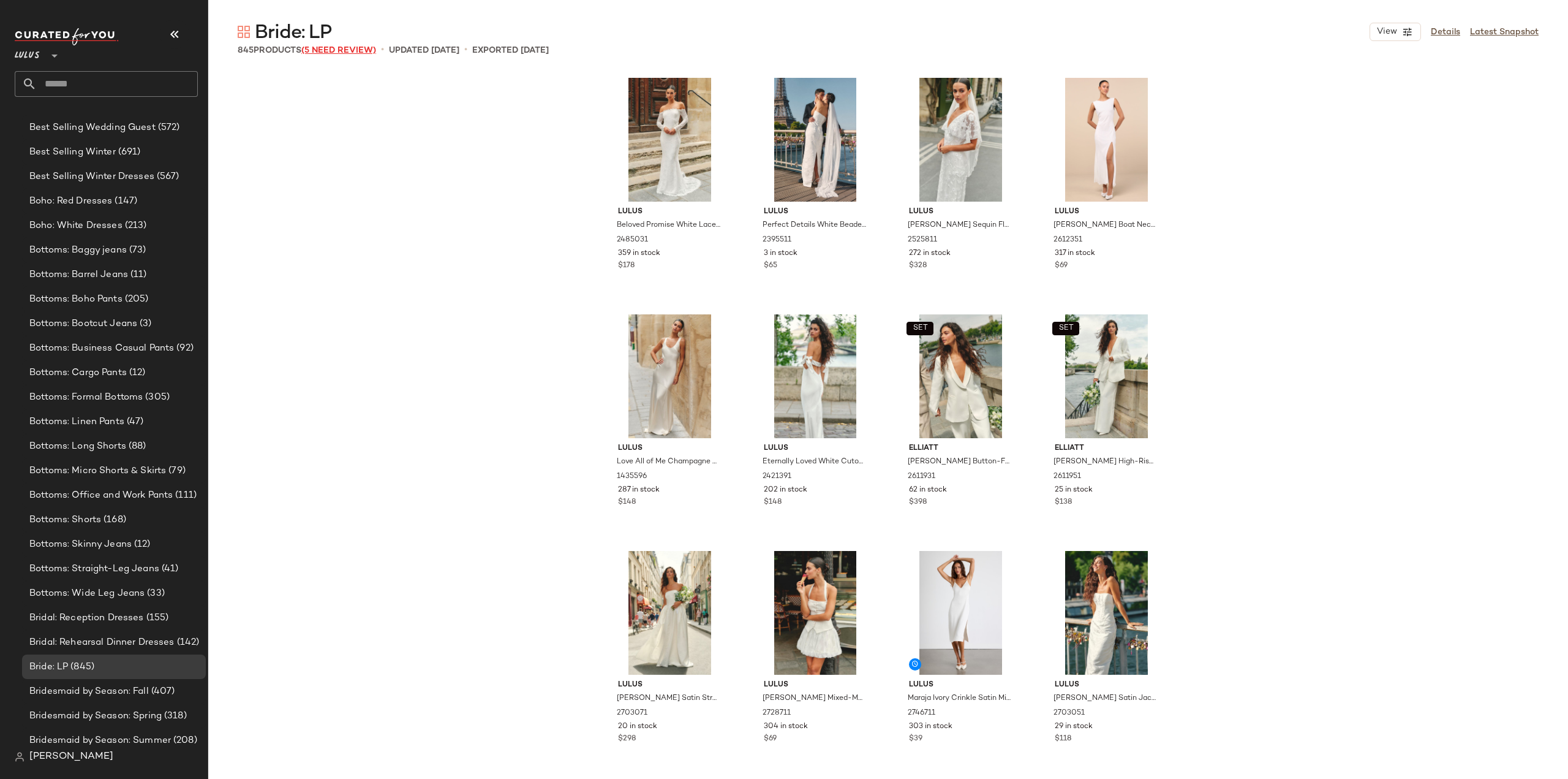
click at [339, 49] on span "(5 Need Review)" at bounding box center [339, 50] width 75 height 9
click at [331, 47] on span "(5 Need Review)" at bounding box center [339, 50] width 75 height 9
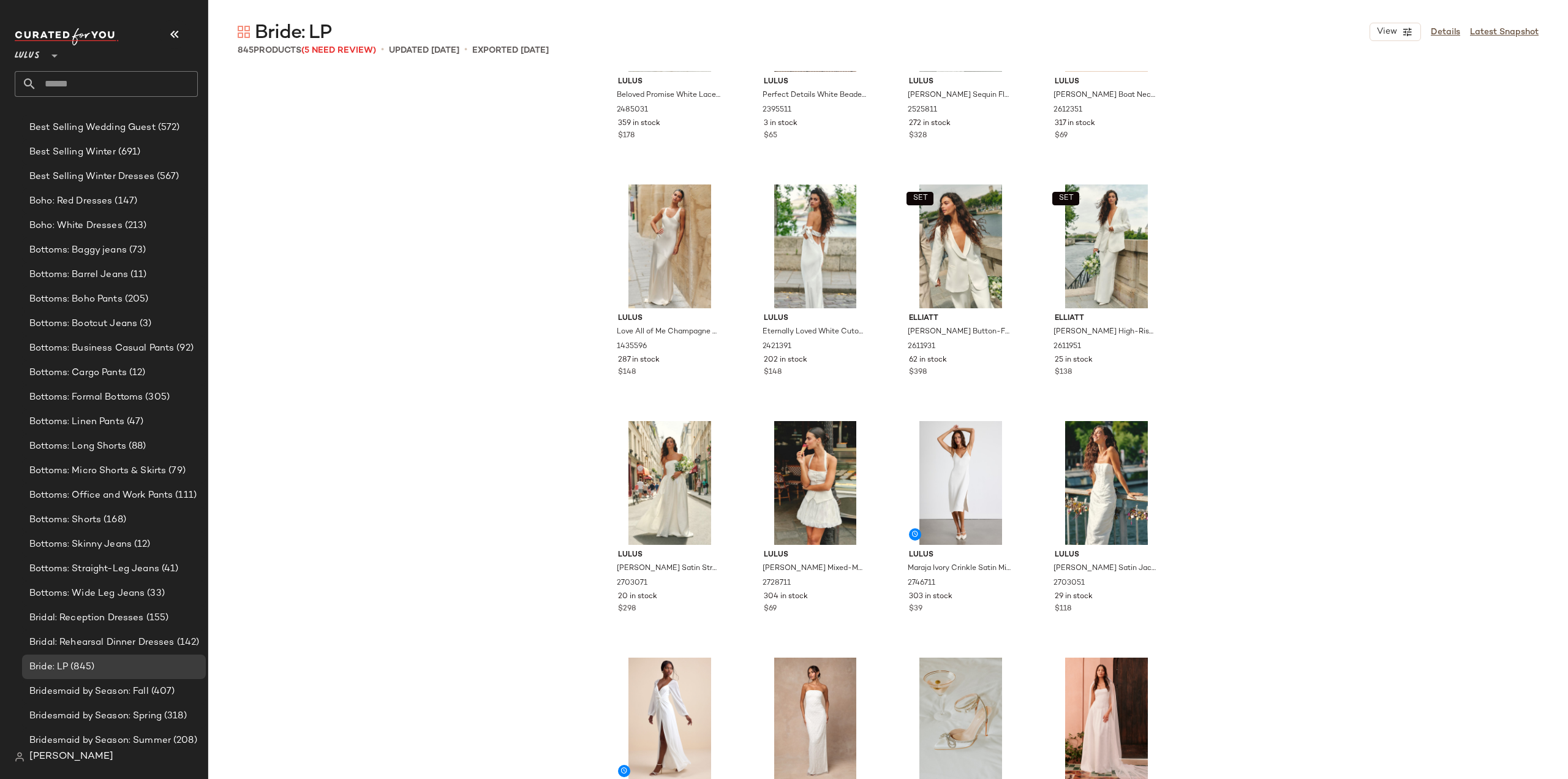
scroll to position [184, 0]
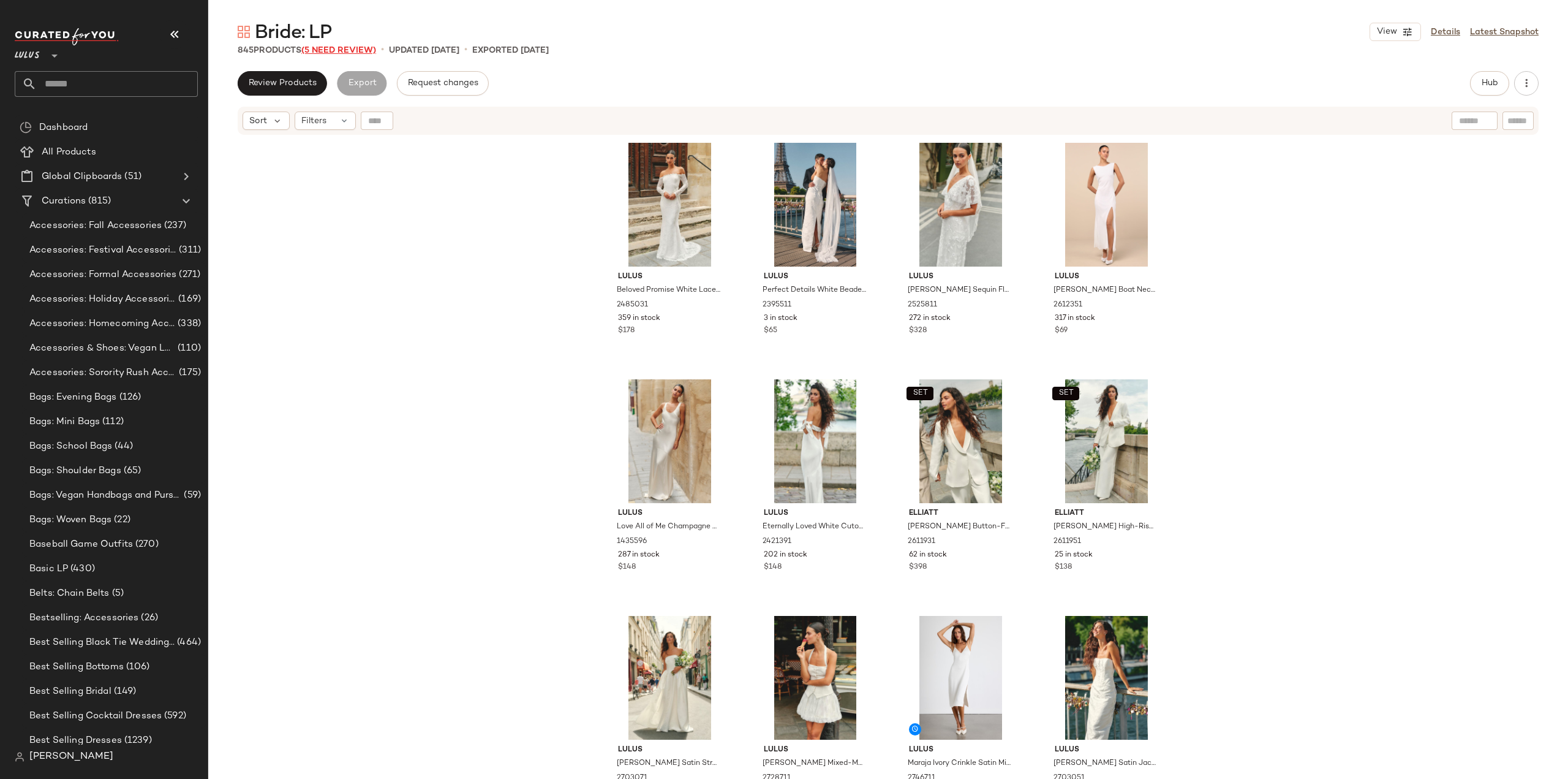
click at [345, 49] on span "(5 Need Review)" at bounding box center [339, 50] width 75 height 9
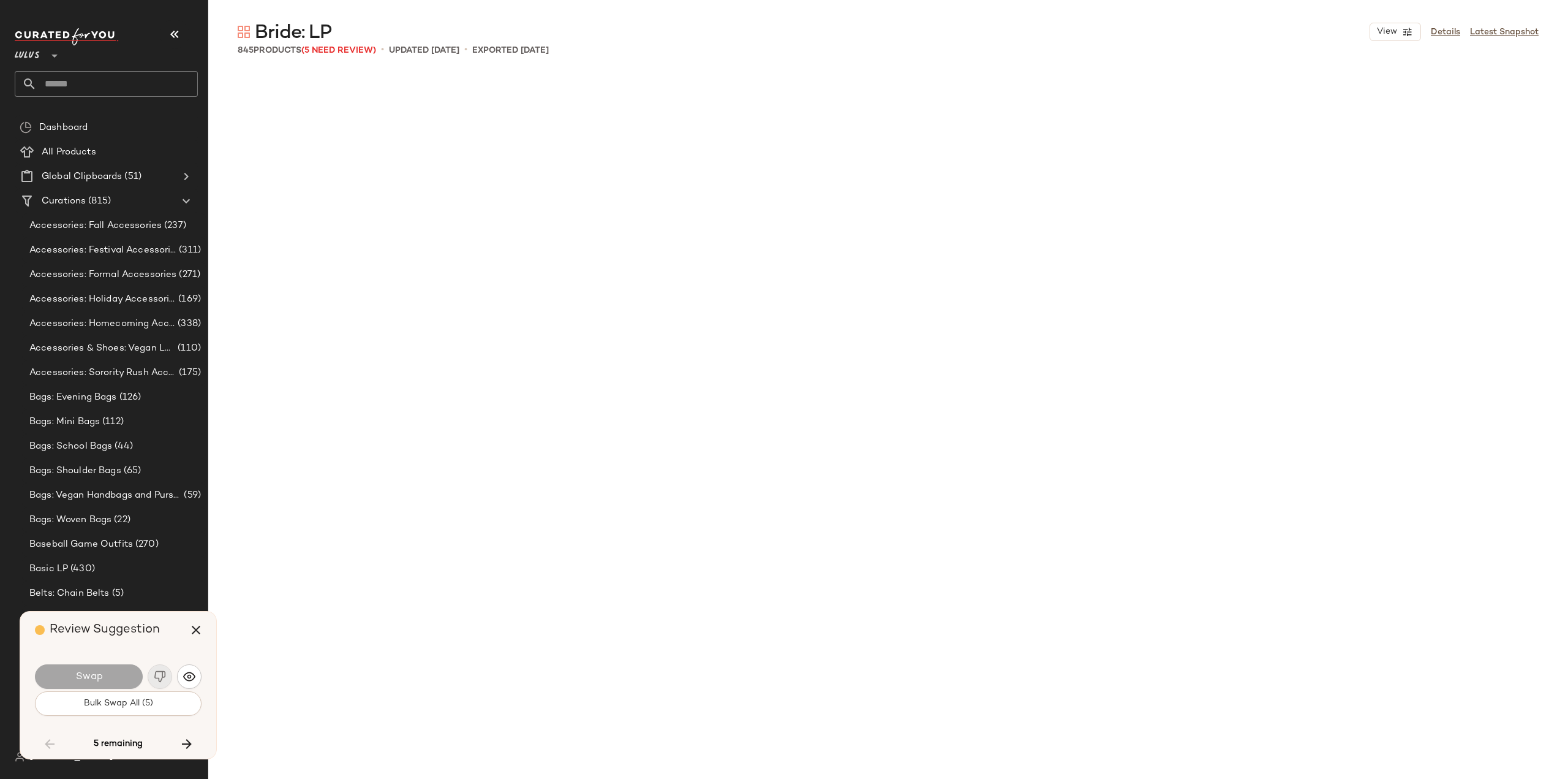
scroll to position [6624, 0]
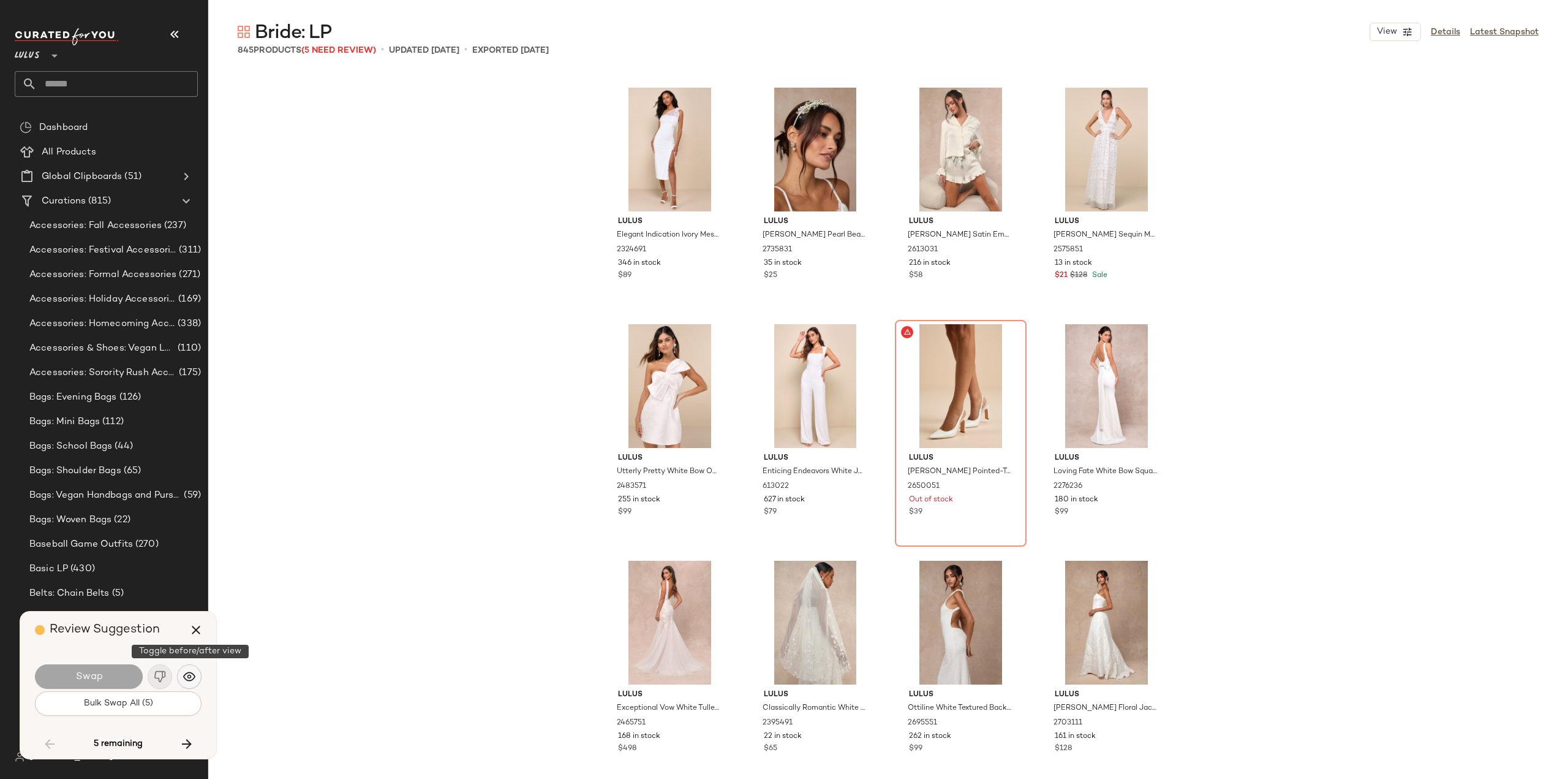
click at [190, 679] on img "button" at bounding box center [189, 677] width 12 height 12
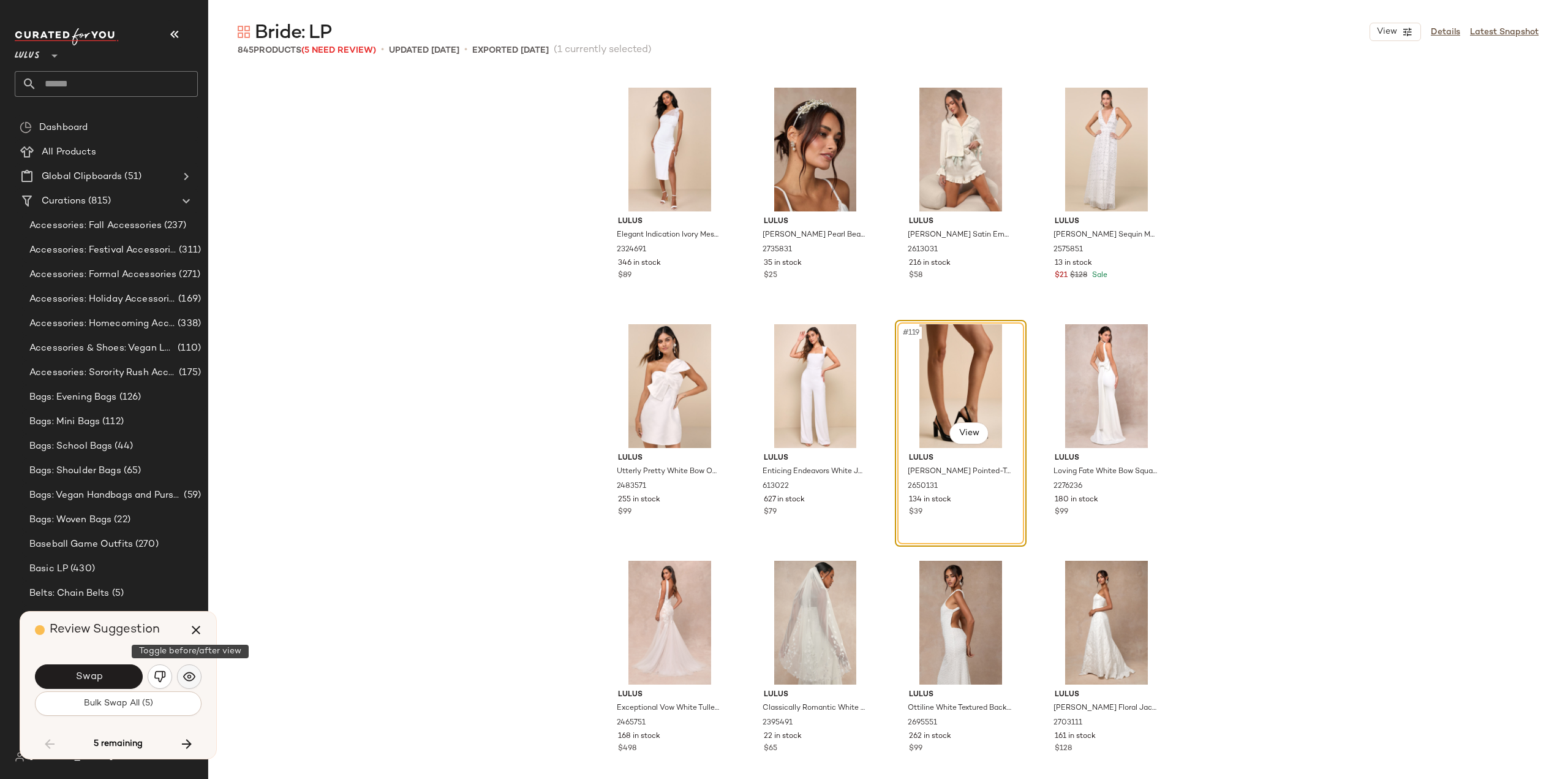
click at [188, 675] on img "button" at bounding box center [189, 677] width 12 height 12
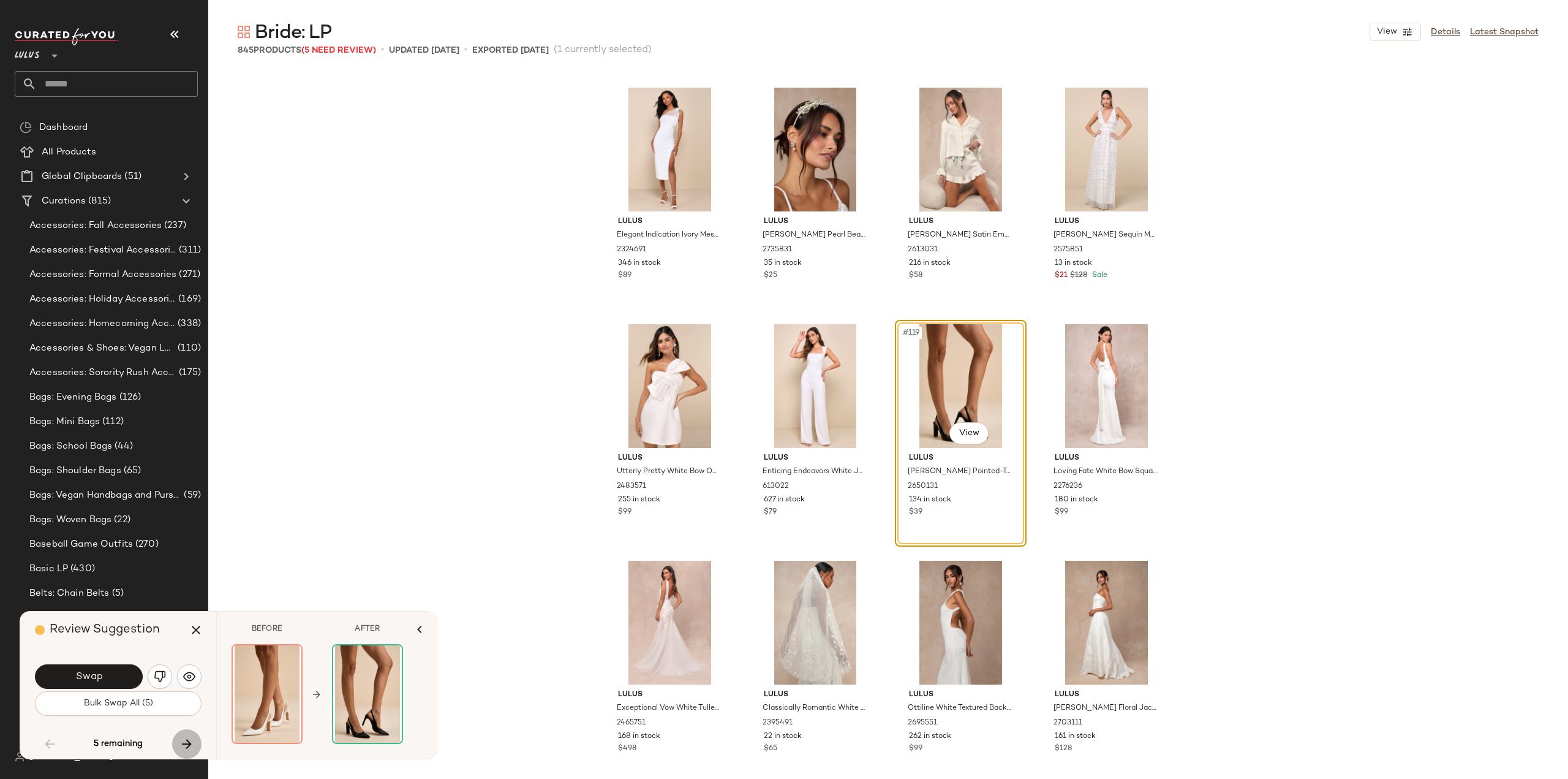
click at [187, 746] on icon "button" at bounding box center [187, 744] width 15 height 15
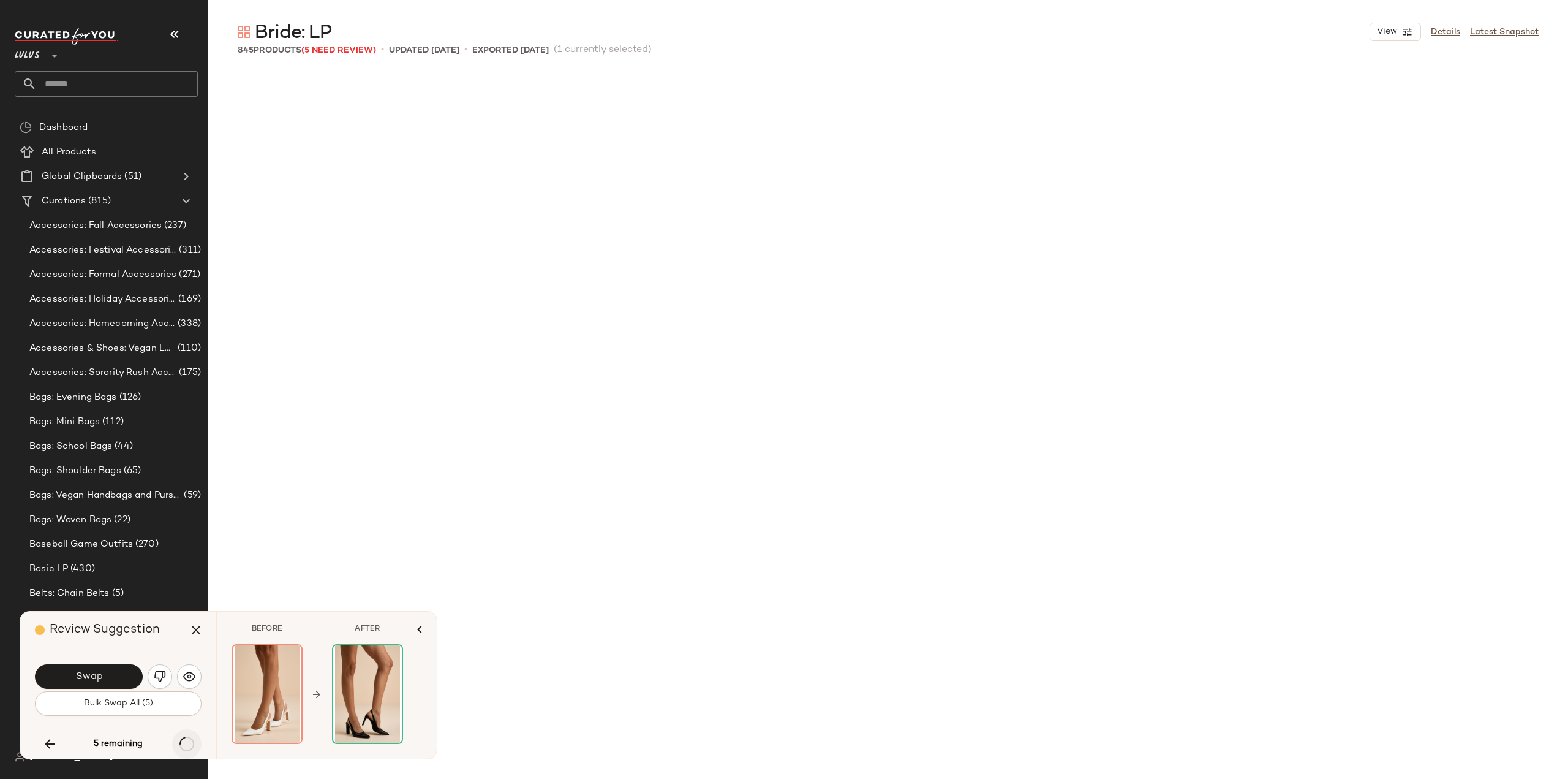
scroll to position [14195, 0]
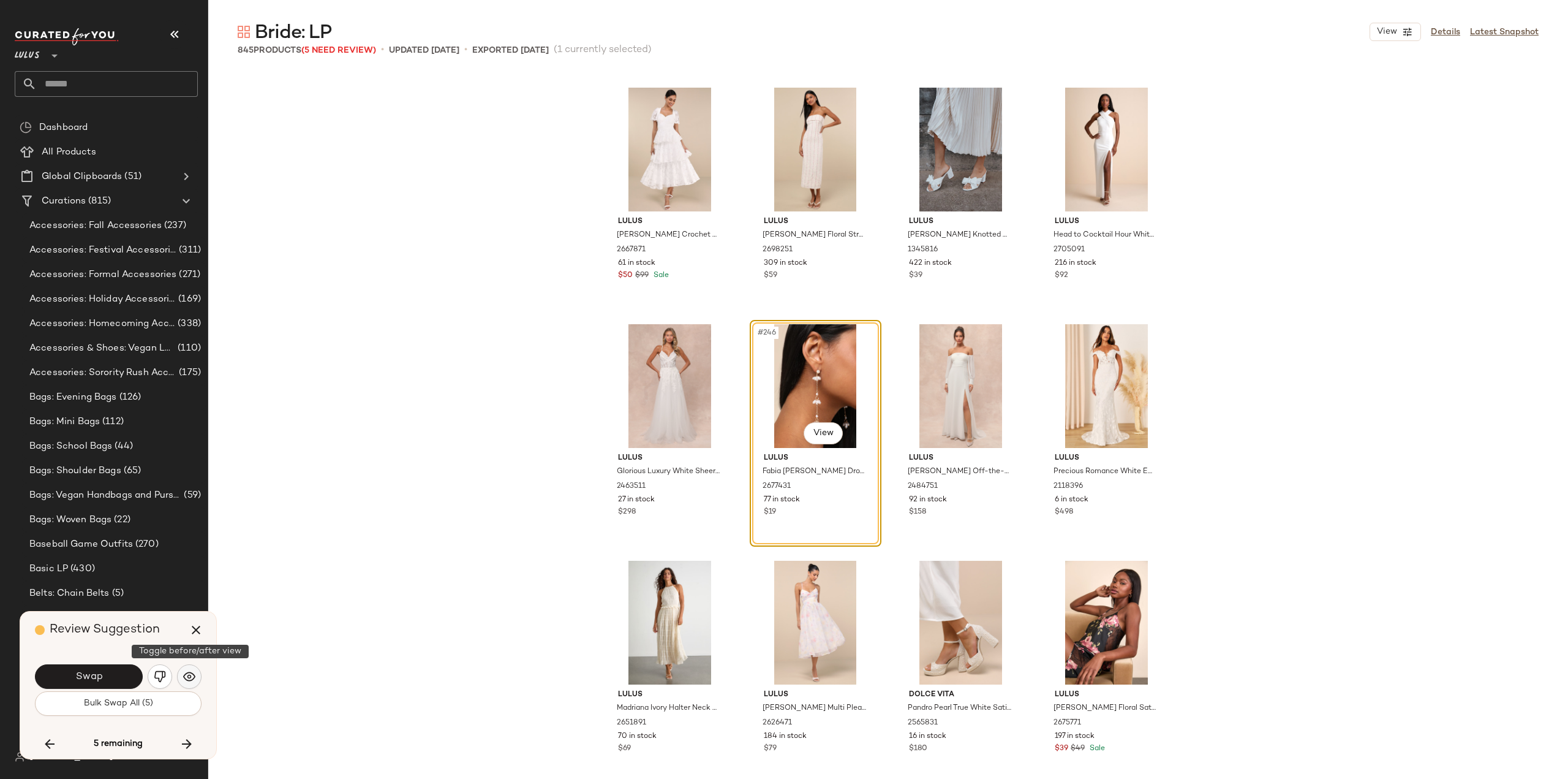
click at [185, 678] on img "button" at bounding box center [189, 677] width 12 height 12
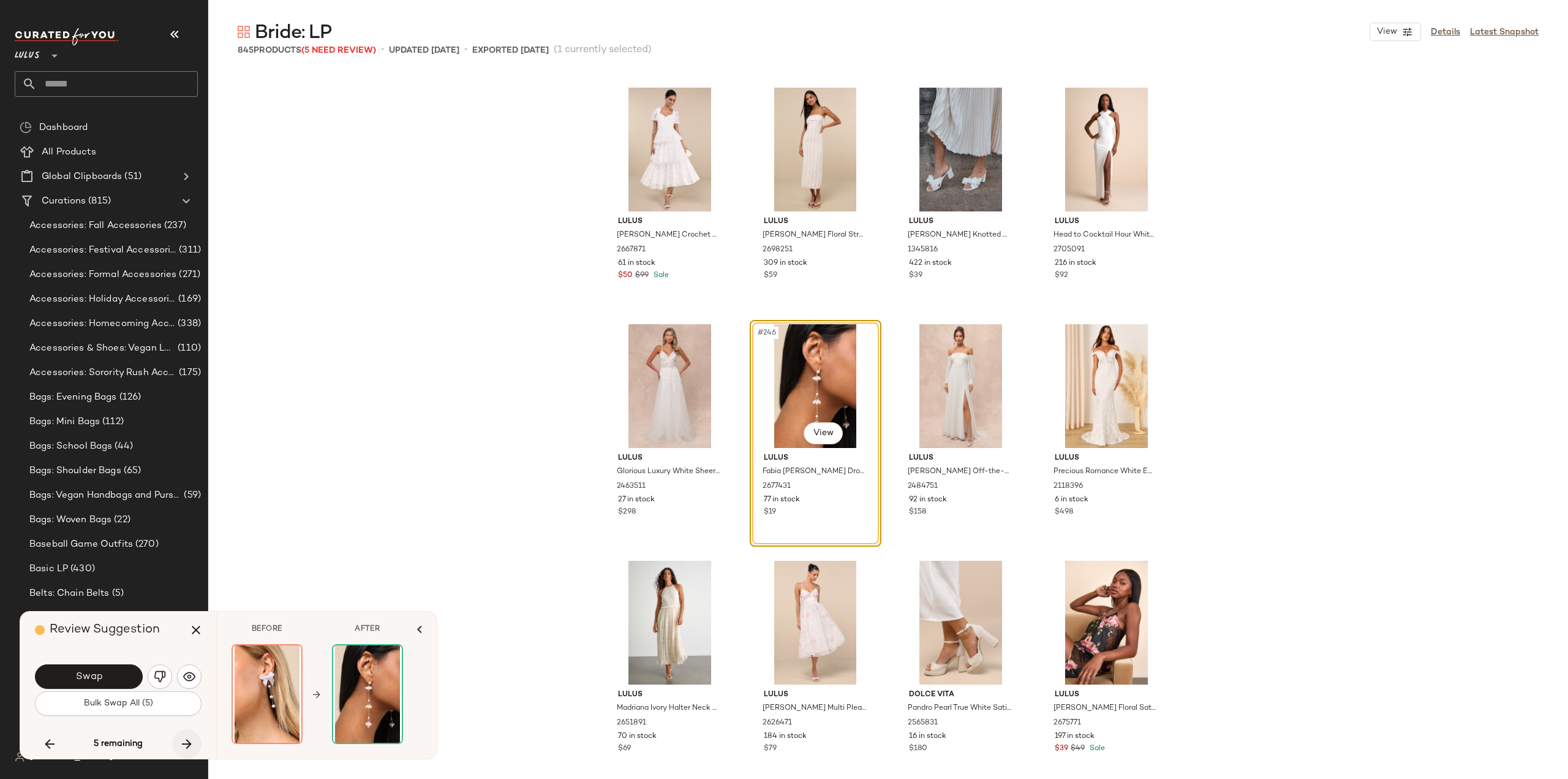
click at [187, 742] on icon "button" at bounding box center [187, 744] width 15 height 15
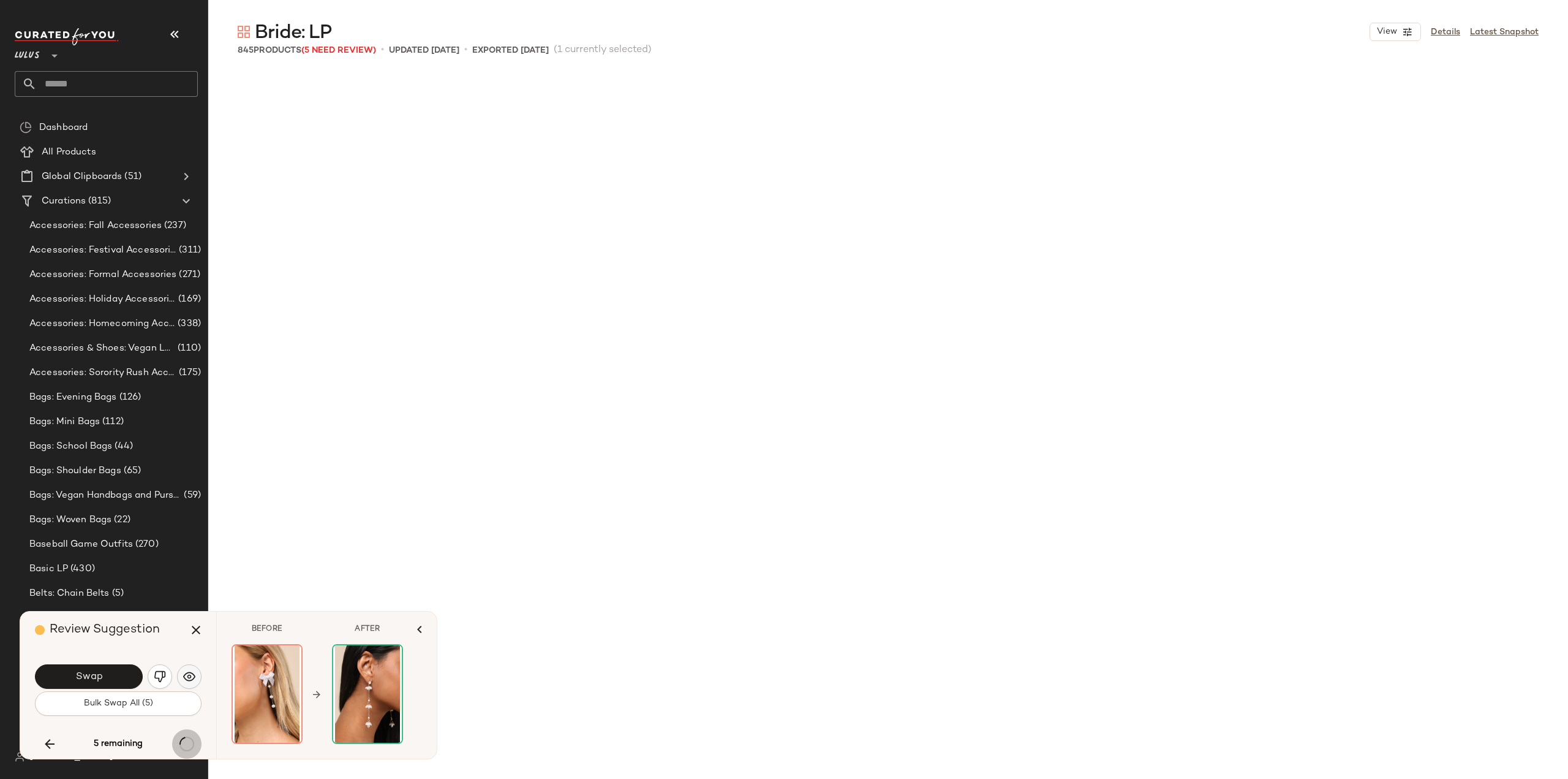
scroll to position [20109, 0]
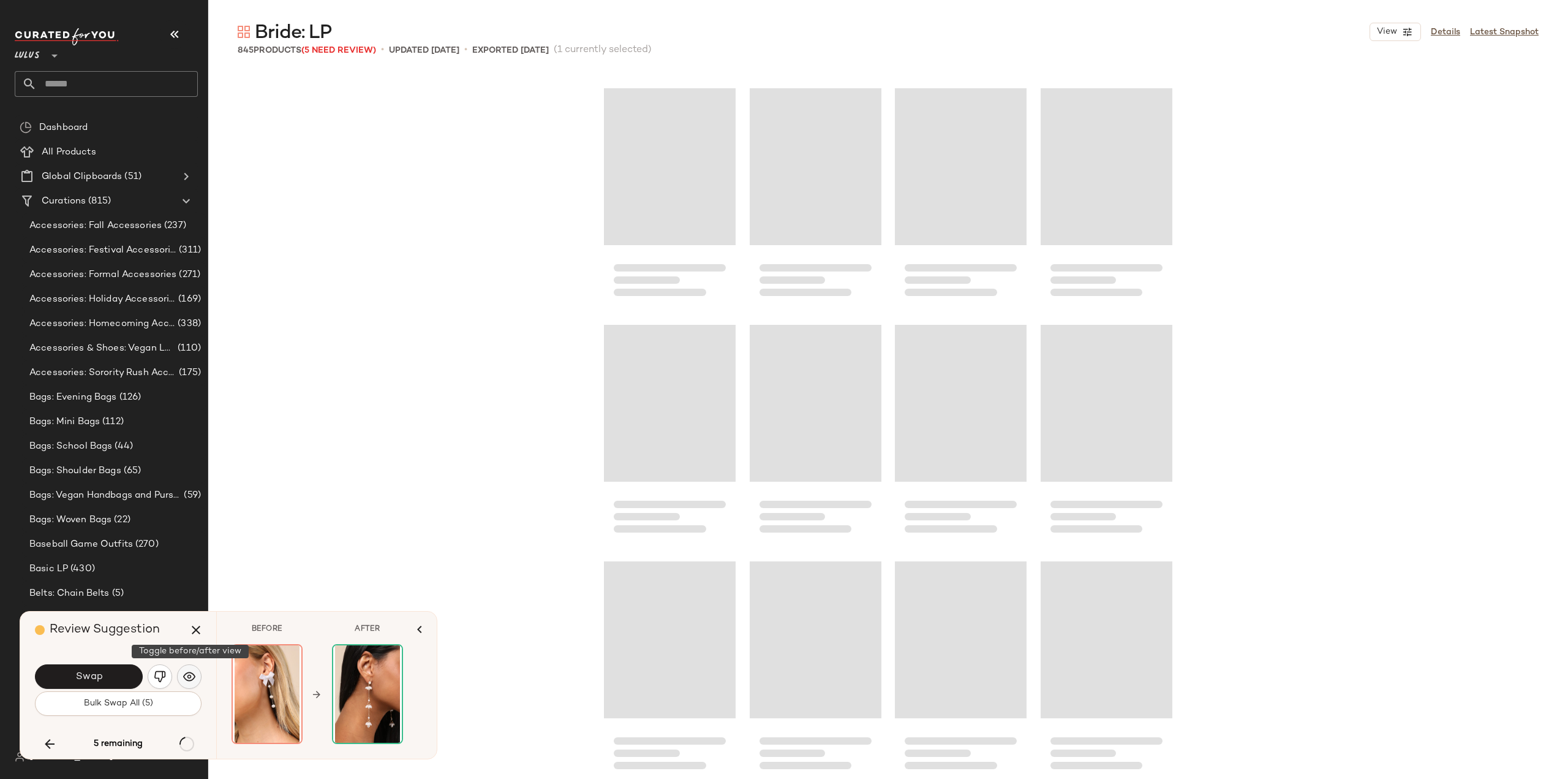
click at [190, 677] on img "button" at bounding box center [189, 677] width 12 height 12
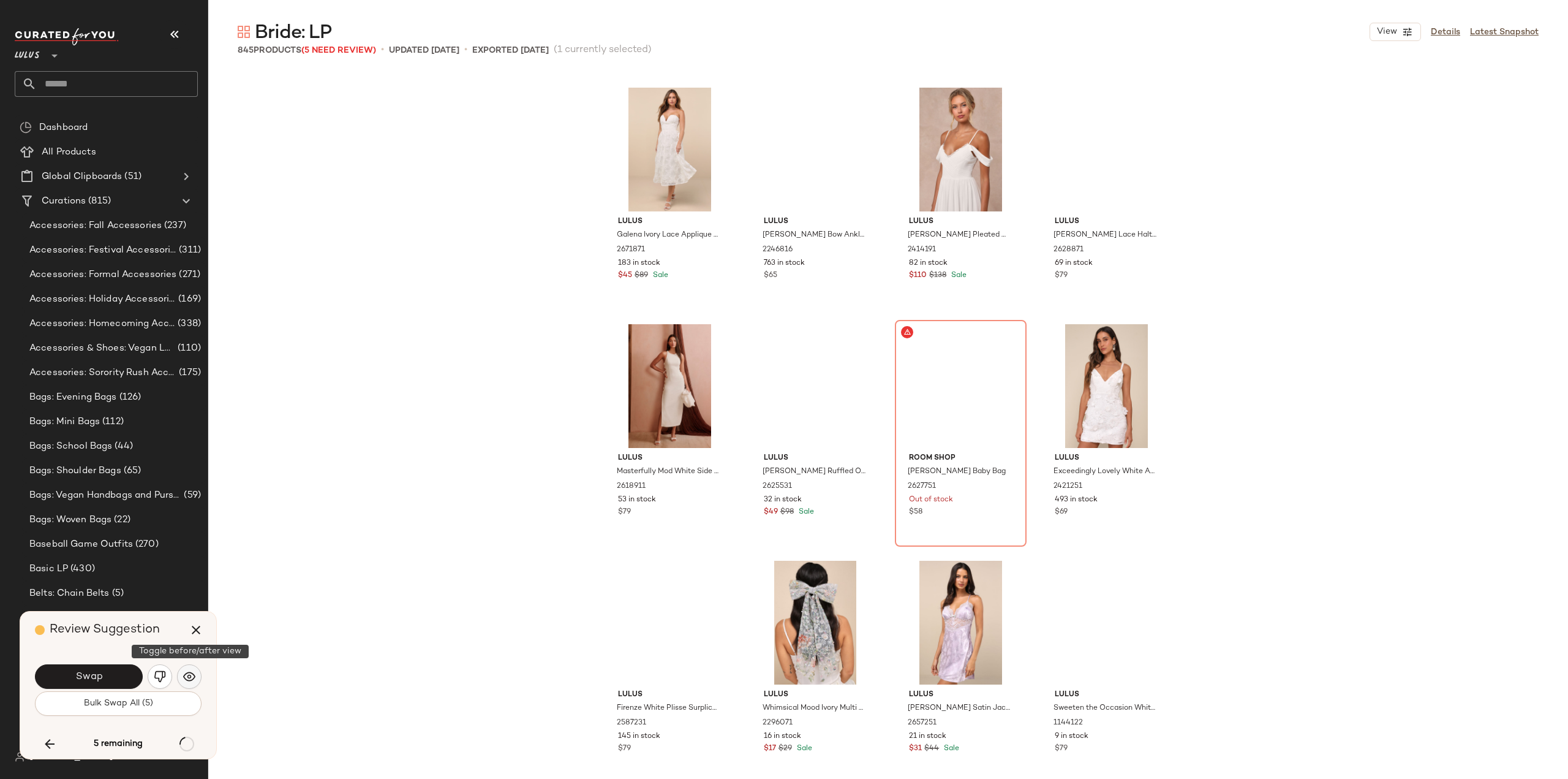
click at [192, 675] on img "button" at bounding box center [189, 677] width 12 height 12
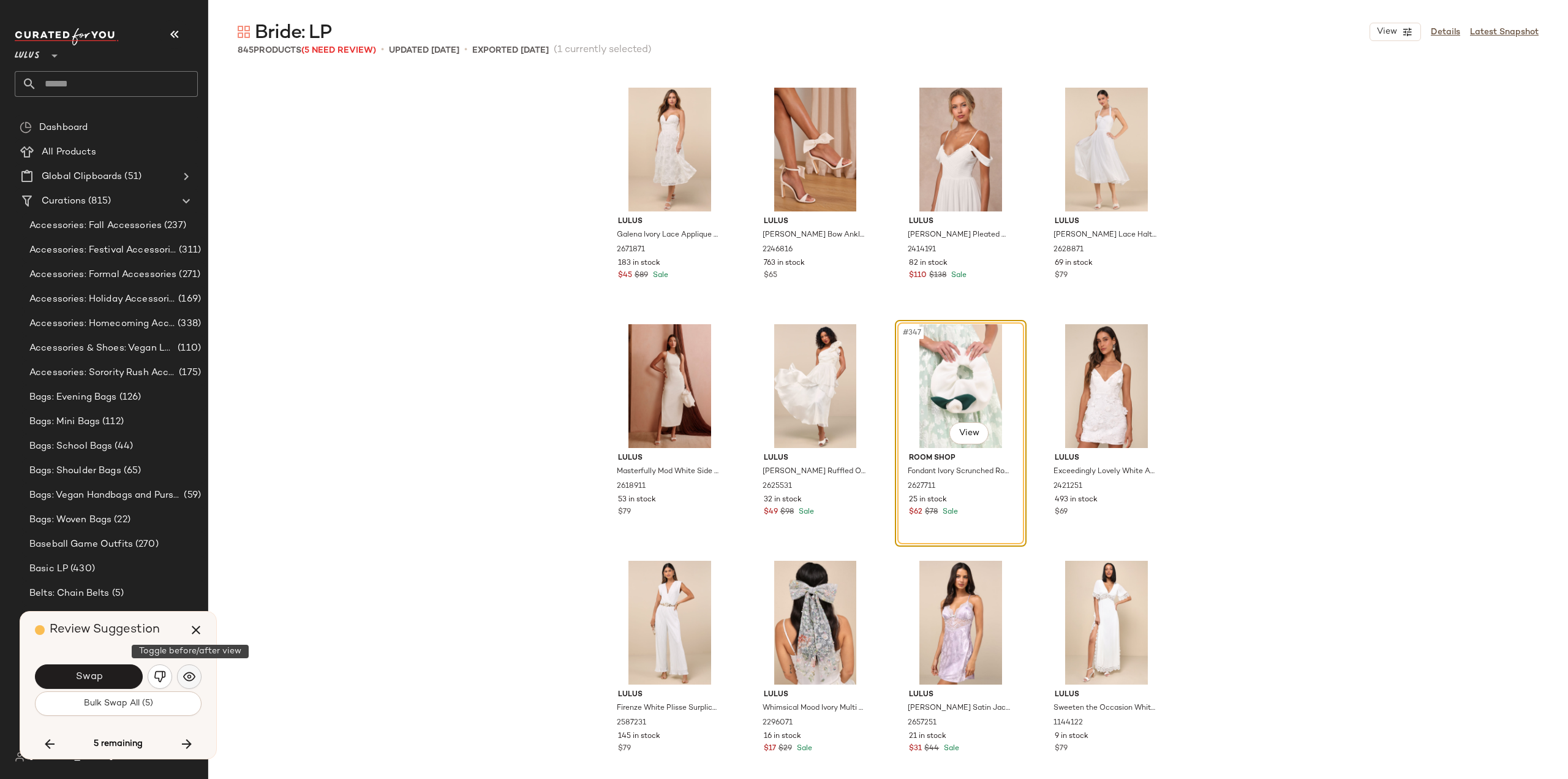
click at [193, 677] on img "button" at bounding box center [189, 677] width 12 height 12
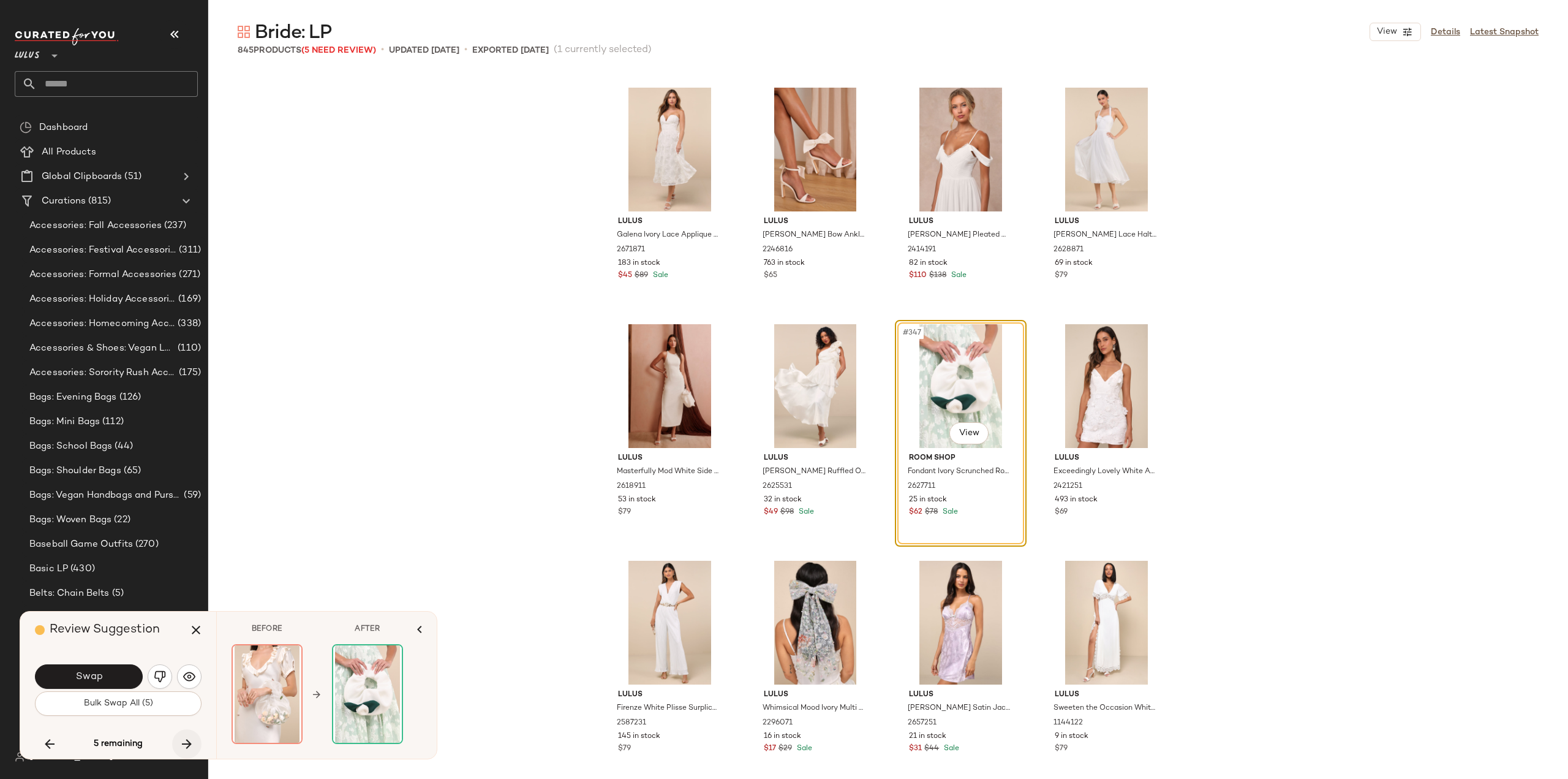
click at [190, 738] on icon "button" at bounding box center [187, 744] width 15 height 15
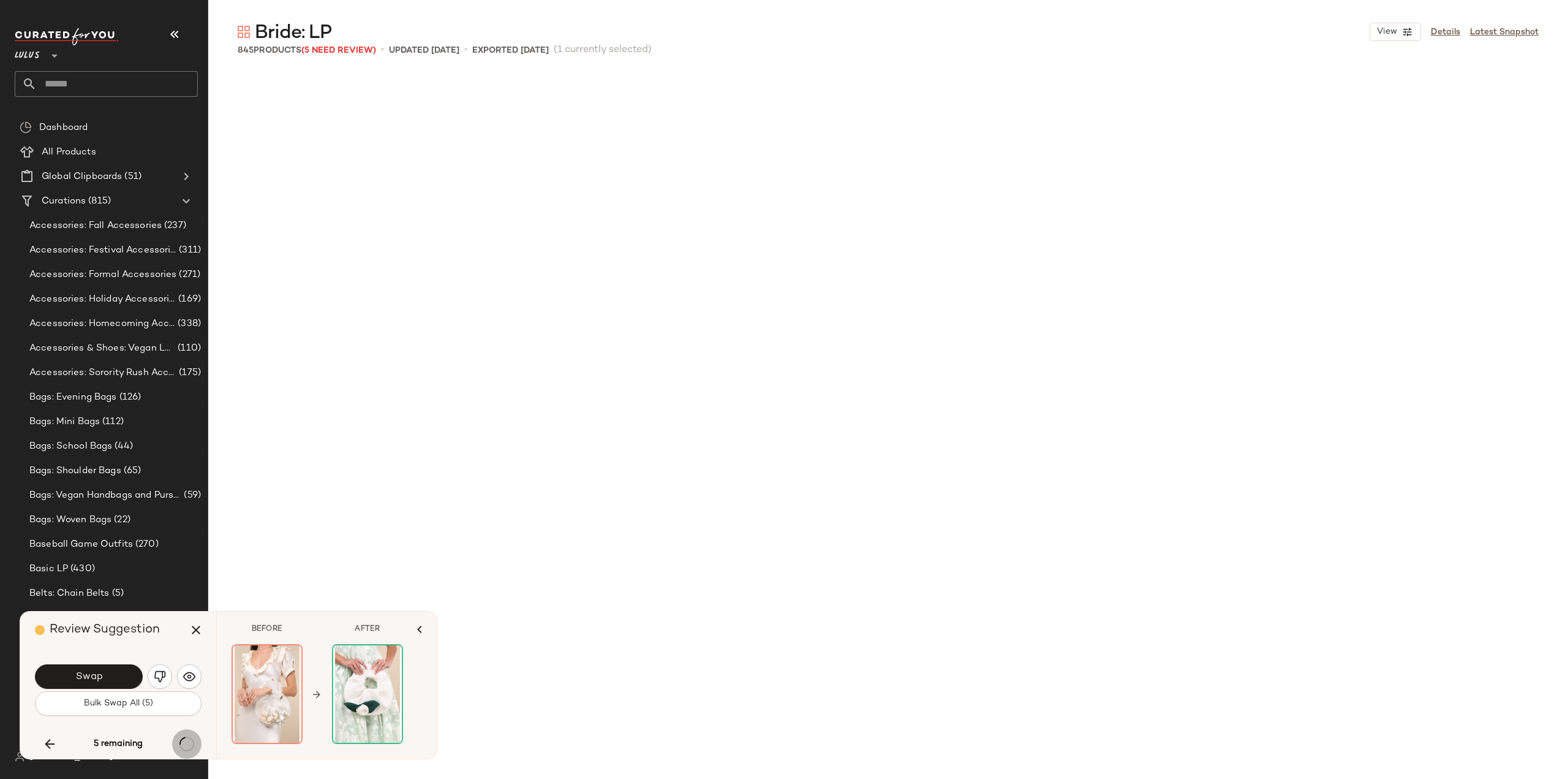
scroll to position [32647, 0]
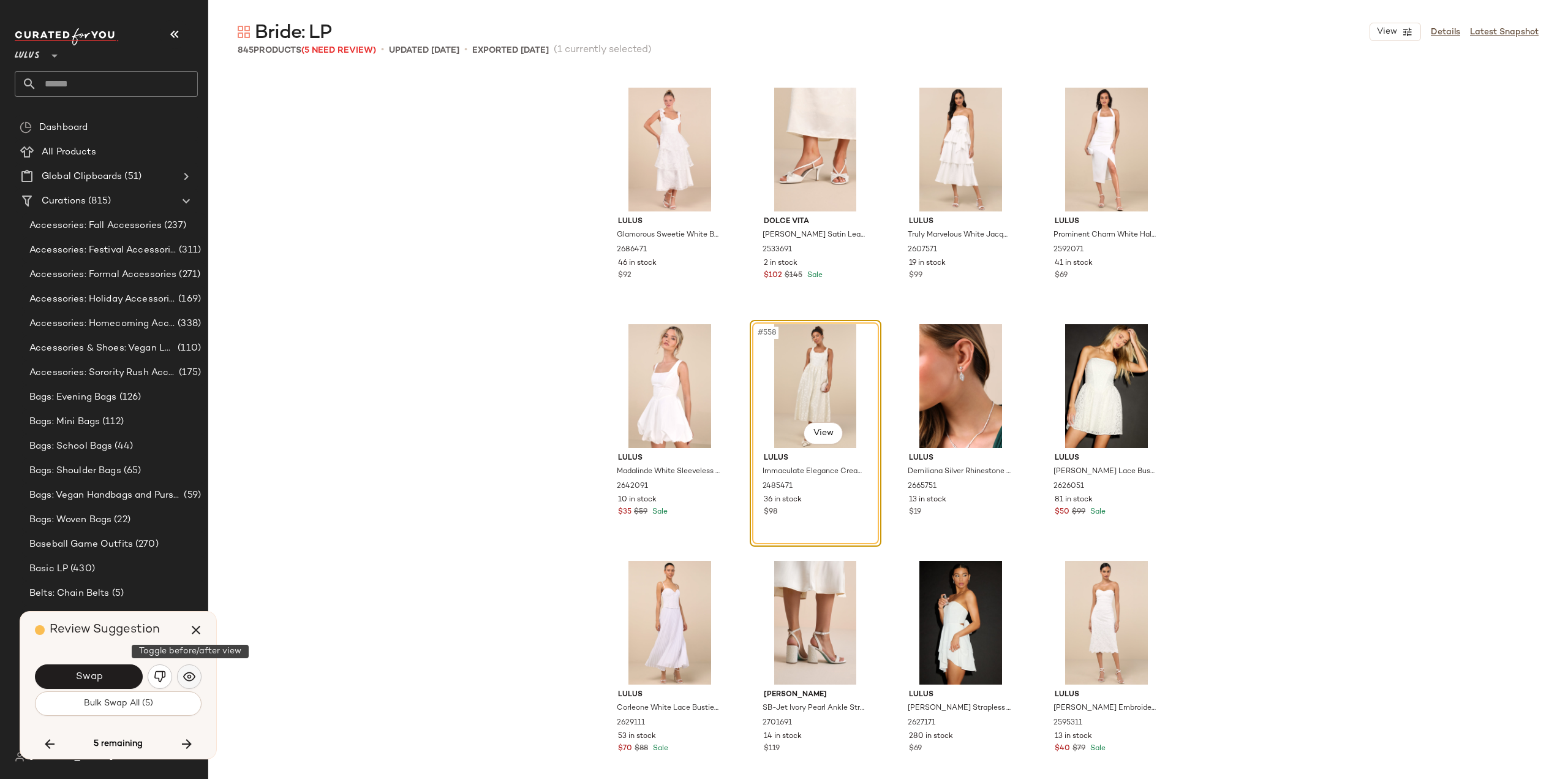
click at [189, 676] on img "button" at bounding box center [189, 677] width 12 height 12
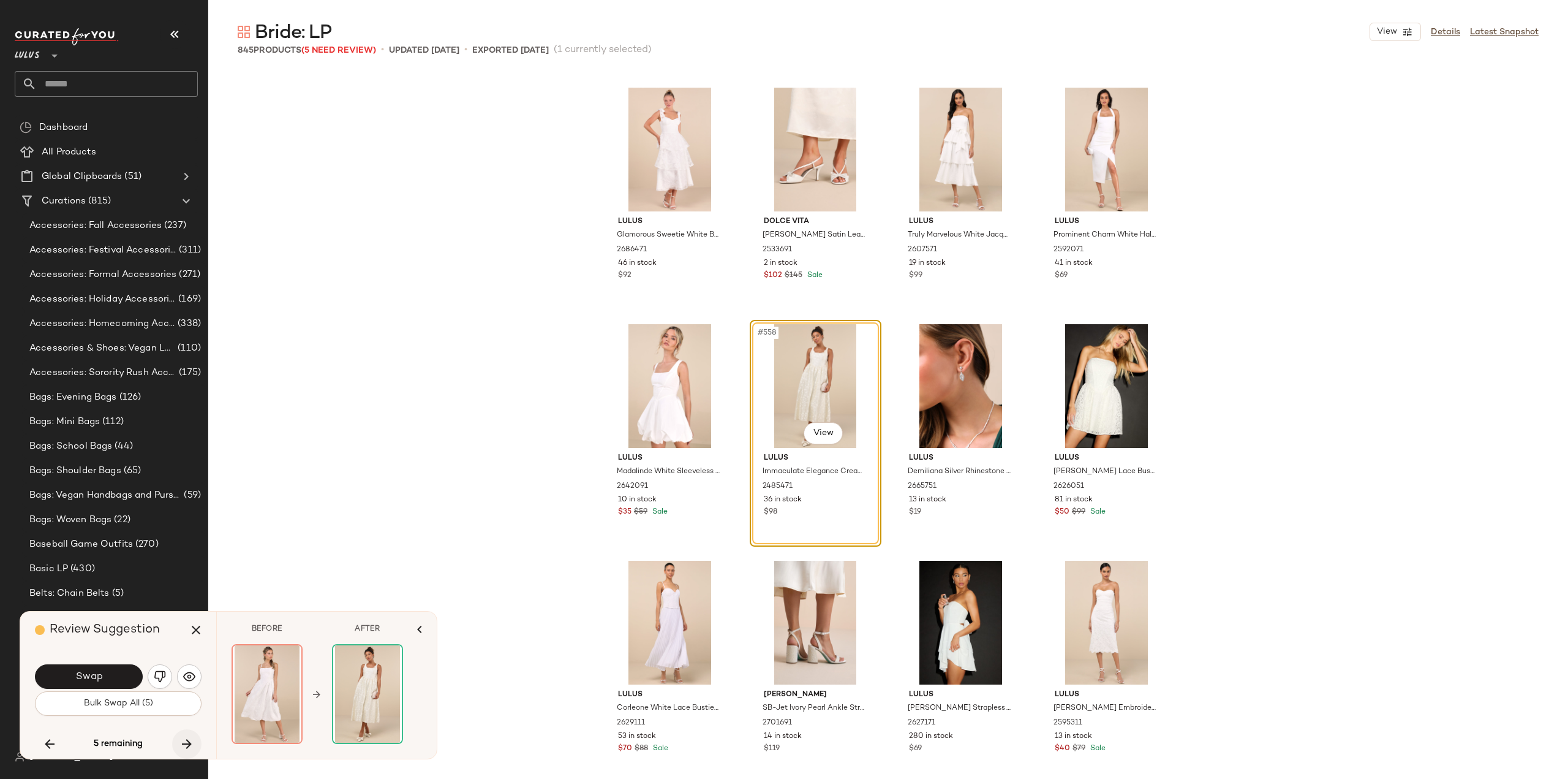
click at [187, 741] on icon "button" at bounding box center [187, 744] width 15 height 15
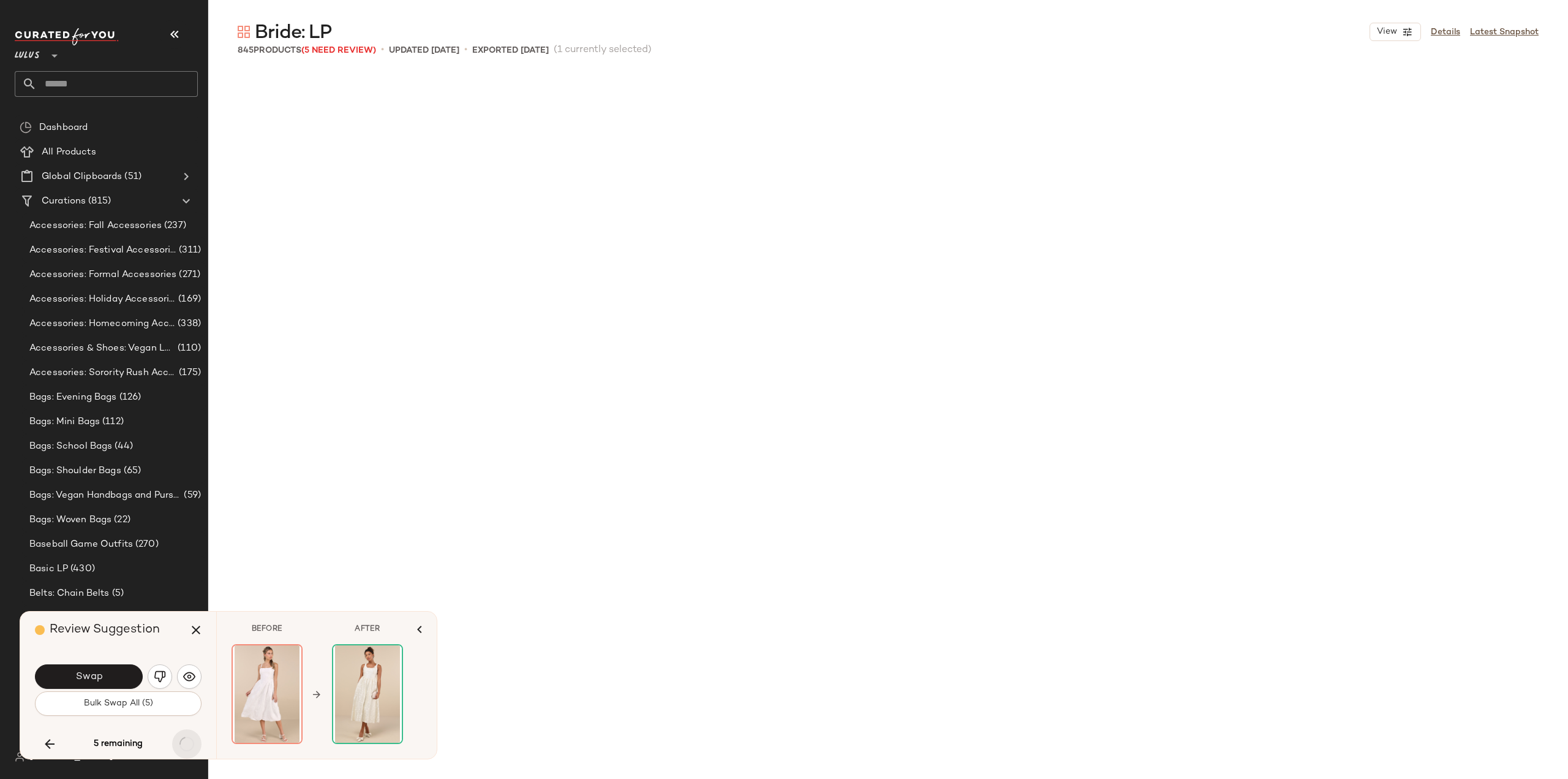
scroll to position [47551, 0]
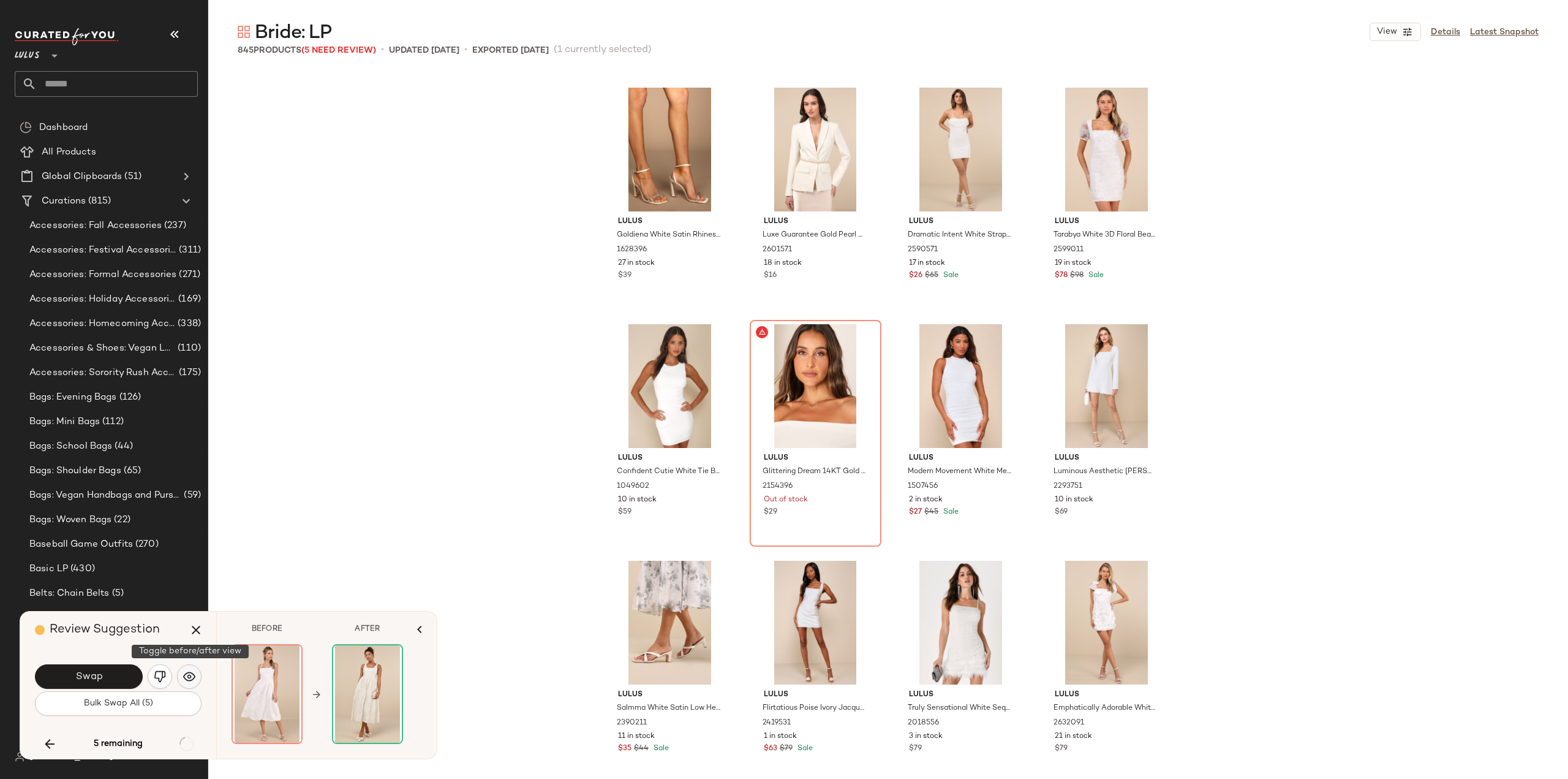
click at [191, 676] on img "button" at bounding box center [189, 677] width 12 height 12
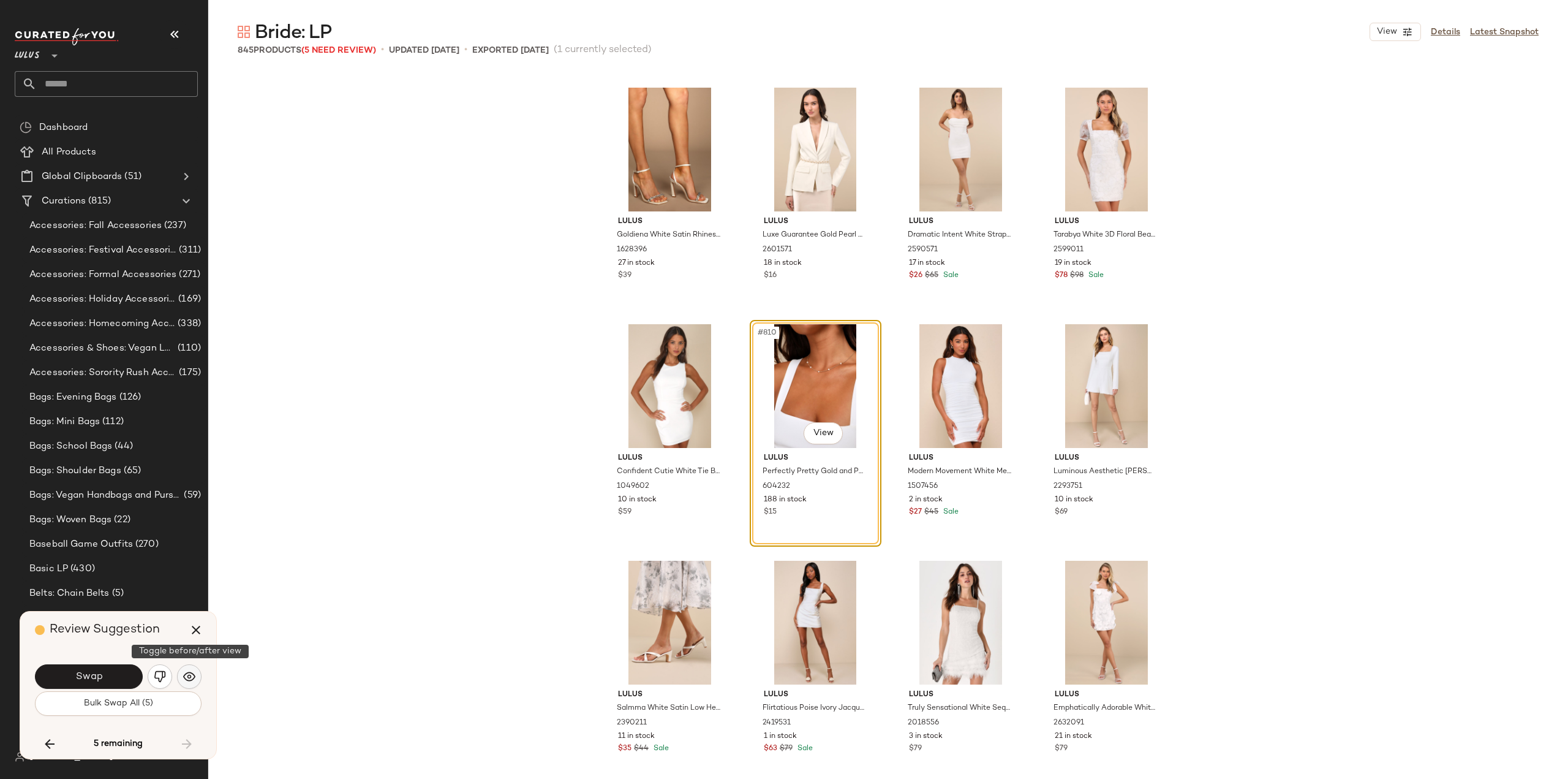
click at [191, 676] on img "button" at bounding box center [189, 677] width 12 height 12
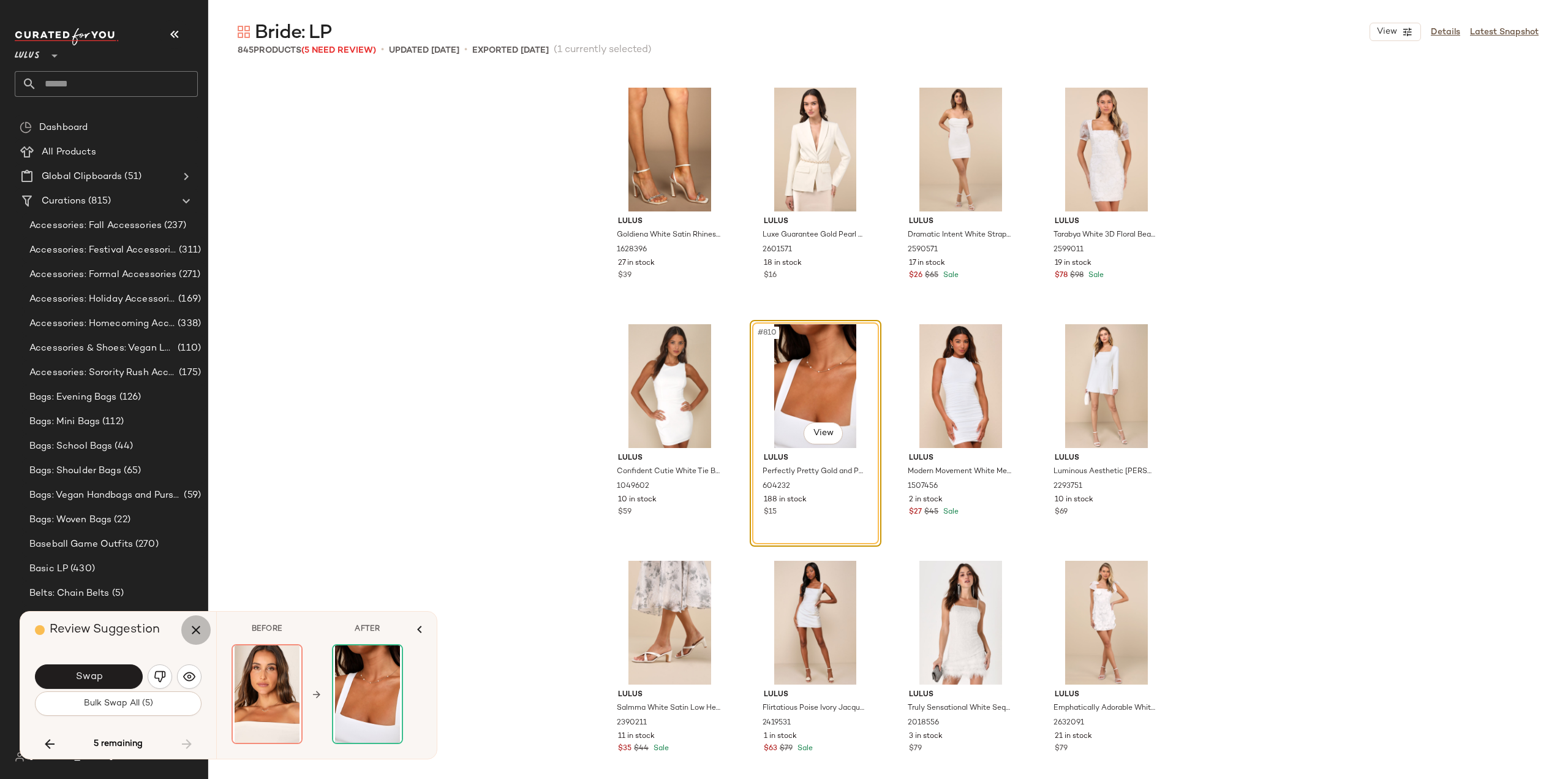
click at [187, 630] on button "button" at bounding box center [197, 630] width 30 height 30
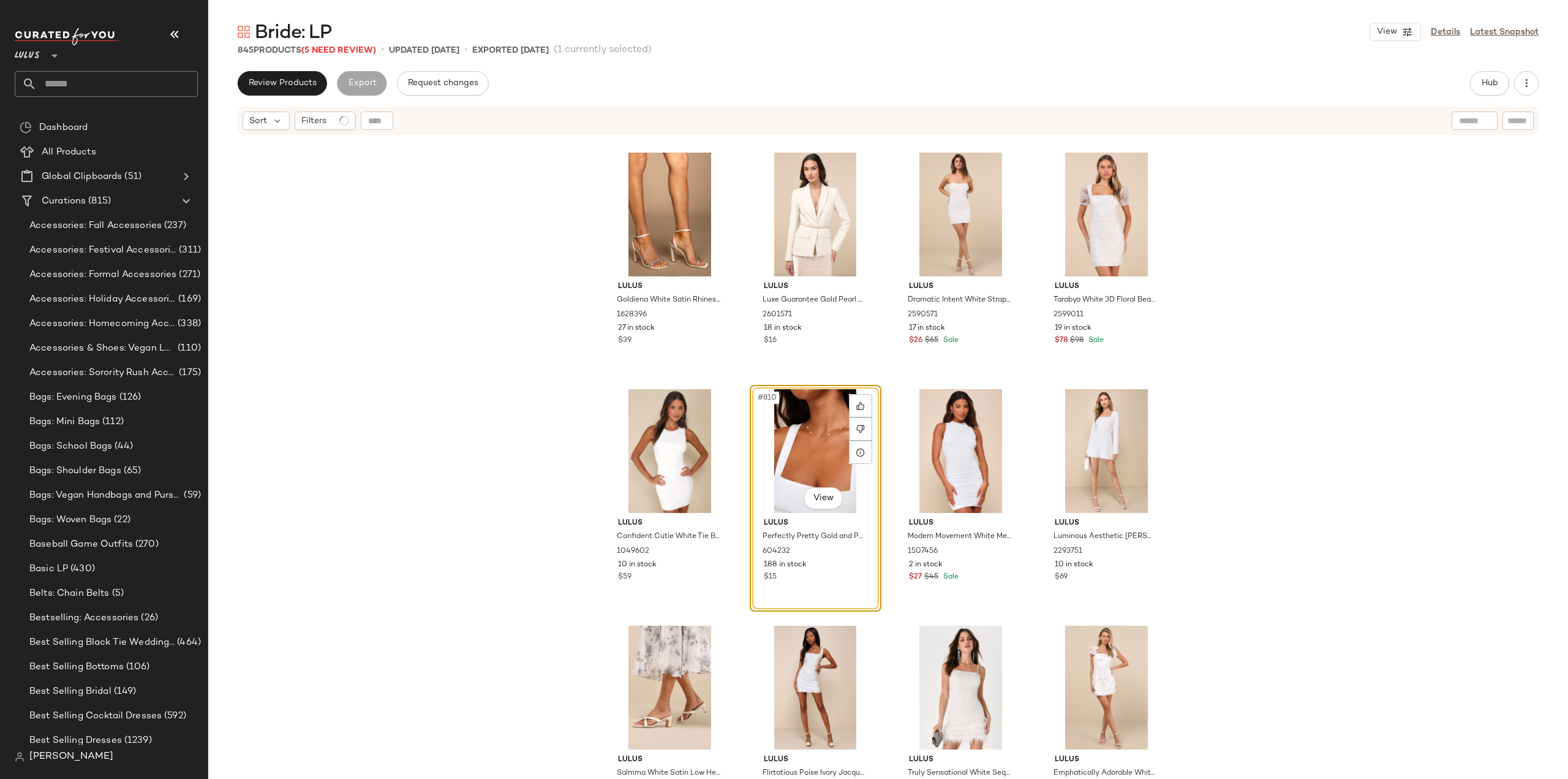
click at [405, 457] on div "Lulus Goldiena White Satin Rhinestone Ankle Strap Heels 1628396 27 in stock $39…" at bounding box center [888, 473] width 1360 height 673
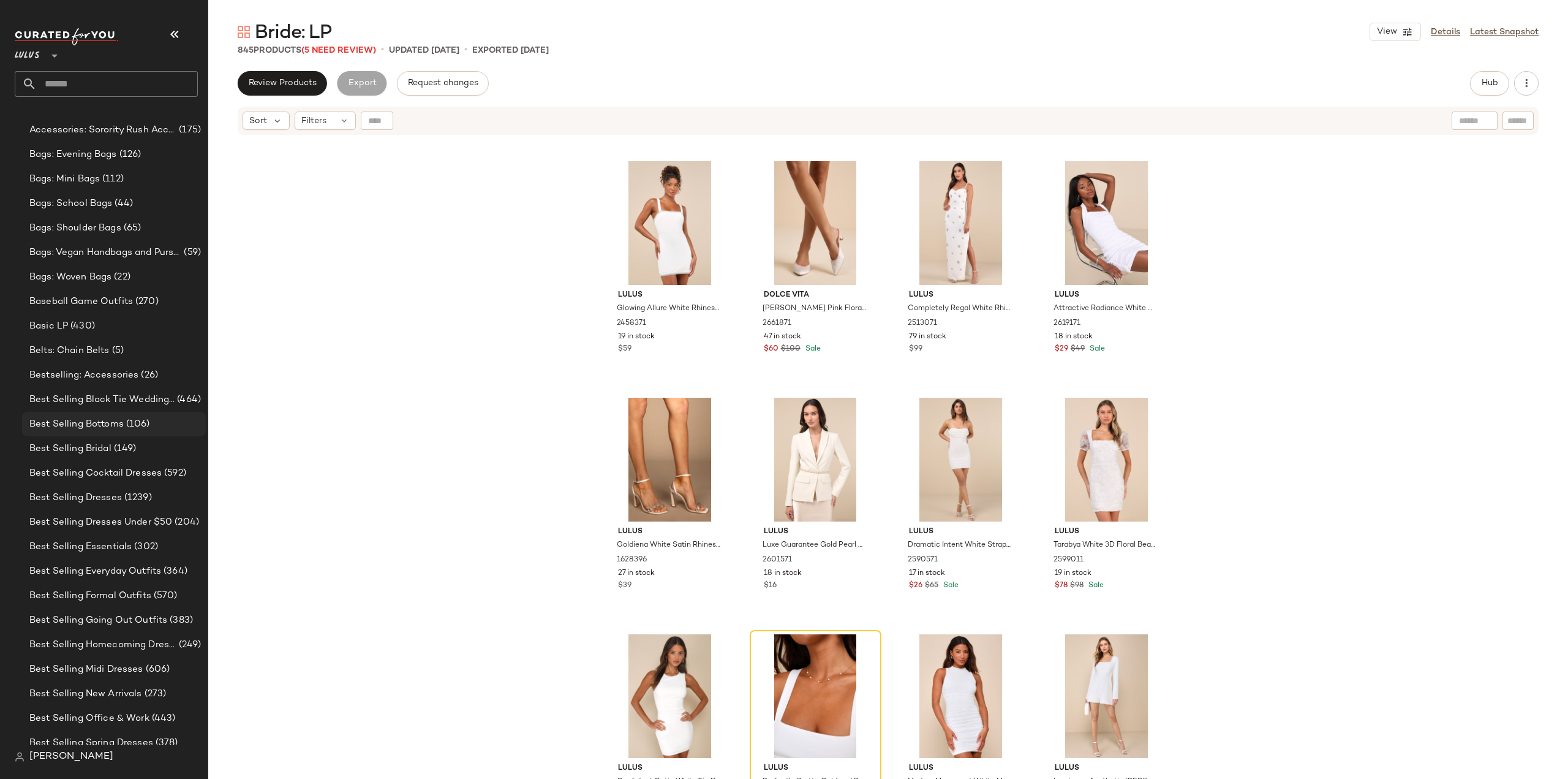
scroll to position [306, 0]
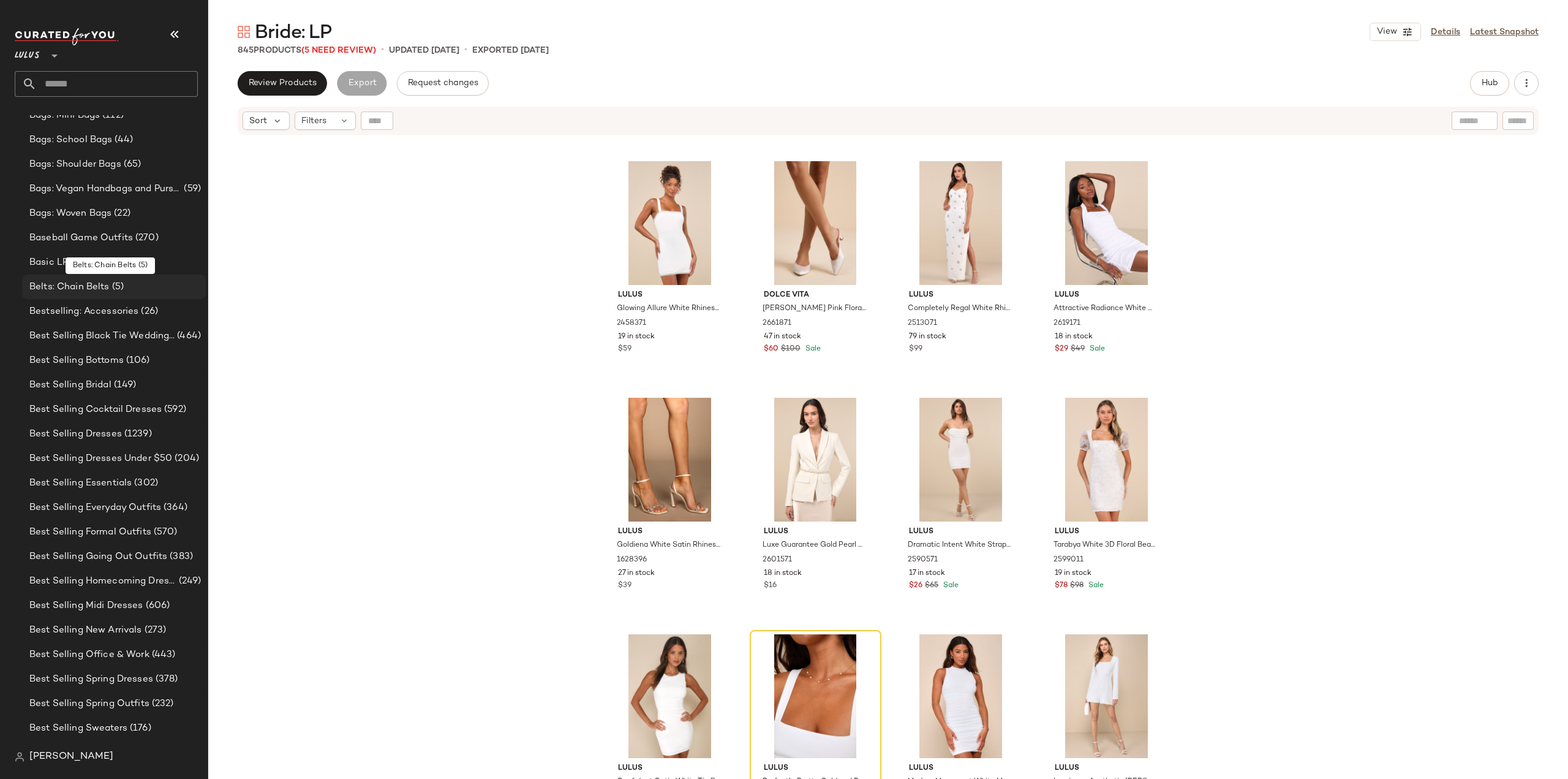
click at [83, 284] on span "Belts: Chain Belts" at bounding box center [69, 287] width 80 height 14
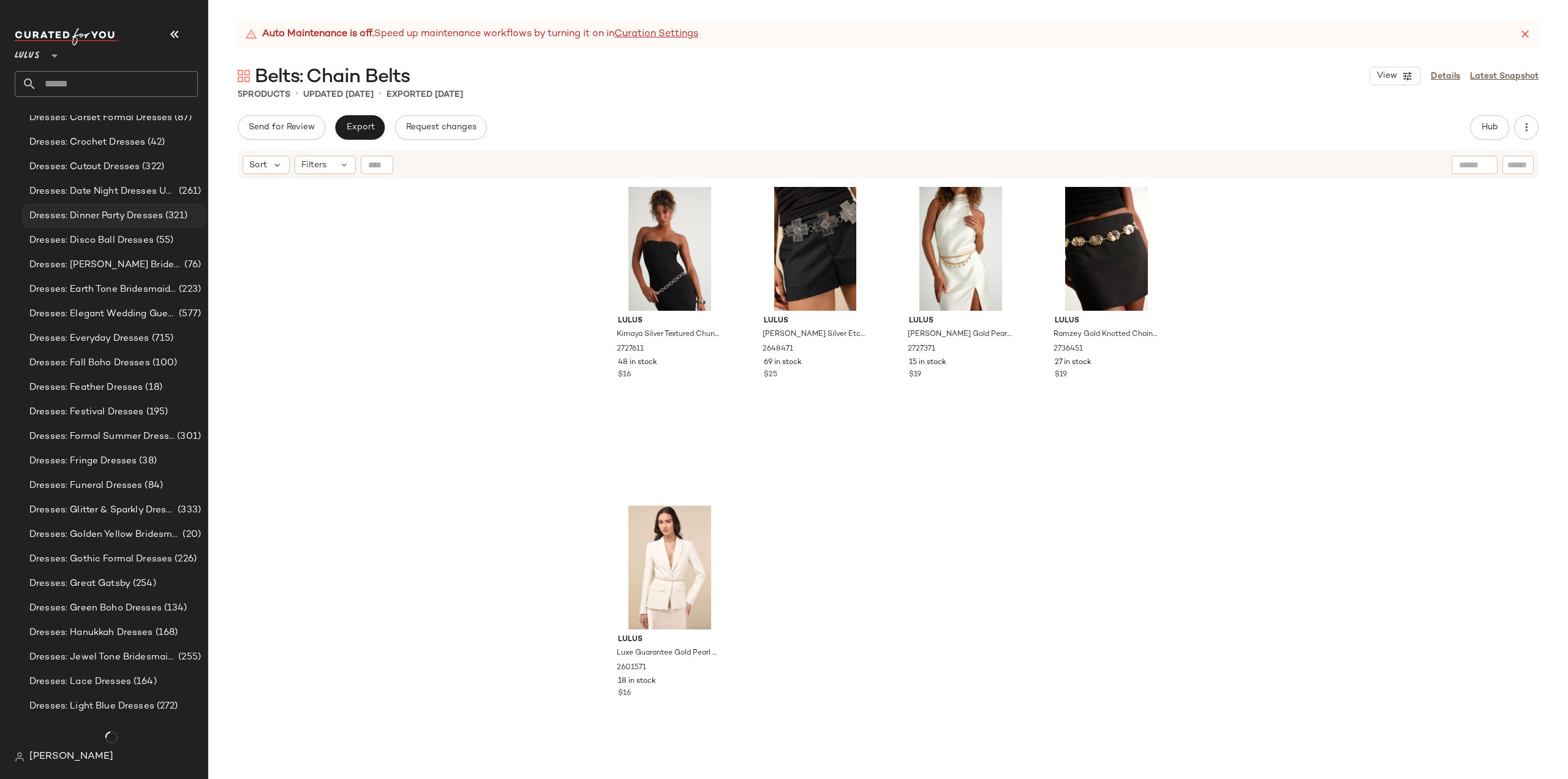
scroll to position [4398, 0]
click at [79, 529] on span "Dresses: Golden Yellow Bridesmaid Dresses" at bounding box center [105, 534] width 151 height 14
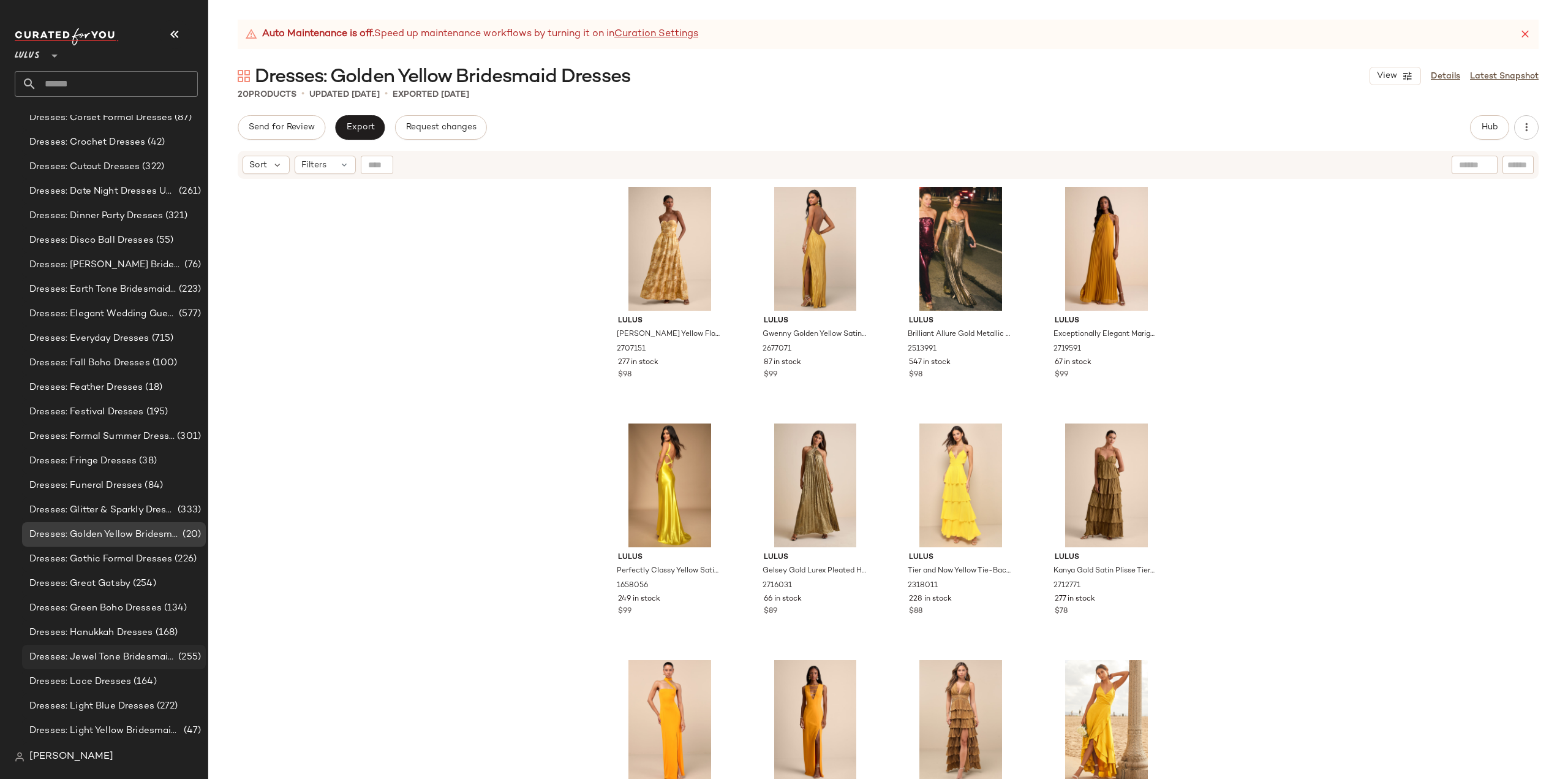
click at [106, 659] on span "Dresses: Jewel Tone Bridesmaid Dresses" at bounding box center [102, 657] width 146 height 14
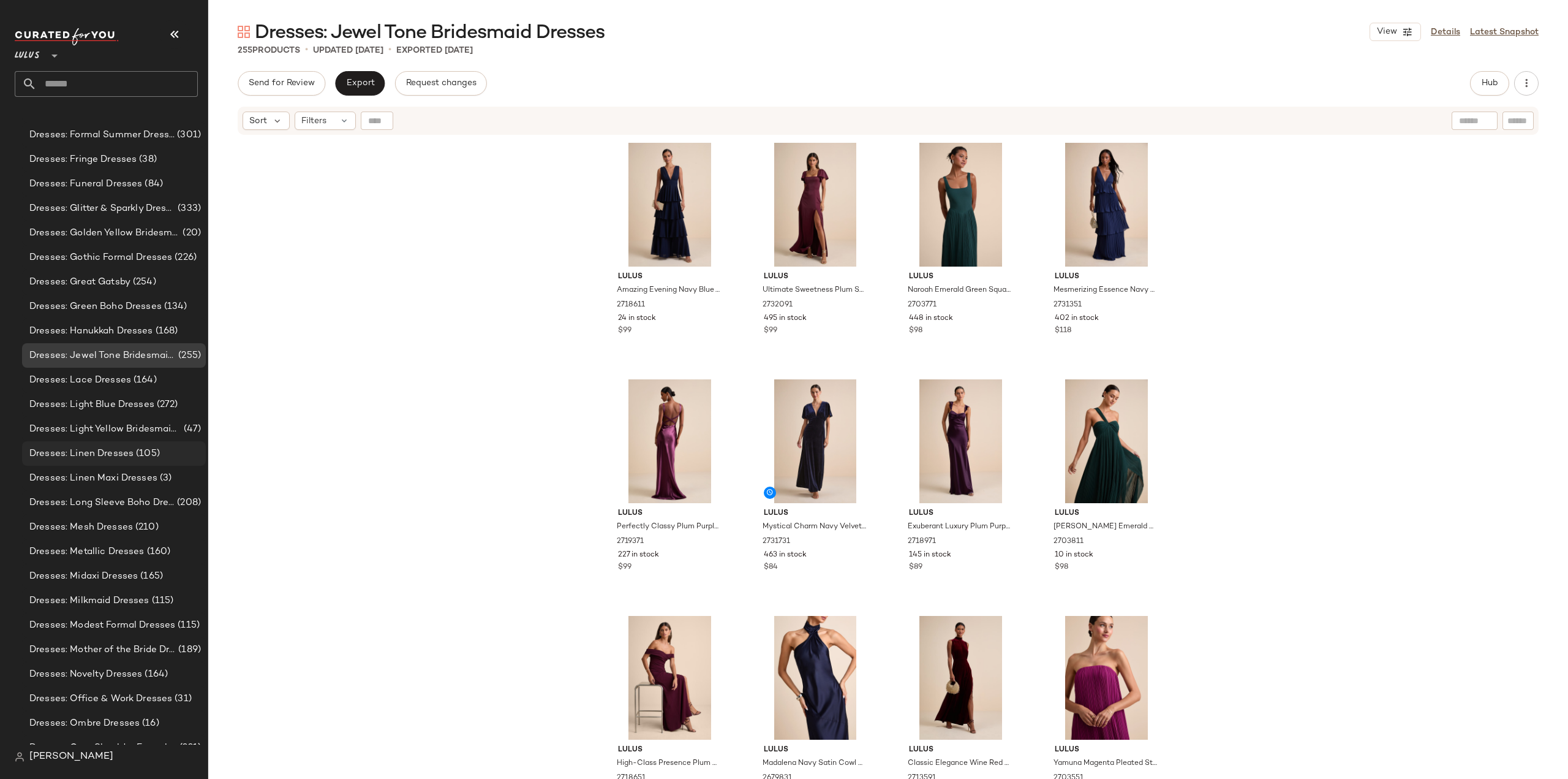
scroll to position [4705, 0]
click at [106, 394] on span "Dresses: Light Blue Dresses" at bounding box center [92, 400] width 125 height 14
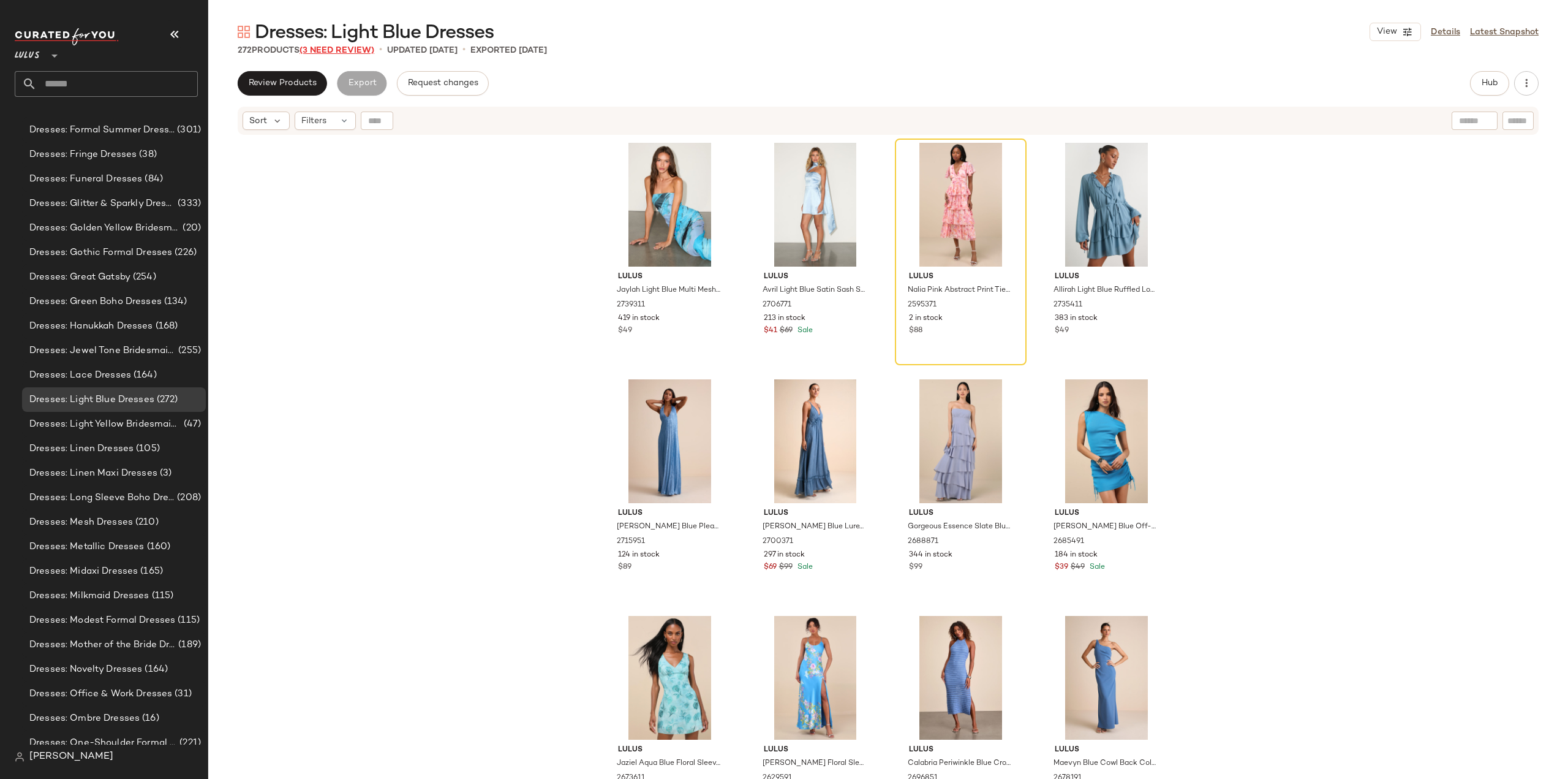
click at [353, 52] on span "(3 Need Review)" at bounding box center [337, 50] width 75 height 9
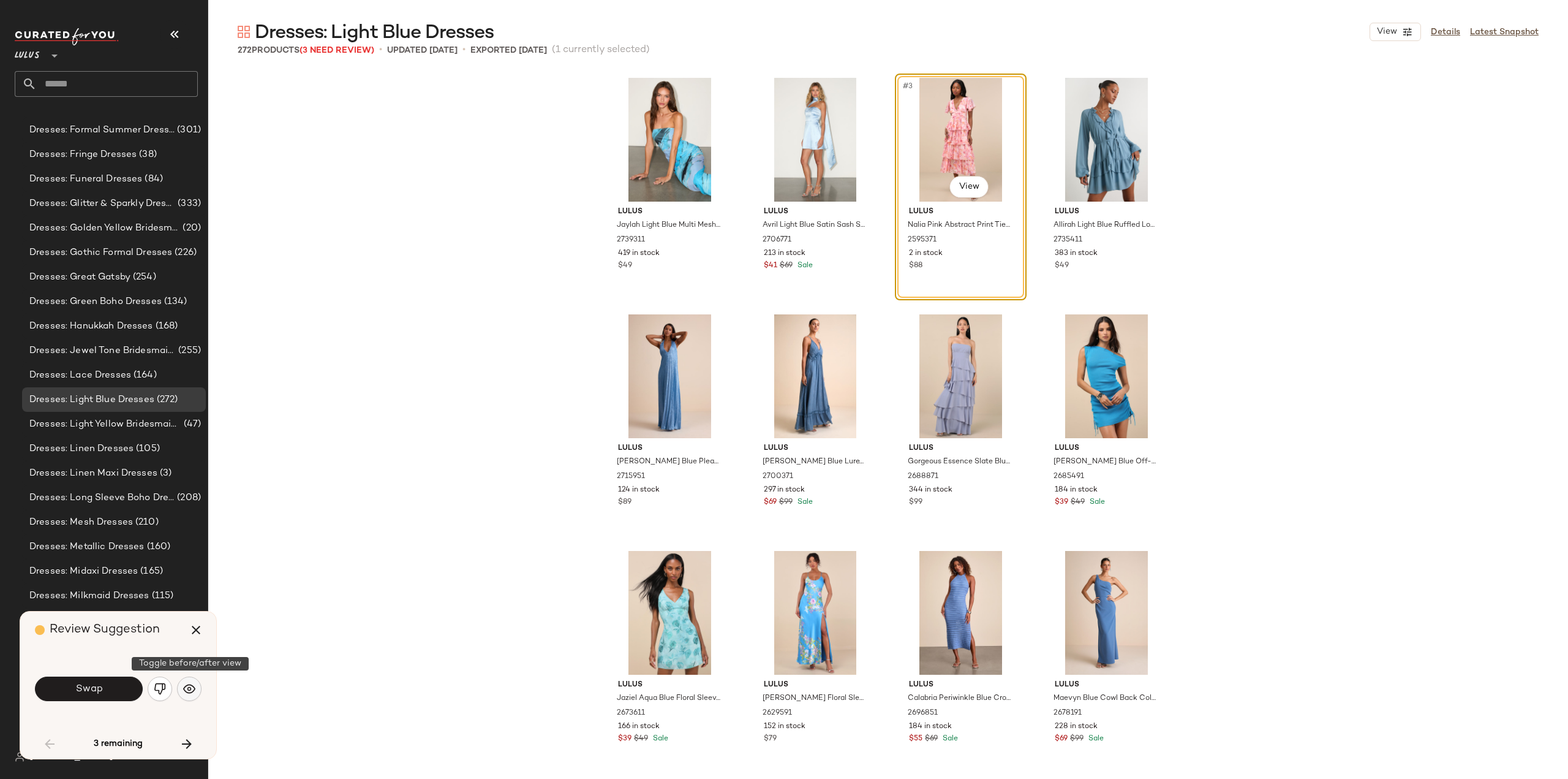
click at [190, 692] on img "button" at bounding box center [189, 688] width 12 height 12
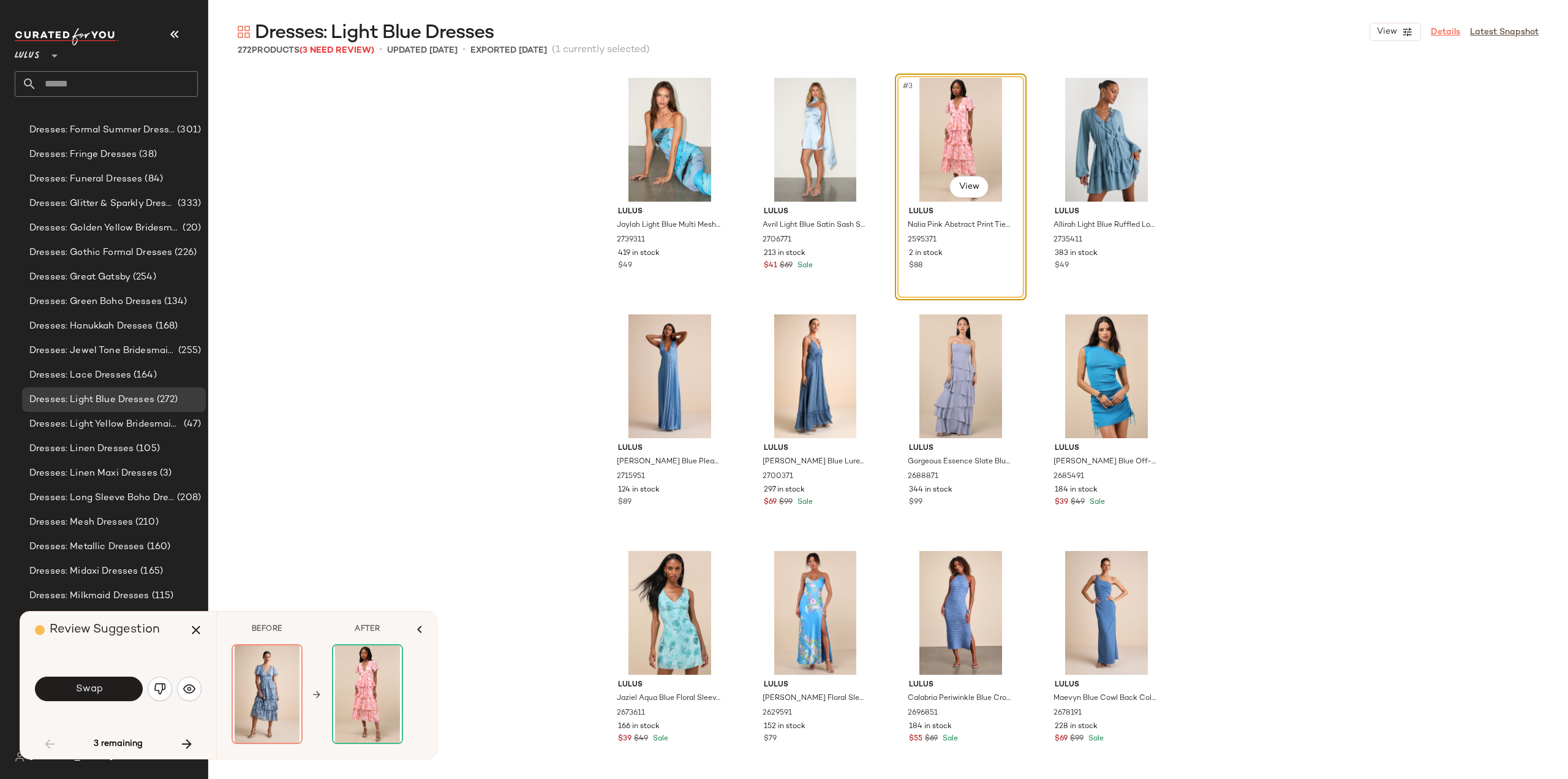
click at [1444, 32] on link "Details" at bounding box center [1446, 32] width 30 height 13
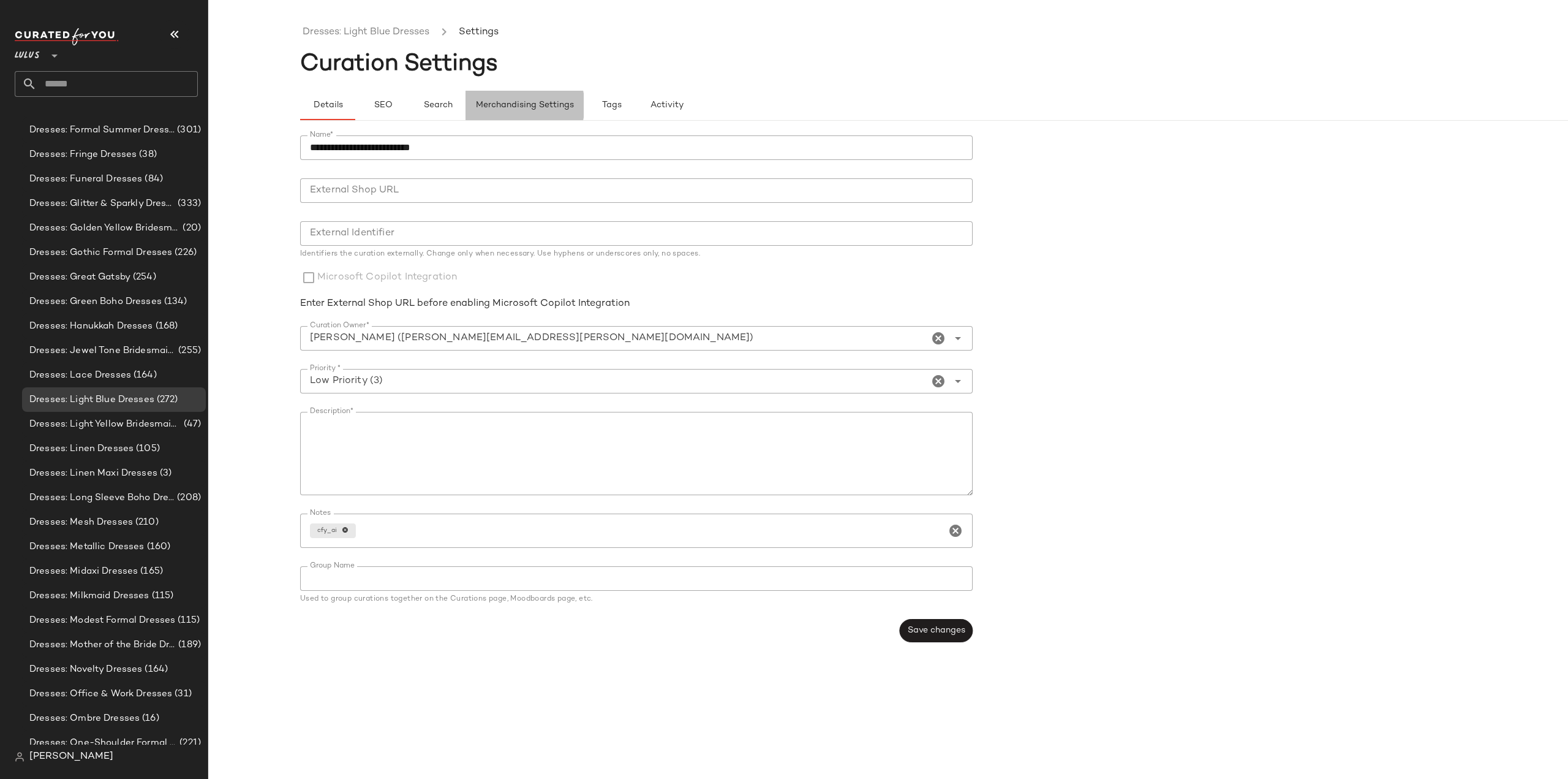
click at [526, 106] on span "Merchandising Settings" at bounding box center [524, 106] width 98 height 10
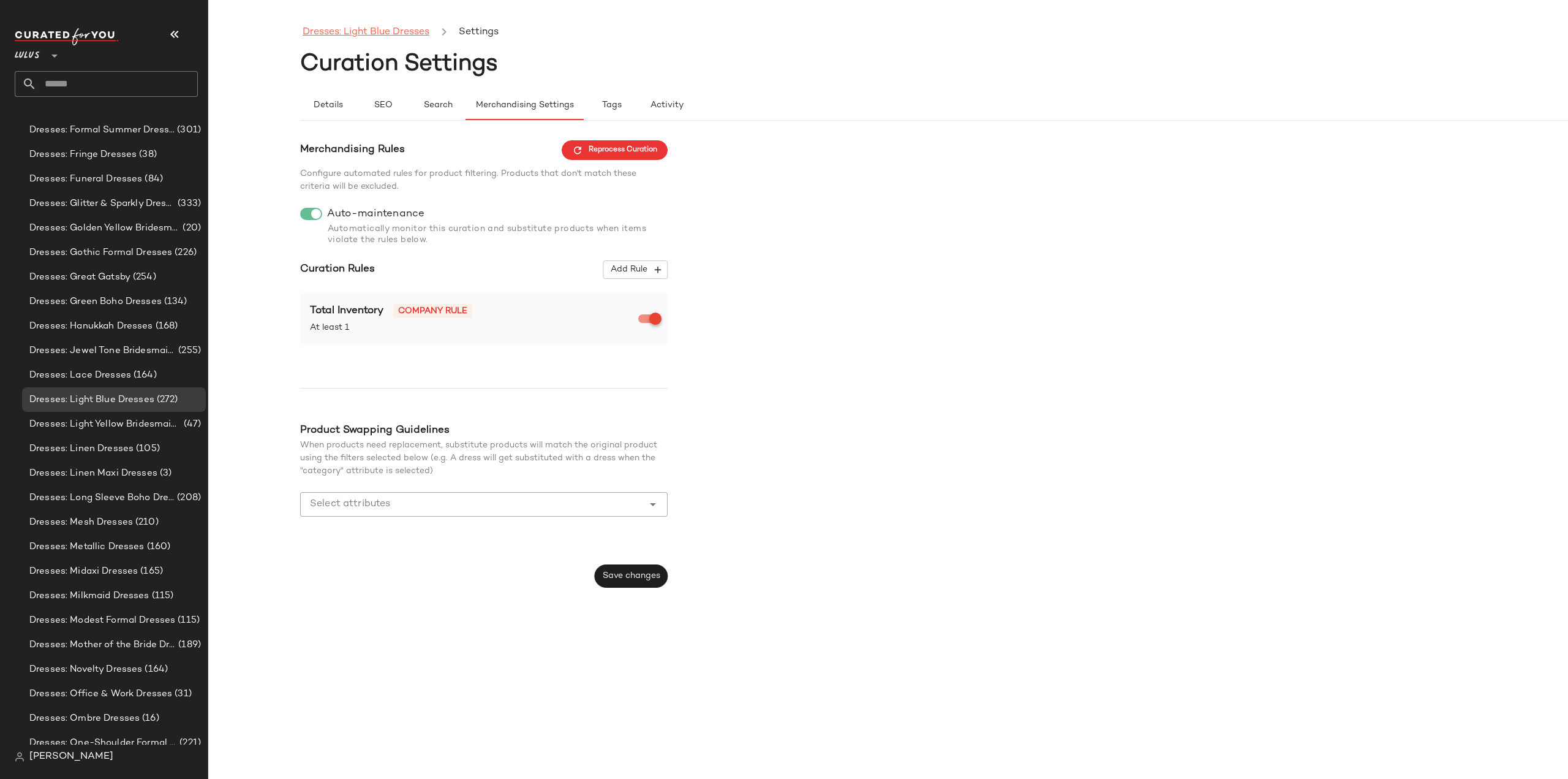
click at [362, 32] on link "Dresses: Light Blue Dresses" at bounding box center [367, 32] width 127 height 16
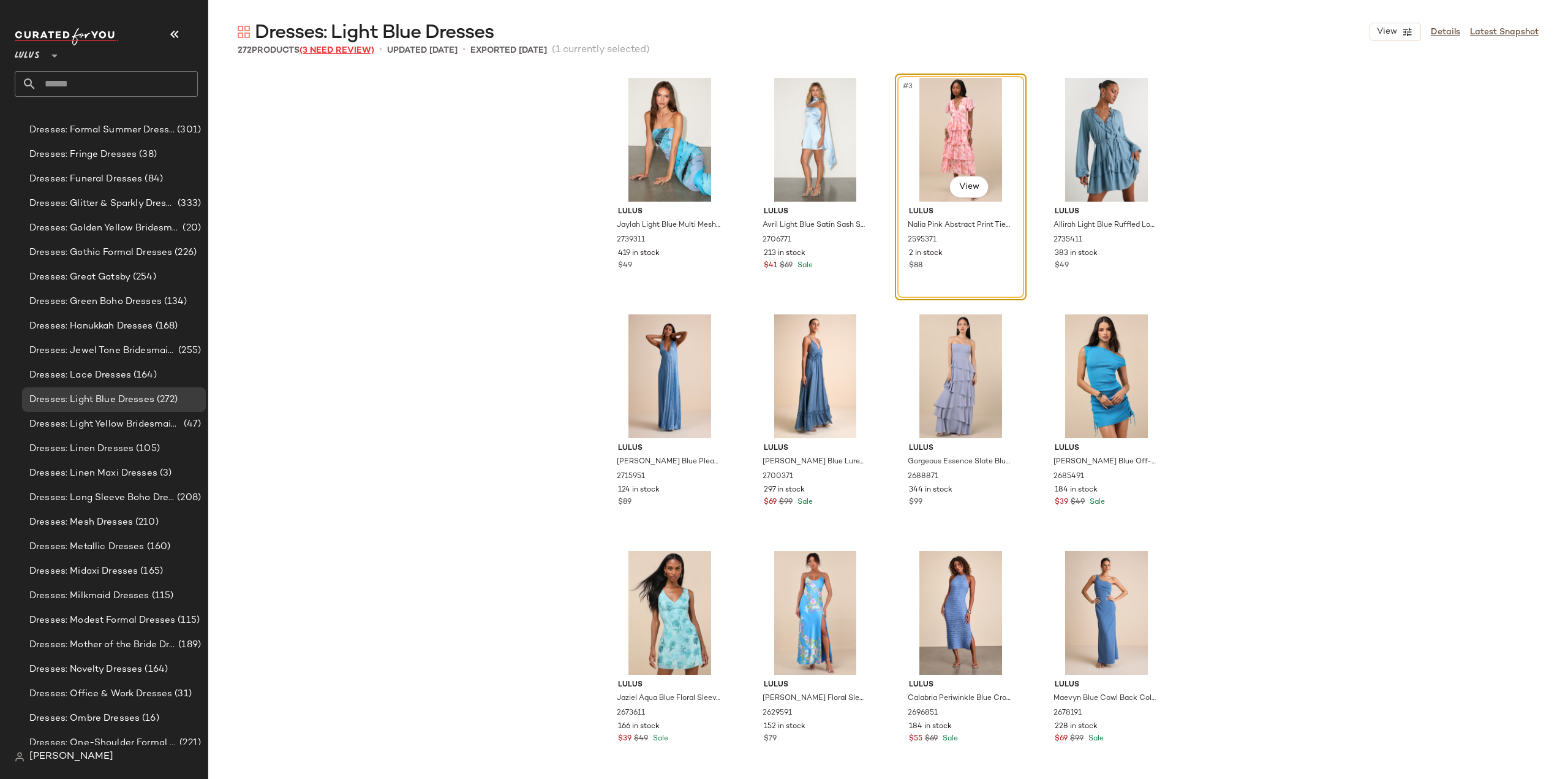
click at [331, 51] on span "(3 Need Review)" at bounding box center [337, 50] width 75 height 9
click at [334, 47] on span "(3 Need Review)" at bounding box center [337, 50] width 75 height 9
click at [344, 49] on span "(3 Need Review)" at bounding box center [337, 50] width 75 height 9
click at [1369, 131] on div "Lulus Jaylah Light Blue Multi Mesh Strapless Midi Dress 2739311 419 in stock $4…" at bounding box center [888, 425] width 1360 height 708
click at [1444, 33] on link "Details" at bounding box center [1446, 32] width 30 height 13
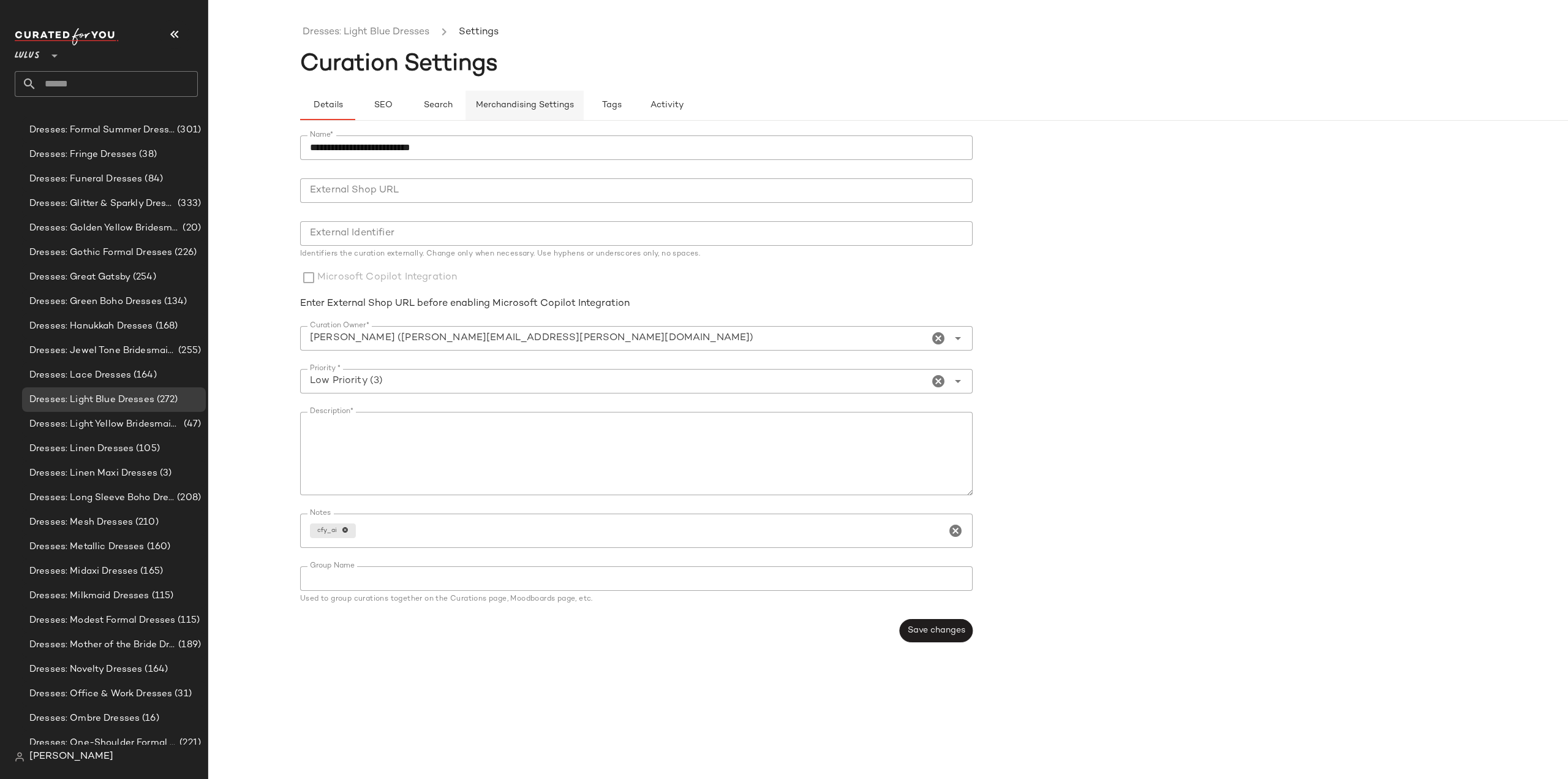
click at [513, 106] on span "Merchandising Settings" at bounding box center [524, 106] width 98 height 10
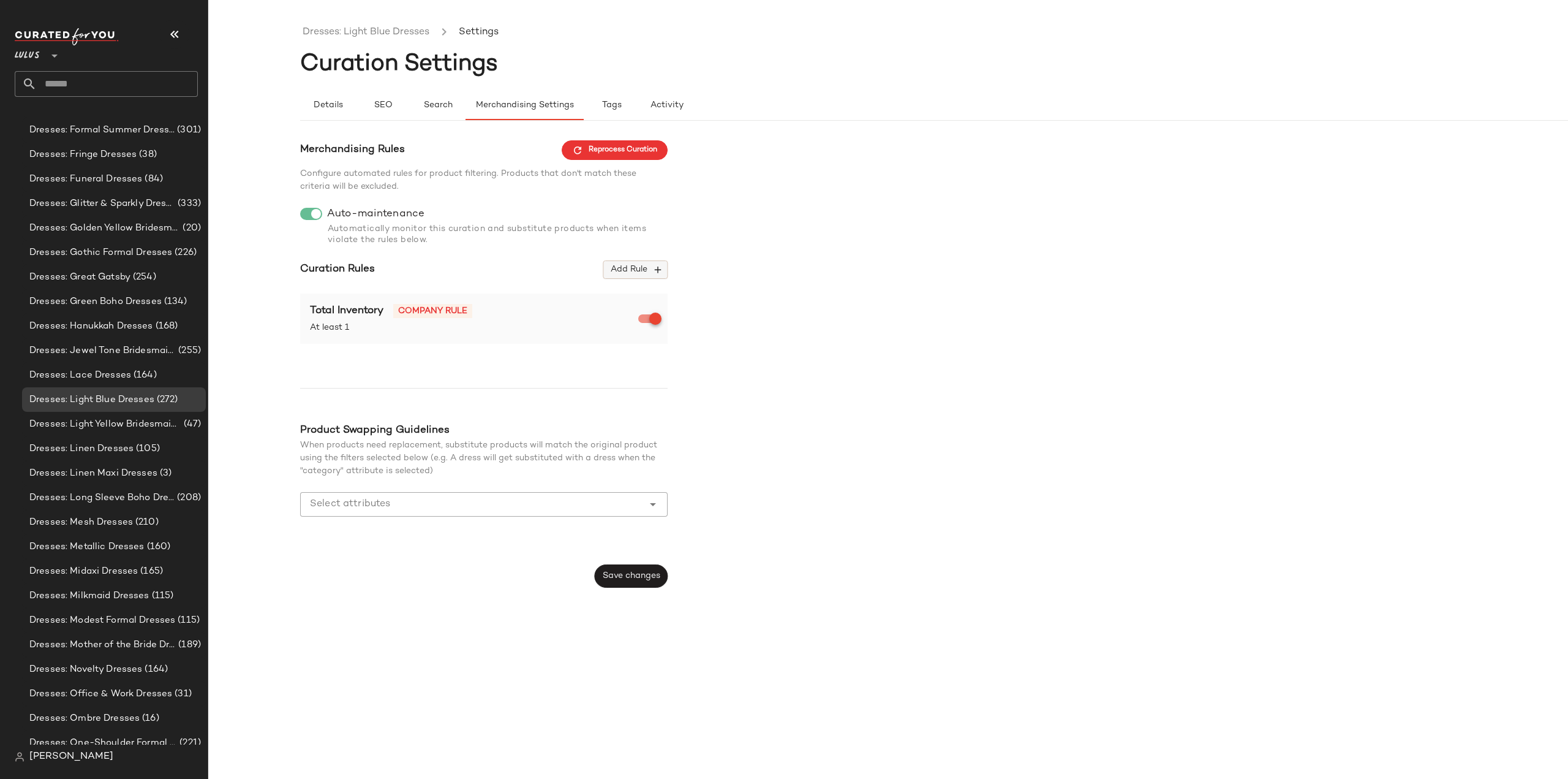
click at [659, 269] on icon "button" at bounding box center [657, 269] width 11 height 11
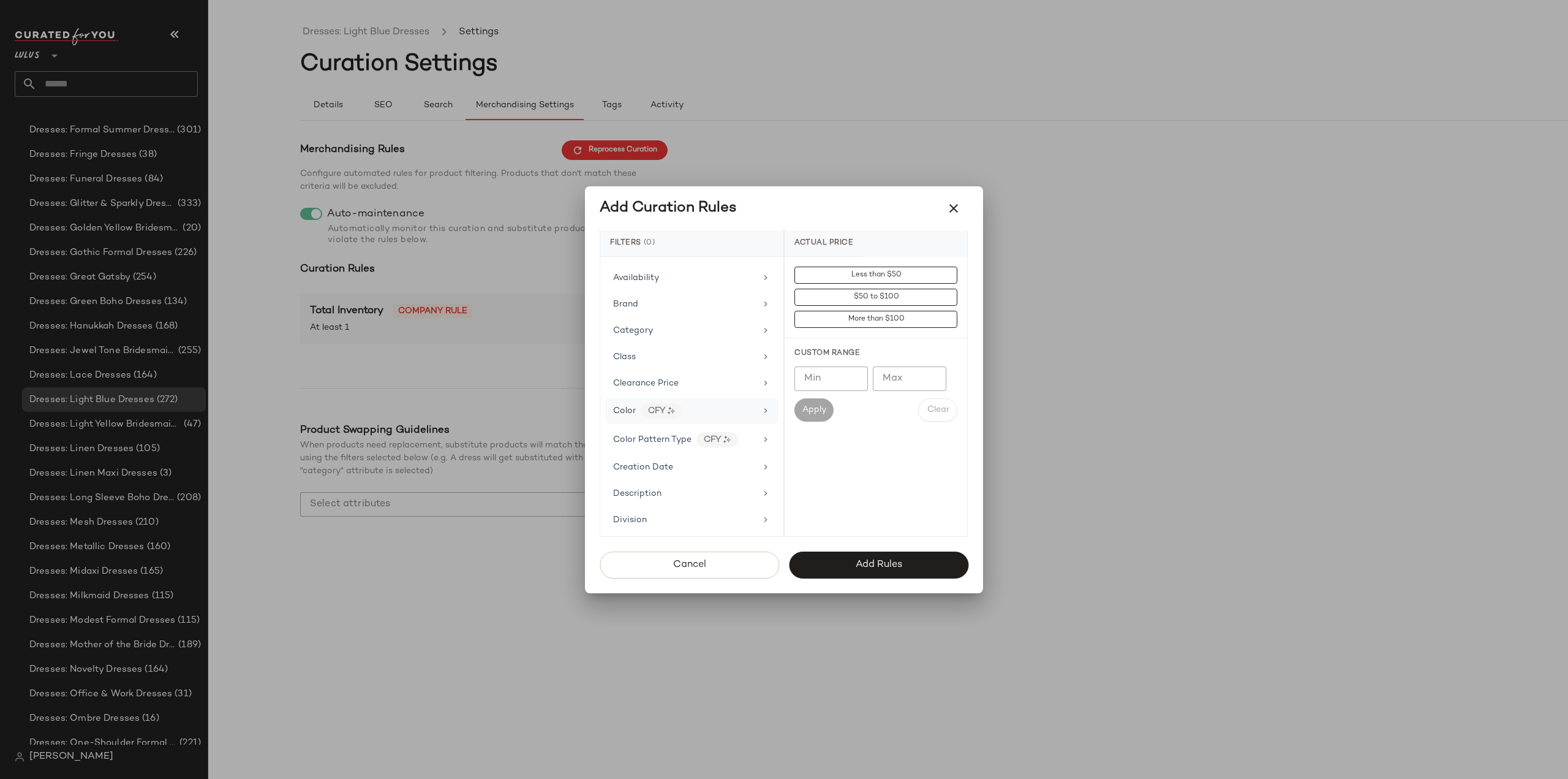
scroll to position [61, 0]
click at [765, 390] on icon at bounding box center [765, 393] width 10 height 10
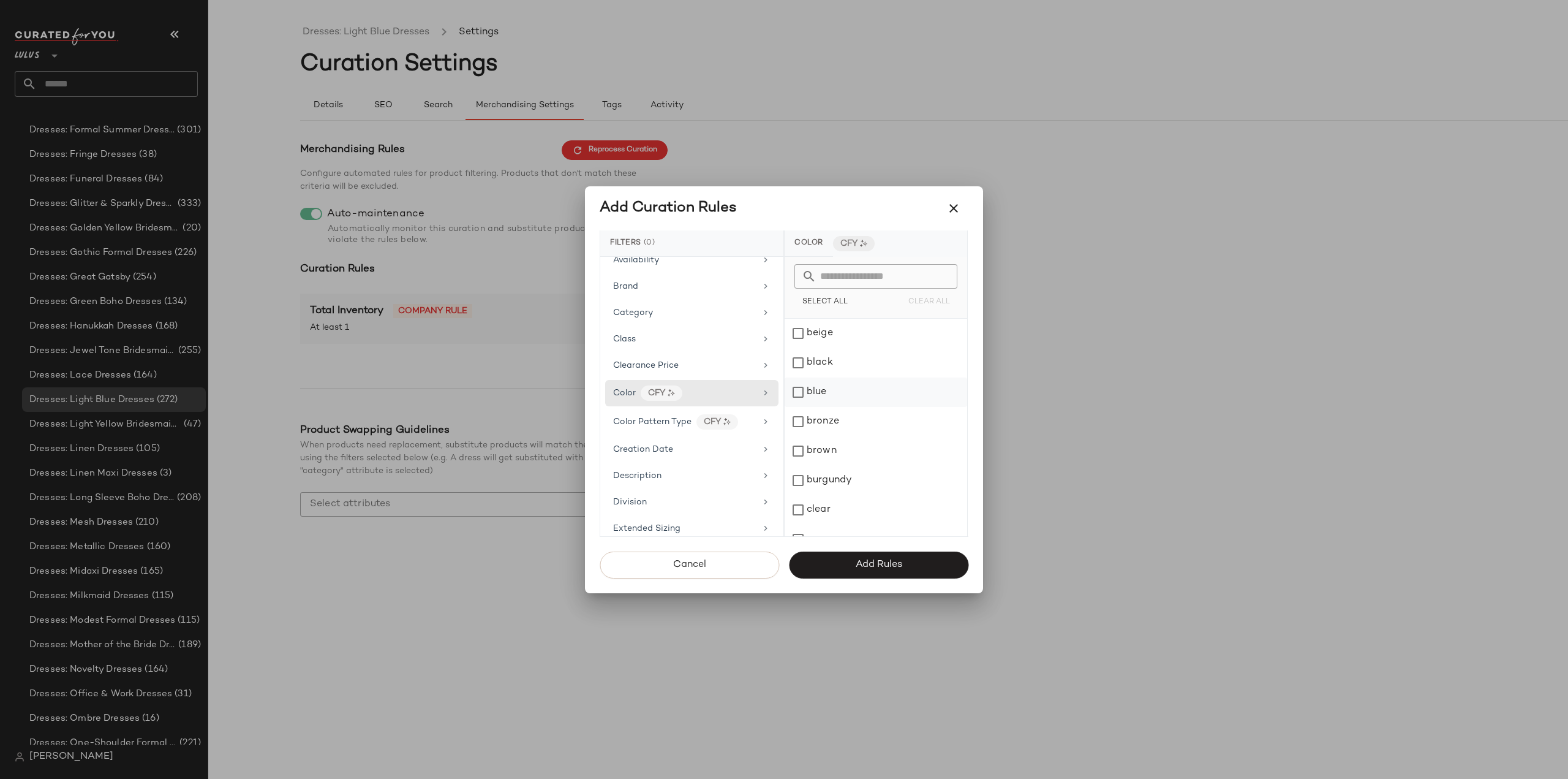
click at [798, 391] on div "blue" at bounding box center [875, 392] width 182 height 30
click at [874, 567] on span "Add Rules" at bounding box center [879, 565] width 47 height 12
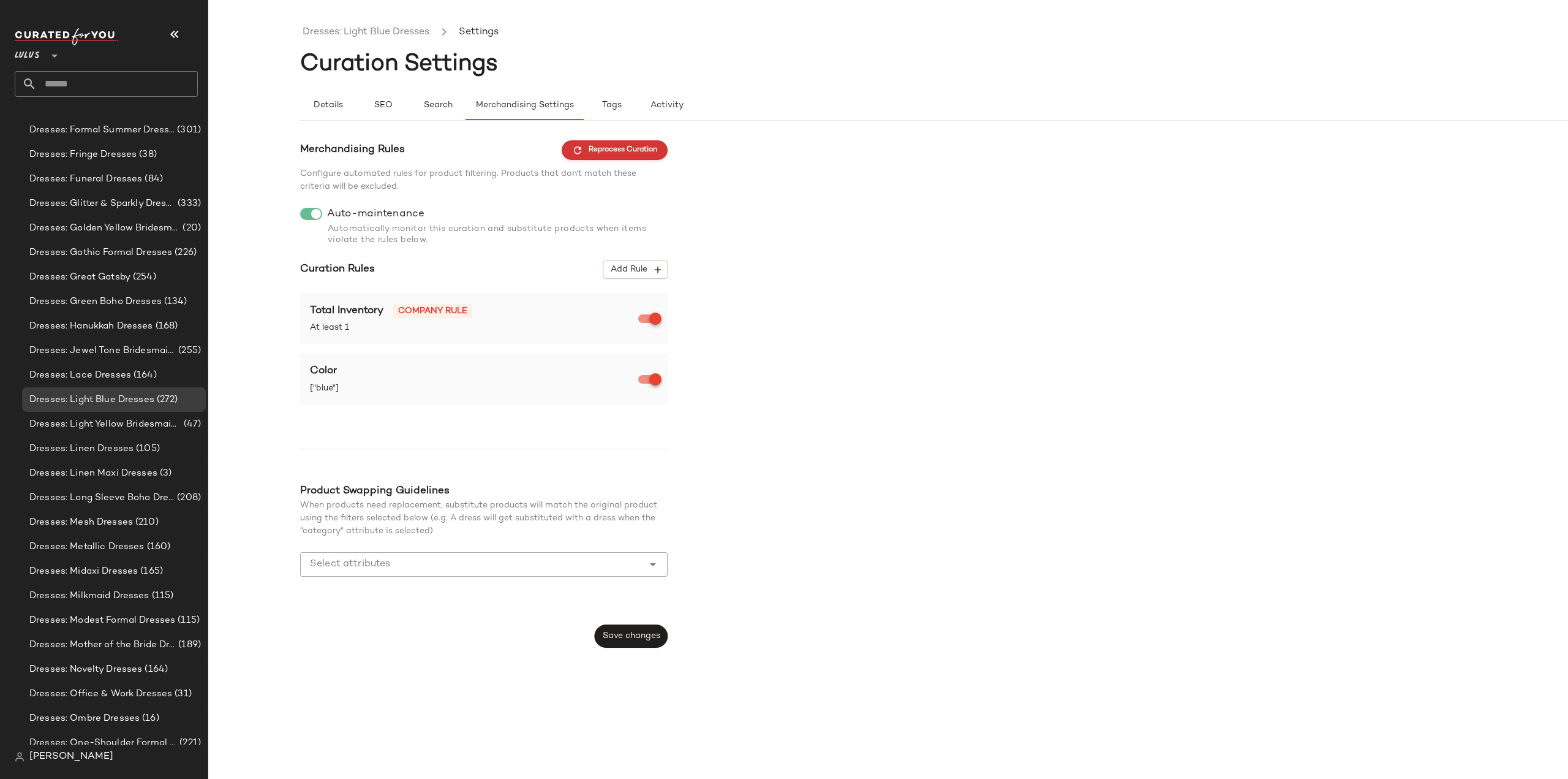
click at [621, 150] on span "Reprocess Curation" at bounding box center [614, 150] width 85 height 11
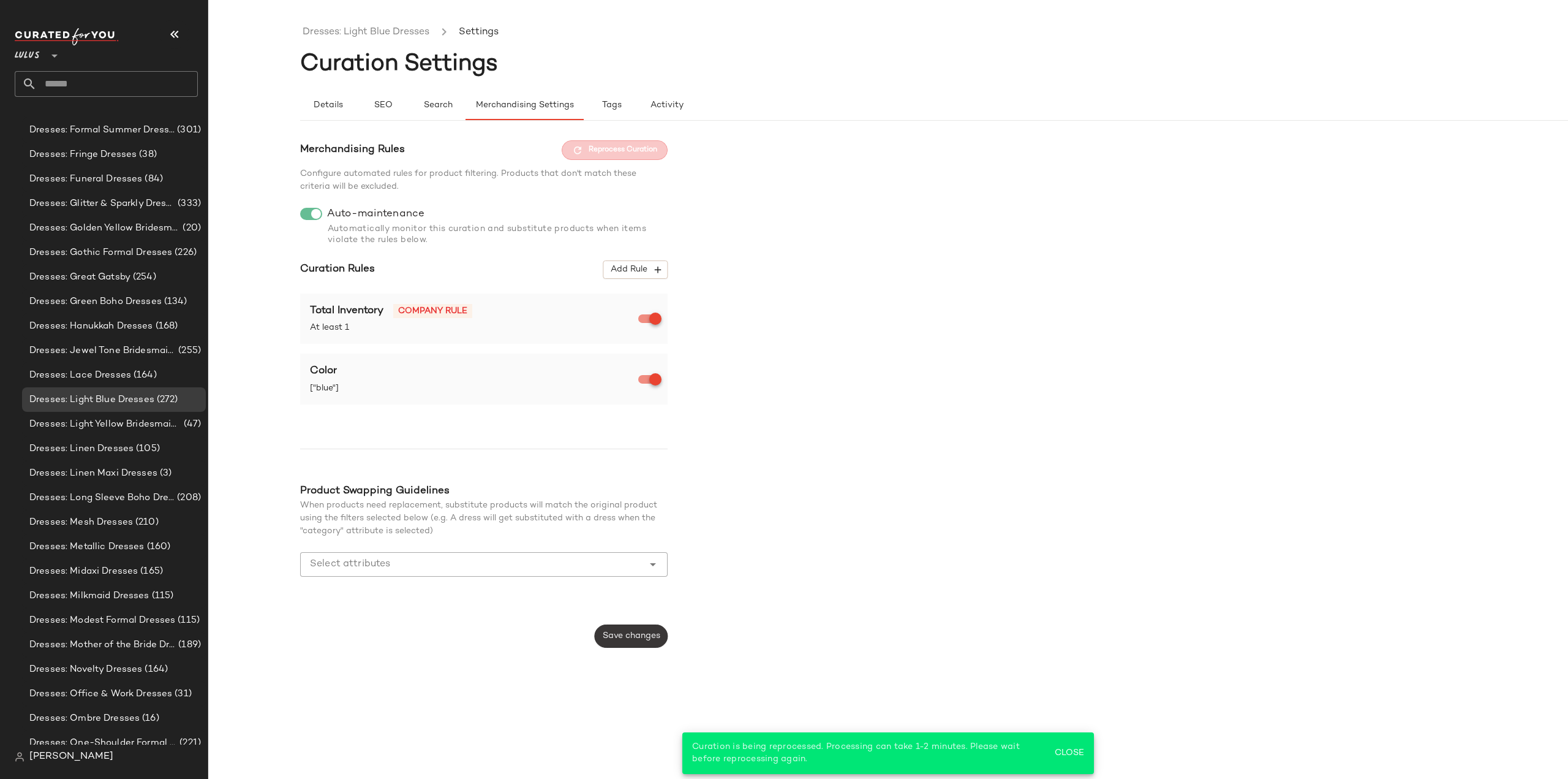
click at [619, 635] on span "Save changes" at bounding box center [631, 636] width 58 height 10
click at [611, 633] on span "Save changes" at bounding box center [631, 636] width 58 height 10
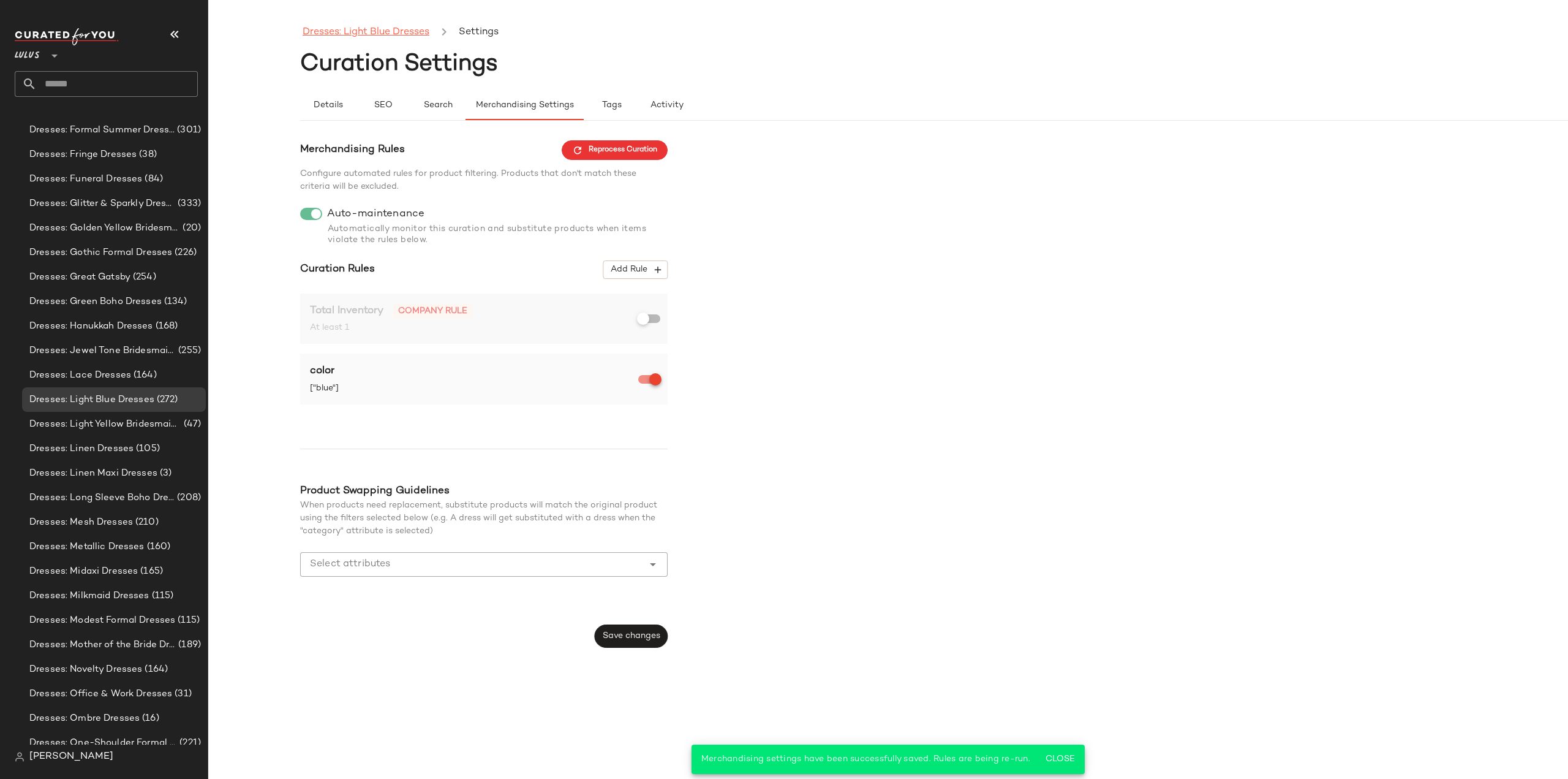
click at [348, 36] on link "Dresses: Light Blue Dresses" at bounding box center [367, 32] width 127 height 16
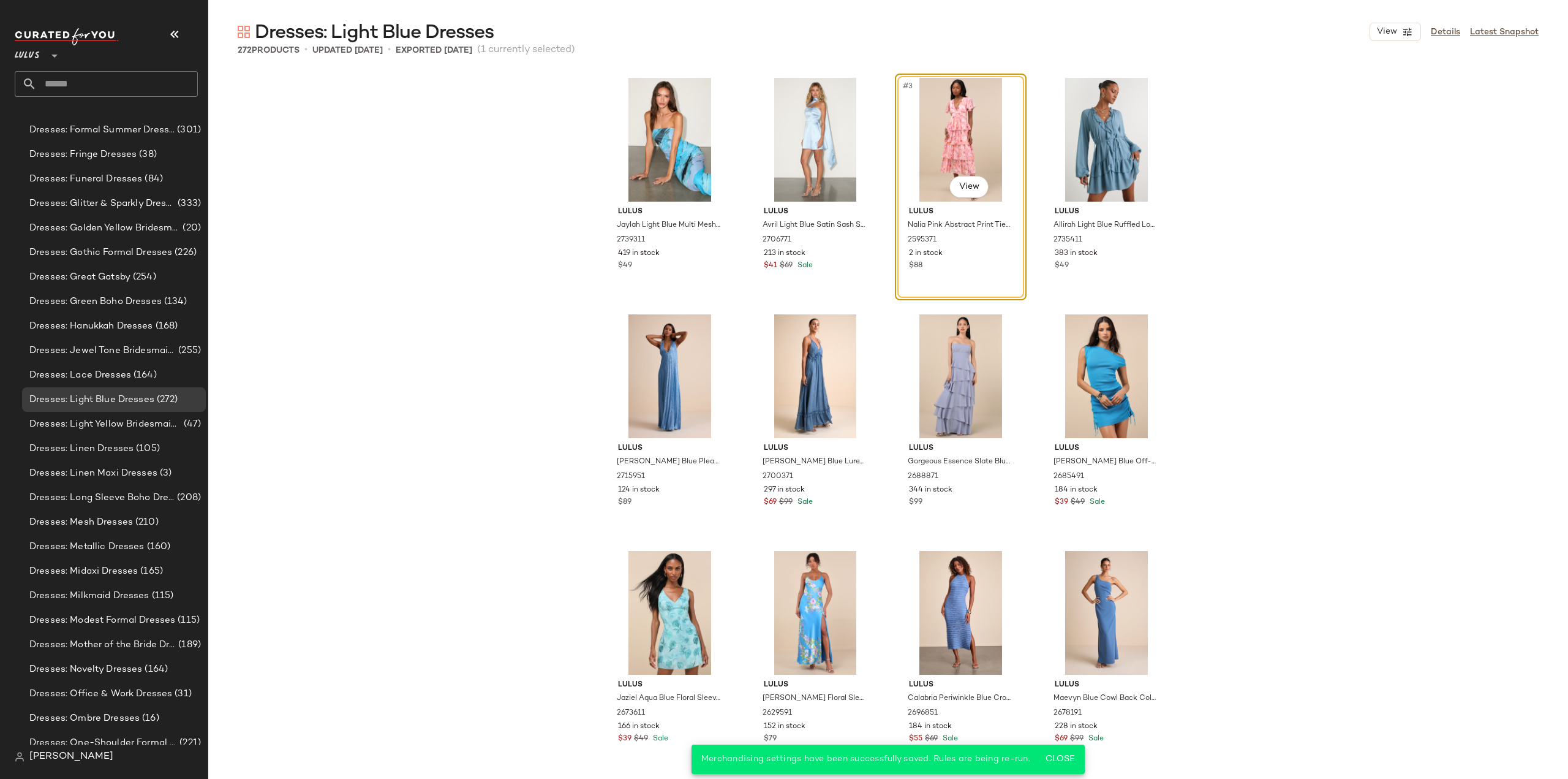
click at [1339, 225] on div "Lulus Jaylah Light Blue Multi Mesh Strapless Midi Dress 2739311 419 in stock $4…" at bounding box center [888, 425] width 1360 height 708
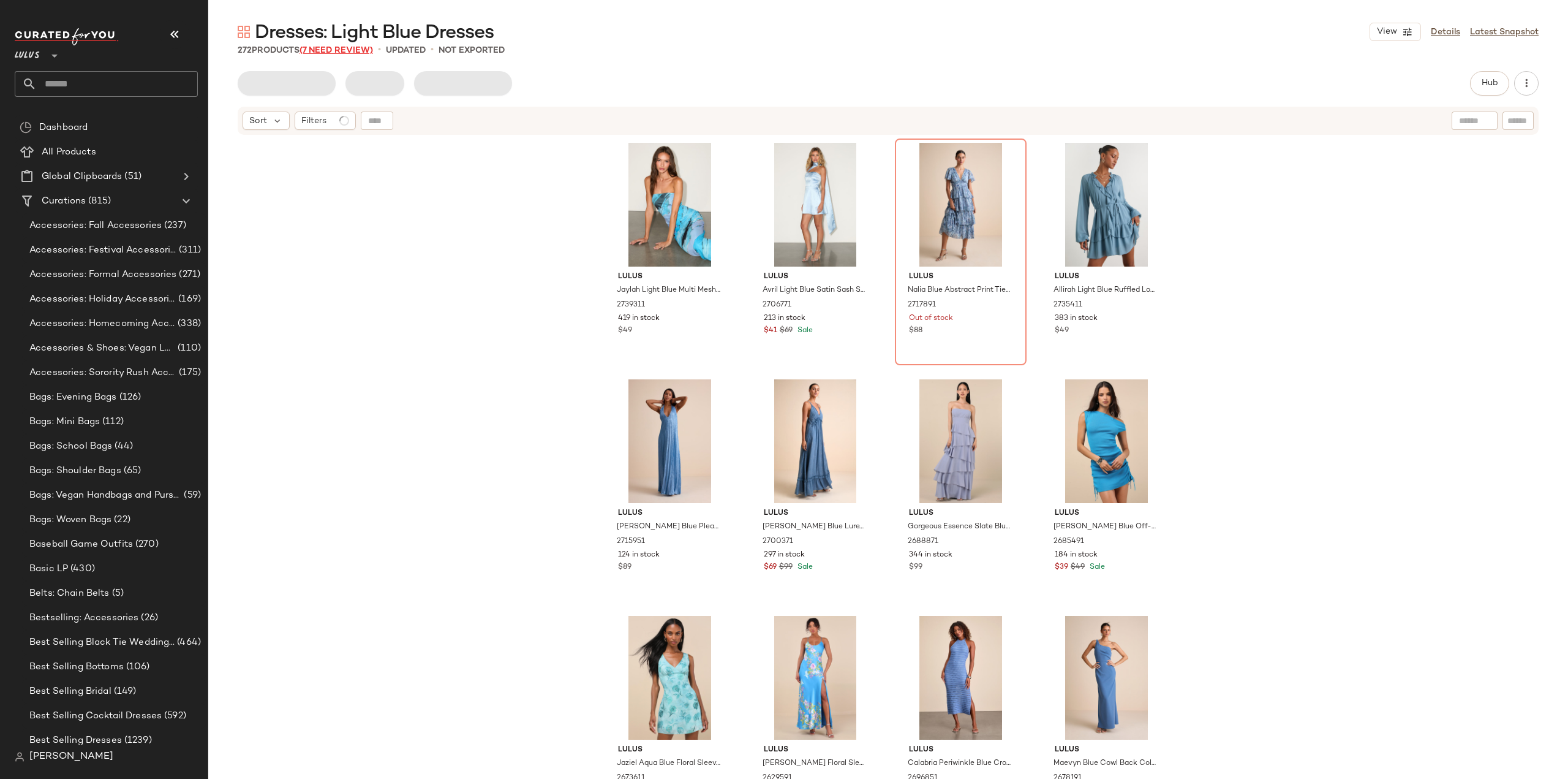
click at [339, 49] on span "(7 Need Review)" at bounding box center [336, 50] width 73 height 9
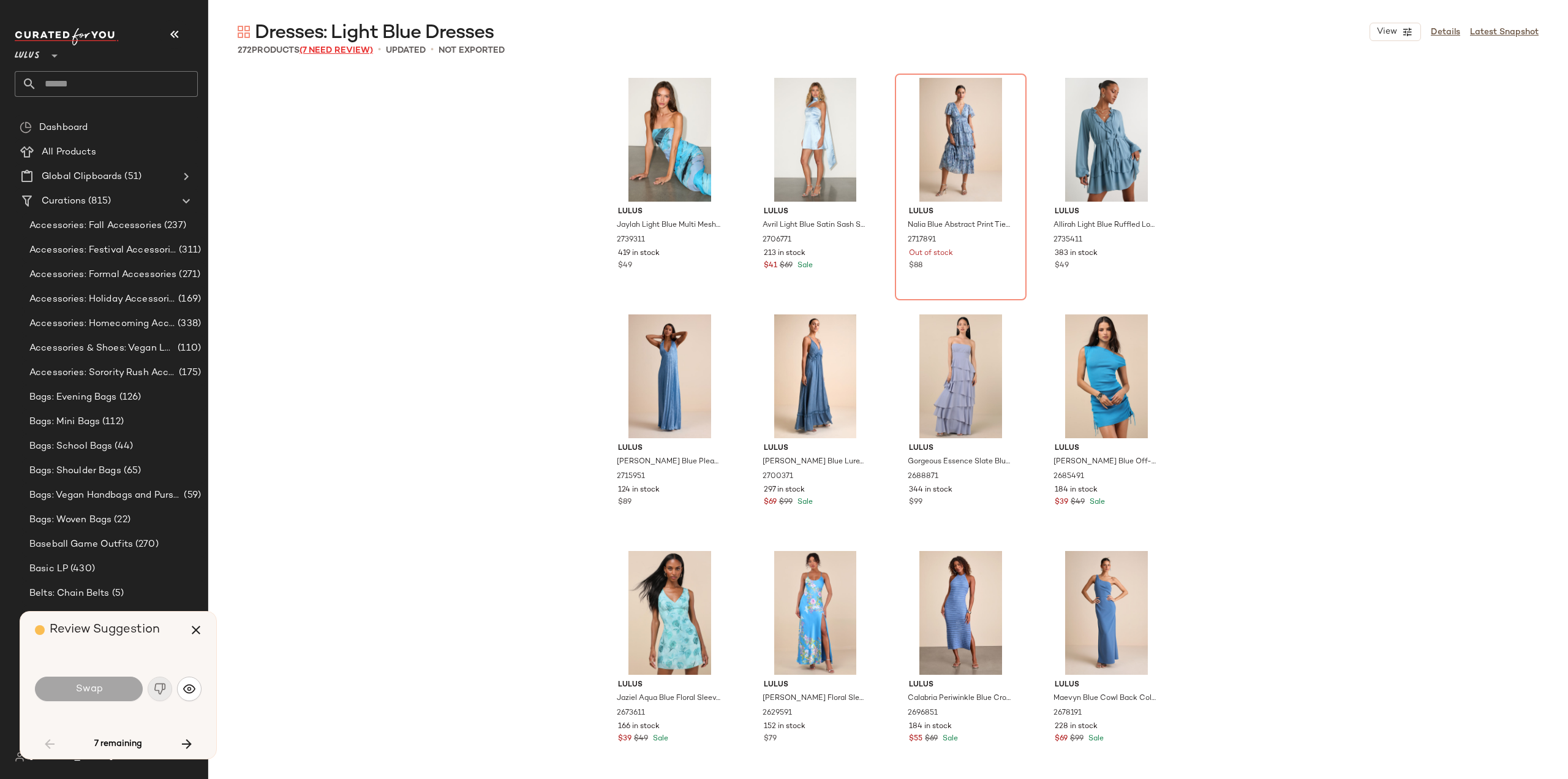
scroll to position [483, 0]
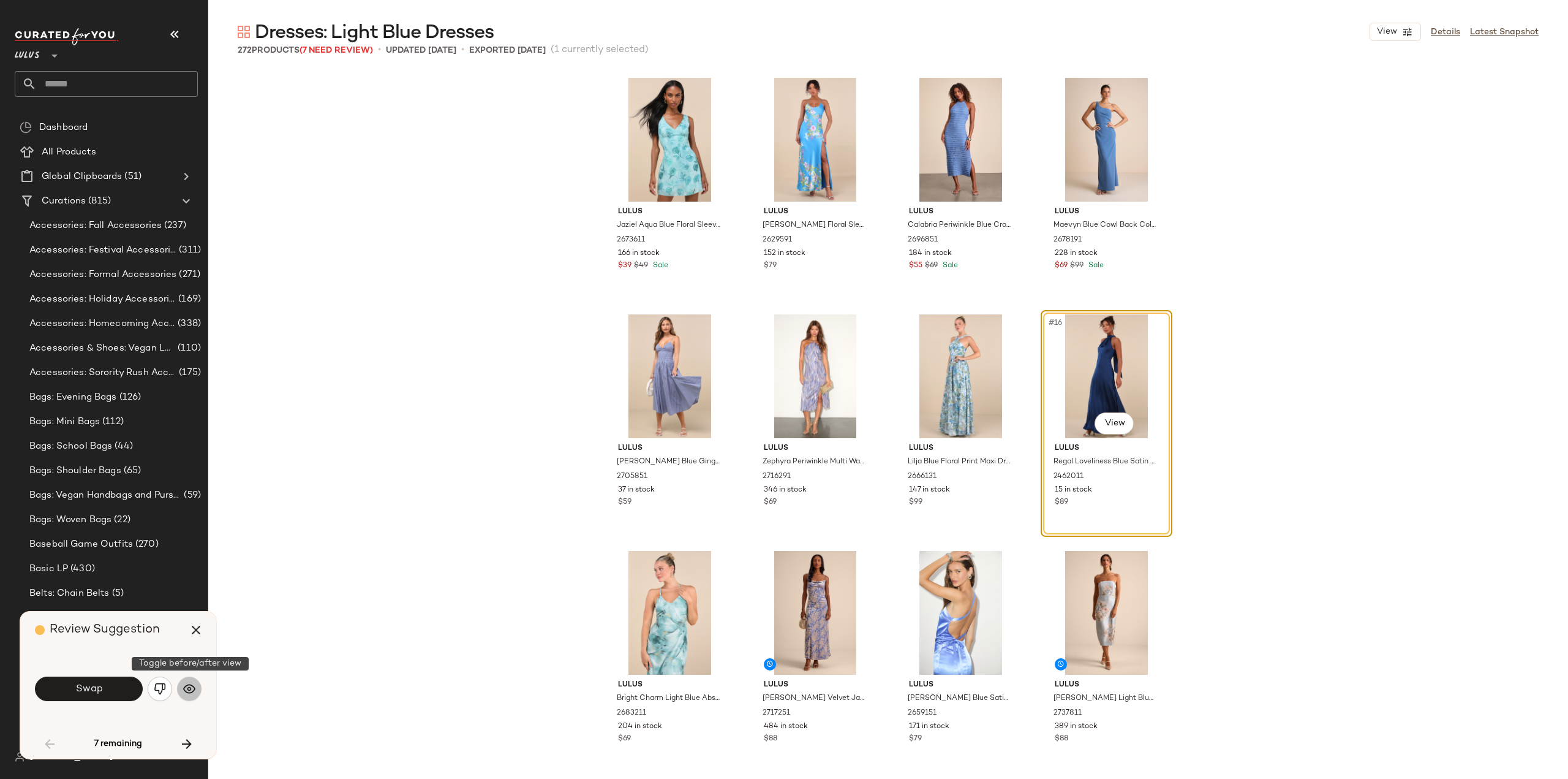
click at [187, 686] on img "button" at bounding box center [189, 688] width 12 height 12
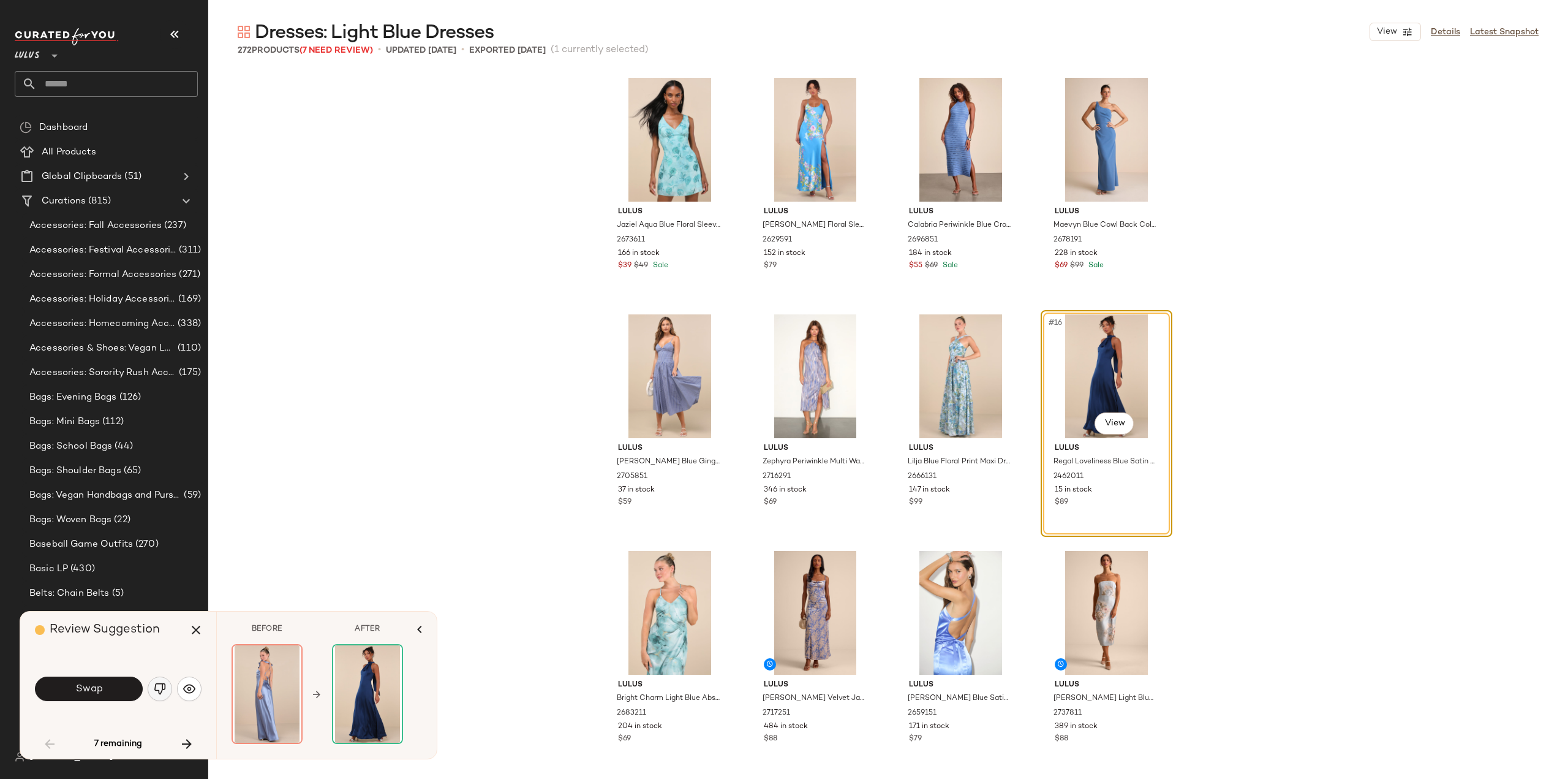
click at [162, 687] on img "button" at bounding box center [159, 688] width 12 height 12
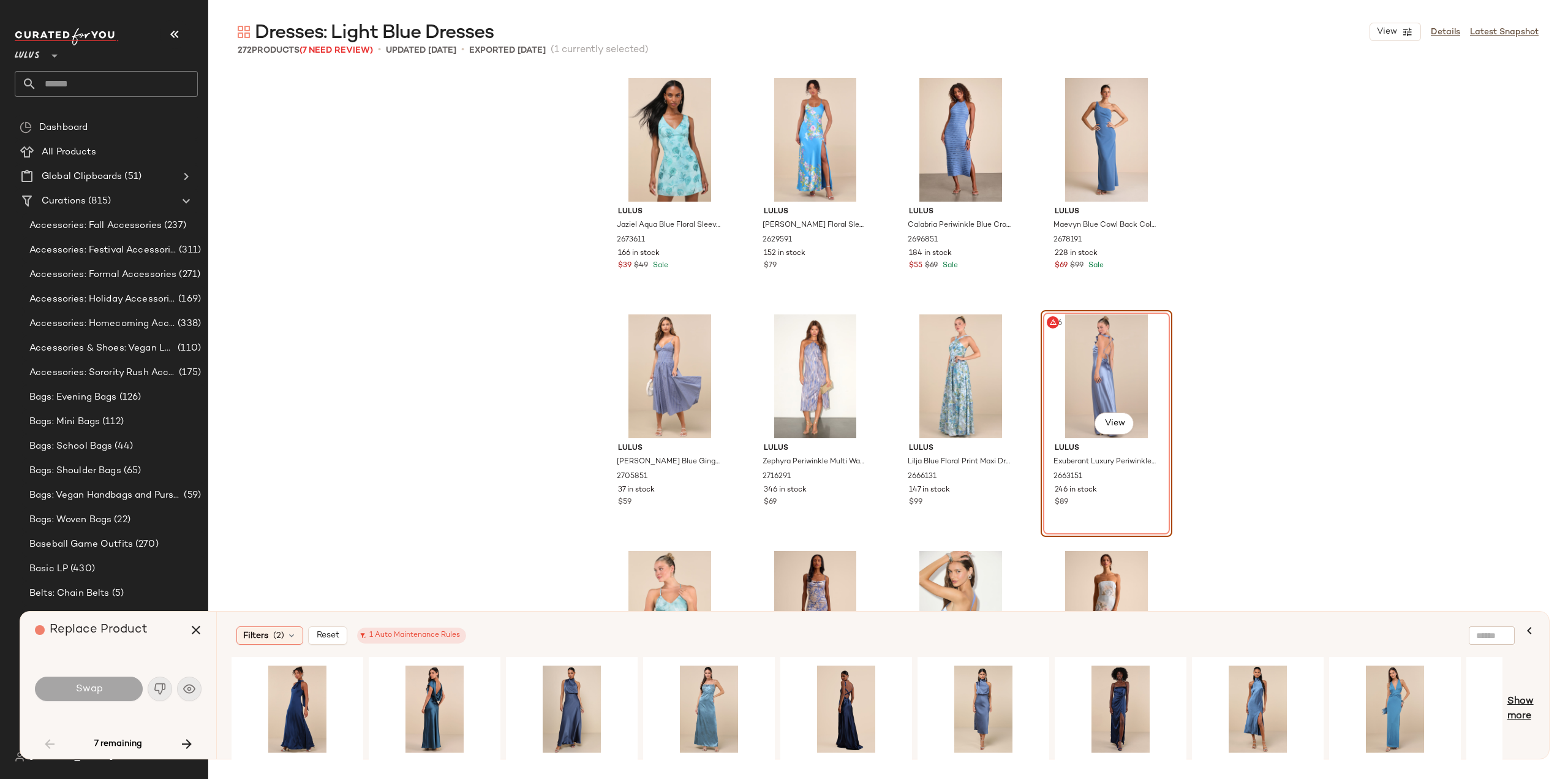
click at [1524, 710] on span "Show more" at bounding box center [1521, 710] width 27 height 30
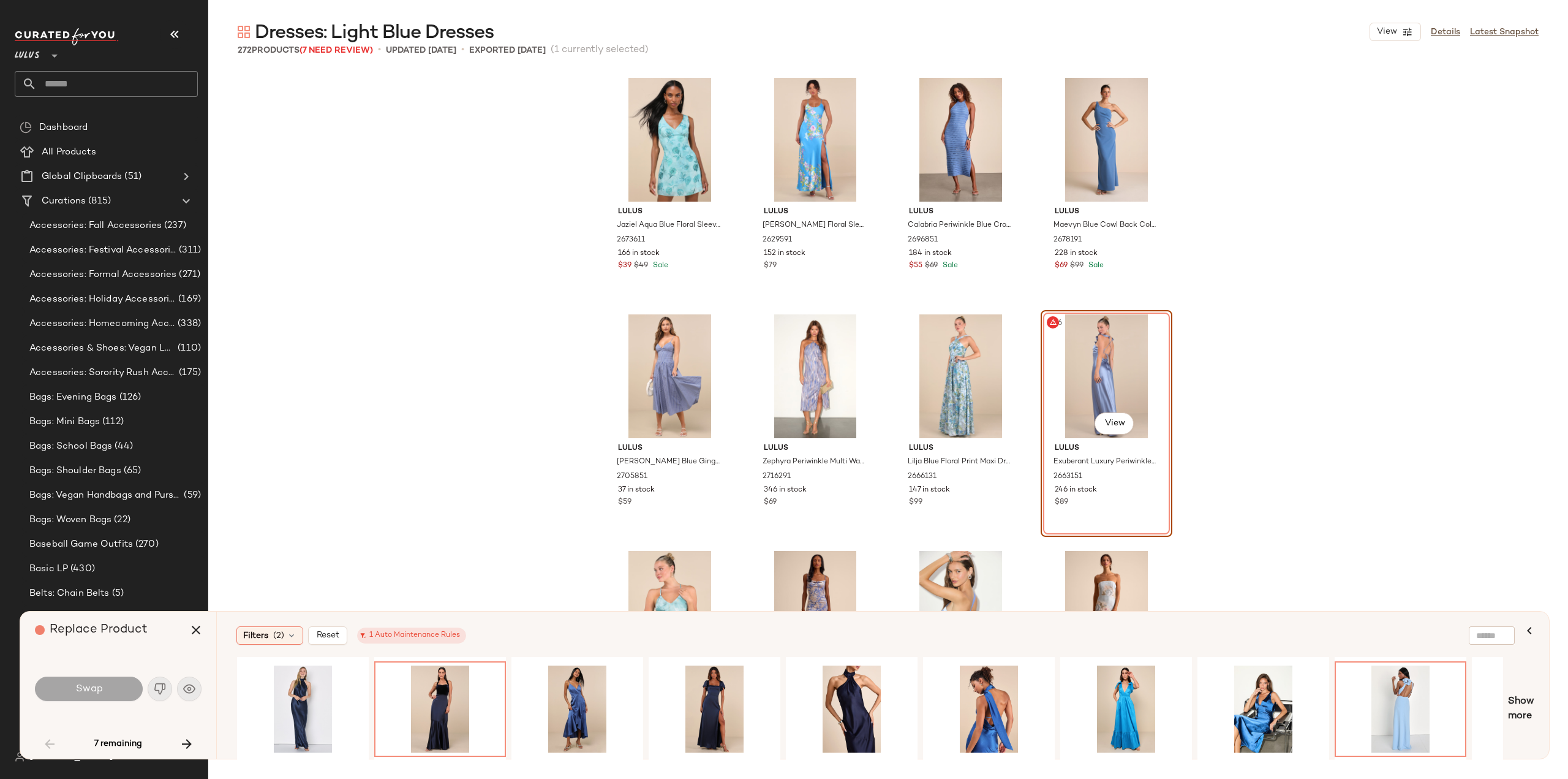
scroll to position [0, 1921]
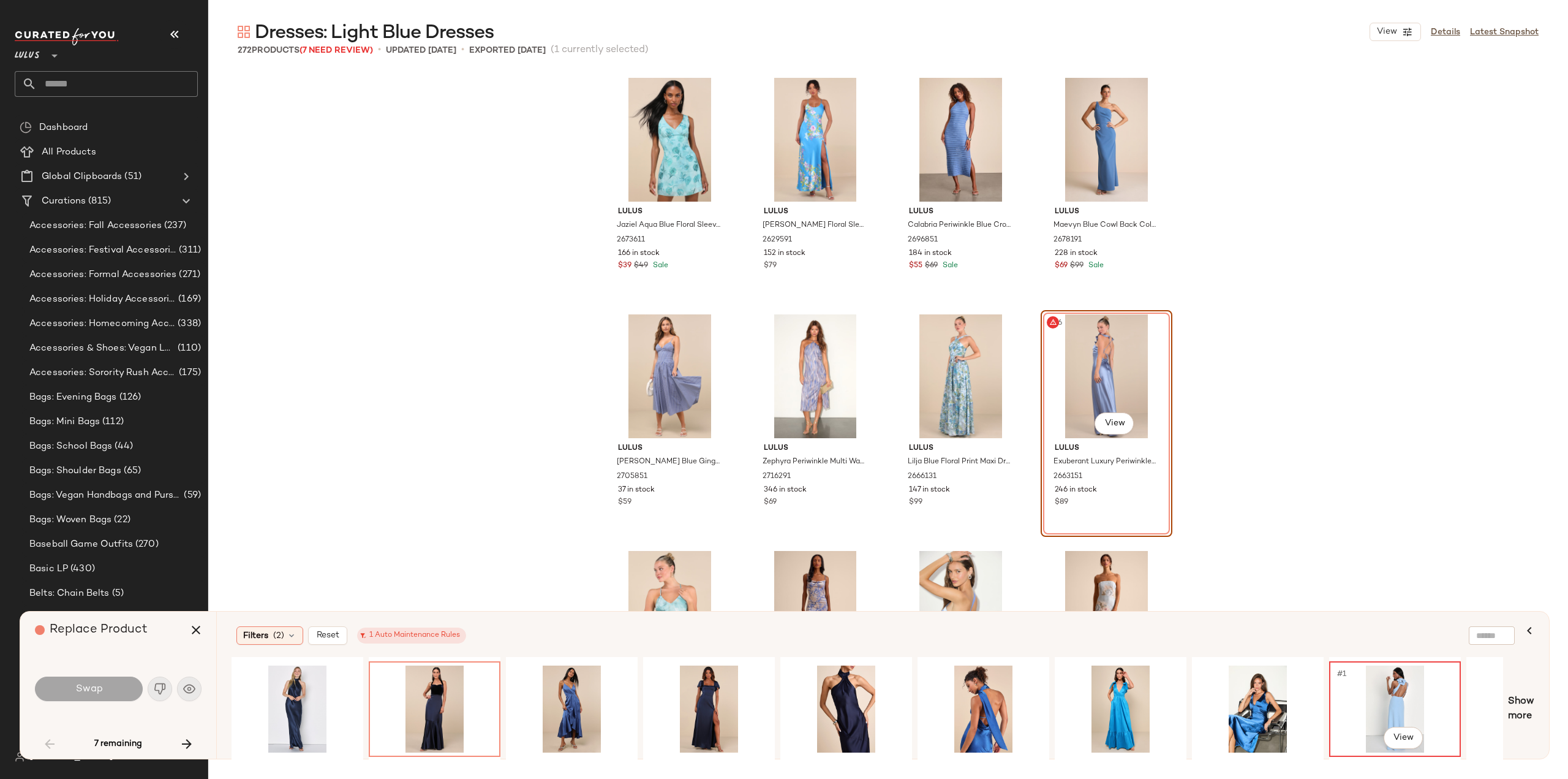
click at [1388, 709] on div "#1 View" at bounding box center [1395, 709] width 123 height 87
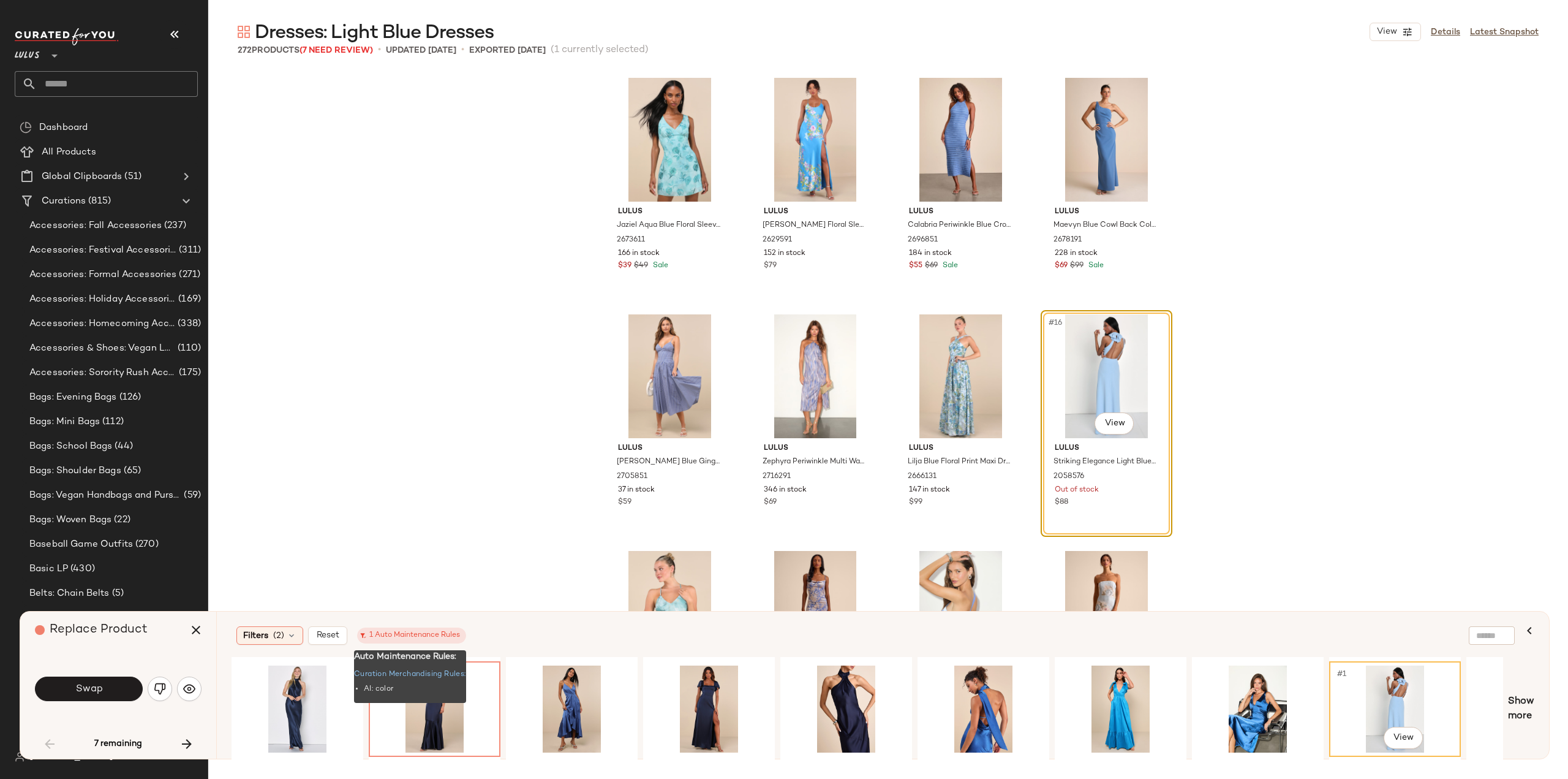
click at [395, 639] on div "1 Auto Maintenance Rules" at bounding box center [411, 635] width 97 height 11
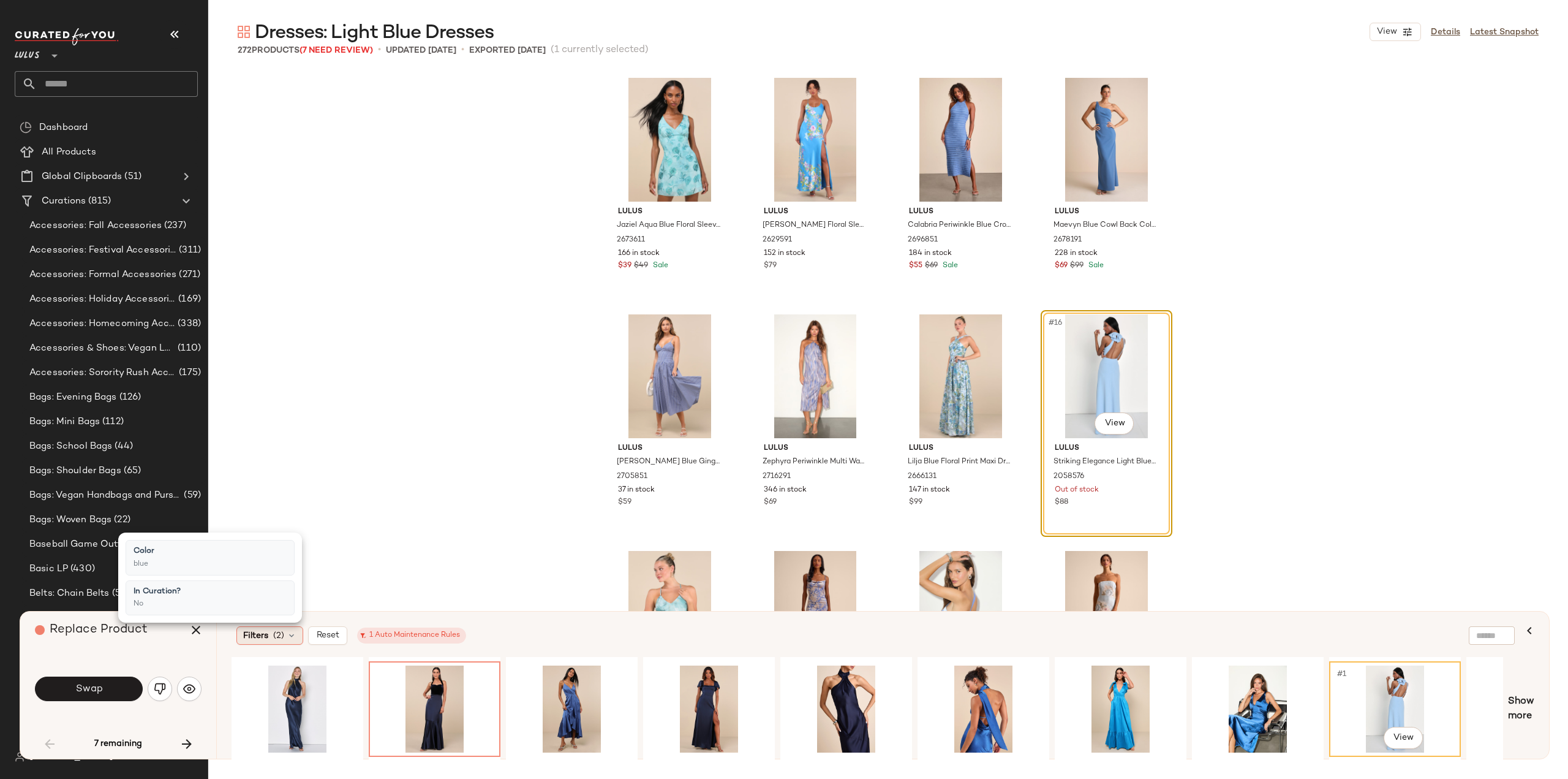
click at [284, 634] on div "Filters (2)" at bounding box center [269, 635] width 67 height 18
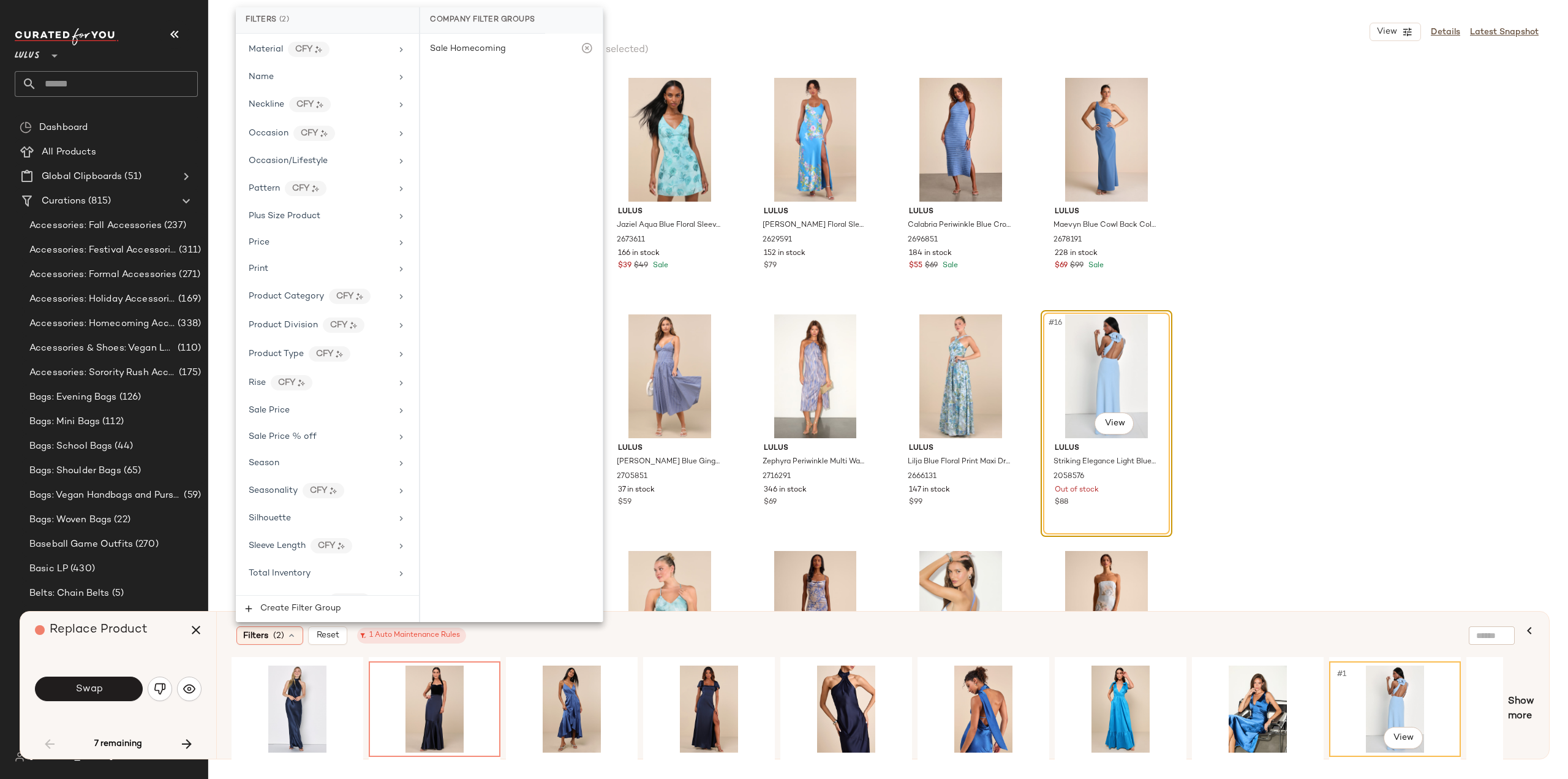
scroll to position [677, 0]
click at [322, 564] on div "Total Inventory" at bounding box center [320, 571] width 143 height 13
click at [495, 76] on span "At least 1" at bounding box center [511, 74] width 34 height 8
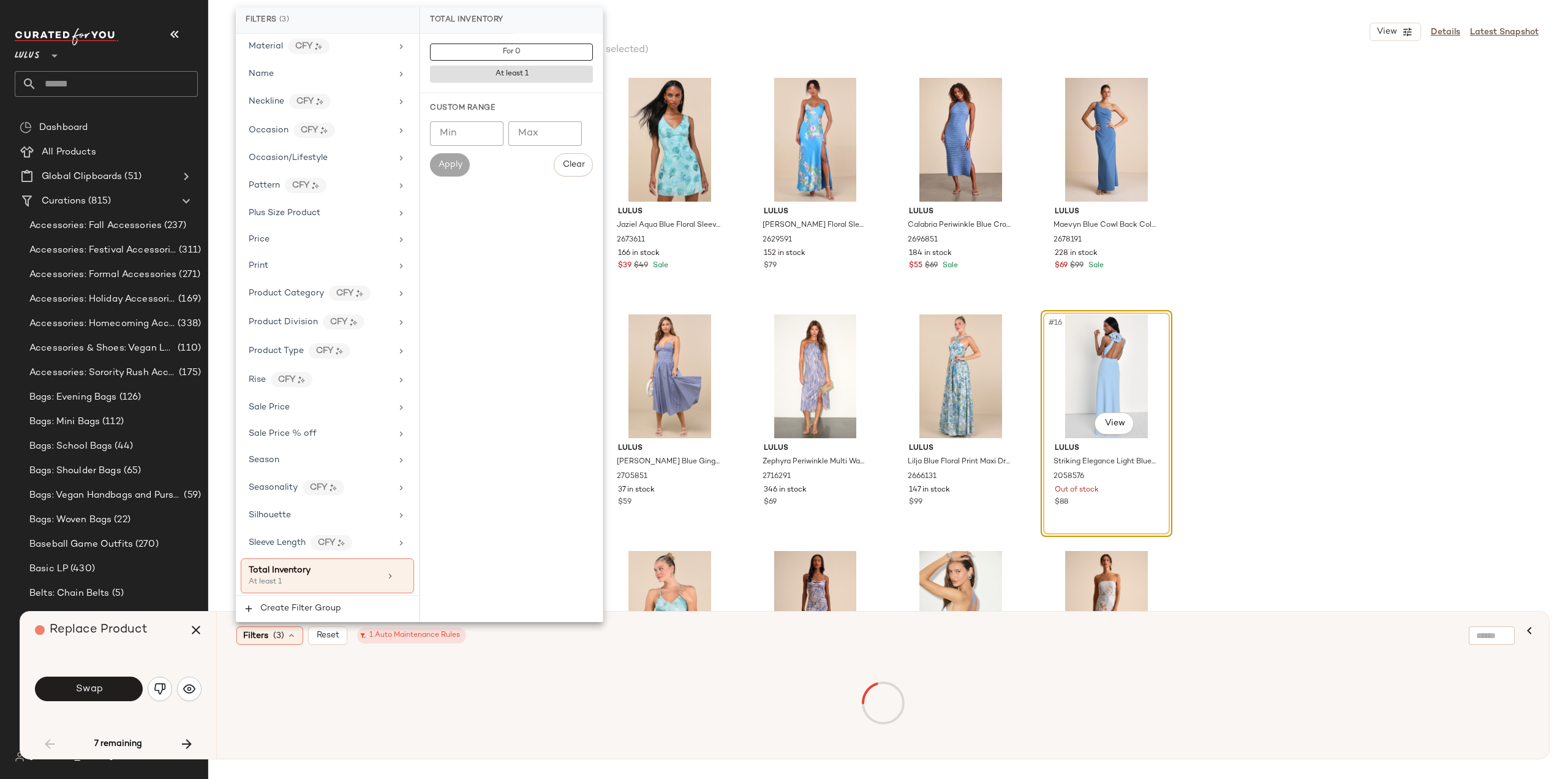
click at [436, 166] on div "Apply" at bounding box center [449, 164] width 39 height 23
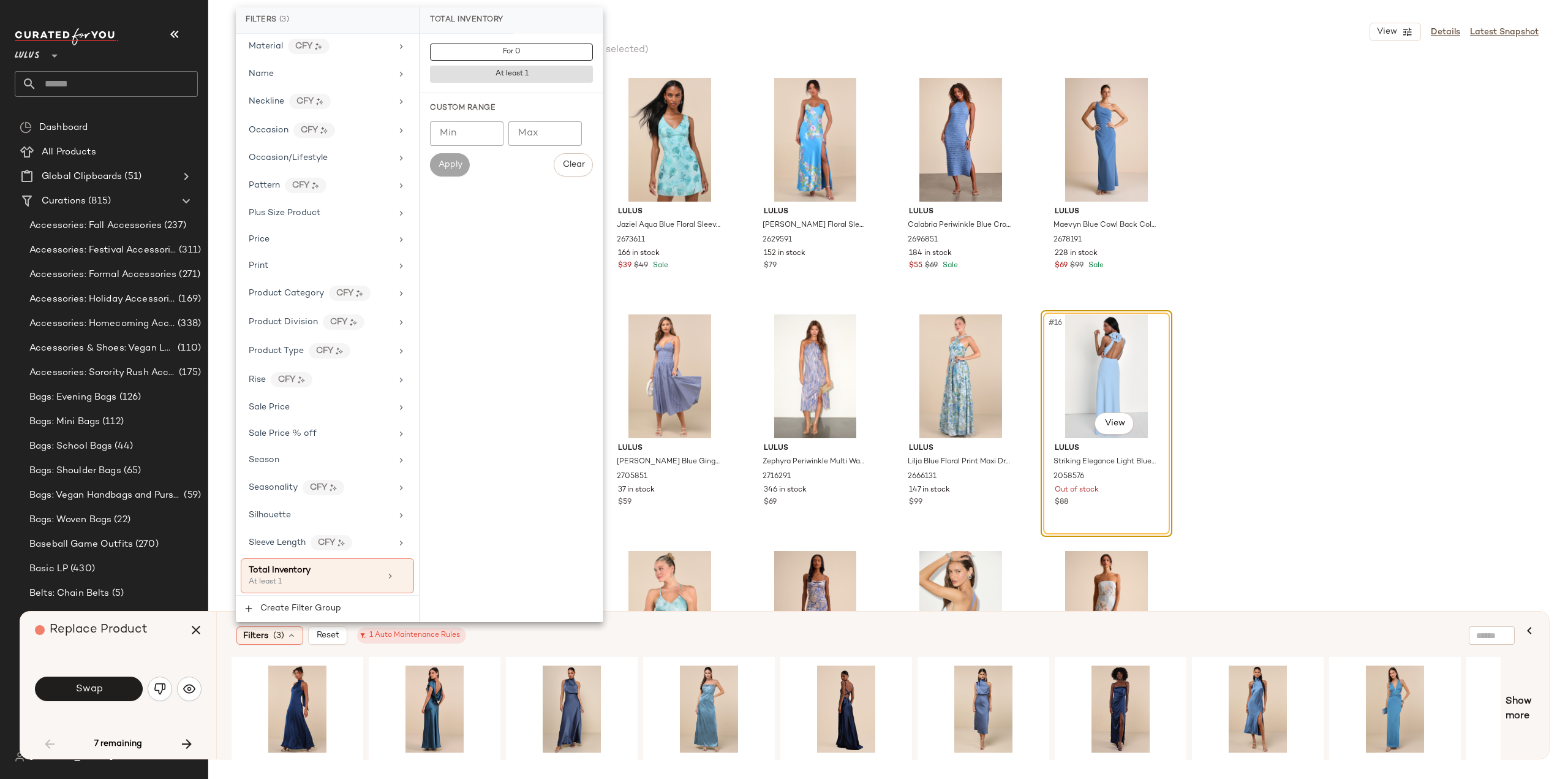
click at [450, 170] on div "Apply" at bounding box center [449, 164] width 39 height 23
click at [1335, 378] on div "Lulus Jaziel Aqua Blue Floral Sleeveless Mini Dress 2673611 166 in stock $39 $4…" at bounding box center [888, 425] width 1360 height 708
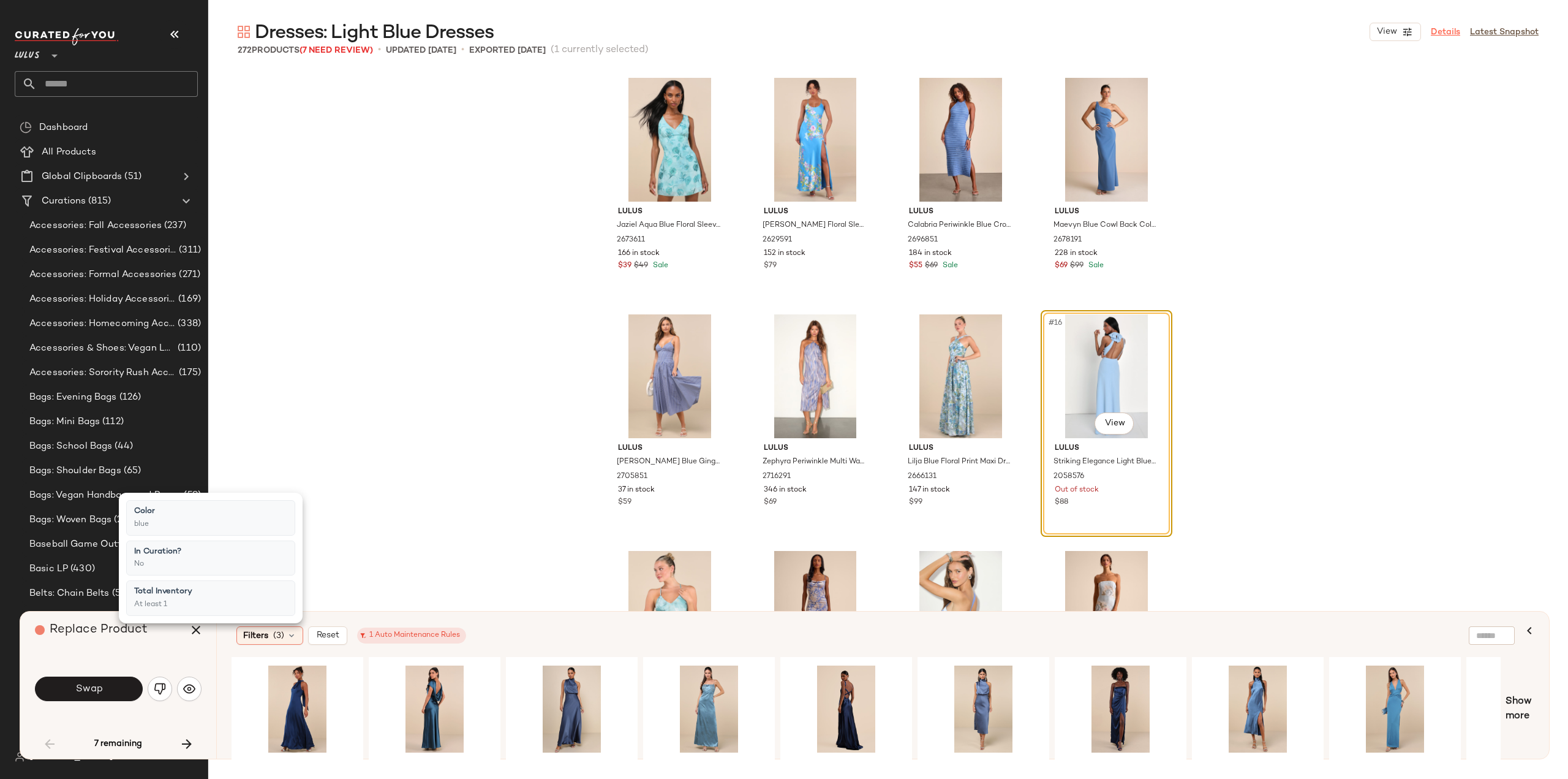
click at [1448, 31] on link "Details" at bounding box center [1446, 32] width 30 height 13
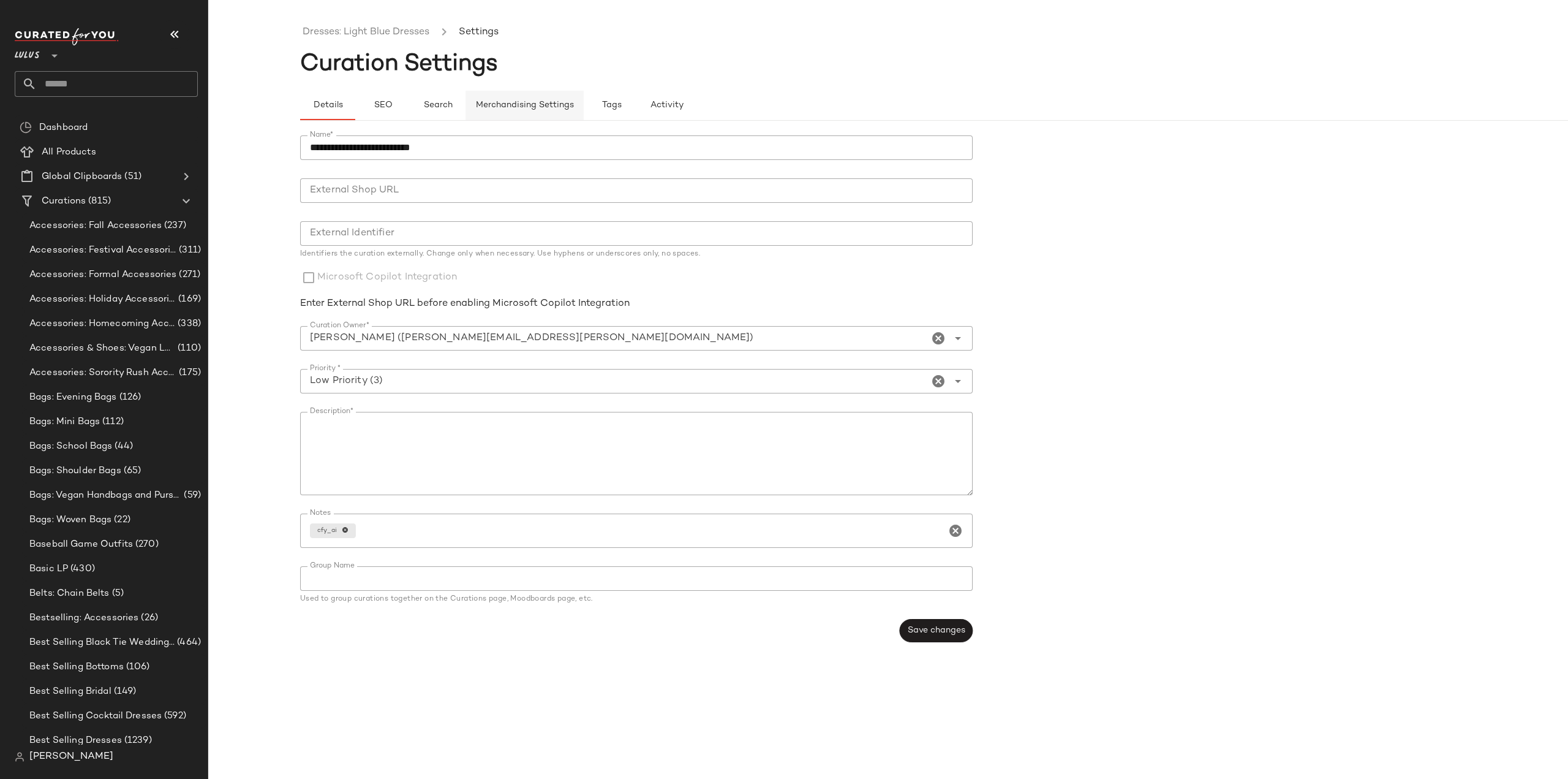
click at [519, 103] on span "Merchandising Settings" at bounding box center [524, 106] width 98 height 10
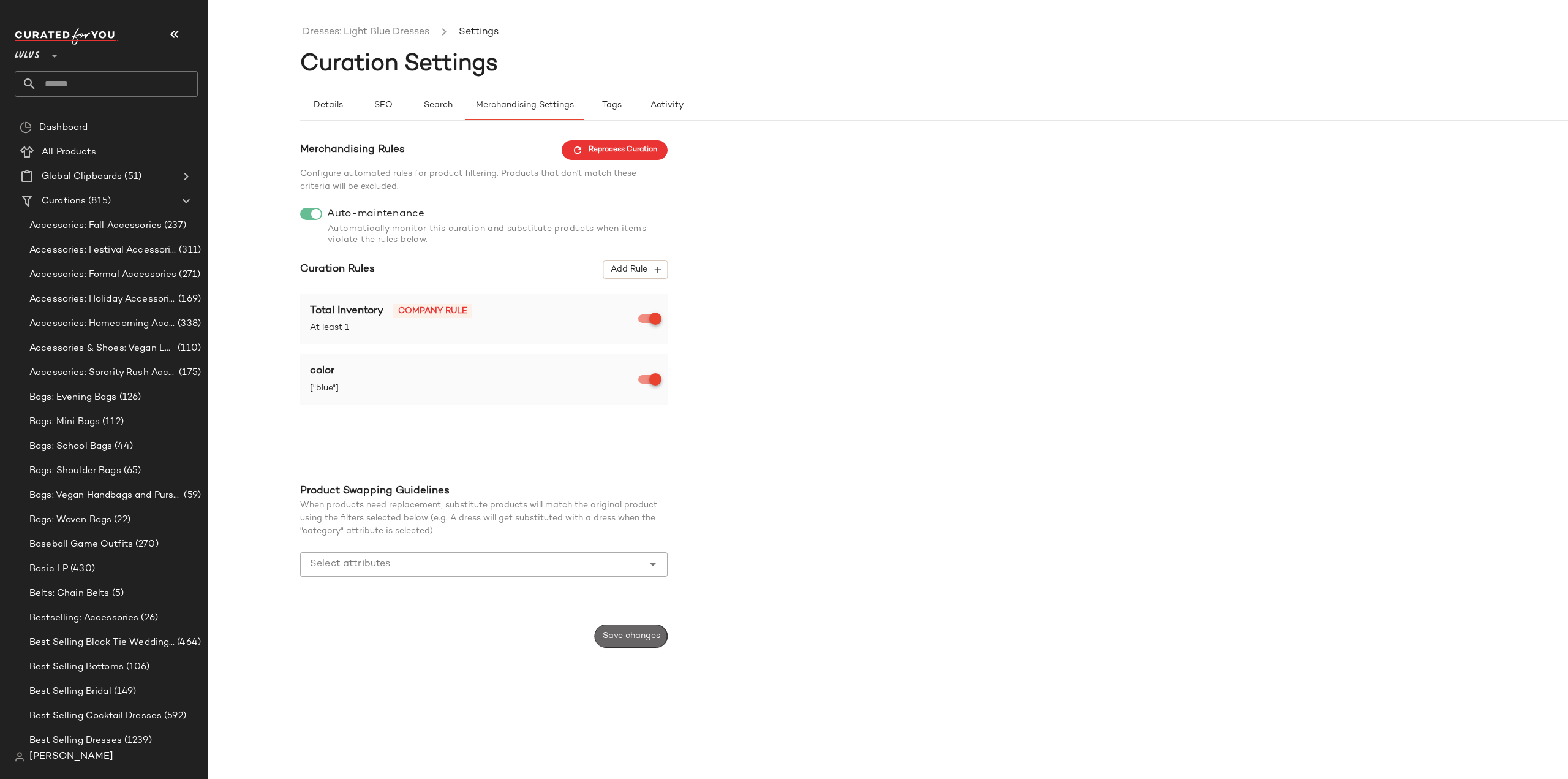
click at [637, 634] on span "Save changes" at bounding box center [631, 636] width 58 height 10
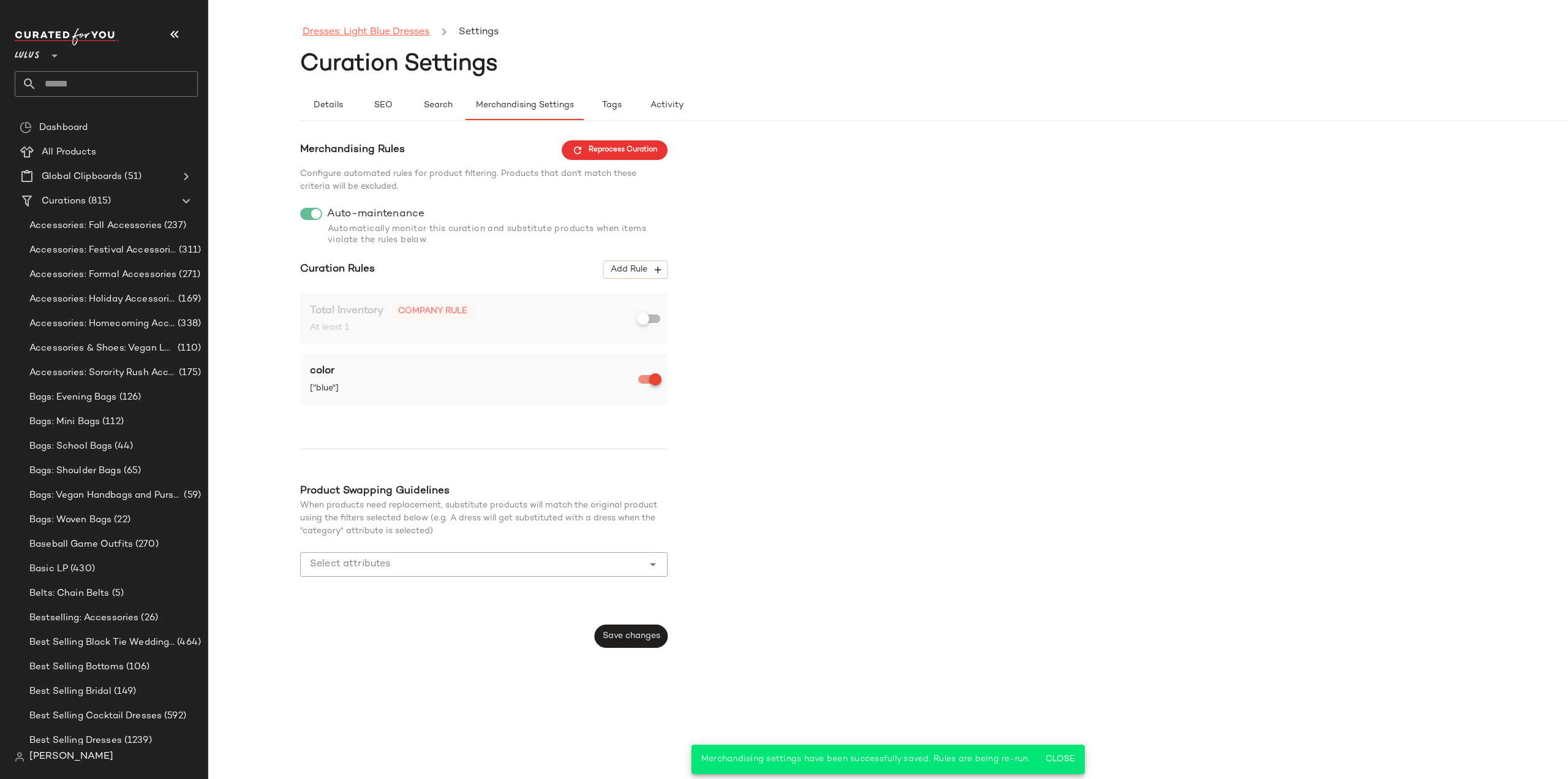
click at [358, 33] on link "Dresses: Light Blue Dresses" at bounding box center [367, 32] width 127 height 16
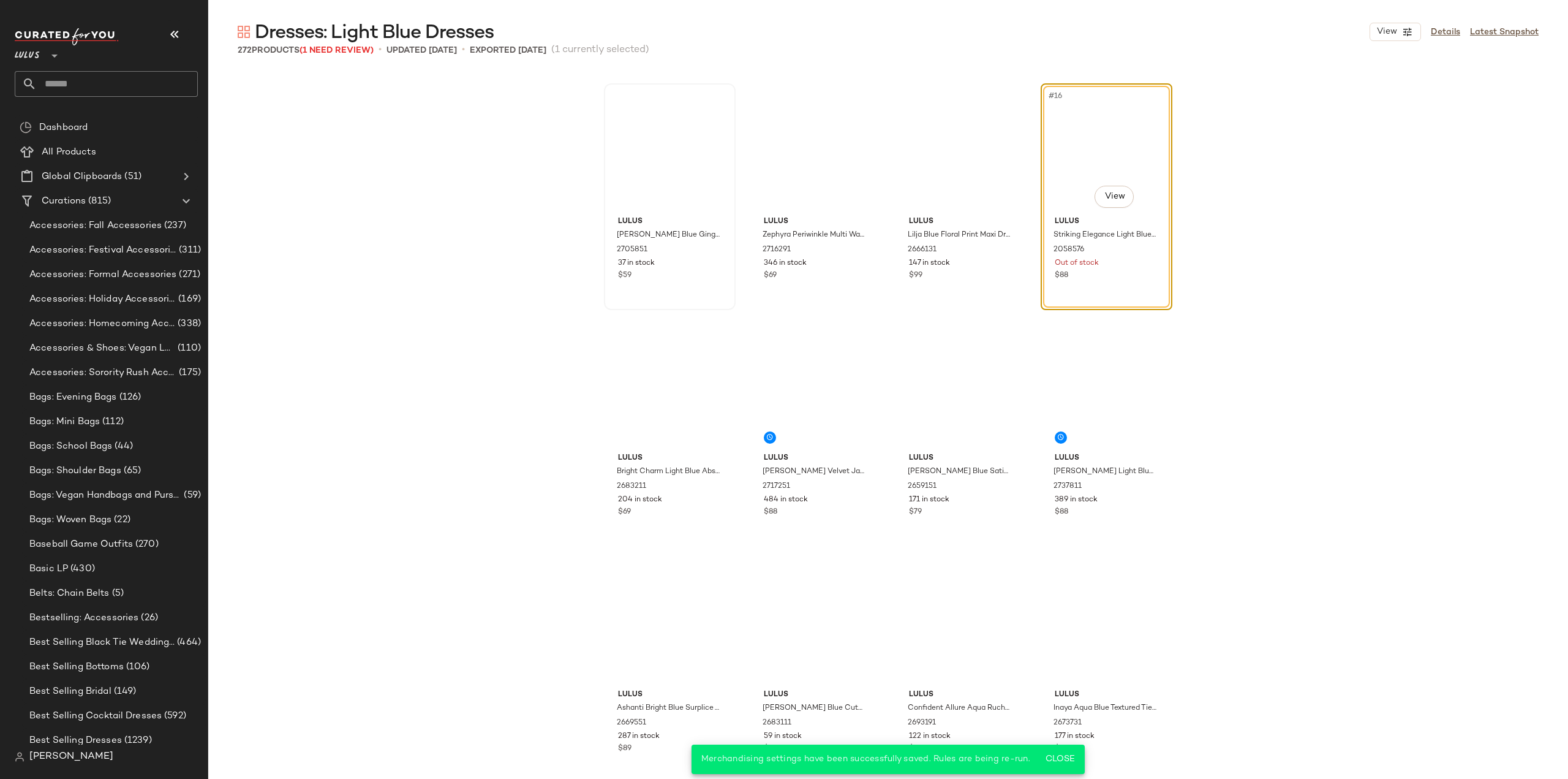
scroll to position [473, 0]
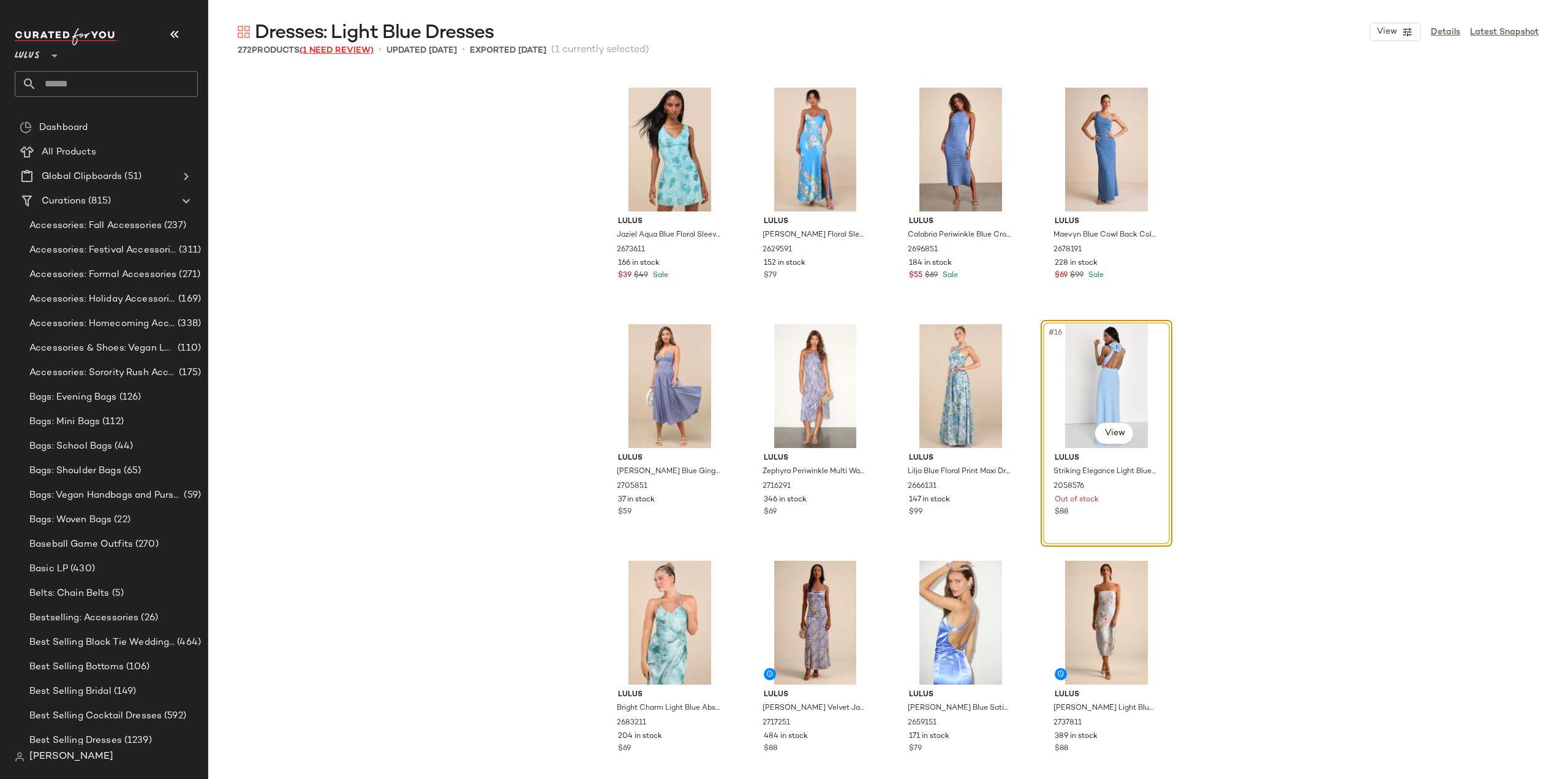
click at [324, 48] on span "(1 Need Review)" at bounding box center [337, 50] width 74 height 9
click at [338, 48] on span "(1 Need Review)" at bounding box center [337, 50] width 74 height 9
click at [401, 397] on div "Lulus Jaziel Aqua Blue Floral Sleeveless Mini Dress 2673611 166 in stock $39 $4…" at bounding box center [888, 425] width 1360 height 708
click at [334, 49] on span "(1 Need Review)" at bounding box center [337, 50] width 74 height 9
click at [1344, 499] on div "Lulus Jaziel Aqua Blue Floral Sleeveless Mini Dress 2673611 166 in stock $39 $4…" at bounding box center [888, 425] width 1360 height 708
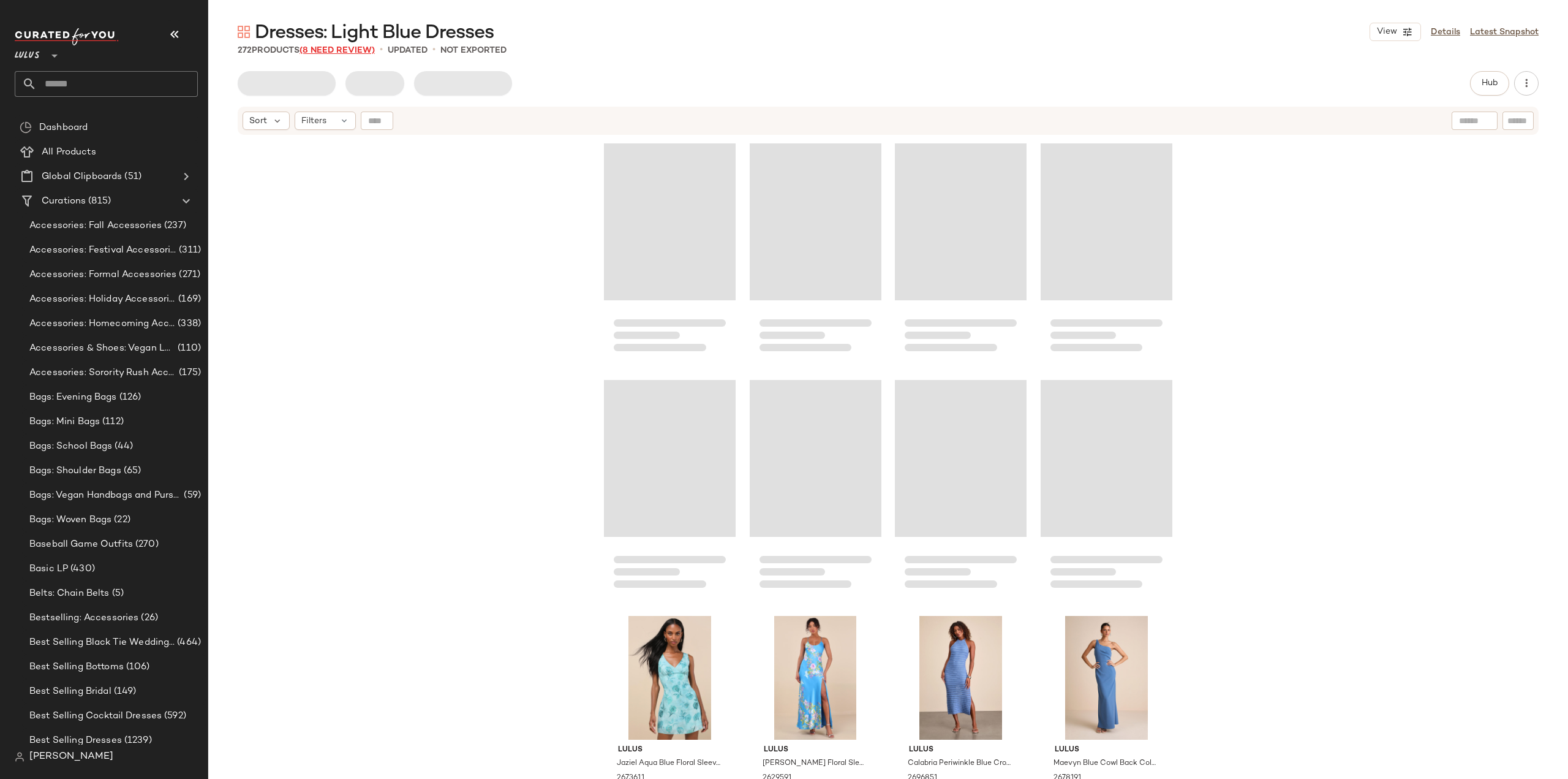
click at [336, 49] on span "(8 Need Review)" at bounding box center [337, 50] width 75 height 9
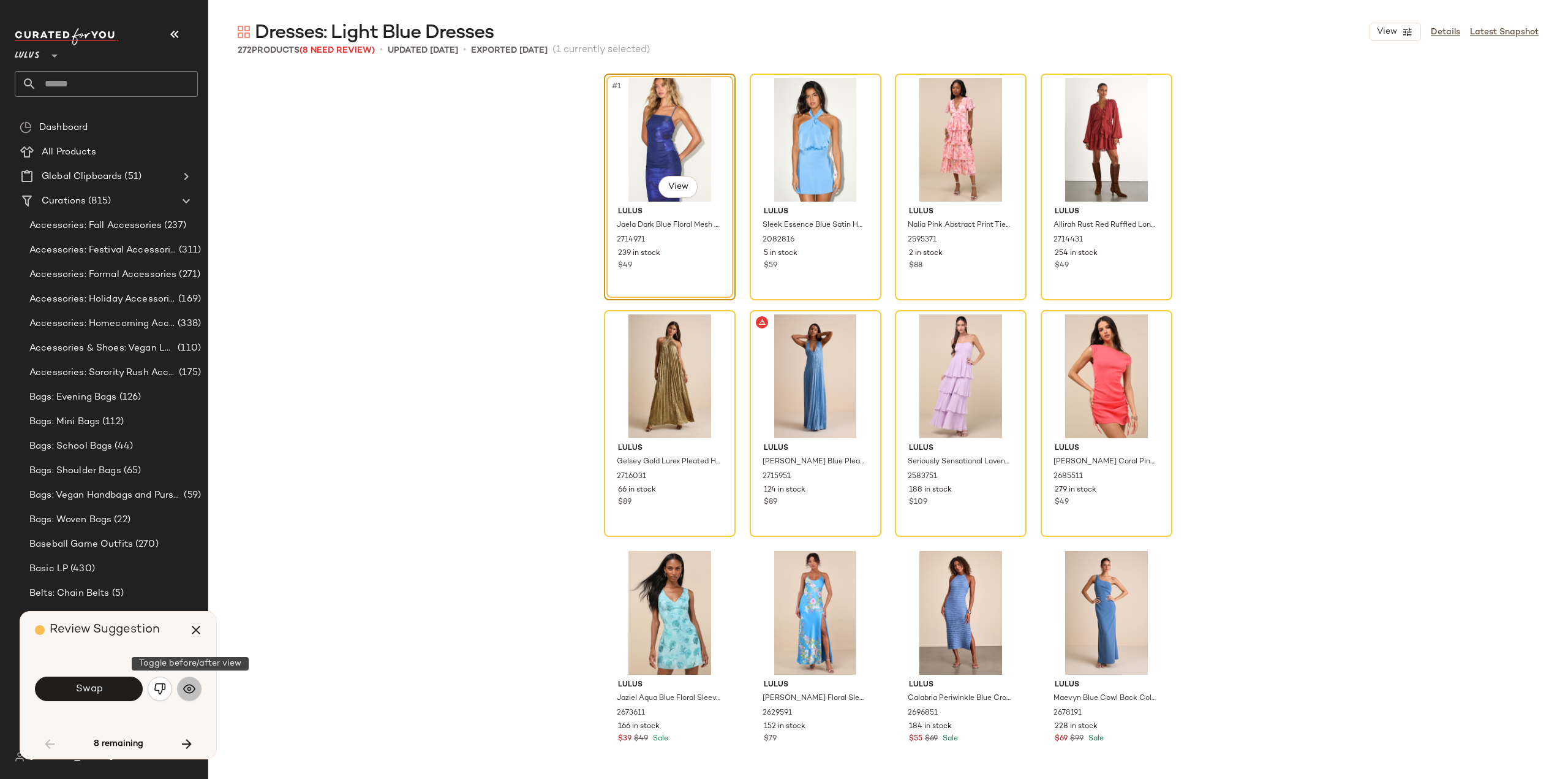
click at [190, 692] on img "button" at bounding box center [189, 688] width 12 height 12
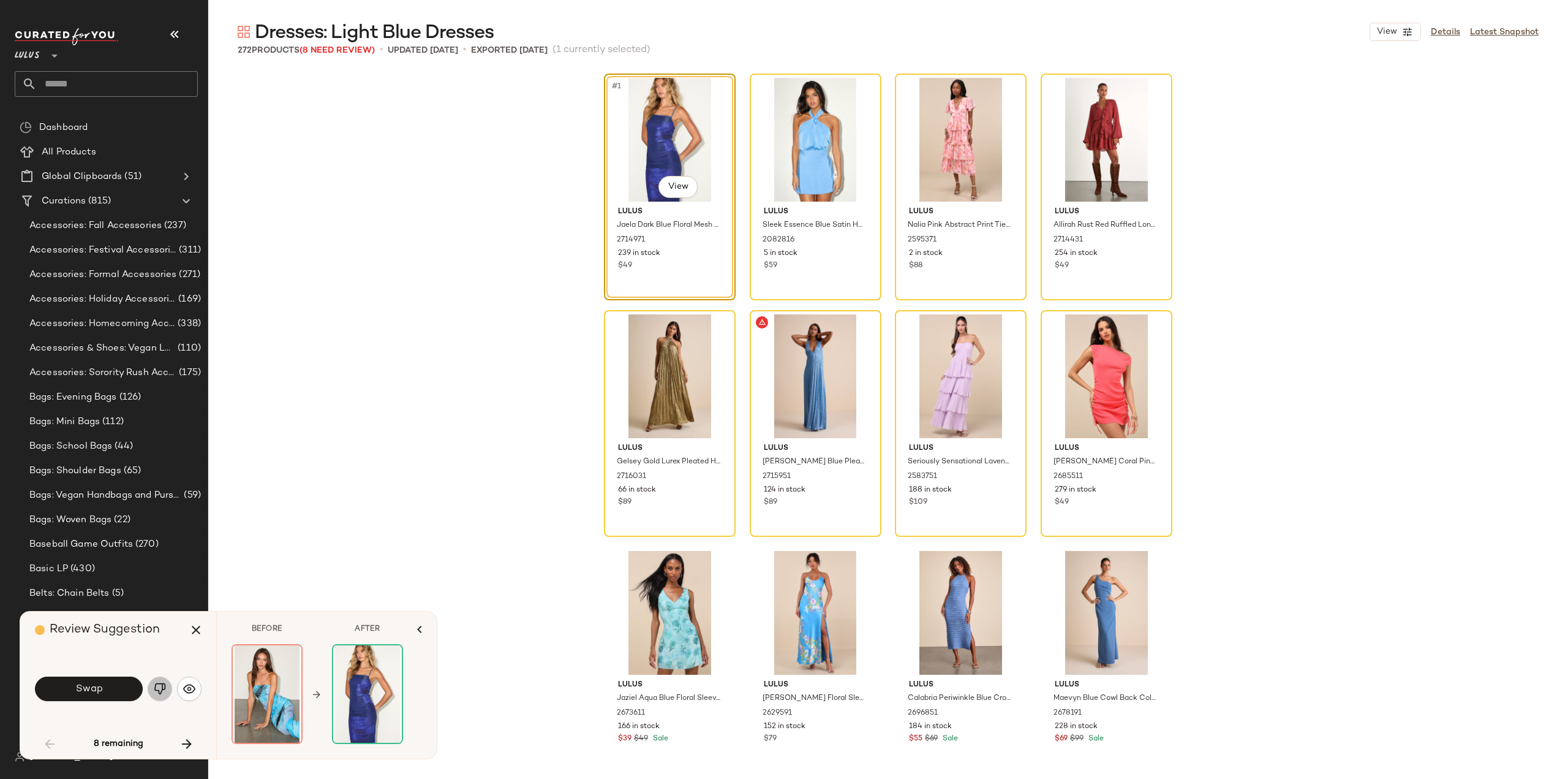
click at [158, 689] on img "button" at bounding box center [159, 688] width 12 height 12
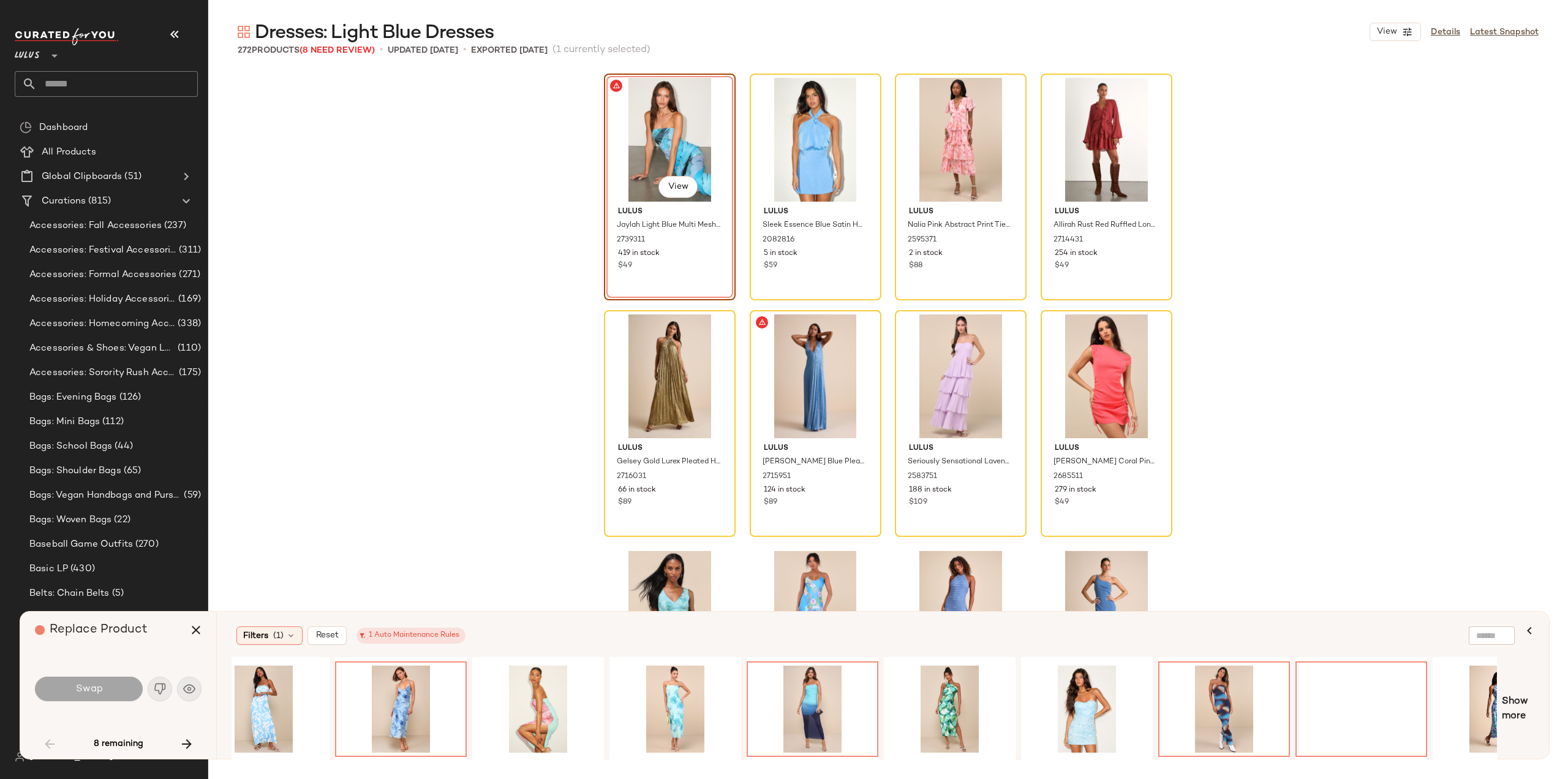
scroll to position [0, 576]
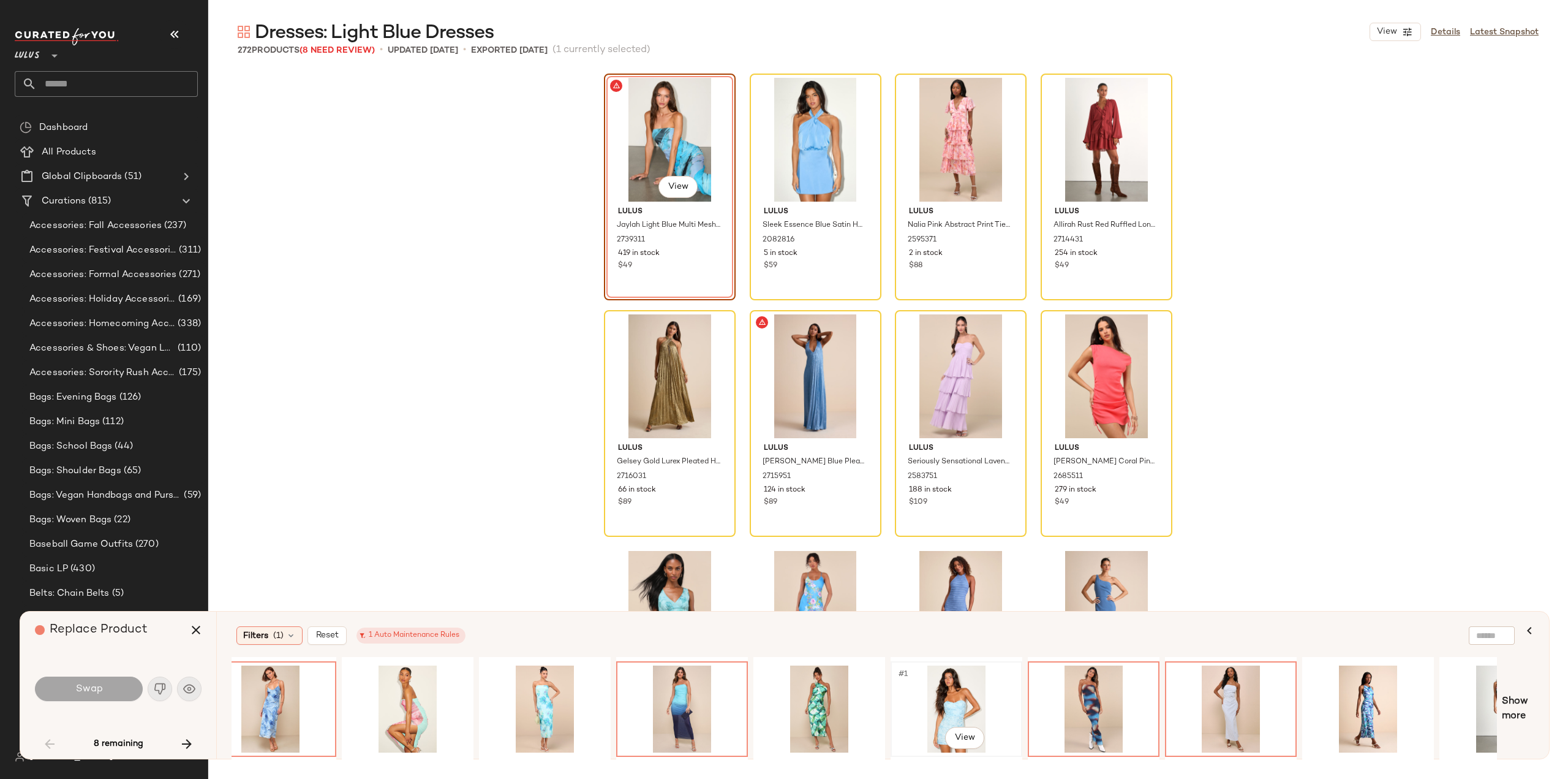
click at [962, 714] on div "#1 View" at bounding box center [956, 709] width 123 height 87
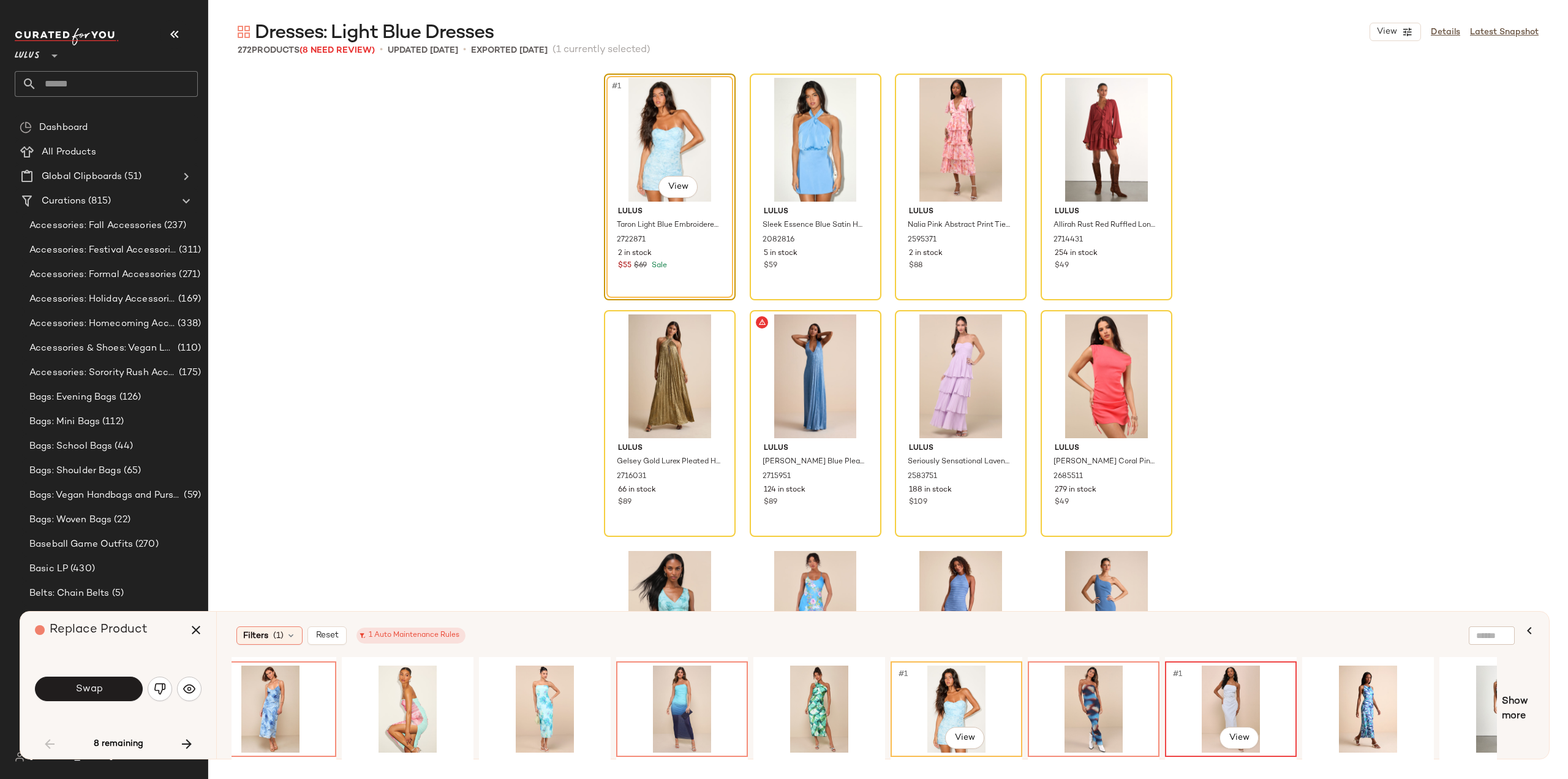
click at [1224, 706] on div "#1 View" at bounding box center [1230, 709] width 123 height 87
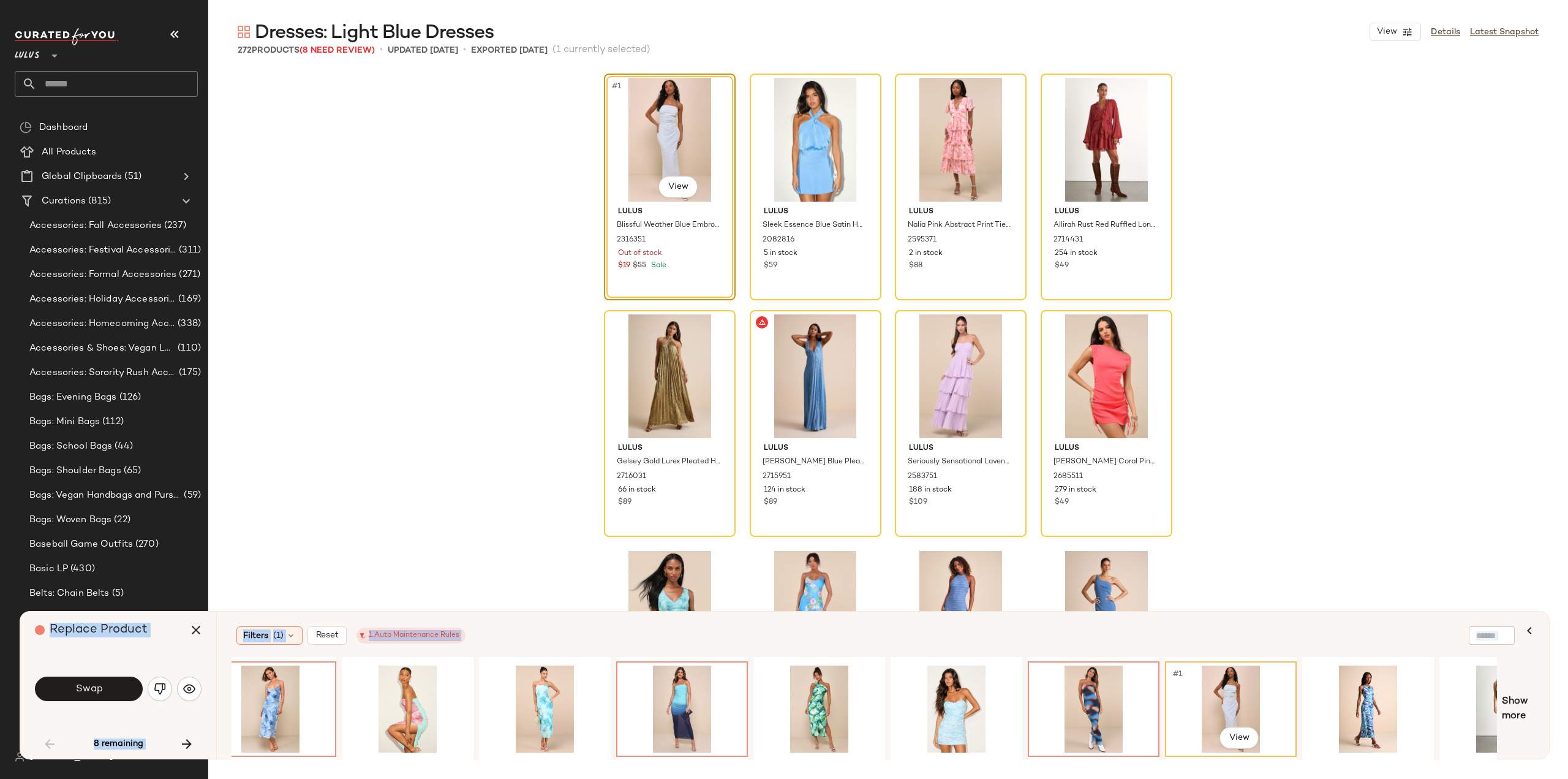
drag, startPoint x: 1196, startPoint y: 754, endPoint x: 1305, endPoint y: 765, distance: 109.6
click at [1305, 765] on div "Dresses: Light Blue Dresses View Details Latest Snapshot 272 Products (8 Need R…" at bounding box center [888, 399] width 1360 height 759
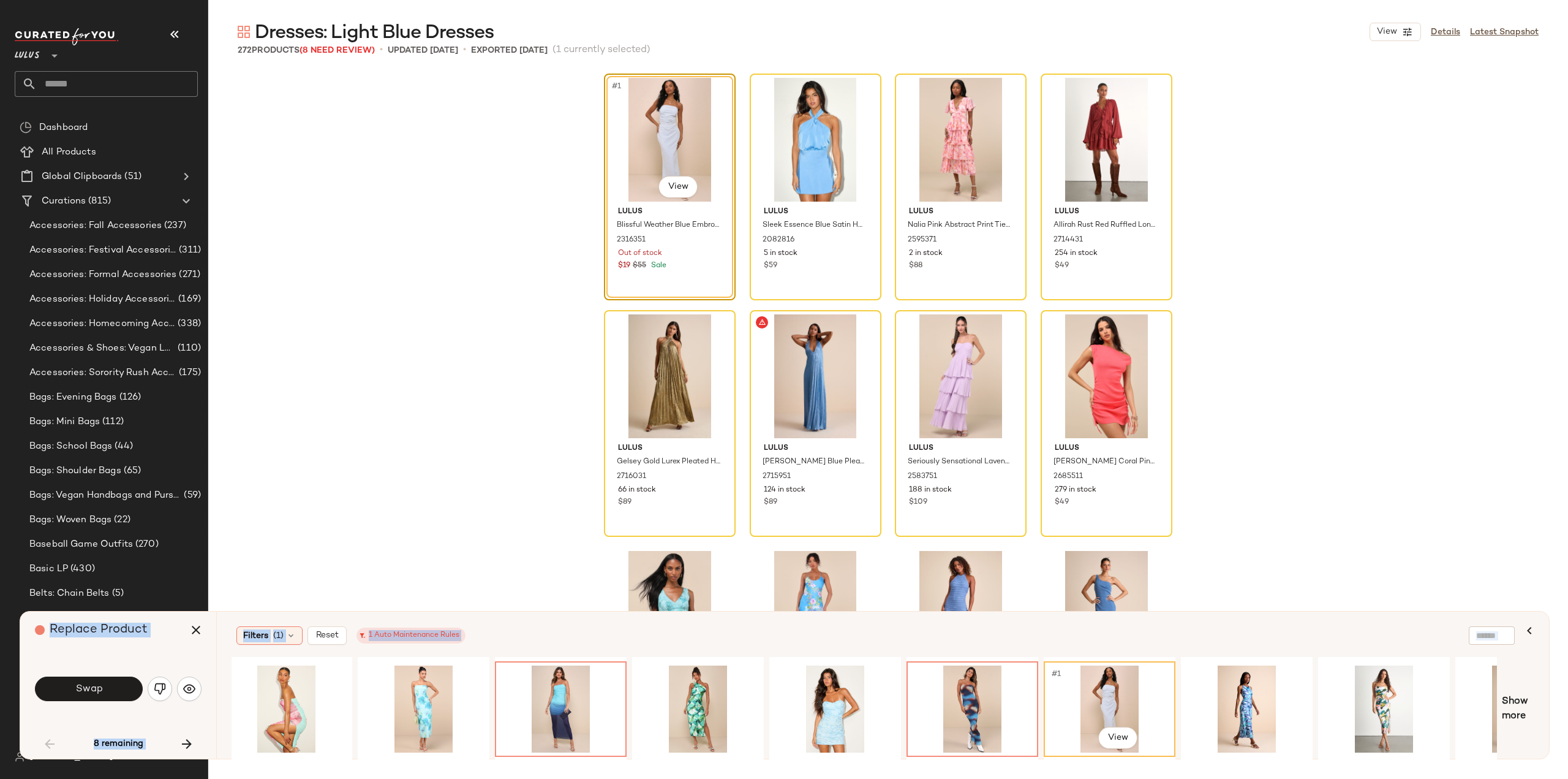
scroll to position [0, 752]
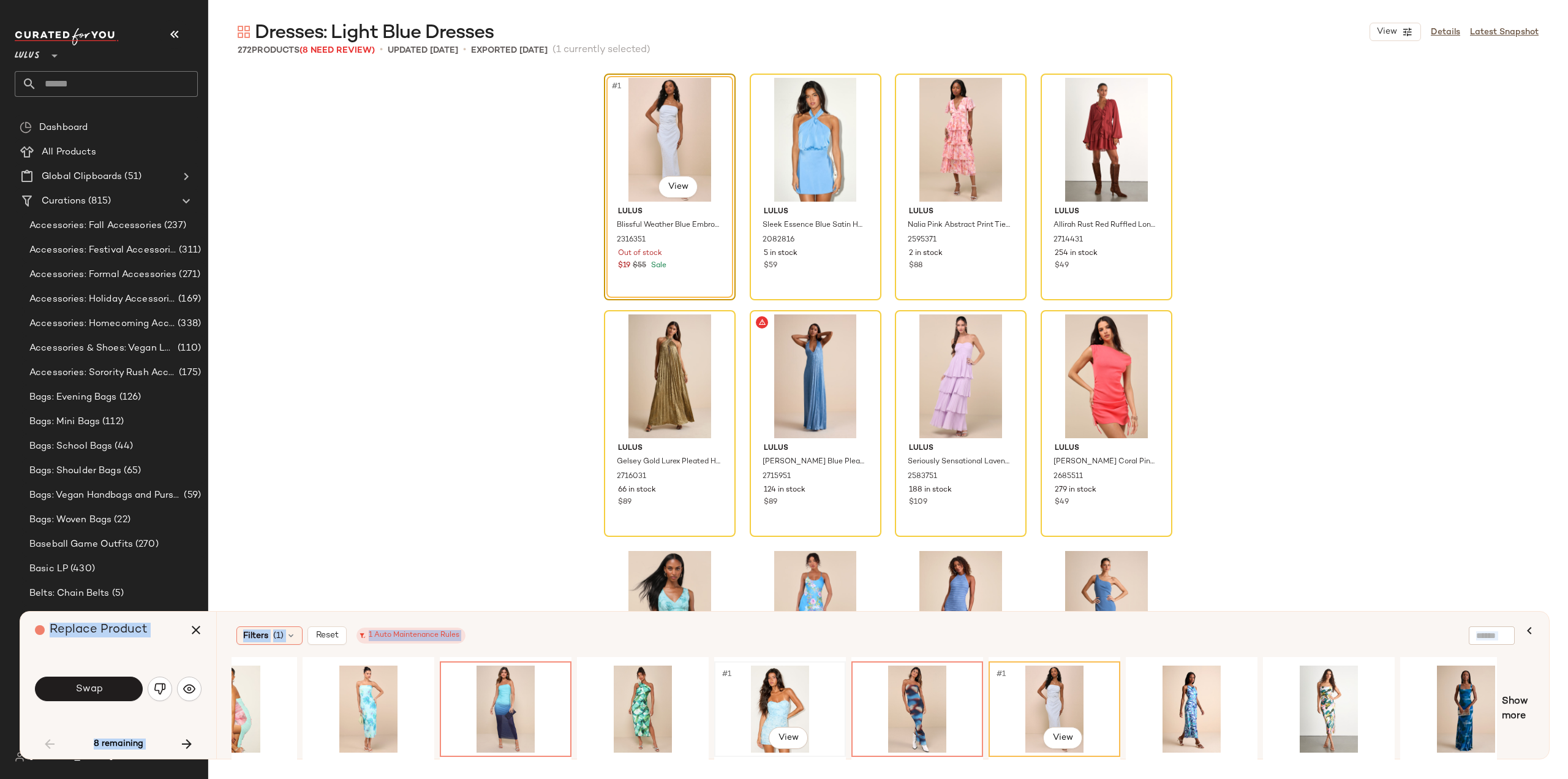
click at [770, 715] on div "#1 View" at bounding box center [779, 709] width 123 height 87
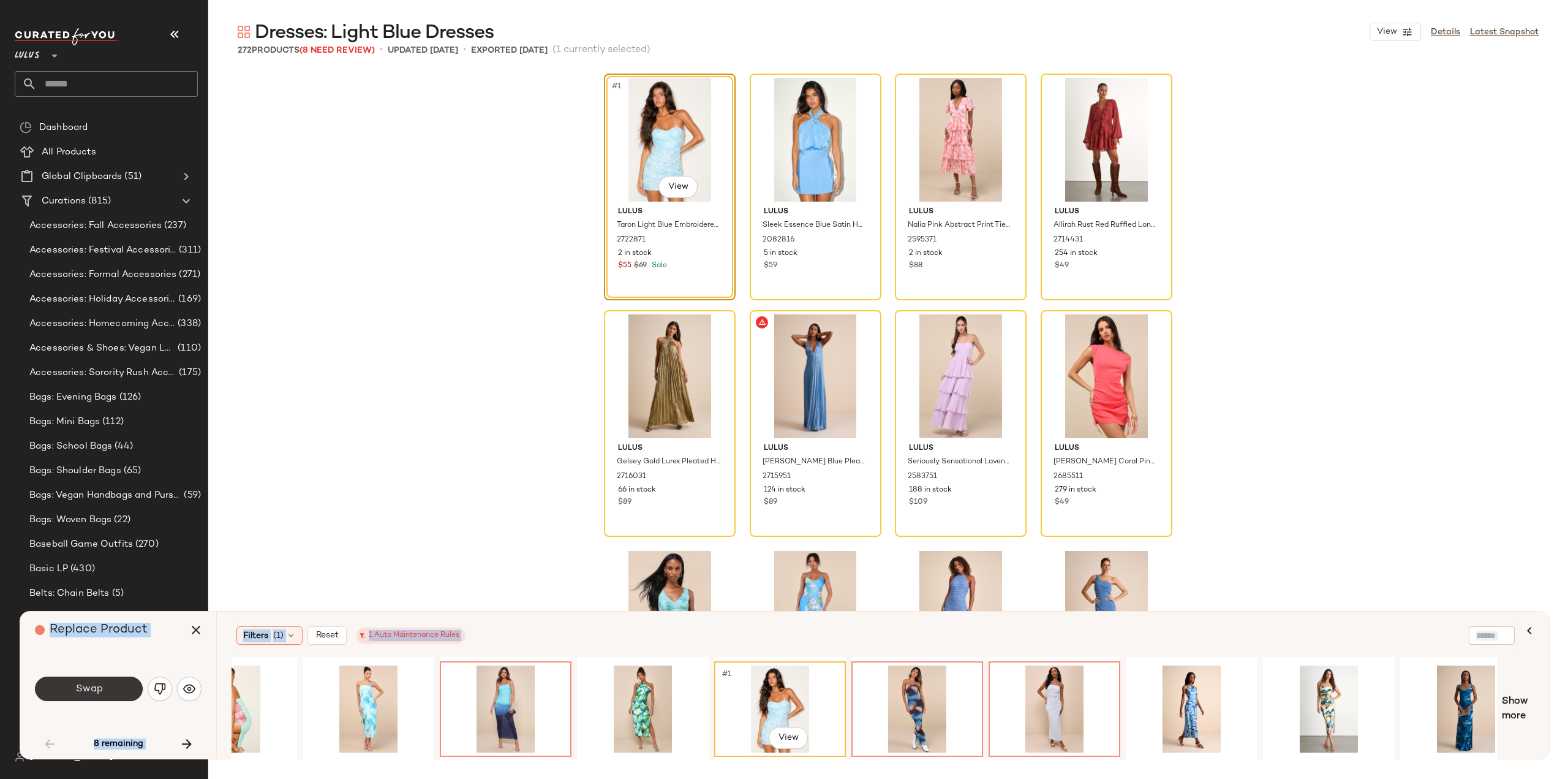
click at [83, 689] on span "Swap" at bounding box center [88, 689] width 27 height 12
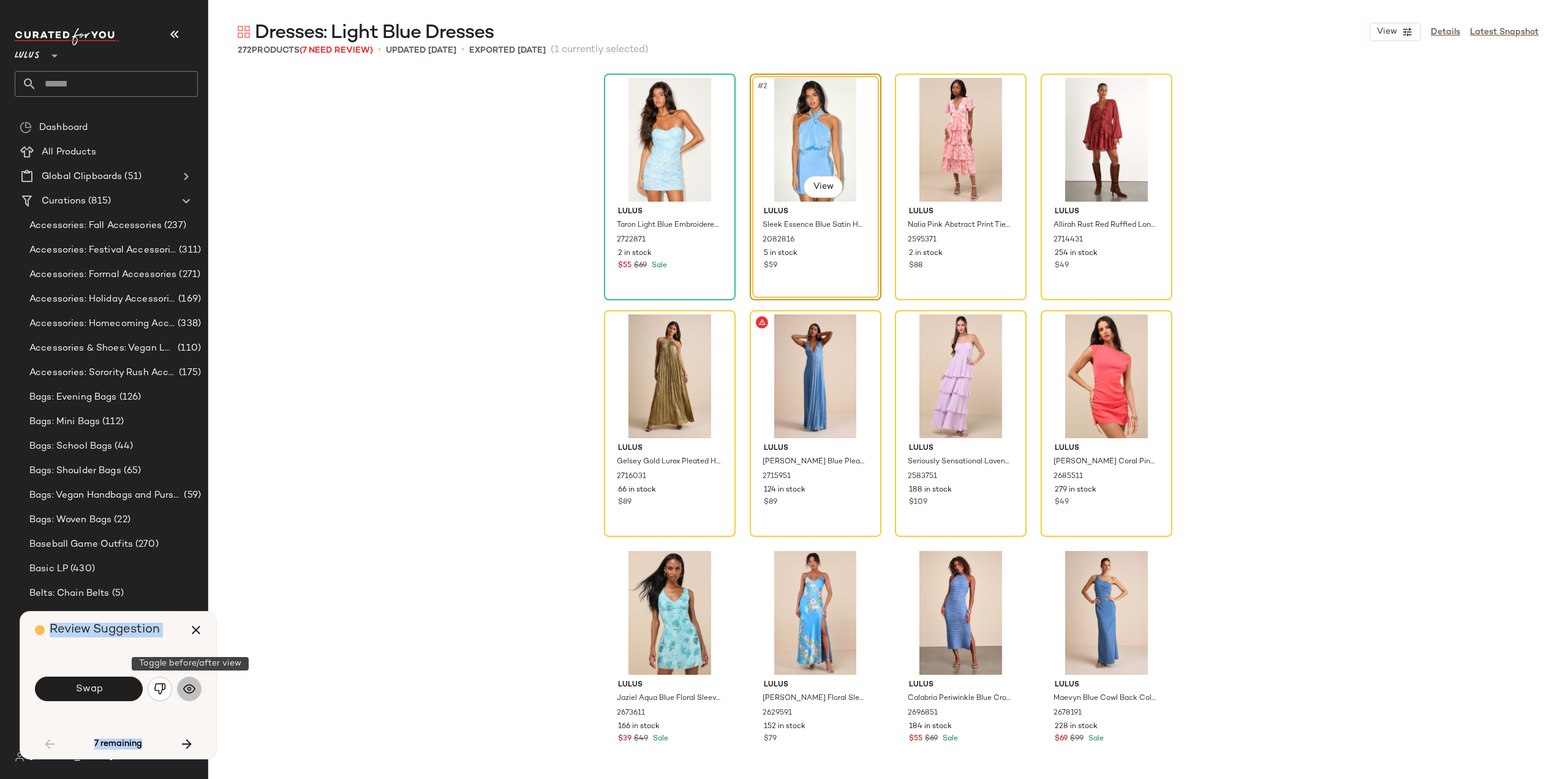
click at [189, 690] on img "button" at bounding box center [189, 688] width 12 height 12
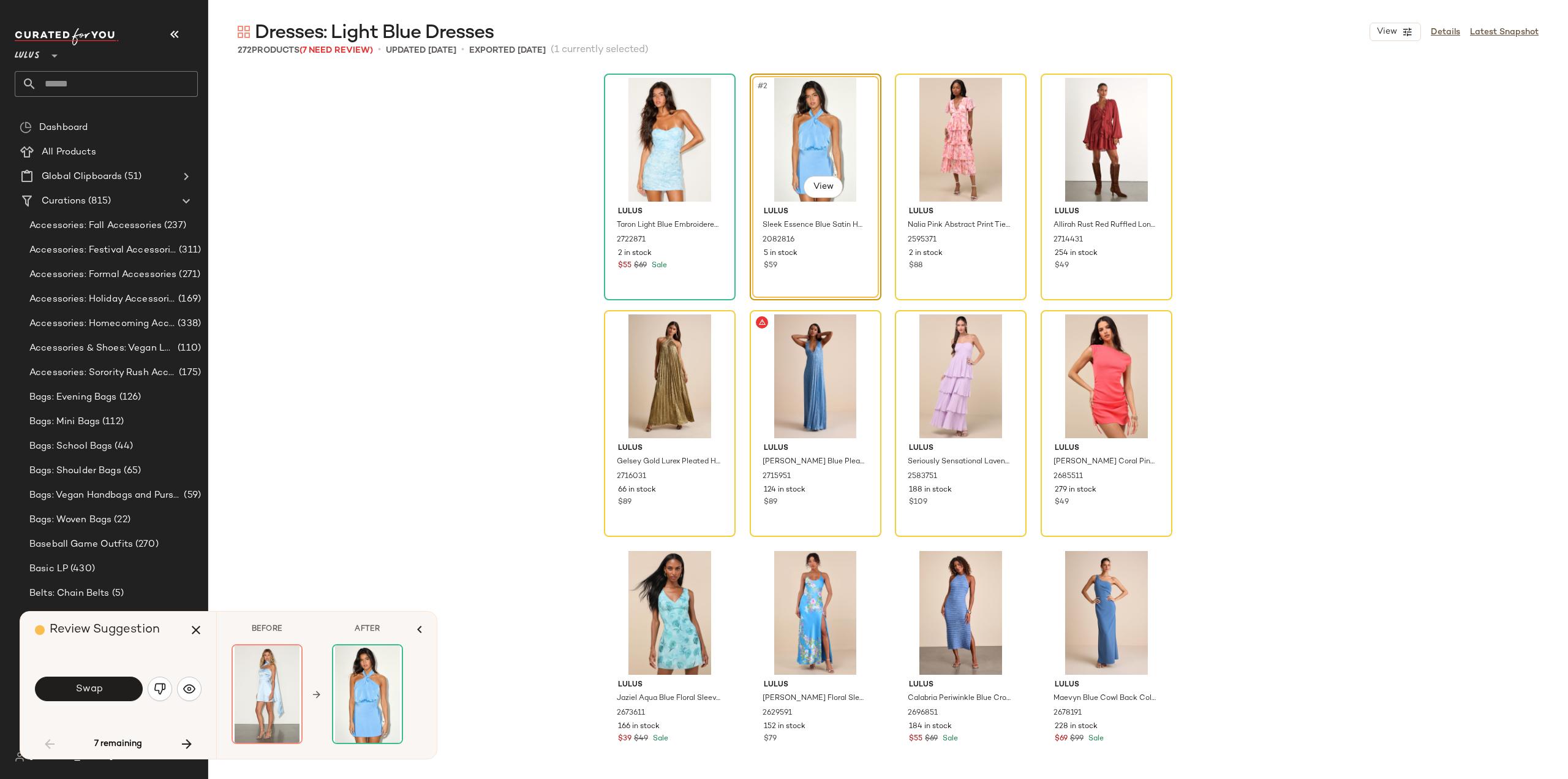
click at [329, 549] on div "Lulus Taron Light Blue Embroidered Strapless Bustier Mini Dress 2722871 2 in st…" at bounding box center [888, 425] width 1360 height 708
click at [89, 692] on span "Swap" at bounding box center [88, 689] width 27 height 12
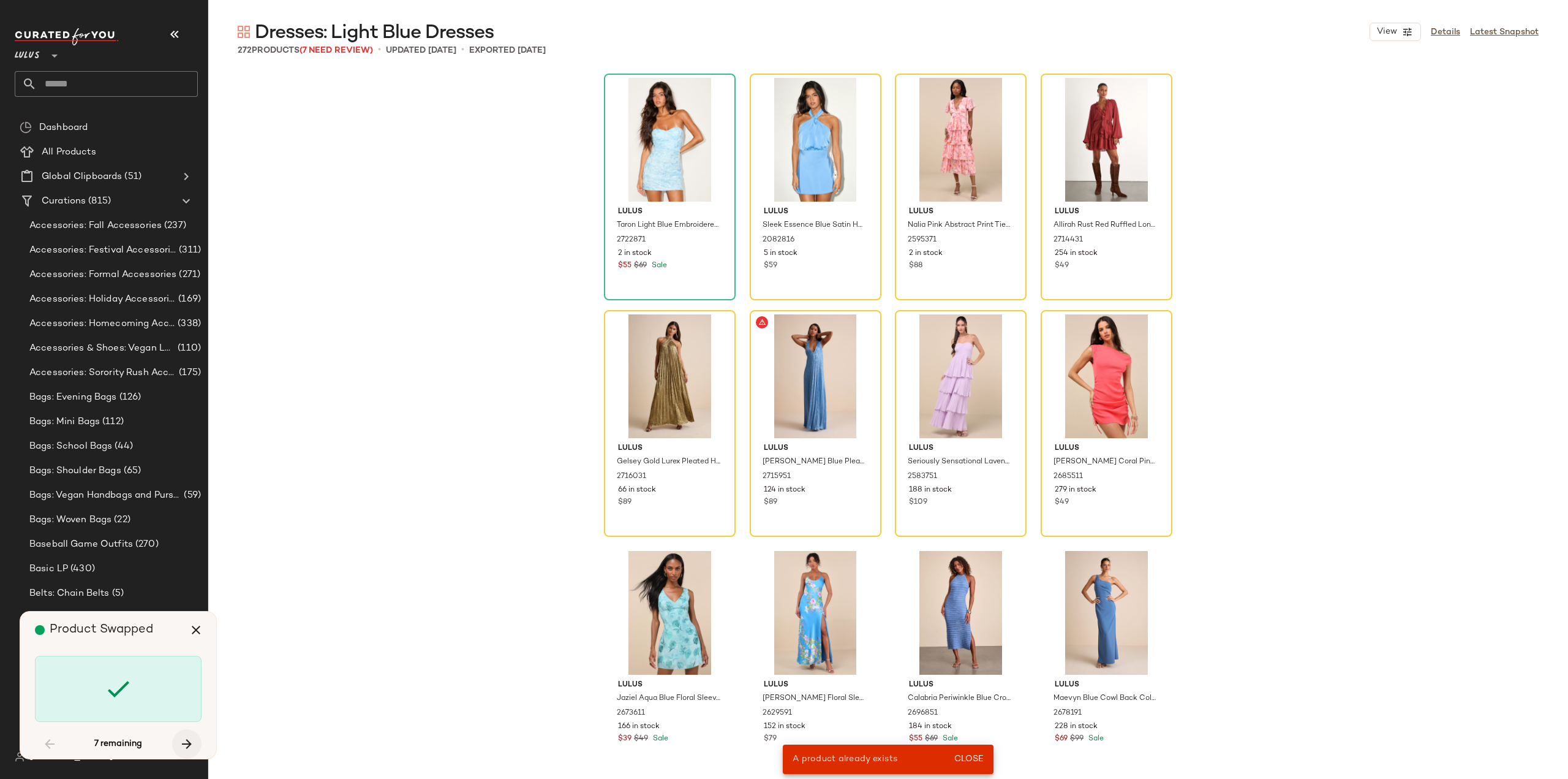
click at [187, 744] on icon "button" at bounding box center [187, 744] width 15 height 15
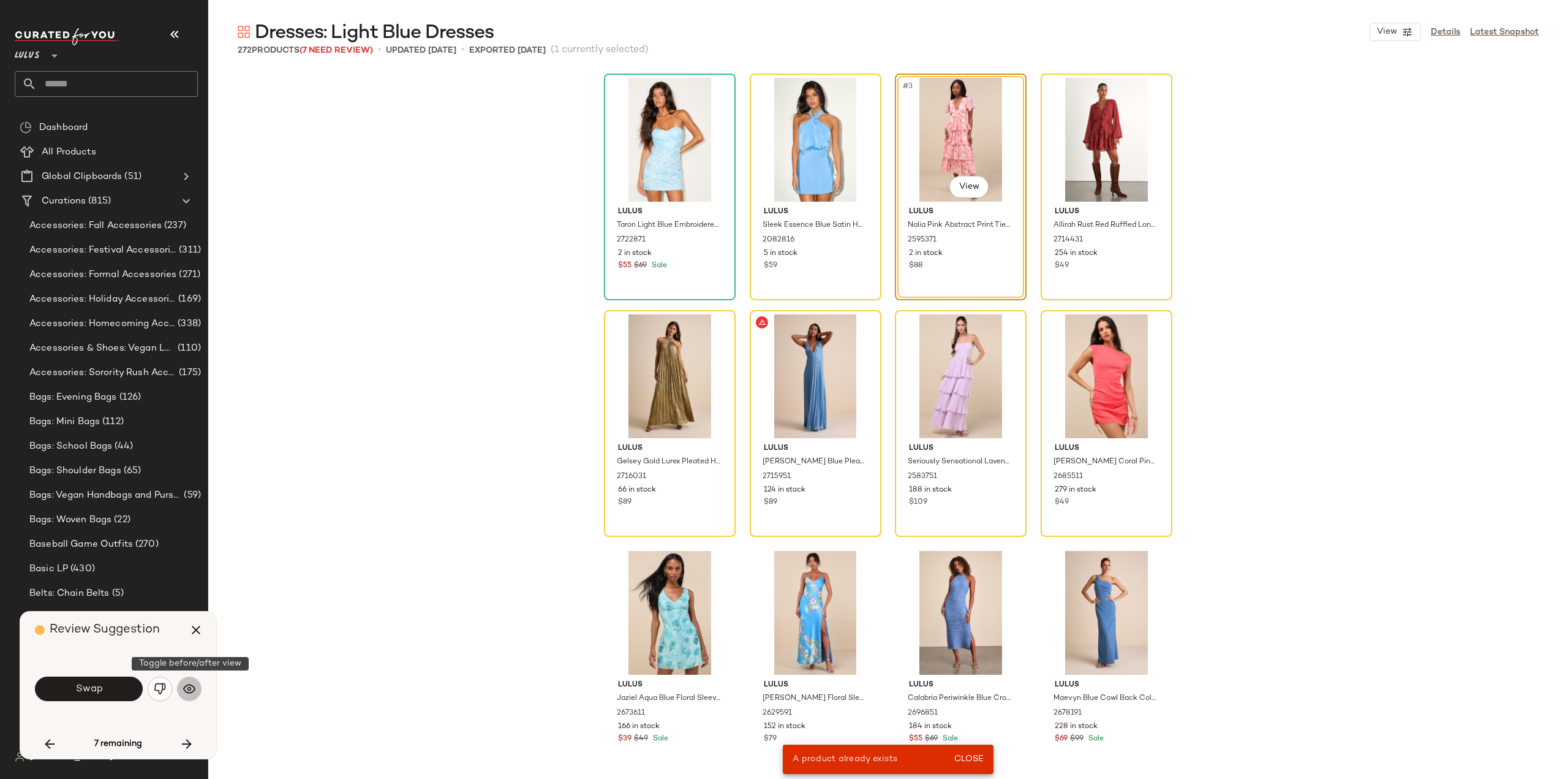
click at [191, 688] on img "button" at bounding box center [189, 688] width 12 height 12
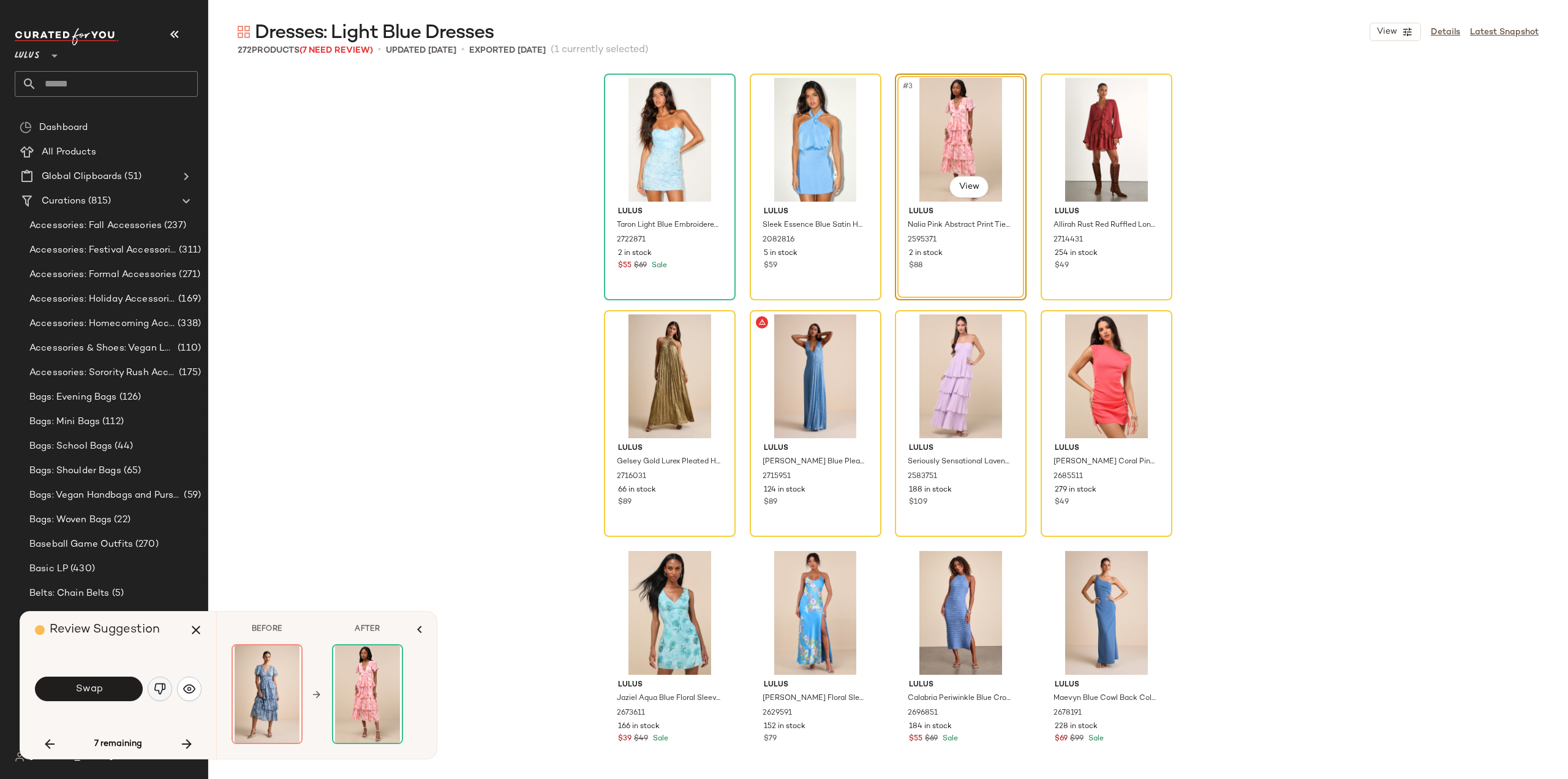
click at [158, 688] on img "button" at bounding box center [159, 688] width 12 height 12
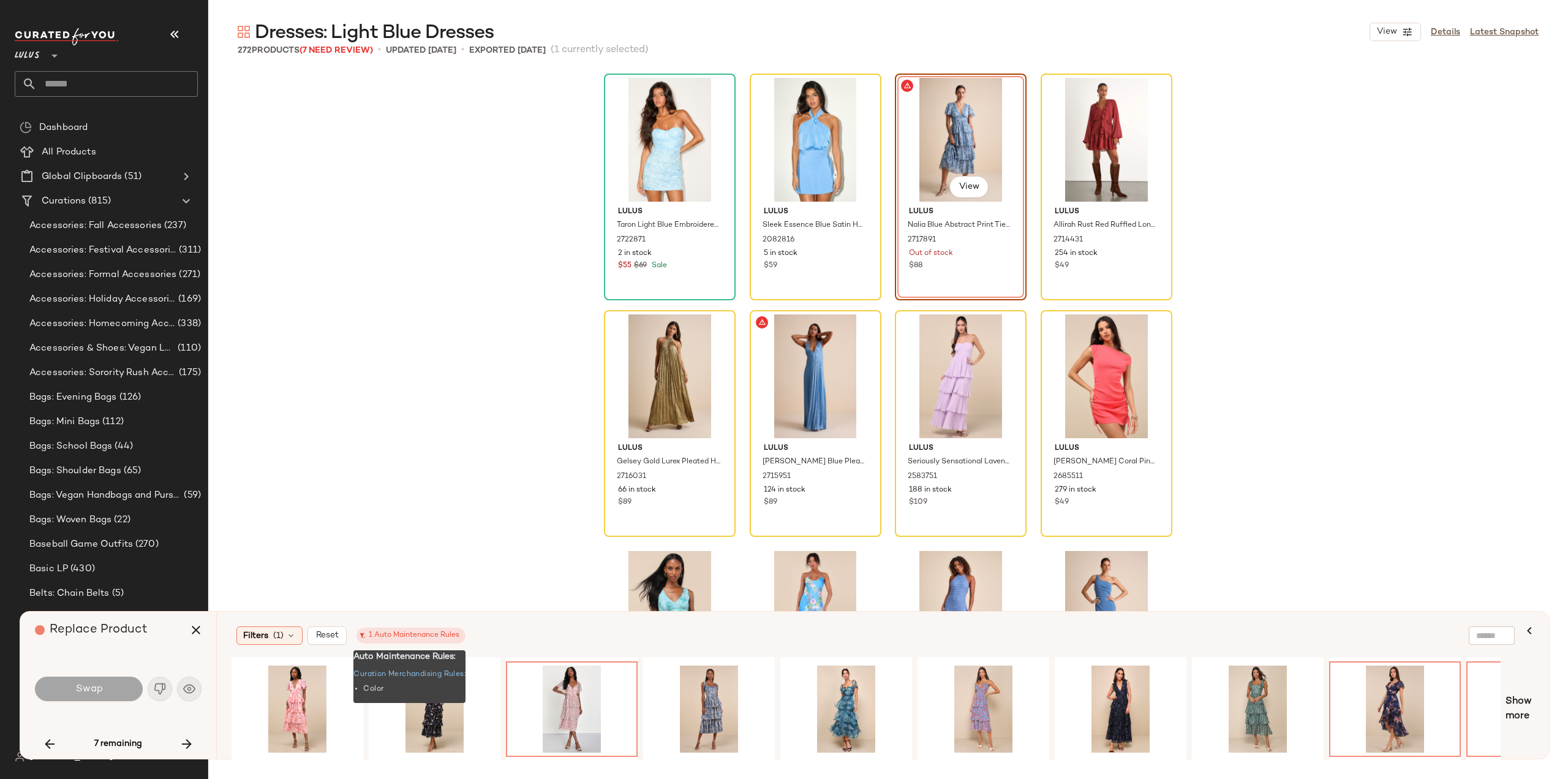
click at [403, 640] on div "1 Auto Maintenance Rules" at bounding box center [410, 635] width 97 height 11
click at [691, 704] on div "#1 View" at bounding box center [708, 709] width 123 height 87
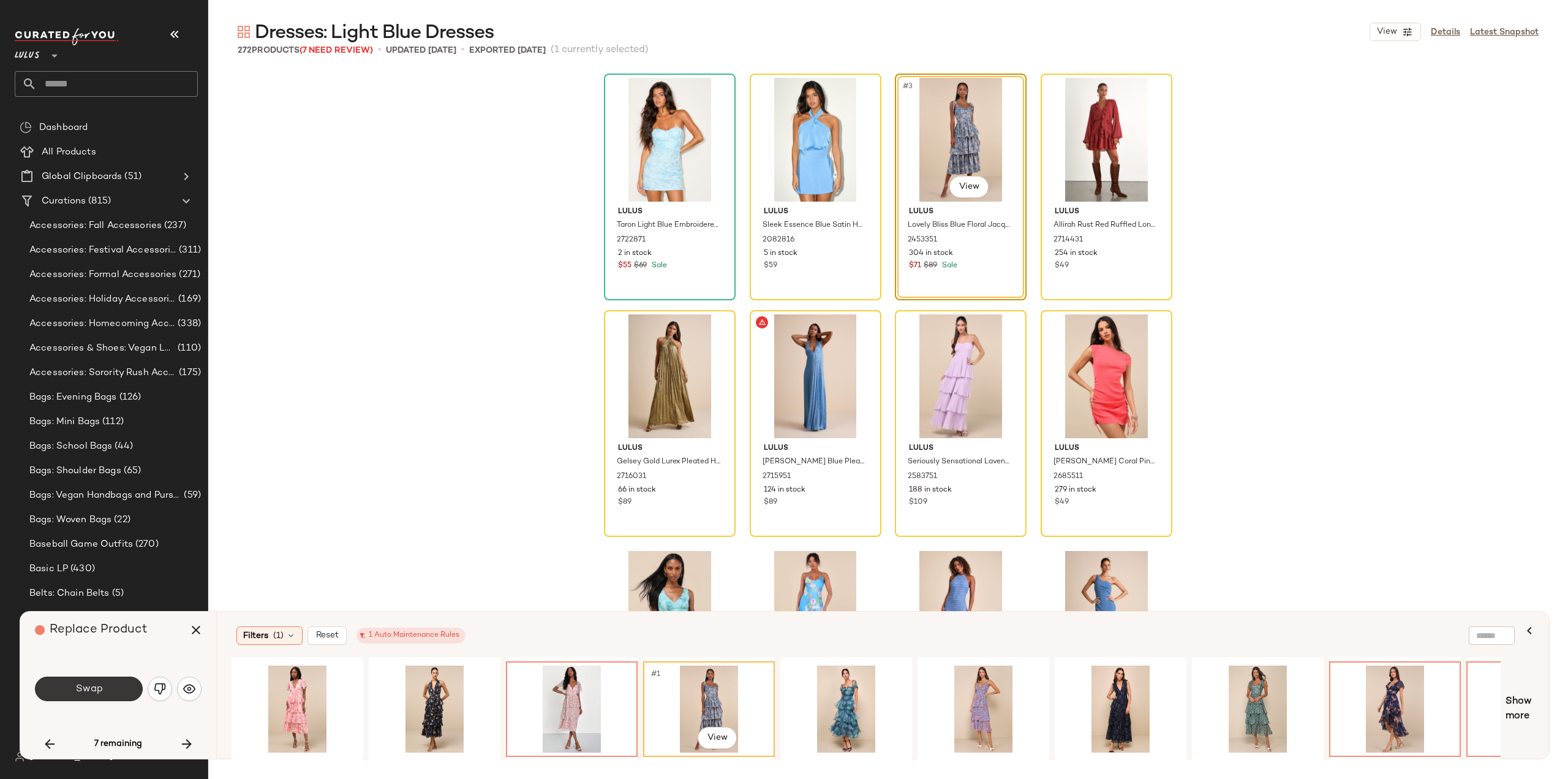
click at [115, 693] on button "Swap" at bounding box center [88, 689] width 108 height 25
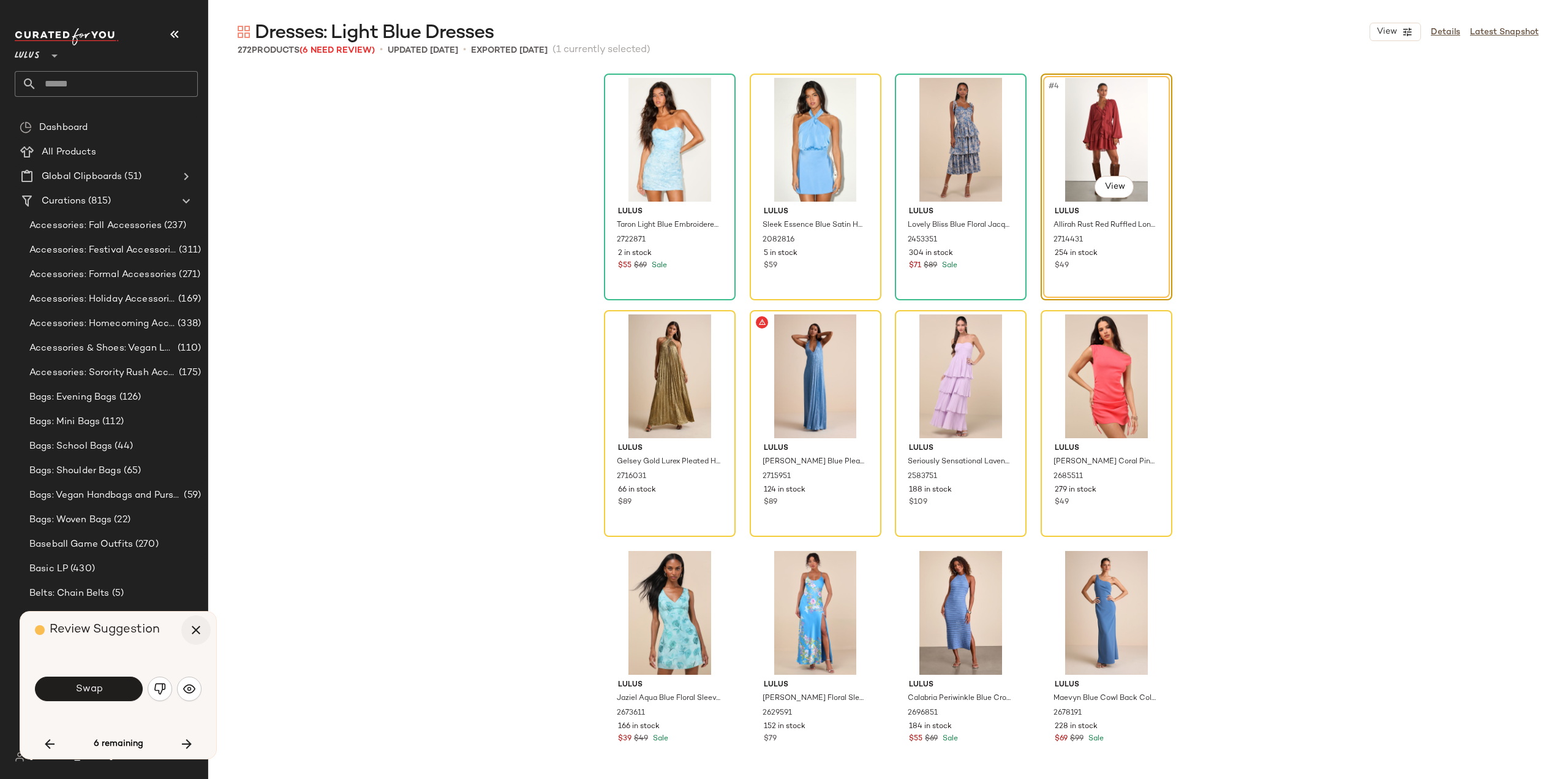
click at [197, 631] on icon "button" at bounding box center [197, 630] width 15 height 15
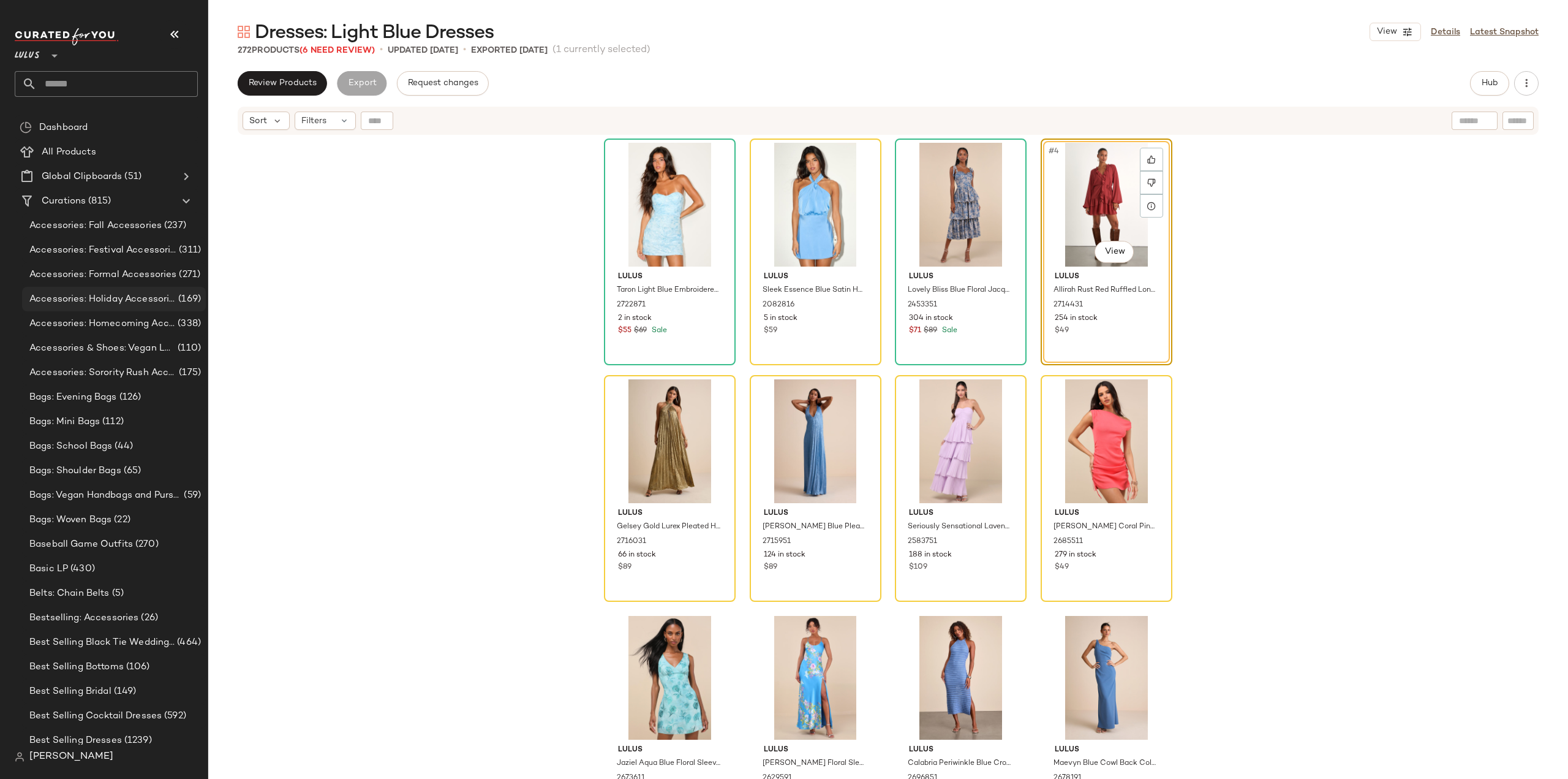
click at [96, 302] on span "Accessories: Holiday Accessories" at bounding box center [102, 299] width 146 height 14
